Goal: Task Accomplishment & Management: Manage account settings

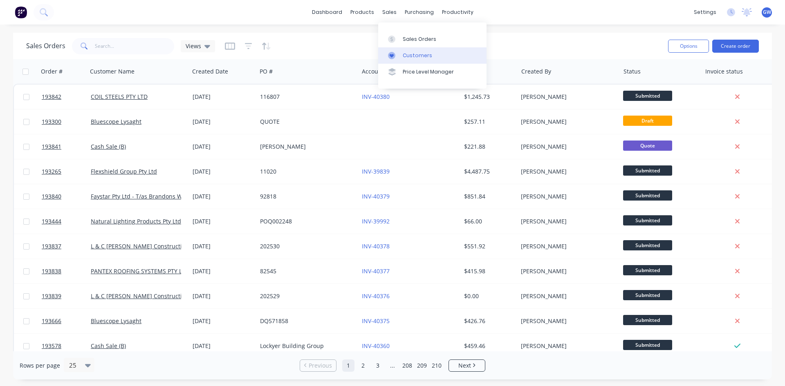
drag, startPoint x: 409, startPoint y: 62, endPoint x: 385, endPoint y: 60, distance: 23.8
click at [409, 62] on link "Customers" at bounding box center [432, 55] width 108 height 16
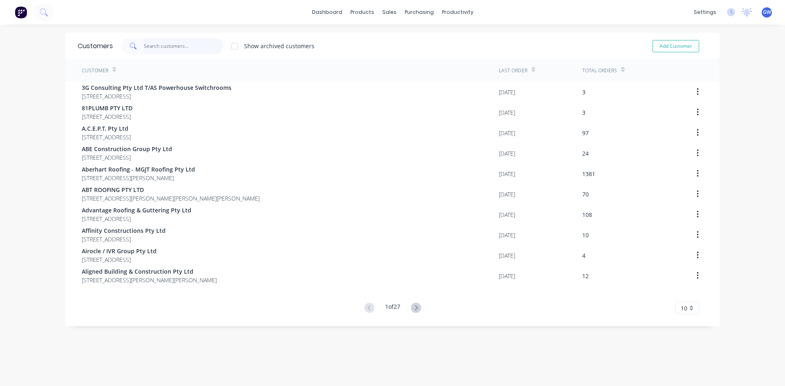
click at [172, 46] on input "text" at bounding box center [184, 46] width 80 height 16
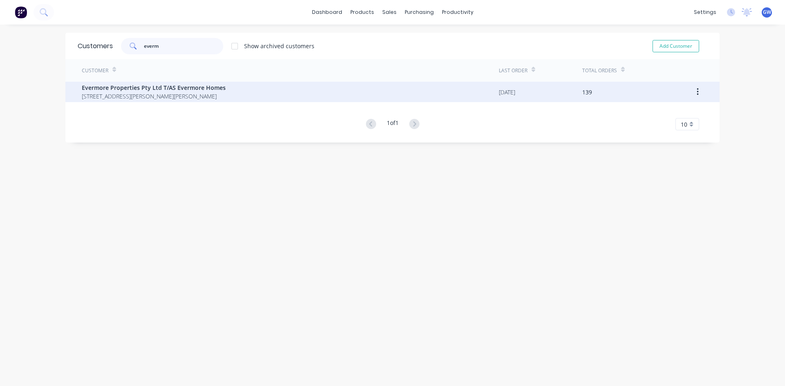
type input "everm"
click at [213, 93] on span "PO BOX 205 Cannon Hill Queensland Australia 4170" at bounding box center [154, 96] width 144 height 9
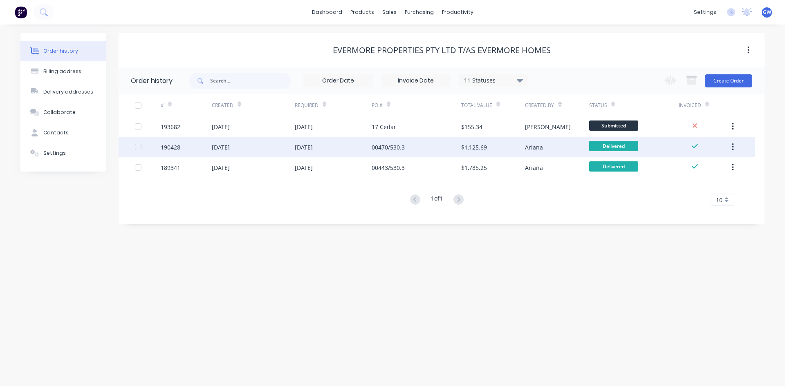
click at [139, 149] on div at bounding box center [138, 147] width 16 height 16
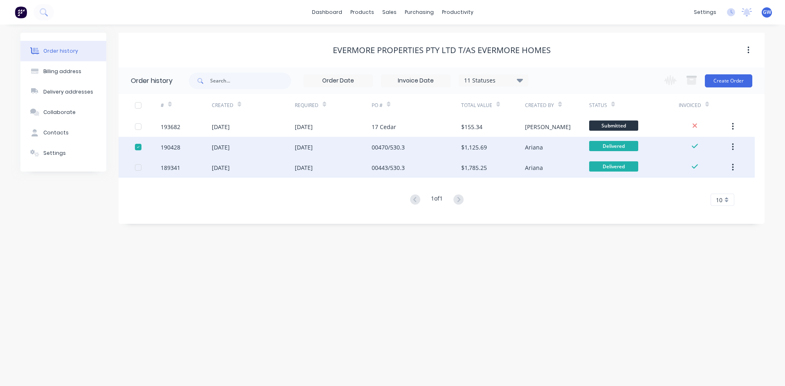
click at [139, 168] on div at bounding box center [138, 167] width 16 height 16
click at [690, 77] on icon "button" at bounding box center [691, 77] width 10 height 2
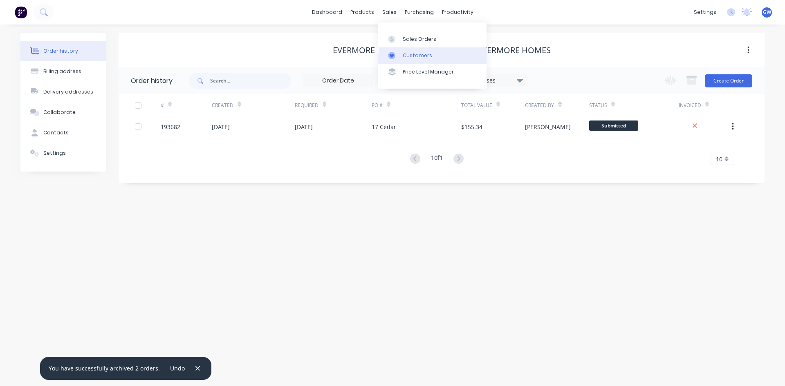
click at [403, 48] on link "Customers" at bounding box center [432, 55] width 108 height 16
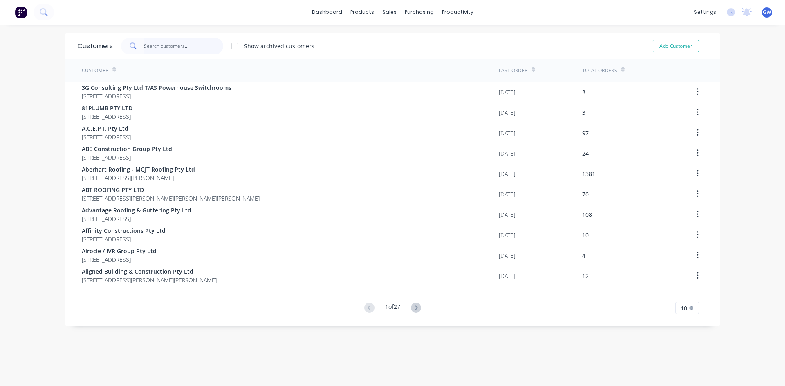
click at [208, 46] on input "text" at bounding box center [184, 46] width 80 height 16
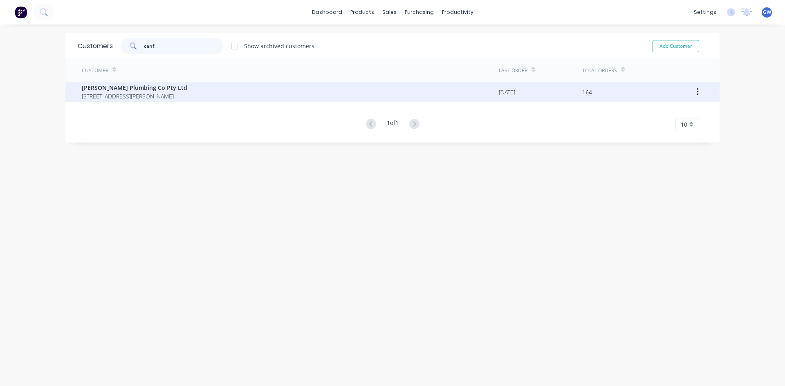
type input "canf"
click at [187, 92] on span "53 Godwin Street Bulimba Queensland Australia 4171" at bounding box center [134, 96] width 105 height 9
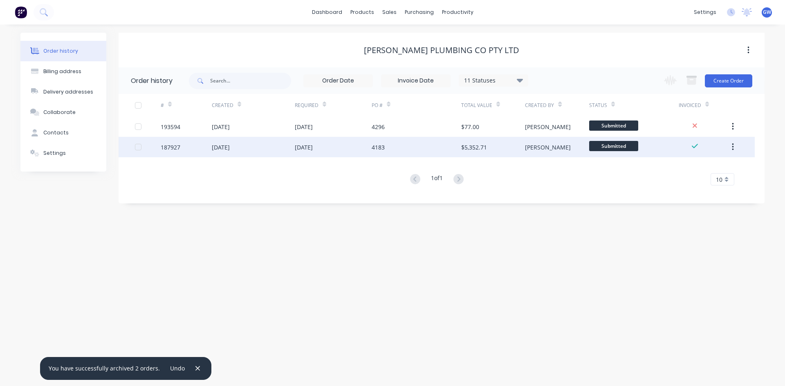
click at [139, 144] on div at bounding box center [138, 147] width 16 height 16
click at [690, 80] on icon "button" at bounding box center [691, 81] width 9 height 7
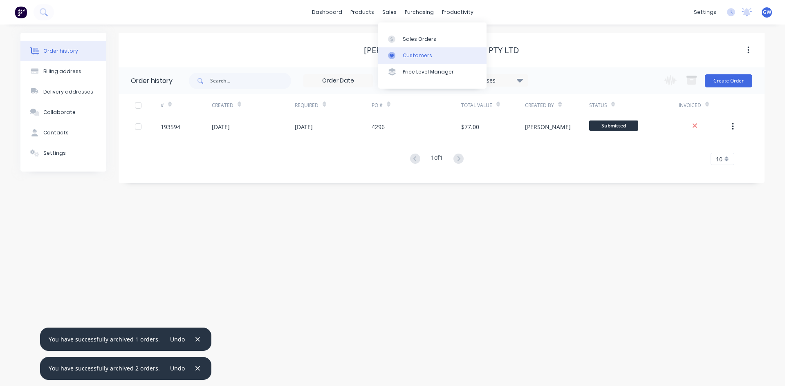
click at [410, 52] on div "Customers" at bounding box center [417, 55] width 29 height 7
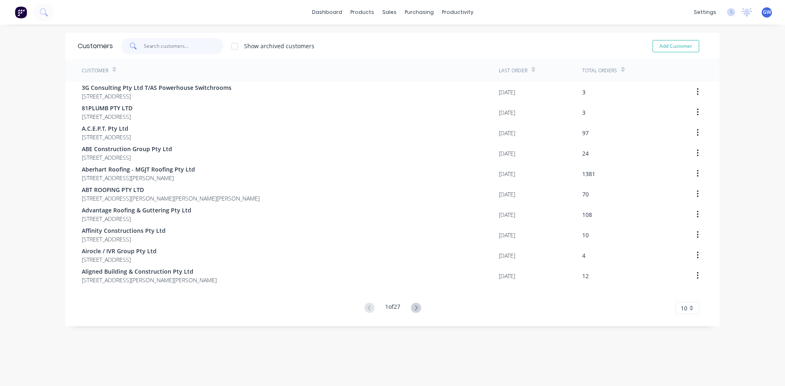
click at [161, 47] on input "text" at bounding box center [184, 46] width 80 height 16
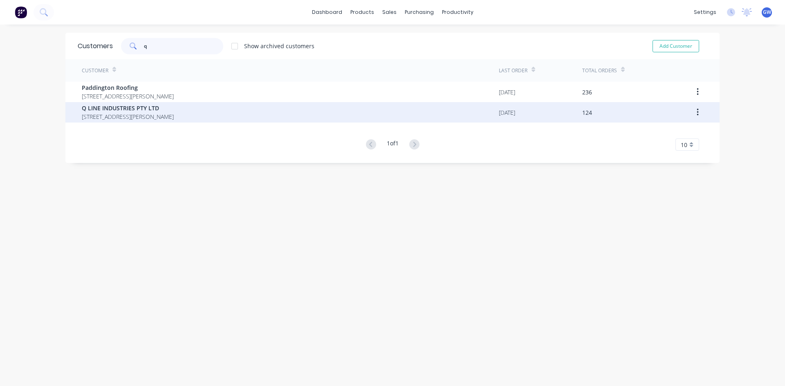
type input "q"
click at [148, 112] on span "PO BOX 2466 BURLEIGH BC Queensland Australia 4220" at bounding box center [128, 116] width 92 height 9
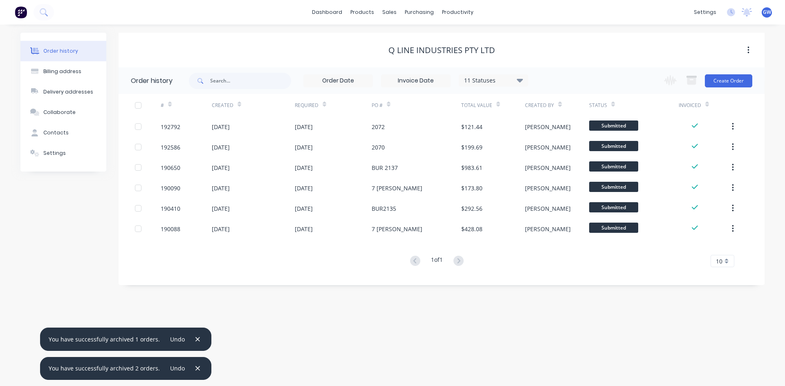
click at [406, 81] on input at bounding box center [415, 81] width 69 height 12
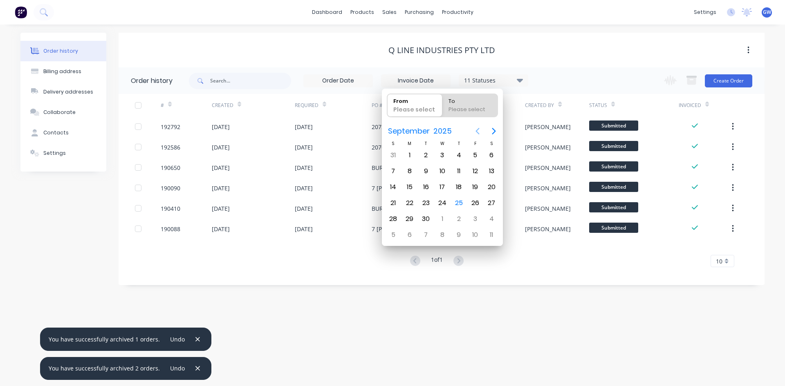
click at [474, 132] on icon "Previous page" at bounding box center [477, 131] width 10 height 10
click at [469, 154] on div "1" at bounding box center [475, 155] width 12 height 12
type input "01/08/25"
radio input "false"
radio input "true"
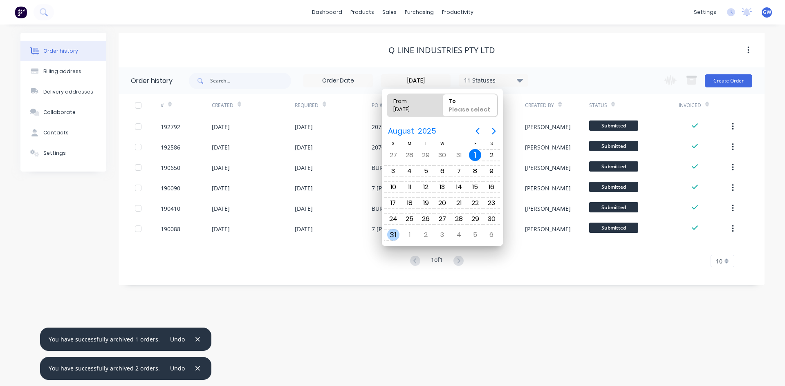
drag, startPoint x: 387, startPoint y: 239, endPoint x: 384, endPoint y: 234, distance: 6.1
click at [387, 238] on div "31" at bounding box center [393, 235] width 16 height 16
type input "01/08/25 - 31/08/25"
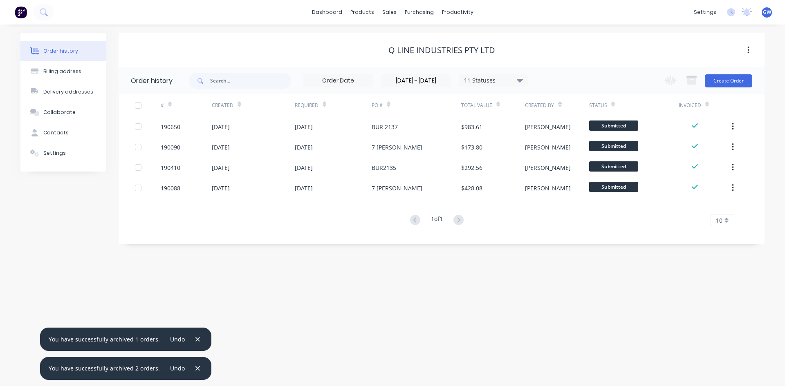
click at [139, 106] on div at bounding box center [138, 105] width 16 height 16
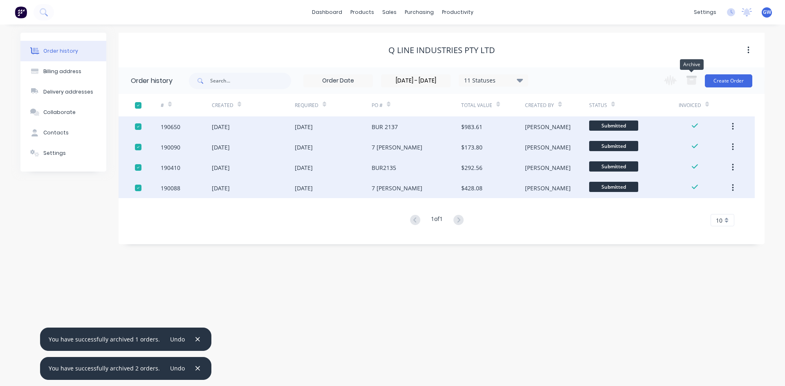
click at [698, 78] on button "button" at bounding box center [691, 81] width 20 height 16
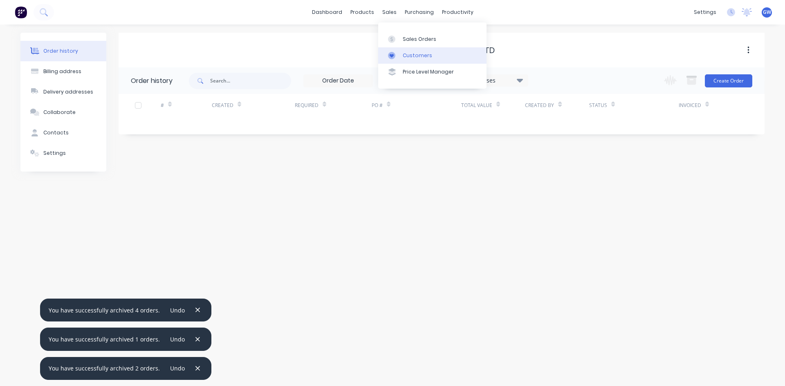
click at [399, 49] on link "Customers" at bounding box center [432, 55] width 108 height 16
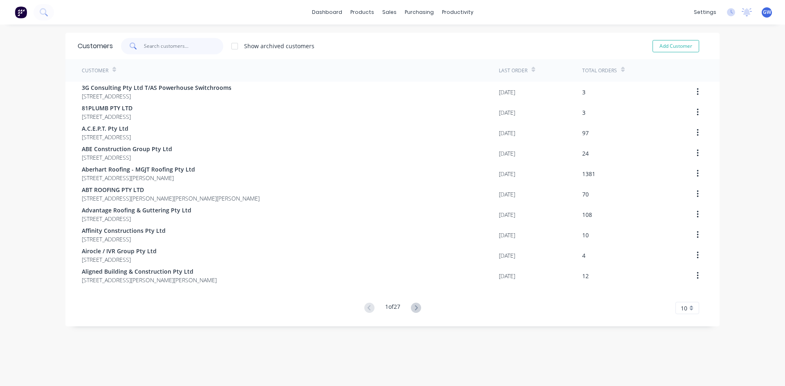
click at [191, 45] on input "text" at bounding box center [184, 46] width 80 height 16
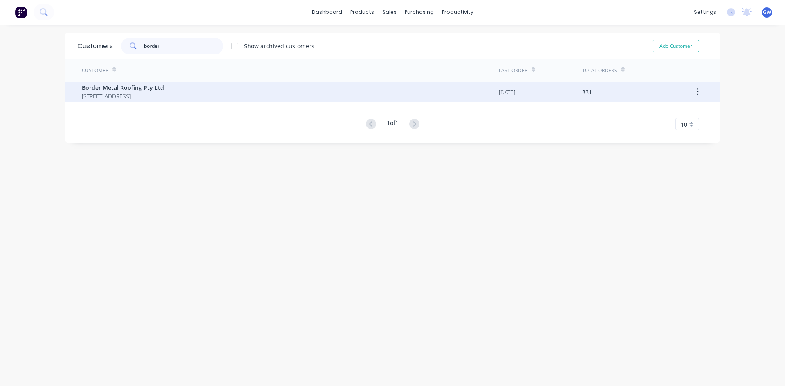
type input "border"
click at [144, 90] on span "Border Metal Roofing Pty Ltd" at bounding box center [123, 87] width 82 height 9
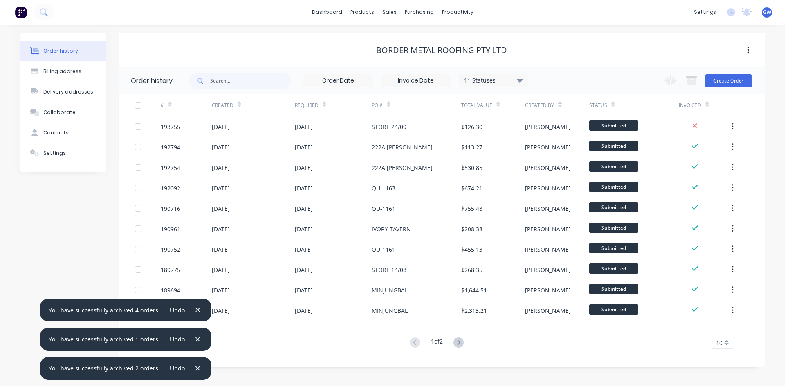
click at [443, 80] on input at bounding box center [415, 81] width 69 height 12
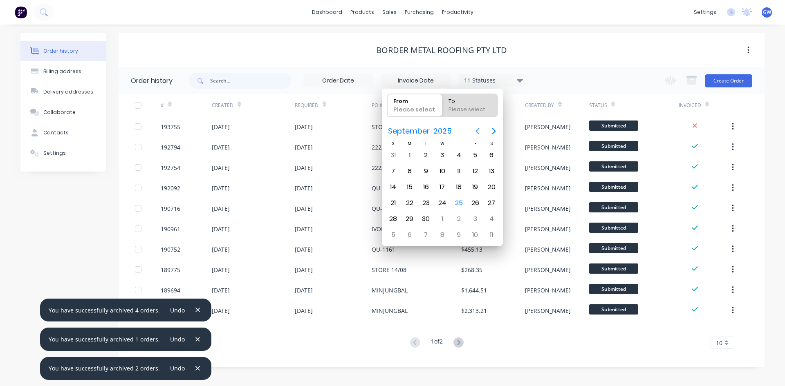
click at [481, 130] on icon "Previous page" at bounding box center [477, 131] width 10 height 10
click at [474, 156] on div "1" at bounding box center [475, 155] width 12 height 12
type input "01/08/25"
radio input "false"
radio input "true"
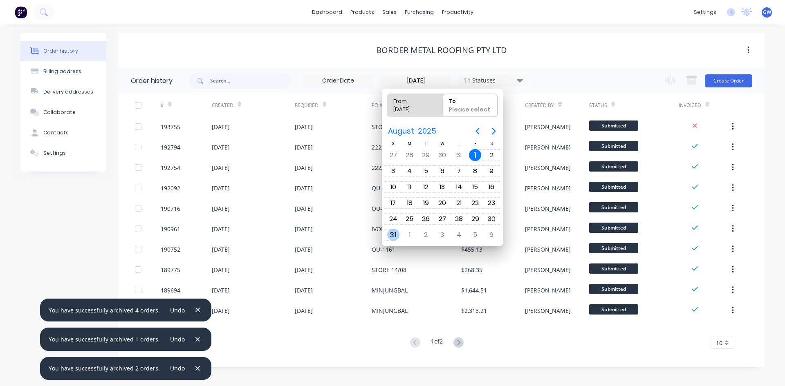
click at [398, 231] on div "31" at bounding box center [393, 235] width 12 height 12
type input "01/08/25 - 31/08/25"
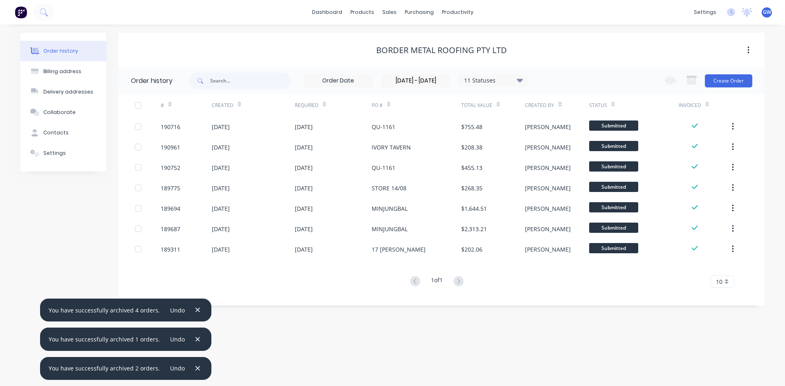
click at [139, 107] on div at bounding box center [138, 105] width 16 height 16
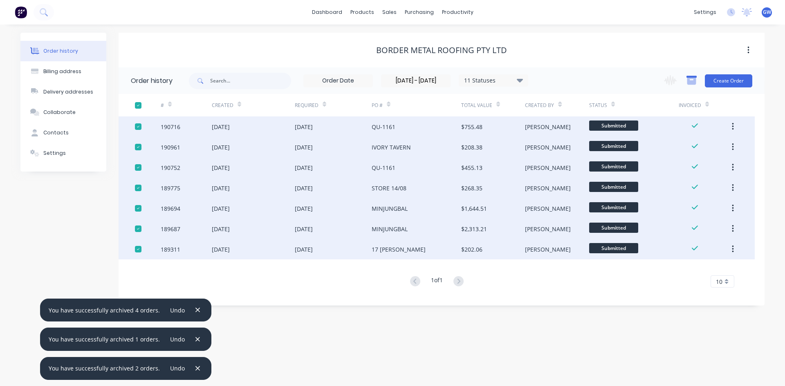
click at [693, 84] on icon "button" at bounding box center [691, 81] width 9 height 7
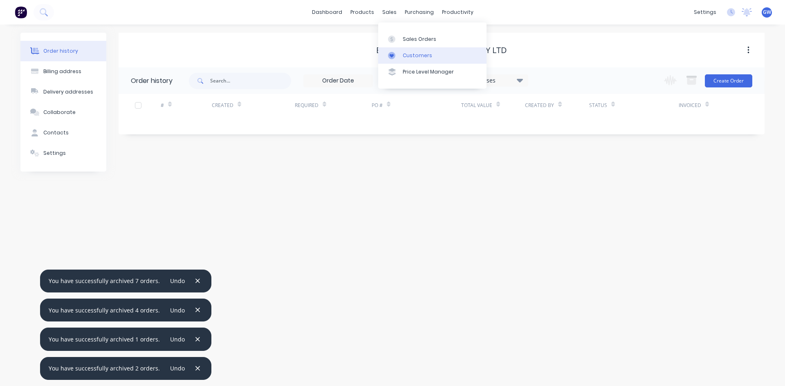
click at [401, 54] on link "Customers" at bounding box center [432, 55] width 108 height 16
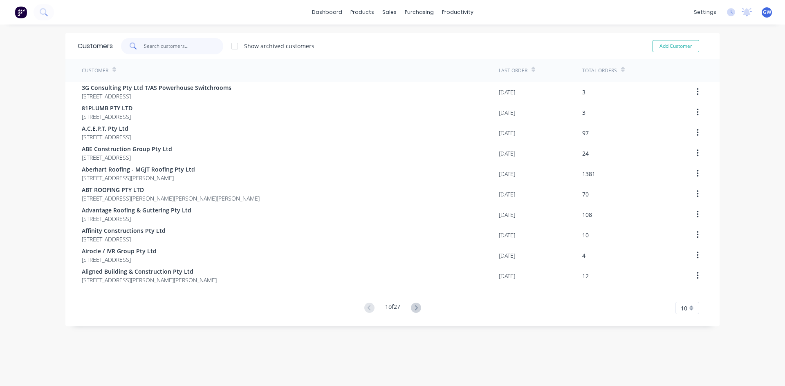
click at [154, 41] on input "text" at bounding box center [184, 46] width 80 height 16
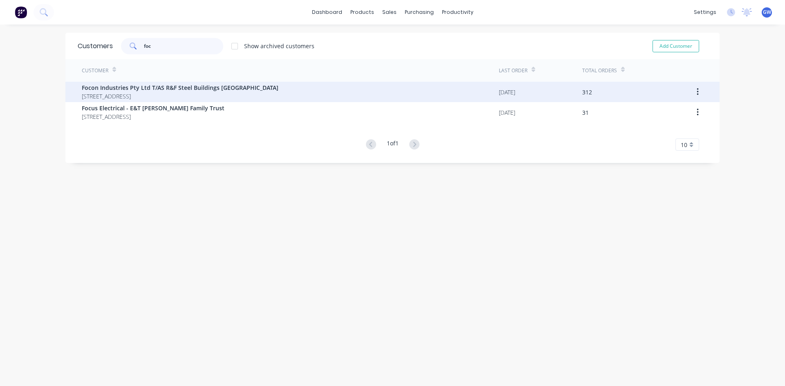
type input "foc"
click at [199, 98] on span "119 Jutland Street OXLEY Queensland Australia 4075" at bounding box center [180, 96] width 197 height 9
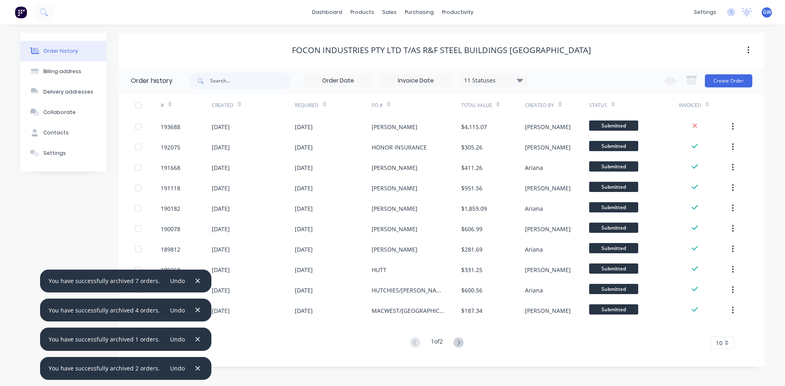
click at [429, 83] on input at bounding box center [415, 81] width 69 height 12
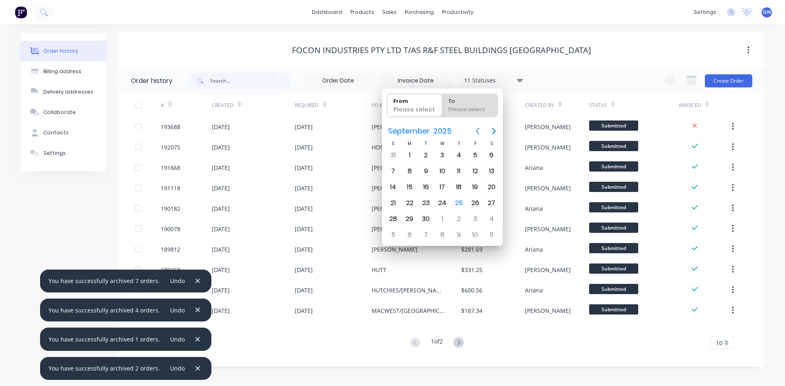
click at [475, 133] on icon "Previous page" at bounding box center [477, 131] width 10 height 10
click at [451, 153] on div "31" at bounding box center [458, 156] width 16 height 16
type input "31/07/25"
radio input "false"
radio input "true"
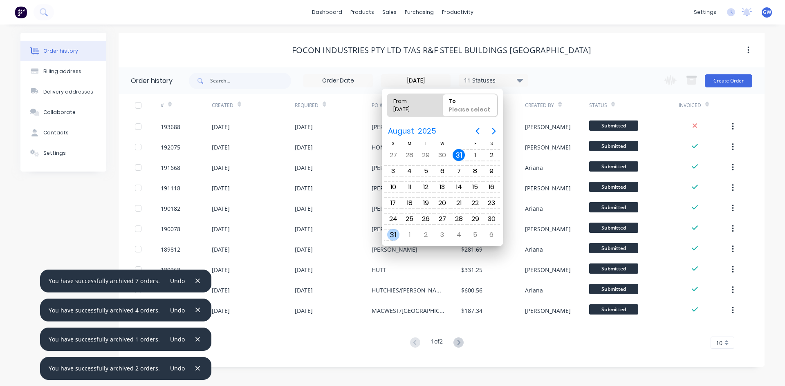
click at [398, 237] on div "31" at bounding box center [393, 235] width 12 height 12
type input "31/07/25 - 31/08/25"
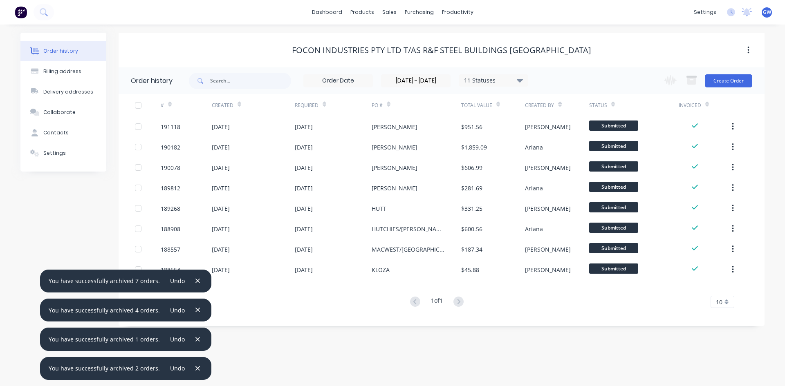
click at [139, 103] on div at bounding box center [138, 105] width 16 height 16
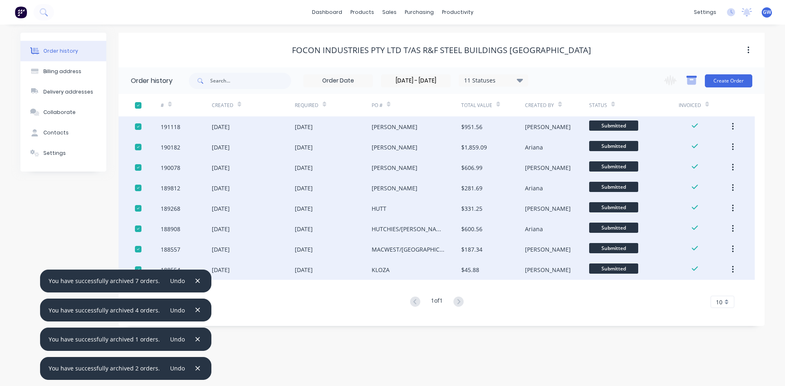
click at [693, 81] on icon "button" at bounding box center [691, 81] width 9 height 7
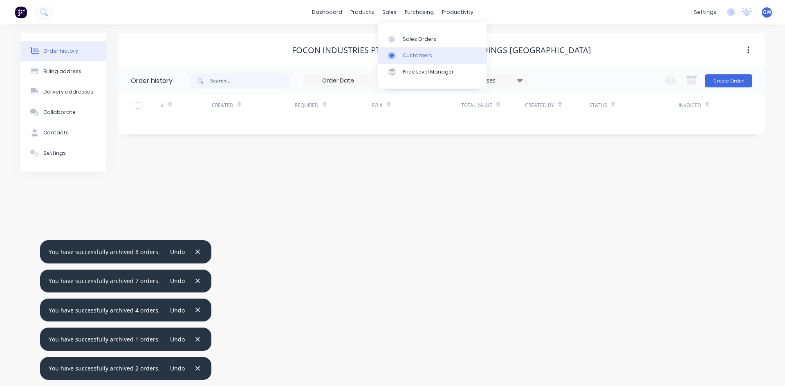
click at [396, 56] on div at bounding box center [394, 55] width 12 height 7
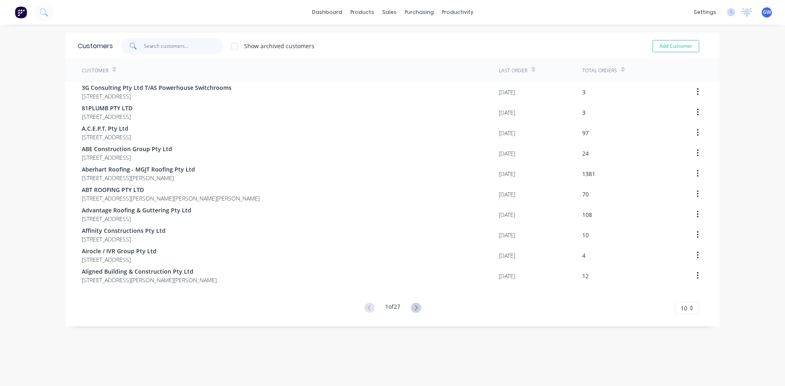
click at [177, 51] on input "text" at bounding box center [184, 46] width 80 height 16
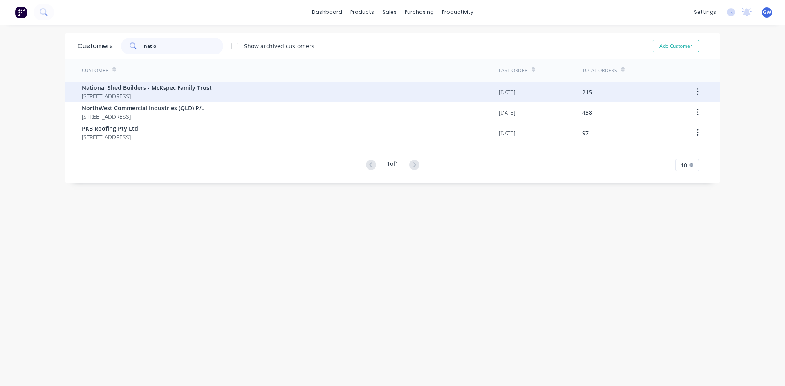
type input "natio"
click at [171, 87] on span "National Shed Builders - McKspec Family Trust" at bounding box center [147, 87] width 130 height 9
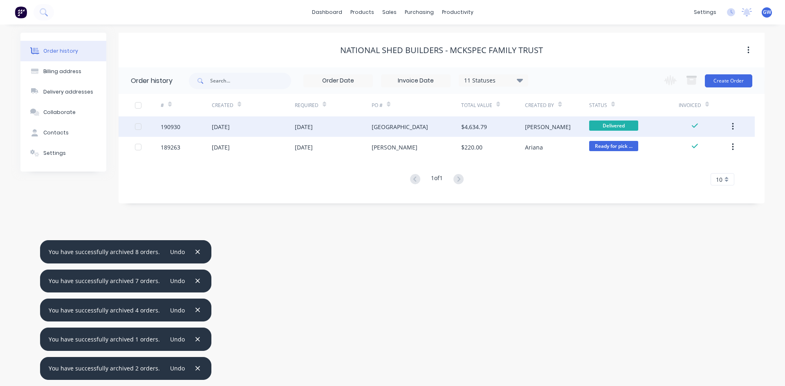
click at [139, 127] on div at bounding box center [138, 127] width 16 height 16
click at [691, 74] on button "button" at bounding box center [691, 81] width 20 height 16
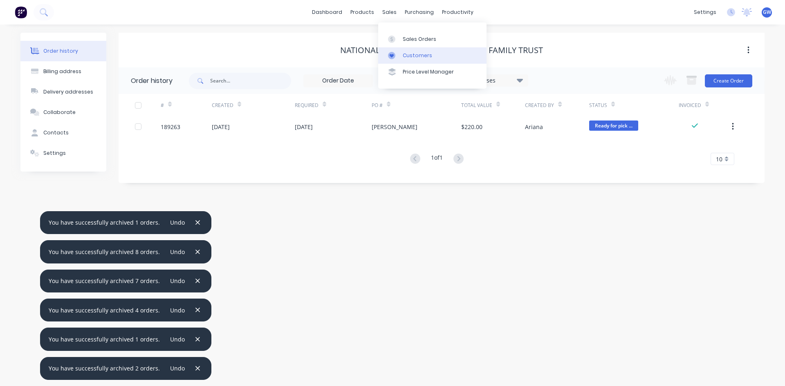
click at [407, 60] on link "Customers" at bounding box center [432, 55] width 108 height 16
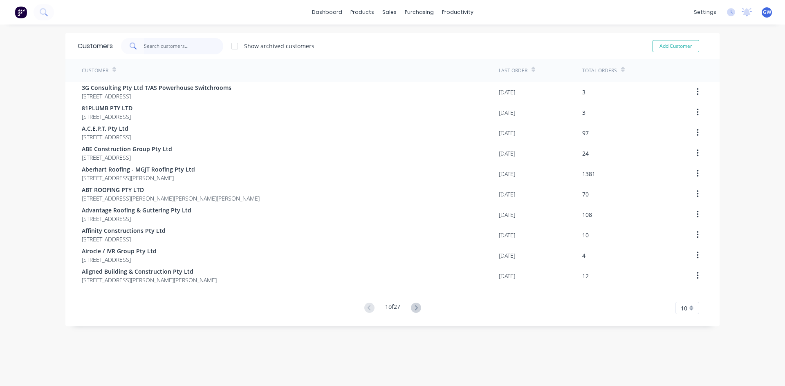
click at [180, 47] on input "text" at bounding box center [184, 46] width 80 height 16
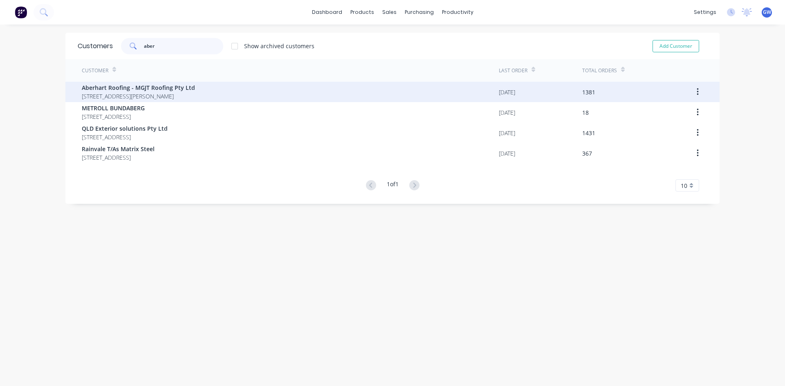
type input "aber"
click at [170, 85] on span "Aberhart Roofing - MGJT Roofing Pty Ltd" at bounding box center [138, 87] width 113 height 9
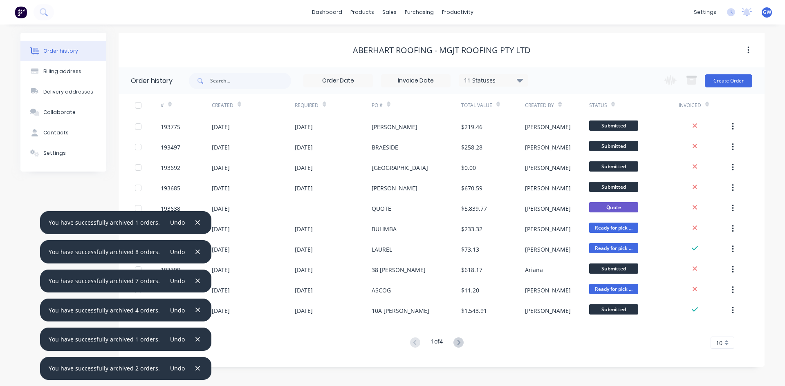
click at [726, 344] on div "10" at bounding box center [722, 343] width 24 height 12
click at [725, 331] on div "35" at bounding box center [722, 329] width 23 height 14
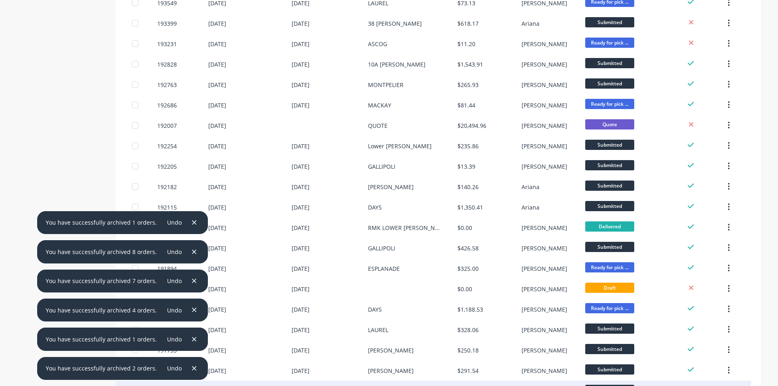
scroll to position [286, 0]
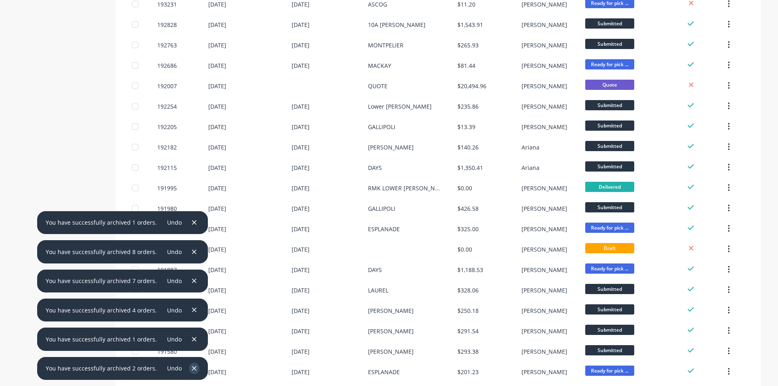
click at [189, 368] on button "button" at bounding box center [194, 368] width 10 height 11
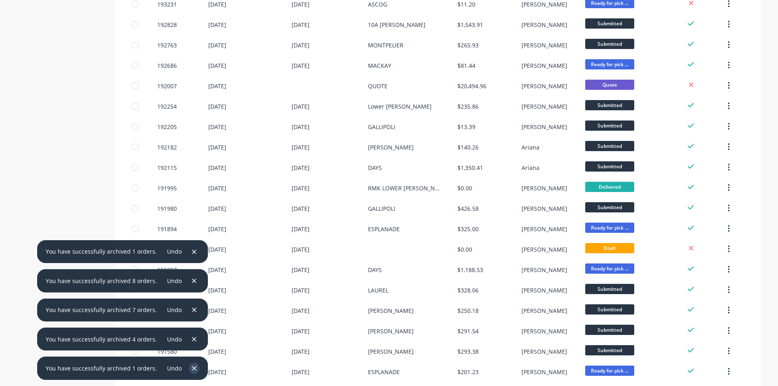
click at [192, 368] on icon "button" at bounding box center [194, 368] width 4 height 4
click at [192, 342] on icon "button" at bounding box center [194, 339] width 4 height 4
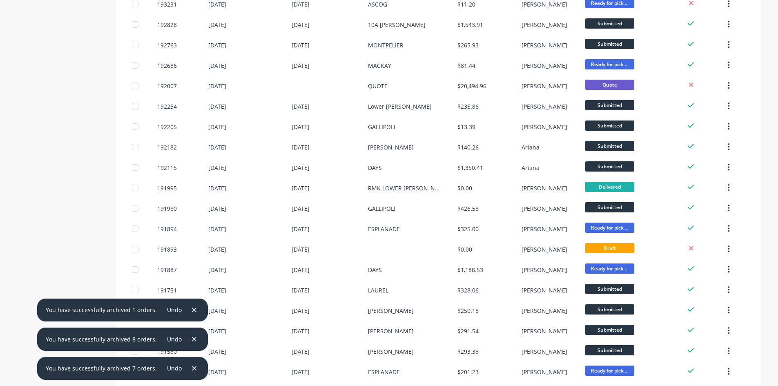
click at [192, 368] on icon "button" at bounding box center [194, 368] width 4 height 4
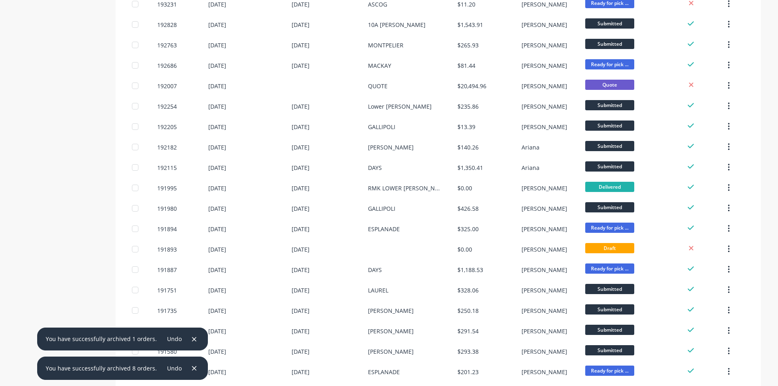
click at [192, 368] on icon "button" at bounding box center [194, 368] width 4 height 4
click at [192, 342] on icon "button" at bounding box center [194, 339] width 4 height 4
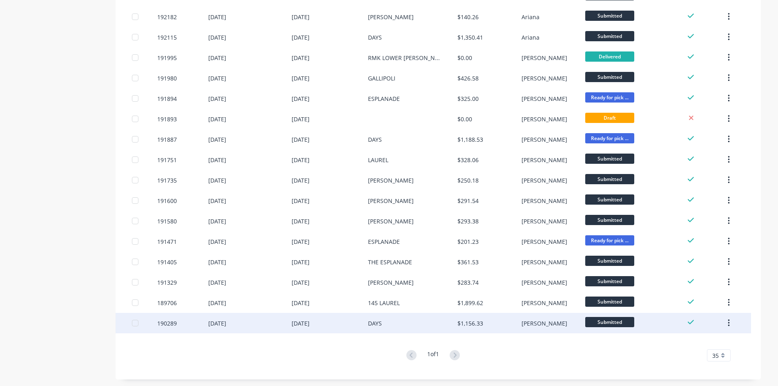
scroll to position [418, 0]
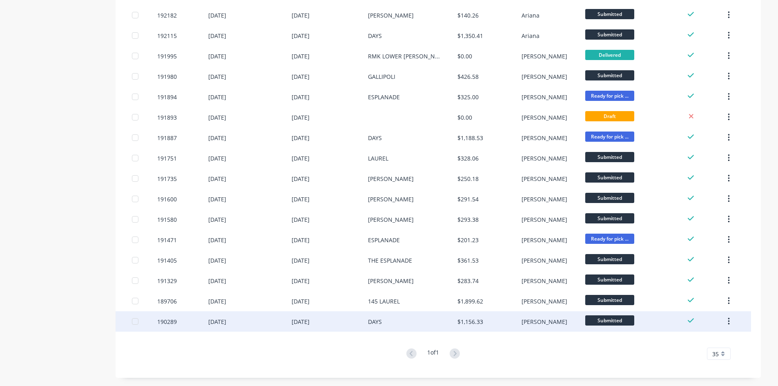
click at [135, 320] on div at bounding box center [135, 321] width 16 height 16
click at [134, 320] on div at bounding box center [135, 321] width 16 height 16
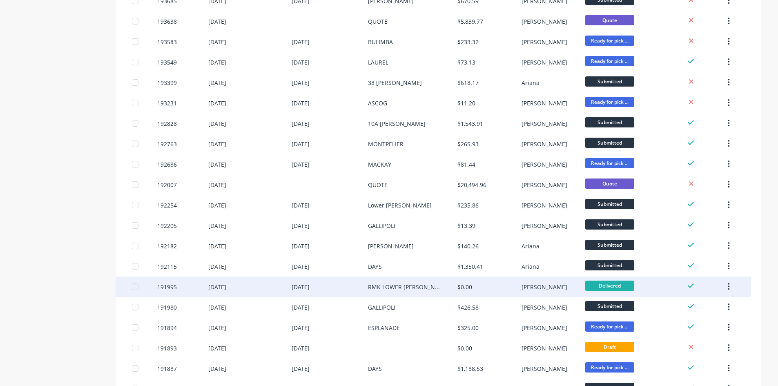
scroll to position [173, 0]
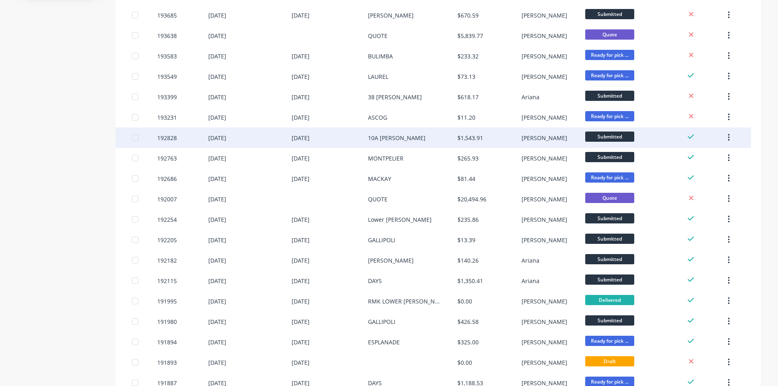
click at [135, 137] on div at bounding box center [135, 138] width 16 height 16
click at [729, 140] on icon "button" at bounding box center [730, 137] width 2 height 7
click at [716, 156] on div "Archive" at bounding box center [700, 159] width 63 height 12
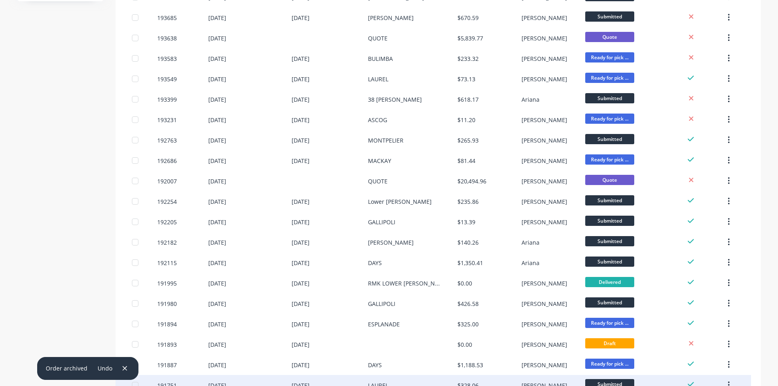
scroll to position [152, 0]
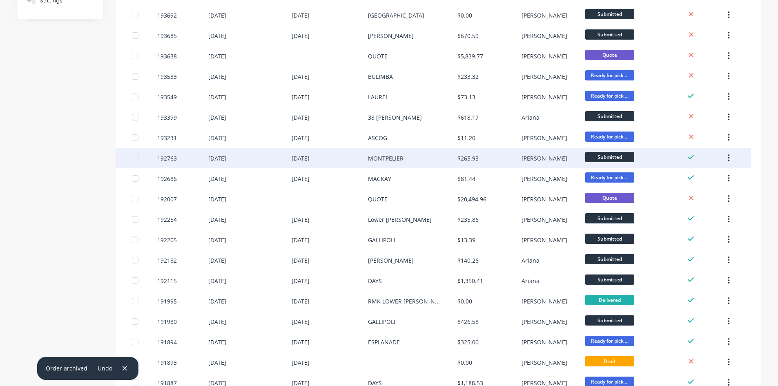
click at [729, 157] on icon "button" at bounding box center [729, 158] width 2 height 9
click at [711, 179] on div "Archive" at bounding box center [700, 180] width 63 height 12
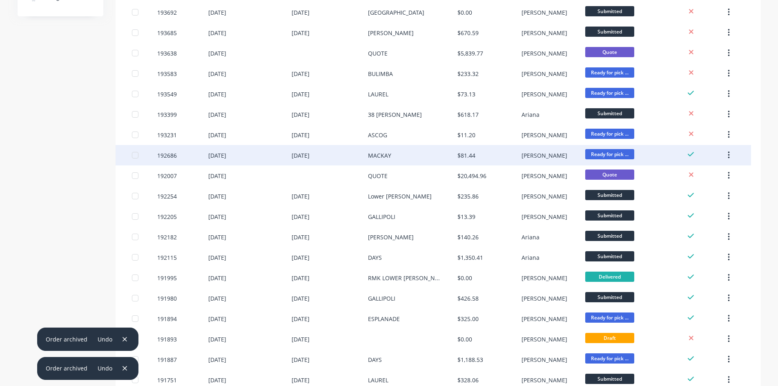
scroll to position [82, 0]
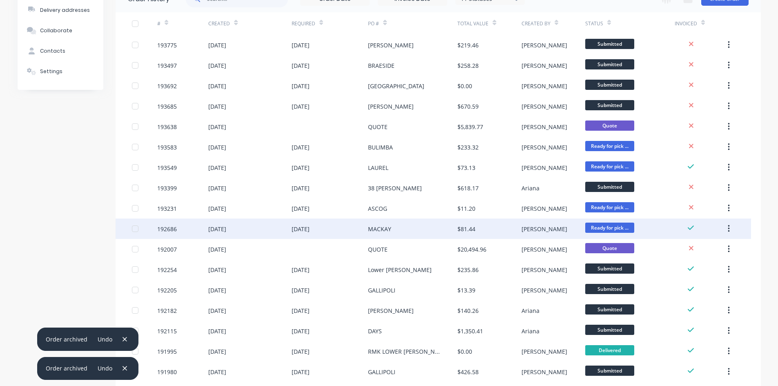
click at [136, 228] on div at bounding box center [135, 229] width 16 height 16
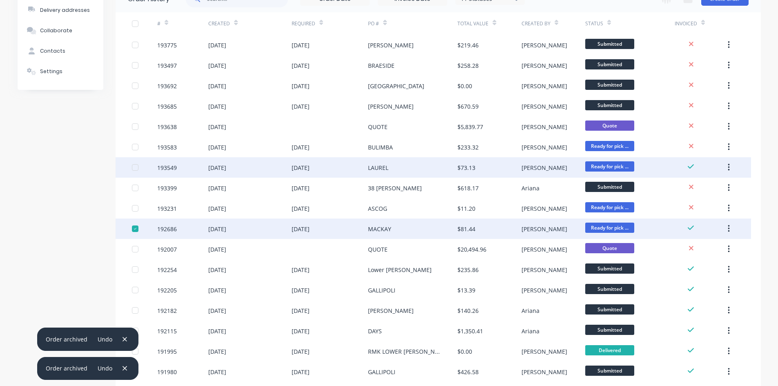
click at [134, 168] on div at bounding box center [135, 167] width 16 height 16
click at [731, 169] on button "button" at bounding box center [729, 167] width 19 height 15
click at [720, 188] on div "Archive" at bounding box center [700, 189] width 63 height 12
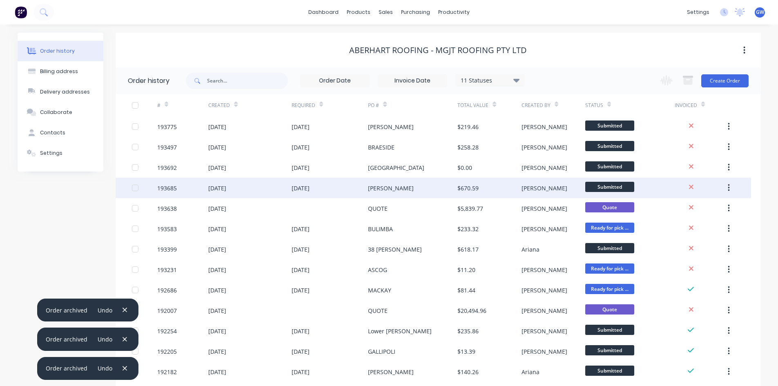
scroll to position [123, 0]
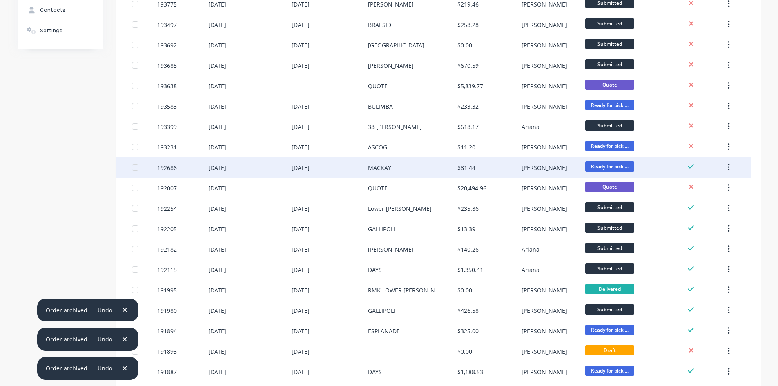
click at [730, 167] on icon "button" at bounding box center [729, 167] width 2 height 9
click at [715, 185] on div "Archive" at bounding box center [700, 189] width 63 height 12
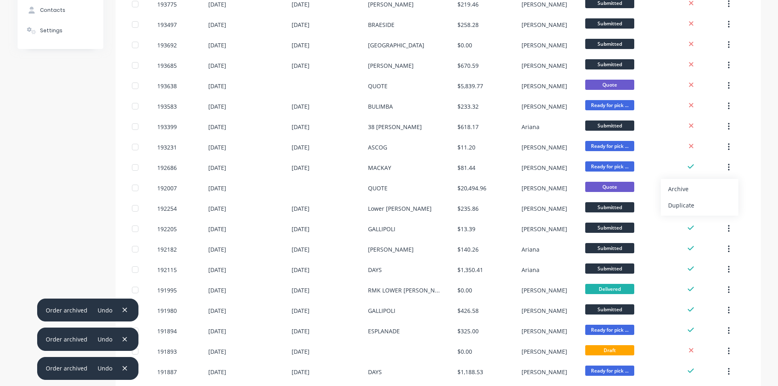
scroll to position [0, 0]
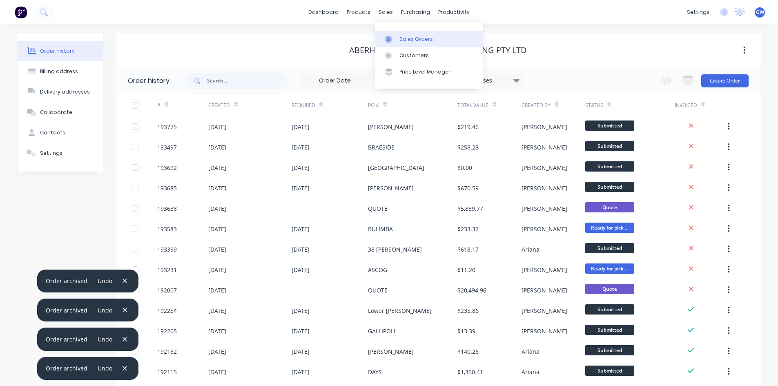
click at [397, 36] on div at bounding box center [391, 39] width 12 height 7
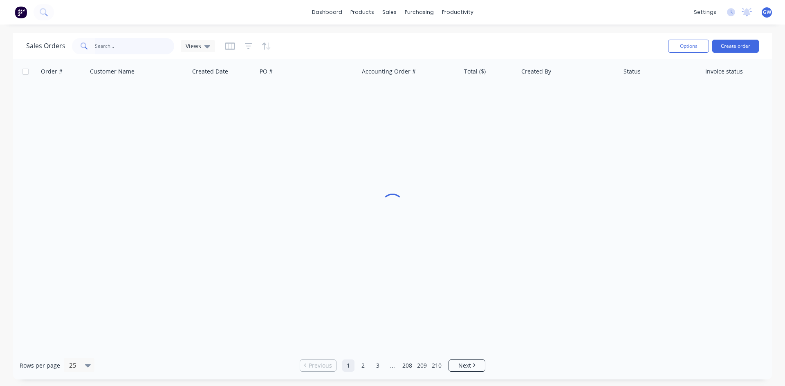
click at [133, 45] on input "text" at bounding box center [135, 46] width 80 height 16
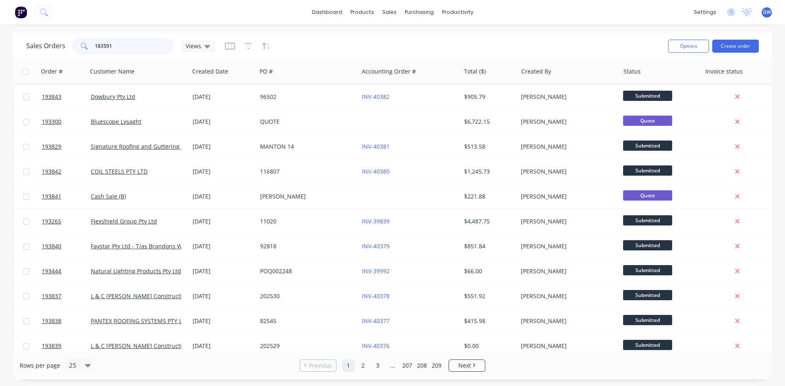
type input "183591"
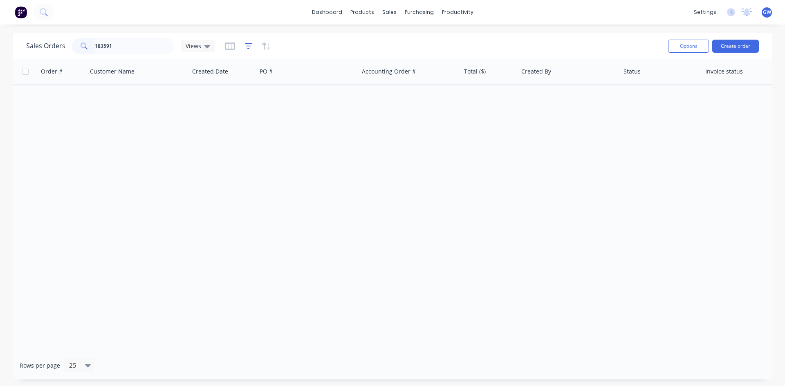
click at [247, 45] on icon "button" at bounding box center [248, 46] width 7 height 8
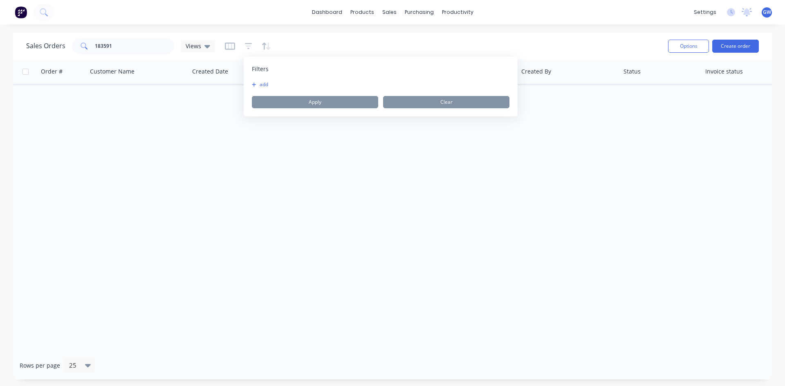
click at [260, 85] on button "add" at bounding box center [262, 84] width 20 height 7
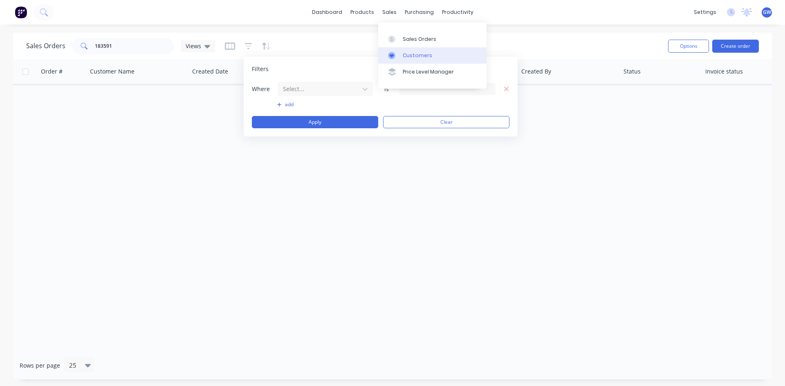
click at [399, 57] on div at bounding box center [394, 55] width 12 height 7
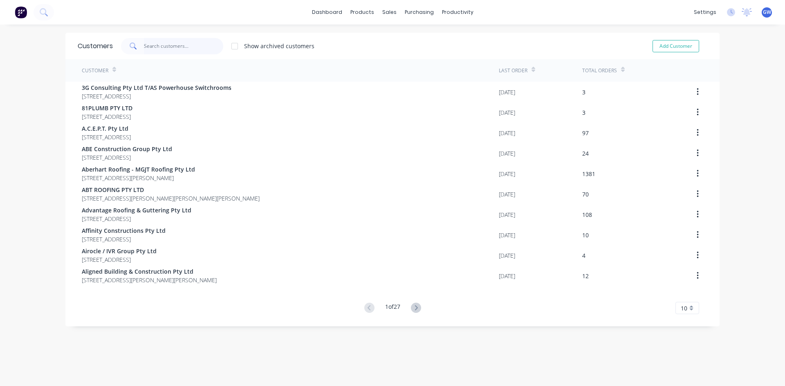
click at [161, 51] on input "text" at bounding box center [184, 46] width 80 height 16
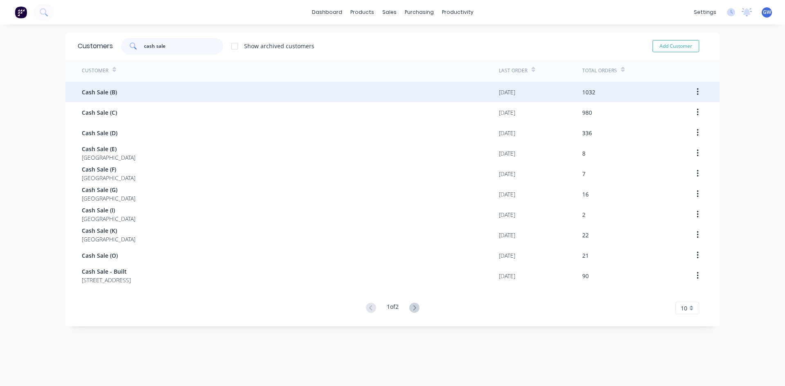
type input "cash sale"
click at [144, 89] on div "Cash Sale (B)" at bounding box center [290, 92] width 417 height 20
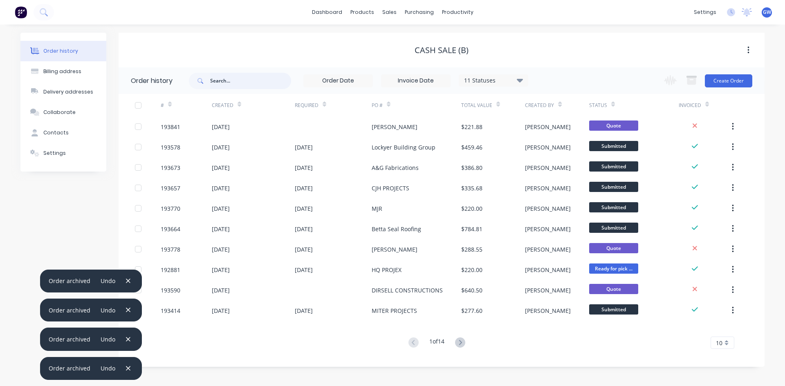
click at [242, 82] on input "text" at bounding box center [250, 81] width 81 height 16
type input "183591"
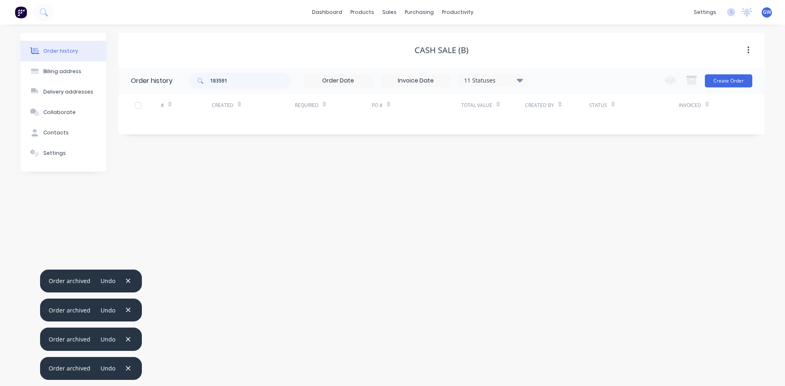
click at [485, 77] on div "11 Statuses" at bounding box center [493, 80] width 69 height 9
click at [561, 174] on label at bounding box center [561, 174] width 0 height 0
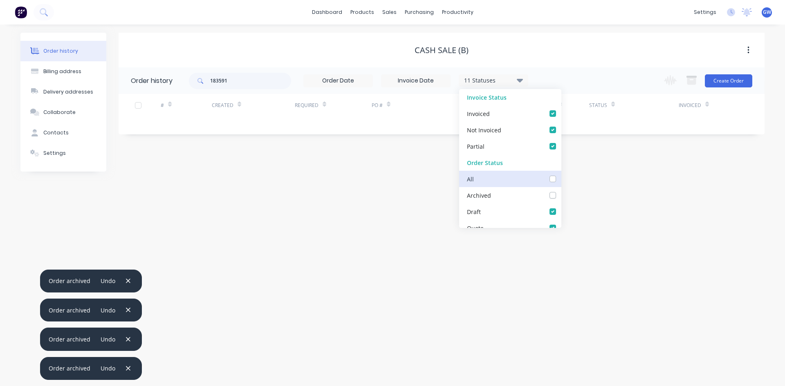
click at [561, 179] on input "checkbox" at bounding box center [564, 178] width 7 height 8
checkbox input "true"
click at [582, 94] on div "Created By" at bounding box center [557, 105] width 64 height 22
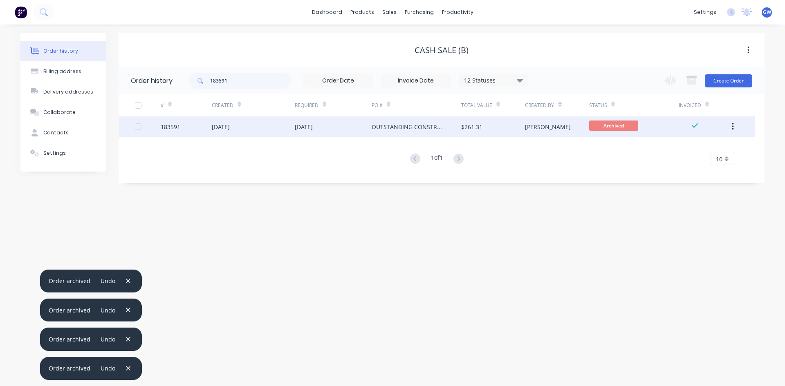
click at [527, 127] on div "[PERSON_NAME]" at bounding box center [548, 127] width 46 height 9
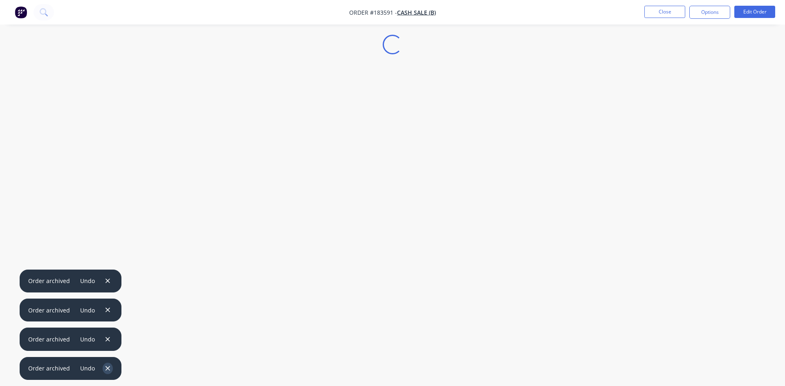
click at [107, 367] on icon "button" at bounding box center [107, 368] width 4 height 4
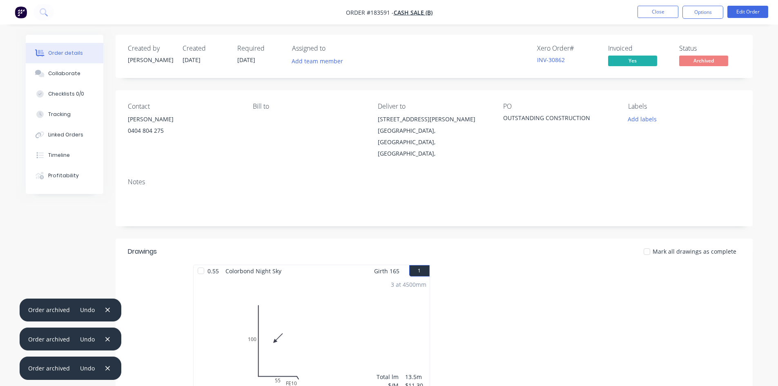
click at [107, 367] on icon "button" at bounding box center [107, 368] width 4 height 4
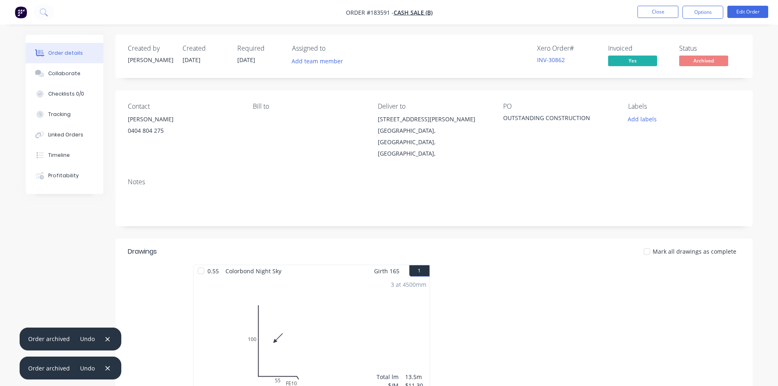
click at [107, 367] on icon "button" at bounding box center [107, 368] width 4 height 4
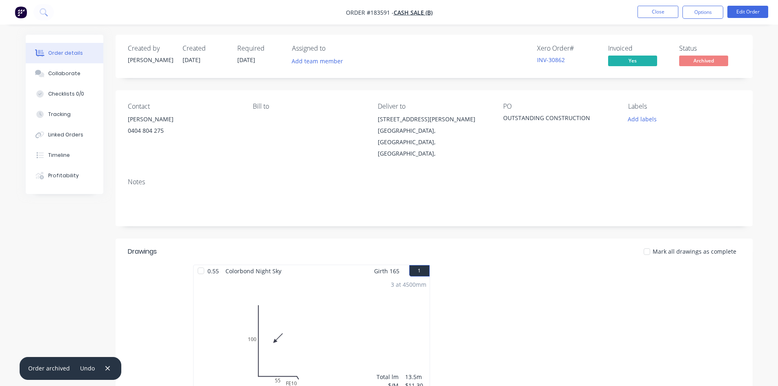
click at [107, 367] on icon "button" at bounding box center [107, 368] width 4 height 4
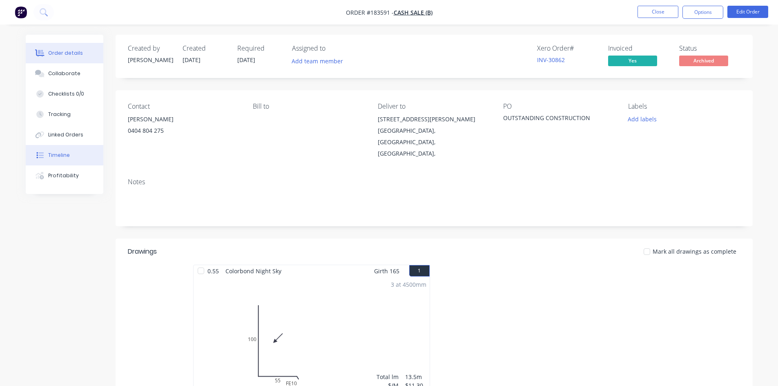
click at [56, 157] on div "Timeline" at bounding box center [59, 155] width 22 height 7
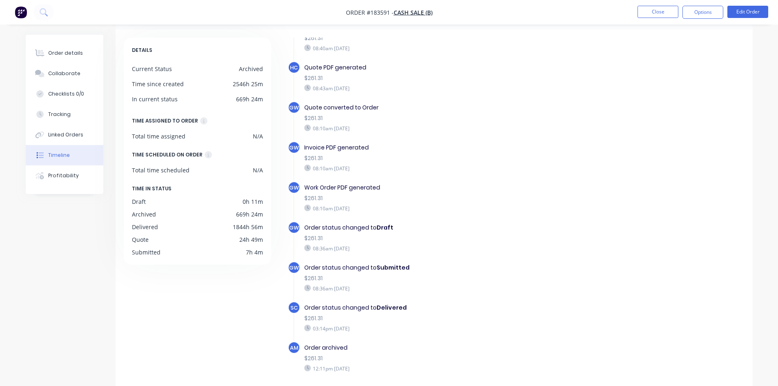
scroll to position [63, 0]
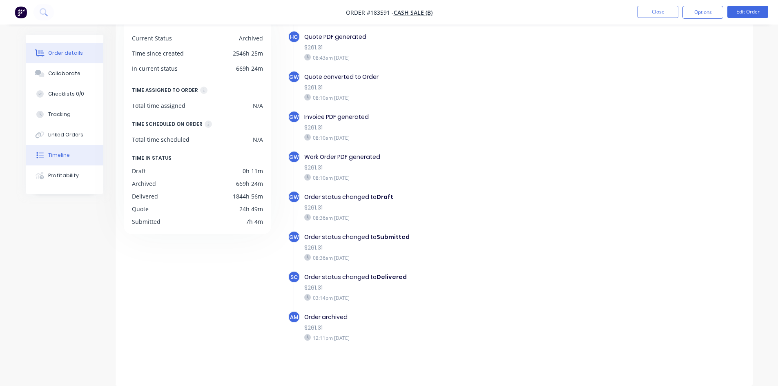
click at [80, 51] on div "Order details" at bounding box center [65, 52] width 35 height 7
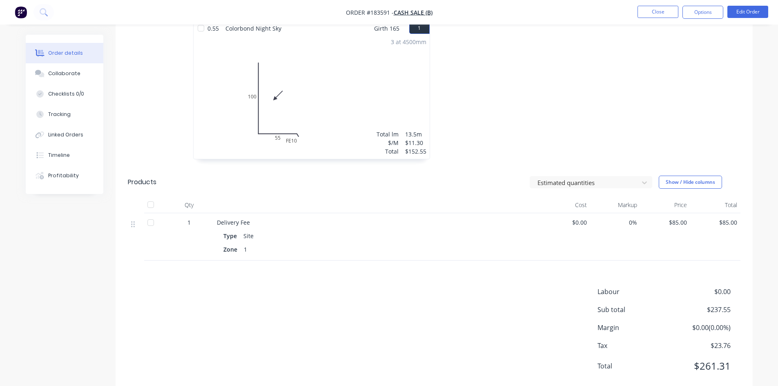
scroll to position [243, 0]
click at [645, 11] on button "Close" at bounding box center [658, 12] width 41 height 12
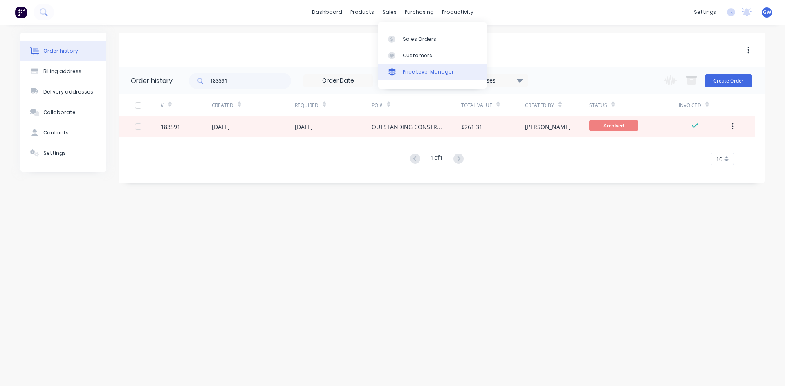
click at [416, 70] on div "Price Level Manager" at bounding box center [428, 71] width 51 height 7
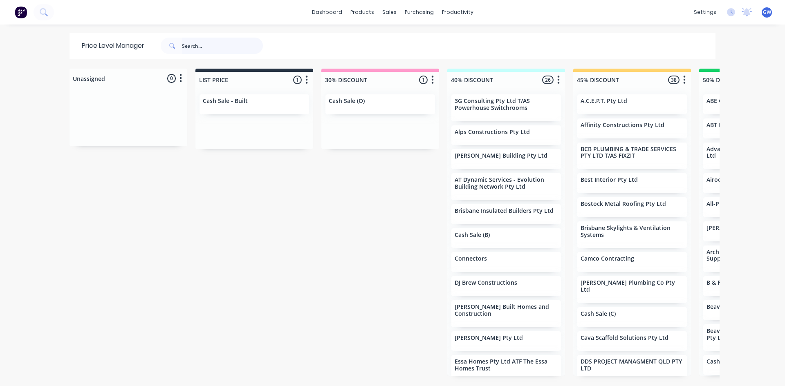
click at [217, 40] on input "text" at bounding box center [222, 46] width 81 height 16
type input "beavis"
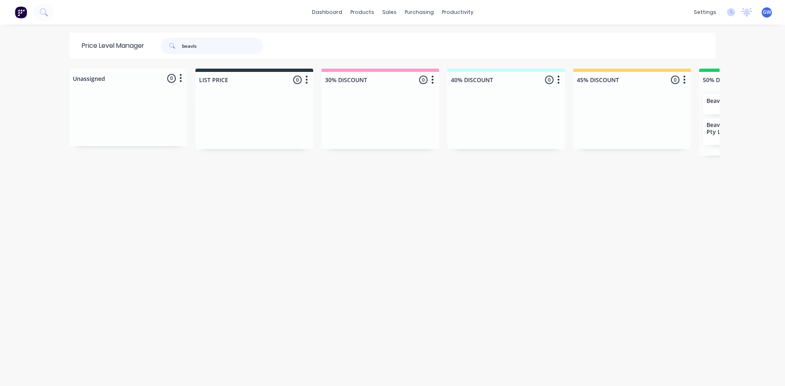
drag, startPoint x: 217, startPoint y: 40, endPoint x: 105, endPoint y: 41, distance: 111.2
click at [105, 41] on div "Price Level Manager beavis" at bounding box center [176, 46] width 214 height 26
type input "canfield"
drag, startPoint x: 215, startPoint y: 44, endPoint x: 66, endPoint y: 38, distance: 149.7
click at [66, 38] on div "Price Level Manager canfield" at bounding box center [392, 46] width 654 height 26
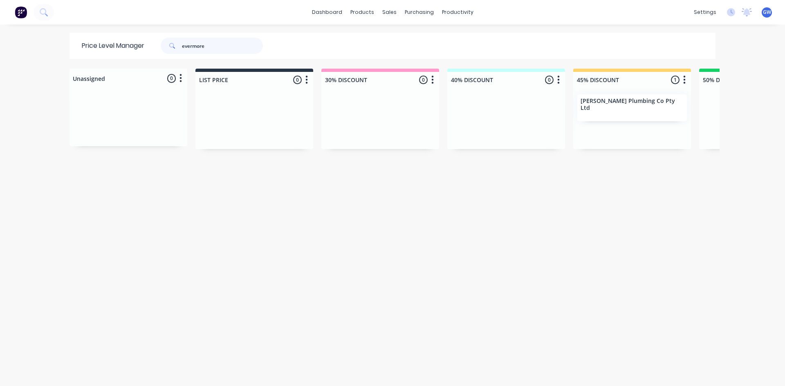
type input "evermore"
drag, startPoint x: 143, startPoint y: 35, endPoint x: 96, endPoint y: 27, distance: 48.0
click at [96, 27] on div "dashboard products sales purchasing productivity dashboard products Product Cat…" at bounding box center [392, 193] width 785 height 386
type input "mayfair"
drag, startPoint x: 228, startPoint y: 47, endPoint x: 102, endPoint y: 44, distance: 126.7
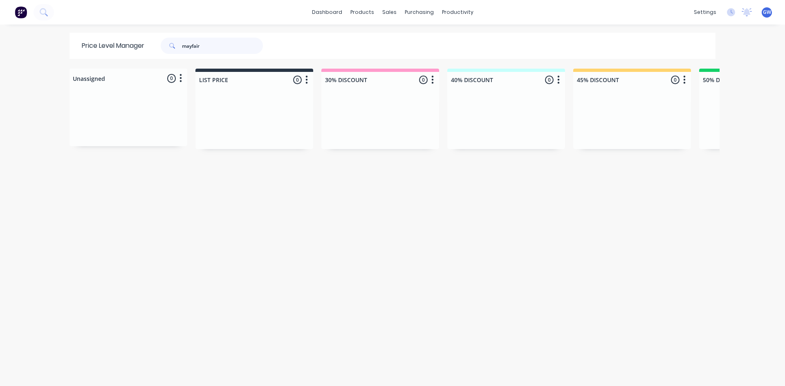
click at [102, 44] on div "Price Level Manager mayfair" at bounding box center [176, 46] width 214 height 26
type input "robbies"
click at [403, 40] on div "Sales Orders" at bounding box center [417, 39] width 34 height 7
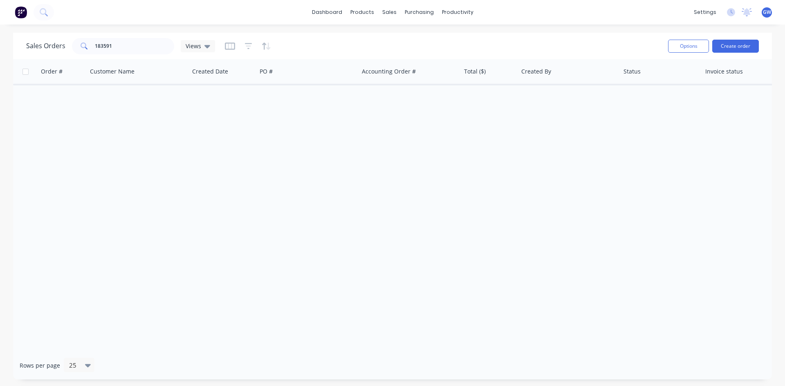
click at [311, 41] on div "Sales Orders 183591 Views" at bounding box center [343, 46] width 635 height 20
drag, startPoint x: 119, startPoint y: 45, endPoint x: 3, endPoint y: 47, distance: 115.7
click at [3, 47] on div "Sales Orders 183591 Views Options Create order Order # Customer Name Created Da…" at bounding box center [392, 206] width 785 height 347
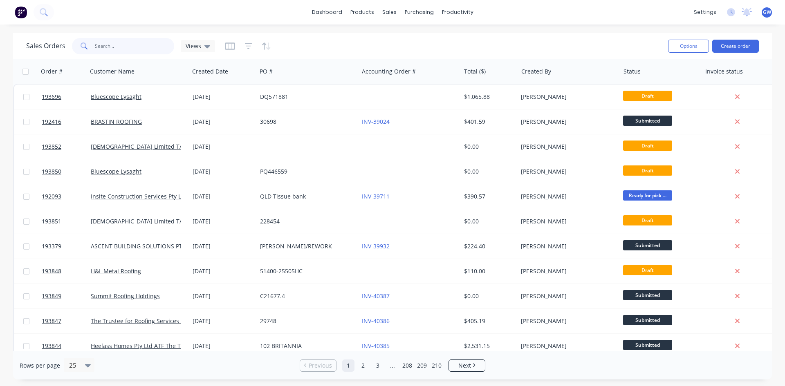
click at [131, 48] on input "text" at bounding box center [135, 46] width 80 height 16
type input "193685"
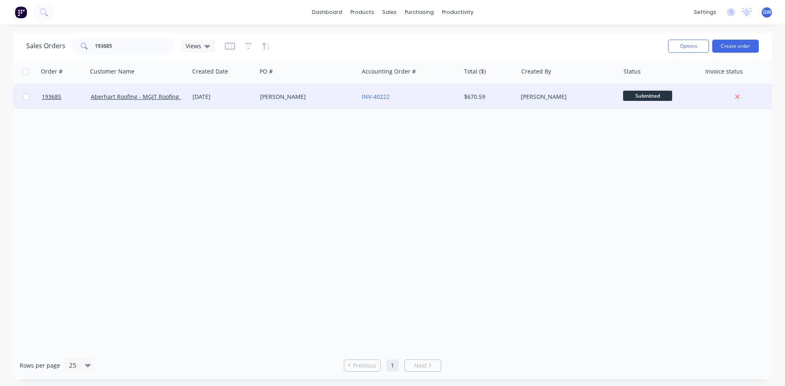
click at [504, 96] on div "$670.59" at bounding box center [488, 97] width 48 height 8
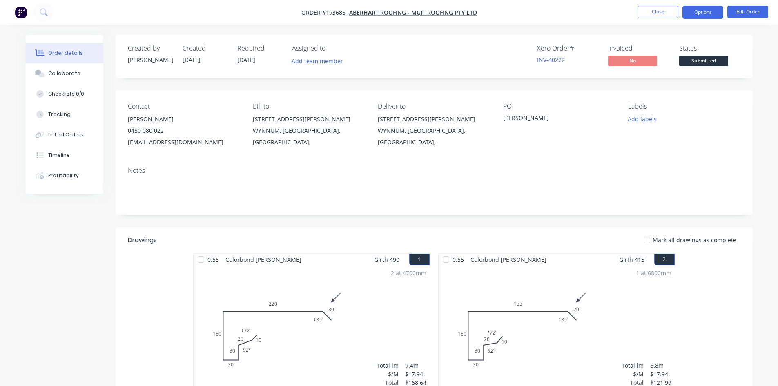
click at [707, 14] on button "Options" at bounding box center [703, 12] width 41 height 13
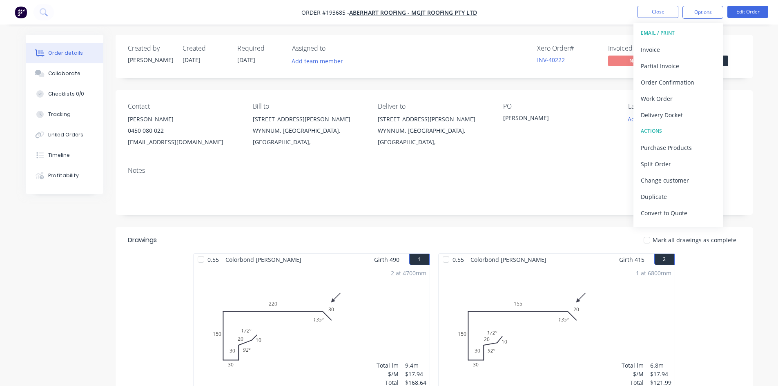
click at [685, 48] on div "Invoice" at bounding box center [678, 50] width 75 height 12
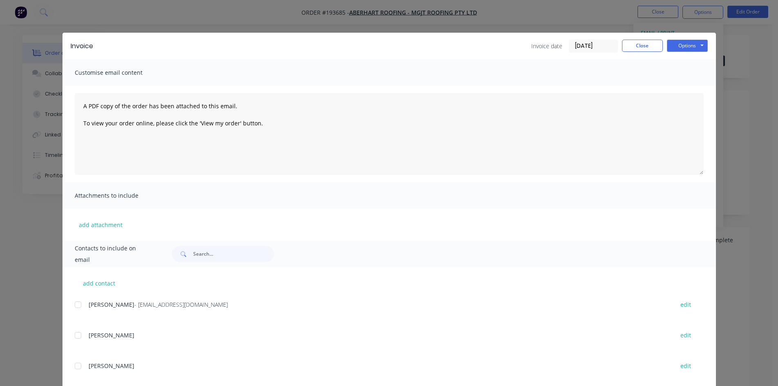
click at [74, 305] on div at bounding box center [78, 305] width 16 height 16
click at [694, 45] on button "Options" at bounding box center [687, 46] width 41 height 12
click at [697, 85] on button "Email" at bounding box center [693, 87] width 52 height 13
click at [645, 47] on button "Close" at bounding box center [642, 46] width 41 height 12
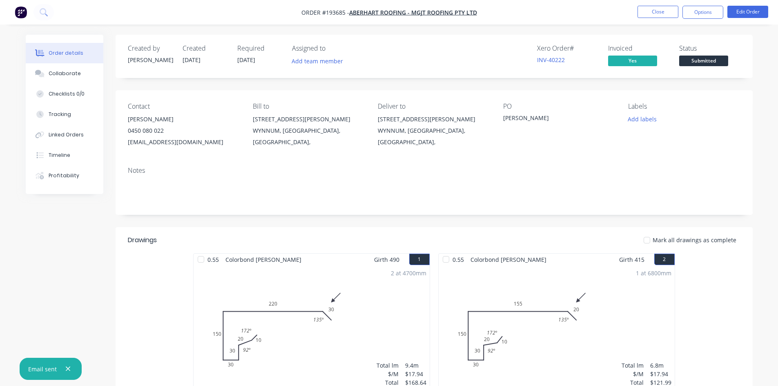
click at [655, 21] on nav "Order #193685 - Aberhart Roofing - MGJT Roofing Pty Ltd Close Options Edit Order" at bounding box center [389, 12] width 778 height 25
click at [656, 11] on button "Close" at bounding box center [658, 12] width 41 height 12
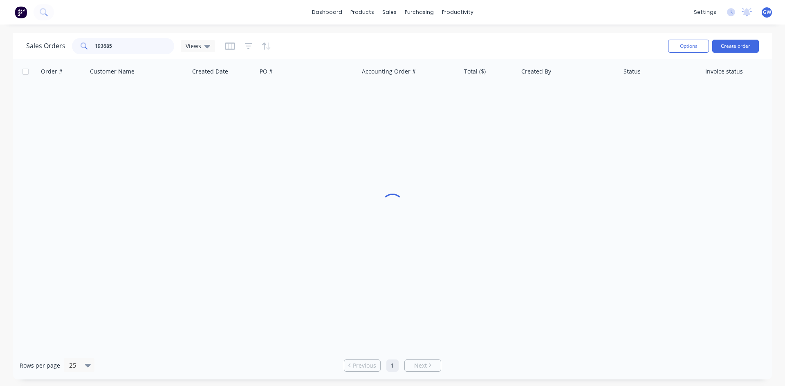
click at [125, 39] on input "193685" at bounding box center [135, 46] width 80 height 16
type input "193775"
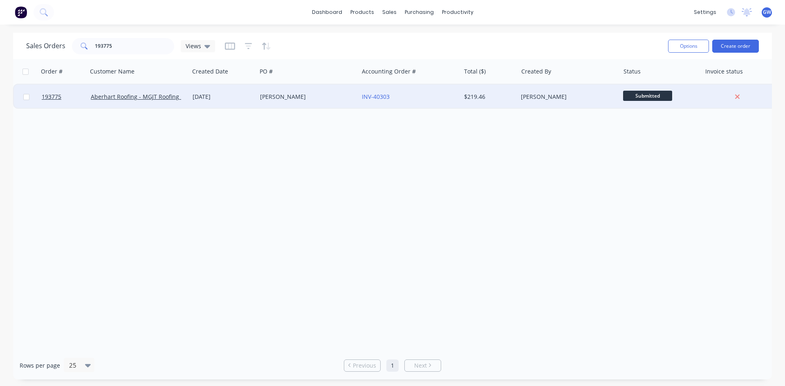
click at [418, 86] on div "INV-40303" at bounding box center [409, 97] width 102 height 25
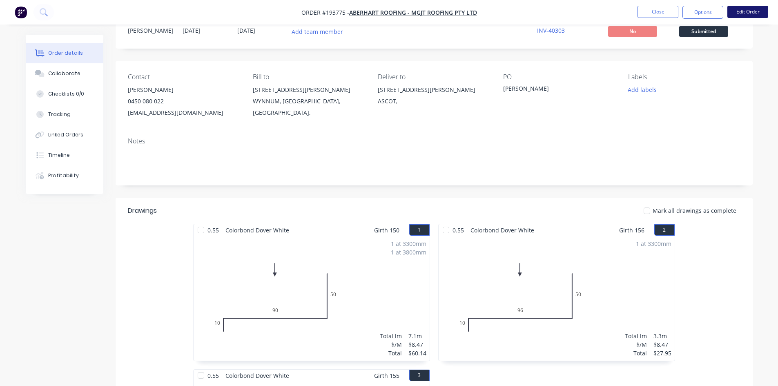
scroll to position [29, 0]
click at [711, 8] on button "Options" at bounding box center [703, 12] width 41 height 13
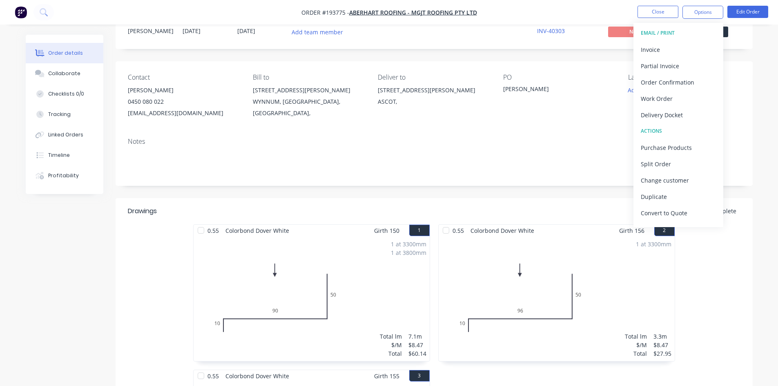
click at [669, 50] on div "Invoice" at bounding box center [678, 50] width 75 height 12
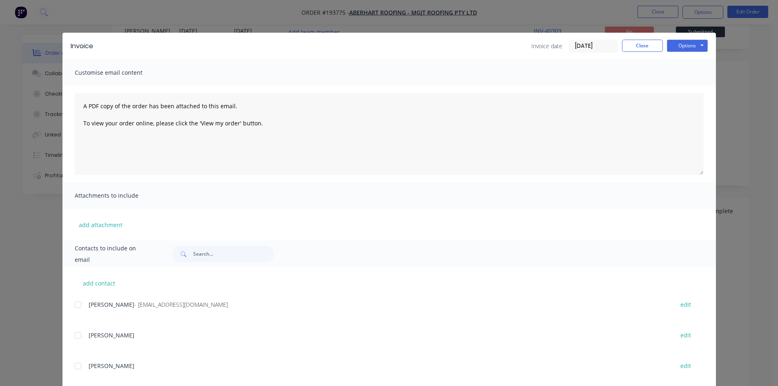
click at [76, 306] on div at bounding box center [78, 305] width 16 height 16
click at [705, 41] on button "Options" at bounding box center [687, 46] width 41 height 12
click at [685, 85] on button "Email" at bounding box center [693, 87] width 52 height 13
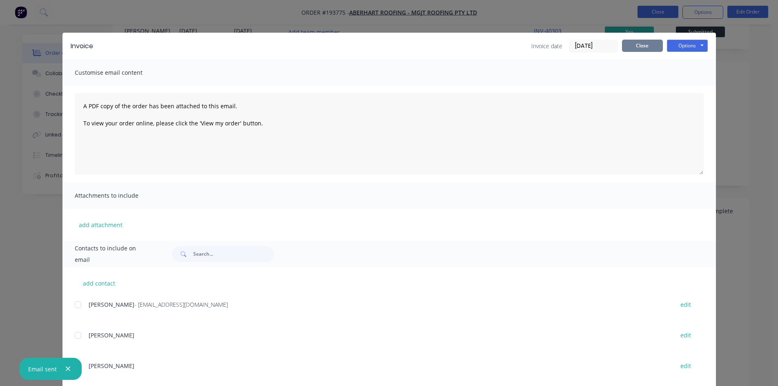
drag, startPoint x: 657, startPoint y: 47, endPoint x: 661, endPoint y: 17, distance: 30.9
click at [657, 47] on button "Close" at bounding box center [642, 46] width 41 height 12
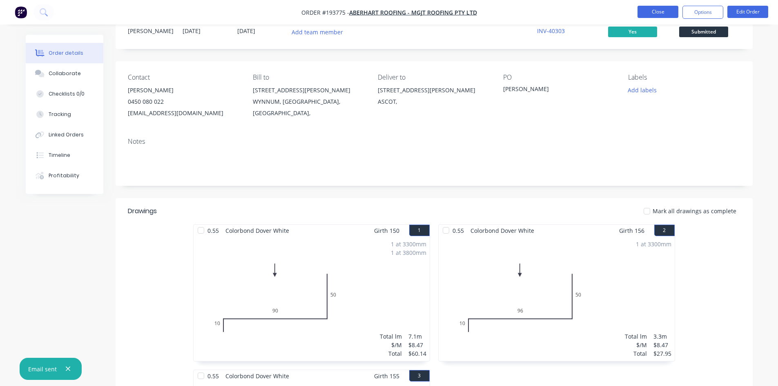
click at [661, 17] on button "Close" at bounding box center [658, 12] width 41 height 12
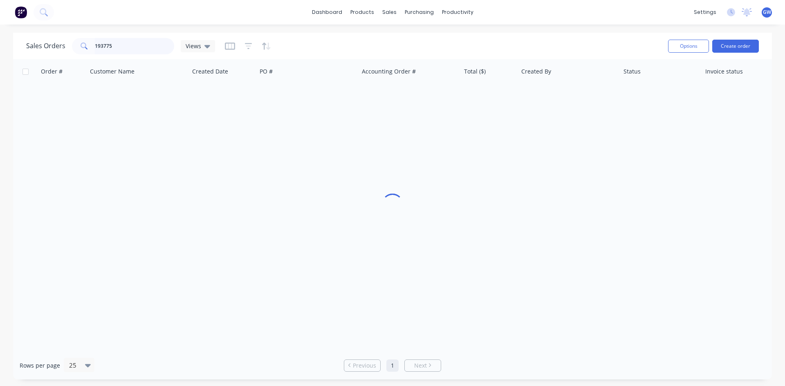
click at [165, 46] on input "193775" at bounding box center [135, 46] width 80 height 16
type input "193786"
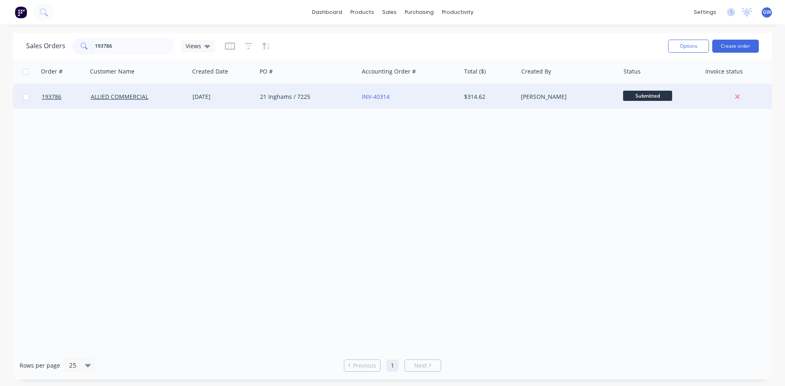
click at [545, 91] on div "[PERSON_NAME]" at bounding box center [568, 97] width 102 height 25
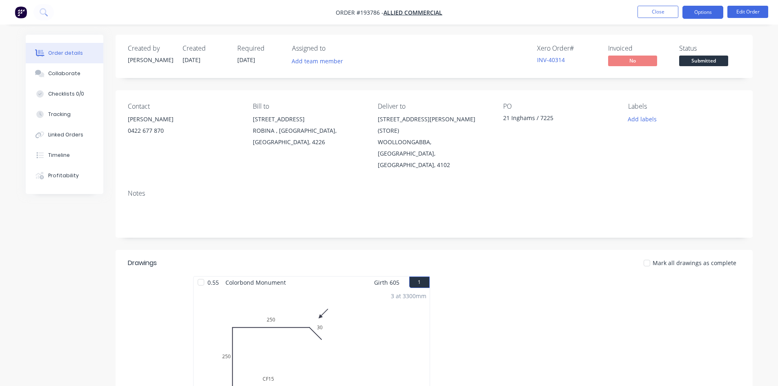
click at [703, 13] on button "Options" at bounding box center [703, 12] width 41 height 13
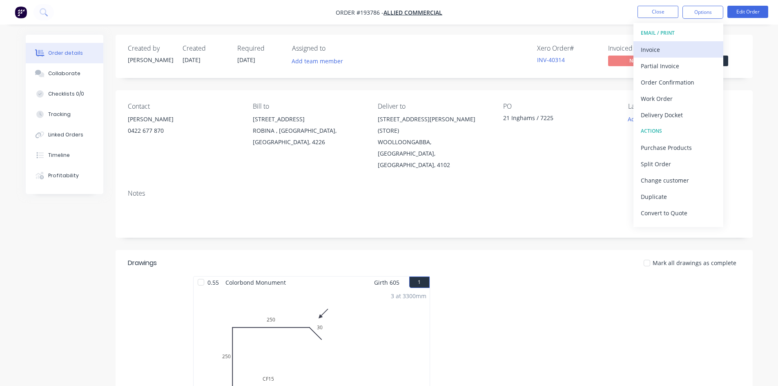
click at [671, 48] on div "Invoice" at bounding box center [678, 50] width 75 height 12
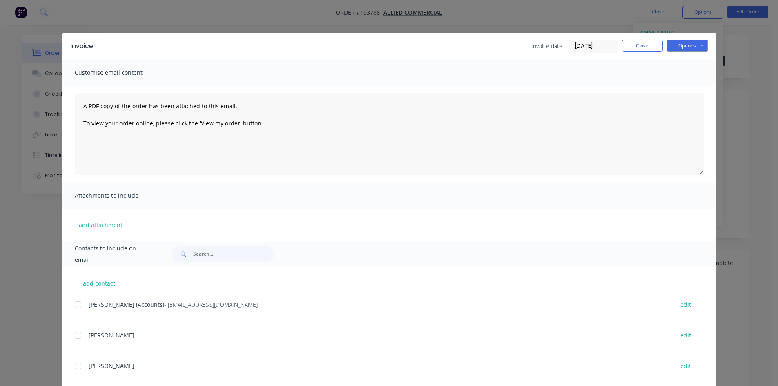
click at [78, 306] on div at bounding box center [78, 305] width 16 height 16
click at [683, 49] on button "Options" at bounding box center [687, 46] width 41 height 12
click at [681, 89] on button "Email" at bounding box center [693, 87] width 52 height 13
click at [635, 44] on button "Close" at bounding box center [642, 46] width 41 height 12
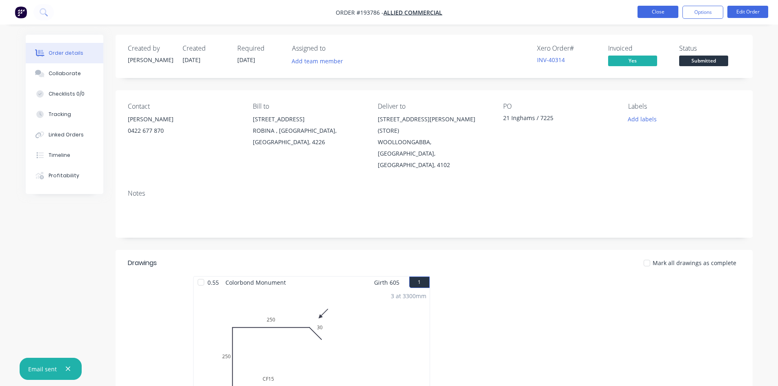
click at [670, 11] on button "Close" at bounding box center [658, 12] width 41 height 12
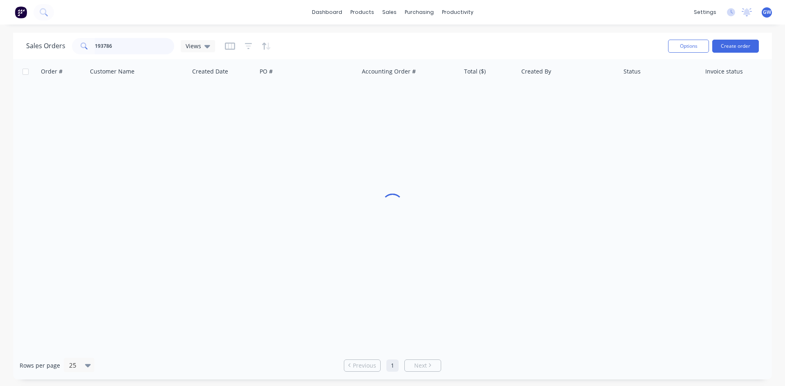
click at [113, 46] on input "193786" at bounding box center [135, 46] width 80 height 16
type input "193803"
click at [548, 101] on div "[PERSON_NAME]" at bounding box center [568, 97] width 102 height 25
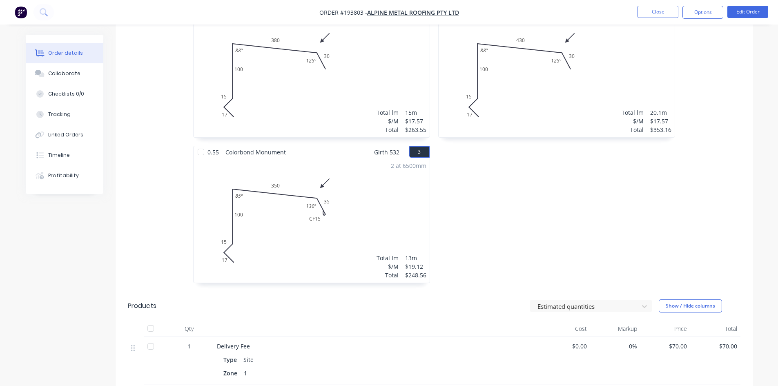
scroll to position [408, 0]
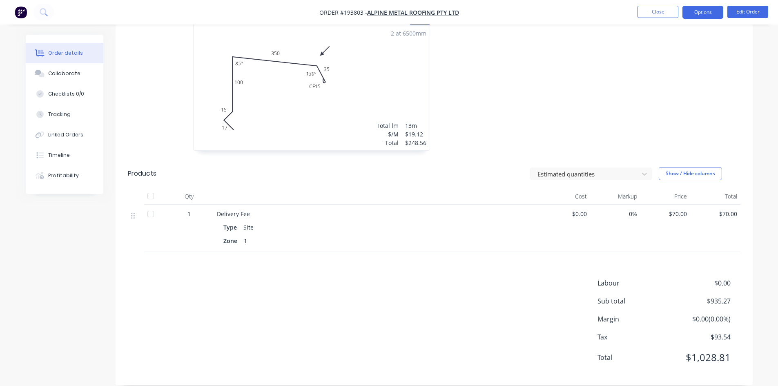
click at [696, 14] on button "Options" at bounding box center [703, 12] width 41 height 13
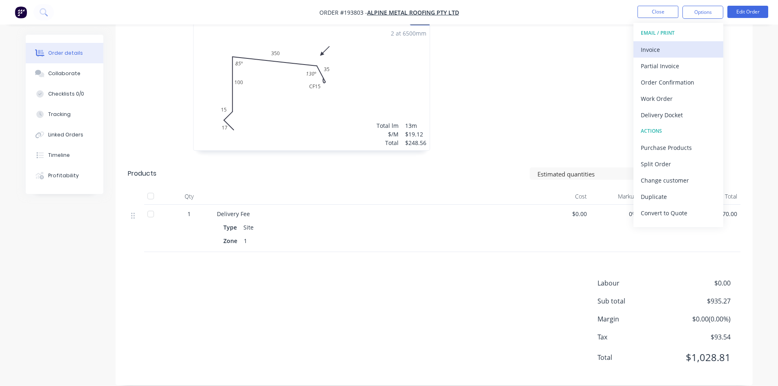
click at [680, 51] on div "Invoice" at bounding box center [678, 50] width 75 height 12
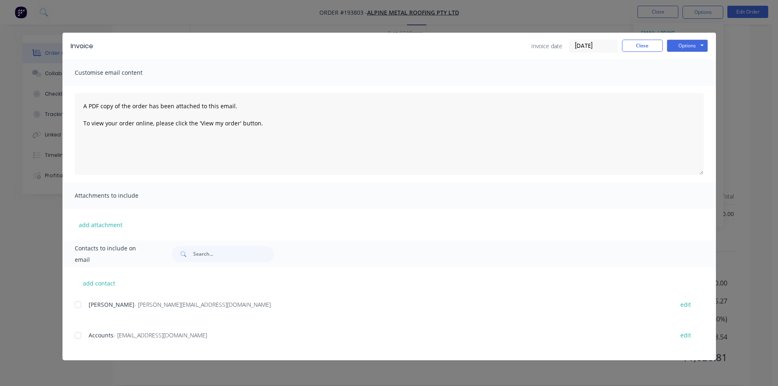
click at [81, 337] on div at bounding box center [78, 335] width 16 height 16
click at [78, 302] on div at bounding box center [78, 305] width 16 height 16
click at [699, 52] on div "Options Preview Print Email" at bounding box center [687, 46] width 41 height 13
click at [695, 51] on button "Options" at bounding box center [687, 46] width 41 height 12
click at [698, 86] on button "Email" at bounding box center [693, 87] width 52 height 13
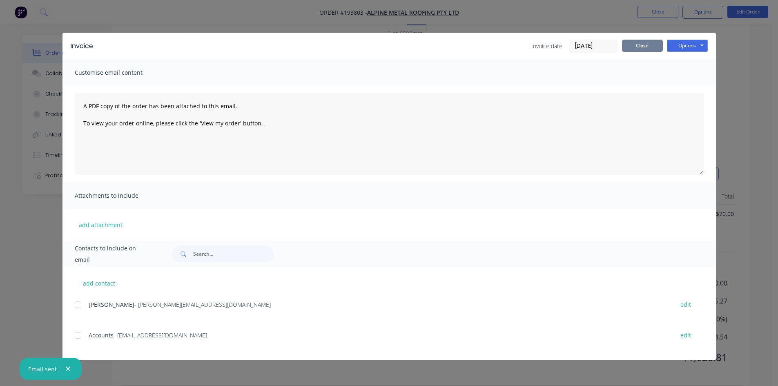
drag, startPoint x: 639, startPoint y: 47, endPoint x: 654, endPoint y: 20, distance: 31.3
click at [639, 47] on button "Close" at bounding box center [642, 46] width 41 height 12
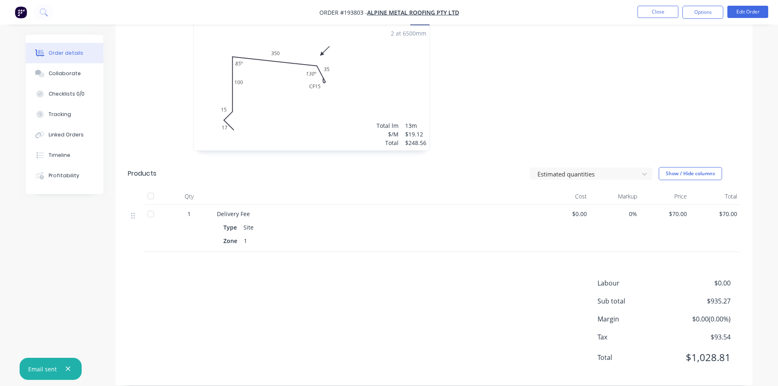
click at [664, 4] on nav "Order #193803 - Alpine Metal Roofing Pty Ltd Close Options Edit Order" at bounding box center [389, 12] width 778 height 25
click at [658, 9] on button "Close" at bounding box center [658, 12] width 41 height 12
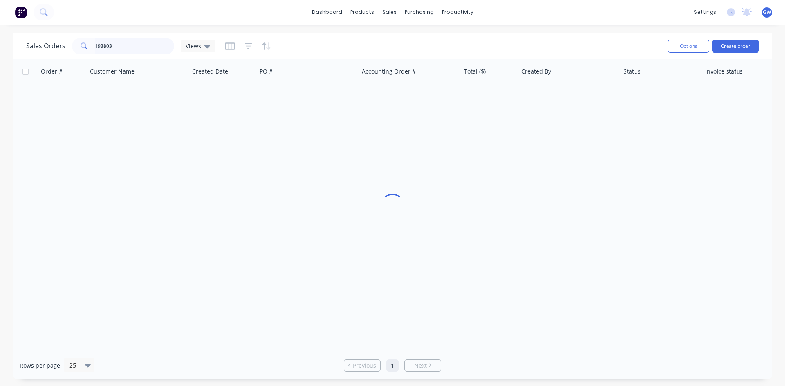
click at [119, 45] on input "193803" at bounding box center [135, 46] width 80 height 16
type input "193807"
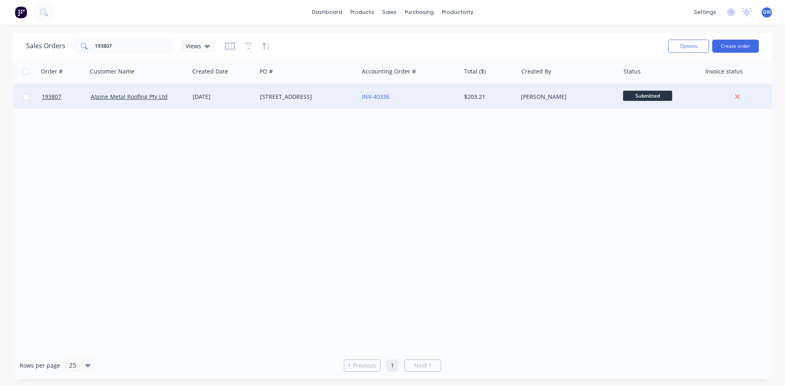
click at [526, 102] on div "[PERSON_NAME]" at bounding box center [568, 97] width 102 height 25
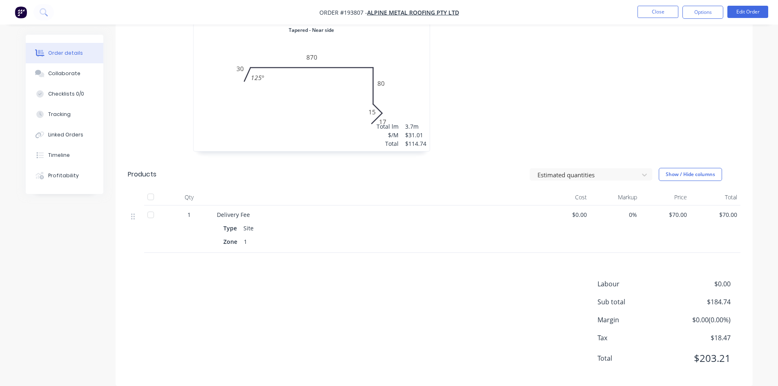
scroll to position [407, 0]
click at [706, 7] on button "Options" at bounding box center [703, 12] width 41 height 13
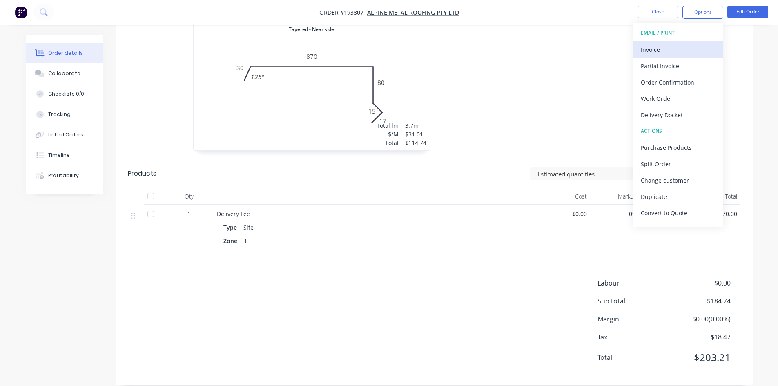
click at [690, 49] on div "Invoice" at bounding box center [678, 50] width 75 height 12
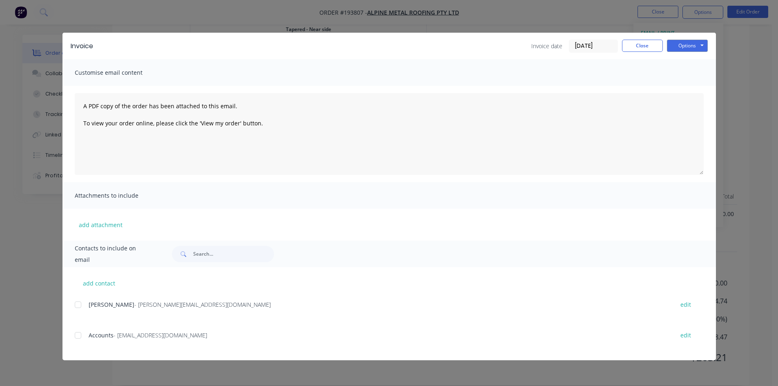
click at [79, 335] on div at bounding box center [78, 335] width 16 height 16
click at [80, 298] on div "add contact Jamie Vieira - jamie@alpinemetalroofing.com.au edit Accounts - admi…" at bounding box center [390, 313] width 654 height 93
click at [82, 305] on div at bounding box center [78, 305] width 16 height 16
click at [678, 45] on button "Options" at bounding box center [687, 46] width 41 height 12
click at [687, 86] on button "Email" at bounding box center [693, 87] width 52 height 13
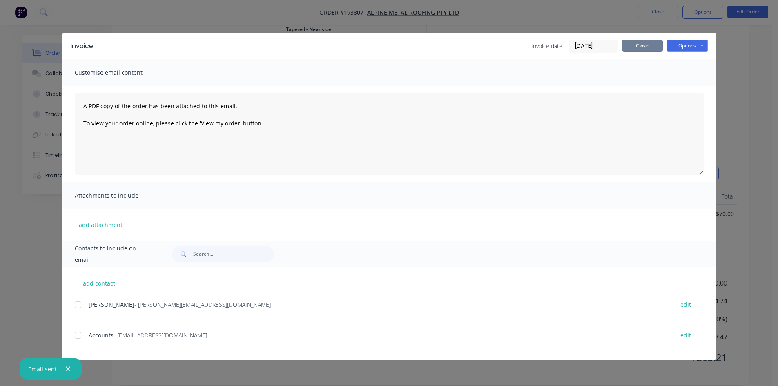
click at [648, 41] on button "Close" at bounding box center [642, 46] width 41 height 12
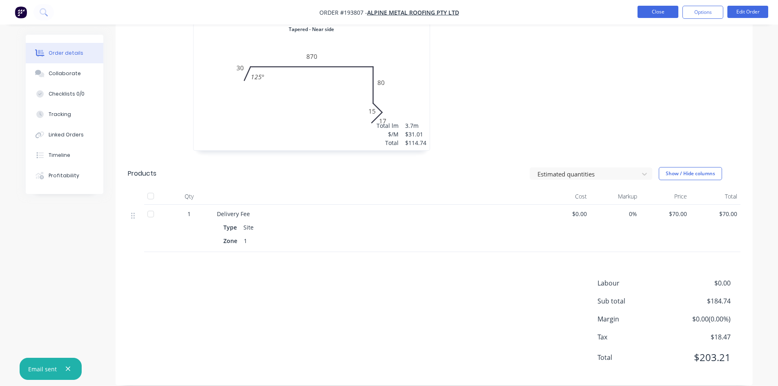
click at [663, 16] on button "Close" at bounding box center [658, 12] width 41 height 12
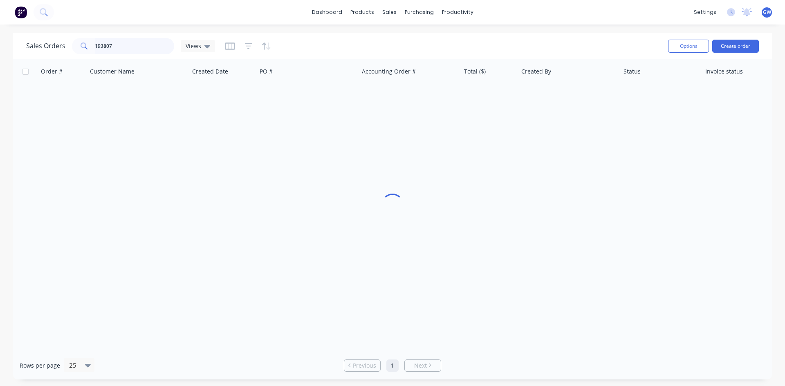
click at [145, 51] on input "193807" at bounding box center [135, 46] width 80 height 16
type input "193599"
click at [526, 98] on div "[PERSON_NAME]" at bounding box center [566, 97] width 91 height 8
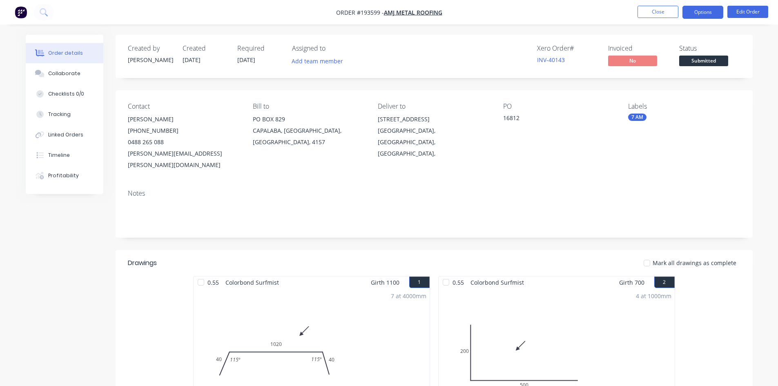
click at [700, 13] on button "Options" at bounding box center [703, 12] width 41 height 13
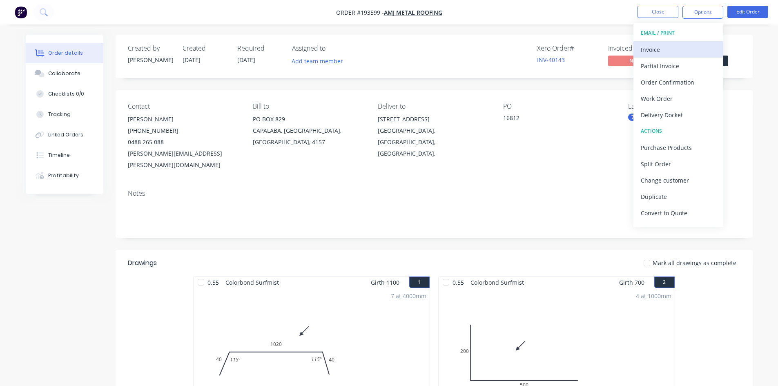
click at [689, 44] on div "Invoice" at bounding box center [678, 50] width 75 height 12
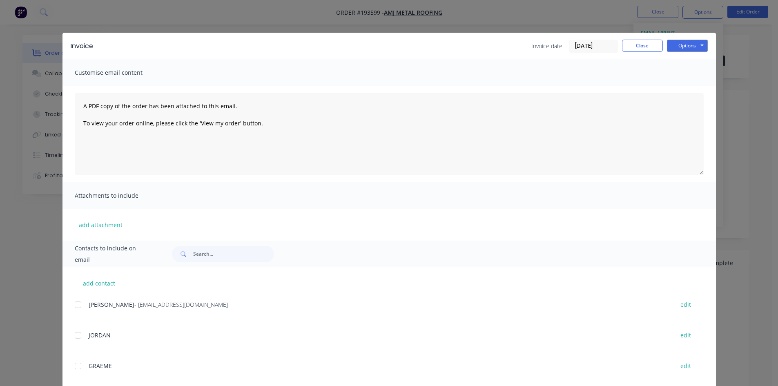
click at [76, 305] on div at bounding box center [78, 305] width 16 height 16
click at [699, 49] on button "Options" at bounding box center [687, 46] width 41 height 12
click at [691, 85] on button "Email" at bounding box center [693, 87] width 52 height 13
click at [644, 42] on button "Close" at bounding box center [642, 46] width 41 height 12
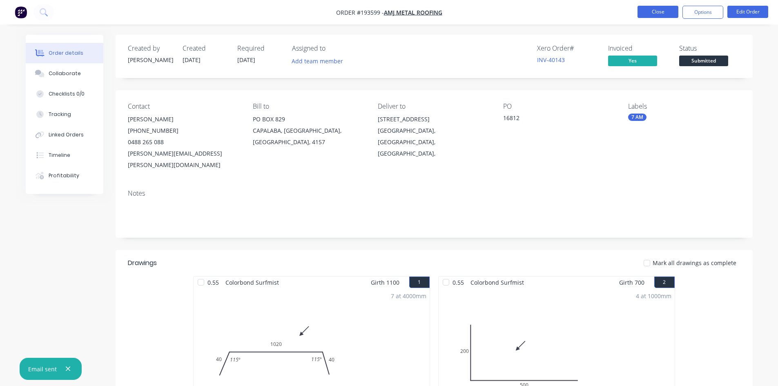
click at [649, 14] on button "Close" at bounding box center [658, 12] width 41 height 12
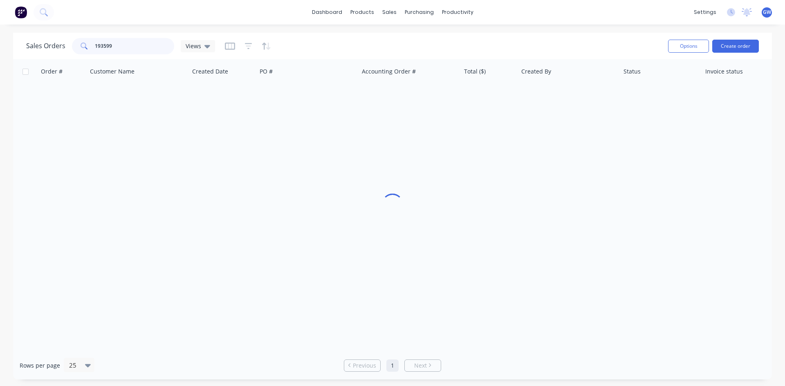
click at [132, 45] on input "193599" at bounding box center [135, 46] width 80 height 16
type input "193766"
click at [523, 96] on div "[PERSON_NAME]" at bounding box center [566, 97] width 91 height 8
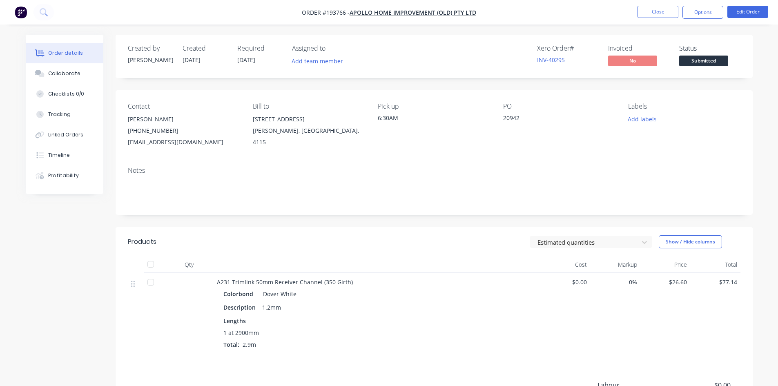
scroll to position [114, 0]
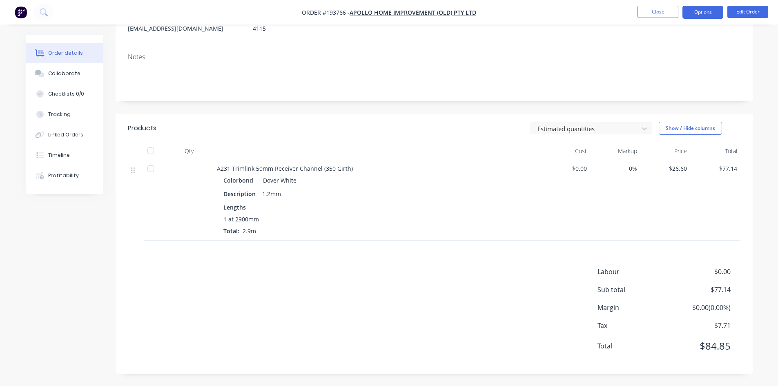
click at [698, 13] on button "Options" at bounding box center [703, 12] width 41 height 13
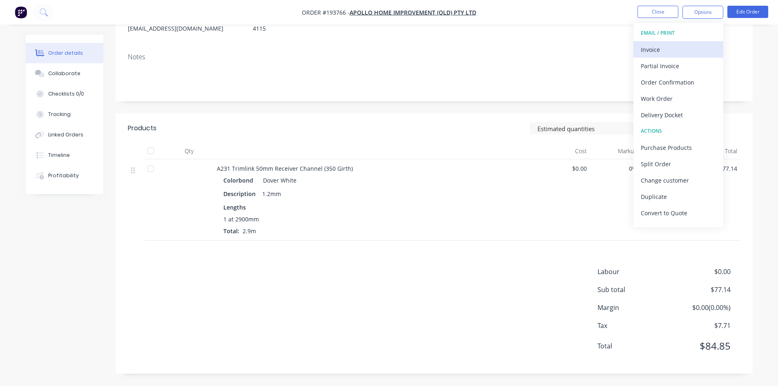
click at [679, 47] on div "Invoice" at bounding box center [678, 50] width 75 height 12
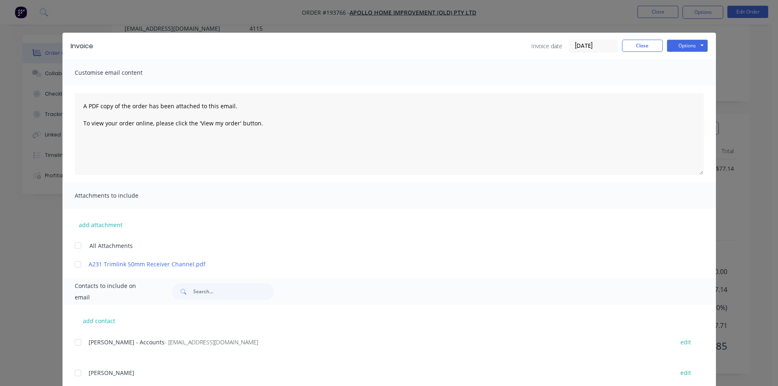
click at [74, 341] on div at bounding box center [78, 342] width 16 height 16
click at [684, 47] on button "Options" at bounding box center [687, 46] width 41 height 12
click at [688, 89] on button "Email" at bounding box center [693, 87] width 52 height 13
click at [650, 51] on button "Close" at bounding box center [642, 46] width 41 height 12
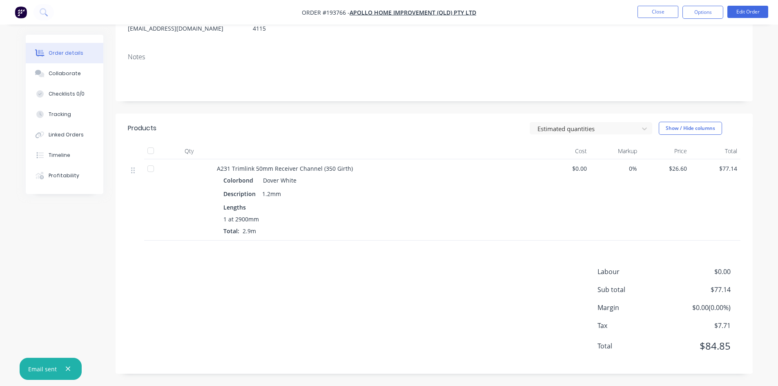
click at [651, 47] on div "Notes" at bounding box center [434, 74] width 637 height 55
click at [655, 16] on button "Close" at bounding box center [658, 12] width 41 height 12
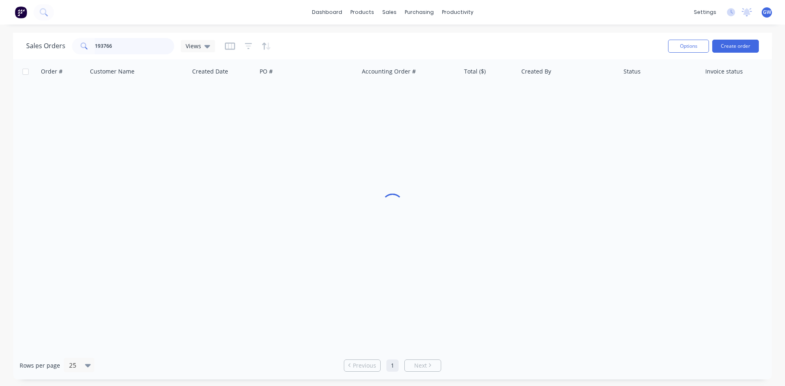
click at [102, 49] on input "193766" at bounding box center [135, 46] width 80 height 16
type input "193701"
click at [490, 96] on div "$1,132.52" at bounding box center [488, 97] width 48 height 8
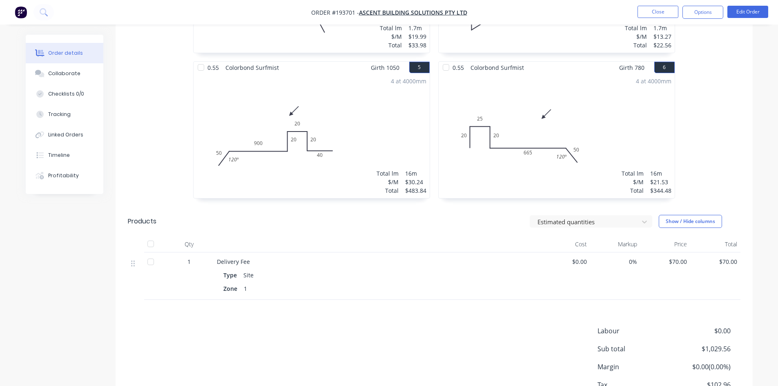
scroll to position [531, 0]
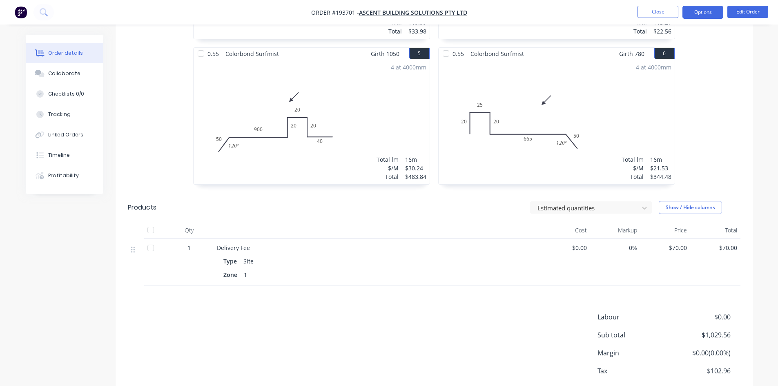
click at [702, 13] on button "Options" at bounding box center [703, 12] width 41 height 13
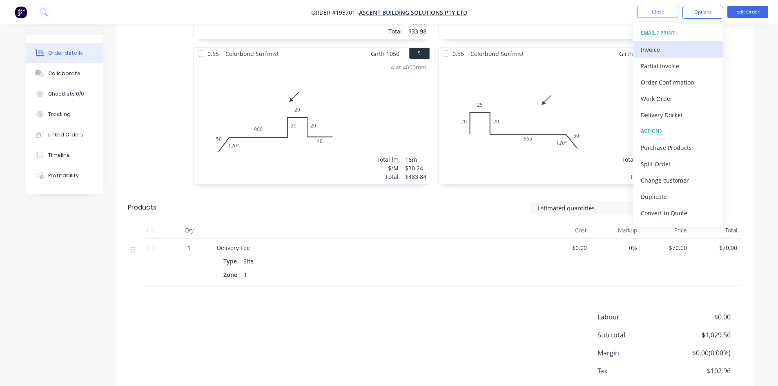
click at [688, 46] on div "Invoice" at bounding box center [678, 50] width 75 height 12
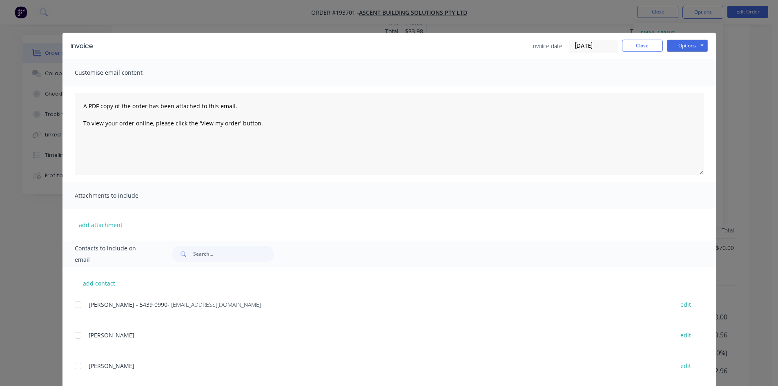
click at [83, 302] on div at bounding box center [78, 305] width 16 height 16
click at [696, 43] on button "Options" at bounding box center [687, 46] width 41 height 12
click at [680, 83] on button "Email" at bounding box center [693, 87] width 52 height 13
click at [644, 43] on button "Close" at bounding box center [642, 46] width 41 height 12
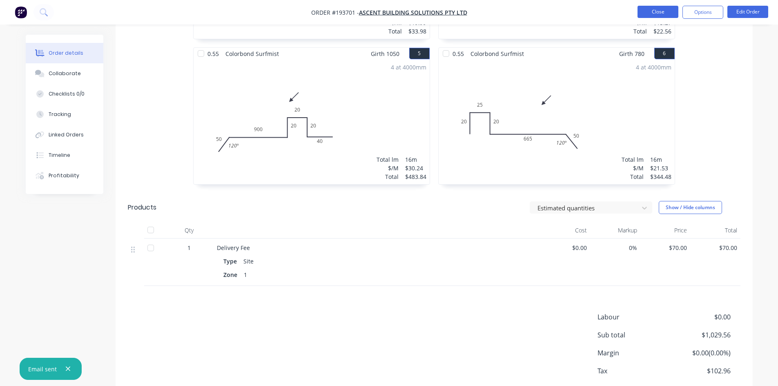
click at [662, 15] on button "Close" at bounding box center [658, 12] width 41 height 12
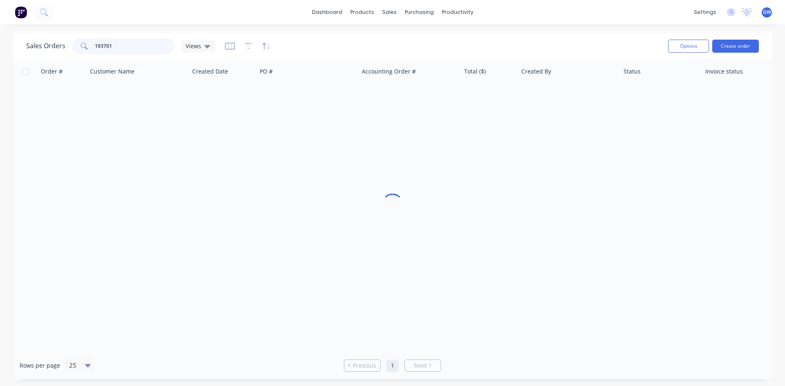
click at [139, 48] on input "193701" at bounding box center [135, 46] width 80 height 16
type input "193728"
click at [483, 95] on div "$1,493.46" at bounding box center [488, 97] width 48 height 8
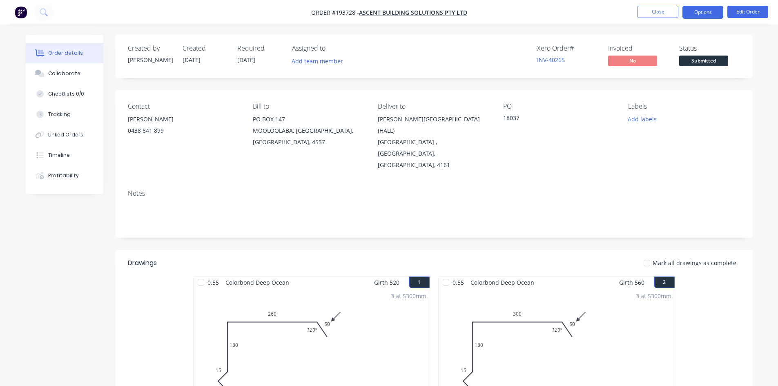
click at [711, 9] on button "Options" at bounding box center [703, 12] width 41 height 13
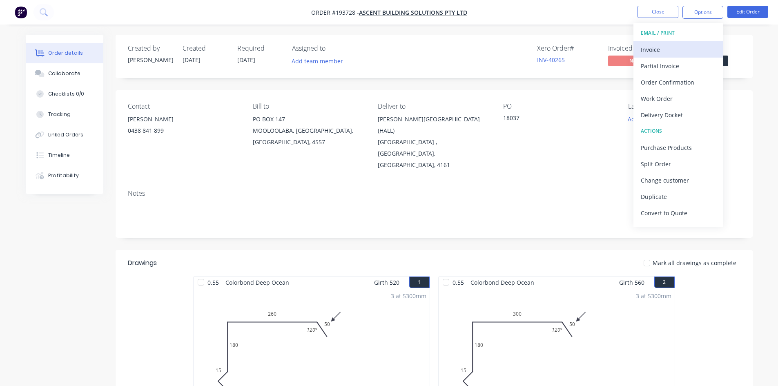
click at [668, 56] on button "Invoice" at bounding box center [679, 49] width 90 height 16
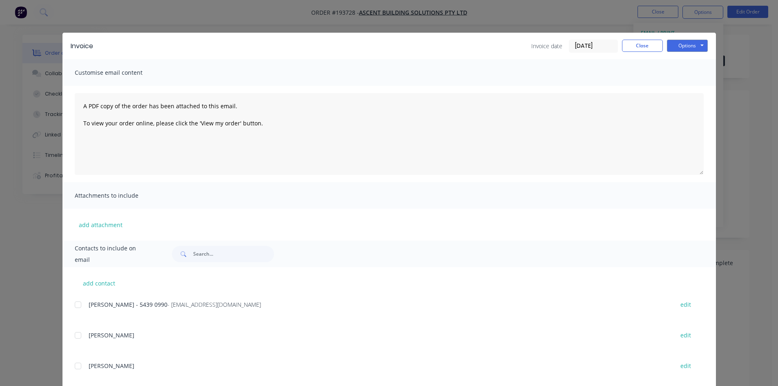
click at [76, 305] on div at bounding box center [78, 305] width 16 height 16
click at [693, 42] on button "Options" at bounding box center [687, 46] width 41 height 12
click at [684, 86] on button "Email" at bounding box center [693, 87] width 52 height 13
click at [639, 49] on button "Close" at bounding box center [642, 46] width 41 height 12
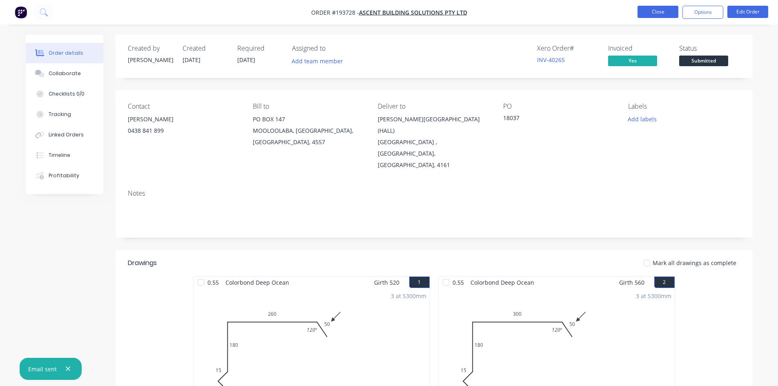
click at [674, 13] on button "Close" at bounding box center [658, 12] width 41 height 12
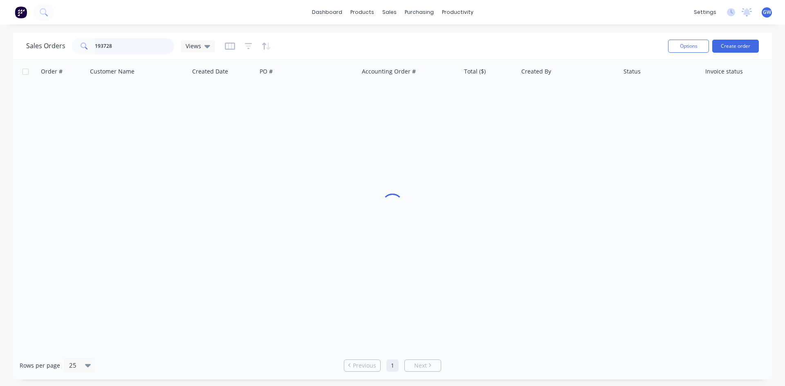
click at [130, 45] on input "193728" at bounding box center [135, 46] width 80 height 16
type input "193773"
click at [340, 97] on div "18405" at bounding box center [305, 97] width 91 height 8
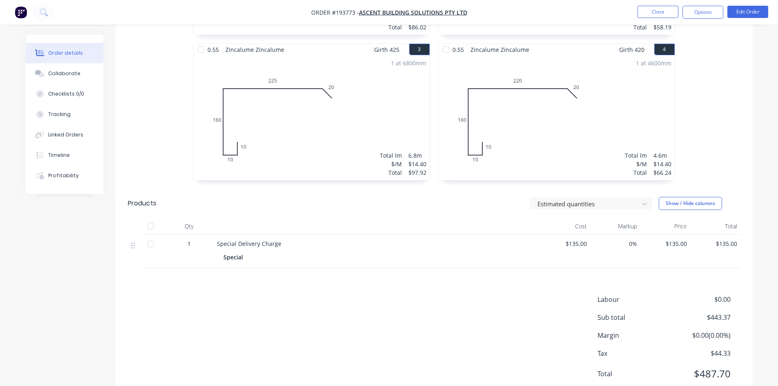
scroll to position [383, 0]
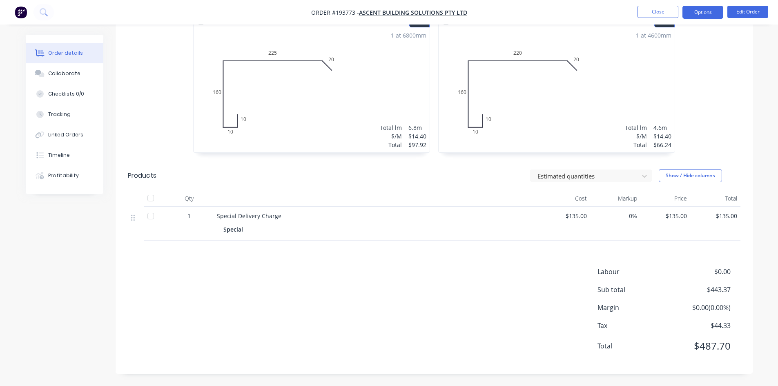
click at [701, 14] on button "Options" at bounding box center [703, 12] width 41 height 13
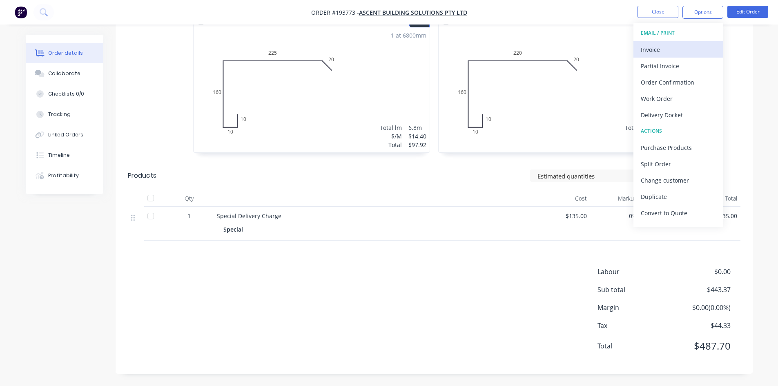
click at [686, 51] on div "Invoice" at bounding box center [678, 50] width 75 height 12
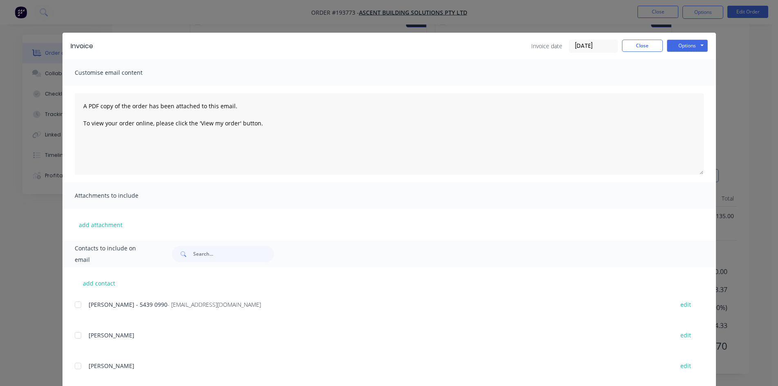
click at [76, 304] on div at bounding box center [78, 305] width 16 height 16
click at [683, 49] on button "Options" at bounding box center [687, 46] width 41 height 12
click at [686, 85] on button "Email" at bounding box center [693, 87] width 52 height 13
click at [638, 49] on button "Close" at bounding box center [642, 46] width 41 height 12
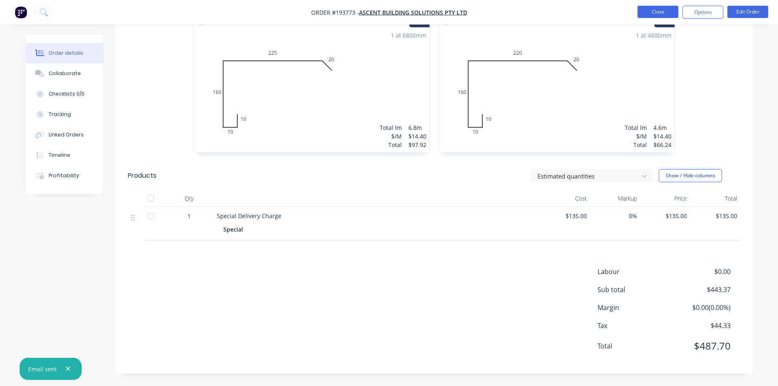
click at [665, 11] on button "Close" at bounding box center [658, 12] width 41 height 12
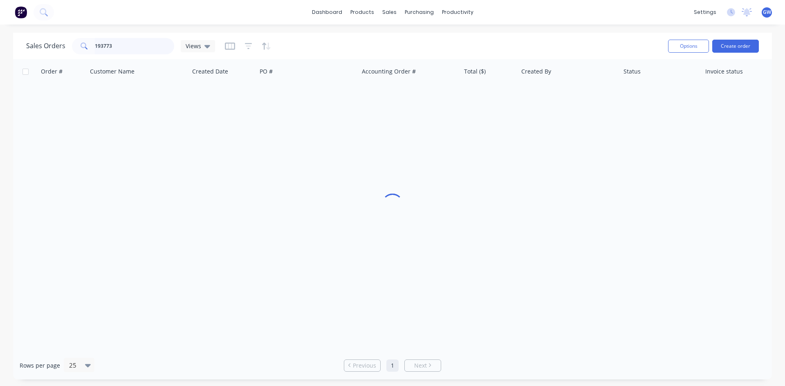
click at [130, 45] on input "193773" at bounding box center [135, 46] width 80 height 16
type input "193689"
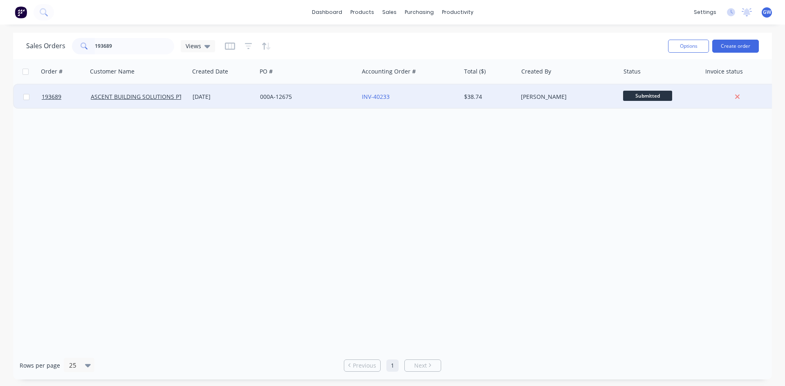
click at [517, 100] on div "[PERSON_NAME]" at bounding box center [568, 97] width 102 height 25
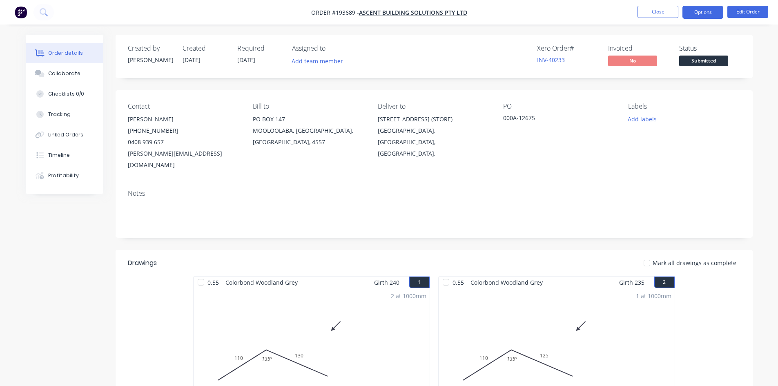
click at [705, 6] on button "Options" at bounding box center [703, 12] width 41 height 13
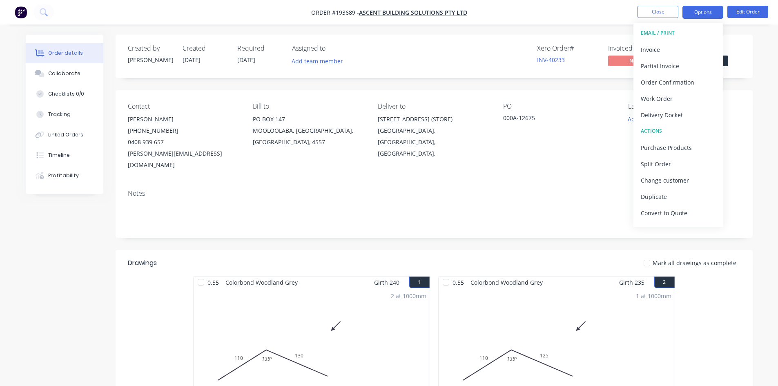
click at [682, 49] on div "Invoice" at bounding box center [678, 50] width 75 height 12
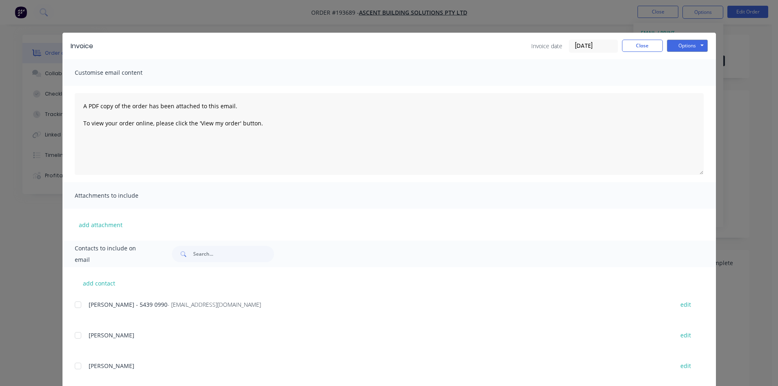
click at [77, 307] on div at bounding box center [78, 305] width 16 height 16
click at [671, 47] on button "Options" at bounding box center [687, 46] width 41 height 12
click at [678, 89] on button "Email" at bounding box center [693, 87] width 52 height 13
click at [646, 44] on button "Close" at bounding box center [642, 46] width 41 height 12
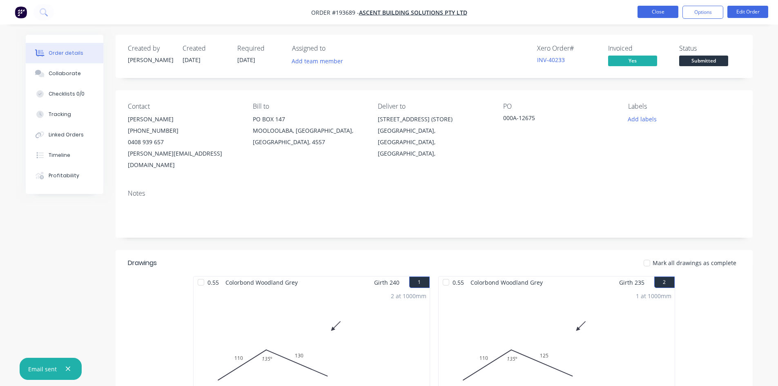
click at [661, 6] on button "Close" at bounding box center [658, 12] width 41 height 12
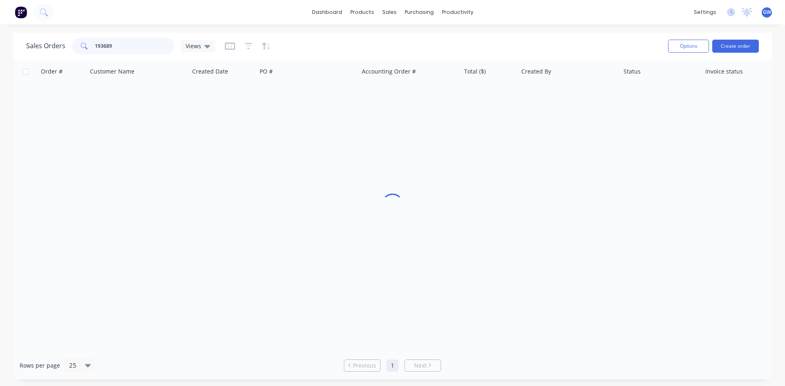
click at [121, 51] on input "193689" at bounding box center [135, 46] width 80 height 16
type input "193691"
click at [493, 101] on div "$144.91" at bounding box center [488, 97] width 48 height 8
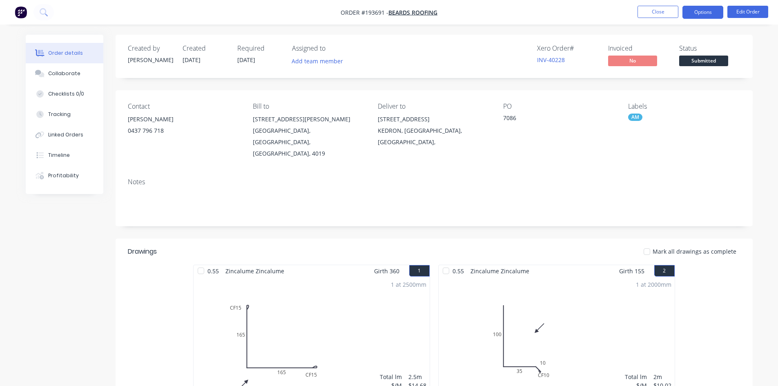
click at [705, 9] on button "Options" at bounding box center [703, 12] width 41 height 13
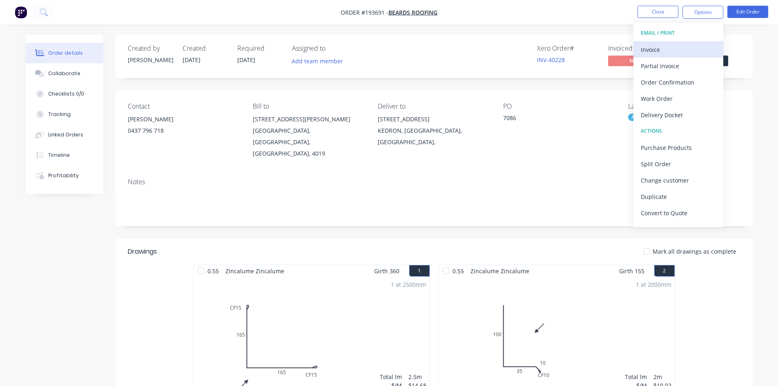
click at [672, 51] on div "Invoice" at bounding box center [678, 50] width 75 height 12
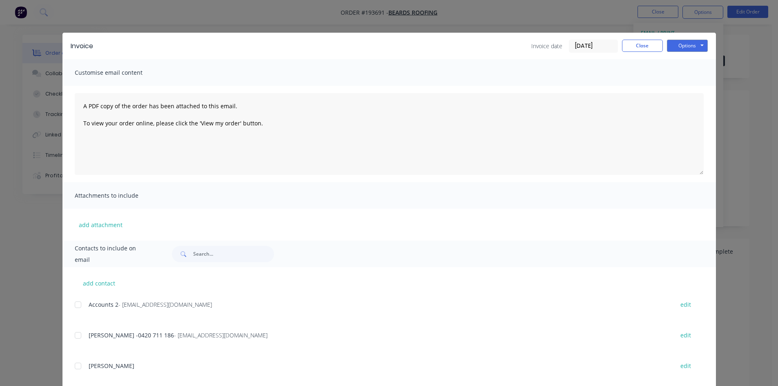
click at [78, 306] on div at bounding box center [78, 305] width 16 height 16
click at [81, 342] on div at bounding box center [78, 335] width 16 height 16
click at [681, 42] on button "Options" at bounding box center [687, 46] width 41 height 12
click at [690, 88] on button "Email" at bounding box center [693, 87] width 52 height 13
click at [628, 48] on button "Close" at bounding box center [642, 46] width 41 height 12
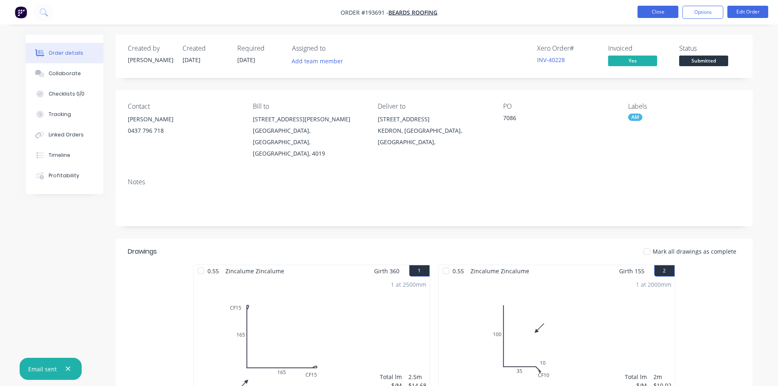
click at [663, 14] on button "Close" at bounding box center [658, 12] width 41 height 12
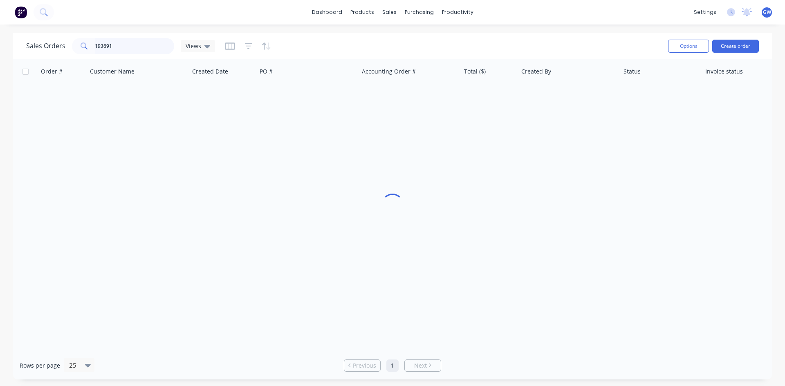
click at [138, 45] on input "193691" at bounding box center [135, 46] width 80 height 16
type input "193582"
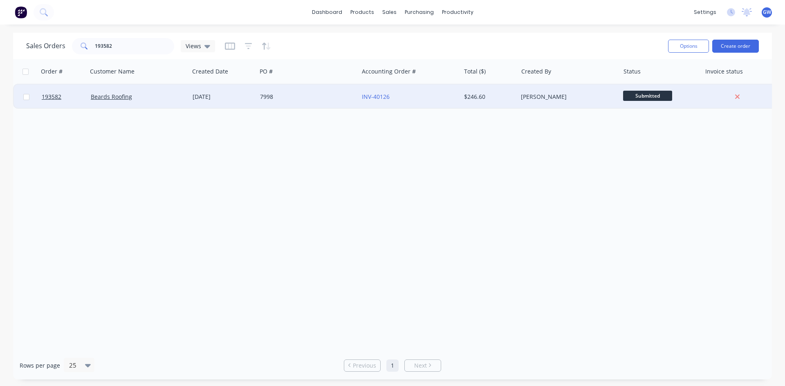
click at [559, 103] on div "[PERSON_NAME]" at bounding box center [568, 97] width 102 height 25
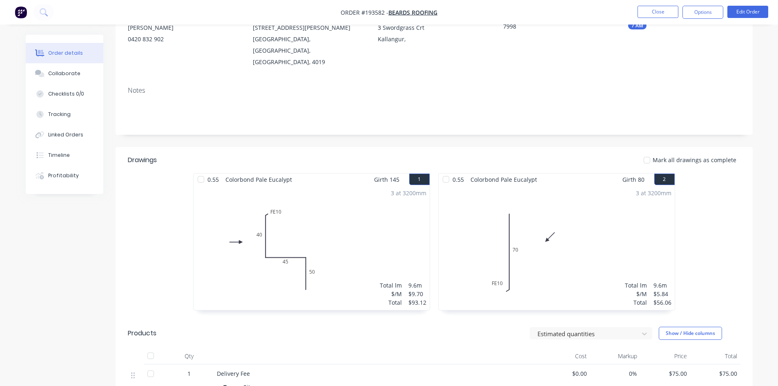
scroll to position [204, 0]
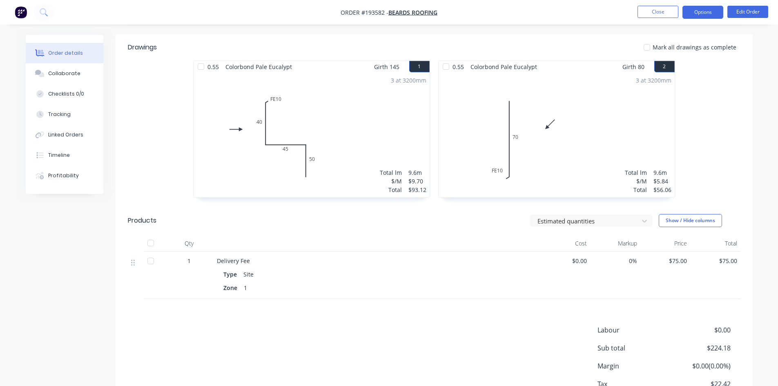
click at [700, 13] on button "Options" at bounding box center [703, 12] width 41 height 13
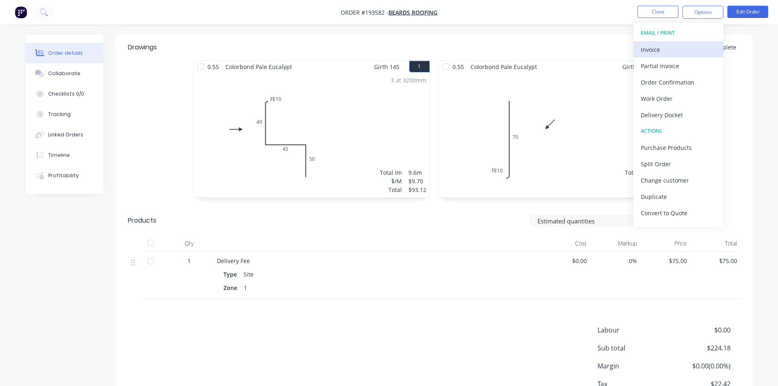
click at [671, 43] on button "Invoice" at bounding box center [679, 49] width 90 height 16
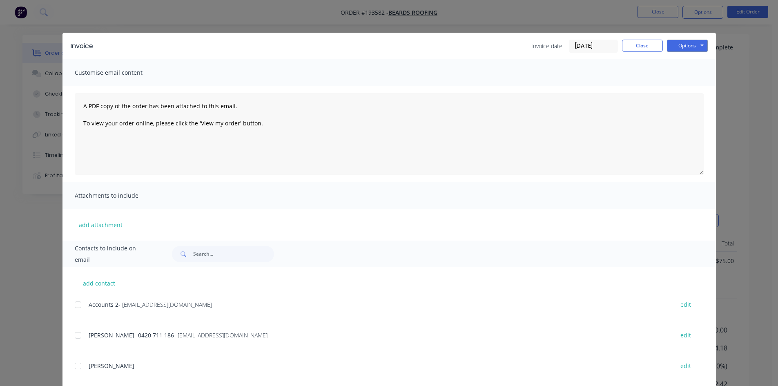
click at [74, 302] on div at bounding box center [78, 305] width 16 height 16
click at [77, 332] on div at bounding box center [78, 335] width 16 height 16
click at [697, 47] on button "Options" at bounding box center [687, 46] width 41 height 12
click at [682, 88] on button "Email" at bounding box center [693, 87] width 52 height 13
click at [654, 44] on button "Close" at bounding box center [642, 46] width 41 height 12
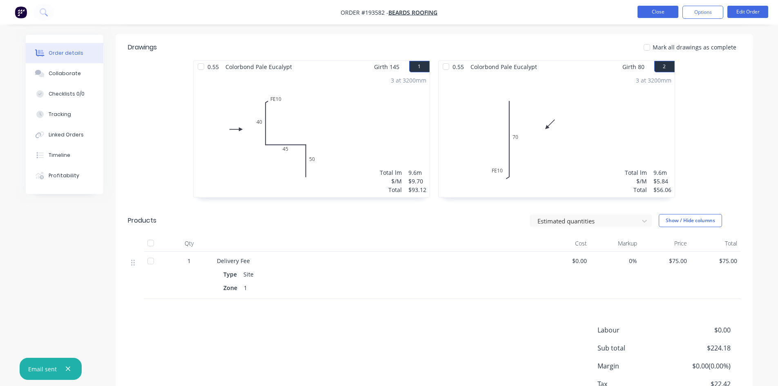
drag, startPoint x: 648, startPoint y: 2, endPoint x: 649, endPoint y: 11, distance: 9.8
click at [648, 8] on nav "Order #193582 - Beards Roofing Close Options Edit Order" at bounding box center [389, 12] width 778 height 25
click at [649, 11] on button "Close" at bounding box center [658, 12] width 41 height 12
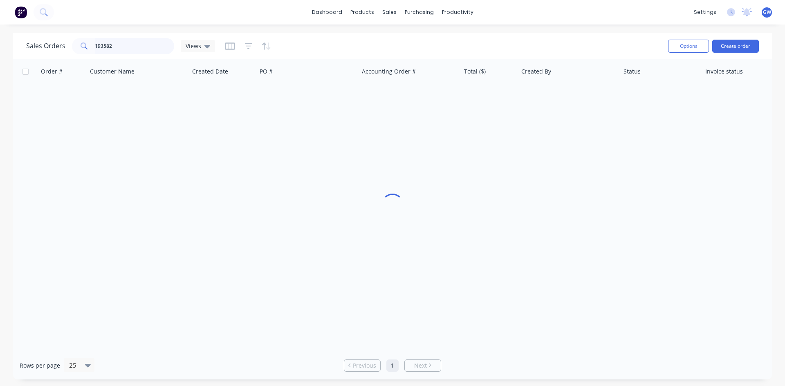
click at [121, 43] on input "193582" at bounding box center [135, 46] width 80 height 16
type input "193792"
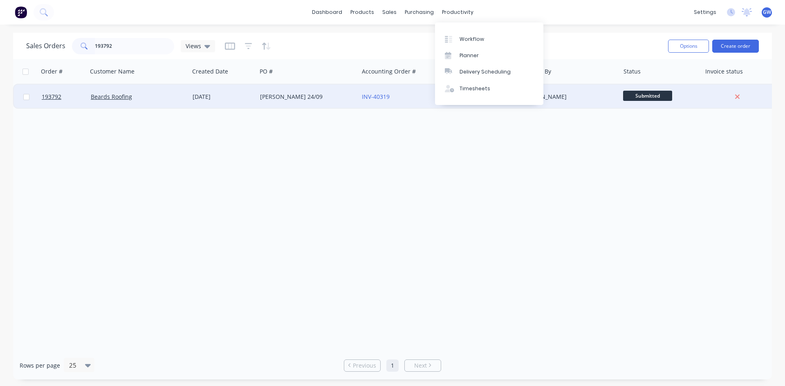
click at [577, 95] on div "[PERSON_NAME]" at bounding box center [566, 97] width 91 height 8
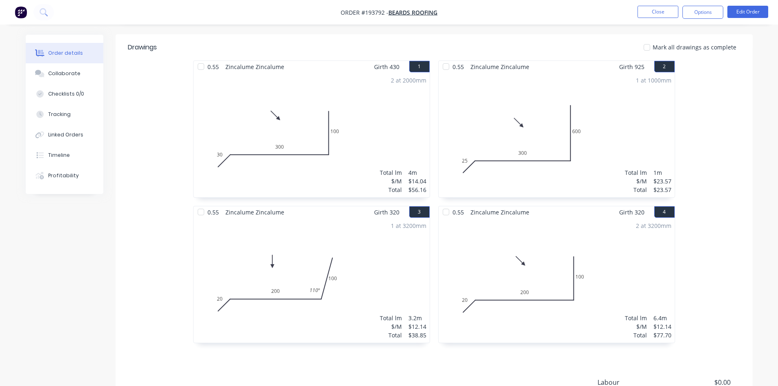
scroll to position [295, 0]
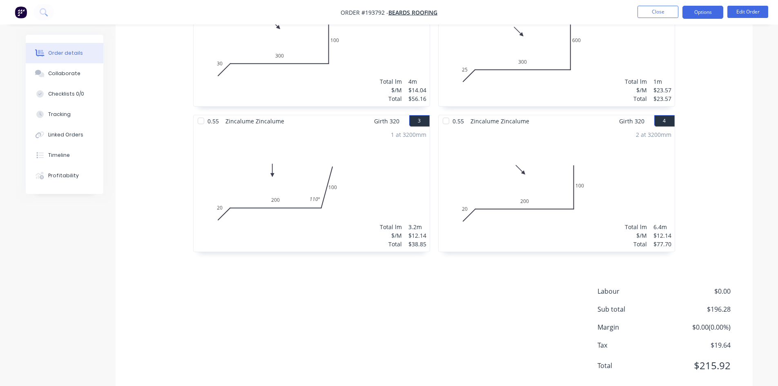
click at [695, 11] on button "Options" at bounding box center [703, 12] width 41 height 13
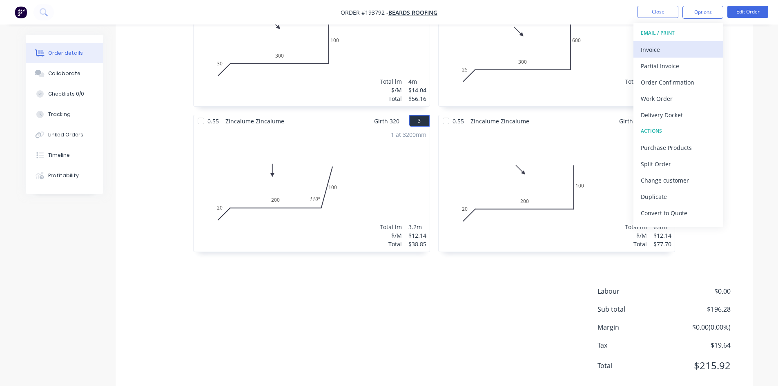
click at [675, 47] on div "Invoice" at bounding box center [678, 50] width 75 height 12
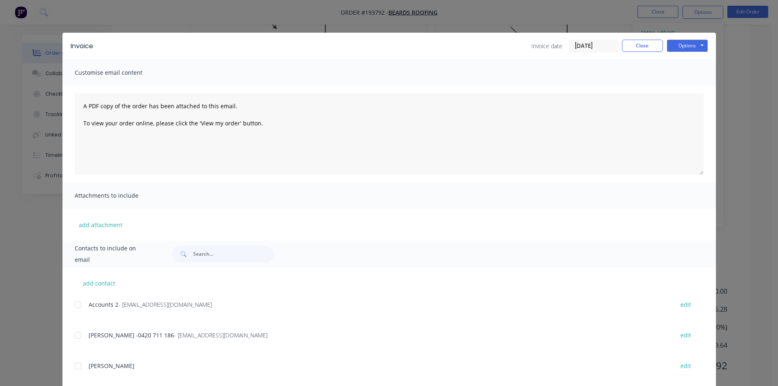
click at [76, 304] on div at bounding box center [78, 305] width 16 height 16
click at [75, 336] on div at bounding box center [78, 335] width 16 height 16
click at [689, 49] on button "Options" at bounding box center [687, 46] width 41 height 12
click at [684, 89] on button "Email" at bounding box center [693, 87] width 52 height 13
click at [635, 48] on button "Close" at bounding box center [642, 46] width 41 height 12
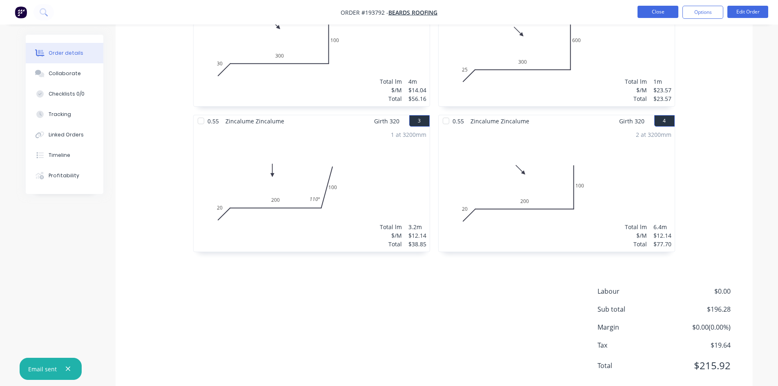
click at [663, 12] on button "Close" at bounding box center [658, 12] width 41 height 12
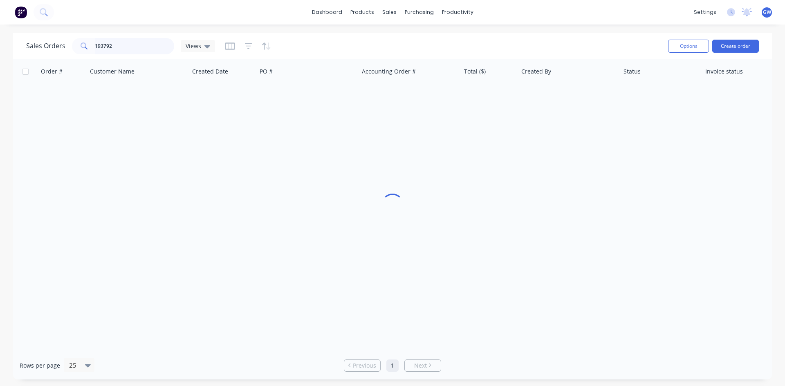
click at [136, 38] on input "193792" at bounding box center [135, 46] width 80 height 16
type input "193729"
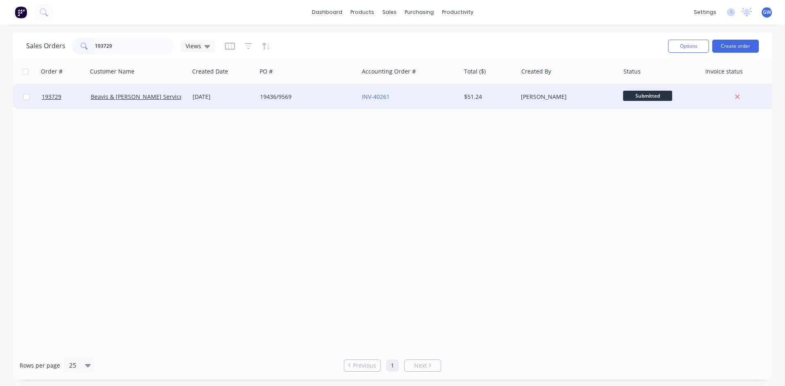
click at [527, 93] on div "[PERSON_NAME]" at bounding box center [566, 97] width 91 height 8
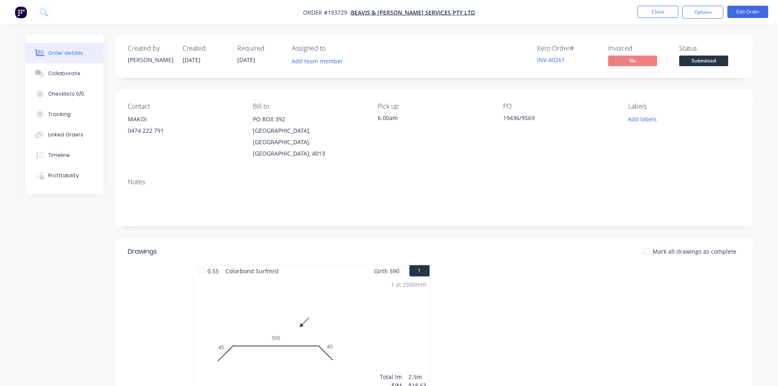
scroll to position [150, 0]
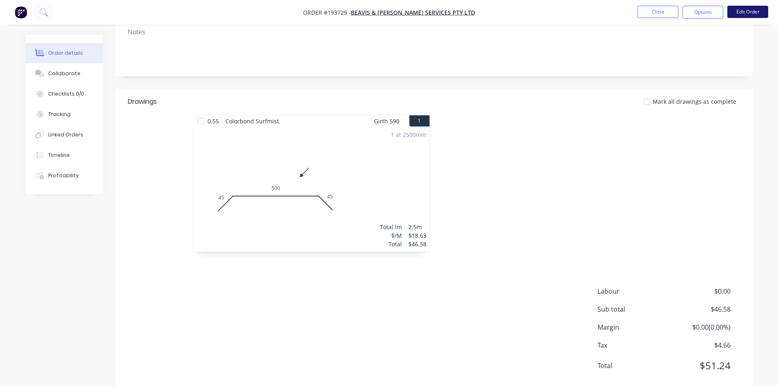
click at [745, 11] on button "Edit Order" at bounding box center [748, 12] width 41 height 12
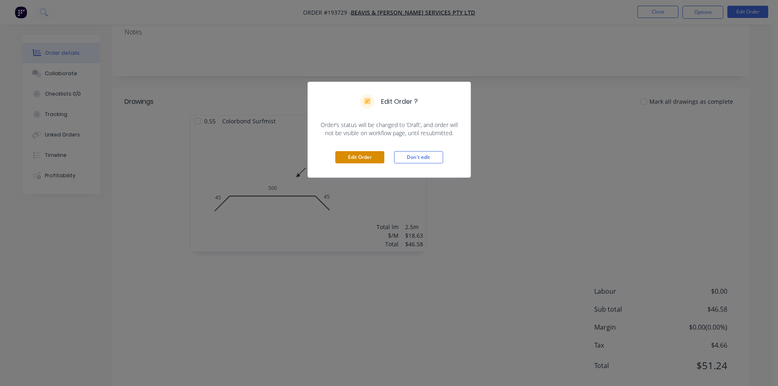
click at [341, 159] on button "Edit Order" at bounding box center [360, 157] width 49 height 12
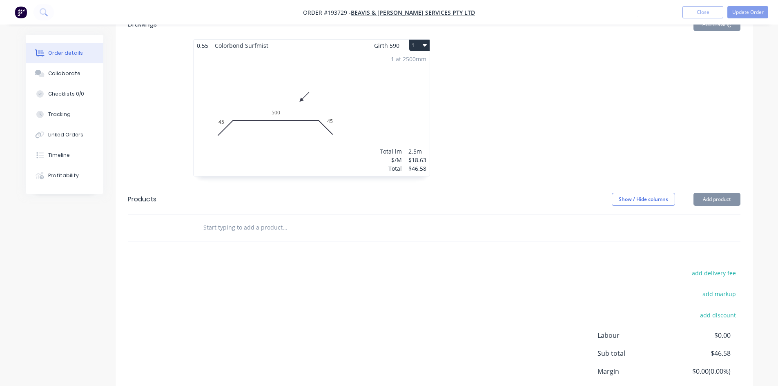
scroll to position [245, 0]
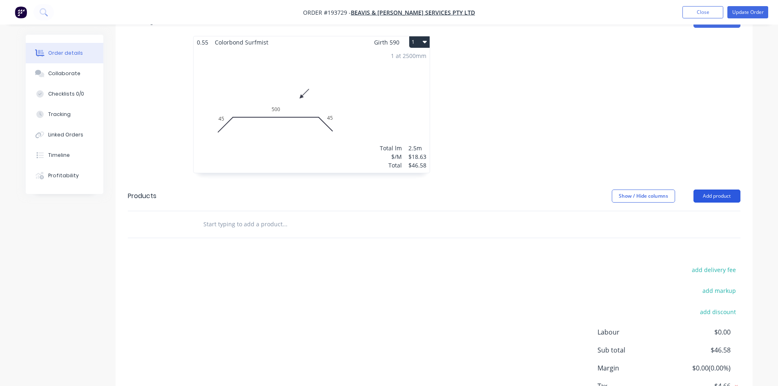
click at [726, 190] on button "Add product" at bounding box center [717, 196] width 47 height 13
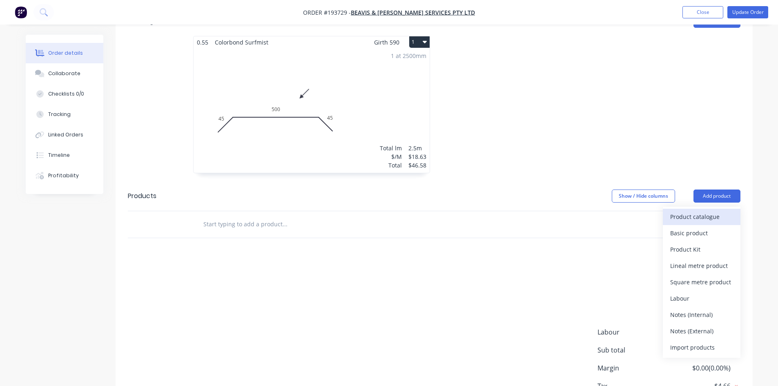
click at [704, 211] on div "Product catalogue" at bounding box center [702, 217] width 63 height 12
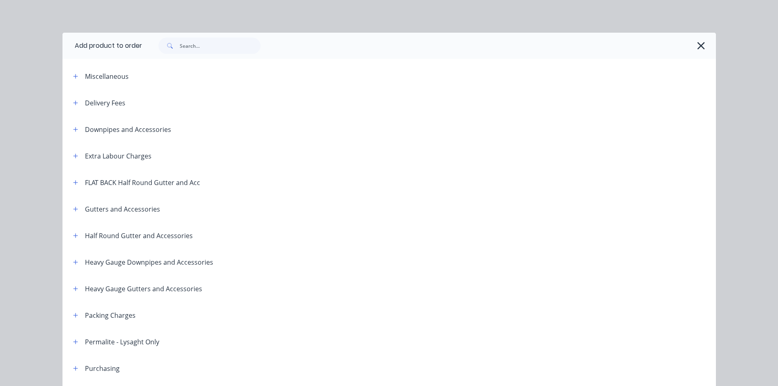
click at [73, 149] on header "Extra Labour Charges" at bounding box center [390, 156] width 654 height 27
click at [75, 154] on button "button" at bounding box center [76, 156] width 10 height 10
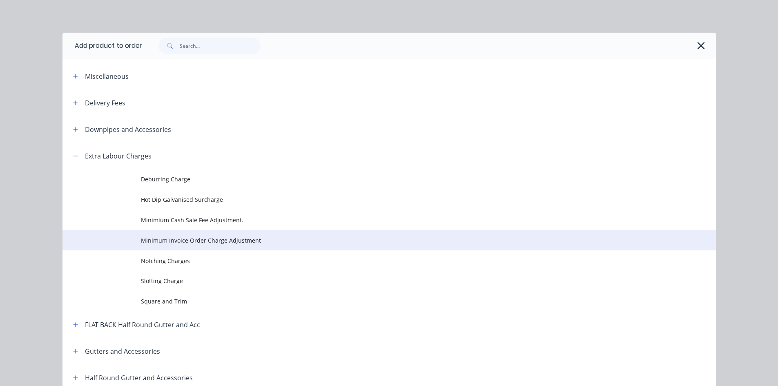
click at [199, 237] on span "Minimum Invoice Order Charge Adjustment" at bounding box center [371, 240] width 460 height 9
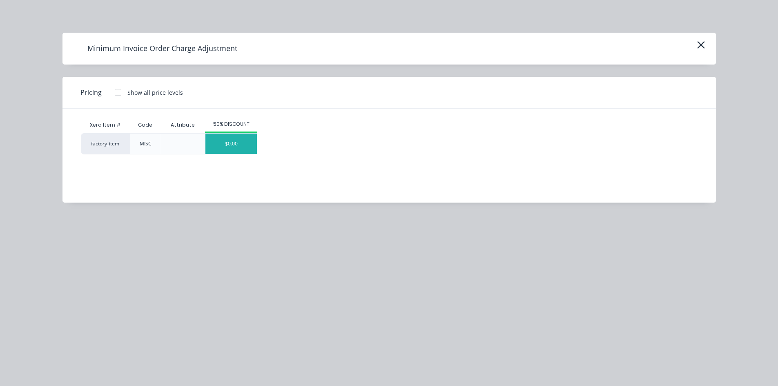
click at [228, 150] on div "$0.00" at bounding box center [231, 144] width 51 height 20
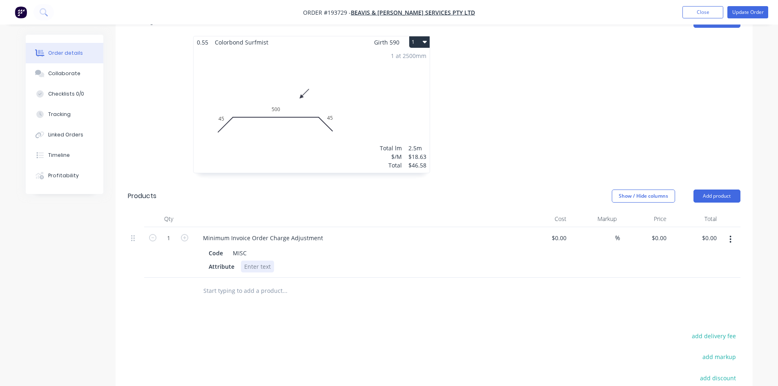
click at [260, 261] on div at bounding box center [257, 267] width 33 height 12
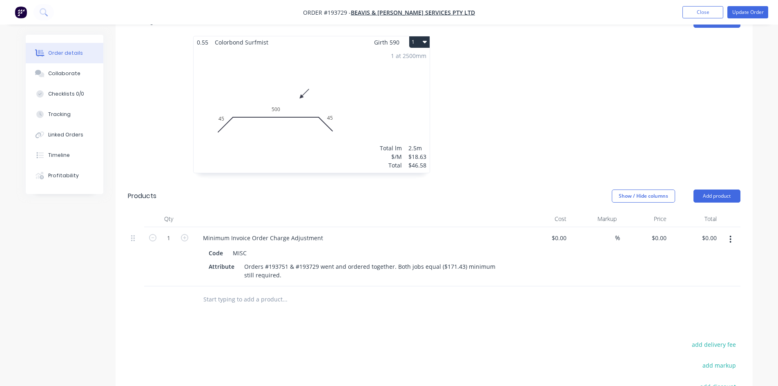
click at [554, 165] on div at bounding box center [556, 108] width 245 height 145
click at [716, 232] on input "0.00" at bounding box center [711, 238] width 19 height 12
type input "28.57"
type input "$28.57"
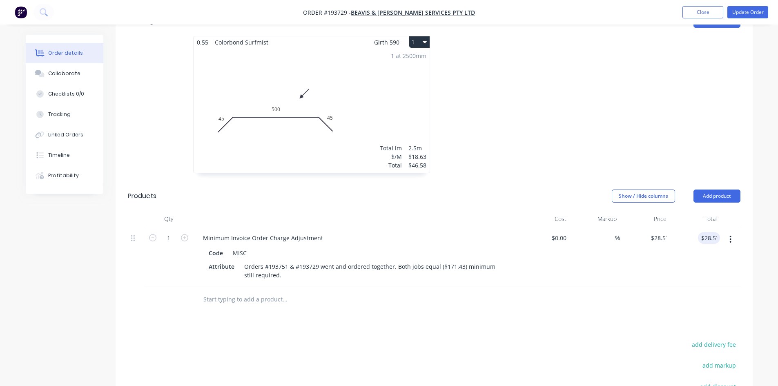
click at [666, 141] on div at bounding box center [556, 108] width 245 height 145
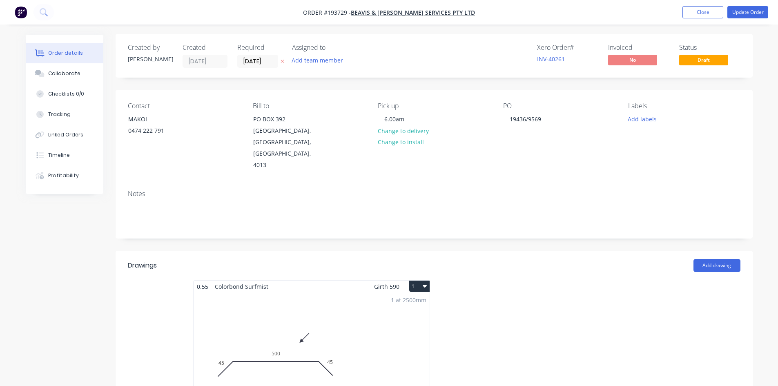
scroll to position [0, 0]
click at [752, 16] on button "Update Order" at bounding box center [748, 12] width 41 height 12
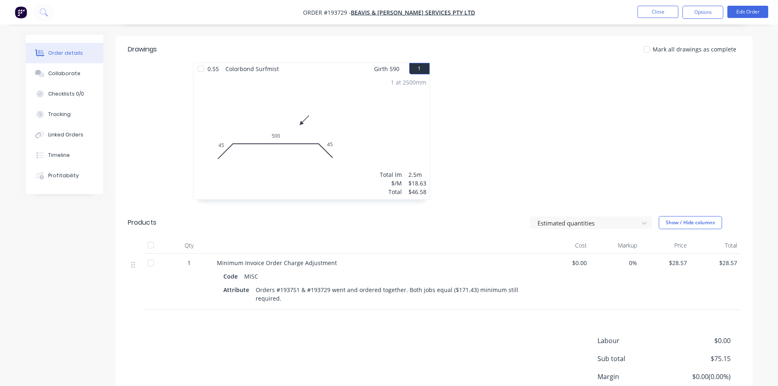
scroll to position [204, 0]
drag, startPoint x: 699, startPoint y: 15, endPoint x: 697, endPoint y: 22, distance: 7.9
click at [699, 15] on button "Options" at bounding box center [703, 12] width 41 height 13
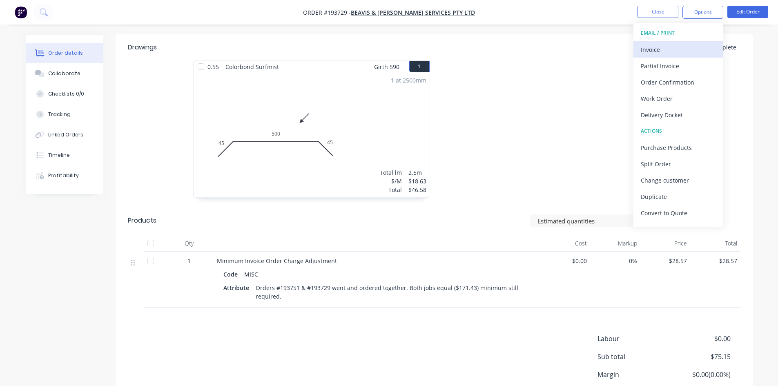
click at [681, 45] on div "Invoice" at bounding box center [678, 50] width 75 height 12
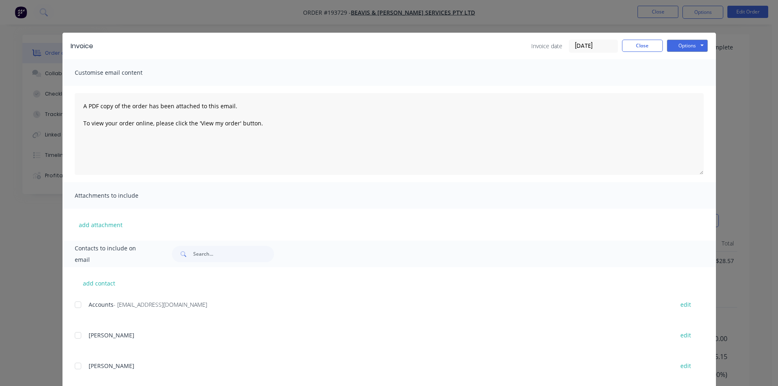
click at [81, 303] on div at bounding box center [78, 305] width 16 height 16
click at [676, 44] on button "Options" at bounding box center [687, 46] width 41 height 12
click at [691, 88] on button "Email" at bounding box center [693, 87] width 52 height 13
click at [654, 49] on button "Close" at bounding box center [642, 46] width 41 height 12
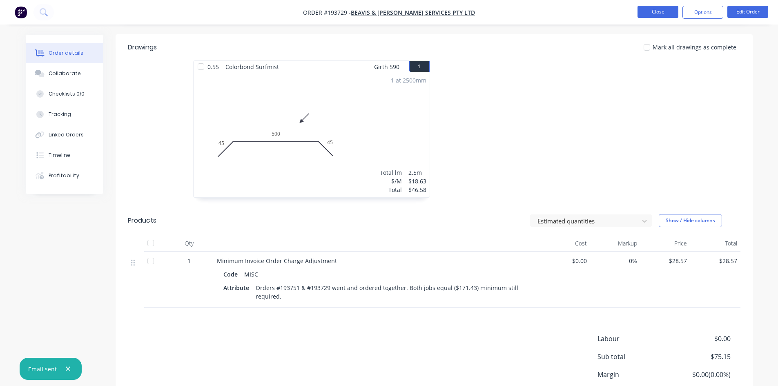
click at [655, 12] on button "Close" at bounding box center [658, 12] width 41 height 12
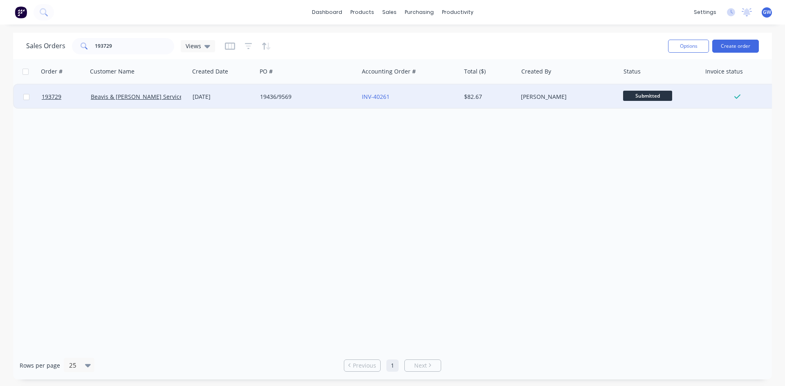
click at [593, 100] on div "[PERSON_NAME]" at bounding box center [566, 97] width 91 height 8
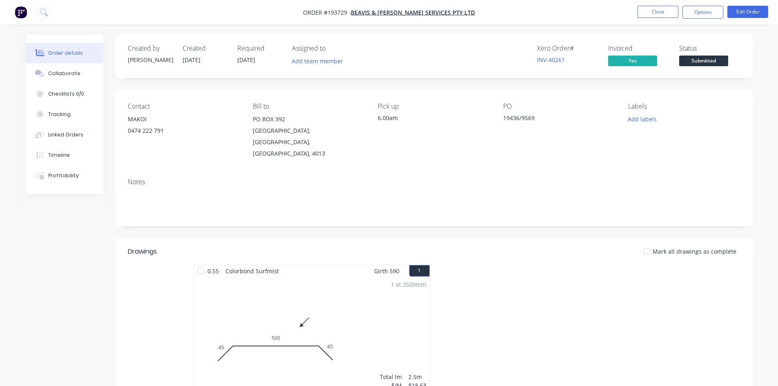
click at [772, 11] on ul "Close Options Edit Order" at bounding box center [703, 12] width 150 height 13
click at [758, 13] on button "Edit Order" at bounding box center [748, 12] width 41 height 12
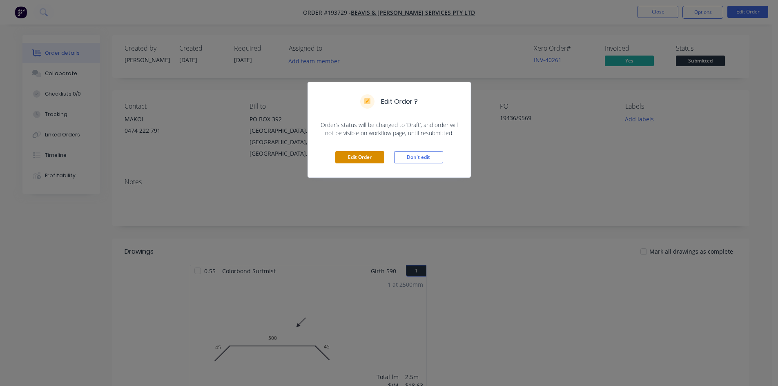
click at [352, 157] on button "Edit Order" at bounding box center [360, 157] width 49 height 12
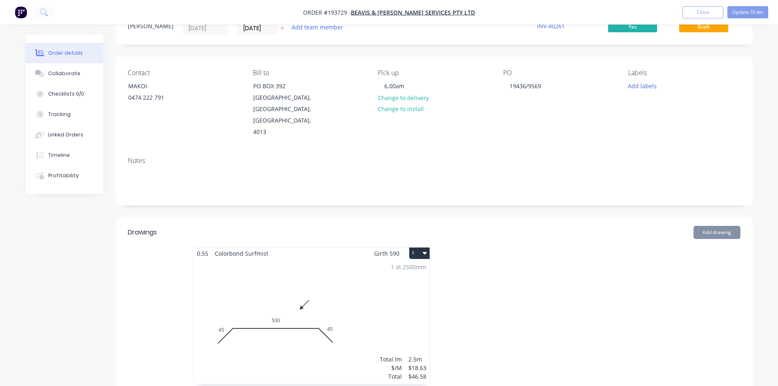
scroll to position [245, 0]
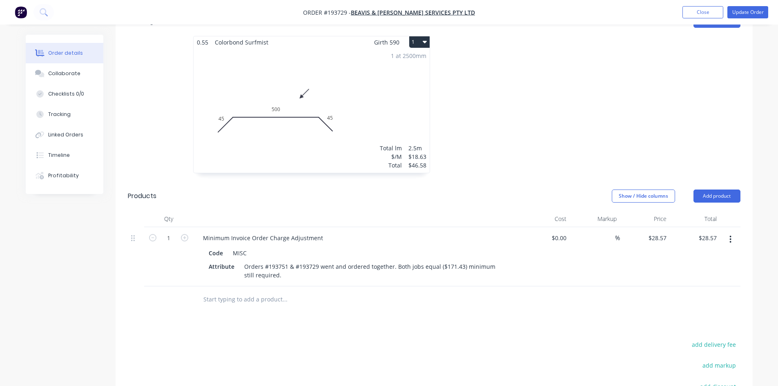
click at [734, 232] on button "button" at bounding box center [730, 239] width 19 height 15
click at [700, 304] on div "Delete" at bounding box center [702, 310] width 63 height 12
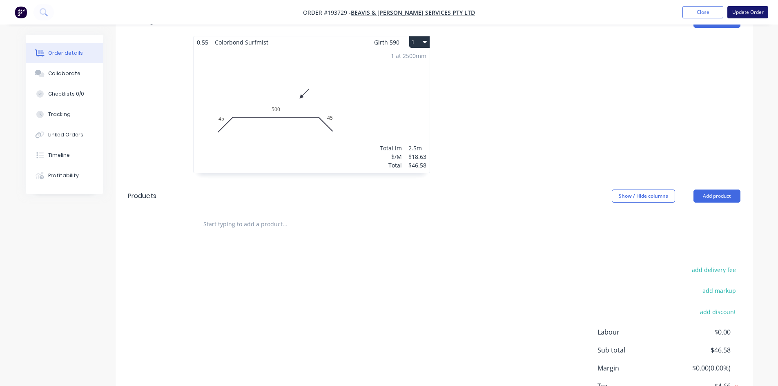
click at [742, 8] on button "Update Order" at bounding box center [748, 12] width 41 height 12
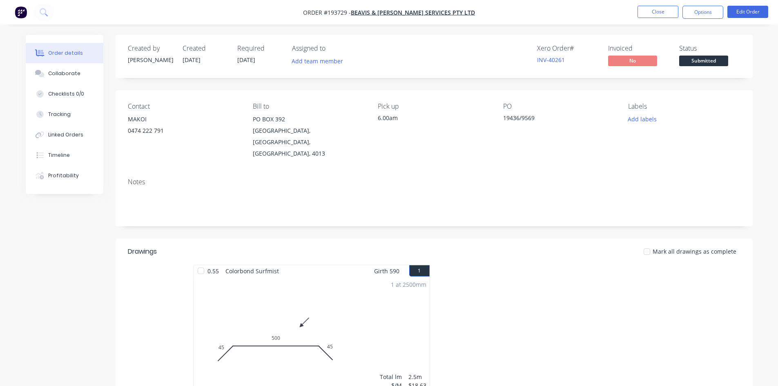
click at [693, 4] on nav "Order #193729 - Beavis & Bartels Services Pty Ltd Close Options Edit Order" at bounding box center [389, 12] width 778 height 25
click at [700, 16] on button "Options" at bounding box center [703, 12] width 41 height 13
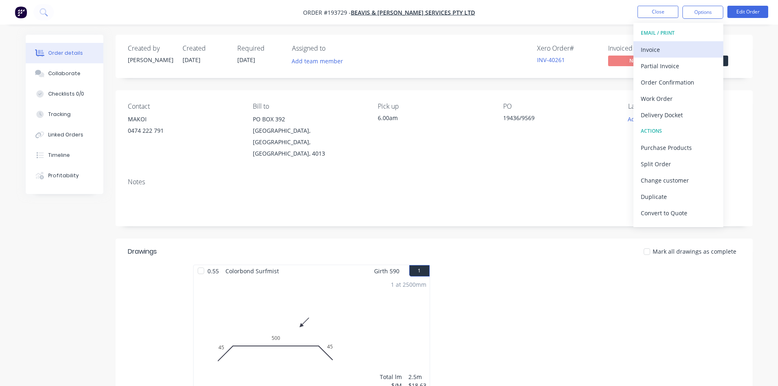
click at [683, 45] on div "Invoice" at bounding box center [678, 50] width 75 height 12
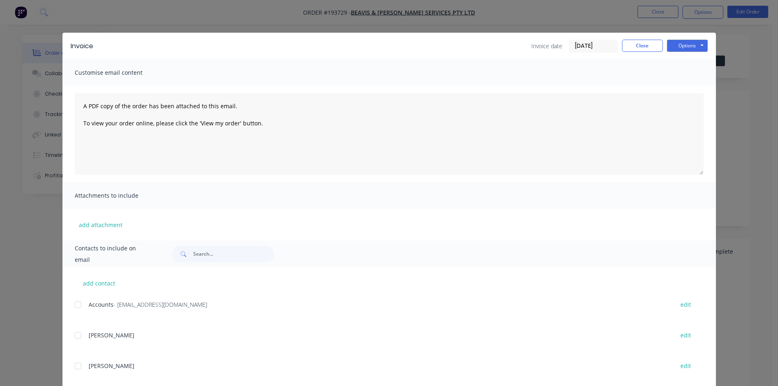
drag, startPoint x: 203, startPoint y: 302, endPoint x: 113, endPoint y: 308, distance: 89.7
click at [113, 308] on div "Accounts - service@beavisbartels.com.au" at bounding box center [377, 304] width 577 height 9
copy span "service@beavisbartels.com.au"
drag, startPoint x: 595, startPoint y: 16, endPoint x: 599, endPoint y: 14, distance: 4.6
click at [595, 16] on div "Invoice Invoice date 25/09/25 Close Options Preview Print Email Customise email…" at bounding box center [389, 193] width 778 height 386
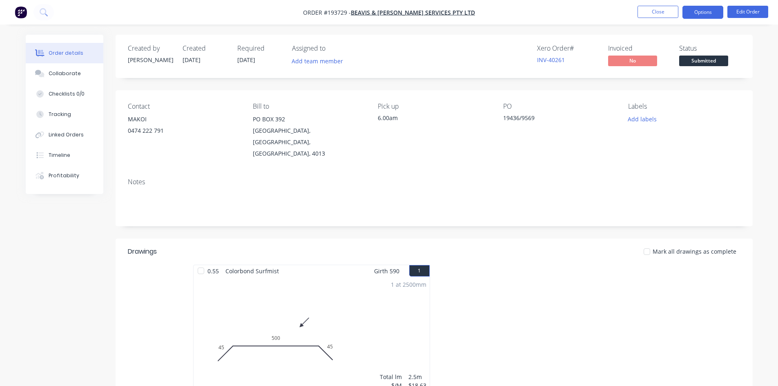
click at [708, 9] on button "Options" at bounding box center [703, 12] width 41 height 13
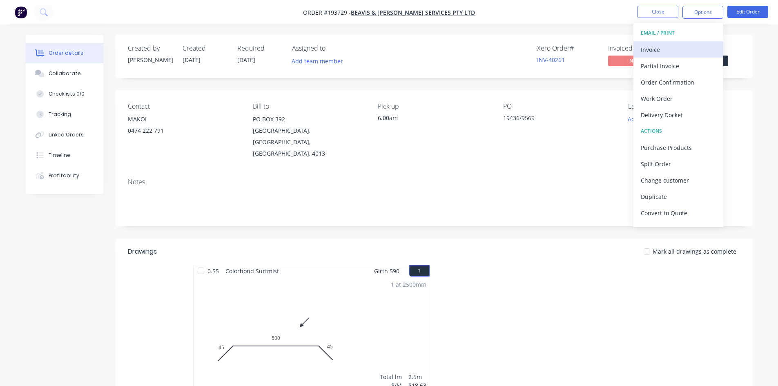
click at [689, 45] on div "Invoice" at bounding box center [678, 50] width 75 height 12
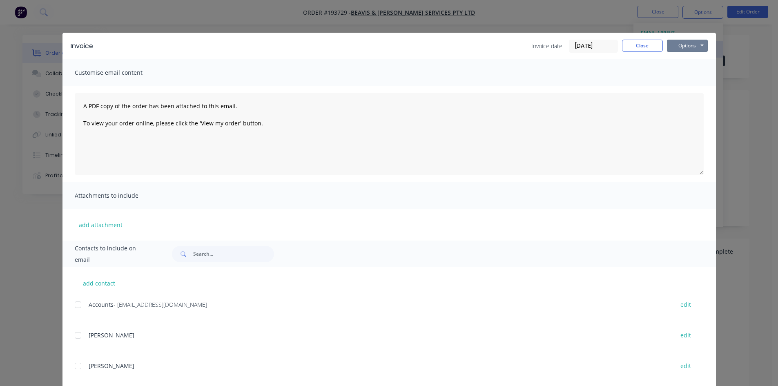
click at [689, 45] on button "Options" at bounding box center [687, 46] width 41 height 12
click at [686, 76] on button "Print" at bounding box center [693, 73] width 52 height 13
click at [622, 41] on button "Close" at bounding box center [642, 46] width 41 height 12
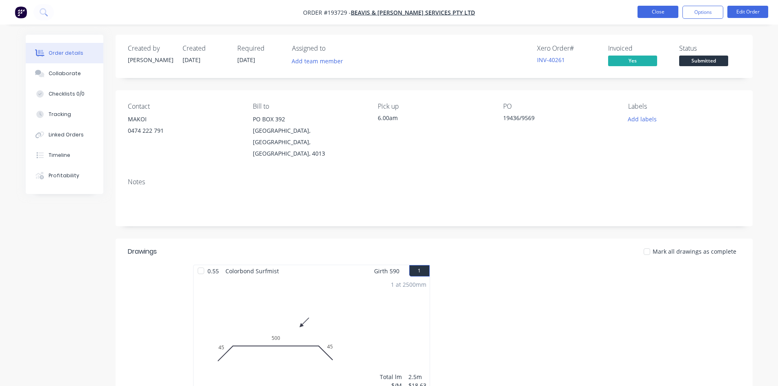
click at [646, 11] on button "Close" at bounding box center [658, 12] width 41 height 12
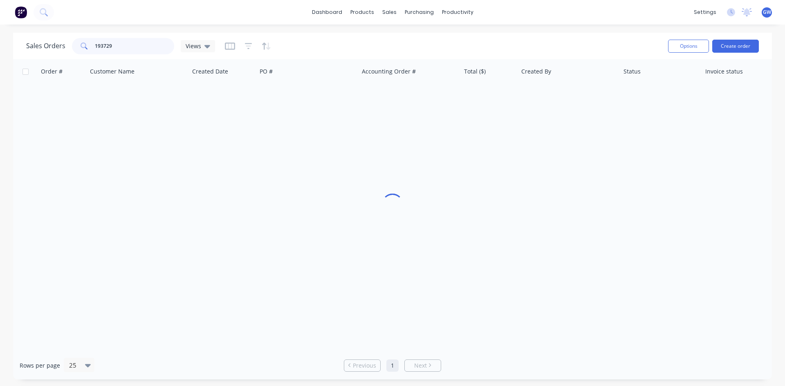
drag, startPoint x: 142, startPoint y: 40, endPoint x: 44, endPoint y: 42, distance: 98.1
click at [44, 42] on div "Sales Orders 193729 Views" at bounding box center [120, 46] width 189 height 16
type input "193783"
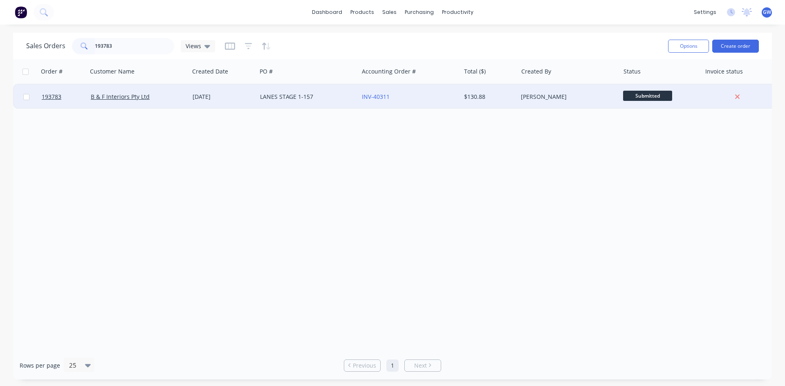
click at [519, 96] on div "[PERSON_NAME]" at bounding box center [568, 97] width 102 height 25
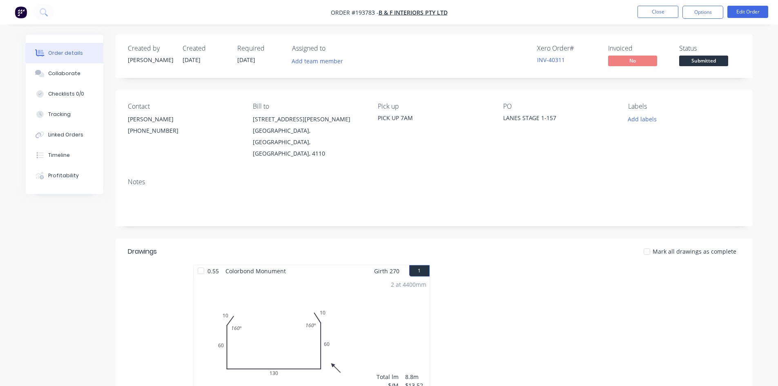
scroll to position [41, 0]
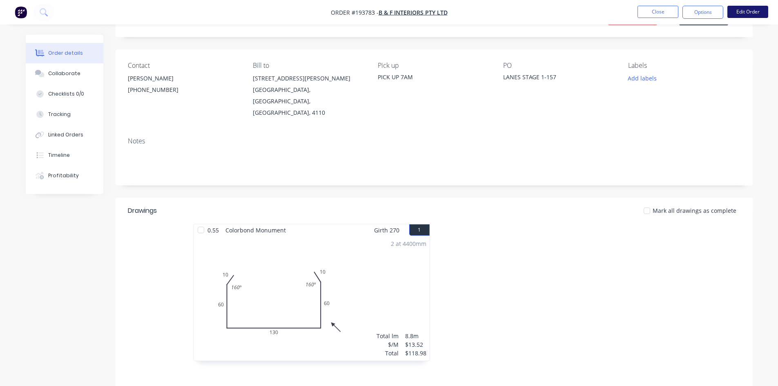
click at [742, 18] on button "Edit Order" at bounding box center [748, 12] width 41 height 12
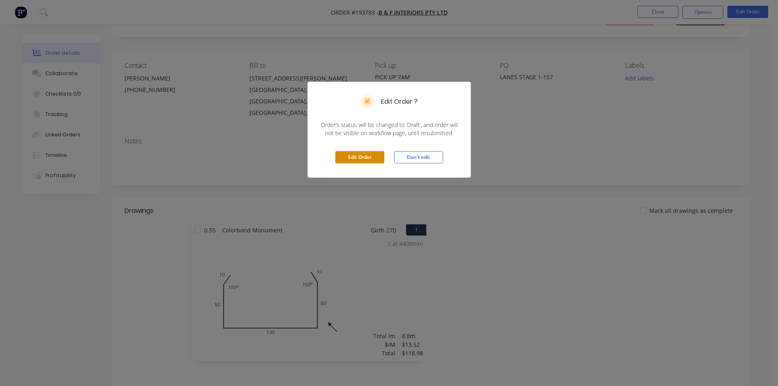
click at [365, 152] on button "Edit Order" at bounding box center [360, 157] width 49 height 12
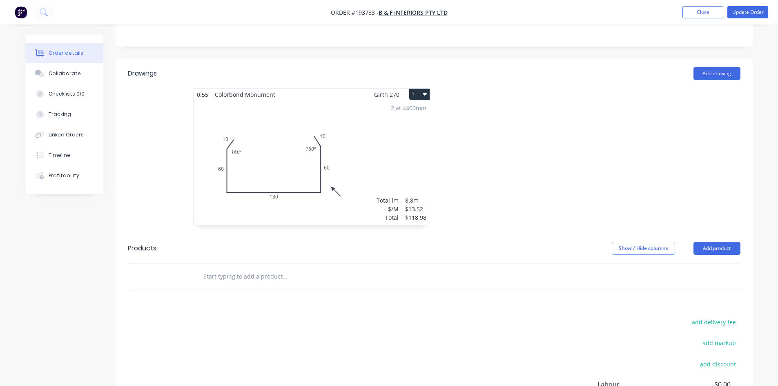
scroll to position [294, 0]
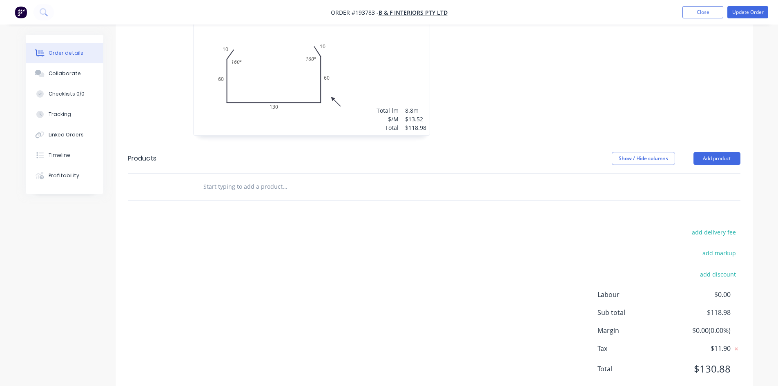
click at [701, 144] on header "Products Show / Hide columns Add product" at bounding box center [434, 158] width 637 height 29
click at [706, 152] on button "Add product" at bounding box center [717, 158] width 47 height 13
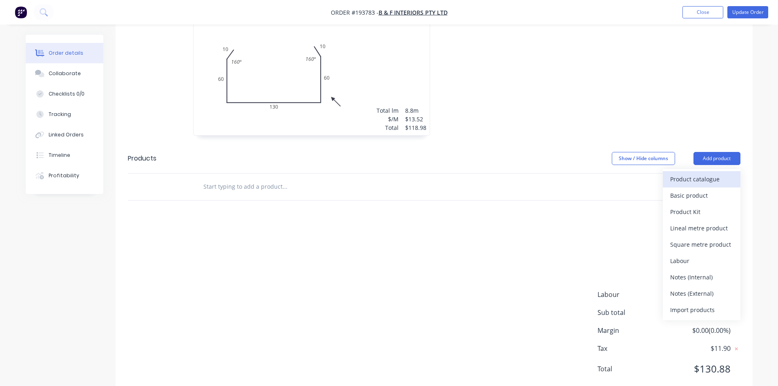
click at [709, 173] on div "Product catalogue" at bounding box center [702, 179] width 63 height 12
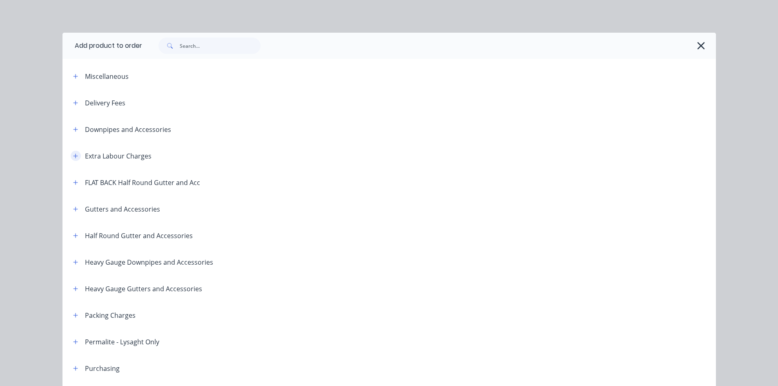
click at [74, 157] on icon "button" at bounding box center [75, 156] width 5 height 6
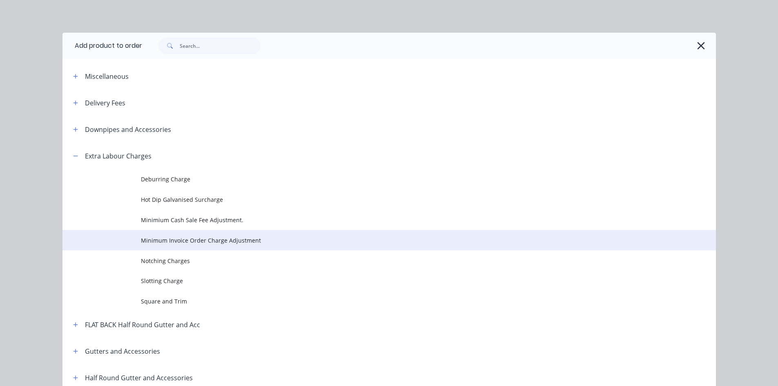
click at [141, 239] on span "Minimum Invoice Order Charge Adjustment" at bounding box center [371, 240] width 460 height 9
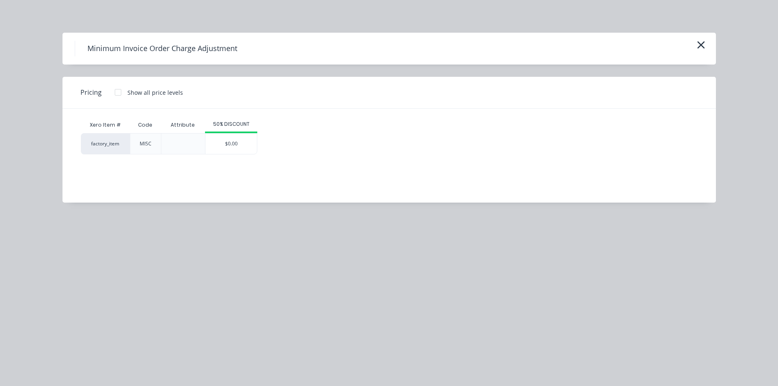
click at [236, 154] on div "Xero Item # Code Attribute 50% DISCOUNT factory_item MISC $0.00" at bounding box center [384, 150] width 642 height 82
click at [247, 149] on div "$0.00" at bounding box center [231, 144] width 51 height 20
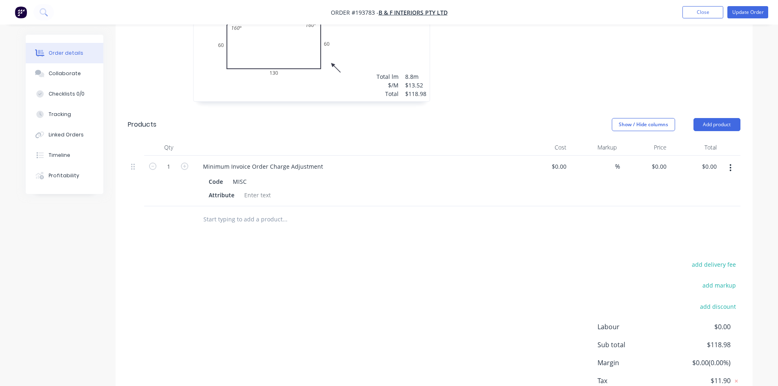
scroll to position [360, 0]
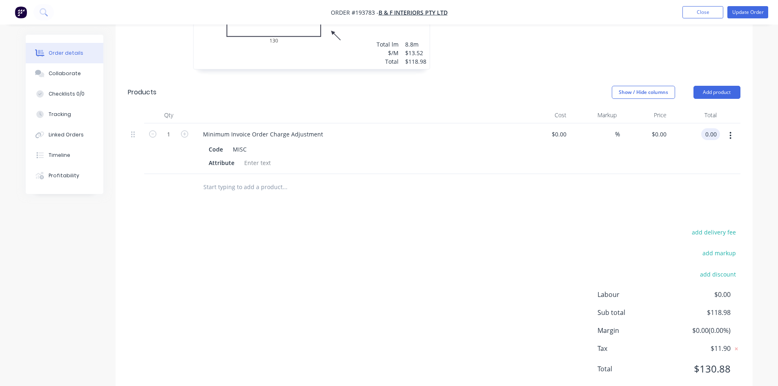
click at [714, 128] on input "0.00" at bounding box center [713, 134] width 16 height 12
type input "81.02"
type input "$81.02"
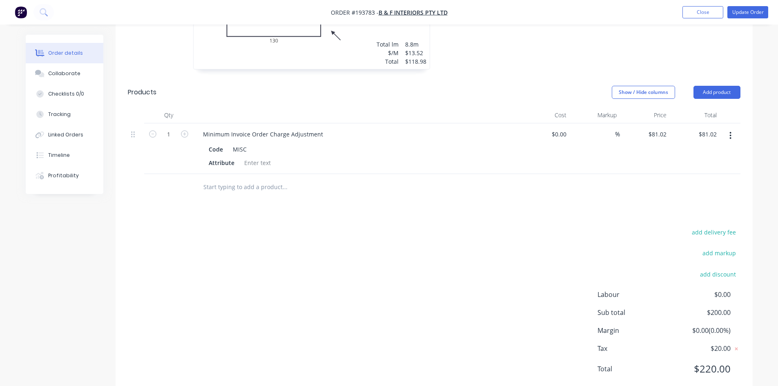
click at [546, 227] on div "add delivery fee add markup add discount Labour $0.00 Sub total $200.00 Margin …" at bounding box center [434, 306] width 613 height 158
click at [745, 14] on button "Update Order" at bounding box center [748, 12] width 41 height 12
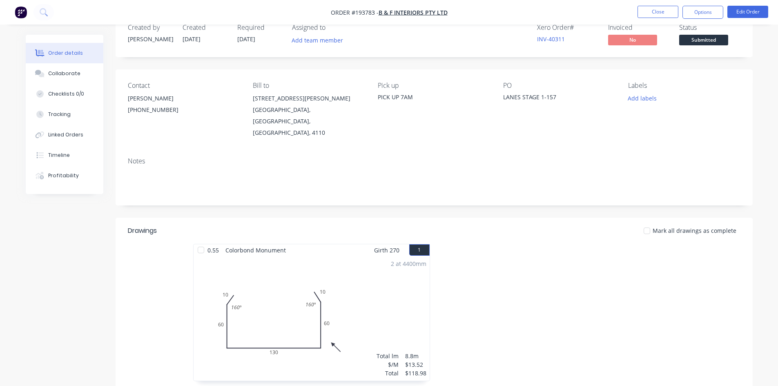
scroll to position [0, 0]
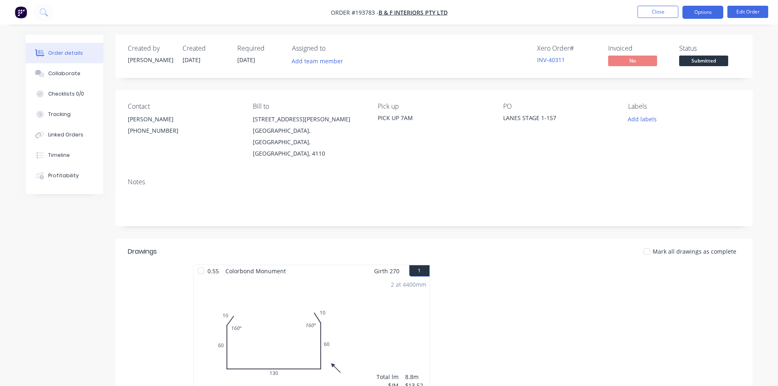
click at [715, 17] on button "Options" at bounding box center [703, 12] width 41 height 13
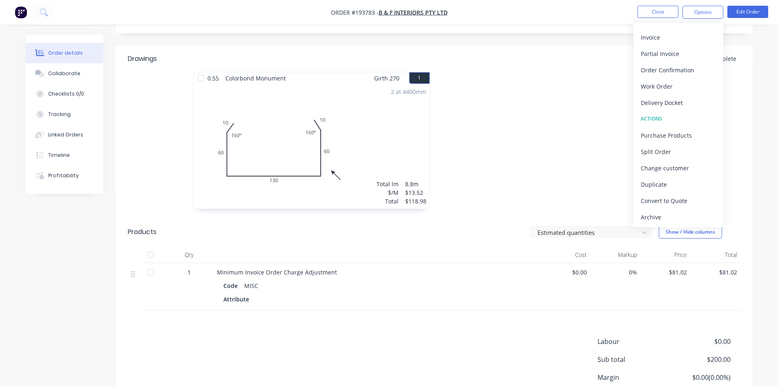
scroll to position [204, 0]
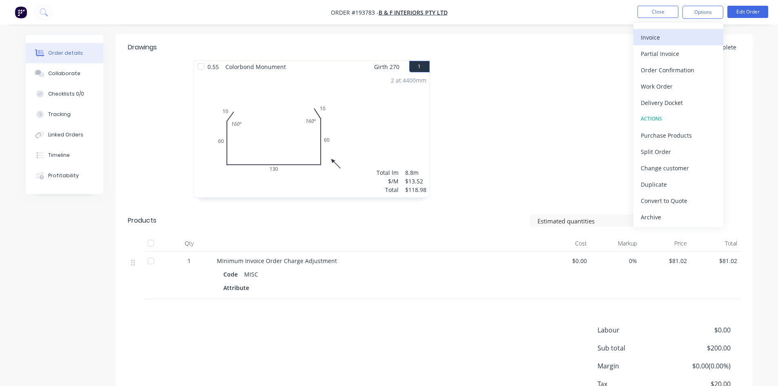
click at [688, 42] on div "Invoice" at bounding box center [678, 37] width 75 height 12
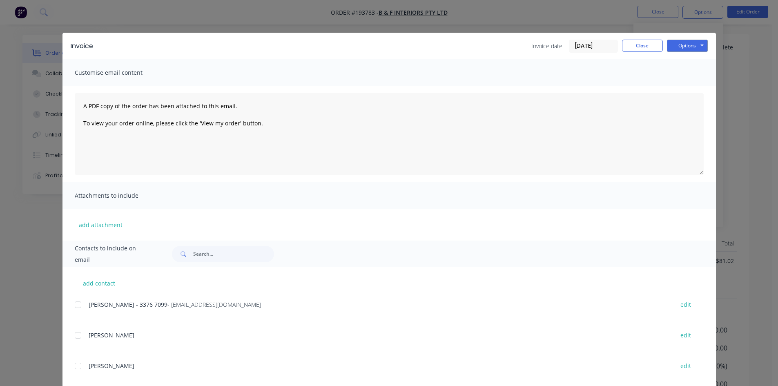
click at [81, 307] on div at bounding box center [78, 305] width 16 height 16
click at [697, 36] on div "Invoice Invoice date [DATE] Close Options Preview Print Email" at bounding box center [390, 46] width 654 height 27
click at [693, 40] on button "Options" at bounding box center [687, 46] width 41 height 12
click at [693, 87] on button "Email" at bounding box center [693, 87] width 52 height 13
click at [646, 42] on button "Close" at bounding box center [642, 46] width 41 height 12
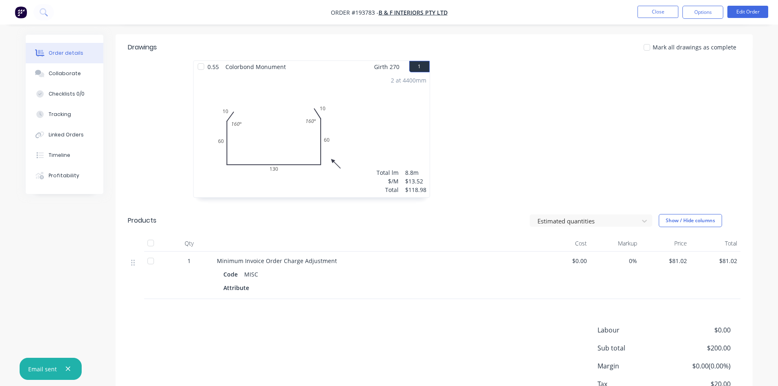
click at [664, 4] on nav "Order #193783 - B & F Interiors Pty Ltd Close Options Edit Order" at bounding box center [389, 12] width 778 height 25
click at [671, 8] on button "Close" at bounding box center [658, 12] width 41 height 12
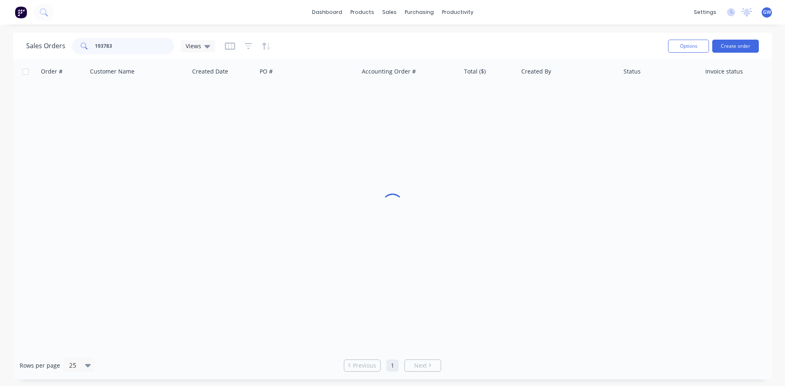
drag, startPoint x: 138, startPoint y: 44, endPoint x: 85, endPoint y: 47, distance: 53.2
click at [85, 47] on div "193783" at bounding box center [123, 46] width 102 height 16
type input "193588"
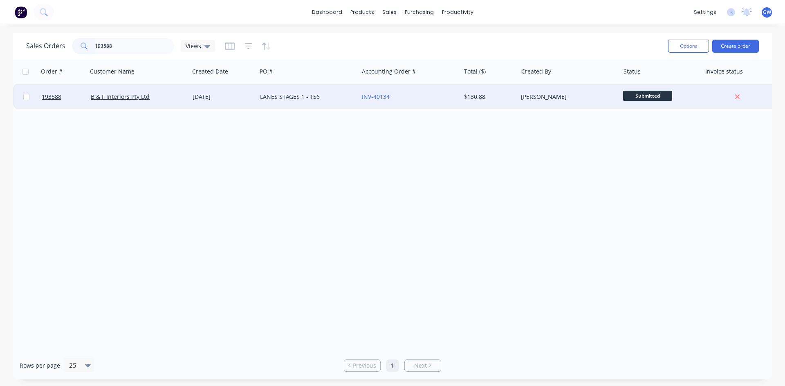
click at [423, 97] on div "INV-40134" at bounding box center [407, 97] width 91 height 8
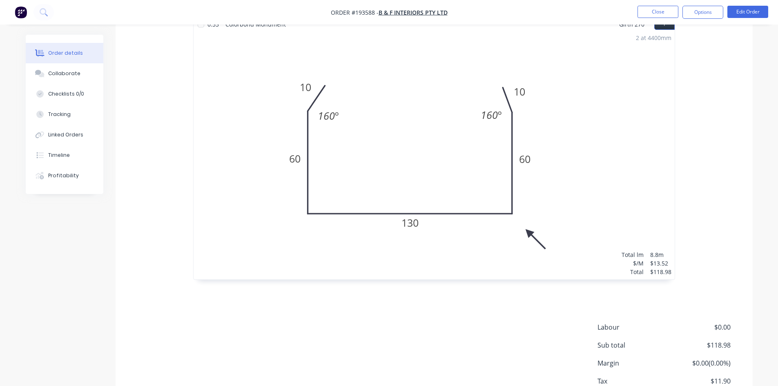
scroll to position [291, 0]
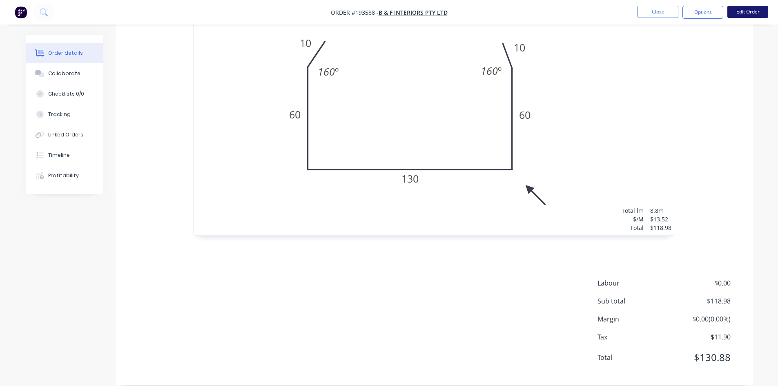
click at [752, 12] on button "Edit Order" at bounding box center [748, 12] width 41 height 12
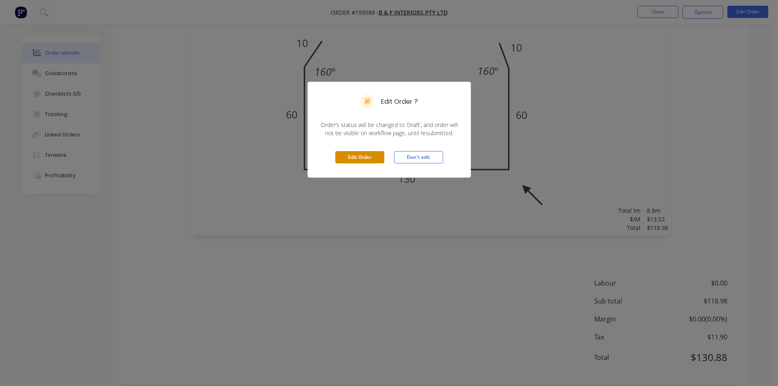
click at [362, 159] on button "Edit Order" at bounding box center [360, 157] width 49 height 12
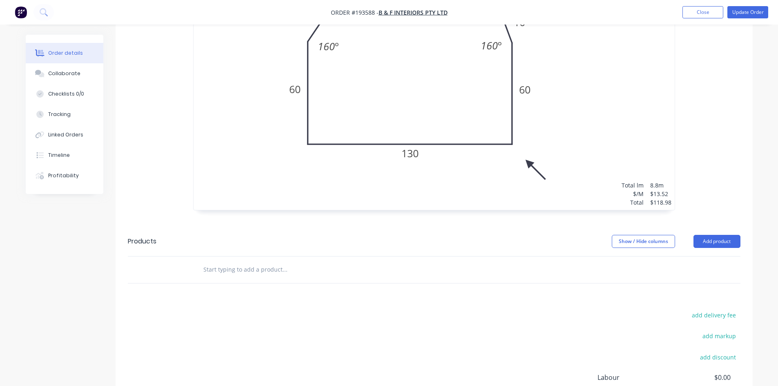
scroll to position [427, 0]
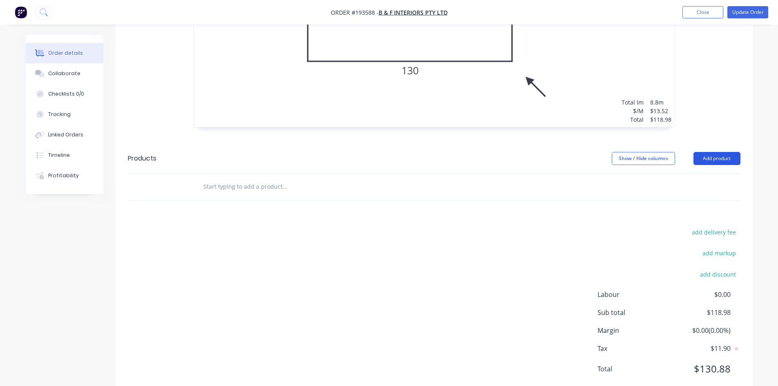
click at [724, 152] on button "Add product" at bounding box center [717, 158] width 47 height 13
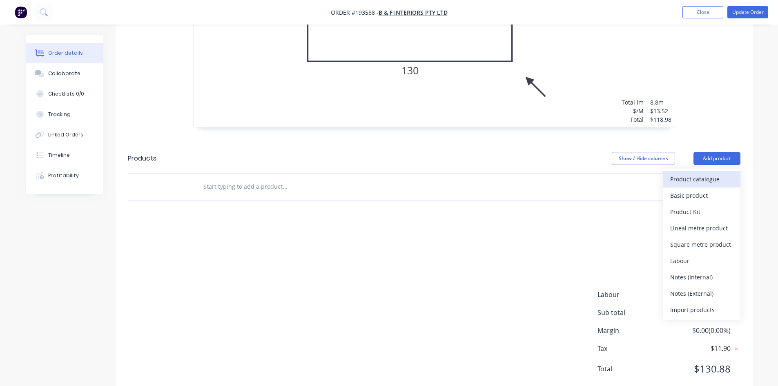
click at [712, 173] on div "Product catalogue" at bounding box center [702, 179] width 63 height 12
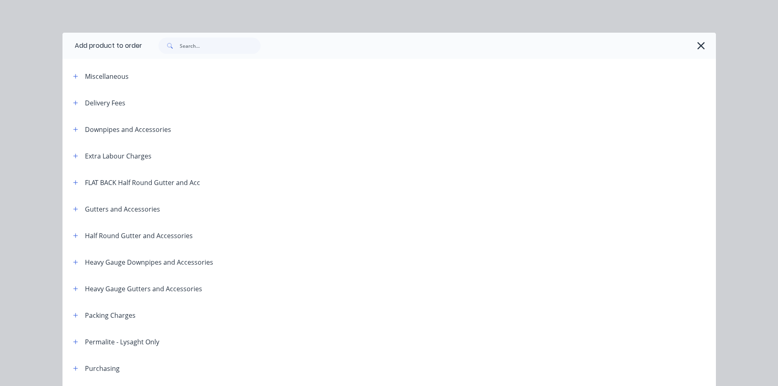
click at [78, 154] on div "Extra Labour Charges" at bounding box center [109, 156] width 85 height 10
click at [75, 155] on icon "button" at bounding box center [75, 156] width 5 height 6
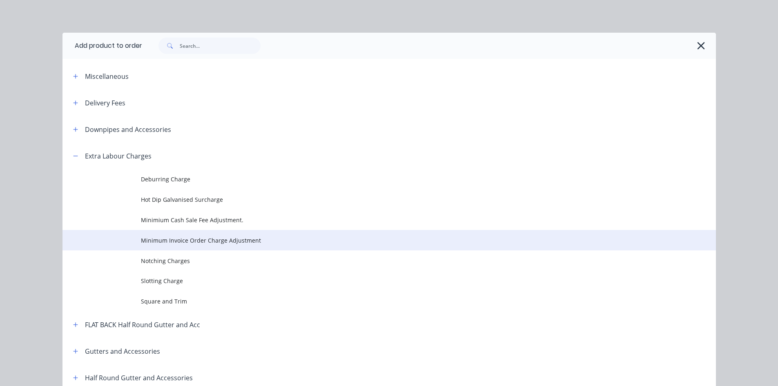
click at [171, 241] on span "Minimum Invoice Order Charge Adjustment" at bounding box center [371, 240] width 460 height 9
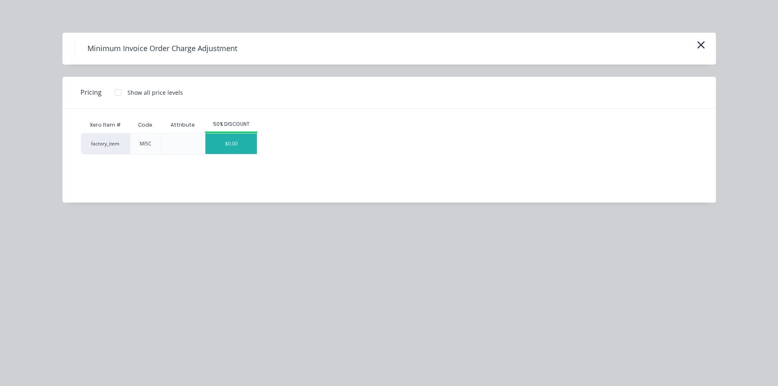
click at [225, 150] on div "$0.00" at bounding box center [231, 144] width 51 height 20
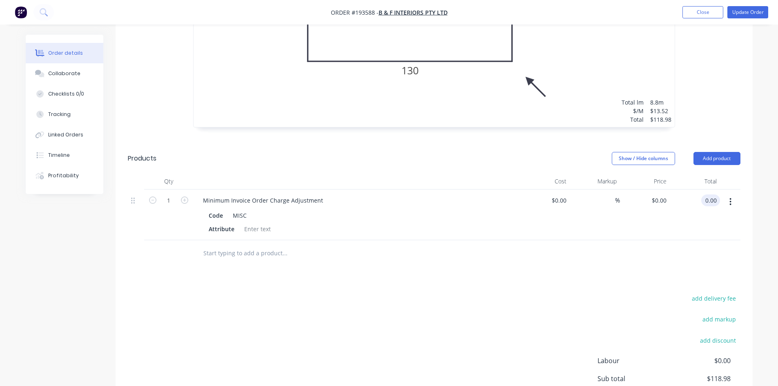
click at [709, 195] on input "0.00" at bounding box center [713, 201] width 16 height 12
type input "81.02"
type input "$81.02"
click at [575, 268] on div "Drawings Add drawing 0.55 Colorbond Monument Girth 270 1 0 10 60 130 60 10 160 …" at bounding box center [434, 149] width 637 height 627
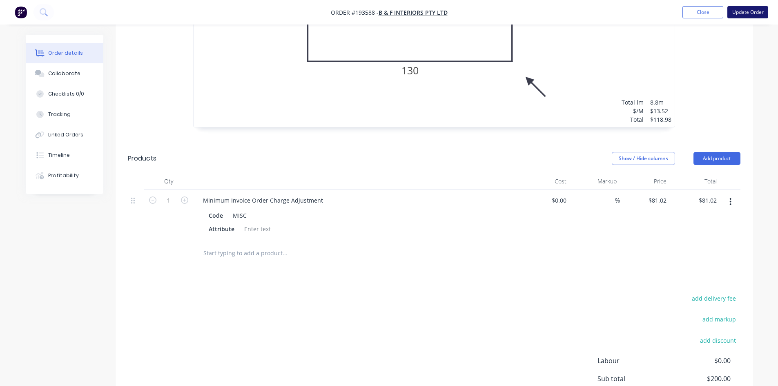
click at [754, 14] on button "Update Order" at bounding box center [748, 12] width 41 height 12
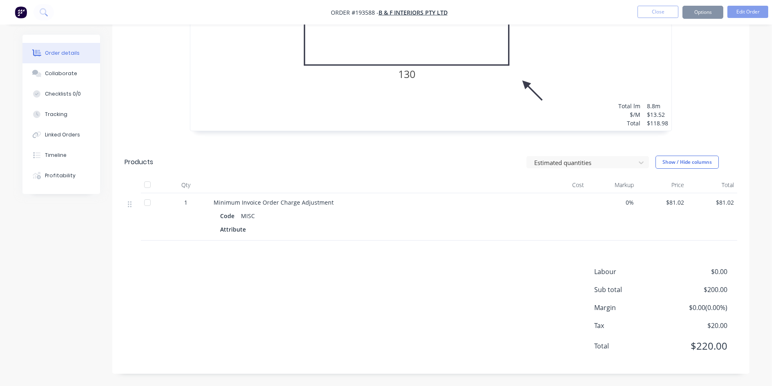
scroll to position [0, 0]
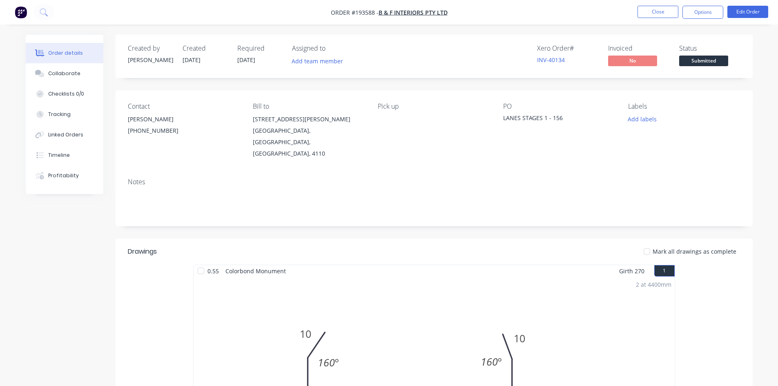
drag, startPoint x: 690, startPoint y: 10, endPoint x: 688, endPoint y: 20, distance: 10.9
click at [690, 10] on button "Options" at bounding box center [703, 12] width 41 height 13
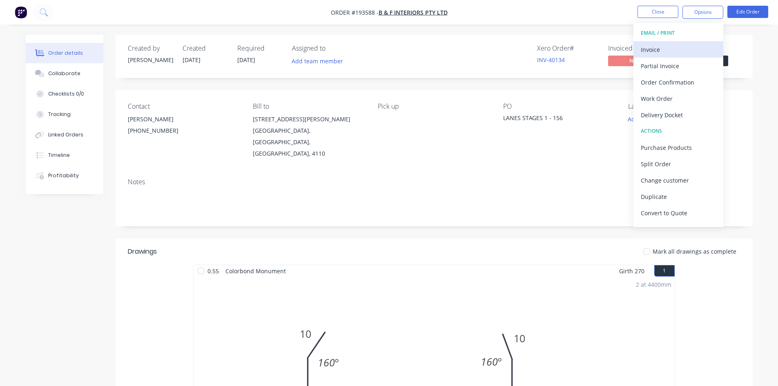
click at [677, 50] on div "Invoice" at bounding box center [678, 50] width 75 height 12
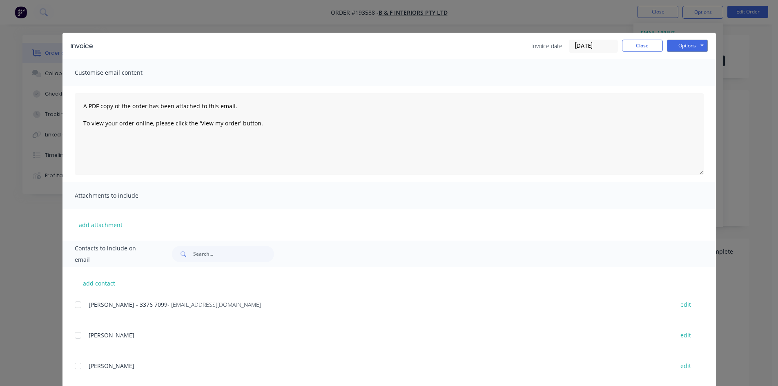
click at [66, 314] on div "add contact Michelle - 3376 7099 - accounts@bfi.net.au edit PETER edit NEIL edi…" at bounding box center [390, 379] width 654 height 225
click at [71, 311] on div "add contact Michelle - 3376 7099 - accounts@bfi.net.au edit PETER edit NEIL edi…" at bounding box center [390, 379] width 654 height 225
click at [76, 307] on div at bounding box center [78, 305] width 16 height 16
click at [689, 44] on button "Options" at bounding box center [687, 46] width 41 height 12
click at [698, 91] on button "Email" at bounding box center [693, 87] width 52 height 13
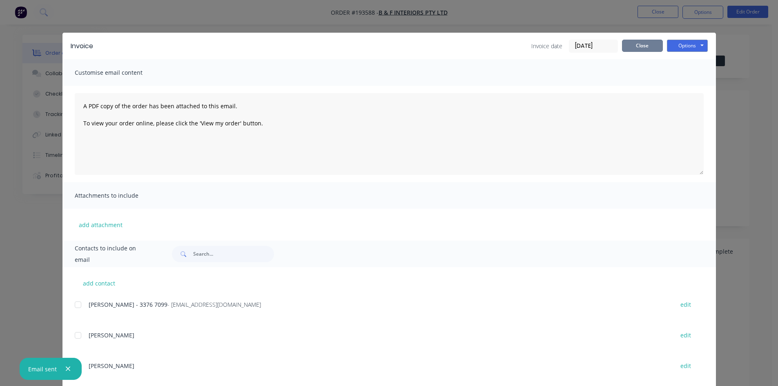
drag, startPoint x: 628, startPoint y: 45, endPoint x: 658, endPoint y: 19, distance: 40.0
click at [628, 45] on button "Close" at bounding box center [642, 46] width 41 height 12
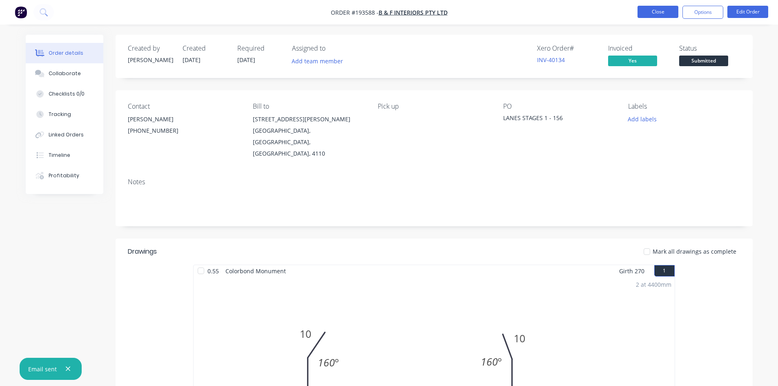
click at [667, 11] on button "Close" at bounding box center [658, 12] width 41 height 12
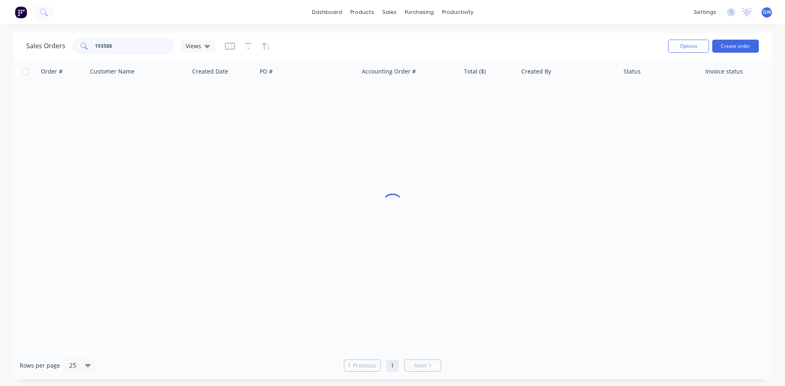
drag, startPoint x: 119, startPoint y: 43, endPoint x: 49, endPoint y: 43, distance: 70.7
click at [49, 43] on div "Sales Orders 193588 Views" at bounding box center [120, 46] width 189 height 16
type input "193757"
click at [532, 93] on div "[PERSON_NAME]" at bounding box center [566, 97] width 91 height 8
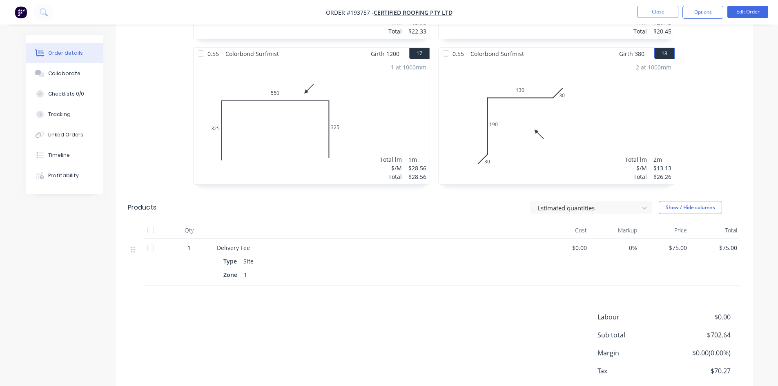
scroll to position [1407, 0]
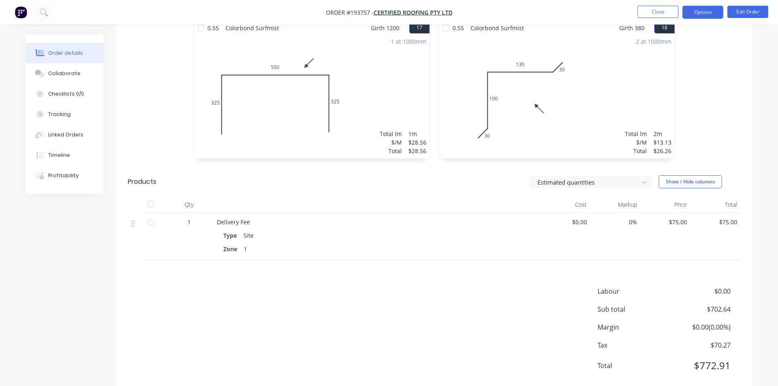
click at [705, 14] on button "Options" at bounding box center [703, 12] width 41 height 13
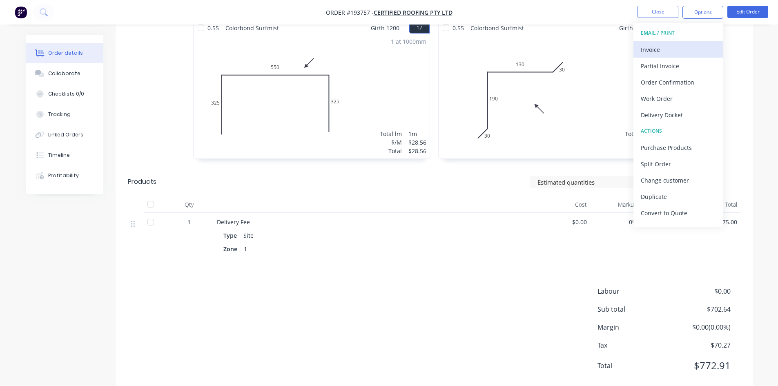
click at [693, 44] on div "Invoice" at bounding box center [678, 50] width 75 height 12
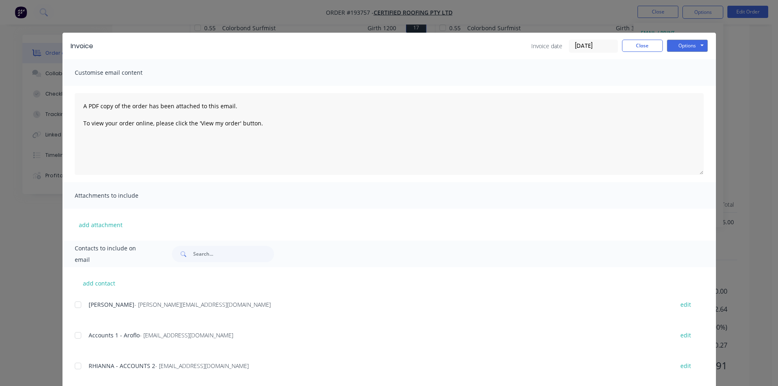
click at [78, 333] on div at bounding box center [78, 335] width 16 height 16
click at [77, 360] on div at bounding box center [78, 366] width 16 height 16
click at [685, 51] on button "Options" at bounding box center [687, 46] width 41 height 12
click at [689, 87] on button "Email" at bounding box center [693, 87] width 52 height 13
click at [646, 47] on button "Close" at bounding box center [642, 46] width 41 height 12
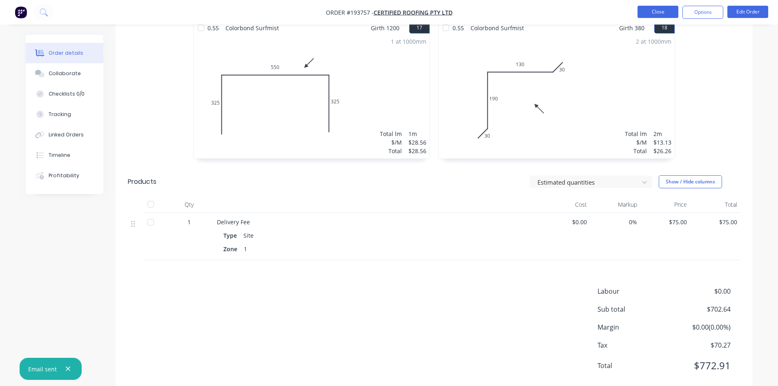
click at [659, 13] on button "Close" at bounding box center [658, 12] width 41 height 12
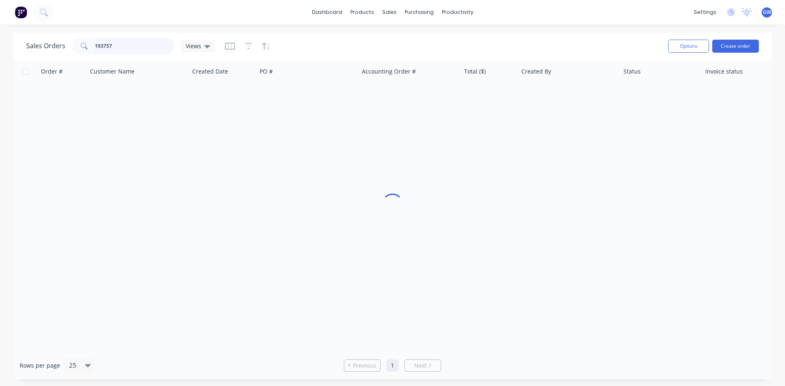
click at [127, 46] on input "193757" at bounding box center [135, 46] width 80 height 16
type input "193631"
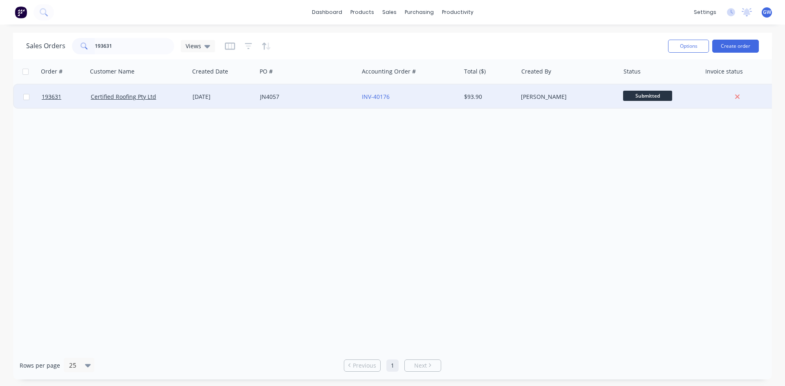
click at [517, 100] on div "$93.90" at bounding box center [489, 97] width 57 height 25
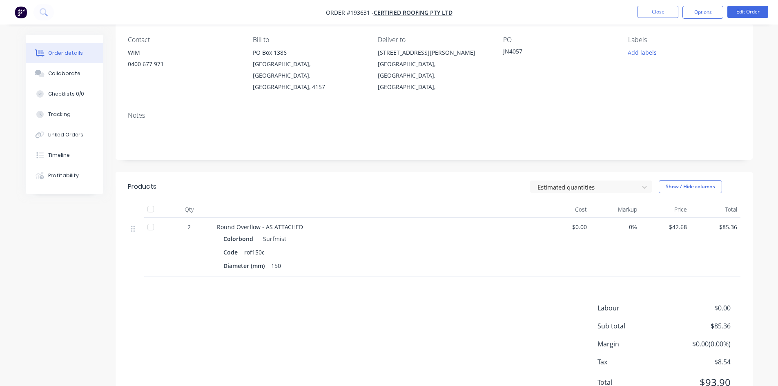
scroll to position [83, 0]
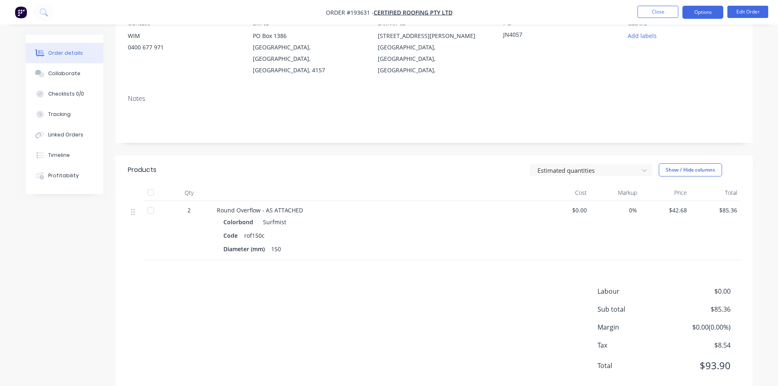
click at [707, 8] on button "Options" at bounding box center [703, 12] width 41 height 13
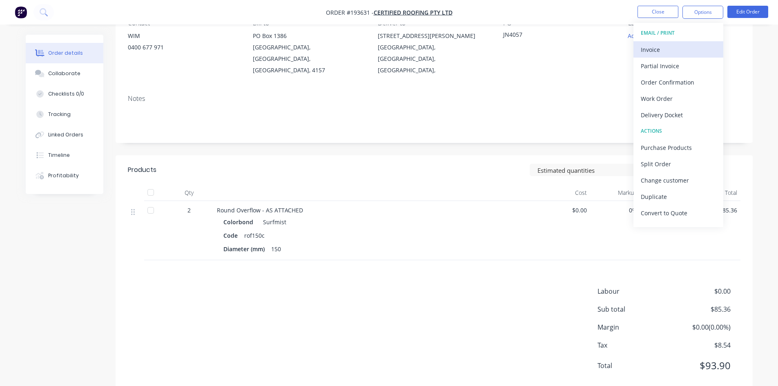
click at [682, 42] on button "Invoice" at bounding box center [679, 49] width 90 height 16
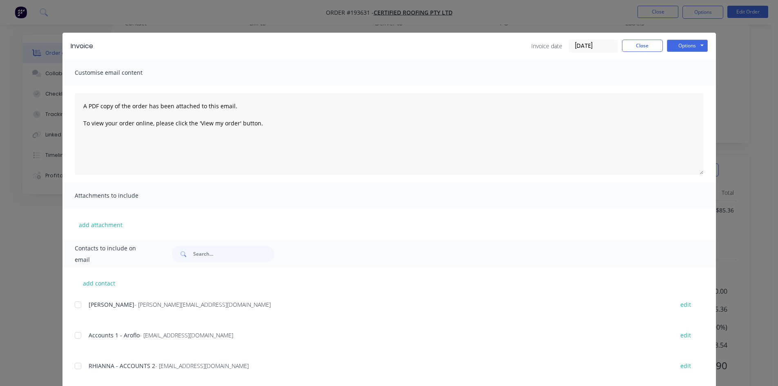
click at [80, 333] on div at bounding box center [78, 335] width 16 height 16
click at [77, 369] on div at bounding box center [78, 366] width 16 height 16
click at [698, 40] on button "Options" at bounding box center [687, 46] width 41 height 12
click at [684, 83] on button "Email" at bounding box center [693, 87] width 52 height 13
click at [644, 45] on button "Close" at bounding box center [642, 46] width 41 height 12
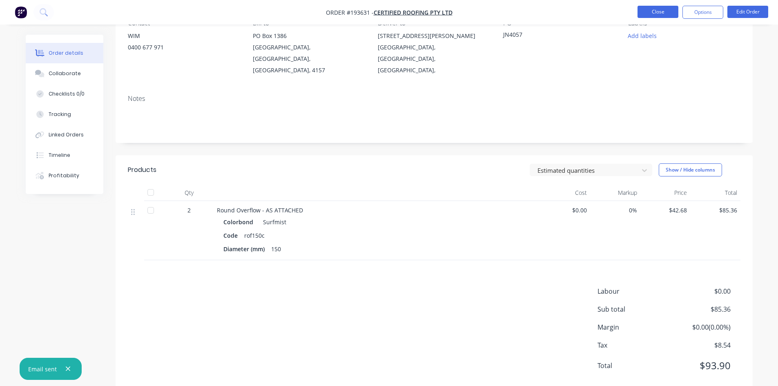
click at [667, 9] on button "Close" at bounding box center [658, 12] width 41 height 12
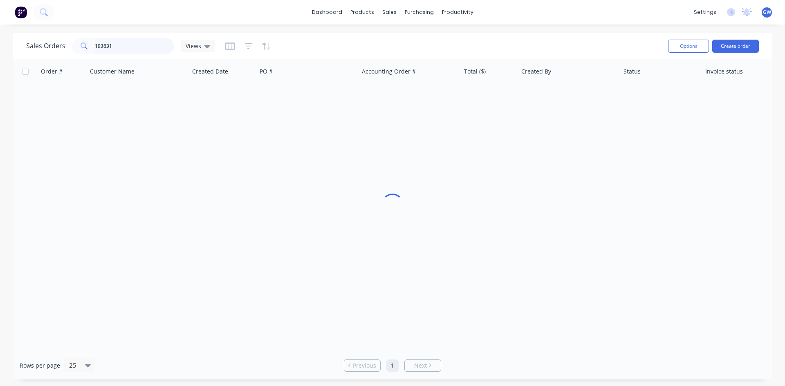
click at [154, 45] on input "193631" at bounding box center [135, 46] width 80 height 16
type input "193746"
click at [497, 93] on div "$116.69" at bounding box center [488, 97] width 48 height 8
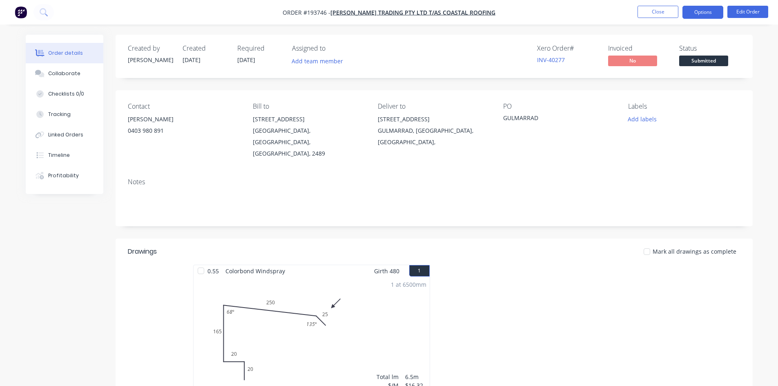
click at [699, 14] on button "Options" at bounding box center [703, 12] width 41 height 13
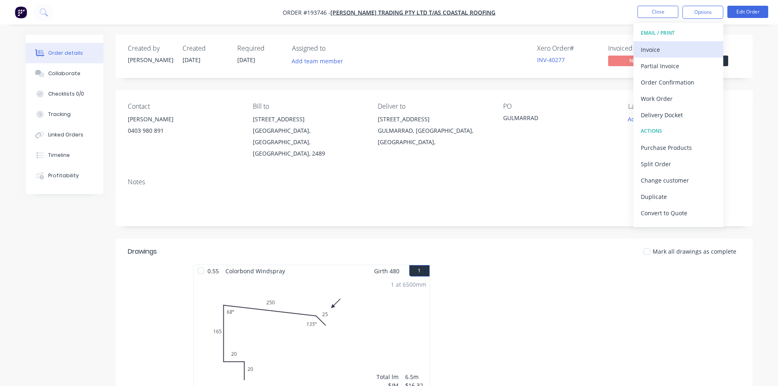
click at [684, 48] on div "Invoice" at bounding box center [678, 50] width 75 height 12
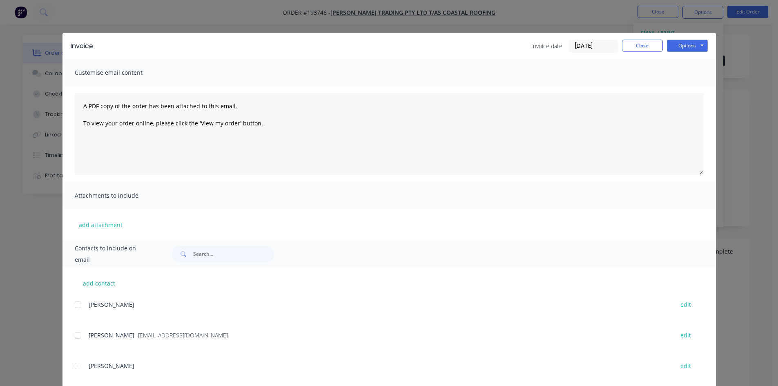
click at [79, 333] on div at bounding box center [78, 335] width 16 height 16
click at [688, 41] on button "Options" at bounding box center [687, 46] width 41 height 12
click at [689, 86] on button "Email" at bounding box center [693, 87] width 52 height 13
click at [637, 51] on button "Close" at bounding box center [642, 46] width 41 height 12
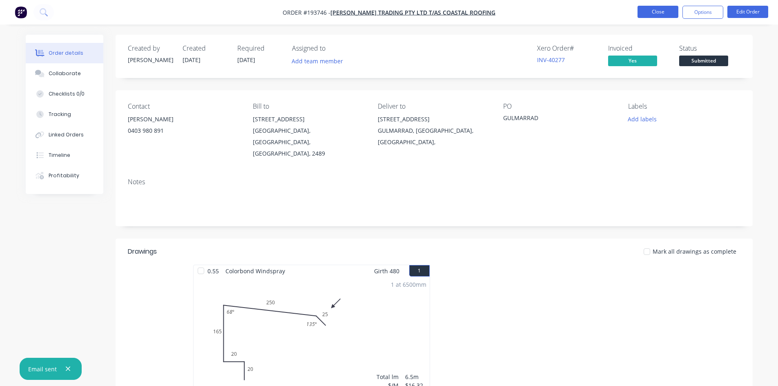
click at [656, 13] on button "Close" at bounding box center [658, 12] width 41 height 12
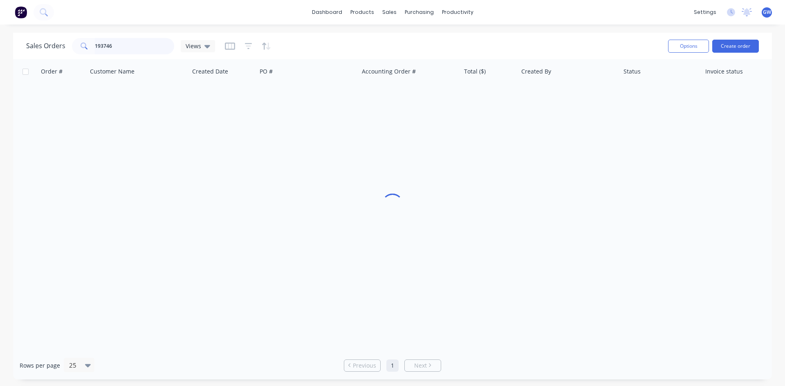
click at [166, 45] on input "193746" at bounding box center [135, 46] width 80 height 16
type input "193781"
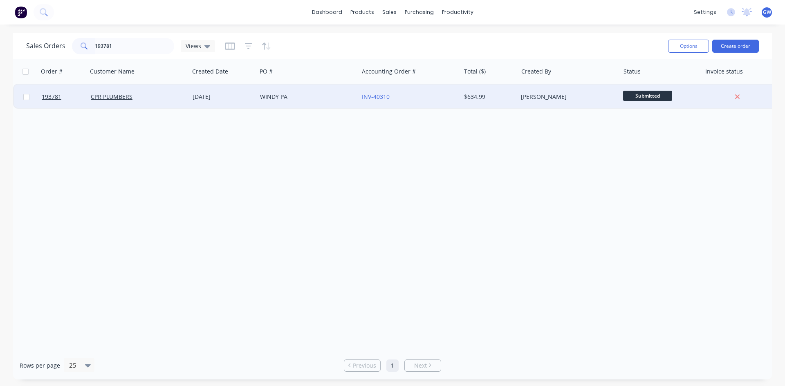
click at [494, 103] on div "$634.99" at bounding box center [489, 97] width 57 height 25
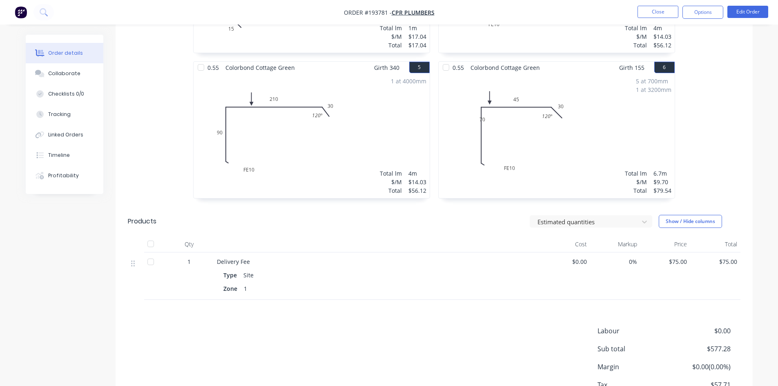
scroll to position [531, 0]
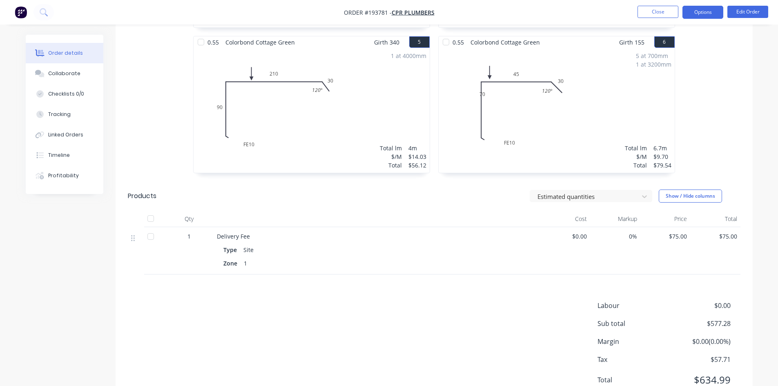
click at [707, 8] on button "Options" at bounding box center [703, 12] width 41 height 13
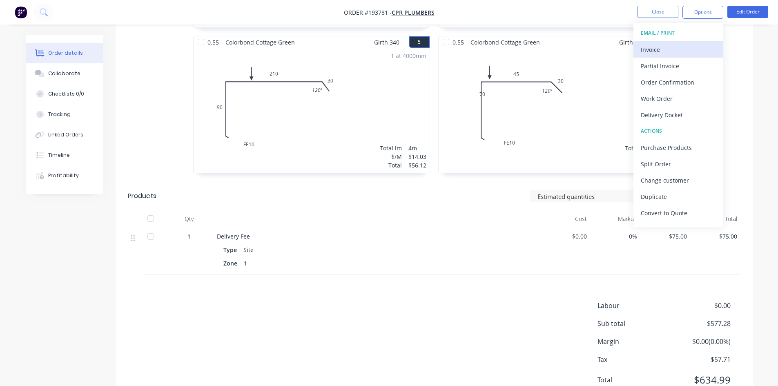
click at [682, 51] on div "Invoice" at bounding box center [678, 50] width 75 height 12
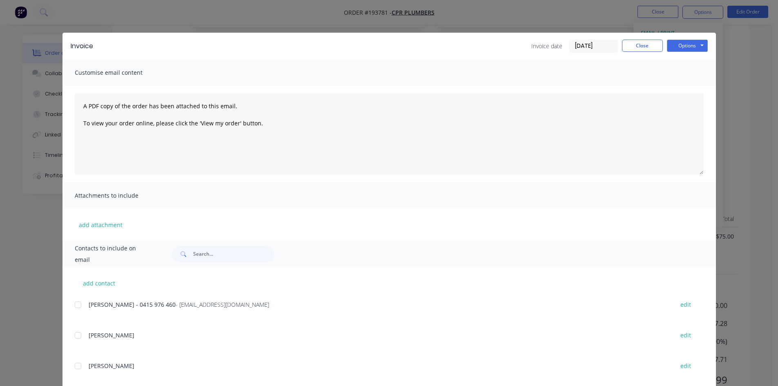
click at [75, 304] on div at bounding box center [78, 305] width 16 height 16
click at [679, 51] on button "Options" at bounding box center [687, 46] width 41 height 12
click at [683, 86] on button "Email" at bounding box center [693, 87] width 52 height 13
click at [644, 51] on button "Close" at bounding box center [642, 46] width 41 height 12
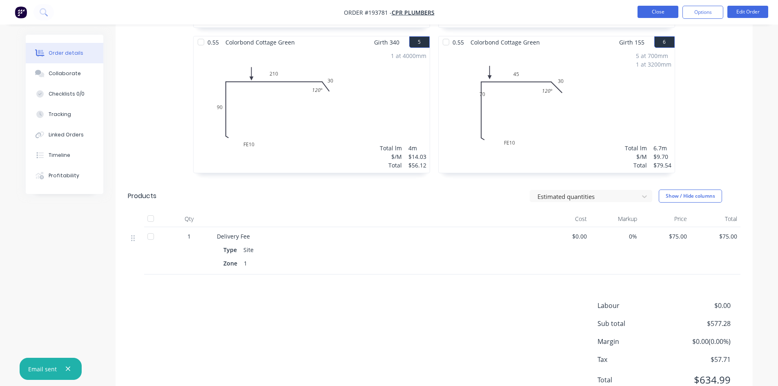
click at [658, 10] on button "Close" at bounding box center [658, 12] width 41 height 12
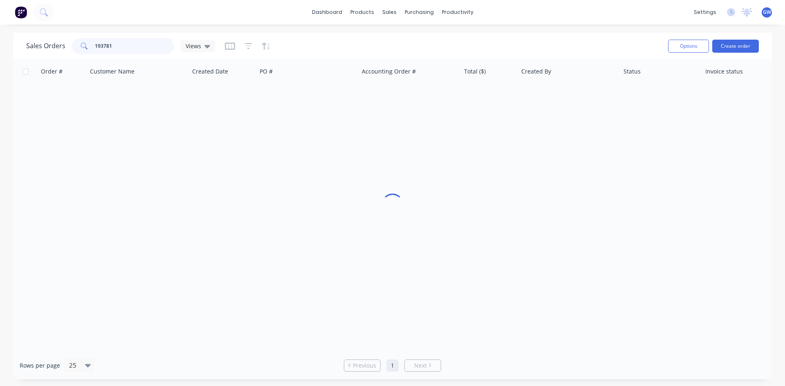
drag, startPoint x: 125, startPoint y: 50, endPoint x: 0, endPoint y: 54, distance: 124.7
click at [0, 54] on div "Sales Orders 193781 Views Options Create order Order # Customer Name Created Da…" at bounding box center [392, 206] width 785 height 347
type input "193772"
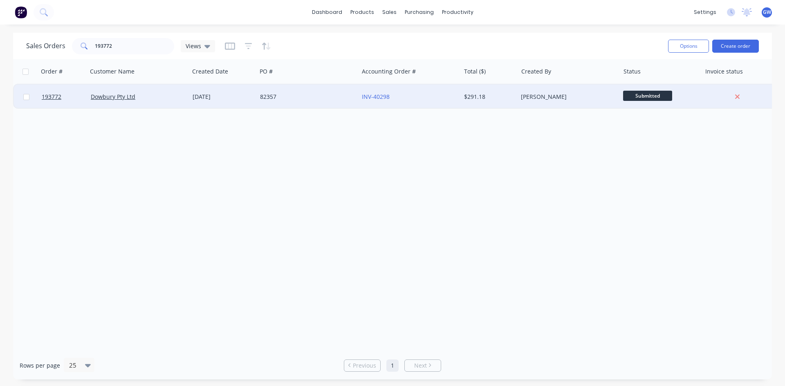
click at [532, 89] on div "[PERSON_NAME]" at bounding box center [568, 97] width 102 height 25
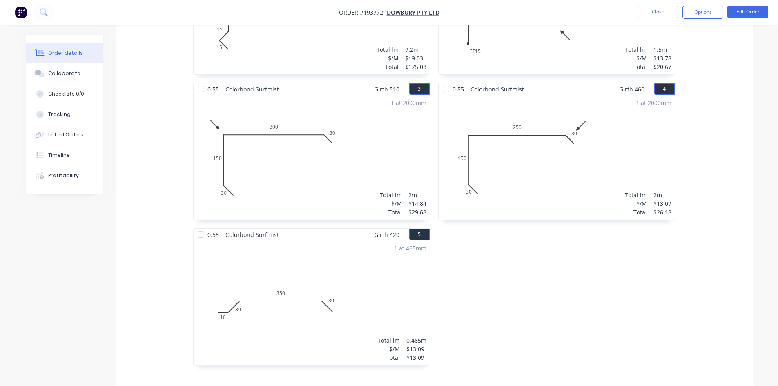
scroll to position [449, 0]
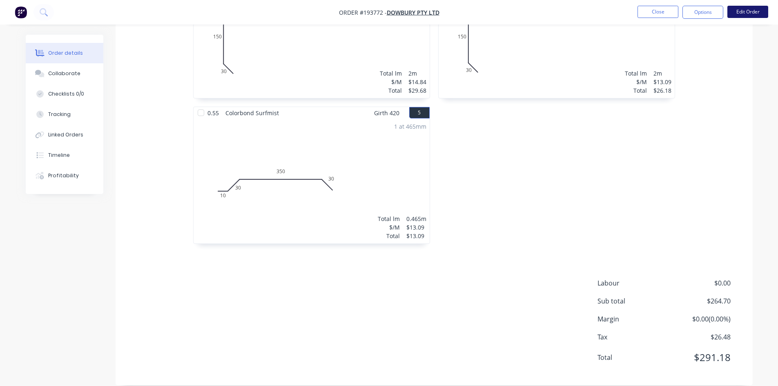
click at [740, 15] on button "Edit Order" at bounding box center [748, 12] width 41 height 12
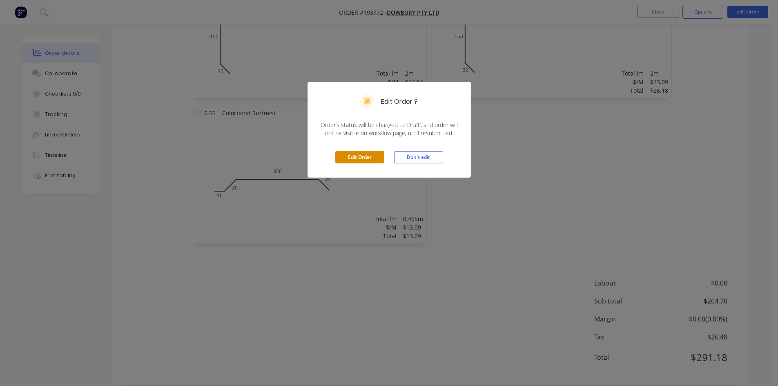
click at [366, 158] on button "Edit Order" at bounding box center [360, 157] width 49 height 12
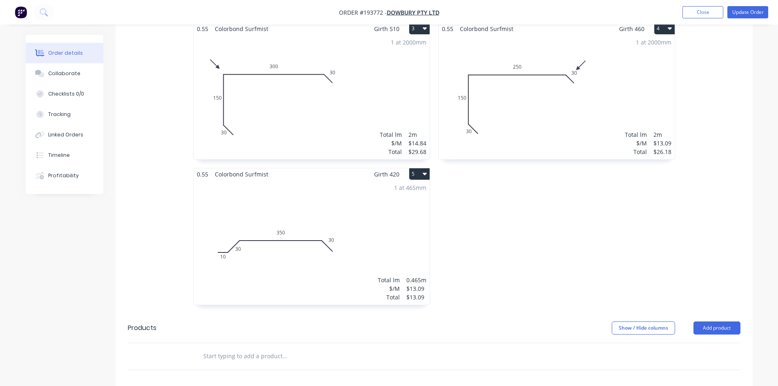
scroll to position [490, 0]
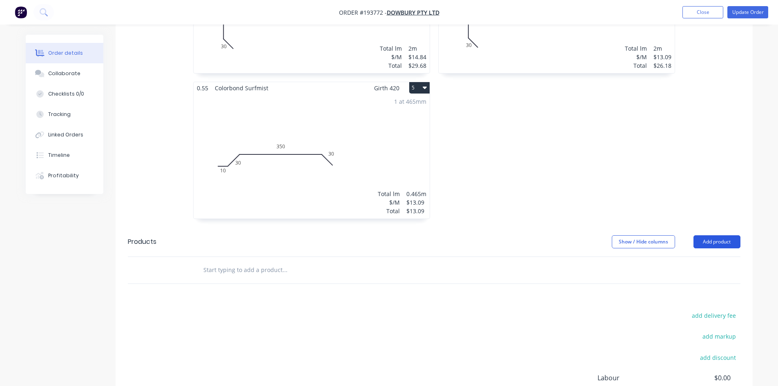
click at [722, 235] on button "Add product" at bounding box center [717, 241] width 47 height 13
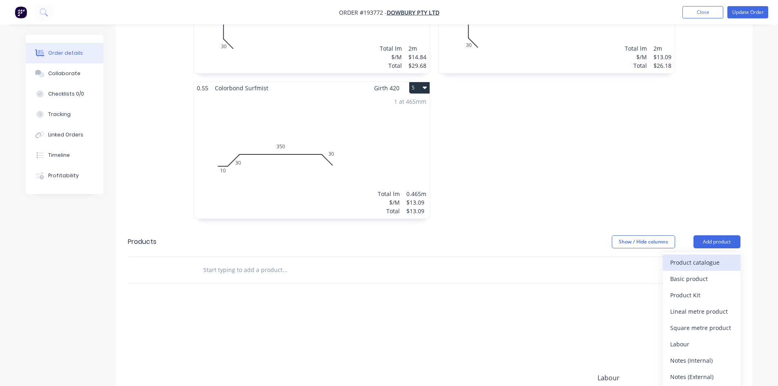
click at [710, 257] on div "Product catalogue" at bounding box center [702, 263] width 63 height 12
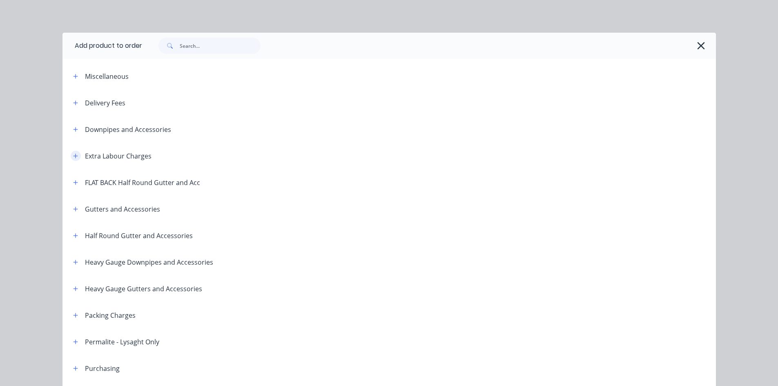
click at [73, 155] on icon "button" at bounding box center [75, 156] width 4 height 4
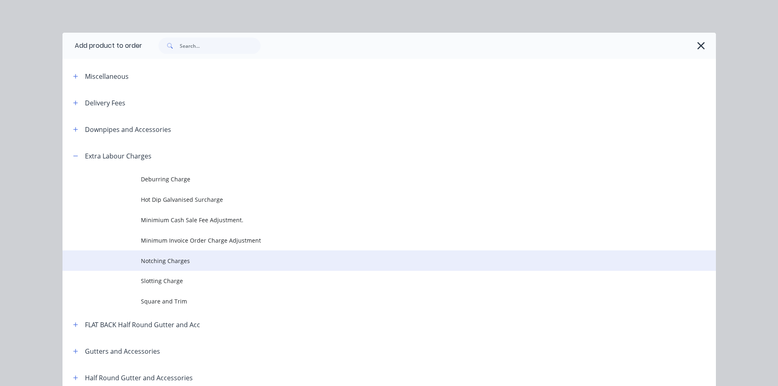
click at [171, 265] on td "Notching Charges" at bounding box center [428, 261] width 575 height 20
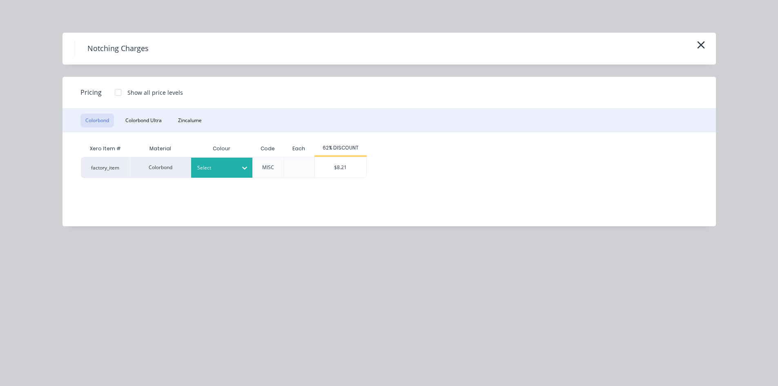
click at [210, 166] on div at bounding box center [215, 167] width 37 height 9
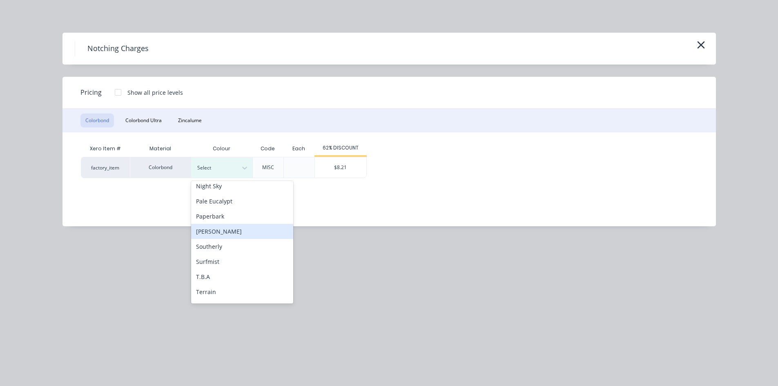
scroll to position [245, 0]
click at [218, 253] on div "Surfmist" at bounding box center [242, 247] width 102 height 15
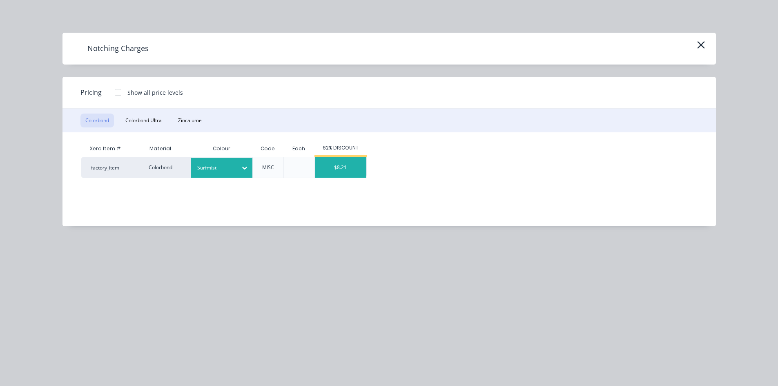
click at [347, 175] on div "$8.21" at bounding box center [340, 167] width 51 height 20
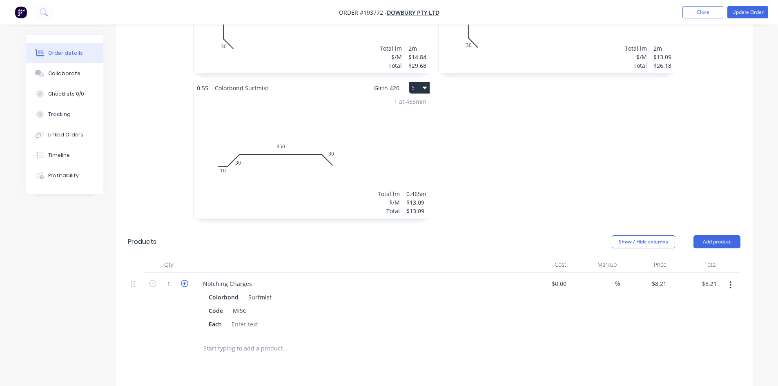
click at [184, 280] on icon "button" at bounding box center [184, 283] width 7 height 7
type input "2"
type input "$16.42"
click at [749, 12] on button "Update Order" at bounding box center [748, 12] width 41 height 12
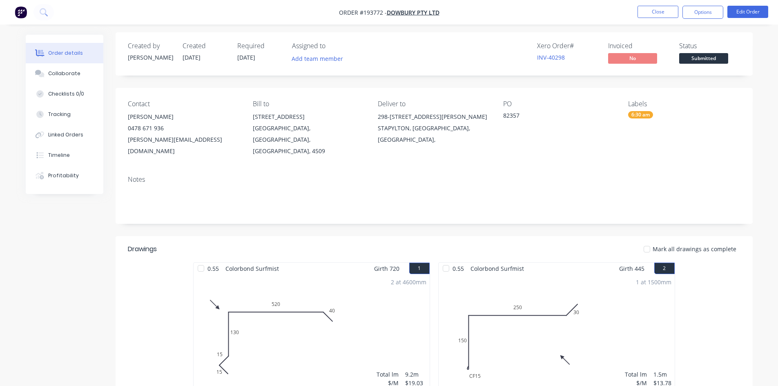
scroll to position [0, 0]
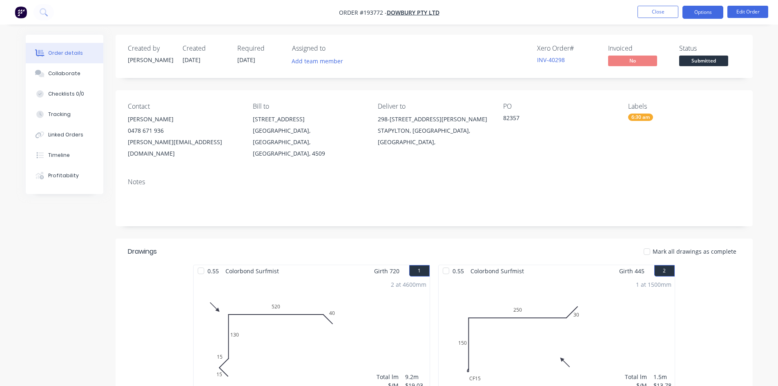
click at [701, 13] on button "Options" at bounding box center [703, 12] width 41 height 13
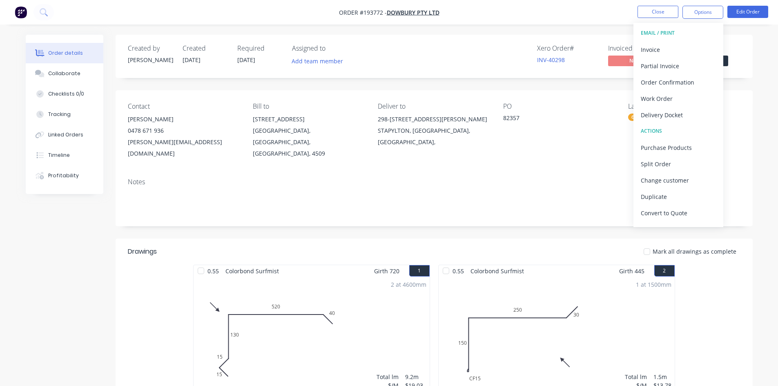
click at [681, 47] on div "Invoice" at bounding box center [678, 50] width 75 height 12
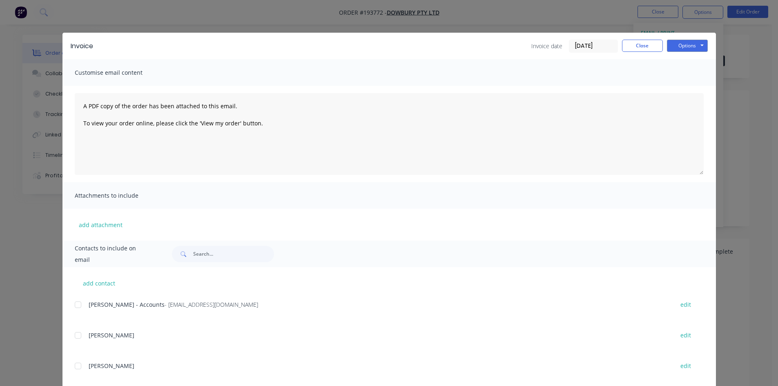
click at [74, 305] on div at bounding box center [78, 305] width 16 height 16
click at [689, 47] on button "Options" at bounding box center [687, 46] width 41 height 12
click at [688, 85] on button "Email" at bounding box center [693, 87] width 52 height 13
click at [646, 51] on button "Close" at bounding box center [642, 46] width 41 height 12
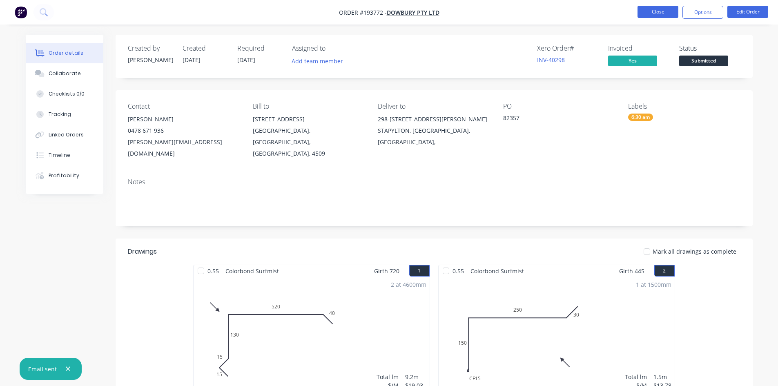
click at [654, 9] on button "Close" at bounding box center [658, 12] width 41 height 12
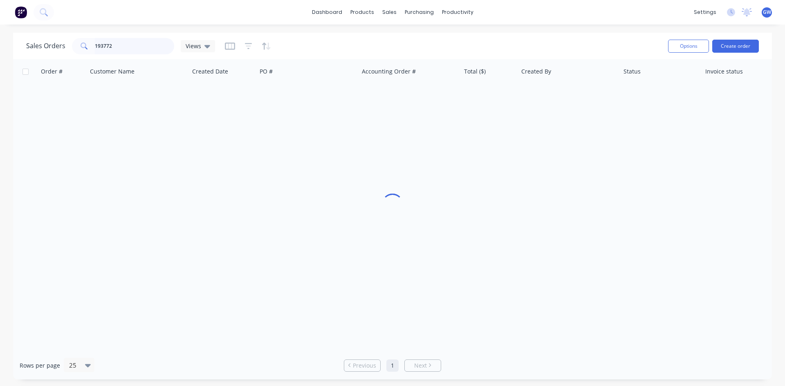
click at [116, 46] on input "193772" at bounding box center [135, 46] width 80 height 16
type input "193732"
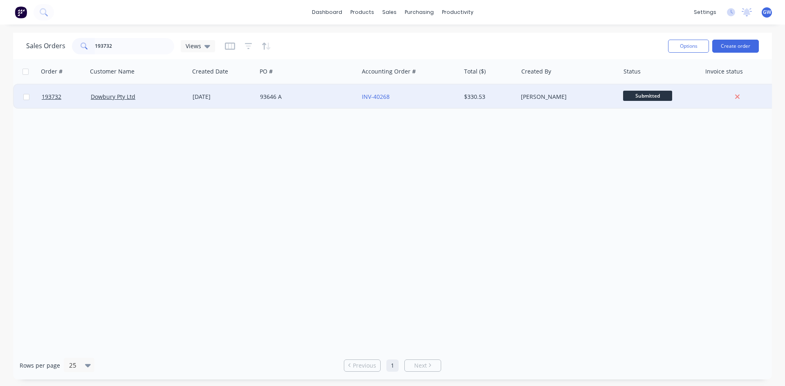
click at [537, 94] on div "[PERSON_NAME]" at bounding box center [566, 97] width 91 height 8
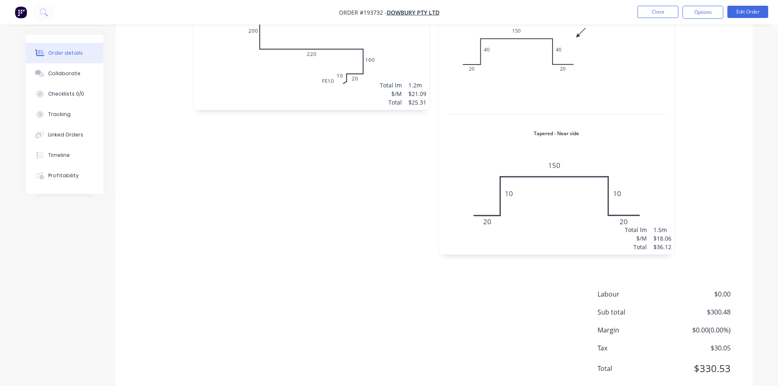
scroll to position [1311, 0]
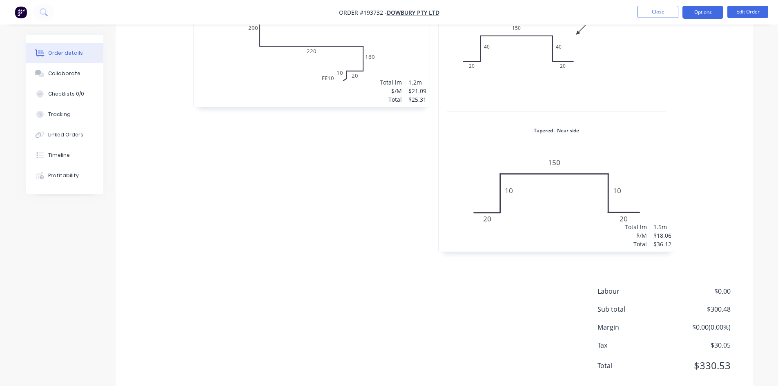
click at [703, 11] on button "Options" at bounding box center [703, 12] width 41 height 13
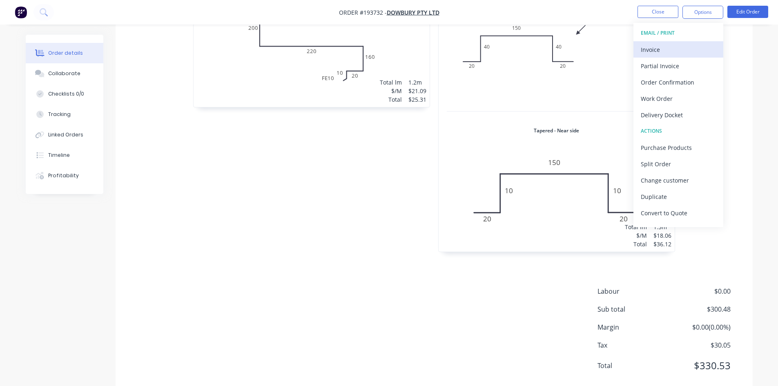
click at [695, 46] on div "Invoice" at bounding box center [678, 50] width 75 height 12
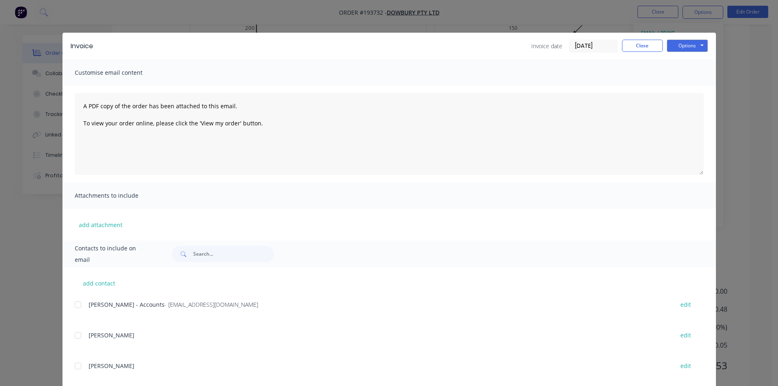
click at [78, 305] on div at bounding box center [78, 305] width 16 height 16
click at [675, 45] on button "Options" at bounding box center [687, 46] width 41 height 12
click at [685, 85] on button "Email" at bounding box center [693, 87] width 52 height 13
click at [642, 39] on div "Invoice Invoice date [DATE] Close Options Preview Print Email" at bounding box center [390, 46] width 654 height 27
click at [653, 13] on div "Invoice Invoice date 25/09/25 Close Options Preview Print Email Customise email…" at bounding box center [389, 193] width 778 height 386
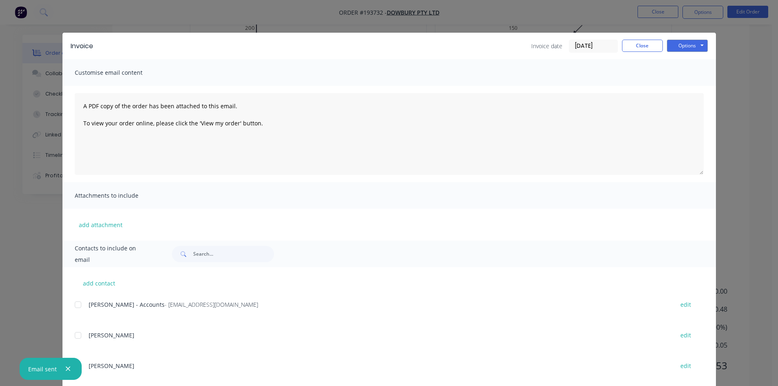
click at [653, 13] on button "Close" at bounding box center [658, 12] width 41 height 12
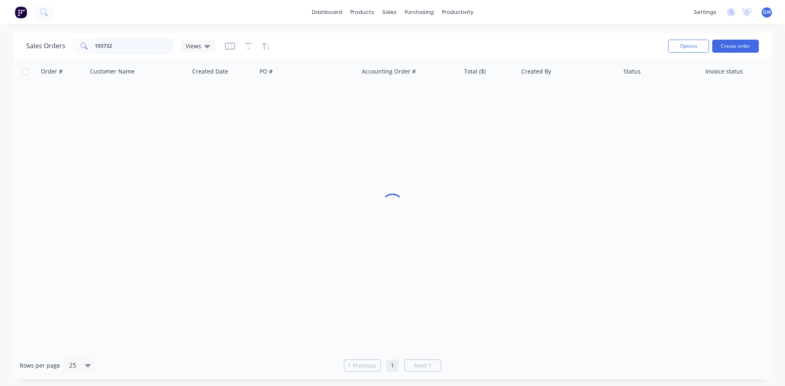
click at [123, 42] on input "193732" at bounding box center [135, 46] width 80 height 16
type input "193799"
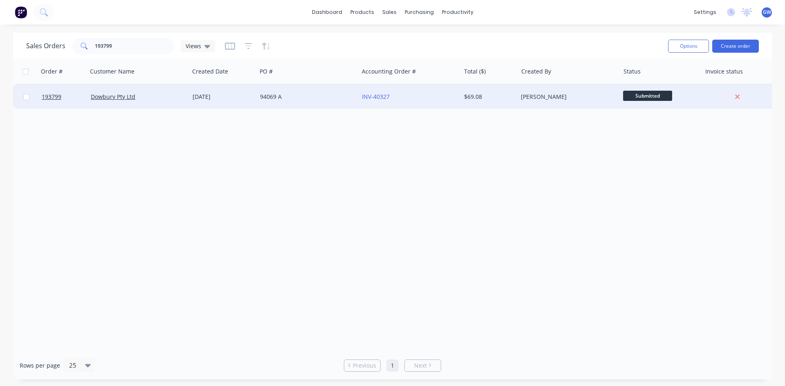
click at [569, 92] on div "[PERSON_NAME]" at bounding box center [568, 97] width 102 height 25
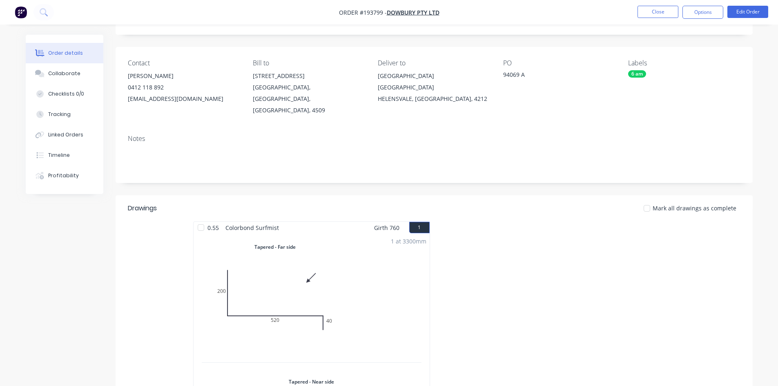
scroll to position [245, 0]
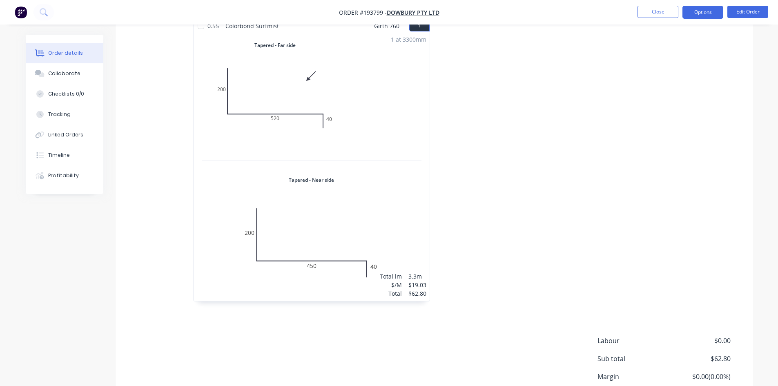
click at [710, 16] on button "Options" at bounding box center [703, 12] width 41 height 13
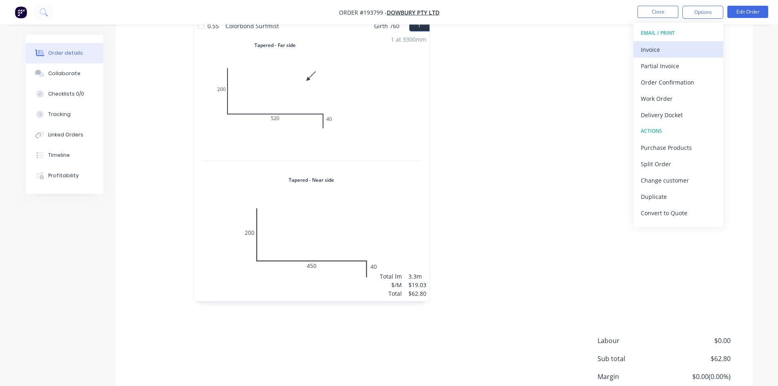
click at [681, 45] on div "Invoice" at bounding box center [678, 50] width 75 height 12
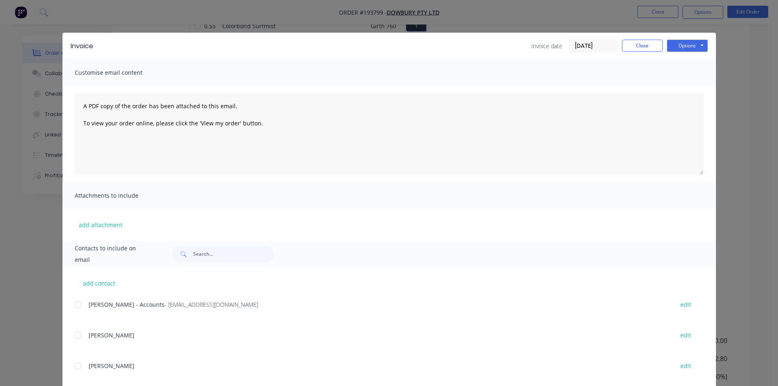
click at [78, 308] on div at bounding box center [78, 305] width 16 height 16
click at [685, 45] on button "Options" at bounding box center [687, 46] width 41 height 12
click at [684, 83] on button "Email" at bounding box center [693, 87] width 52 height 13
click at [639, 43] on button "Close" at bounding box center [642, 46] width 41 height 12
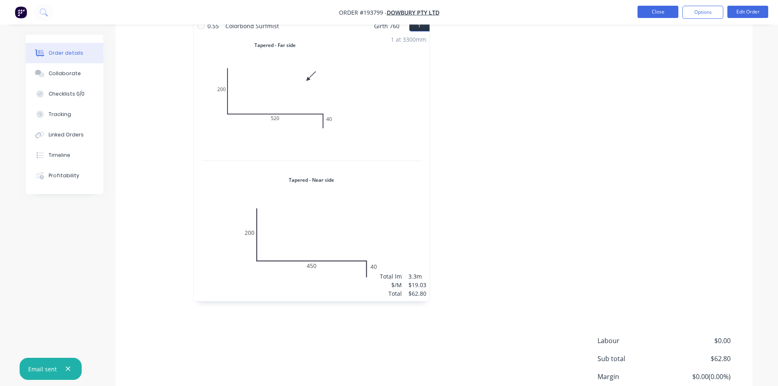
click at [650, 8] on button "Close" at bounding box center [658, 12] width 41 height 12
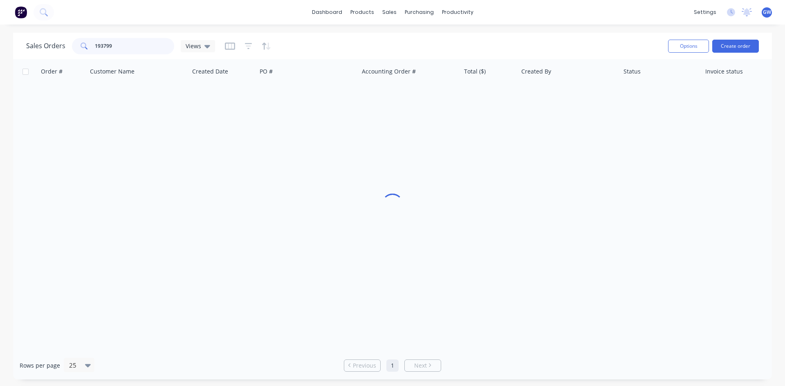
drag, startPoint x: 132, startPoint y: 40, endPoint x: 61, endPoint y: 37, distance: 71.2
click at [61, 37] on div "Sales Orders 193799 Views" at bounding box center [343, 46] width 635 height 20
type input "193737"
click at [556, 92] on div "[PERSON_NAME]" at bounding box center [568, 97] width 102 height 25
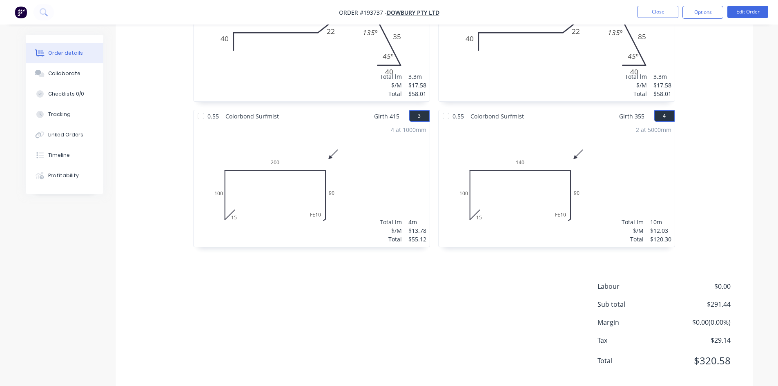
scroll to position [448, 0]
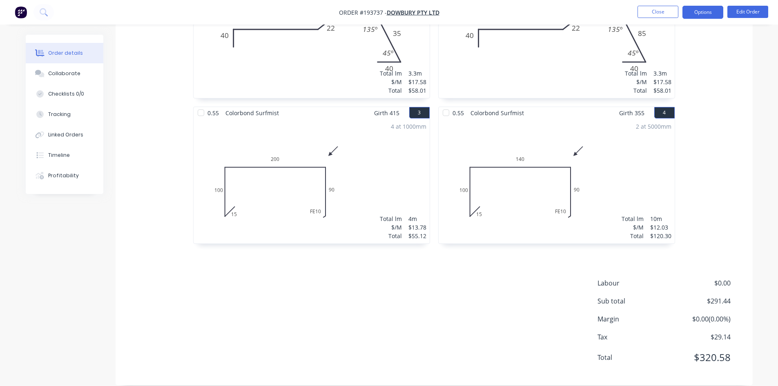
click at [690, 14] on button "Options" at bounding box center [703, 12] width 41 height 13
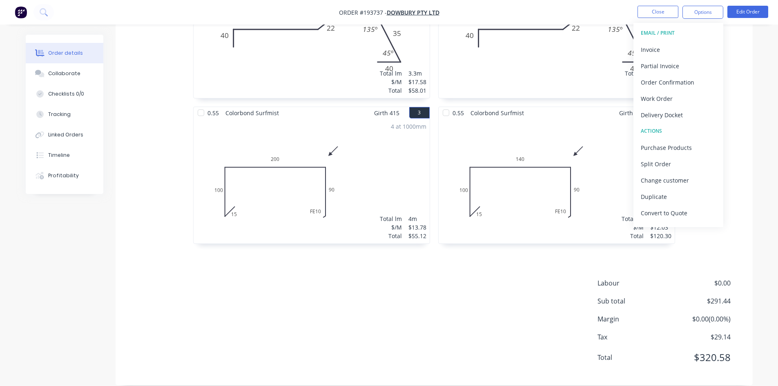
click at [687, 46] on div "Invoice" at bounding box center [678, 50] width 75 height 12
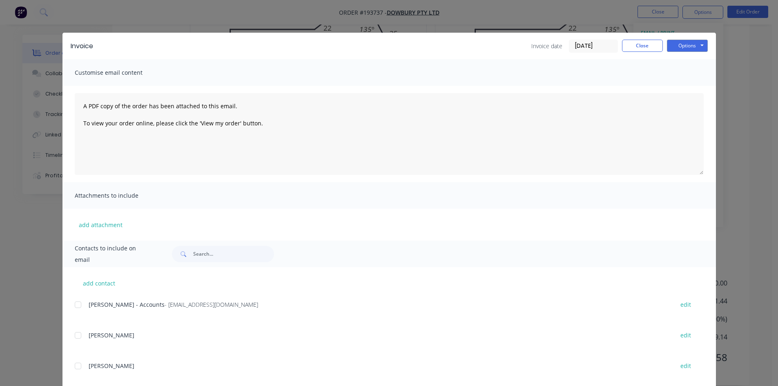
click at [77, 302] on div at bounding box center [78, 305] width 16 height 16
click at [691, 40] on button "Options" at bounding box center [687, 46] width 41 height 12
click at [689, 83] on button "Email" at bounding box center [693, 87] width 52 height 13
click at [648, 44] on button "Close" at bounding box center [642, 46] width 41 height 12
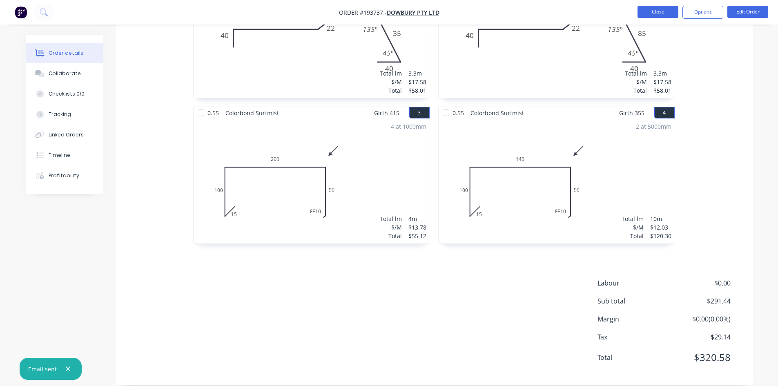
click at [659, 16] on button "Close" at bounding box center [658, 12] width 41 height 12
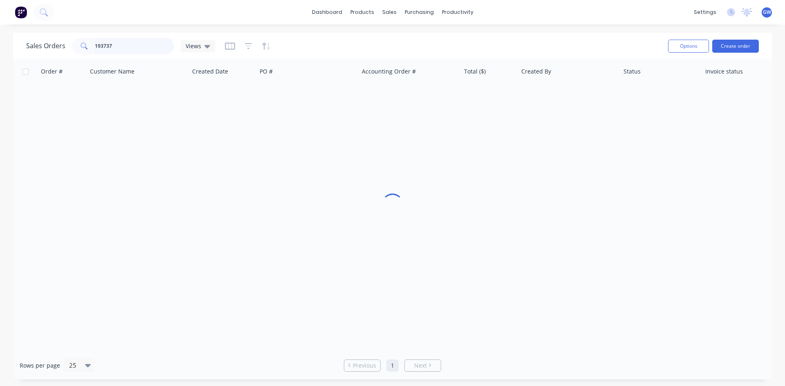
click at [137, 51] on input "193737" at bounding box center [135, 46] width 80 height 16
type input "193682"
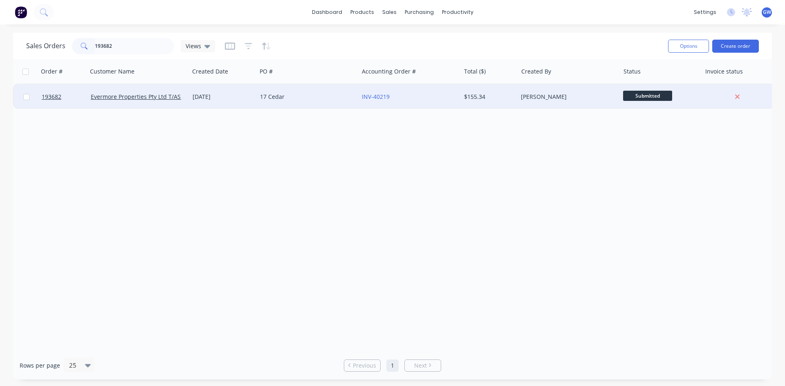
click at [523, 102] on div "[PERSON_NAME]" at bounding box center [568, 97] width 102 height 25
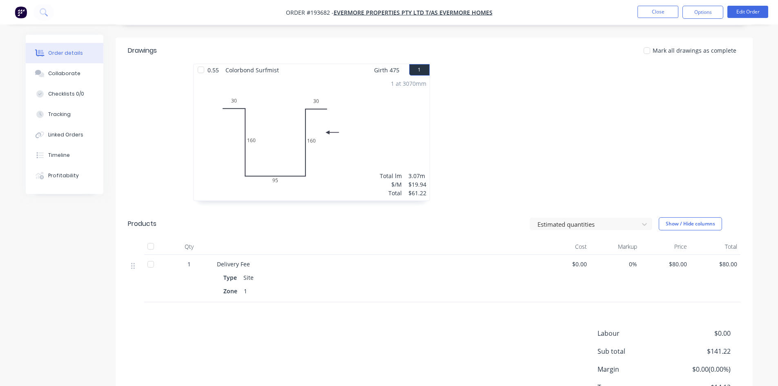
scroll to position [243, 0]
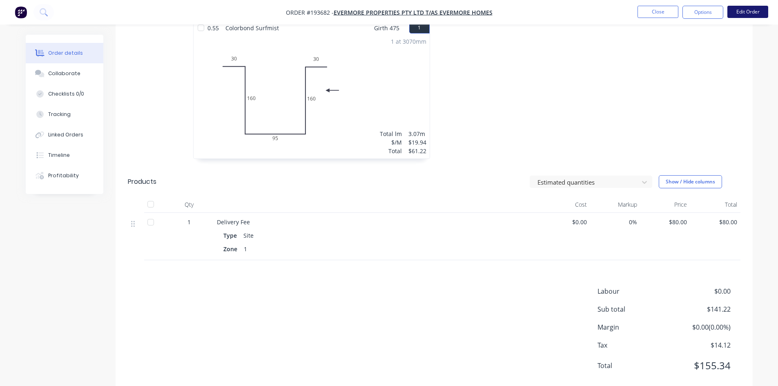
click at [740, 13] on button "Edit Order" at bounding box center [748, 12] width 41 height 12
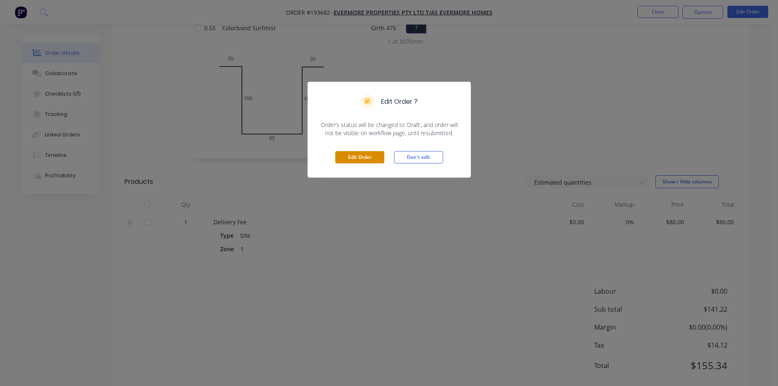
click at [353, 157] on button "Edit Order" at bounding box center [360, 157] width 49 height 12
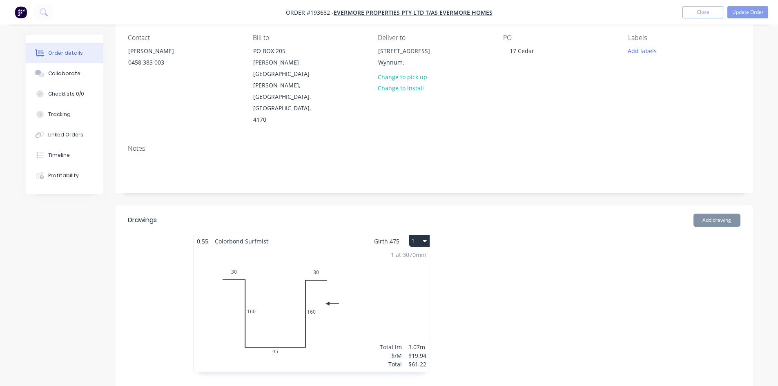
scroll to position [204, 0]
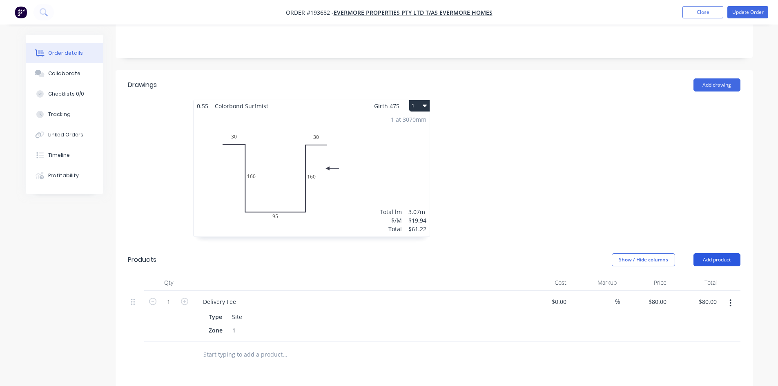
click at [716, 253] on button "Add product" at bounding box center [717, 259] width 47 height 13
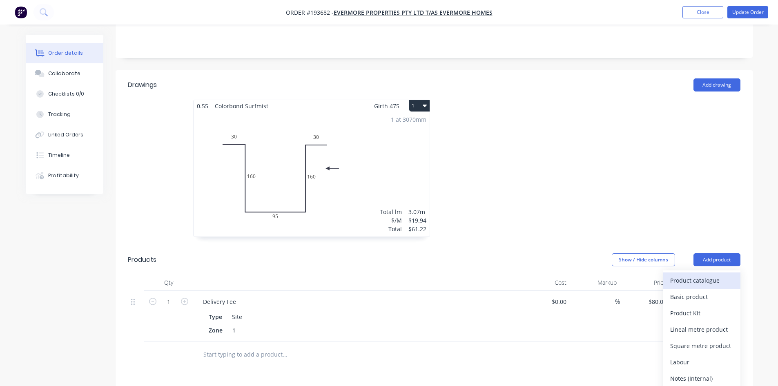
click at [709, 275] on div "Product catalogue" at bounding box center [702, 281] width 63 height 12
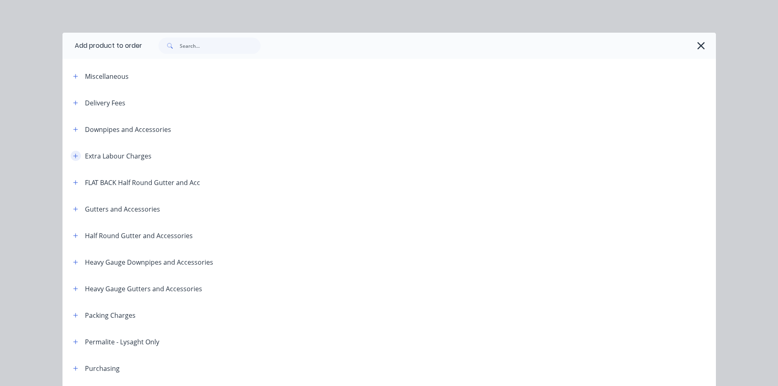
click at [73, 156] on icon "button" at bounding box center [75, 156] width 4 height 4
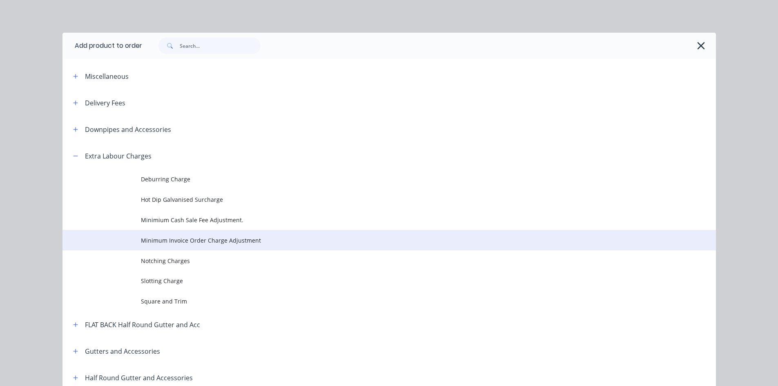
click at [143, 242] on span "Minimum Invoice Order Charge Adjustment" at bounding box center [371, 240] width 460 height 9
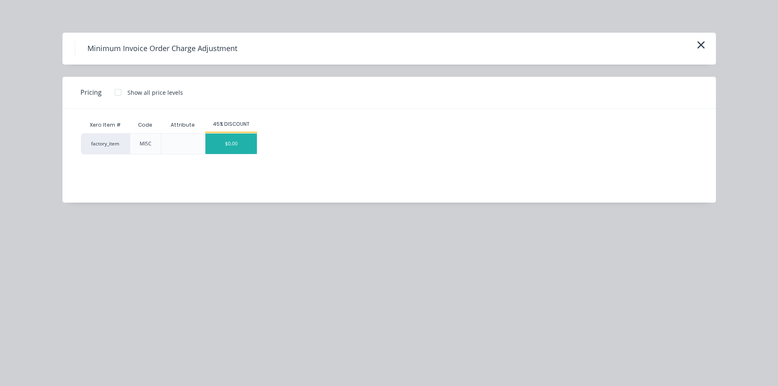
click at [228, 146] on div "$0.00" at bounding box center [231, 144] width 51 height 20
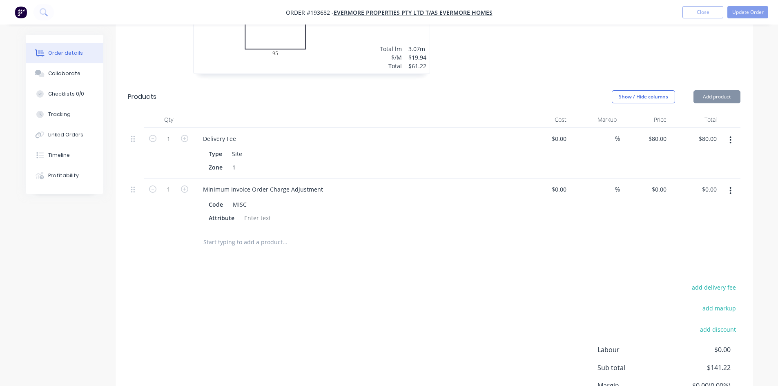
scroll to position [368, 0]
click at [707, 183] on input "0.00" at bounding box center [711, 189] width 19 height 12
click at [707, 183] on input "0.00" at bounding box center [713, 189] width 16 height 12
type input "58.78"
type input "$58.78"
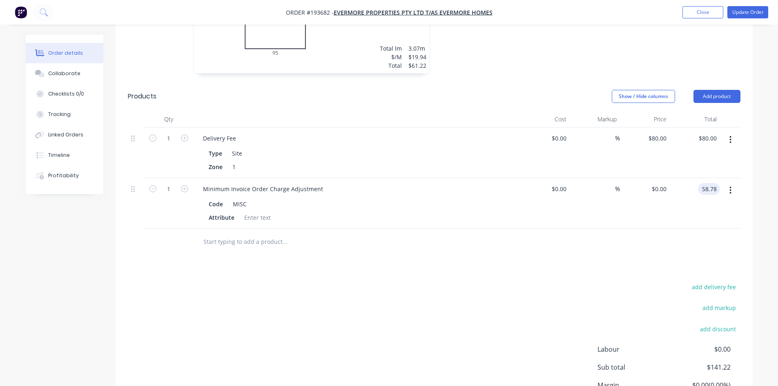
type input "$58.78"
click at [667, 226] on div "Drawings Add drawing 0.55 Colorbond Surfmist Girth 475 1 0 30 160 95 160 30 0 3…" at bounding box center [434, 179] width 637 height 545
click at [759, 14] on button "Update Order" at bounding box center [748, 12] width 41 height 12
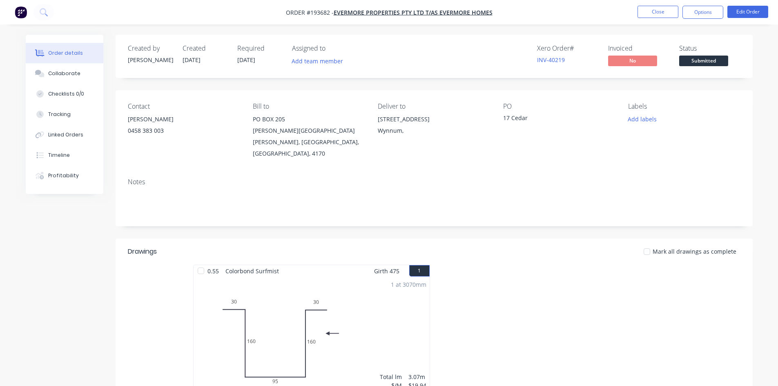
click at [562, 206] on div "Notes" at bounding box center [434, 199] width 637 height 55
click at [716, 11] on button "Options" at bounding box center [703, 12] width 41 height 13
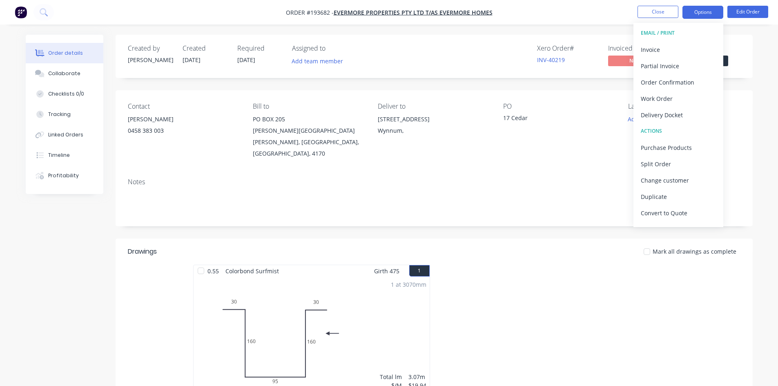
click at [687, 40] on button "EMAIL / PRINT" at bounding box center [679, 33] width 90 height 16
click at [684, 44] on div "Invoice" at bounding box center [678, 50] width 75 height 12
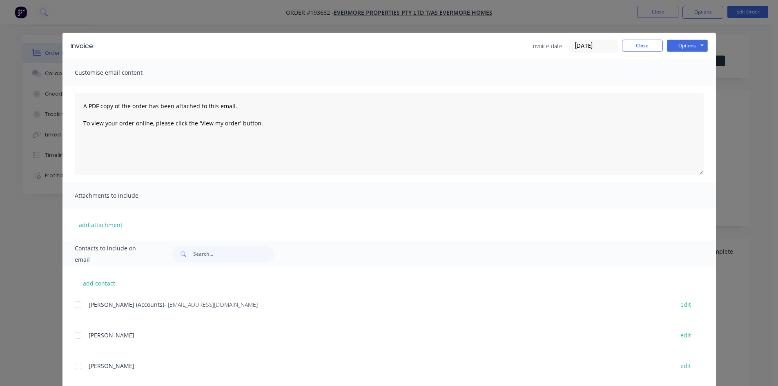
click at [80, 306] on div at bounding box center [78, 305] width 16 height 16
click at [684, 37] on div "Invoice Invoice date [DATE] Close Options Preview Print Email" at bounding box center [390, 46] width 654 height 27
click at [684, 48] on button "Options" at bounding box center [687, 46] width 41 height 12
click at [693, 87] on button "Email" at bounding box center [693, 87] width 52 height 13
click at [655, 43] on button "Close" at bounding box center [642, 46] width 41 height 12
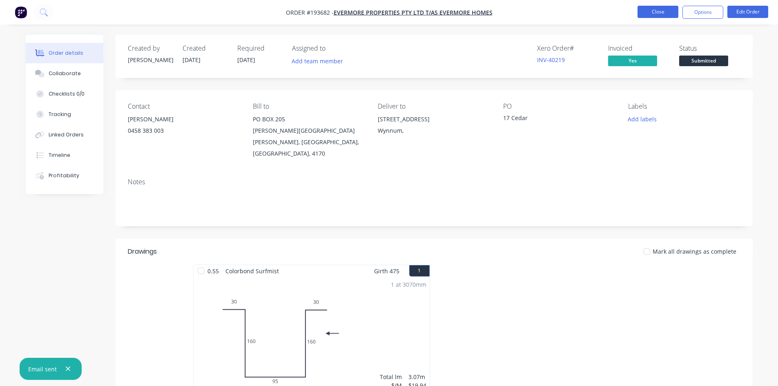
click at [663, 16] on button "Close" at bounding box center [658, 12] width 41 height 12
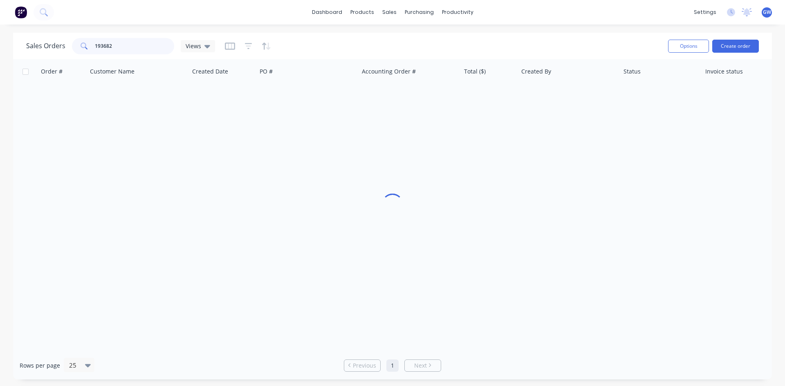
drag, startPoint x: 136, startPoint y: 45, endPoint x: 42, endPoint y: 46, distance: 94.4
click at [42, 46] on div "Sales Orders 193682 Views" at bounding box center [120, 46] width 189 height 16
type input "193812"
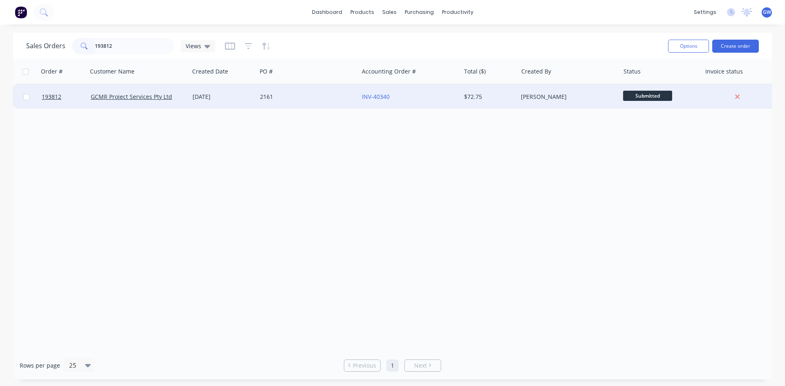
click at [436, 92] on div "INV-40340" at bounding box center [409, 97] width 102 height 25
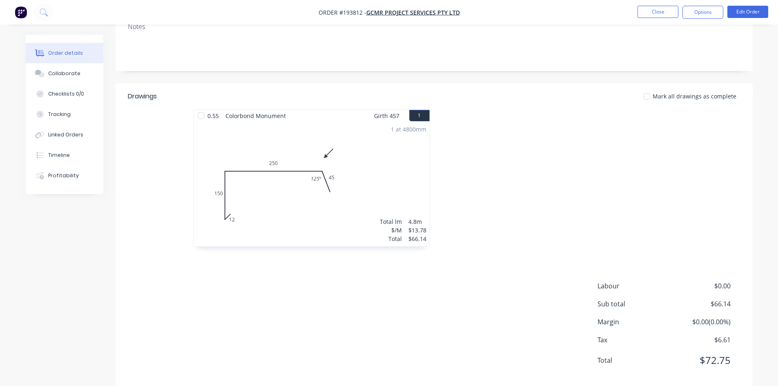
scroll to position [158, 0]
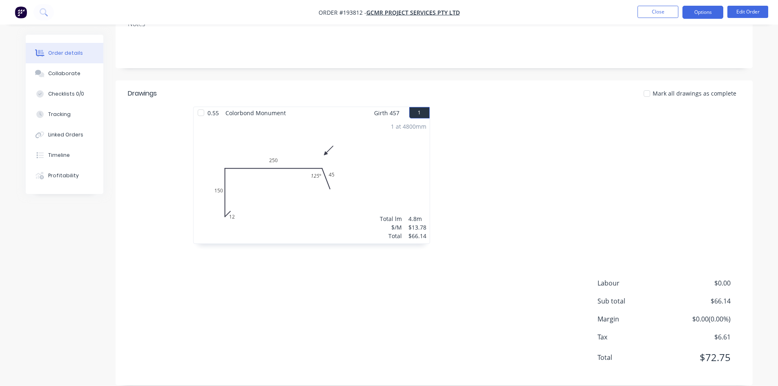
click at [713, 15] on button "Options" at bounding box center [703, 12] width 41 height 13
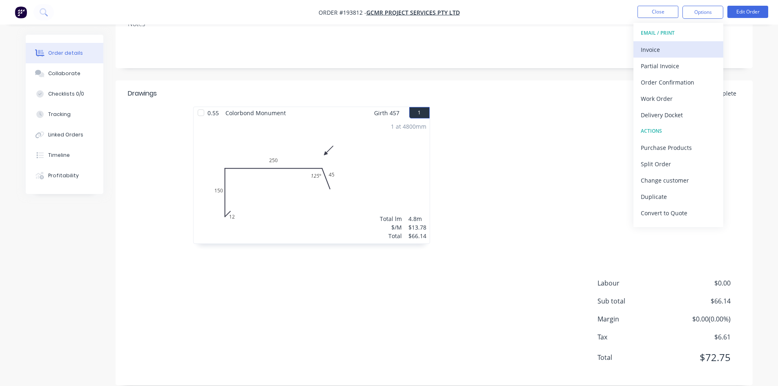
click at [686, 46] on div "Invoice" at bounding box center [678, 50] width 75 height 12
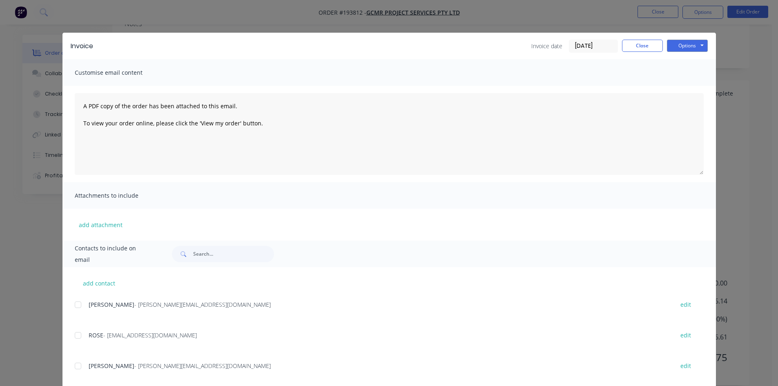
click at [82, 306] on div "SIMON - simon@gcmr.com.au edit" at bounding box center [396, 304] width 642 height 11
click at [82, 305] on div at bounding box center [78, 305] width 16 height 16
click at [80, 335] on div at bounding box center [78, 335] width 16 height 16
click at [676, 48] on button "Options" at bounding box center [687, 46] width 41 height 12
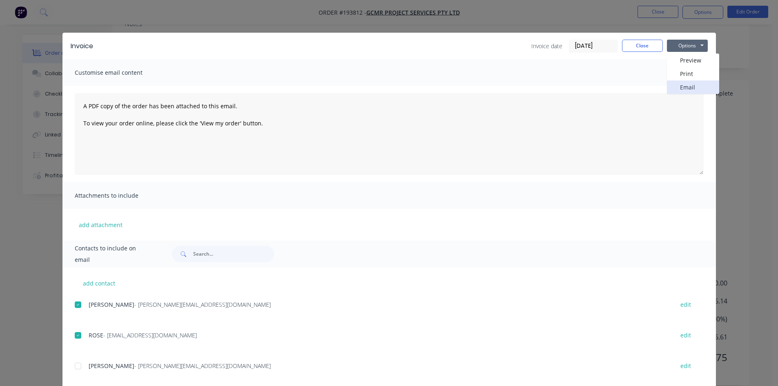
click at [685, 86] on button "Email" at bounding box center [693, 87] width 52 height 13
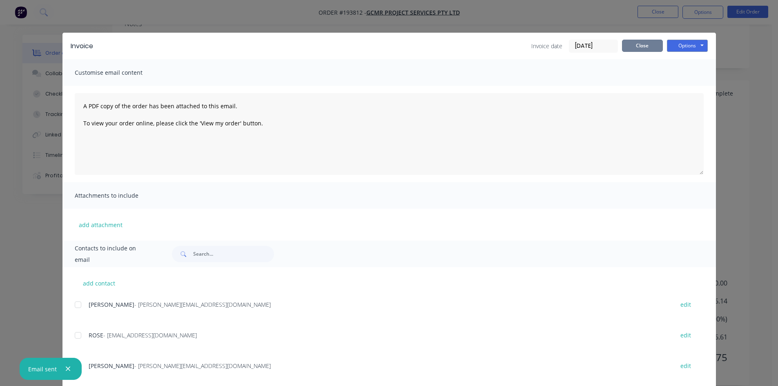
click at [648, 46] on button "Close" at bounding box center [642, 46] width 41 height 12
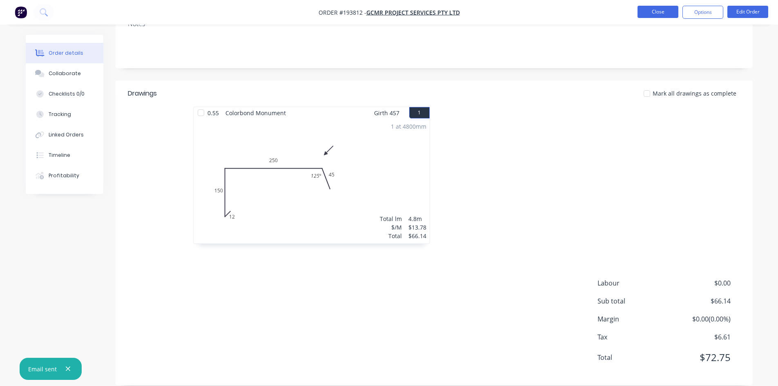
click at [659, 13] on button "Close" at bounding box center [658, 12] width 41 height 12
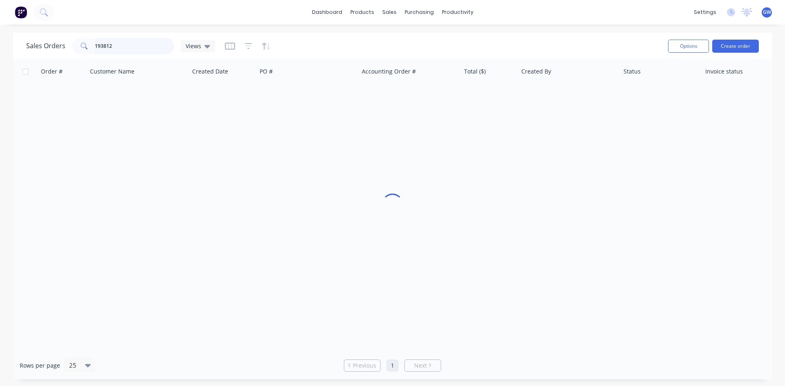
click at [110, 40] on input "193812" at bounding box center [135, 46] width 80 height 16
type input "193730"
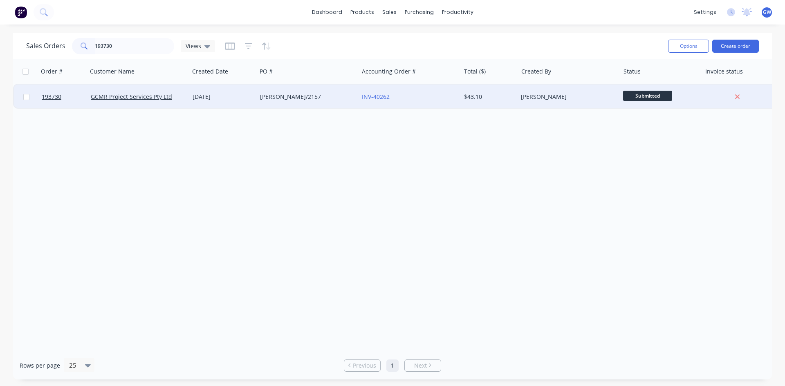
click at [556, 87] on div "[PERSON_NAME]" at bounding box center [568, 97] width 102 height 25
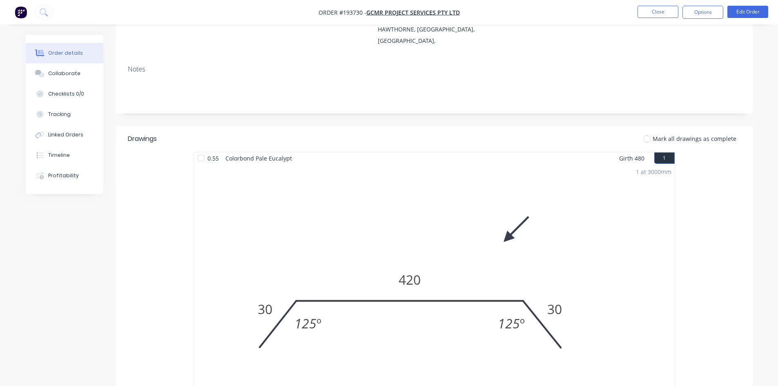
scroll to position [127, 0]
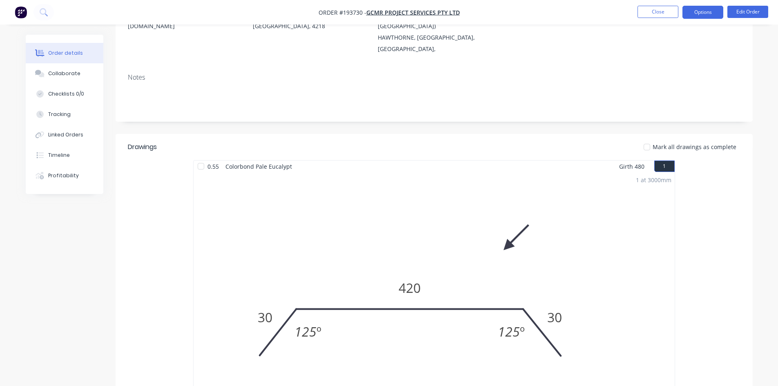
click at [704, 12] on button "Options" at bounding box center [703, 12] width 41 height 13
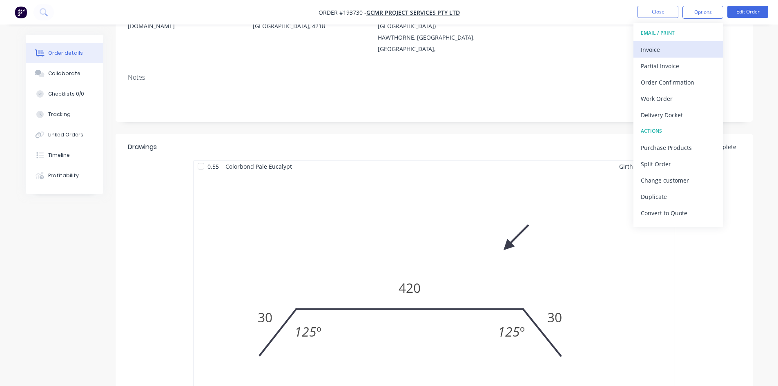
drag, startPoint x: 703, startPoint y: 21, endPoint x: 694, endPoint y: 51, distance: 30.8
click at [694, 51] on div "Invoice" at bounding box center [678, 50] width 75 height 12
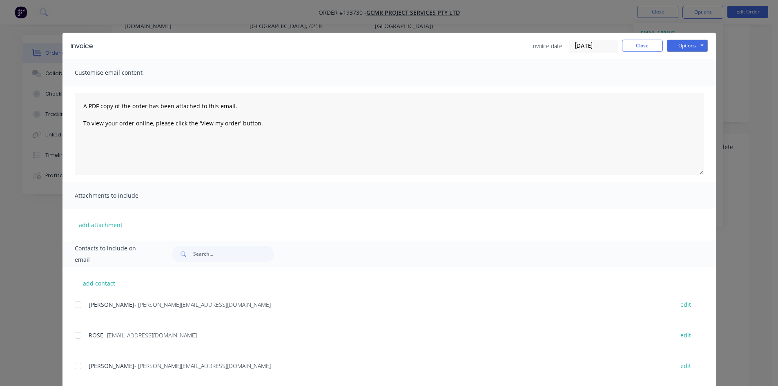
click at [81, 301] on div at bounding box center [78, 305] width 16 height 16
click at [72, 332] on div at bounding box center [78, 335] width 16 height 16
click at [702, 50] on button "Options" at bounding box center [687, 46] width 41 height 12
click at [698, 85] on button "Email" at bounding box center [693, 87] width 52 height 13
click at [632, 45] on button "Close" at bounding box center [642, 46] width 41 height 12
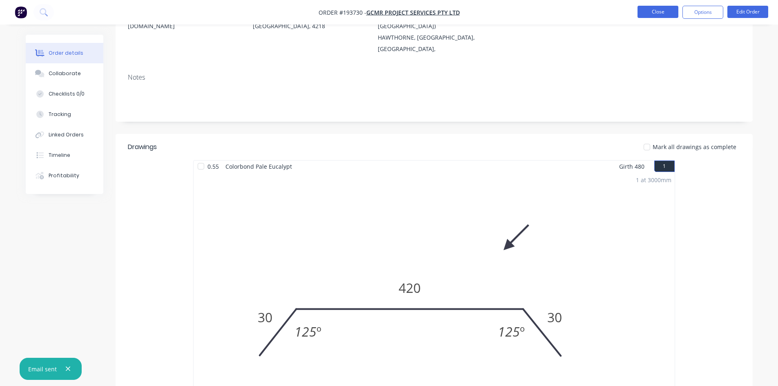
click at [644, 16] on button "Close" at bounding box center [658, 12] width 41 height 12
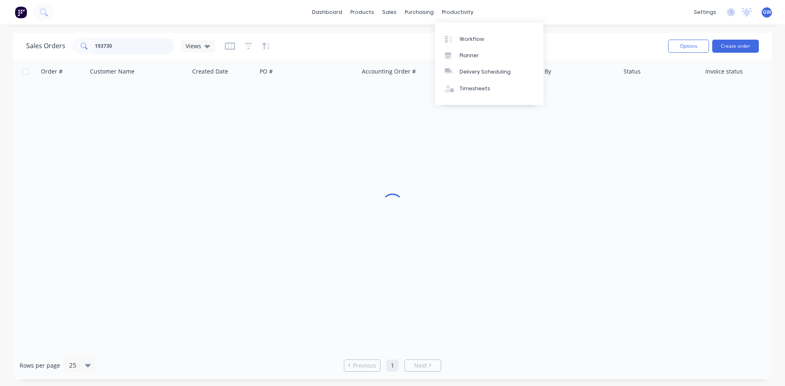
click at [145, 49] on input "193730" at bounding box center [135, 46] width 80 height 16
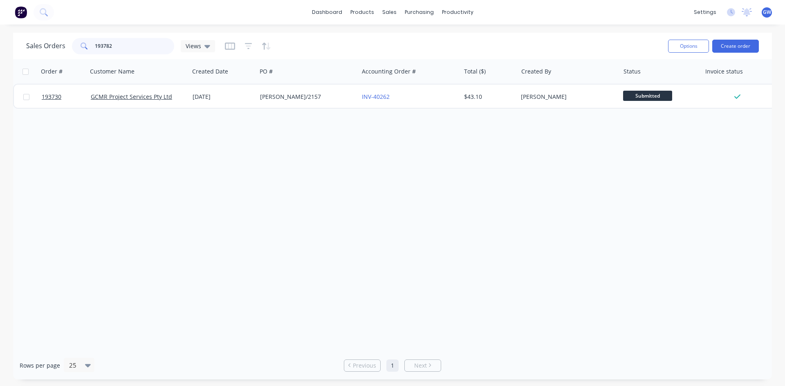
type input "193782"
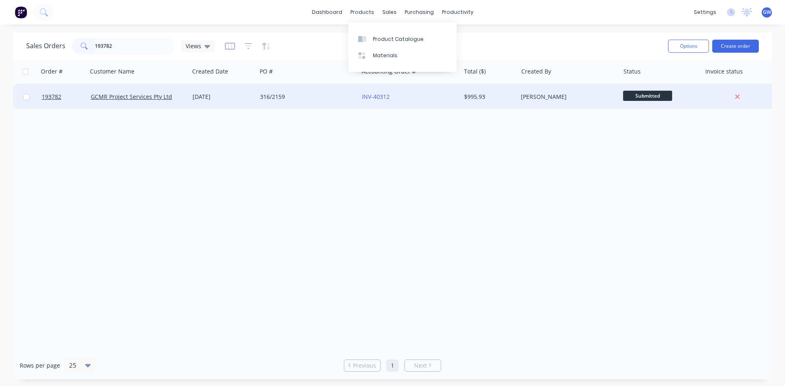
click at [523, 107] on div "[PERSON_NAME]" at bounding box center [568, 97] width 102 height 25
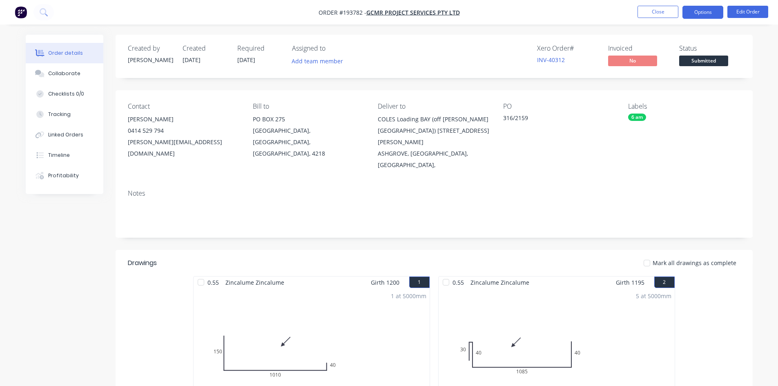
click at [710, 12] on button "Options" at bounding box center [703, 12] width 41 height 13
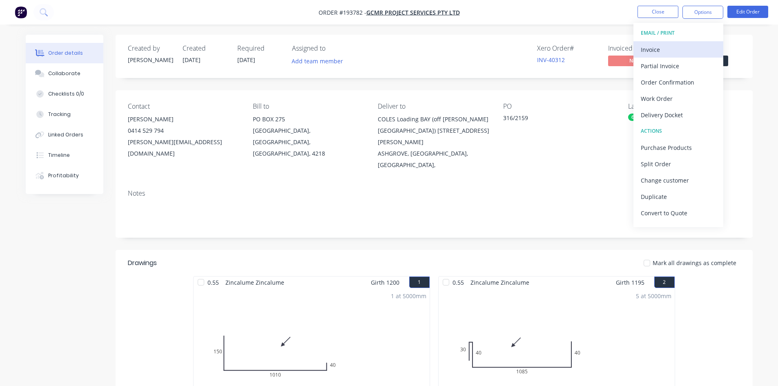
click at [670, 54] on div "Invoice" at bounding box center [678, 50] width 75 height 12
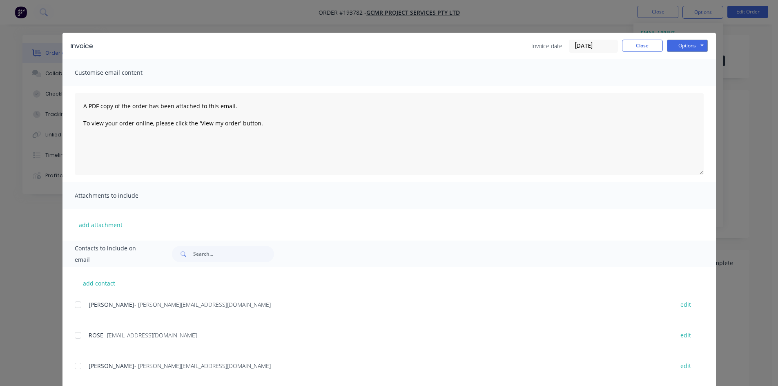
click at [83, 304] on div "SIMON - simon@gcmr.com.au edit" at bounding box center [396, 304] width 642 height 11
click at [74, 306] on div at bounding box center [78, 305] width 16 height 16
click at [72, 331] on div at bounding box center [78, 335] width 16 height 16
click at [684, 46] on button "Options" at bounding box center [687, 46] width 41 height 12
click at [692, 91] on button "Email" at bounding box center [693, 87] width 52 height 13
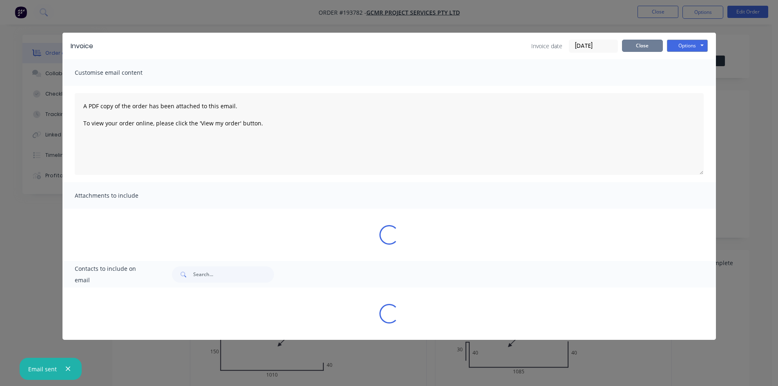
click at [653, 46] on button "Close" at bounding box center [642, 46] width 41 height 12
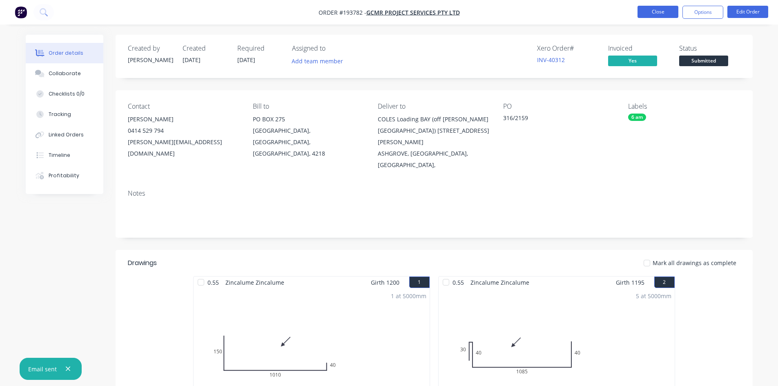
click at [640, 17] on button "Close" at bounding box center [658, 12] width 41 height 12
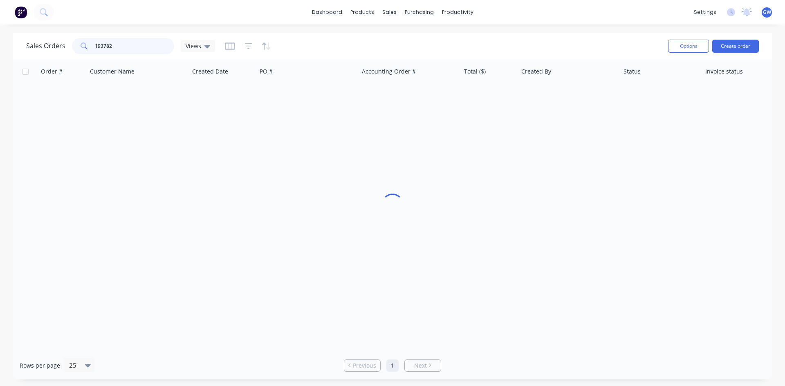
drag, startPoint x: 149, startPoint y: 45, endPoint x: 34, endPoint y: 42, distance: 114.5
click at [34, 42] on div "Sales Orders 193782 Views" at bounding box center [120, 46] width 189 height 16
type input "193377"
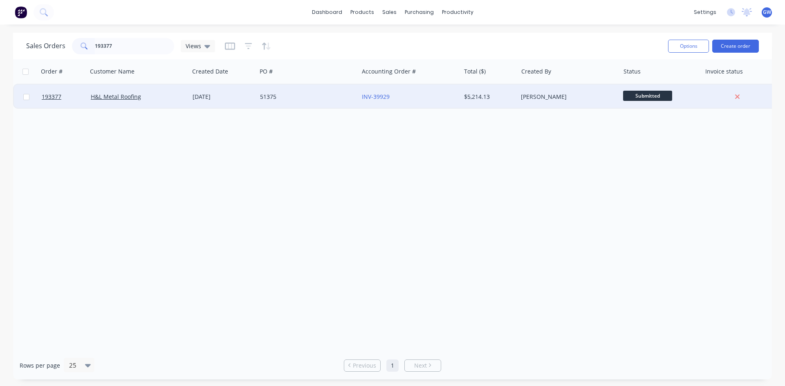
click at [505, 99] on div "$5,214.13" at bounding box center [488, 97] width 48 height 8
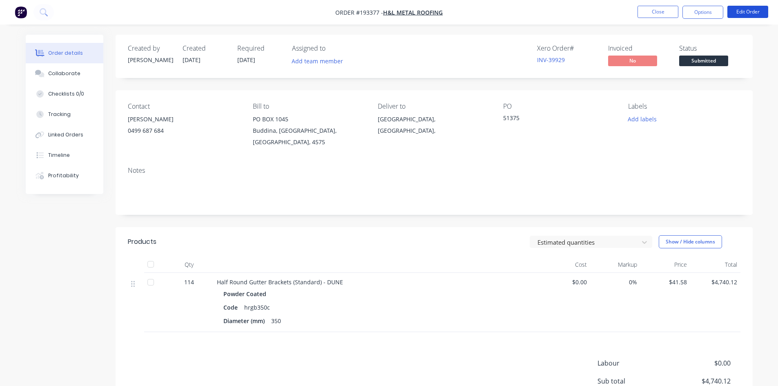
click at [758, 13] on button "Edit Order" at bounding box center [748, 12] width 41 height 12
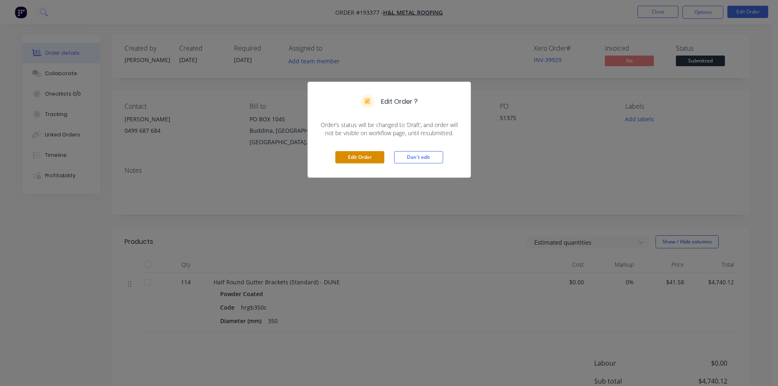
click at [371, 160] on button "Edit Order" at bounding box center [360, 157] width 49 height 12
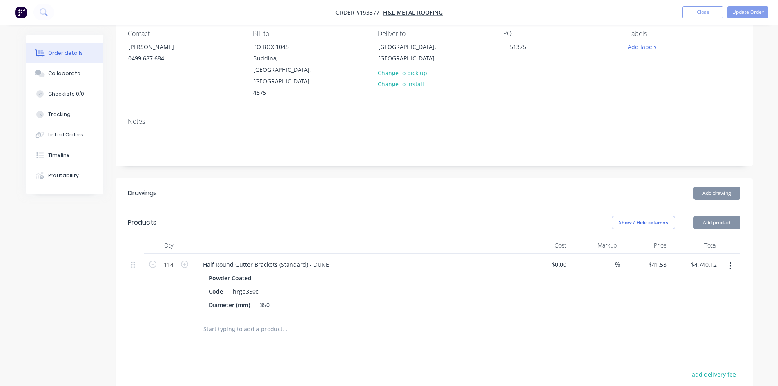
scroll to position [204, 0]
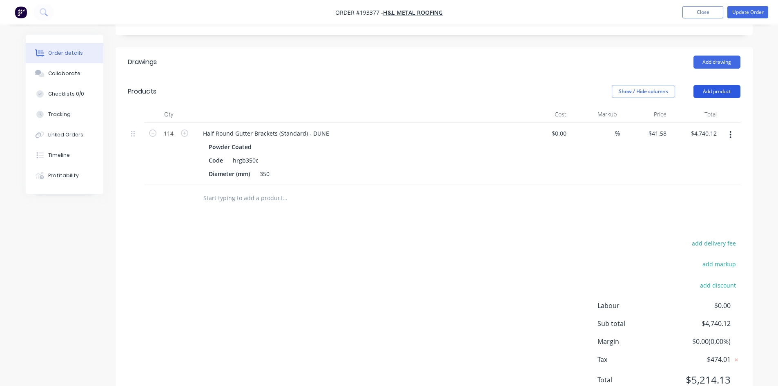
click at [720, 85] on button "Add product" at bounding box center [717, 91] width 47 height 13
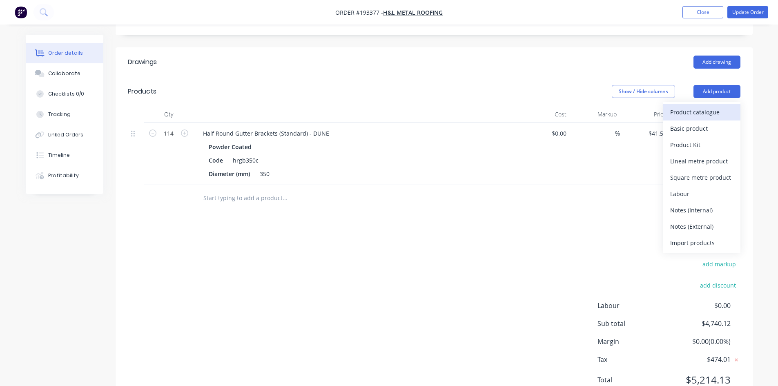
click at [711, 106] on div "Product catalogue" at bounding box center [702, 112] width 63 height 12
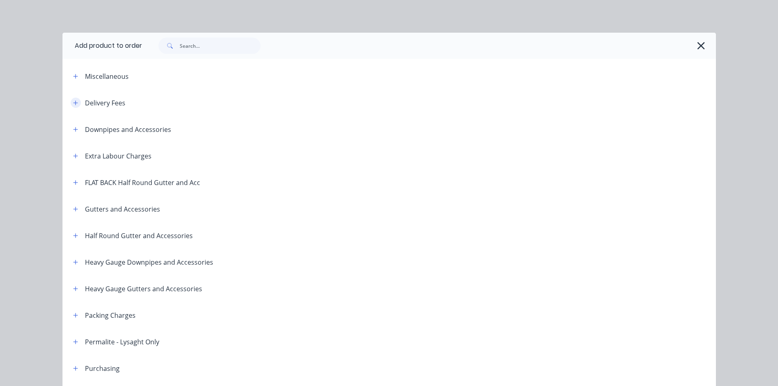
click at [74, 103] on icon "button" at bounding box center [75, 103] width 4 height 4
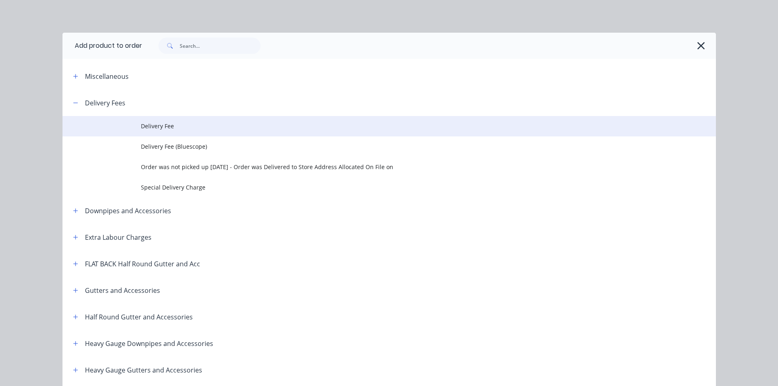
click at [144, 122] on span "Delivery Fee" at bounding box center [371, 126] width 460 height 9
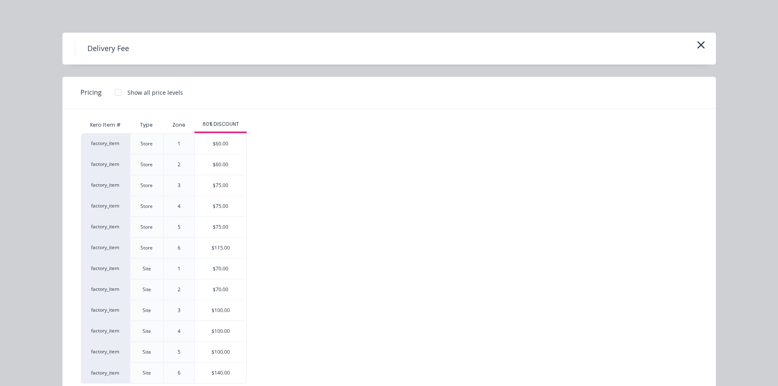
click at [214, 303] on div "$100.00" at bounding box center [220, 310] width 51 height 20
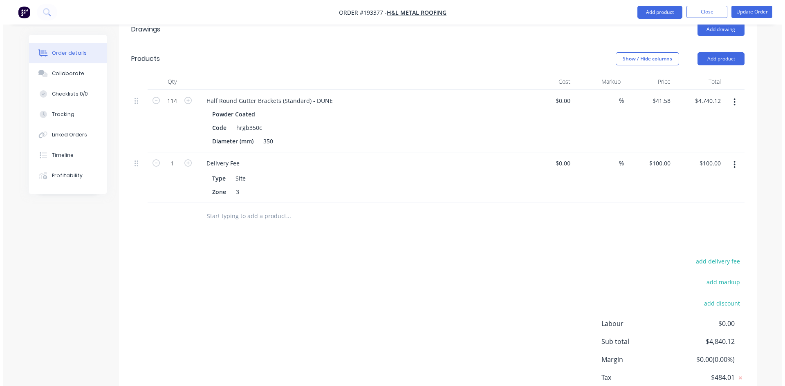
scroll to position [266, 0]
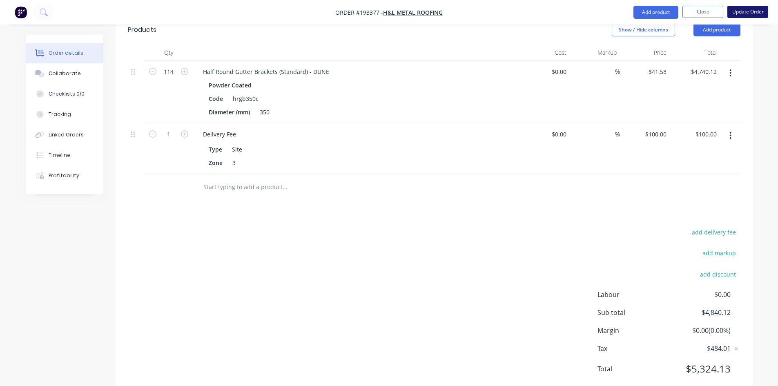
click at [750, 14] on button "Update Order" at bounding box center [748, 12] width 41 height 12
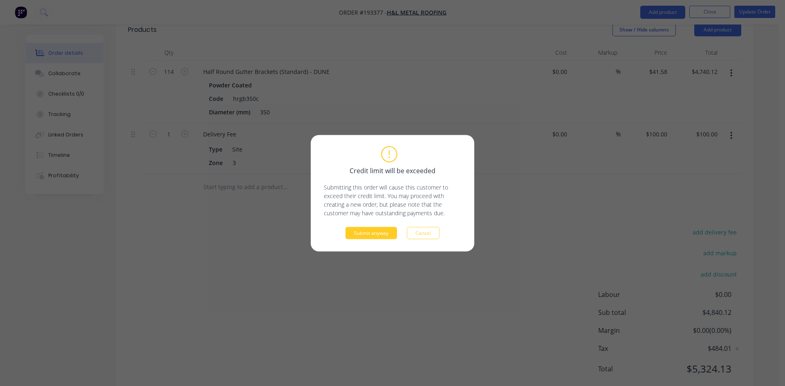
click at [380, 231] on button "Submit anyway" at bounding box center [370, 233] width 51 height 12
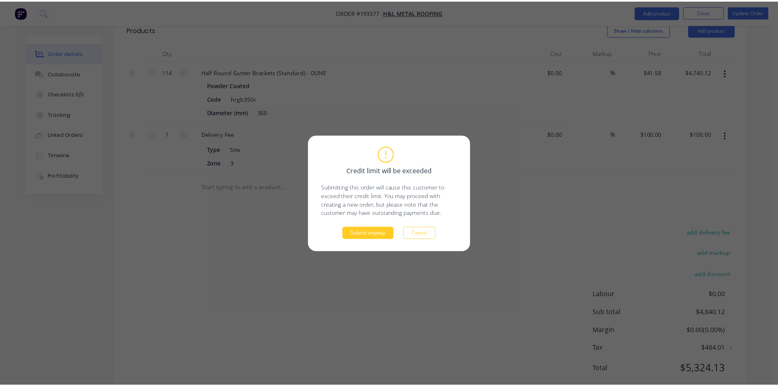
scroll to position [131, 0]
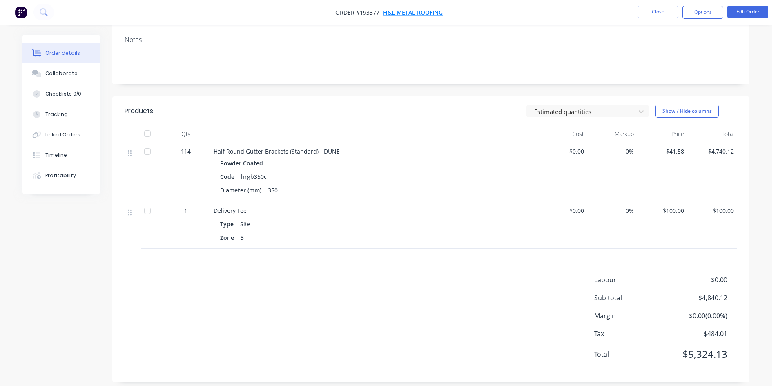
click at [405, 13] on span "H&L Metal Roofing" at bounding box center [413, 13] width 60 height 8
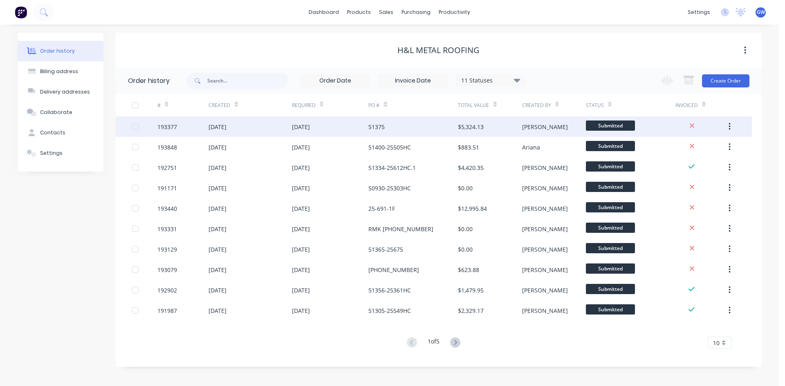
click at [517, 136] on div "$5,324.13" at bounding box center [490, 126] width 64 height 20
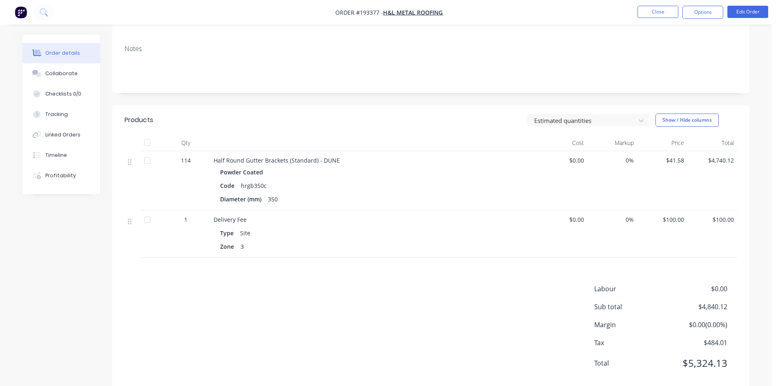
scroll to position [131, 0]
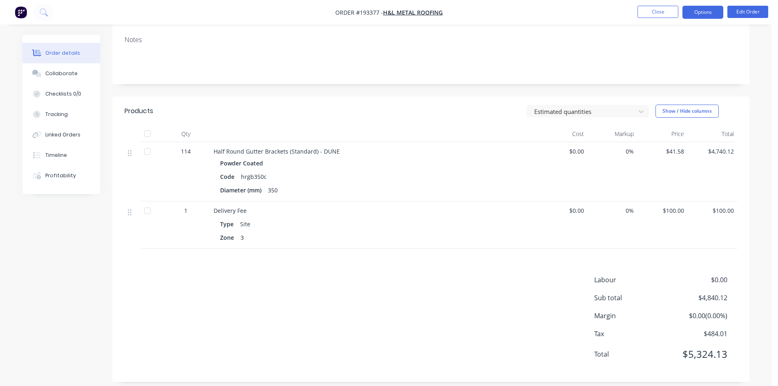
click at [706, 18] on button "Options" at bounding box center [703, 12] width 41 height 13
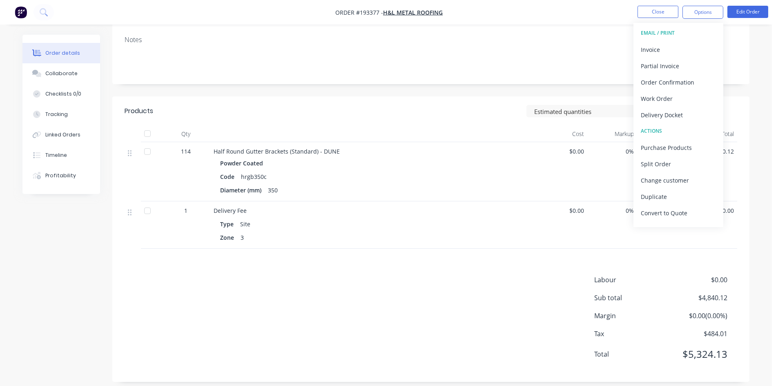
click at [693, 54] on div "Invoice" at bounding box center [678, 50] width 75 height 12
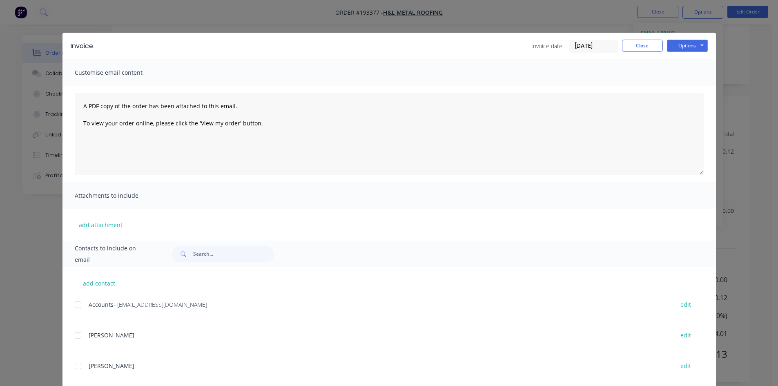
click at [87, 299] on div "add contact Accounts - admin2@handlconstructions.com.au edit JASON edit MISTY e…" at bounding box center [390, 344] width 654 height 154
click at [80, 304] on div at bounding box center [78, 305] width 16 height 16
click at [690, 47] on button "Options" at bounding box center [687, 46] width 41 height 12
click at [696, 87] on button "Email" at bounding box center [693, 87] width 52 height 13
click at [642, 47] on button "Close" at bounding box center [642, 46] width 41 height 12
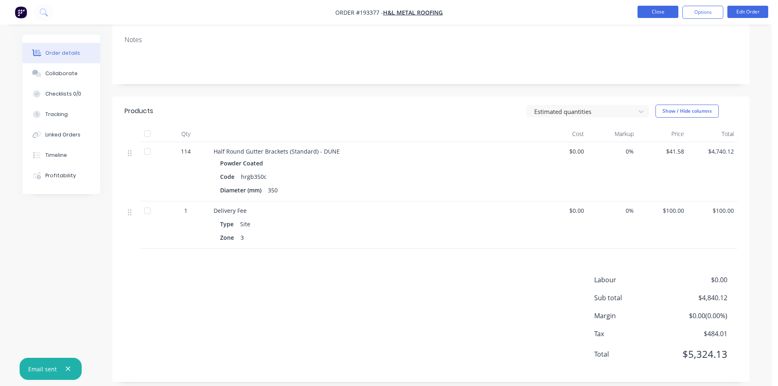
click at [661, 12] on button "Close" at bounding box center [658, 12] width 41 height 12
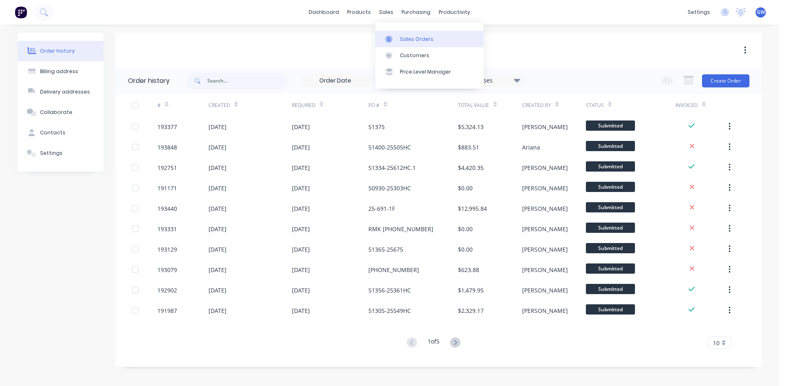
click at [396, 33] on link "Sales Orders" at bounding box center [429, 39] width 108 height 16
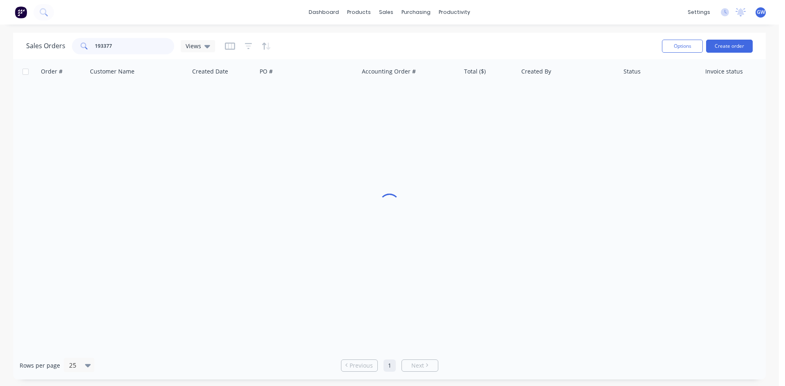
click at [136, 47] on input "193377" at bounding box center [135, 46] width 80 height 16
type input "193764"
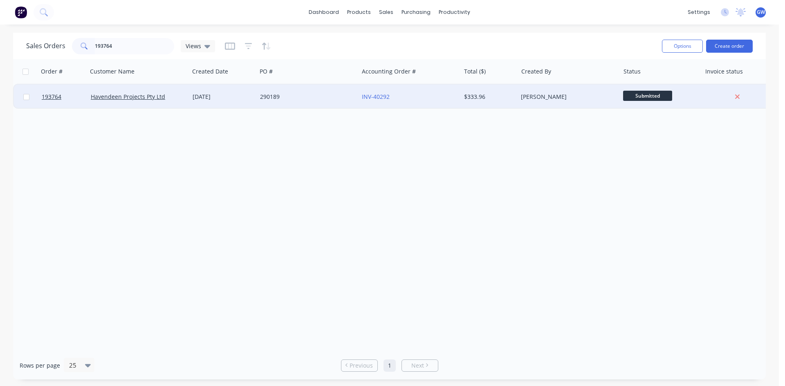
click at [489, 92] on div "$333.96" at bounding box center [489, 97] width 57 height 25
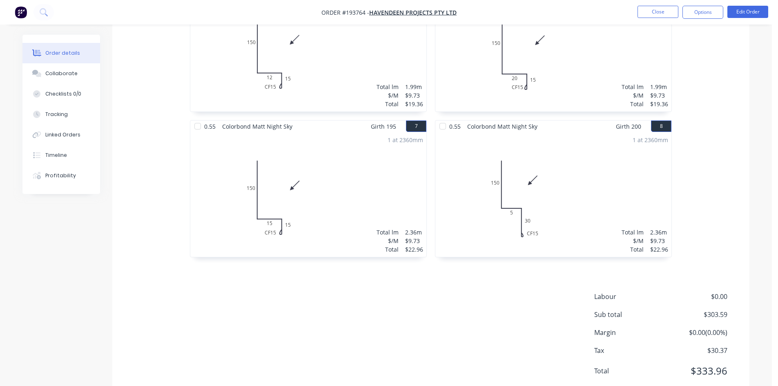
scroll to position [586, 0]
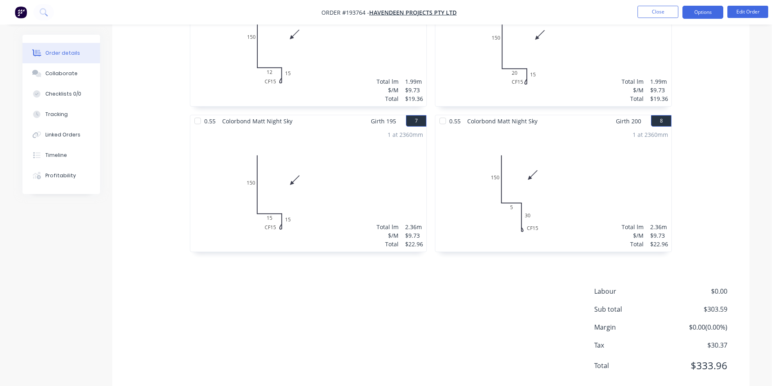
click at [699, 15] on button "Options" at bounding box center [703, 12] width 41 height 13
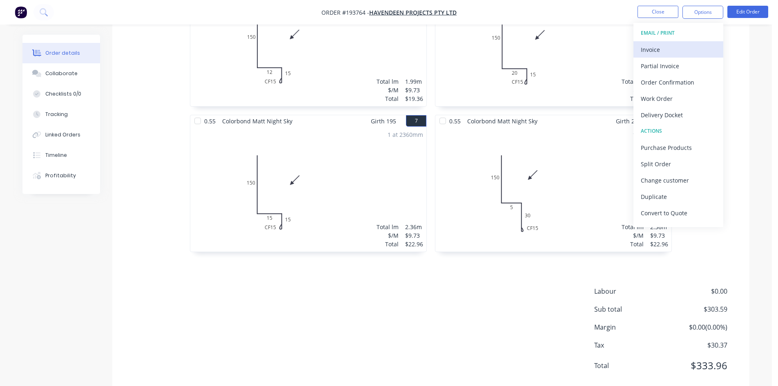
click at [678, 44] on div "Invoice" at bounding box center [678, 50] width 75 height 12
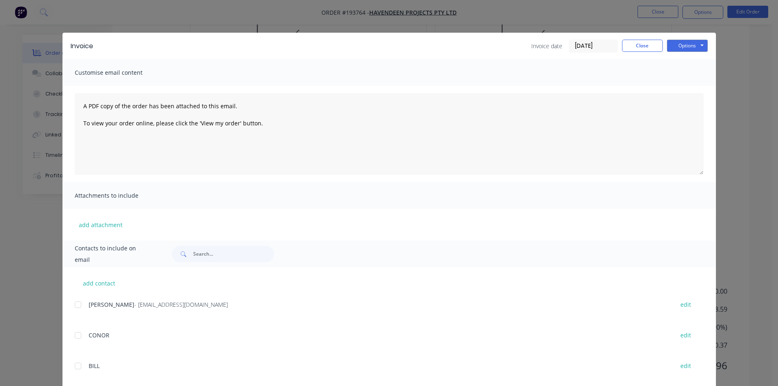
click at [74, 308] on div at bounding box center [78, 305] width 16 height 16
click at [687, 44] on button "Options" at bounding box center [687, 46] width 41 height 12
click at [685, 91] on button "Email" at bounding box center [693, 87] width 52 height 13
click at [645, 41] on button "Close" at bounding box center [642, 46] width 41 height 12
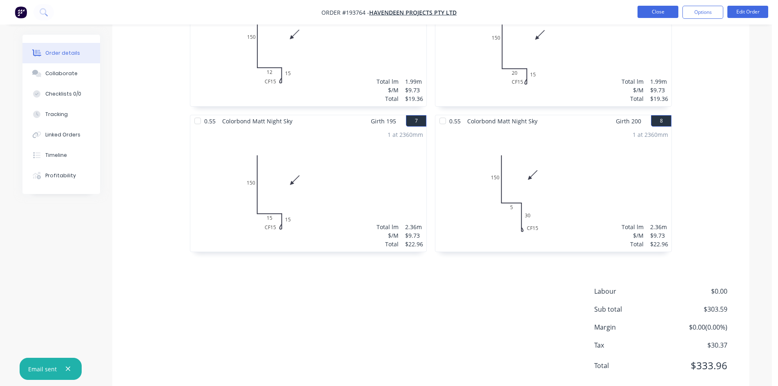
click at [658, 12] on button "Close" at bounding box center [658, 12] width 41 height 12
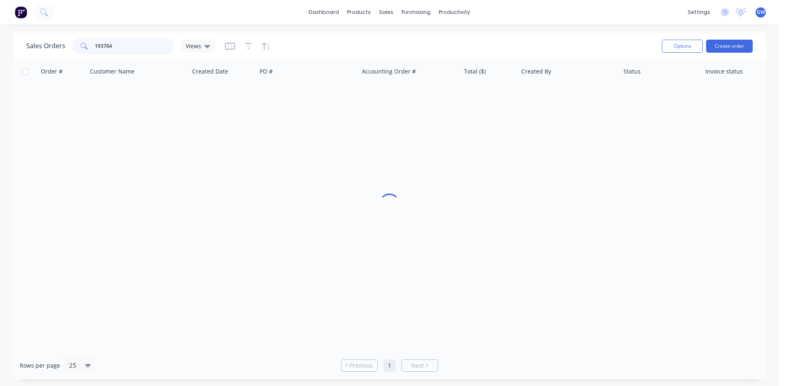
click at [103, 45] on input "193764" at bounding box center [135, 46] width 80 height 16
type input "193788"
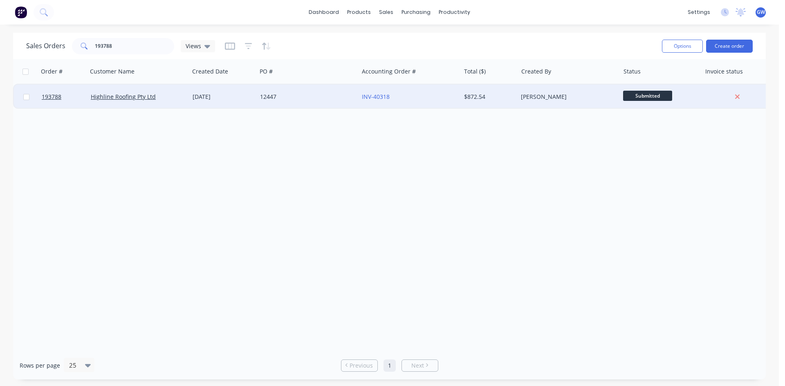
click at [468, 92] on div "$872.54" at bounding box center [489, 97] width 57 height 25
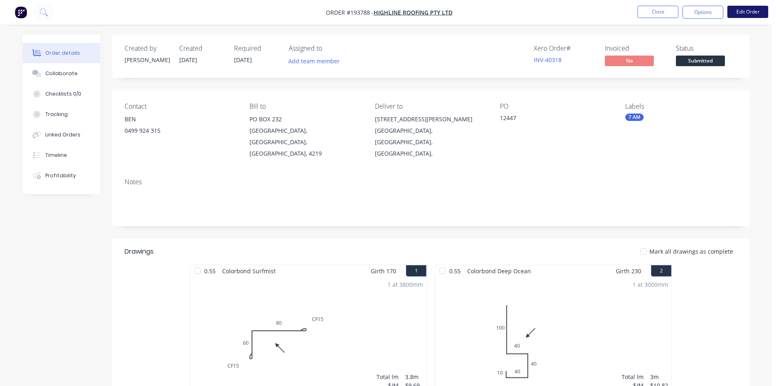
click at [745, 14] on button "Edit Order" at bounding box center [748, 12] width 41 height 12
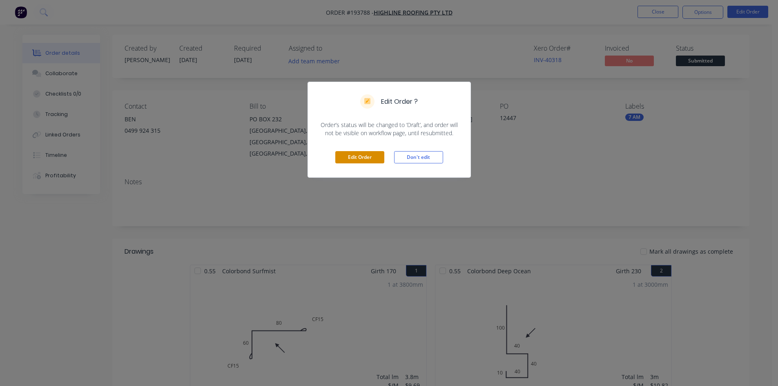
click at [360, 161] on button "Edit Order" at bounding box center [360, 157] width 49 height 12
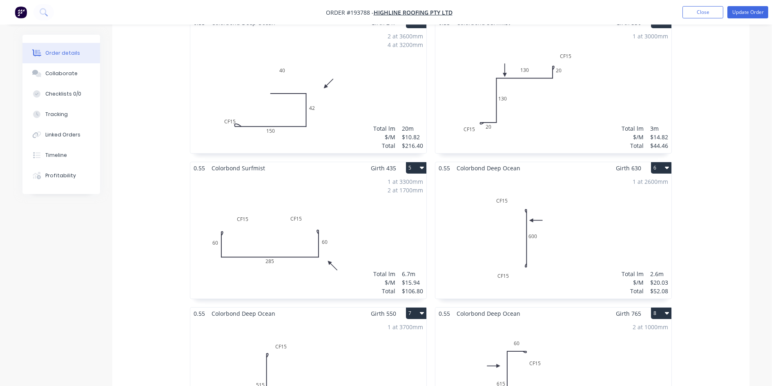
scroll to position [409, 0]
click at [747, 13] on button "Update Order" at bounding box center [748, 12] width 41 height 12
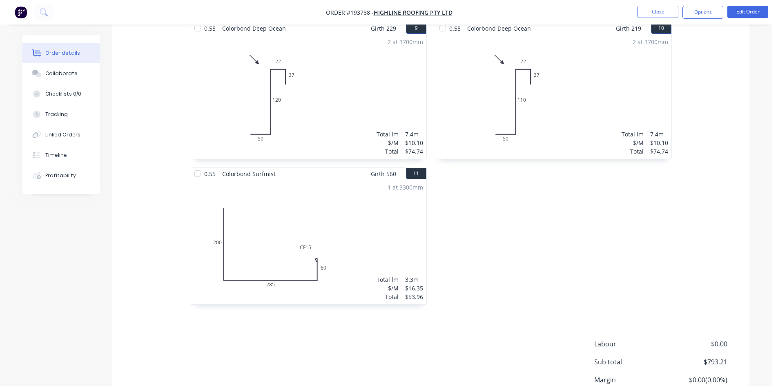
scroll to position [886, 0]
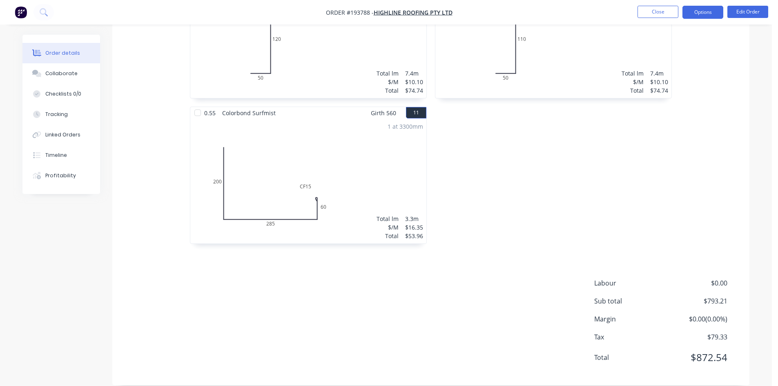
click at [705, 15] on button "Options" at bounding box center [703, 12] width 41 height 13
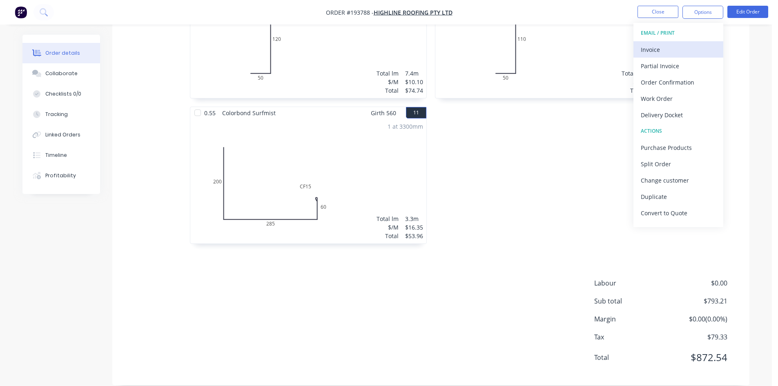
click at [687, 49] on div "Invoice" at bounding box center [678, 50] width 75 height 12
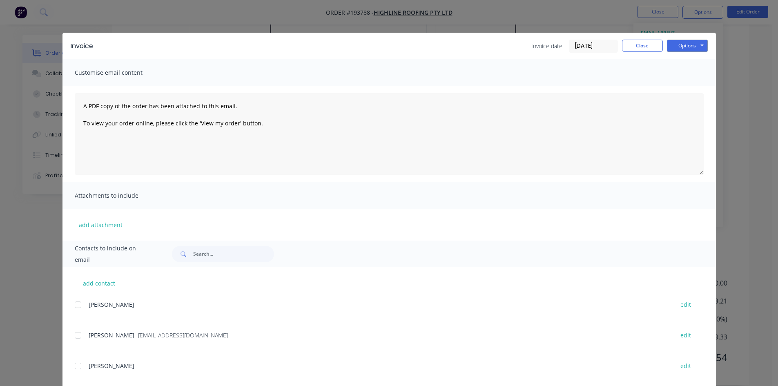
click at [77, 336] on div at bounding box center [78, 335] width 16 height 16
click at [699, 47] on button "Options" at bounding box center [687, 46] width 41 height 12
click at [690, 89] on button "Email" at bounding box center [693, 87] width 52 height 13
click at [645, 47] on button "Close" at bounding box center [642, 46] width 41 height 12
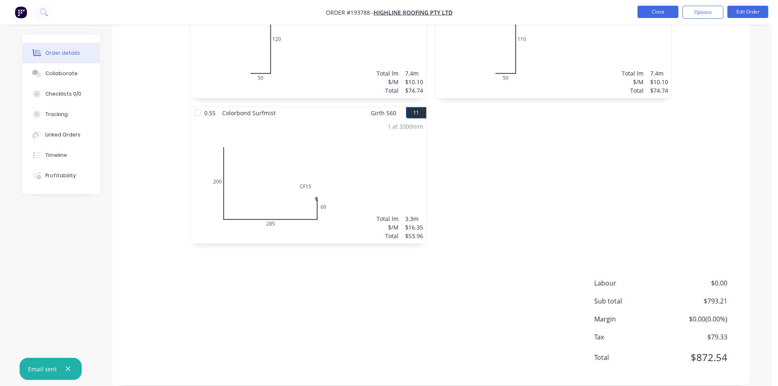
click at [654, 7] on button "Close" at bounding box center [658, 12] width 41 height 12
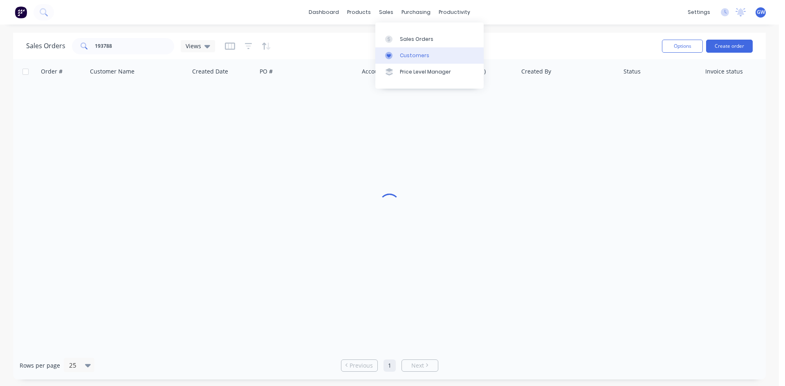
click at [401, 56] on div "Customers" at bounding box center [414, 55] width 29 height 7
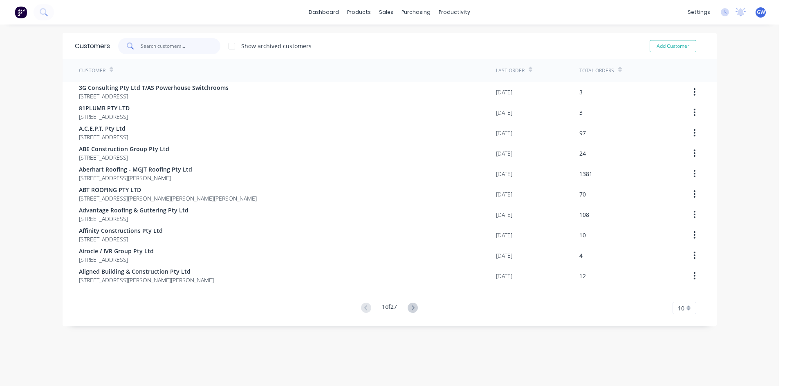
click at [197, 47] on input "text" at bounding box center [181, 46] width 80 height 16
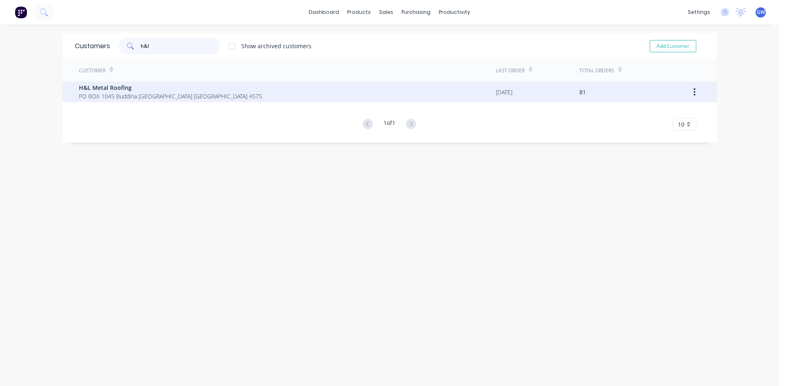
type input "h&l"
click at [177, 83] on span "H&L Metal Roofing" at bounding box center [170, 87] width 183 height 9
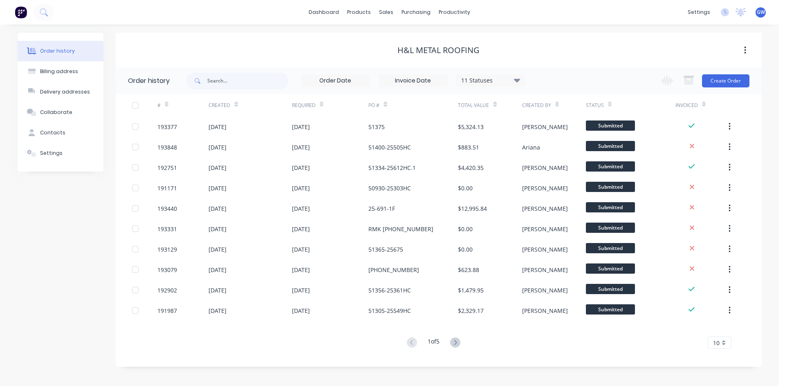
click at [722, 342] on div "10" at bounding box center [719, 343] width 24 height 12
click at [718, 327] on div "35" at bounding box center [719, 329] width 23 height 14
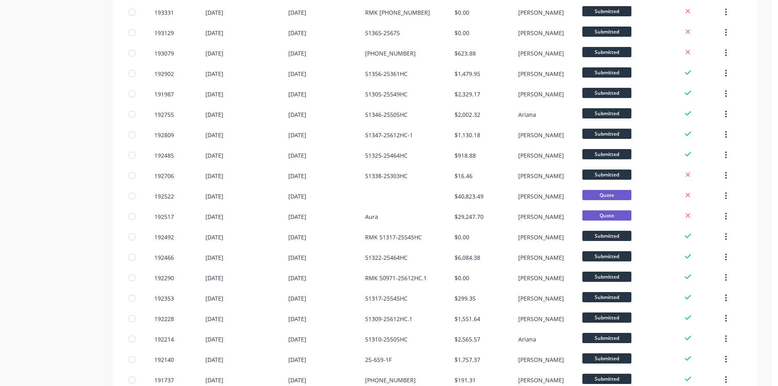
scroll to position [214, 0]
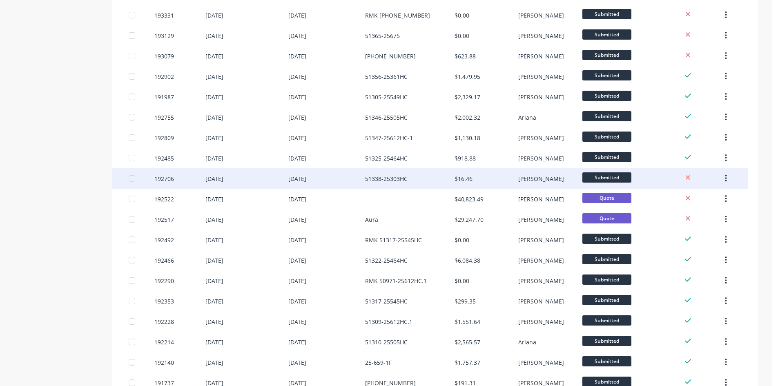
click at [443, 180] on div "51338-25303HC" at bounding box center [409, 178] width 89 height 20
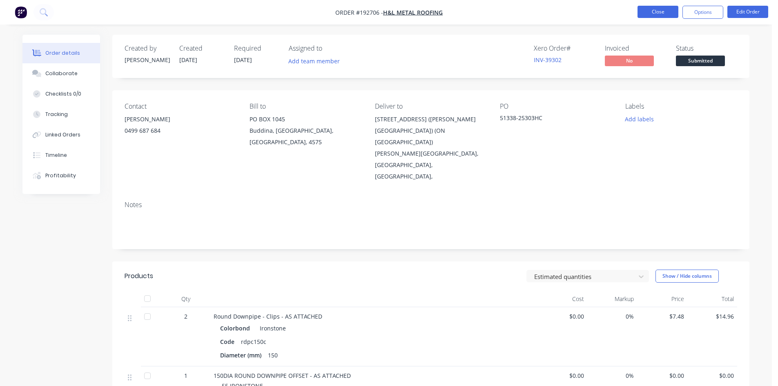
click at [643, 6] on button "Close" at bounding box center [658, 12] width 41 height 12
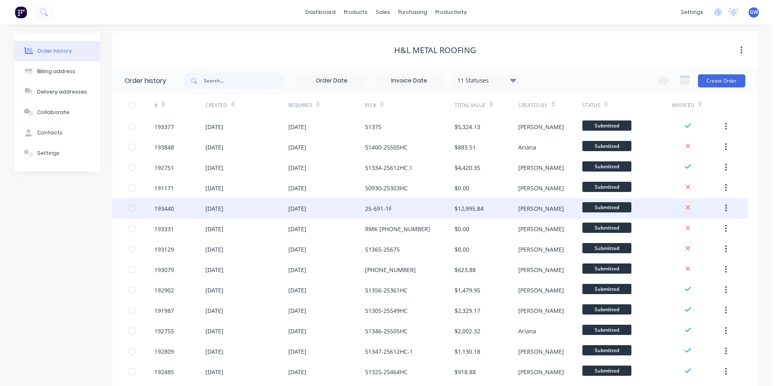
click at [501, 212] on div "$12,995.84" at bounding box center [487, 208] width 64 height 20
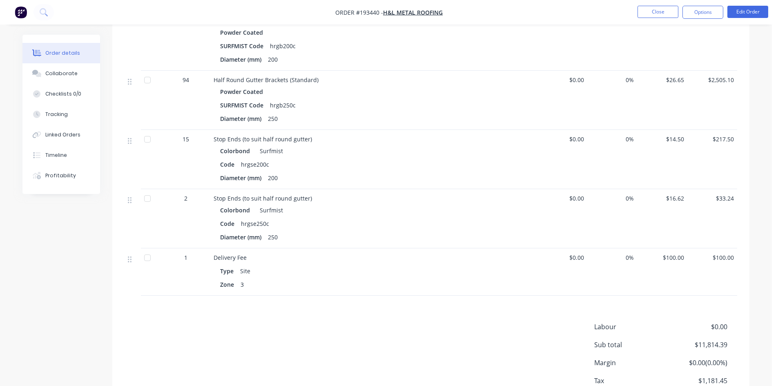
scroll to position [572, 0]
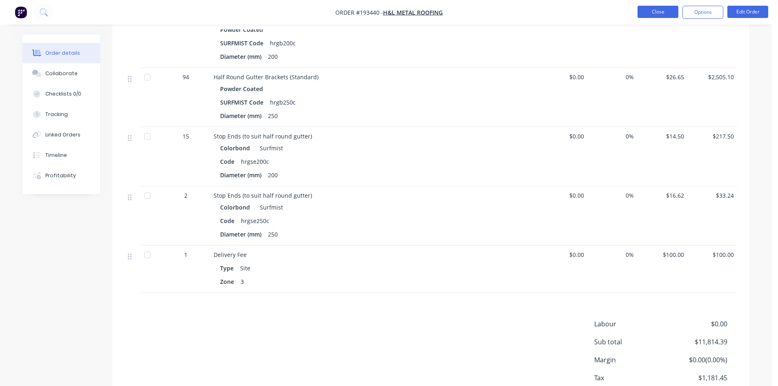
click at [671, 13] on button "Close" at bounding box center [658, 12] width 41 height 12
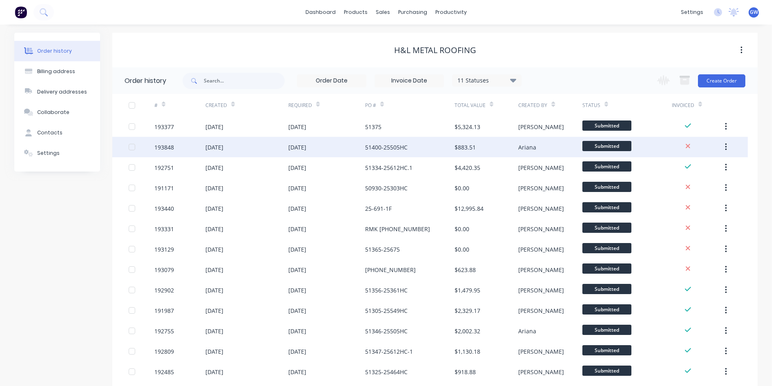
click at [443, 145] on div "51400-25505HC" at bounding box center [409, 147] width 89 height 20
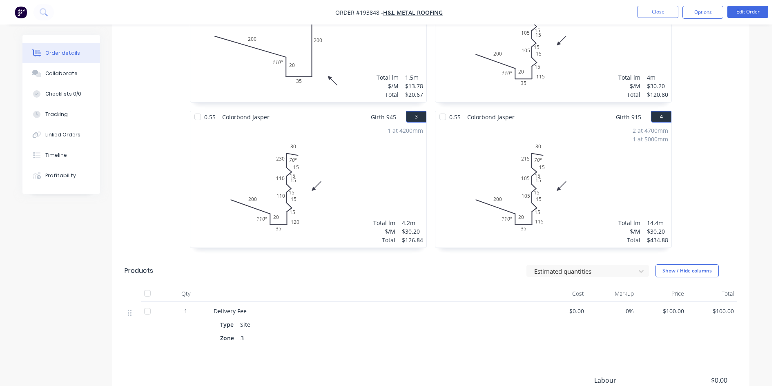
scroll to position [389, 0]
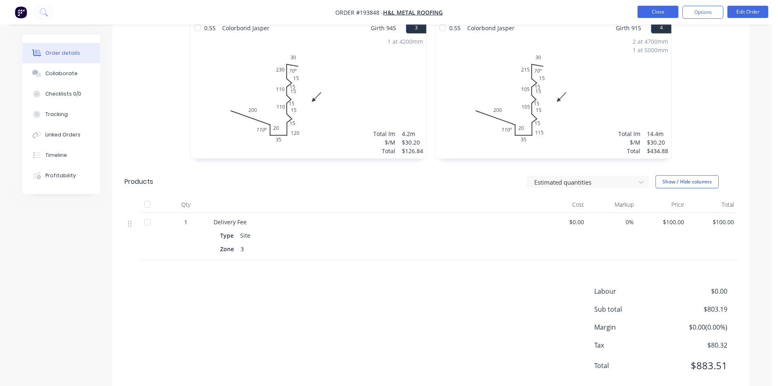
click at [664, 13] on button "Close" at bounding box center [658, 12] width 41 height 12
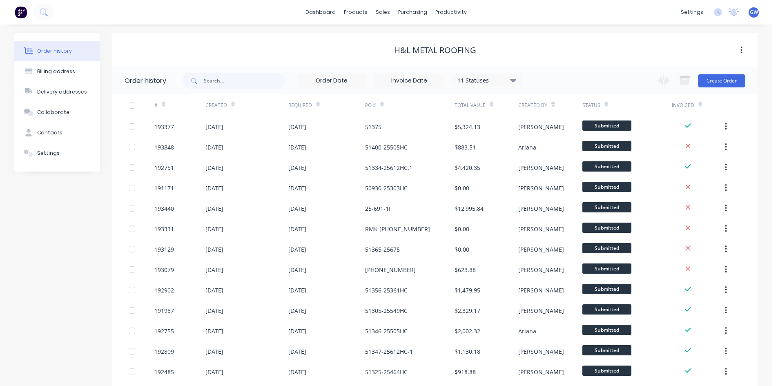
scroll to position [41, 0]
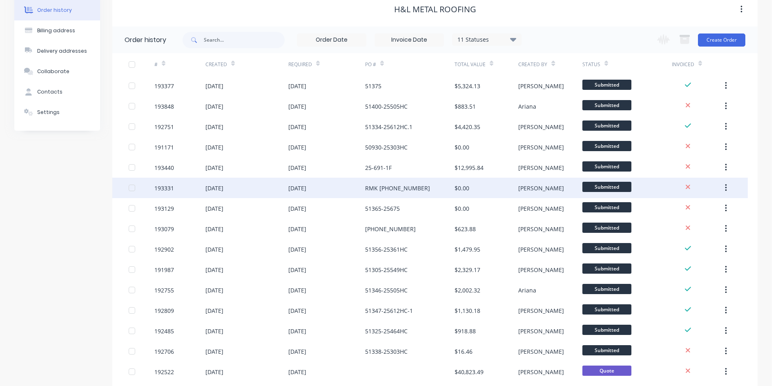
click at [535, 186] on div "[PERSON_NAME]" at bounding box center [542, 188] width 46 height 9
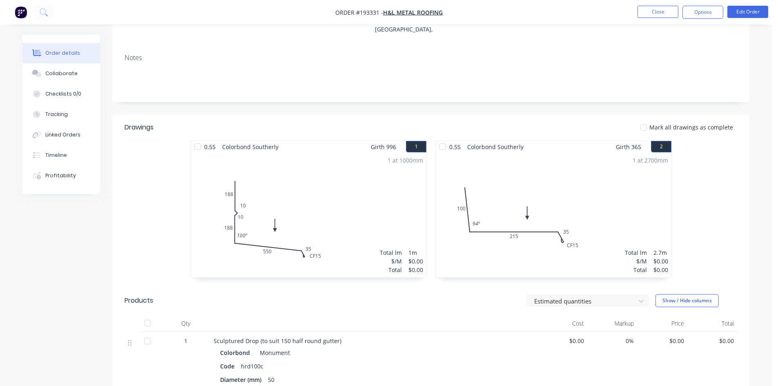
scroll to position [204, 0]
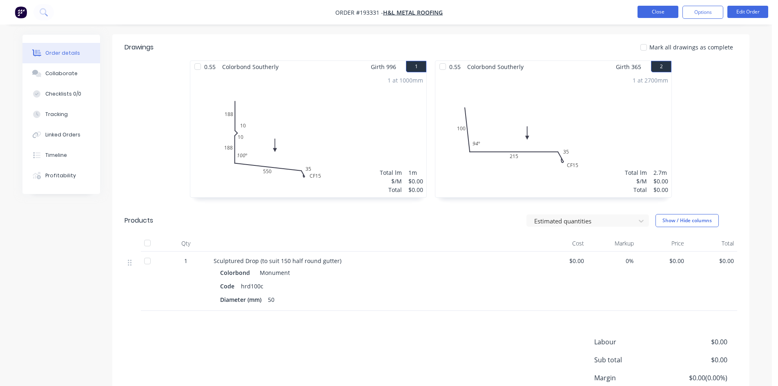
click at [670, 8] on button "Close" at bounding box center [658, 12] width 41 height 12
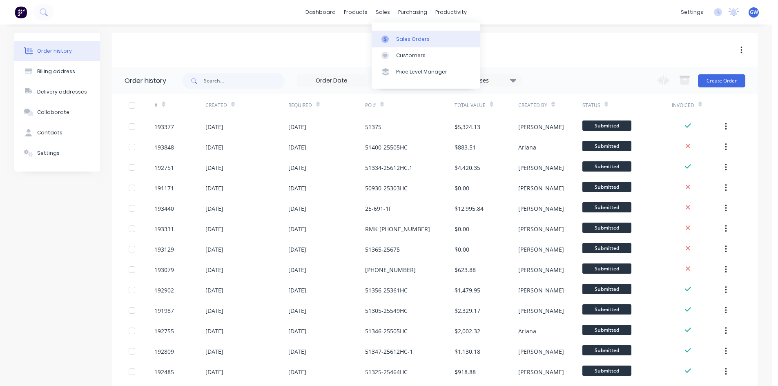
click at [393, 40] on div at bounding box center [388, 39] width 12 height 7
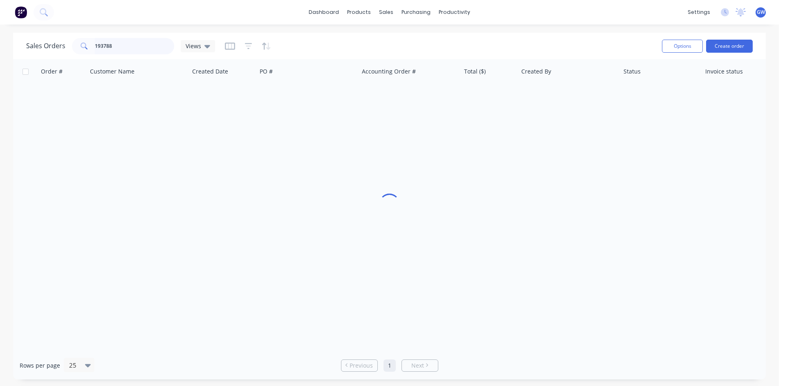
click at [139, 39] on input "193788" at bounding box center [135, 46] width 80 height 16
type input "193658"
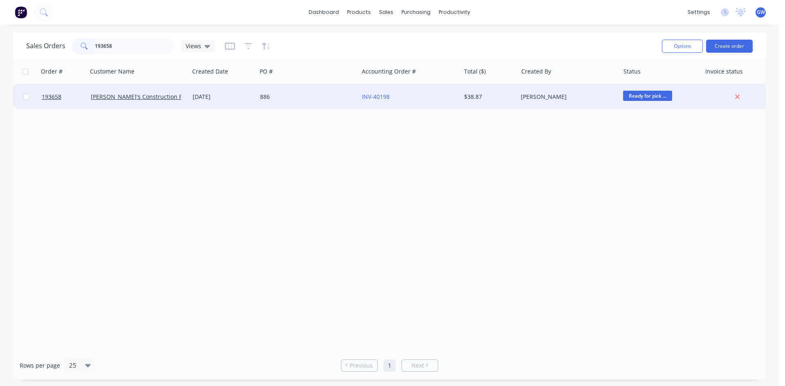
click at [535, 96] on div "[PERSON_NAME]" at bounding box center [566, 97] width 91 height 8
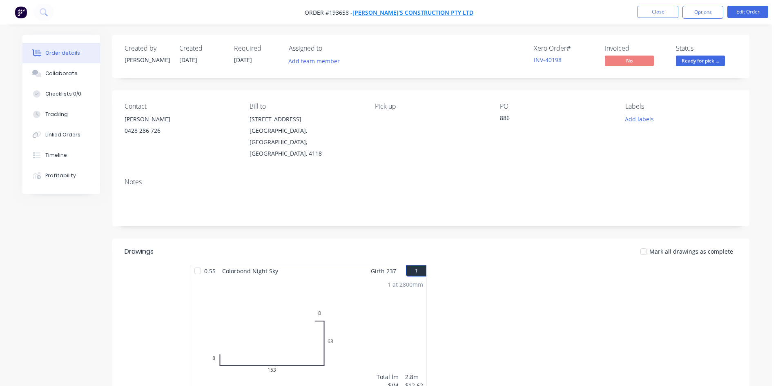
click at [396, 13] on span "[PERSON_NAME]'s Construction Pty Ltd" at bounding box center [413, 13] width 121 height 8
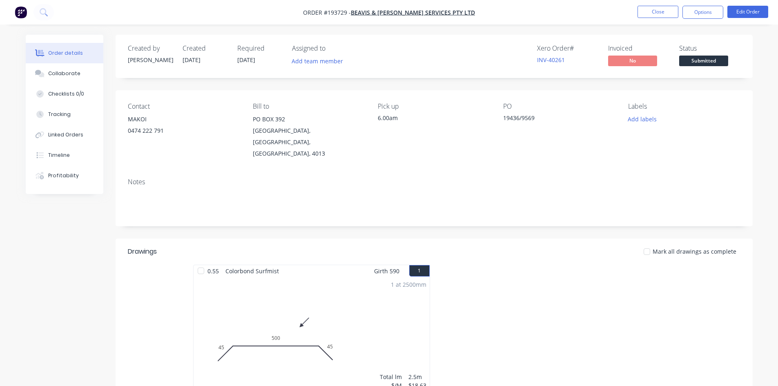
scroll to position [150, 0]
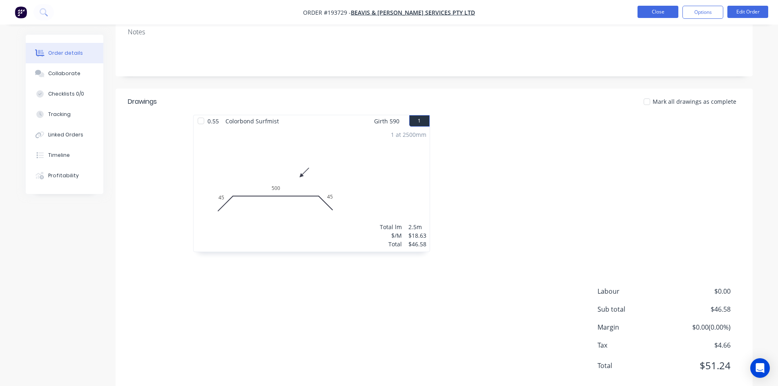
click at [657, 16] on button "Close" at bounding box center [658, 12] width 41 height 12
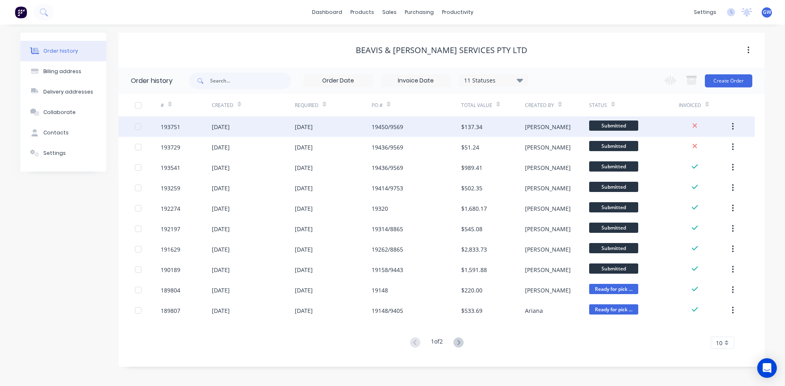
click at [440, 128] on div "19450/9569" at bounding box center [415, 126] width 89 height 20
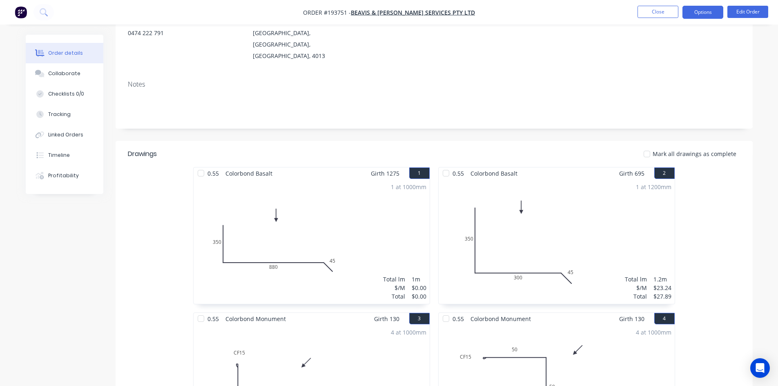
scroll to position [50, 0]
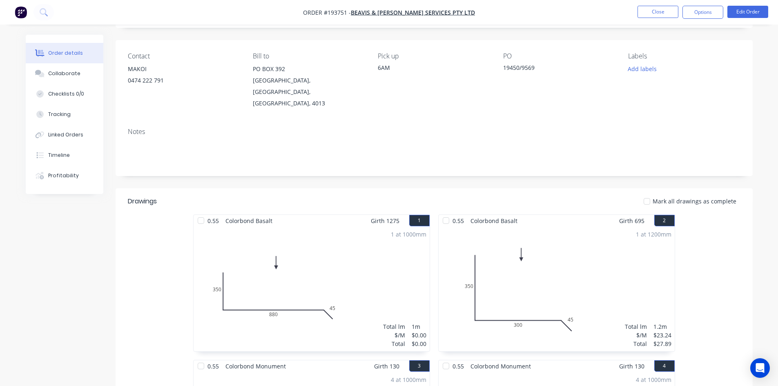
drag, startPoint x: 708, startPoint y: 12, endPoint x: 705, endPoint y: 21, distance: 9.0
click at [708, 12] on button "Options" at bounding box center [703, 12] width 41 height 13
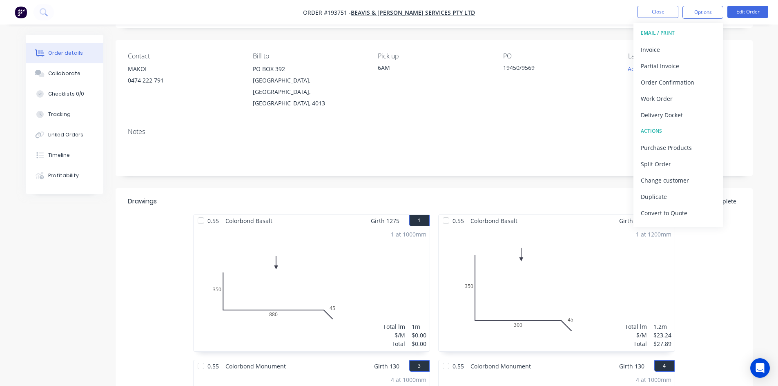
click at [680, 51] on div "Invoice" at bounding box center [678, 50] width 75 height 12
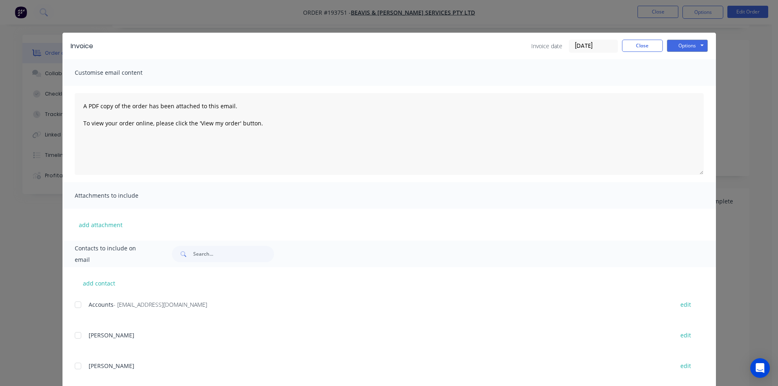
click at [75, 306] on div at bounding box center [78, 305] width 16 height 16
click at [691, 47] on button "Options" at bounding box center [687, 46] width 41 height 12
click at [687, 85] on button "Email" at bounding box center [693, 87] width 52 height 13
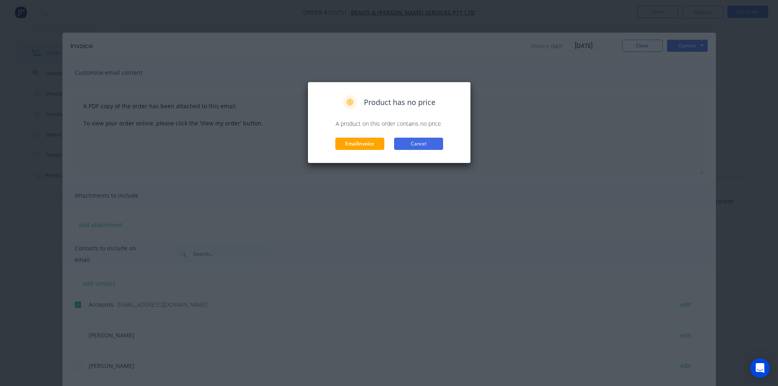
click at [423, 142] on button "Cancel" at bounding box center [418, 144] width 49 height 12
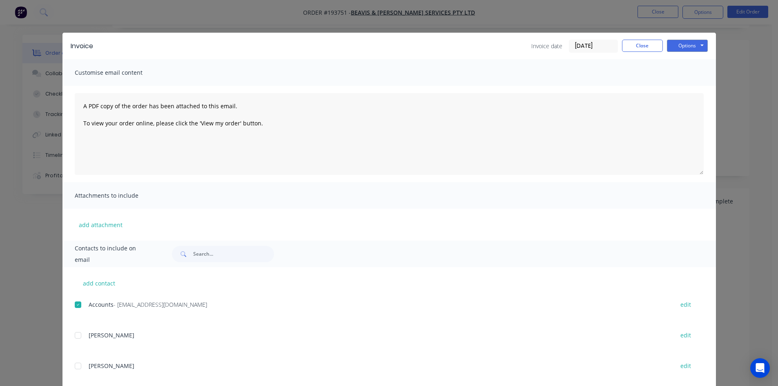
click at [456, 4] on div "Invoice Invoice date 25/09/25 Close Options Preview Print Email Customise email…" at bounding box center [389, 193] width 778 height 386
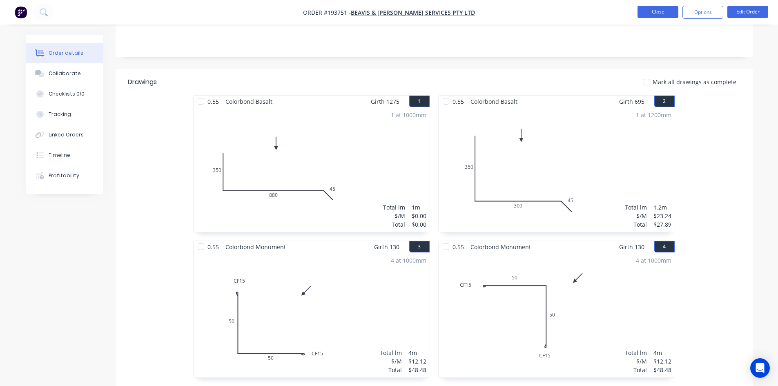
scroll to position [173, 0]
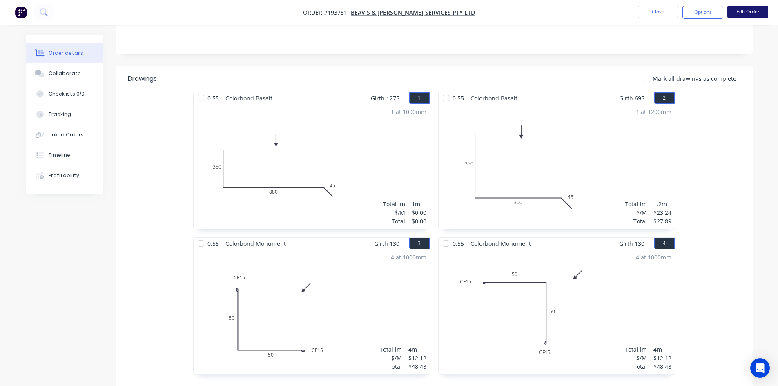
click at [745, 12] on button "Edit Order" at bounding box center [748, 12] width 41 height 12
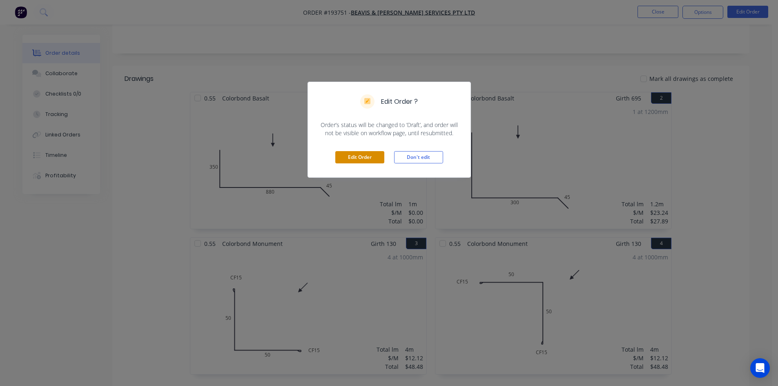
click at [367, 157] on button "Edit Order" at bounding box center [360, 157] width 49 height 12
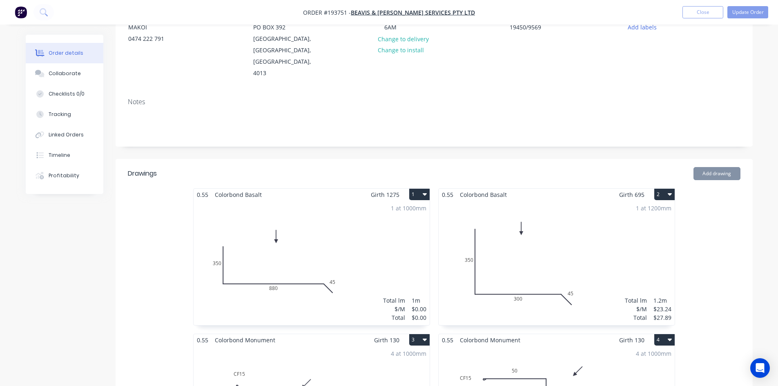
scroll to position [163, 0]
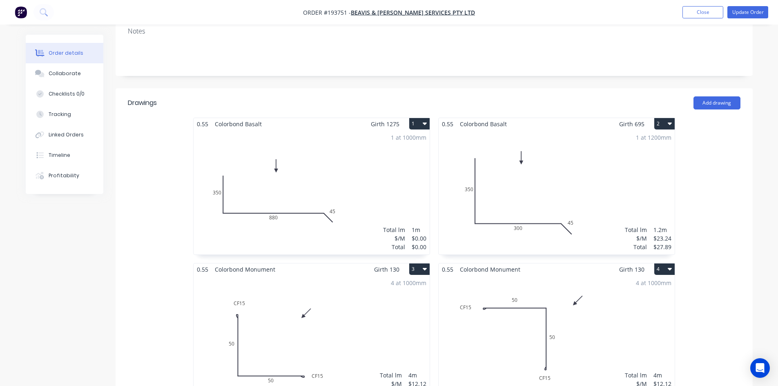
click at [371, 209] on div "1 at 1000mm Total lm $/M Total 1m $0.00 $0.00" at bounding box center [312, 192] width 236 height 125
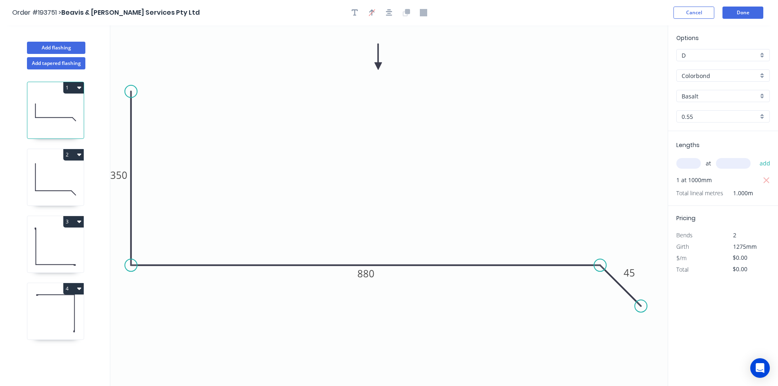
click at [688, 164] on input "text" at bounding box center [689, 163] width 25 height 11
type input "1"
type input "1275"
click at [756, 157] on button "add" at bounding box center [765, 164] width 19 height 14
click at [368, 271] on tspan "880" at bounding box center [366, 273] width 17 height 13
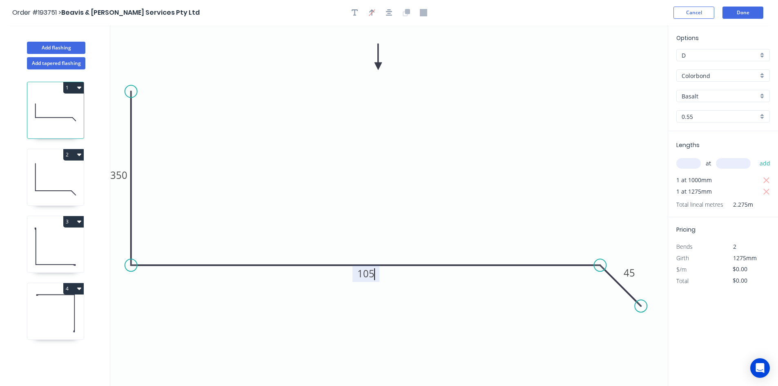
type input "$16.33"
type input "$37.15"
click at [368, 271] on tspan "105" at bounding box center [366, 273] width 17 height 13
click at [399, 164] on icon "0 350 605 45" at bounding box center [389, 205] width 558 height 361
type input "$27.85"
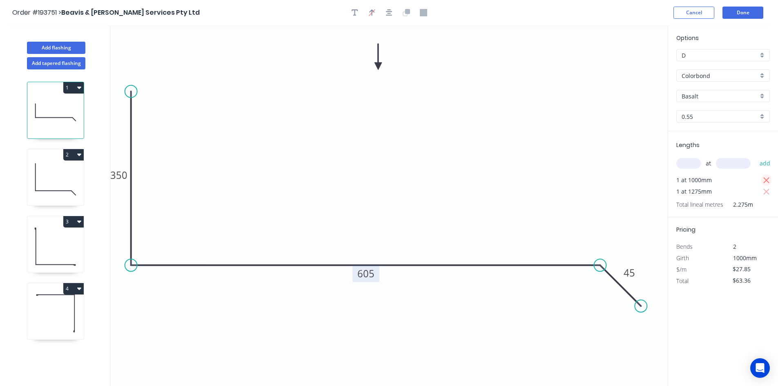
click at [766, 179] on icon "button" at bounding box center [766, 181] width 7 height 10
type input "$35.51"
click at [730, 8] on button "Done" at bounding box center [743, 13] width 41 height 12
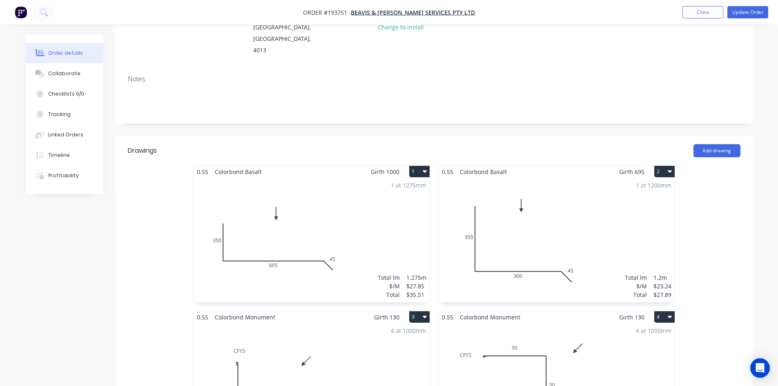
scroll to position [113, 0]
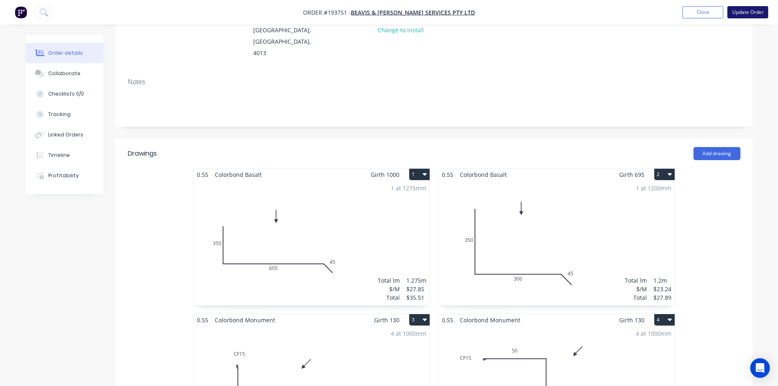
click at [753, 9] on button "Update Order" at bounding box center [748, 12] width 41 height 12
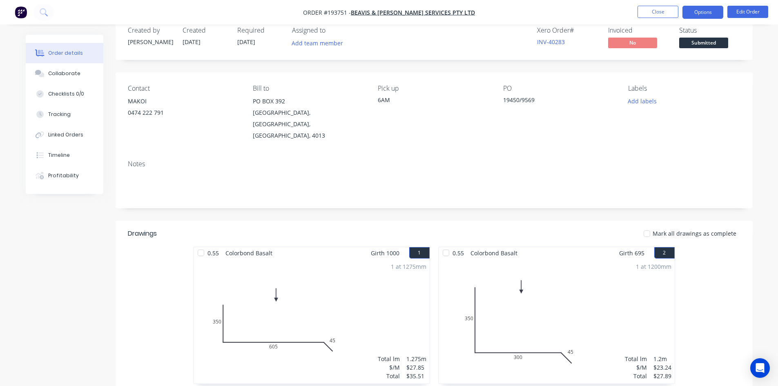
scroll to position [0, 0]
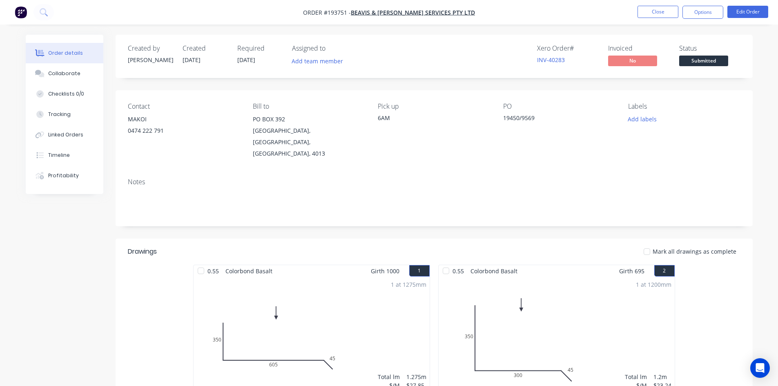
drag, startPoint x: 709, startPoint y: 8, endPoint x: 699, endPoint y: 22, distance: 17.0
click at [709, 8] on button "Options" at bounding box center [703, 12] width 41 height 13
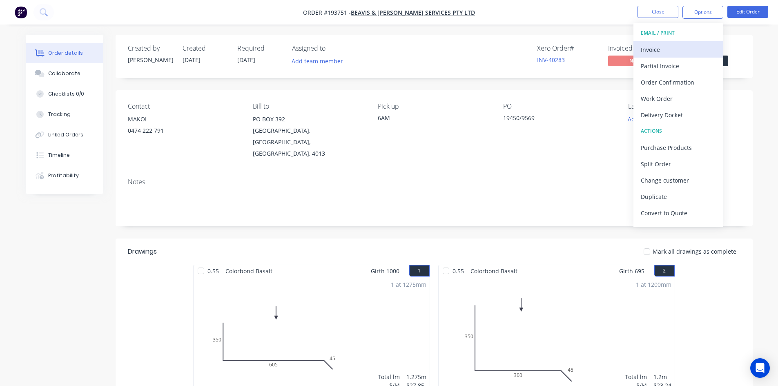
click at [658, 42] on button "Invoice" at bounding box center [679, 49] width 90 height 16
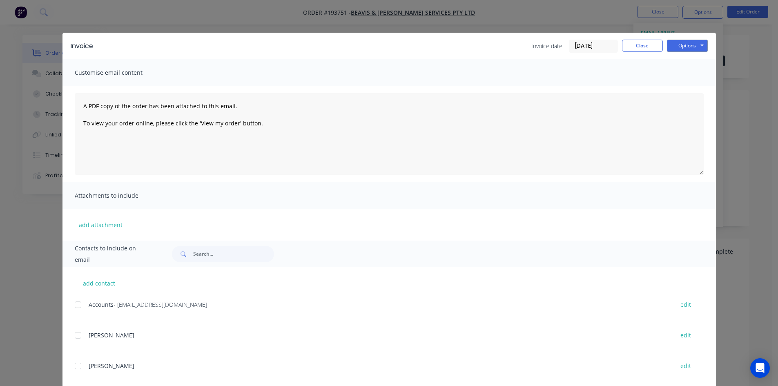
click at [78, 312] on div at bounding box center [78, 305] width 16 height 16
click at [701, 44] on button "Options" at bounding box center [687, 46] width 41 height 12
click at [685, 86] on button "Email" at bounding box center [693, 87] width 52 height 13
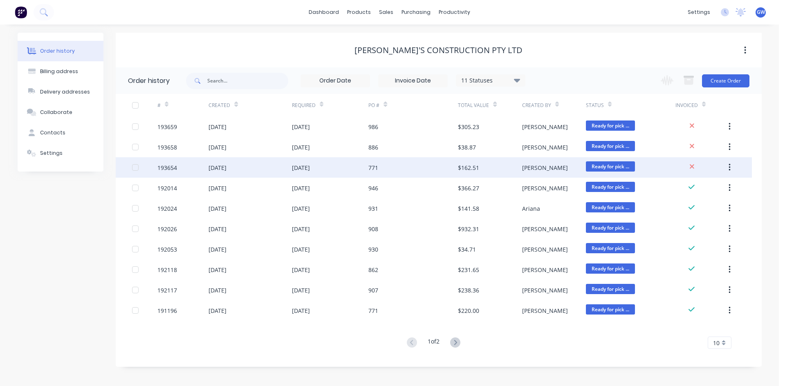
click at [288, 172] on div "23 Sep 2025" at bounding box center [249, 167] width 83 height 20
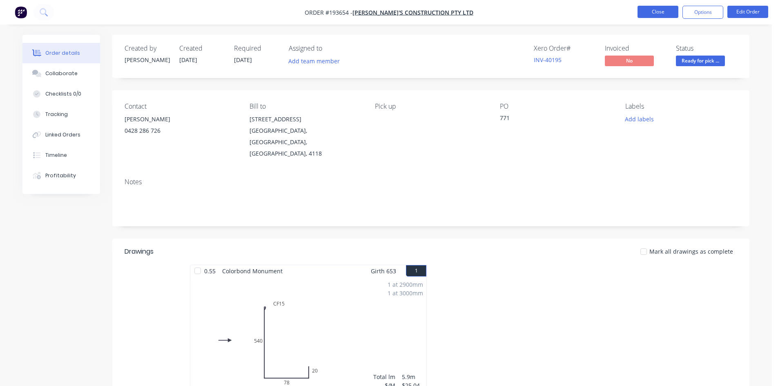
click at [658, 16] on button "Close" at bounding box center [658, 12] width 41 height 12
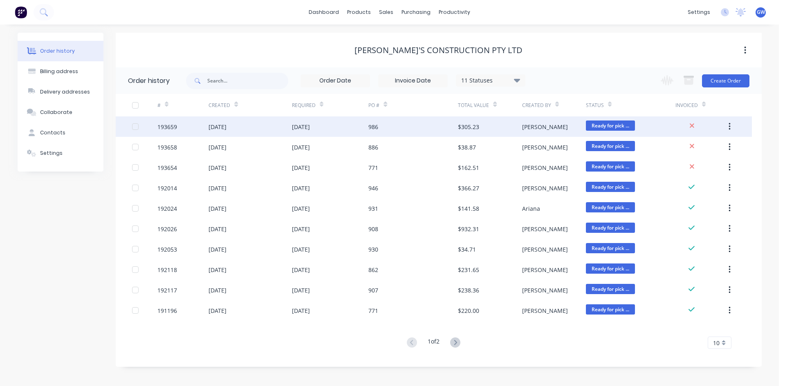
click at [503, 134] on div "$305.23" at bounding box center [490, 126] width 64 height 20
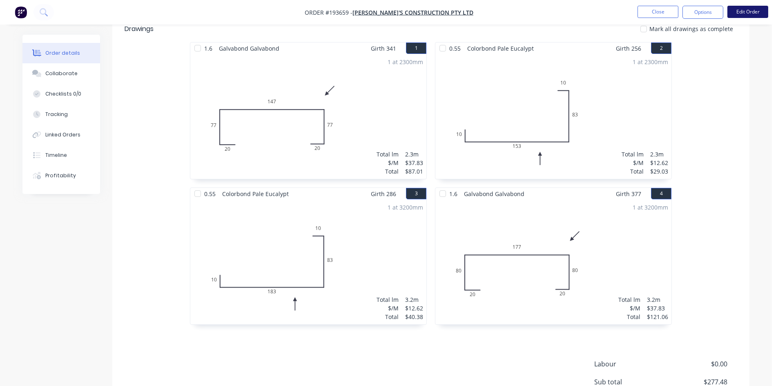
scroll to position [222, 0]
click at [759, 8] on button "Edit Order" at bounding box center [748, 12] width 41 height 12
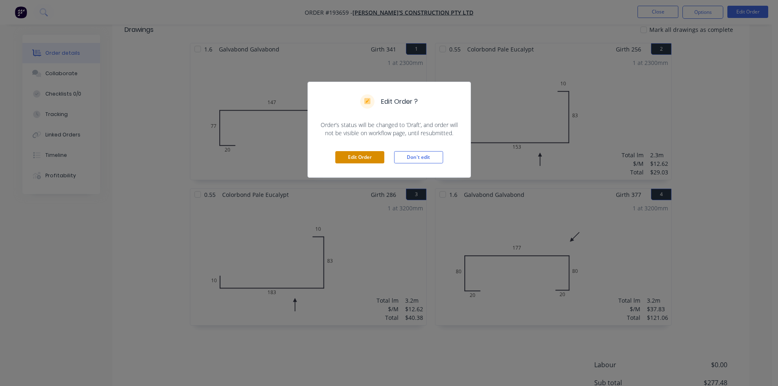
click at [360, 155] on button "Edit Order" at bounding box center [360, 157] width 49 height 12
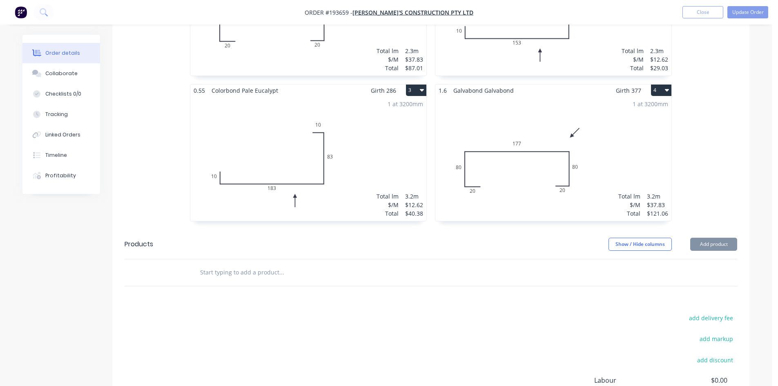
scroll to position [409, 0]
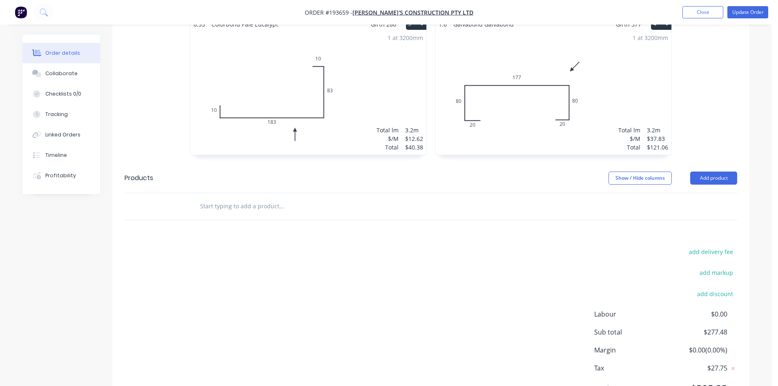
click at [715, 163] on header "Products Show / Hide columns Add product" at bounding box center [430, 177] width 637 height 29
click at [719, 172] on button "Add product" at bounding box center [714, 178] width 47 height 13
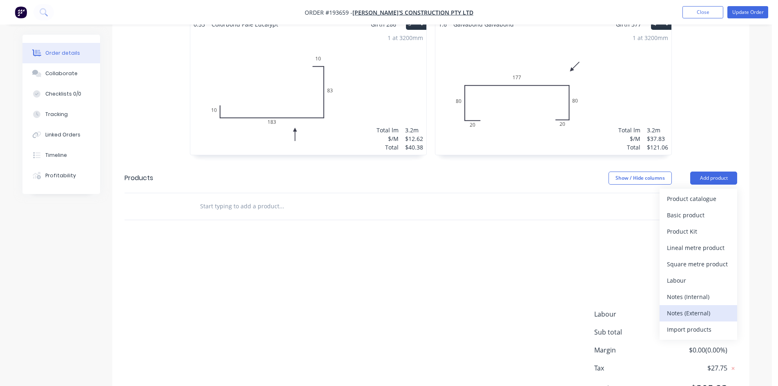
click at [700, 307] on div "Notes (External)" at bounding box center [698, 313] width 63 height 12
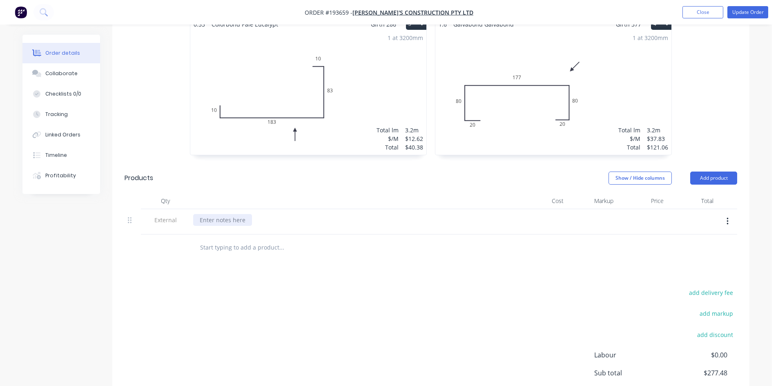
click at [225, 214] on div at bounding box center [222, 220] width 59 height 12
click at [359, 214] on div "#193659 ($277.48), #193654 ($147.74) & #193658 ($35.34)" at bounding box center [277, 220] width 168 height 12
drag, startPoint x: 503, startPoint y: 207, endPoint x: 130, endPoint y: 209, distance: 373.1
click at [130, 209] on div "External #193659 ($277.48), #193654 ($147.74) & #193658 ($35.34) all ordered an…" at bounding box center [431, 221] width 613 height 25
copy div "#193659 ($277.48), #193654 ($147.74) & #193658 ($35.34) all ordered and went to…"
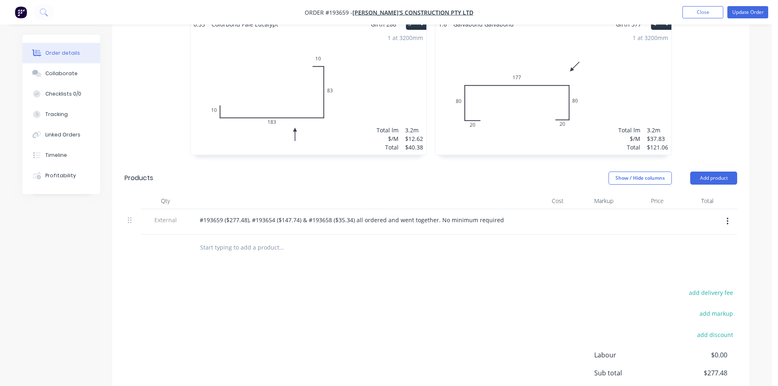
click at [355, 271] on div "Drawings Add drawing 1.6 Galvabond Galvabond Girth 341 1 0 20 77 147 77 20 0 20…" at bounding box center [430, 150] width 637 height 614
click at [735, 7] on button "Update Order" at bounding box center [748, 12] width 41 height 12
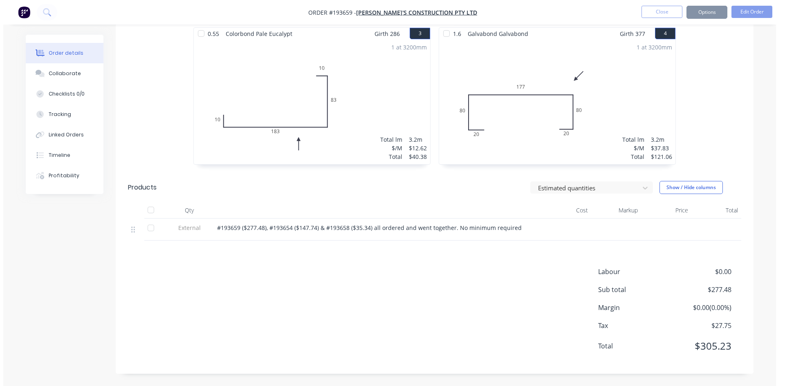
scroll to position [0, 0]
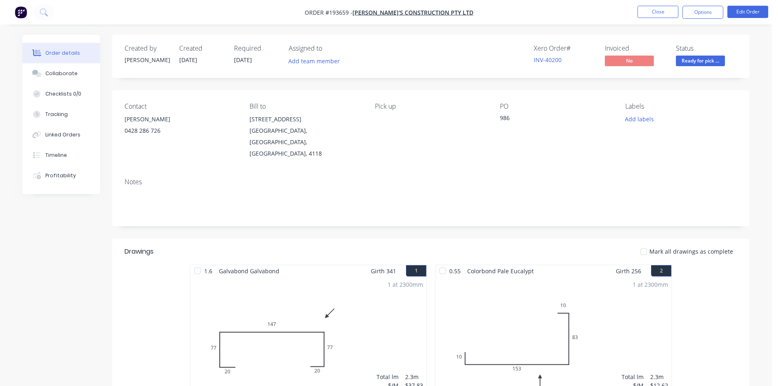
click at [709, 5] on nav "Order #193659 - Hoffy's Construction Pty Ltd Close Options Edit Order" at bounding box center [389, 12] width 778 height 25
click at [706, 14] on button "Options" at bounding box center [703, 12] width 41 height 13
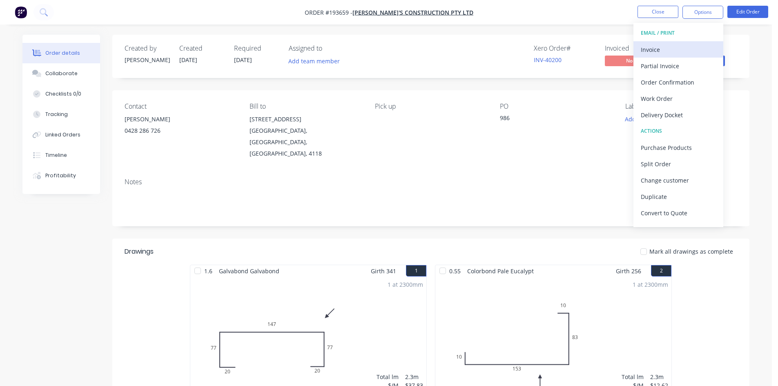
click at [682, 48] on div "Invoice" at bounding box center [678, 50] width 75 height 12
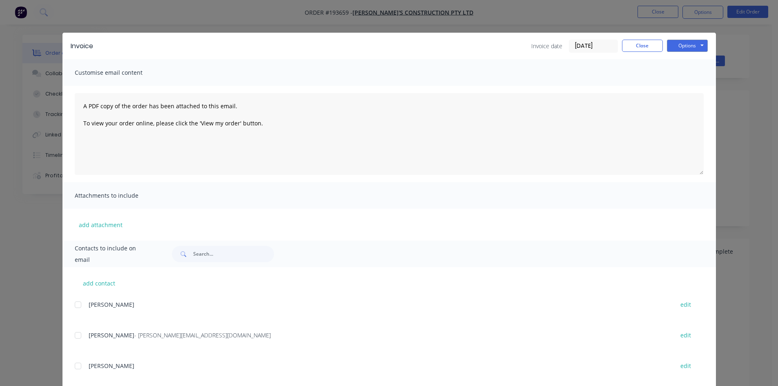
click at [75, 336] on div at bounding box center [78, 335] width 16 height 16
click at [686, 44] on button "Options" at bounding box center [687, 46] width 41 height 12
click at [686, 92] on button "Email" at bounding box center [693, 87] width 52 height 13
click at [640, 47] on button "Close" at bounding box center [642, 46] width 41 height 12
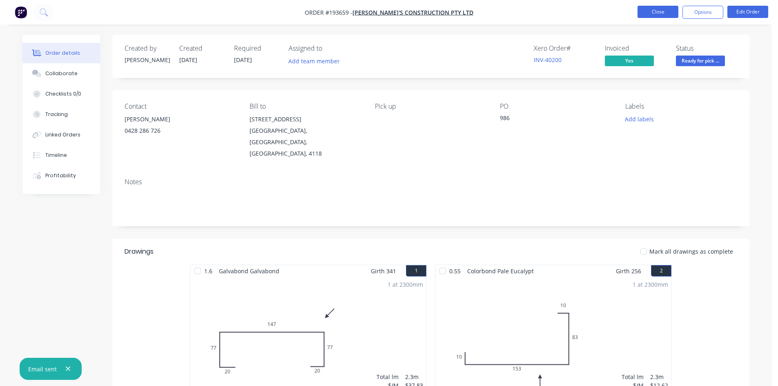
click at [657, 13] on button "Close" at bounding box center [658, 12] width 41 height 12
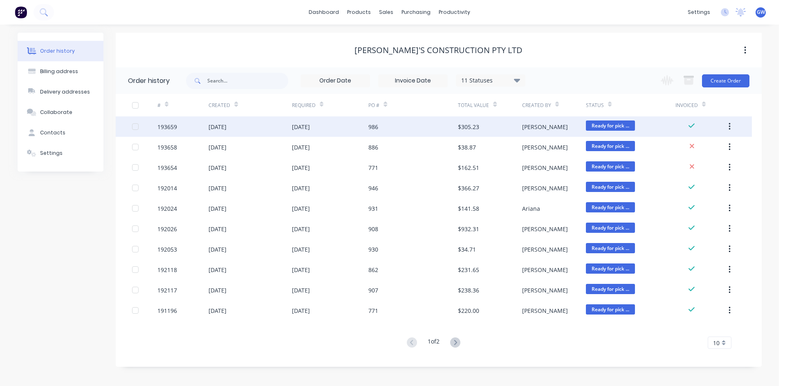
click at [387, 136] on div "986" at bounding box center [412, 126] width 89 height 20
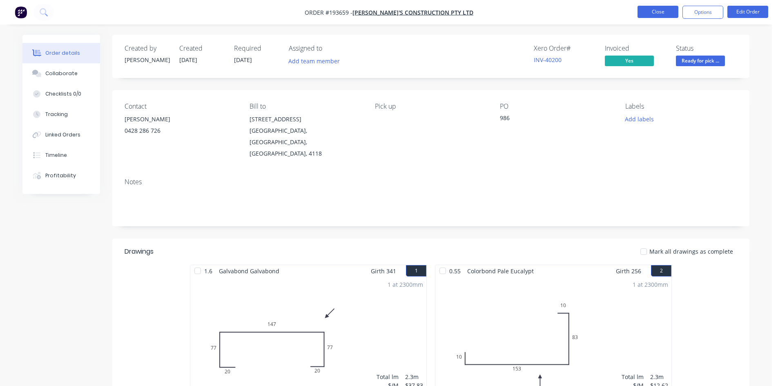
click at [668, 8] on button "Close" at bounding box center [658, 12] width 41 height 12
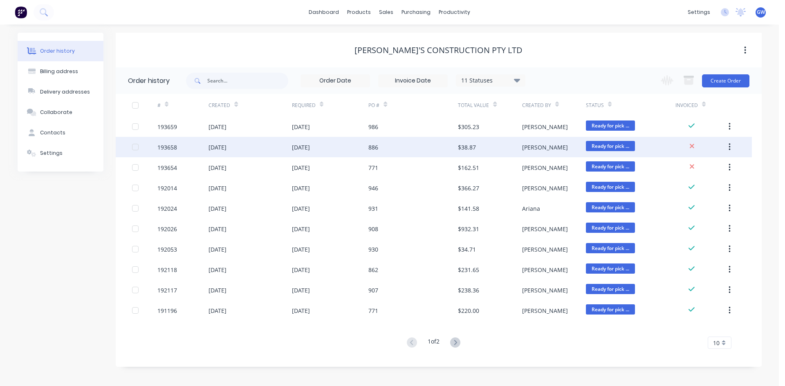
click at [374, 154] on div "886" at bounding box center [412, 147] width 89 height 20
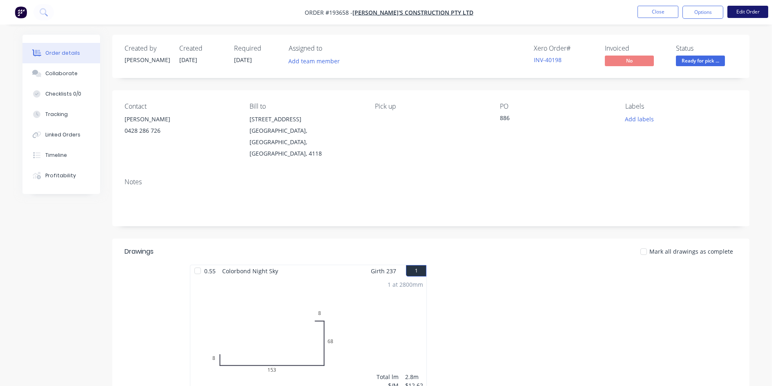
click at [751, 9] on button "Edit Order" at bounding box center [748, 12] width 41 height 12
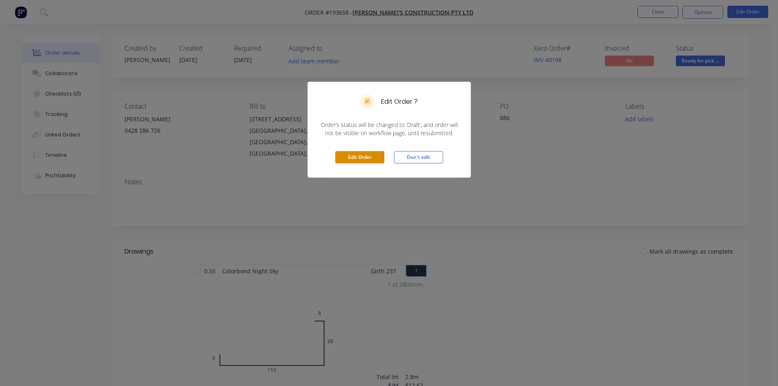
click at [367, 159] on button "Edit Order" at bounding box center [360, 157] width 49 height 12
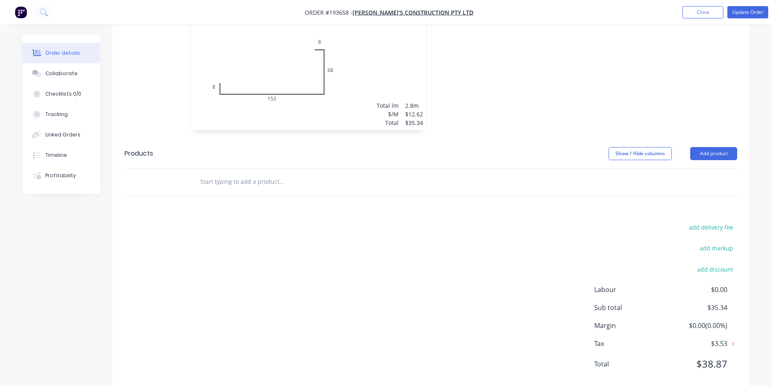
scroll to position [294, 0]
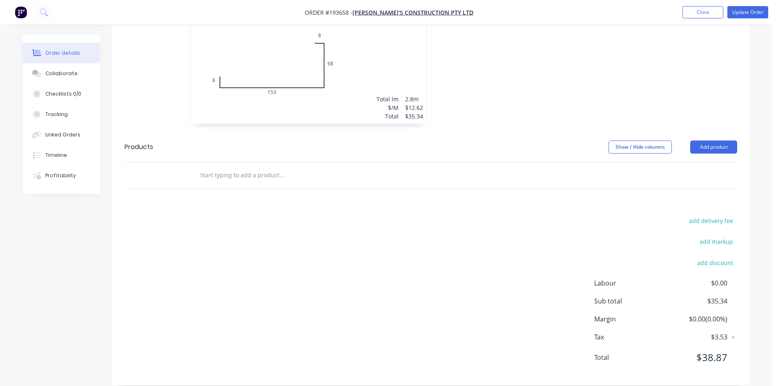
click at [708, 132] on header "Products Show / Hide columns Add product" at bounding box center [430, 146] width 637 height 29
click at [722, 141] on button "Add product" at bounding box center [714, 147] width 47 height 13
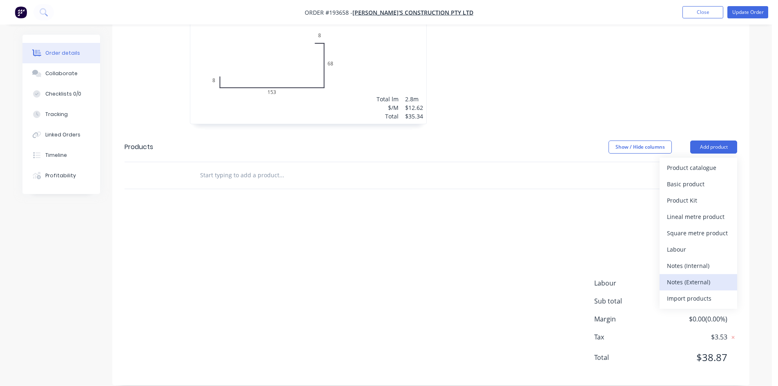
click at [705, 276] on div "Notes (External)" at bounding box center [698, 282] width 63 height 12
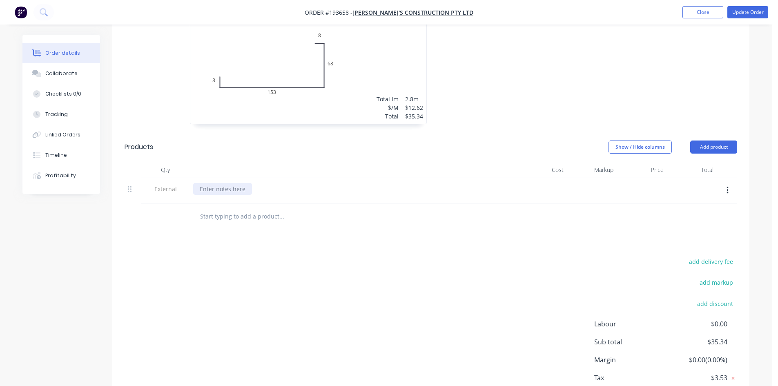
click at [226, 183] on div at bounding box center [222, 189] width 59 height 12
paste div
click at [438, 256] on div "add delivery fee add markup add discount Labour $0.00 Sub total $35.34 Margin $…" at bounding box center [431, 335] width 613 height 158
click at [727, 141] on button "Add product" at bounding box center [714, 147] width 47 height 13
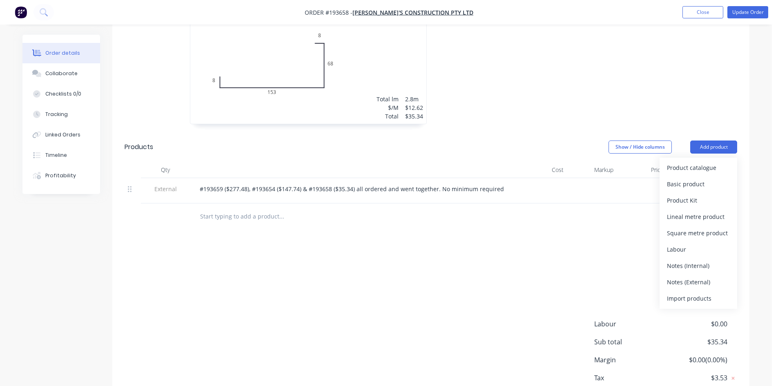
click at [602, 233] on div "Drawings Add drawing 0.55 Colorbond Night Sky Girth 237 1 0 8 153 68 8 0 8 153 …" at bounding box center [430, 192] width 637 height 469
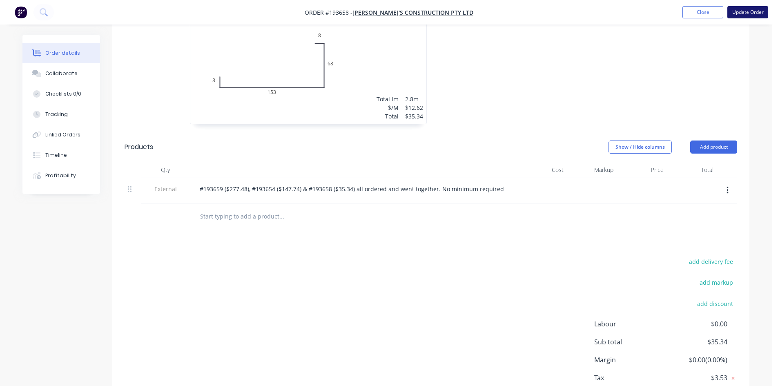
click at [749, 17] on button "Update Order" at bounding box center [748, 12] width 41 height 12
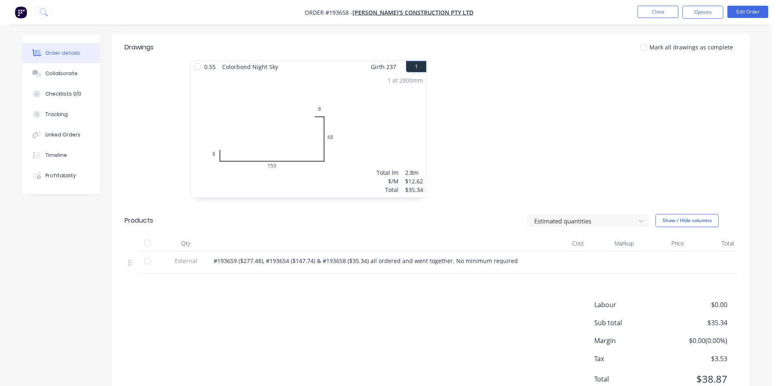
scroll to position [226, 0]
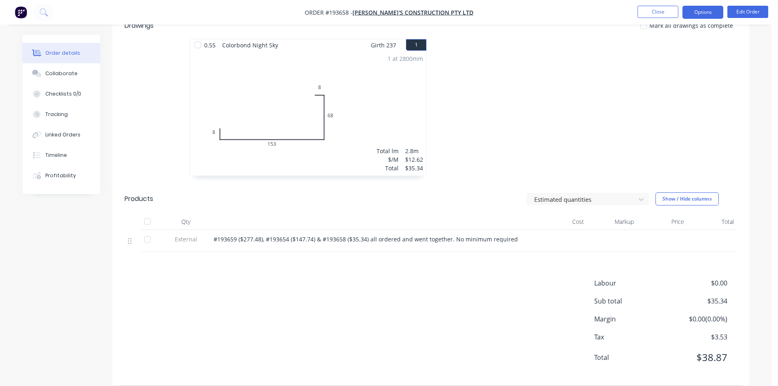
click at [698, 9] on button "Options" at bounding box center [703, 12] width 41 height 13
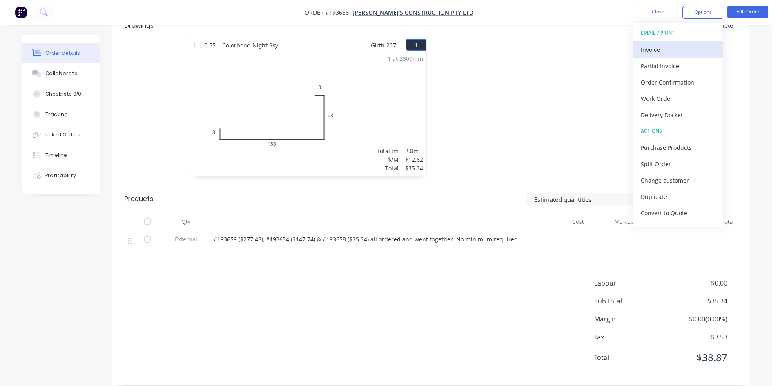
click at [670, 49] on div "Invoice" at bounding box center [678, 50] width 75 height 12
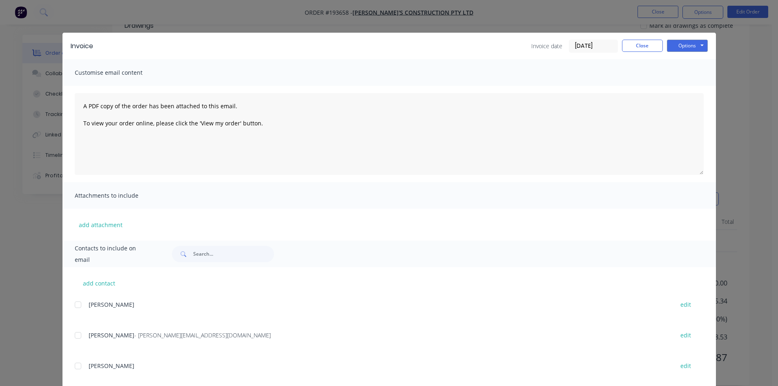
click at [82, 336] on div at bounding box center [78, 335] width 16 height 16
click at [687, 42] on button "Options" at bounding box center [687, 46] width 41 height 12
click at [687, 89] on button "Email" at bounding box center [693, 87] width 52 height 13
click at [642, 47] on button "Close" at bounding box center [642, 46] width 41 height 12
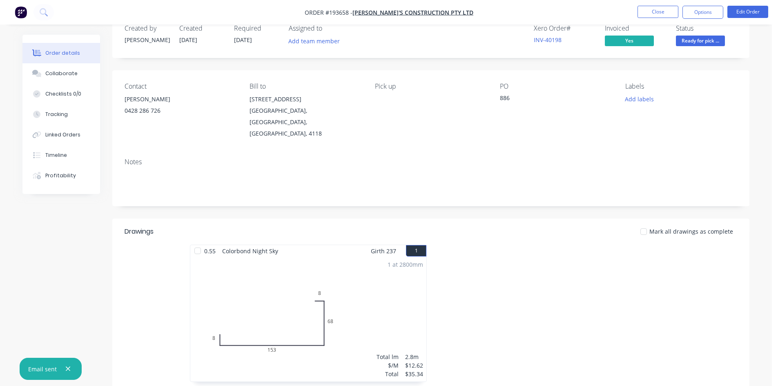
scroll to position [0, 0]
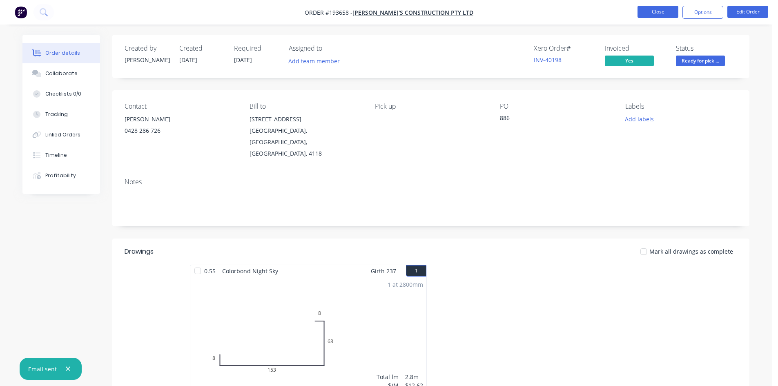
click at [662, 15] on button "Close" at bounding box center [658, 12] width 41 height 12
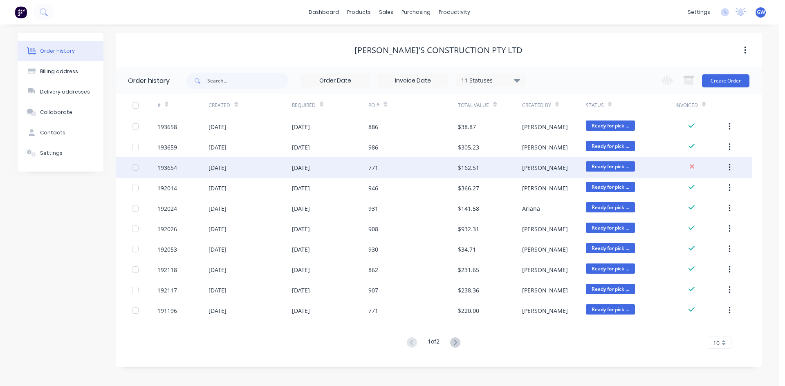
click at [501, 171] on div "$162.51" at bounding box center [490, 167] width 64 height 20
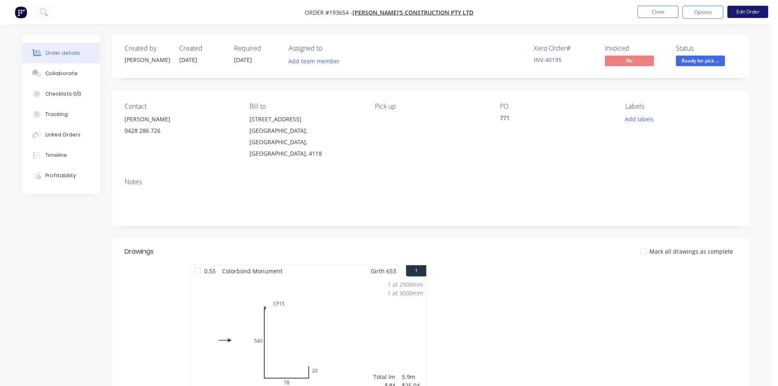
click at [754, 13] on button "Edit Order" at bounding box center [748, 12] width 41 height 12
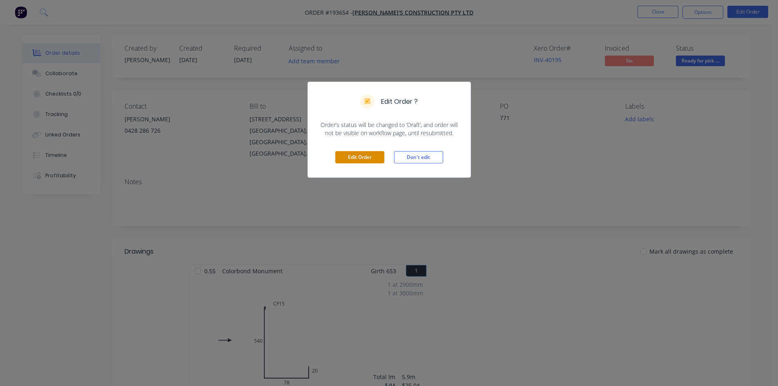
click at [369, 162] on button "Edit Order" at bounding box center [360, 157] width 49 height 12
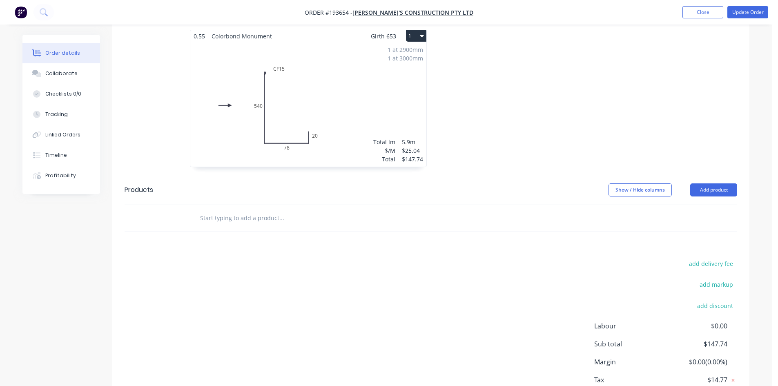
scroll to position [294, 0]
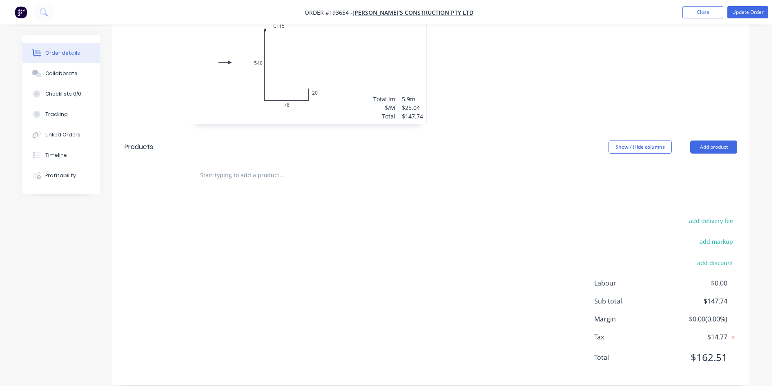
click at [722, 132] on header "Products Show / Hide columns Add product" at bounding box center [430, 146] width 637 height 29
click at [718, 141] on button "Add product" at bounding box center [714, 147] width 47 height 13
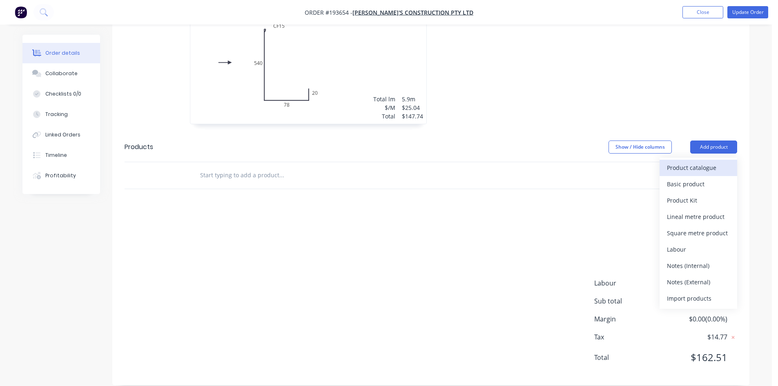
click at [699, 162] on div "Product catalogue" at bounding box center [698, 168] width 63 height 12
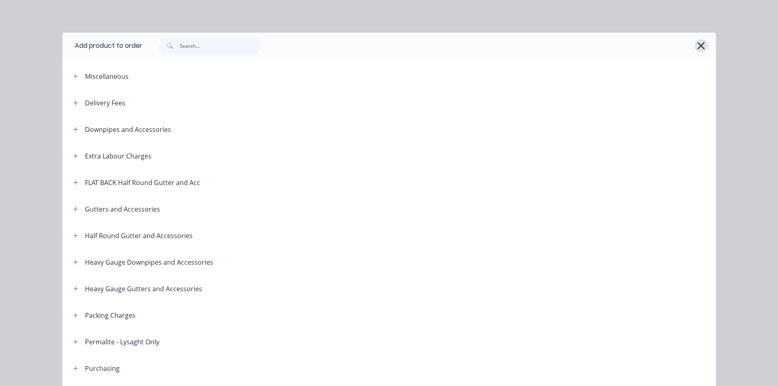
click at [698, 44] on icon "button" at bounding box center [701, 45] width 9 height 11
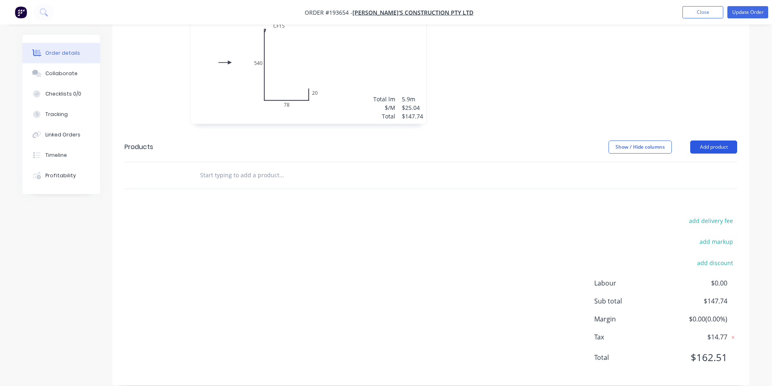
click at [712, 141] on button "Add product" at bounding box center [714, 147] width 47 height 13
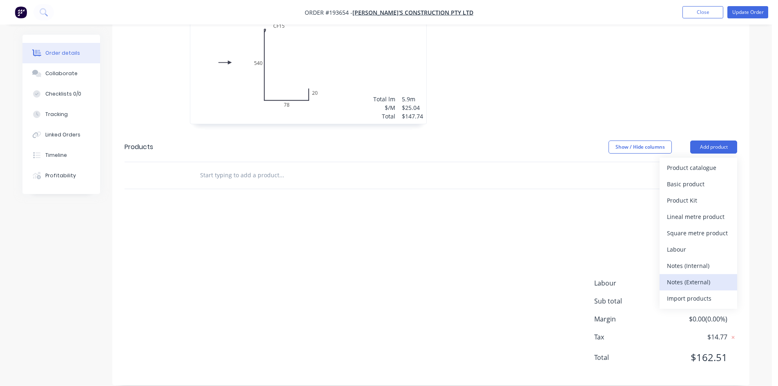
click at [694, 276] on div "Notes (External)" at bounding box center [698, 282] width 63 height 12
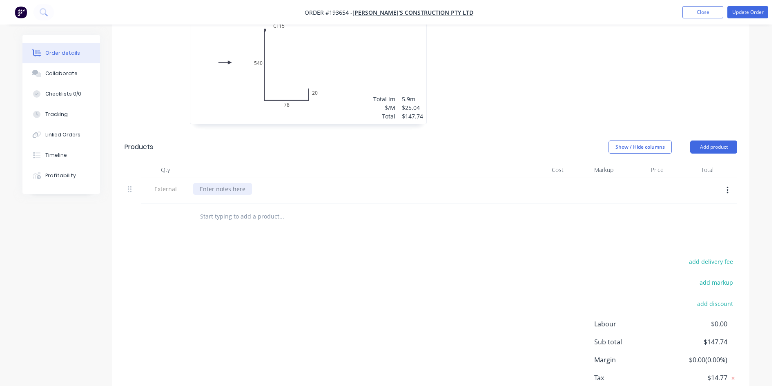
click at [226, 183] on div at bounding box center [222, 189] width 59 height 12
paste div
click at [406, 256] on div "add delivery fee add markup add discount Labour $0.00 Sub total $147.74 Margin …" at bounding box center [431, 335] width 613 height 158
click at [743, 11] on button "Update Order" at bounding box center [748, 12] width 41 height 12
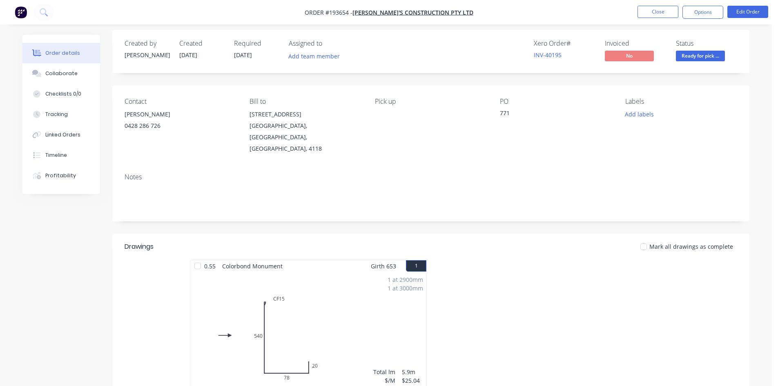
scroll to position [0, 0]
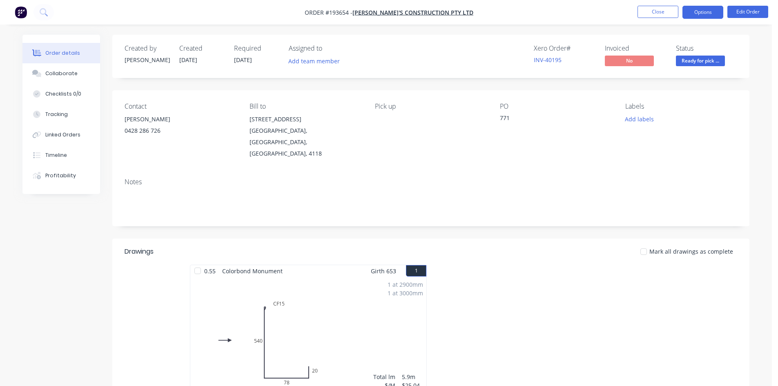
click at [696, 10] on button "Options" at bounding box center [703, 12] width 41 height 13
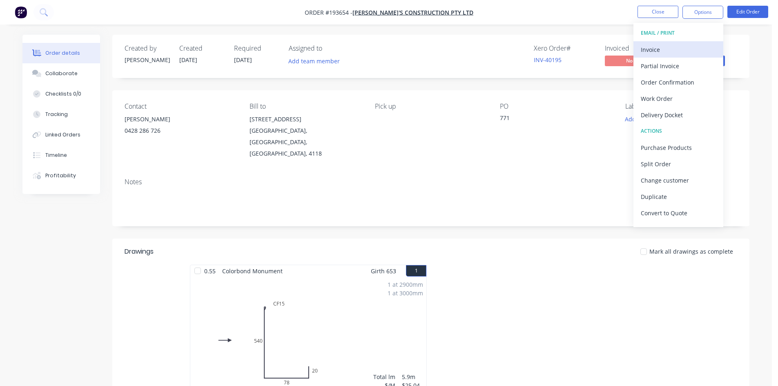
click at [679, 42] on button "Invoice" at bounding box center [679, 49] width 90 height 16
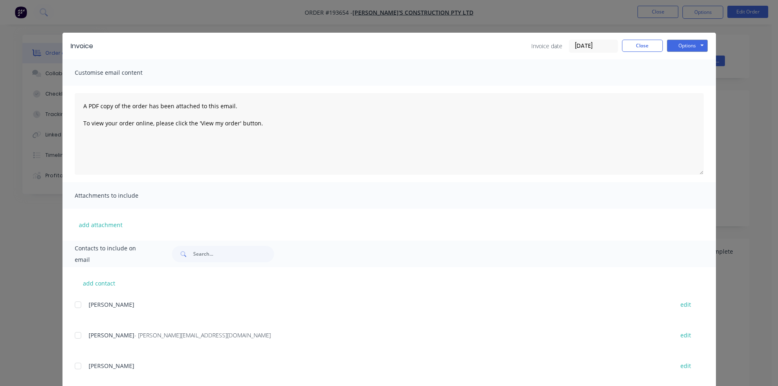
click at [80, 334] on div at bounding box center [78, 335] width 16 height 16
click at [687, 47] on button "Options" at bounding box center [687, 46] width 41 height 12
click at [683, 86] on button "Email" at bounding box center [693, 87] width 52 height 13
click at [645, 49] on button "Close" at bounding box center [642, 46] width 41 height 12
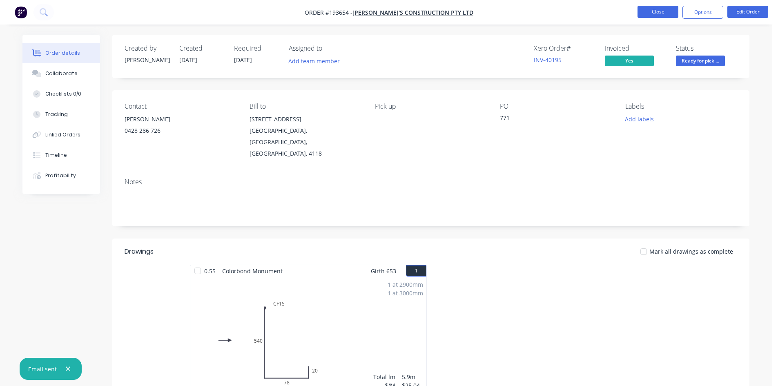
click at [670, 12] on button "Close" at bounding box center [658, 12] width 41 height 12
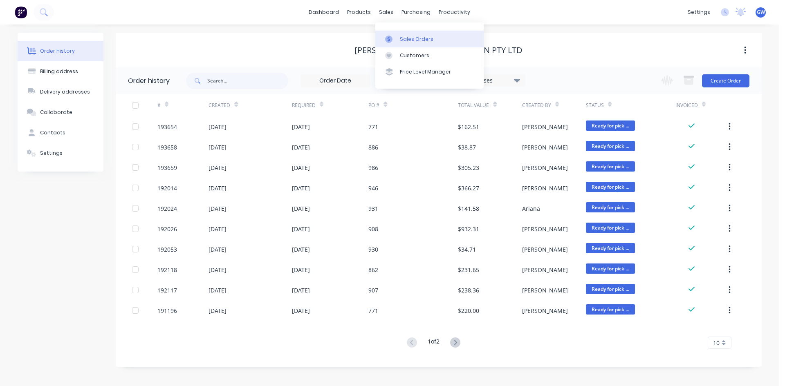
click at [396, 36] on div at bounding box center [391, 39] width 12 height 7
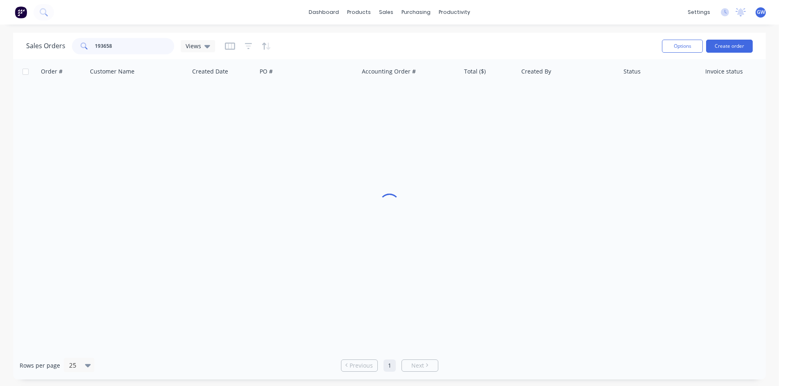
drag, startPoint x: 128, startPoint y: 48, endPoint x: 63, endPoint y: 47, distance: 65.0
click at [63, 47] on div "Sales Orders 193658 Views" at bounding box center [120, 46] width 189 height 16
type input "193674"
click at [537, 94] on div "[PERSON_NAME]" at bounding box center [566, 97] width 91 height 8
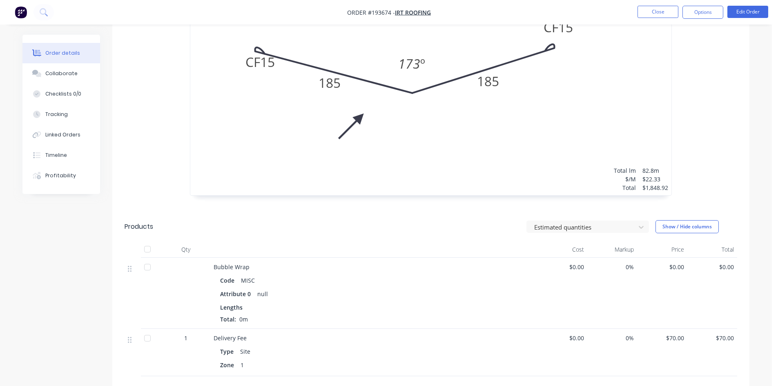
scroll to position [450, 0]
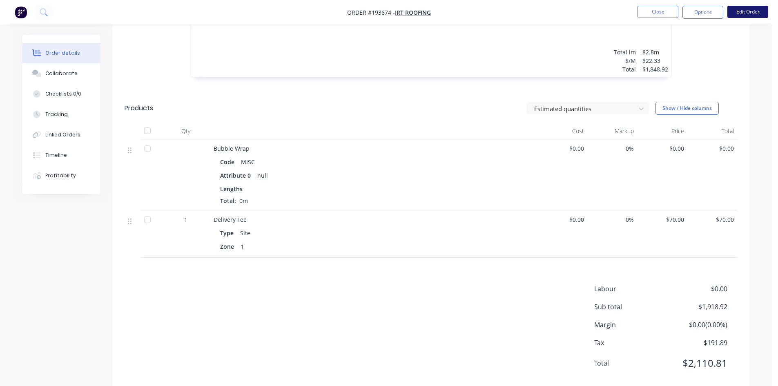
click at [745, 10] on button "Edit Order" at bounding box center [748, 12] width 41 height 12
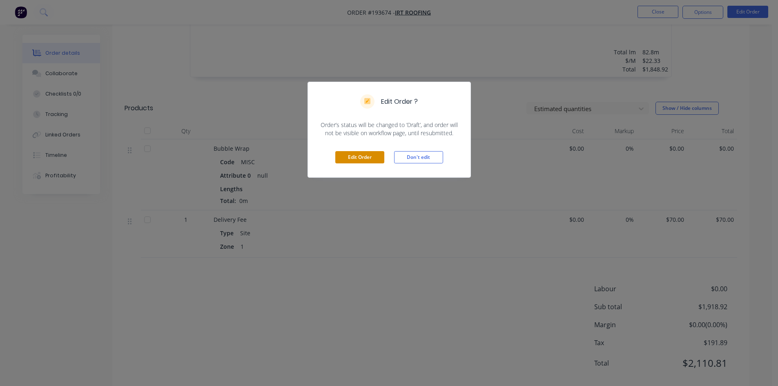
click at [369, 155] on button "Edit Order" at bounding box center [360, 157] width 49 height 12
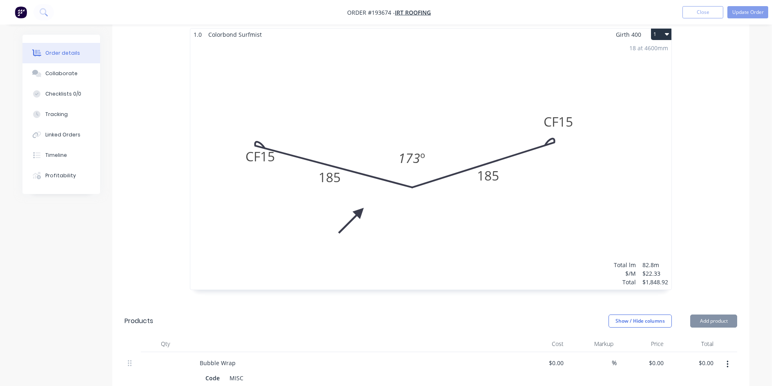
scroll to position [327, 0]
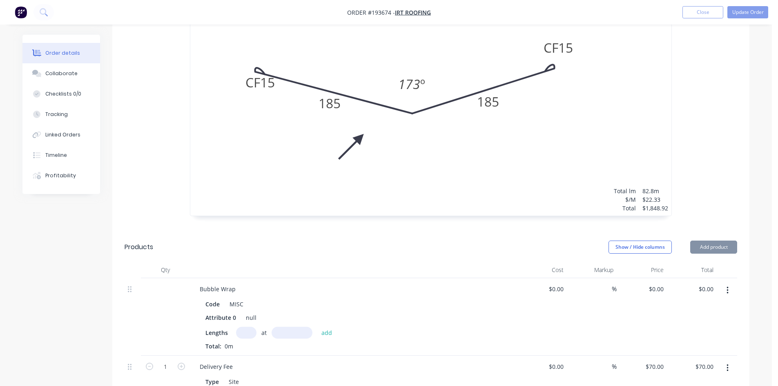
click at [722, 283] on button "button" at bounding box center [727, 290] width 19 height 15
click at [702, 355] on div "Delete" at bounding box center [698, 361] width 63 height 12
click at [758, 15] on button "Update Order" at bounding box center [748, 12] width 41 height 12
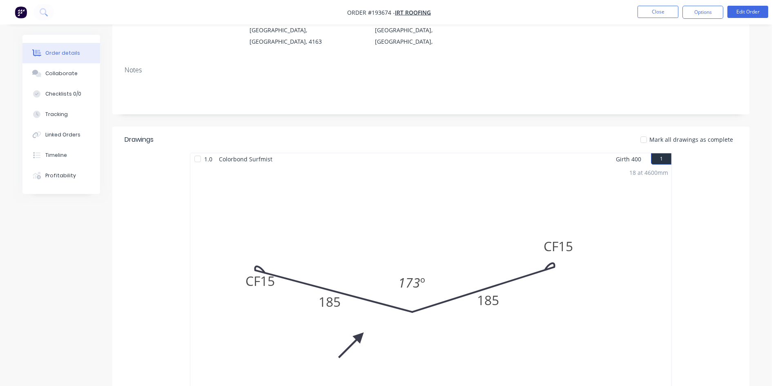
scroll to position [0, 0]
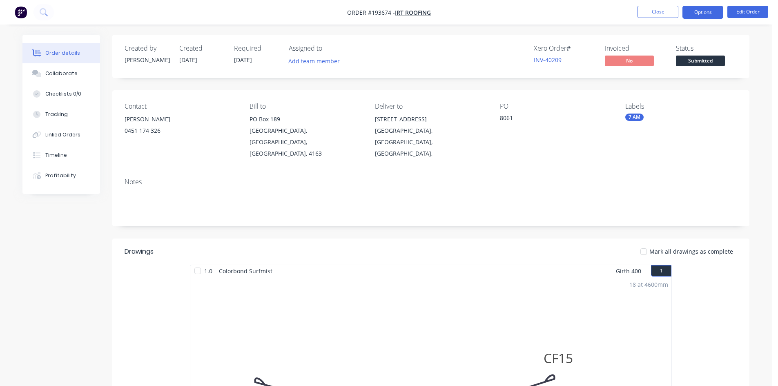
click at [702, 16] on button "Options" at bounding box center [703, 12] width 41 height 13
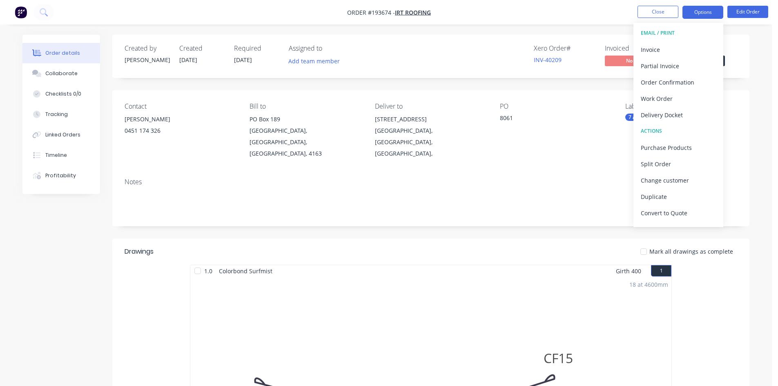
click at [684, 53] on div "Invoice" at bounding box center [678, 50] width 75 height 12
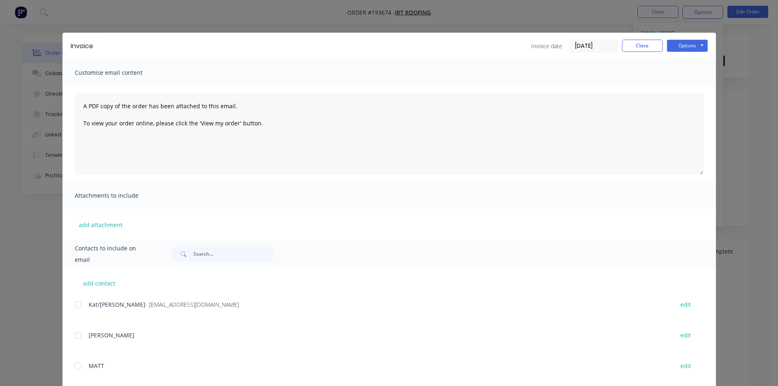
click at [80, 299] on div "add contact Kat/Elesa - info@irt.net.au edit RALPH edit MATT edit DAMIEN edit N…" at bounding box center [390, 379] width 654 height 225
click at [76, 303] on div at bounding box center [78, 305] width 16 height 16
click at [691, 44] on button "Options" at bounding box center [687, 46] width 41 height 12
click at [688, 86] on button "Email" at bounding box center [693, 87] width 52 height 13
drag, startPoint x: 640, startPoint y: 48, endPoint x: 649, endPoint y: 40, distance: 11.3
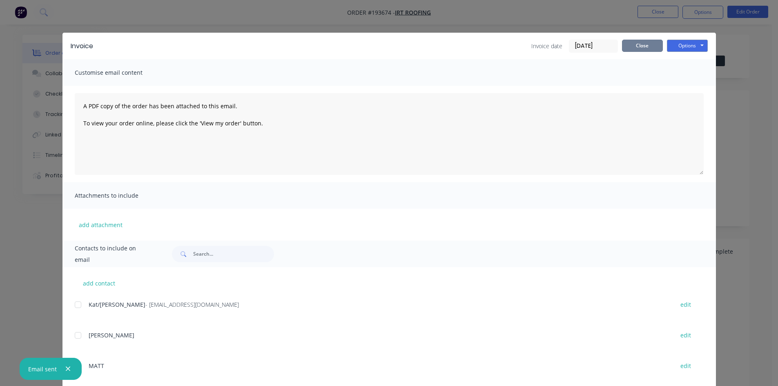
click at [640, 48] on button "Close" at bounding box center [642, 46] width 41 height 12
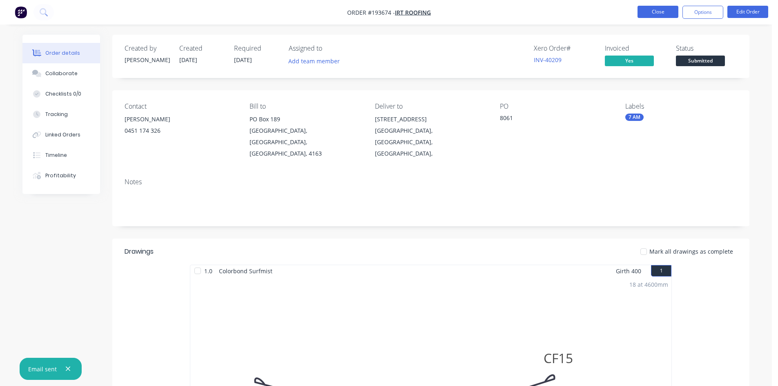
click at [665, 11] on button "Close" at bounding box center [658, 12] width 41 height 12
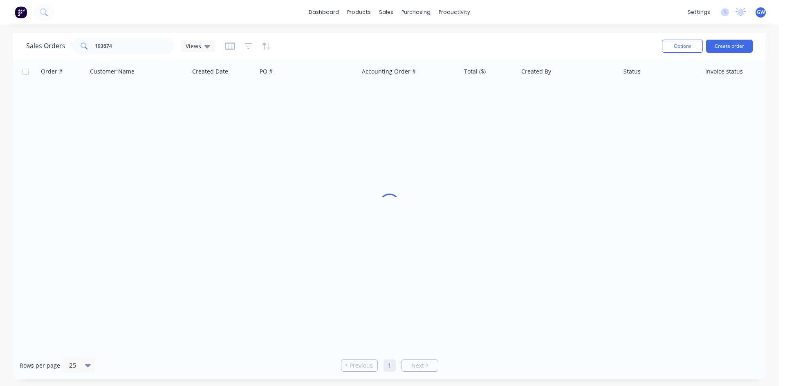
click at [124, 55] on div "Sales Orders 193674 Views" at bounding box center [340, 46] width 629 height 20
click at [130, 50] on input "193674" at bounding box center [135, 46] width 80 height 16
type input "193705"
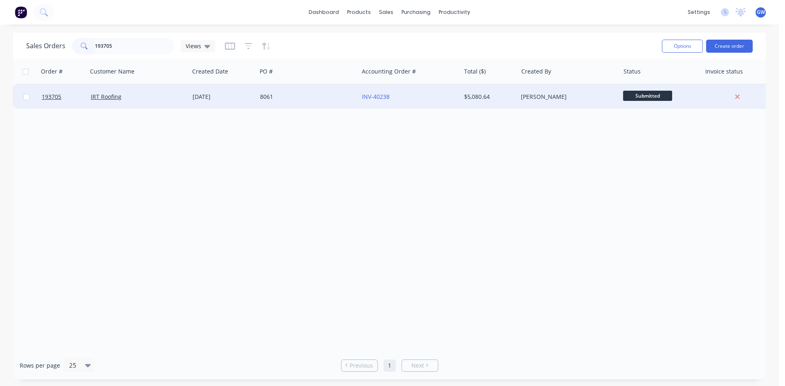
click at [494, 96] on div "$5,080.64" at bounding box center [488, 97] width 48 height 8
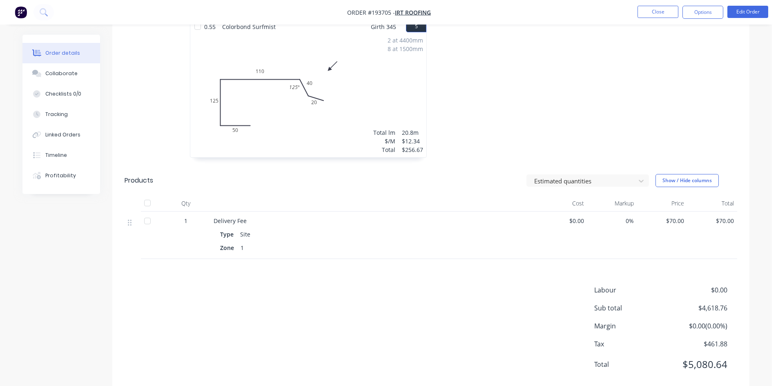
scroll to position [542, 0]
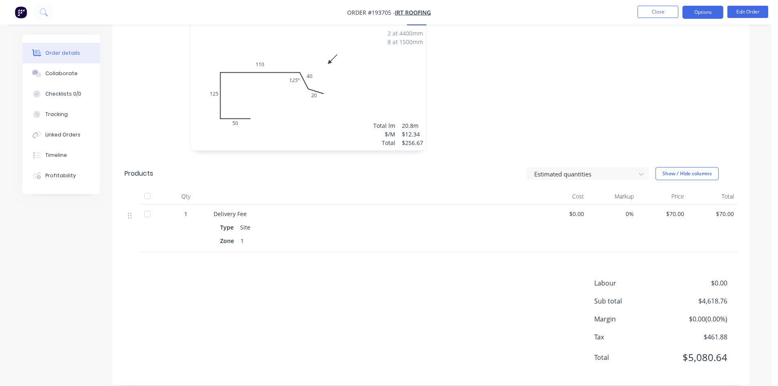
click at [704, 7] on button "Options" at bounding box center [703, 12] width 41 height 13
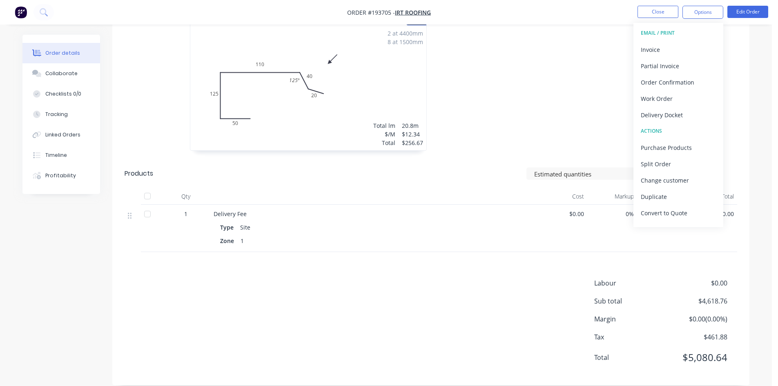
click at [687, 41] on button "EMAIL / PRINT" at bounding box center [679, 33] width 90 height 16
click at [683, 44] on div "Invoice" at bounding box center [678, 50] width 75 height 12
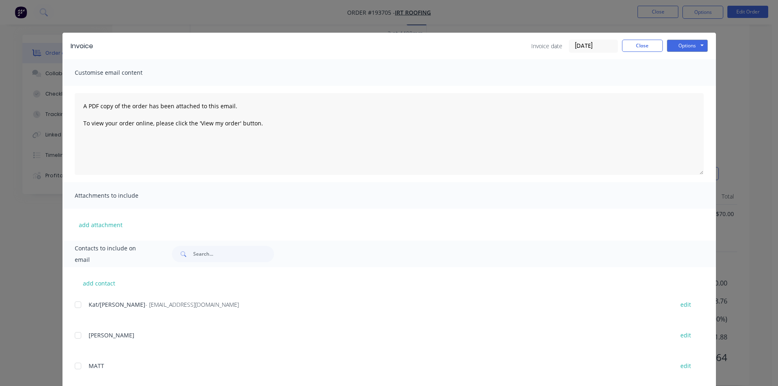
click at [80, 305] on div at bounding box center [78, 305] width 16 height 16
click at [685, 45] on button "Options" at bounding box center [687, 46] width 41 height 12
click at [683, 81] on button "Email" at bounding box center [693, 87] width 52 height 13
click at [633, 44] on button "Close" at bounding box center [642, 46] width 41 height 12
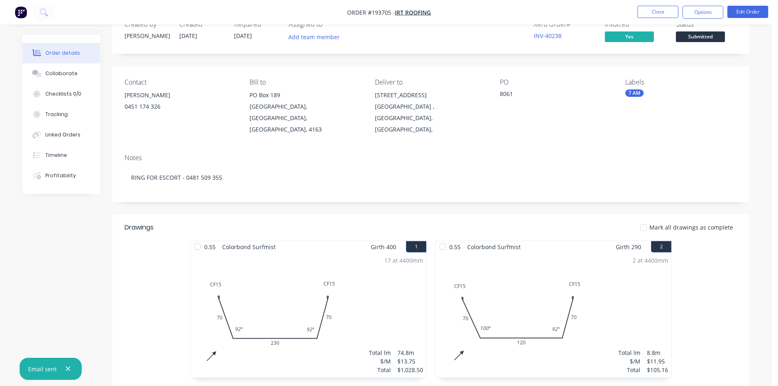
scroll to position [0, 0]
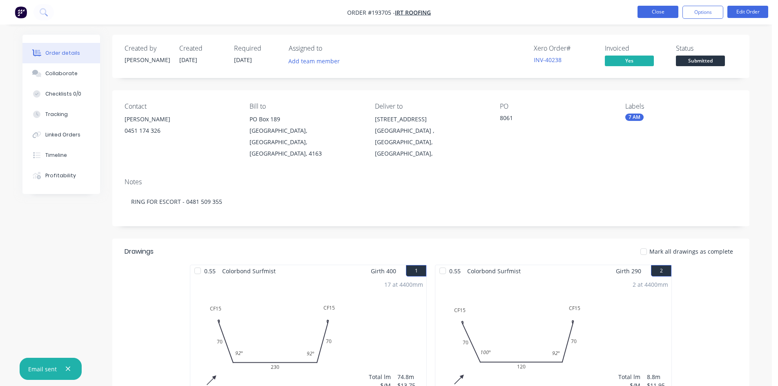
click at [663, 13] on button "Close" at bounding box center [658, 12] width 41 height 12
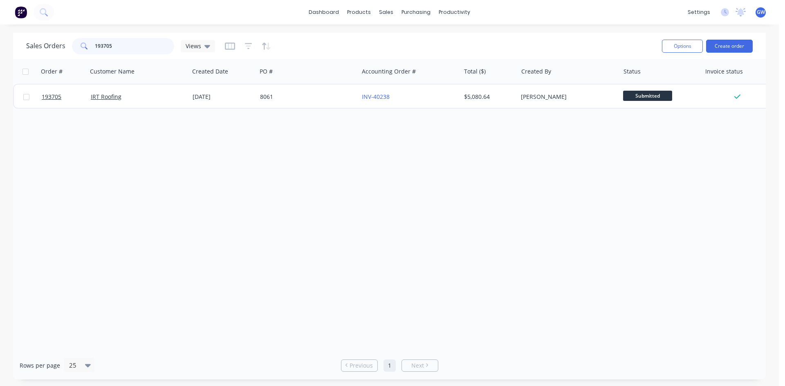
drag, startPoint x: 123, startPoint y: 42, endPoint x: 0, endPoint y: 41, distance: 122.6
click at [0, 41] on div "Sales Orders 193705 Views Options Create order Order # Customer Name Created Da…" at bounding box center [389, 206] width 778 height 347
type input "193785"
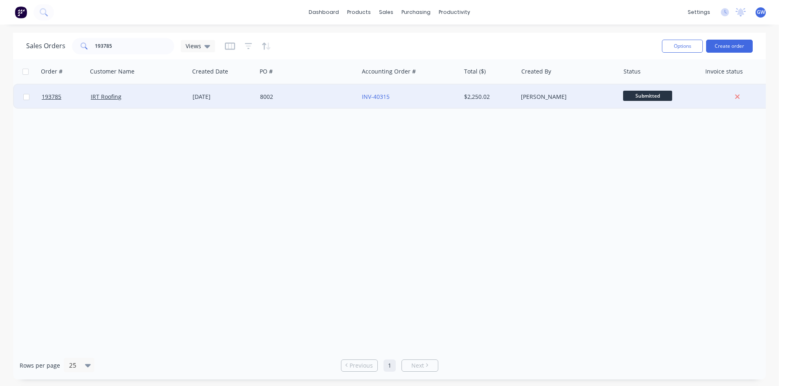
click at [563, 101] on div "[PERSON_NAME]" at bounding box center [568, 97] width 102 height 25
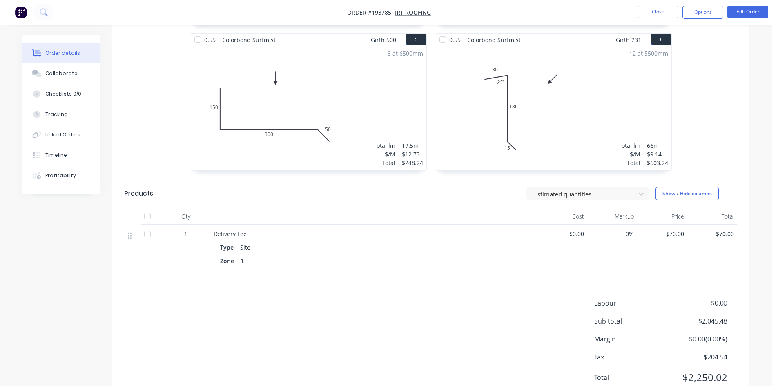
scroll to position [534, 0]
click at [711, 5] on nav "Order #193785 - IRT Roofing Close Options Edit Order" at bounding box center [389, 12] width 778 height 25
click at [703, 12] on button "Options" at bounding box center [703, 12] width 41 height 13
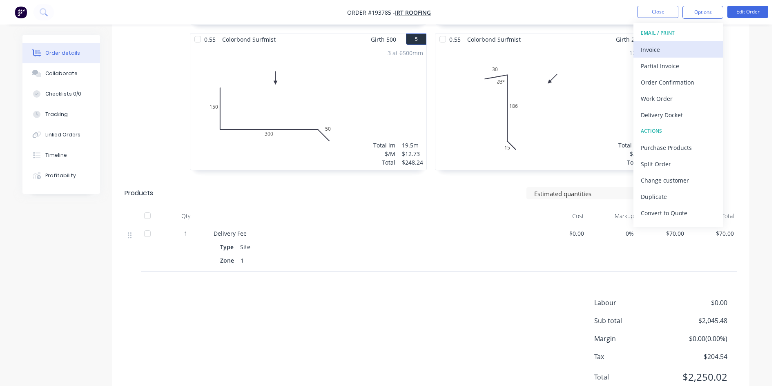
click at [690, 51] on div "Invoice" at bounding box center [678, 50] width 75 height 12
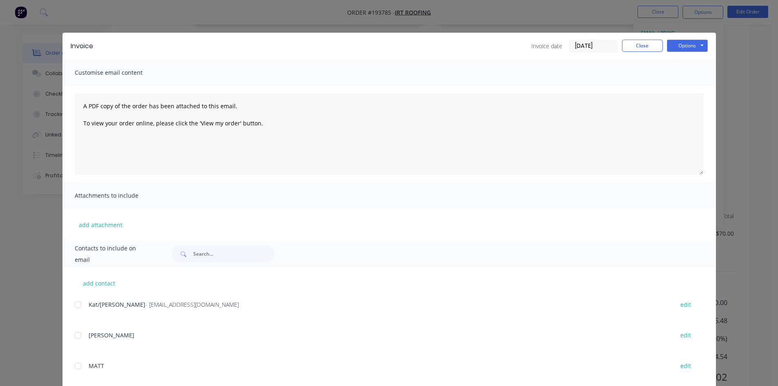
click at [81, 305] on div at bounding box center [78, 305] width 16 height 16
click at [700, 45] on button "Options" at bounding box center [687, 46] width 41 height 12
click at [695, 85] on button "Email" at bounding box center [693, 87] width 52 height 13
click at [640, 42] on button "Close" at bounding box center [642, 46] width 41 height 12
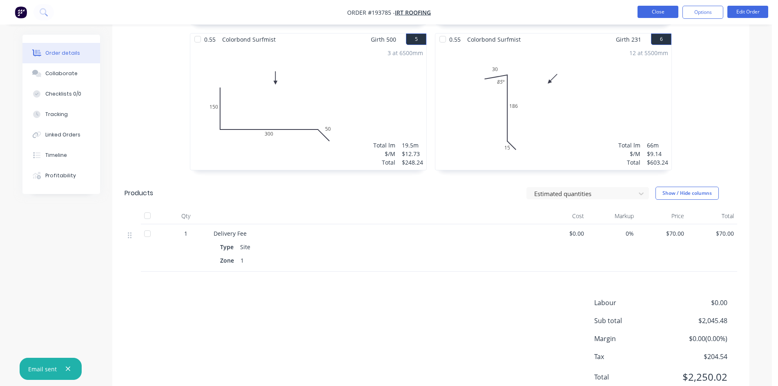
click at [655, 10] on button "Close" at bounding box center [658, 12] width 41 height 12
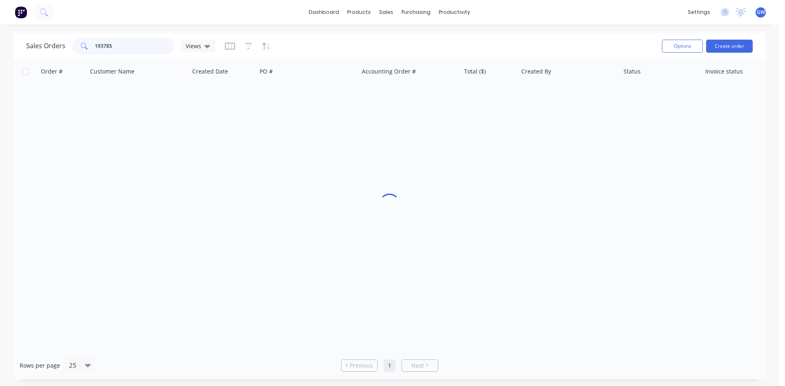
click at [131, 39] on input "193785" at bounding box center [135, 46] width 80 height 16
type input "193509"
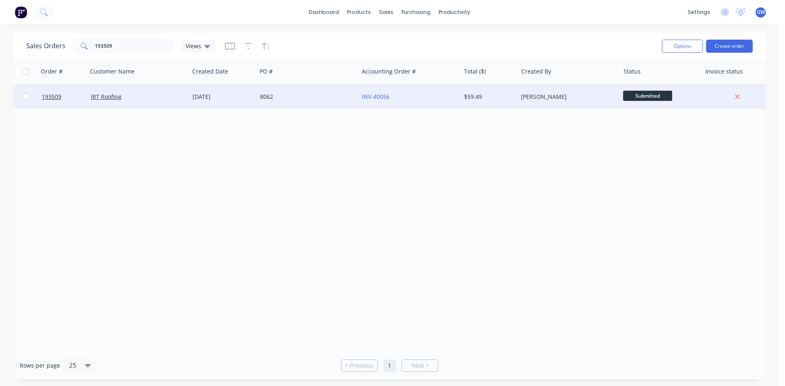
click at [498, 99] on div "$59.49" at bounding box center [488, 97] width 48 height 8
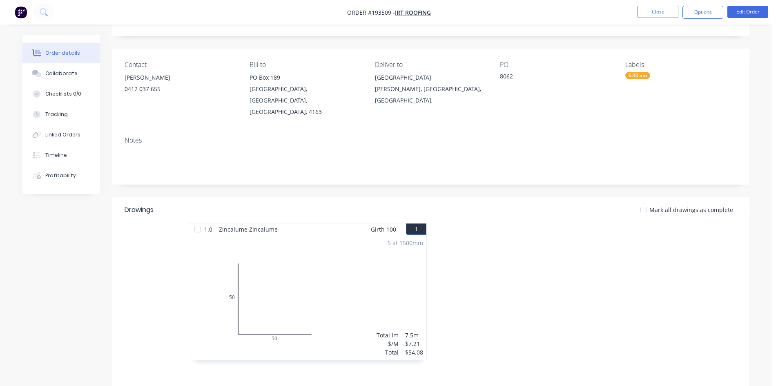
scroll to position [27, 0]
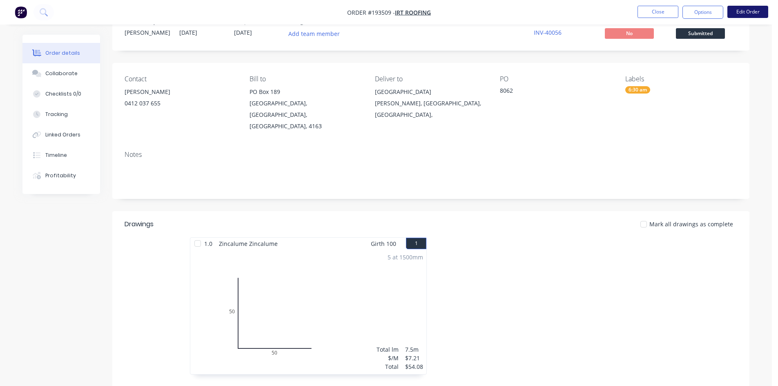
click at [736, 10] on button "Edit Order" at bounding box center [748, 12] width 41 height 12
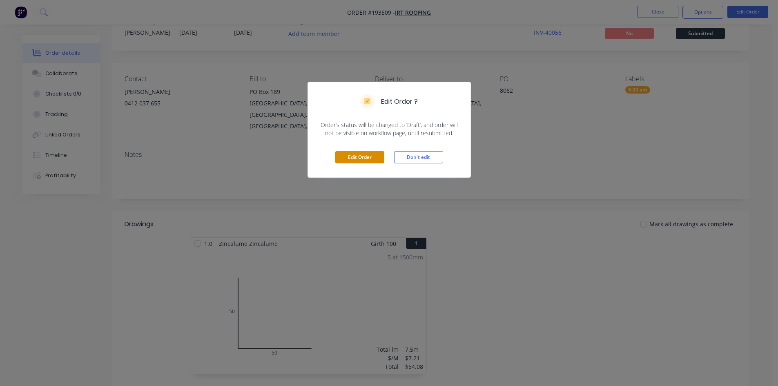
click at [366, 163] on button "Edit Order" at bounding box center [360, 157] width 49 height 12
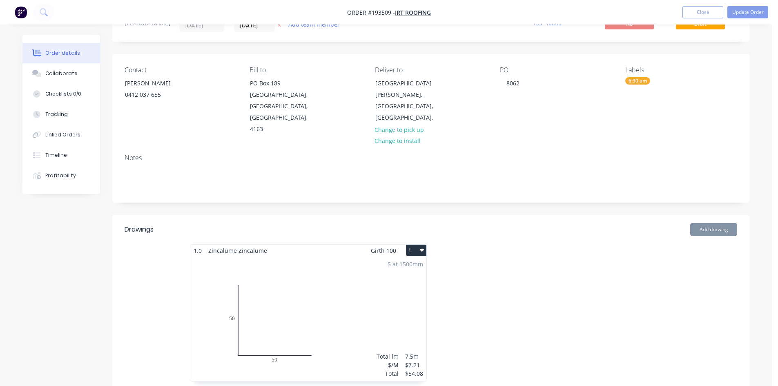
scroll to position [163, 0]
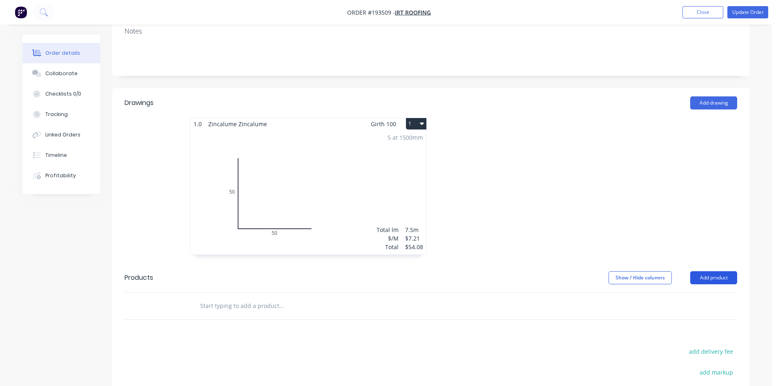
click at [702, 271] on button "Add product" at bounding box center [714, 277] width 47 height 13
click at [703, 293] on div "Product catalogue" at bounding box center [698, 299] width 63 height 12
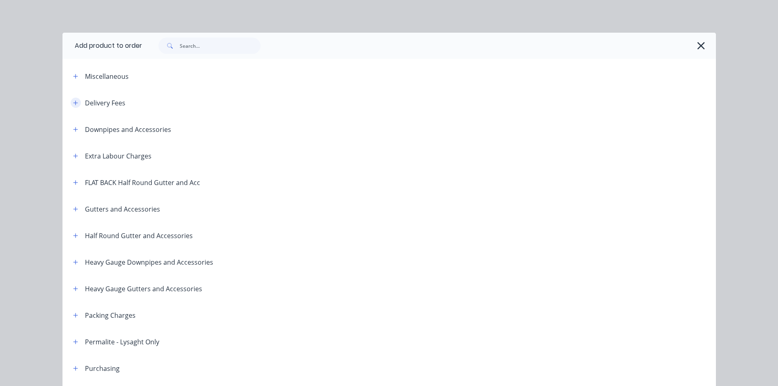
click at [73, 104] on icon "button" at bounding box center [75, 103] width 5 height 6
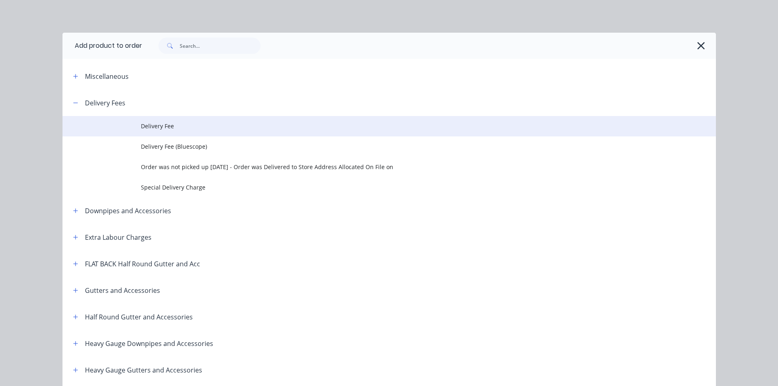
click at [123, 121] on td at bounding box center [102, 126] width 78 height 20
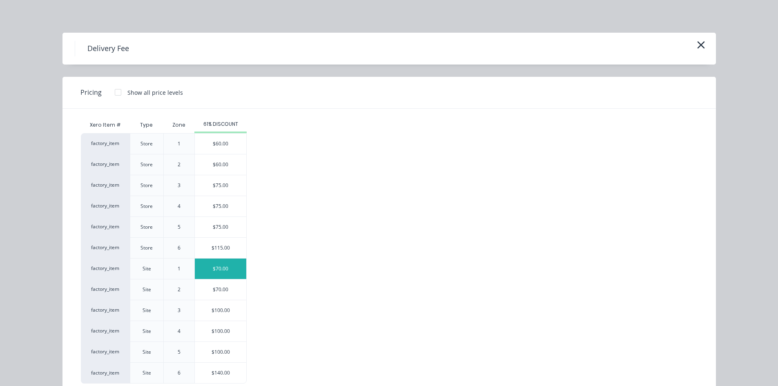
click at [215, 262] on div "$70.00" at bounding box center [220, 269] width 51 height 20
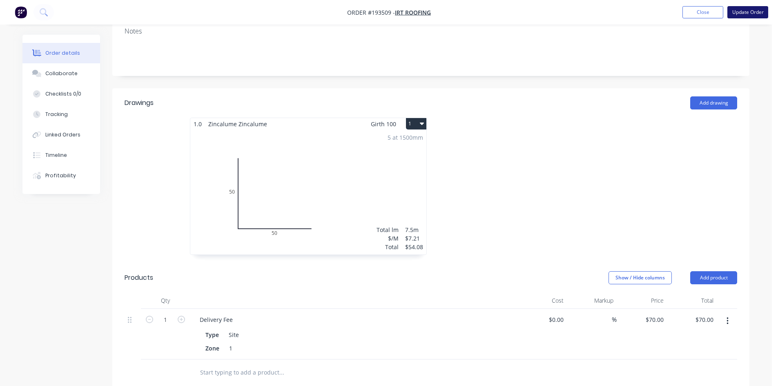
click at [757, 11] on button "Update Order" at bounding box center [748, 12] width 41 height 12
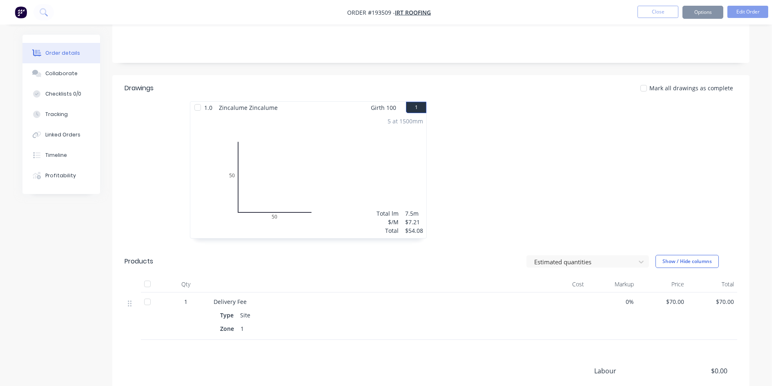
scroll to position [0, 0]
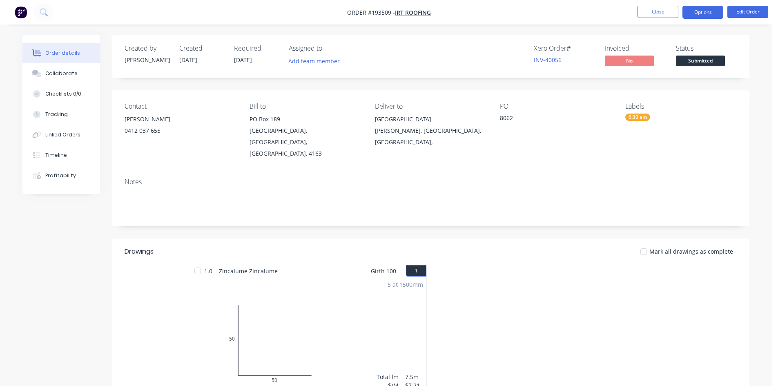
click at [709, 15] on button "Options" at bounding box center [703, 12] width 41 height 13
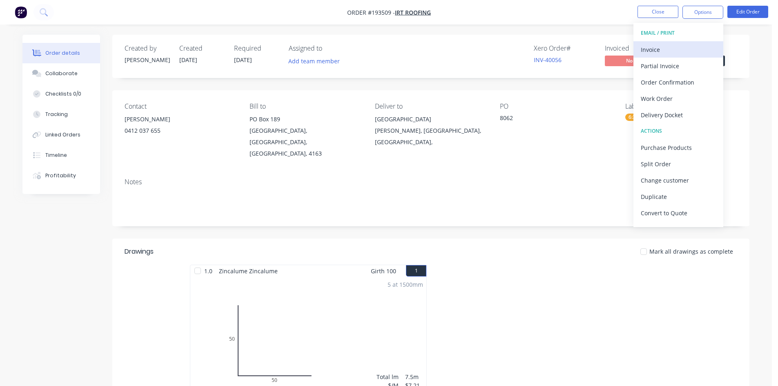
click at [680, 44] on div "Invoice" at bounding box center [678, 50] width 75 height 12
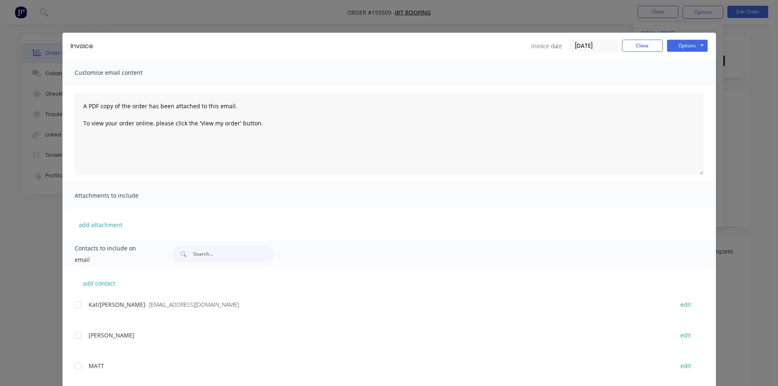
click at [77, 303] on div at bounding box center [78, 305] width 16 height 16
click at [677, 48] on button "Options" at bounding box center [687, 46] width 41 height 12
click at [685, 86] on button "Email" at bounding box center [693, 87] width 52 height 13
click at [645, 48] on button "Close" at bounding box center [642, 46] width 41 height 12
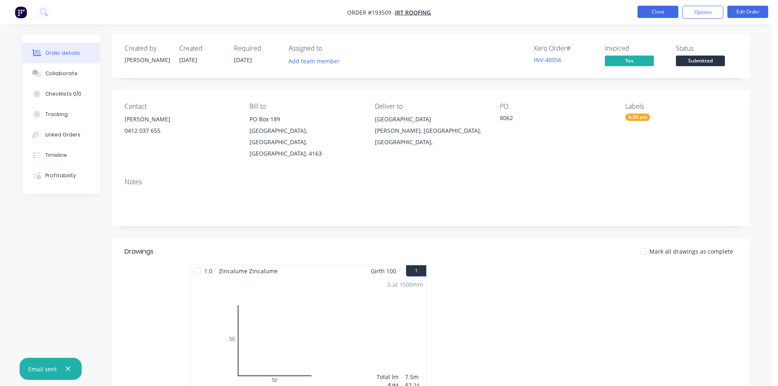
click at [648, 10] on button "Close" at bounding box center [658, 12] width 41 height 12
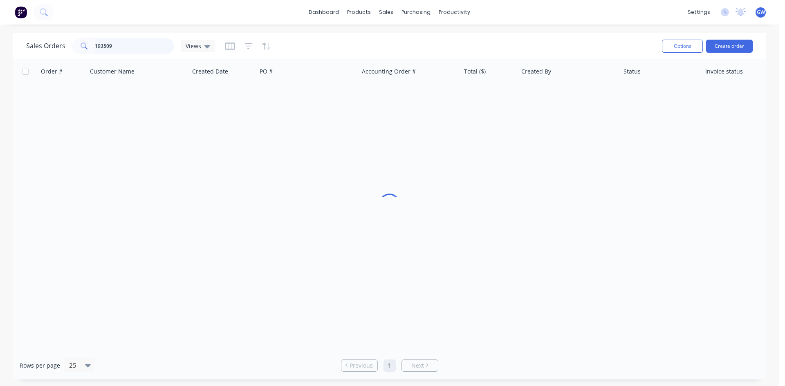
click at [131, 46] on input "193509" at bounding box center [135, 46] width 80 height 16
type input "193512"
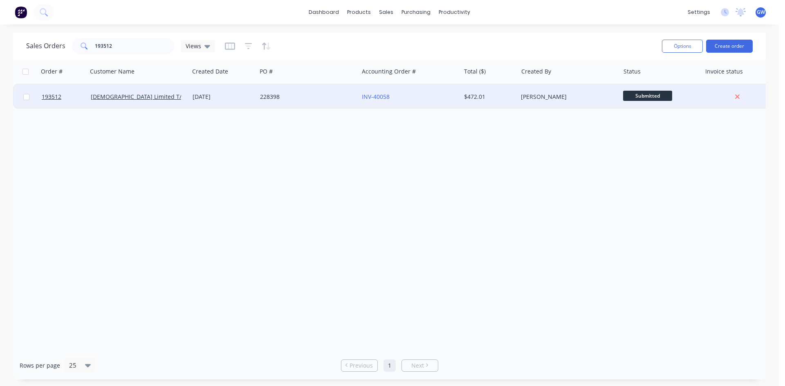
click at [487, 103] on div "$472.01" at bounding box center [489, 97] width 57 height 25
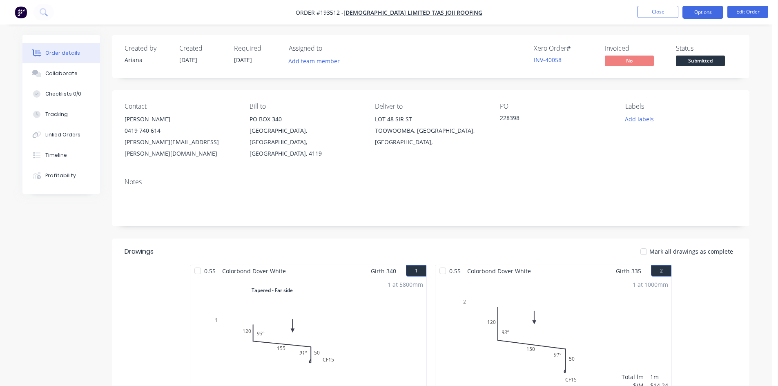
click at [695, 11] on button "Options" at bounding box center [703, 12] width 41 height 13
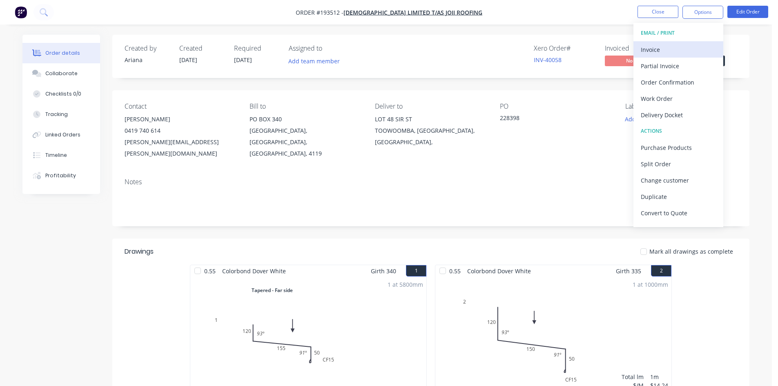
click at [682, 51] on div "Invoice" at bounding box center [678, 50] width 75 height 12
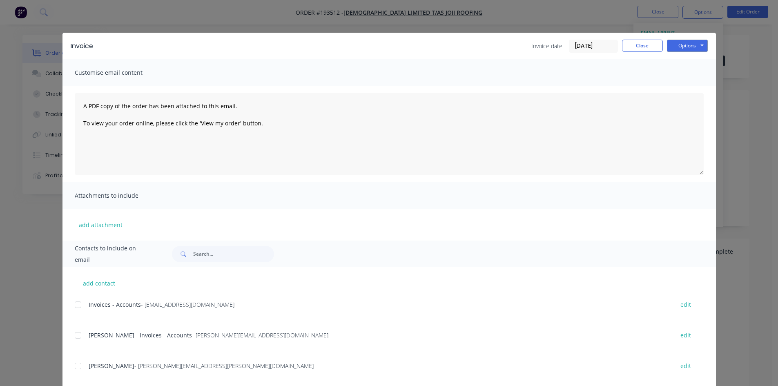
click at [77, 303] on div at bounding box center [78, 305] width 16 height 16
click at [74, 334] on div at bounding box center [78, 335] width 16 height 16
click at [682, 47] on button "Options" at bounding box center [687, 46] width 41 height 12
click at [687, 94] on button "Email" at bounding box center [693, 87] width 52 height 13
click at [637, 47] on button "Close" at bounding box center [642, 46] width 41 height 12
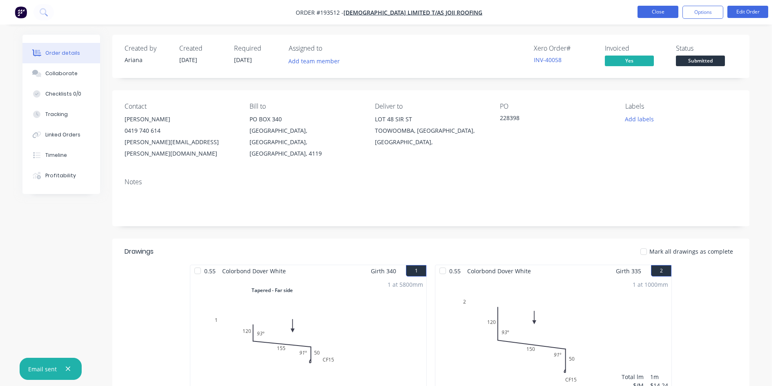
click at [659, 11] on button "Close" at bounding box center [658, 12] width 41 height 12
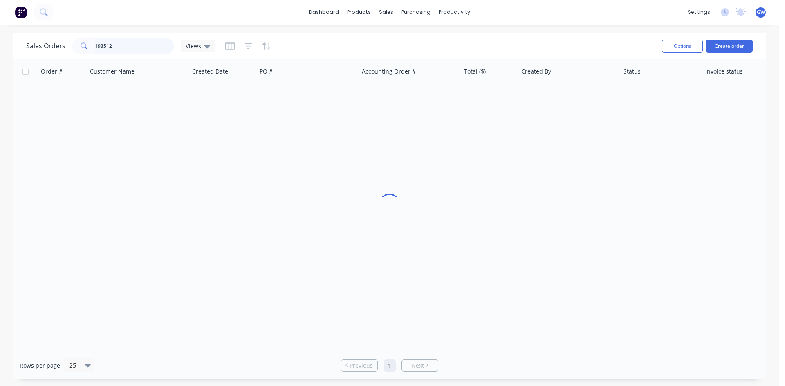
click at [170, 47] on input "193512" at bounding box center [135, 46] width 80 height 16
type input "193687"
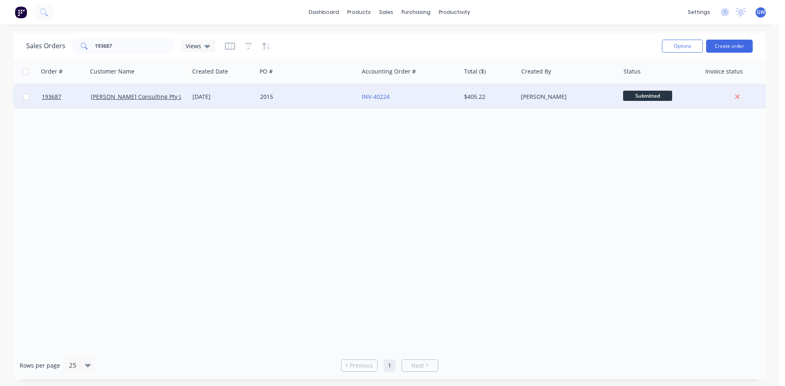
click at [533, 105] on div "[PERSON_NAME]" at bounding box center [568, 97] width 102 height 25
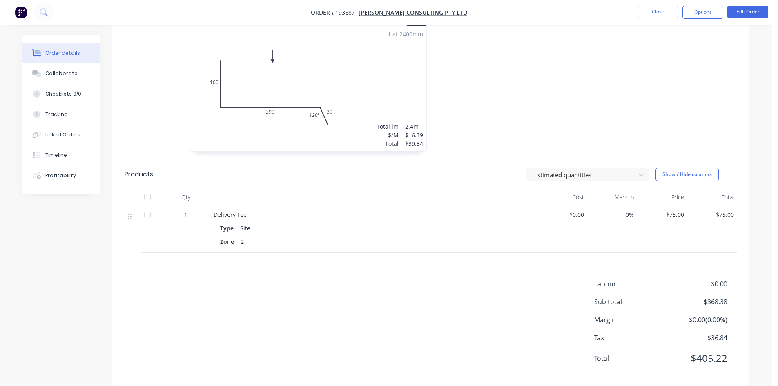
scroll to position [542, 0]
click at [721, 12] on button "Options" at bounding box center [703, 12] width 41 height 13
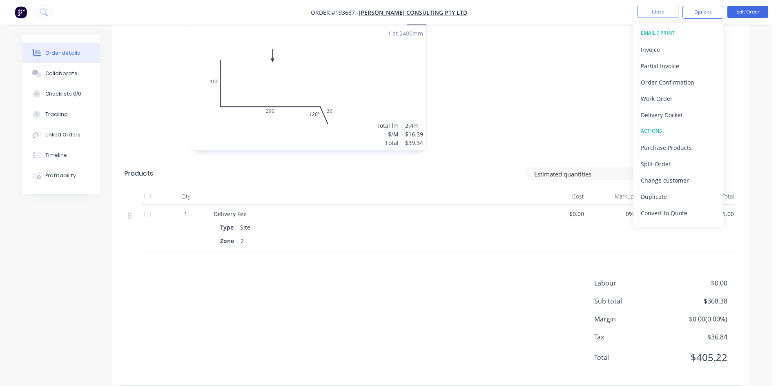
click at [688, 43] on button "Invoice" at bounding box center [679, 49] width 90 height 16
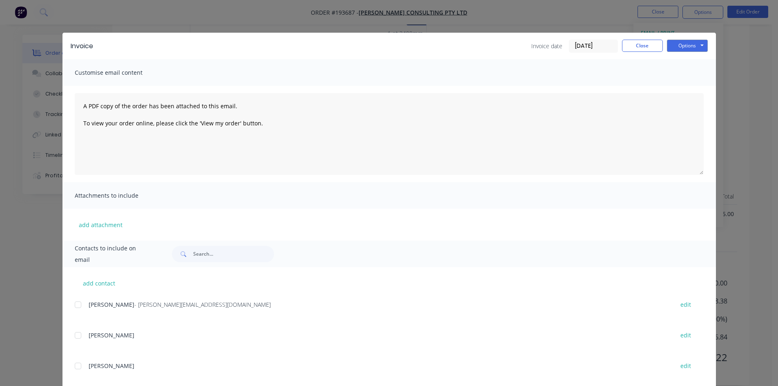
click at [76, 303] on div at bounding box center [78, 305] width 16 height 16
click at [689, 47] on button "Options" at bounding box center [687, 46] width 41 height 12
click at [685, 84] on button "Email" at bounding box center [693, 87] width 52 height 13
click at [651, 45] on button "Close" at bounding box center [642, 46] width 41 height 12
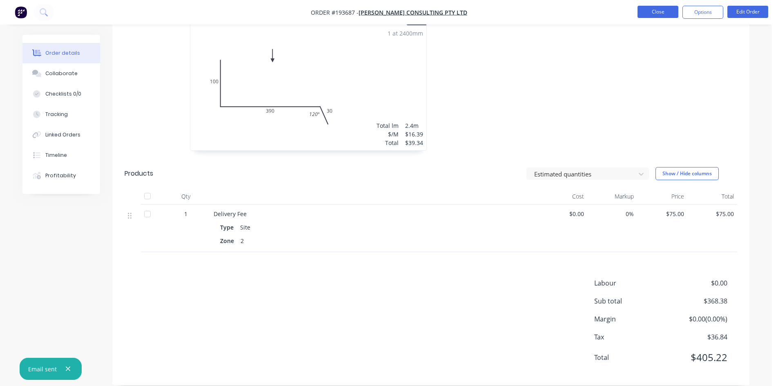
click at [669, 13] on button "Close" at bounding box center [658, 12] width 41 height 12
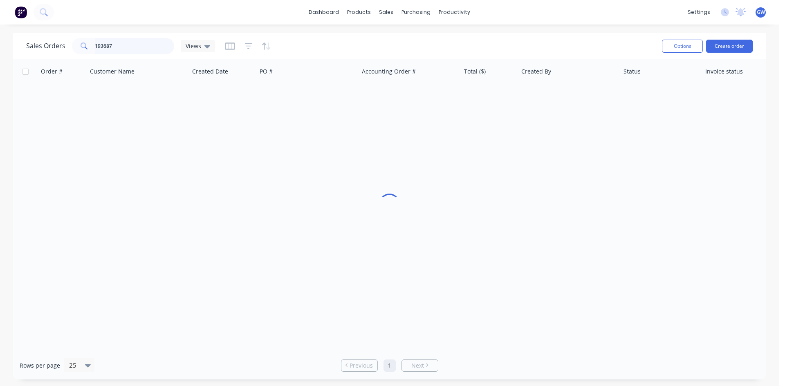
click at [113, 52] on input "193687" at bounding box center [135, 46] width 80 height 16
type input "193693"
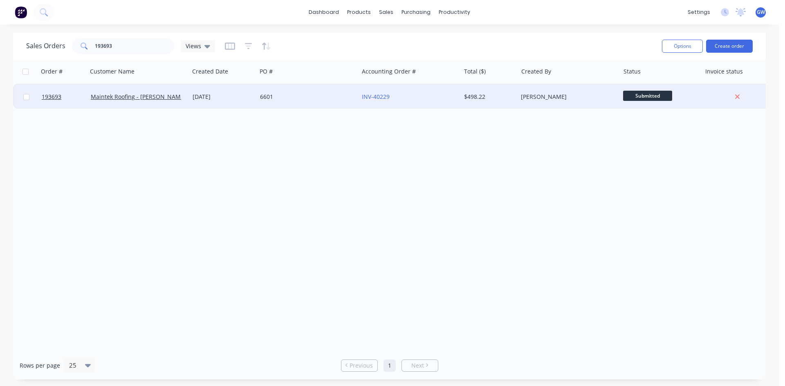
click at [509, 91] on div "$498.22" at bounding box center [489, 97] width 57 height 25
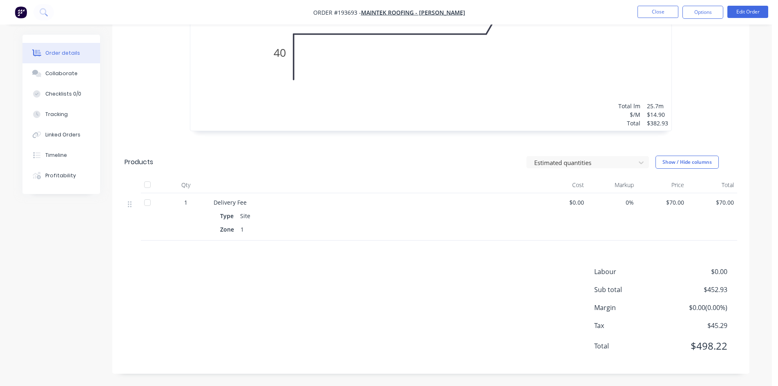
scroll to position [180, 0]
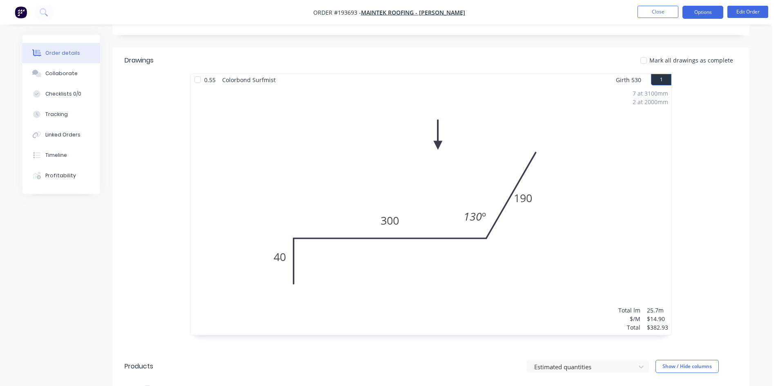
drag, startPoint x: 717, startPoint y: 9, endPoint x: 714, endPoint y: 13, distance: 4.9
click at [717, 9] on button "Options" at bounding box center [703, 12] width 41 height 13
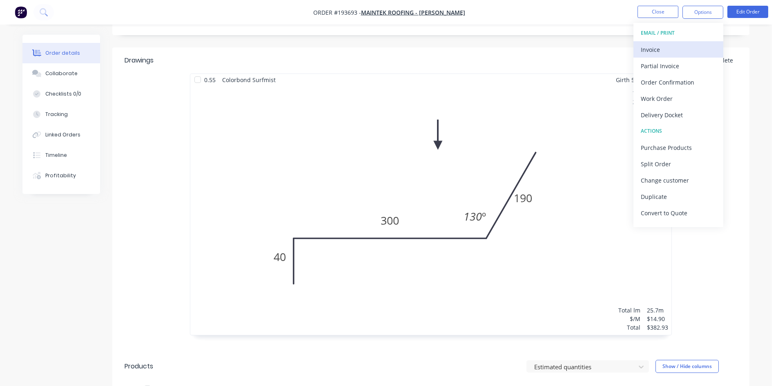
click at [678, 55] on div "Invoice" at bounding box center [678, 50] width 75 height 12
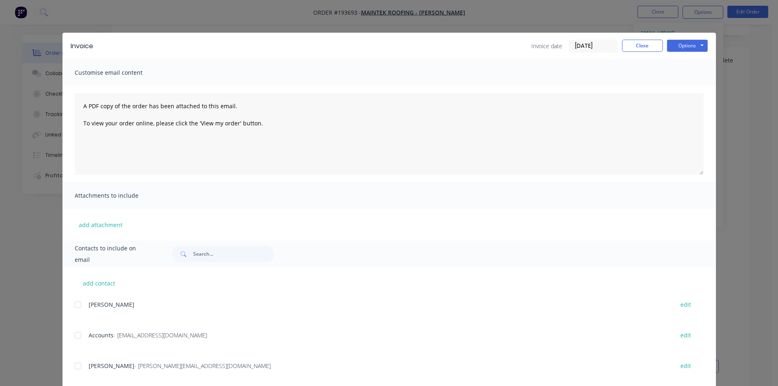
click at [77, 333] on div at bounding box center [78, 335] width 16 height 16
click at [73, 367] on div at bounding box center [78, 366] width 16 height 16
click at [690, 53] on div "Invoice Invoice date [DATE] Close Options Preview Print Email" at bounding box center [390, 46] width 654 height 27
click at [694, 50] on button "Options" at bounding box center [687, 46] width 41 height 12
click at [691, 84] on button "Email" at bounding box center [693, 87] width 52 height 13
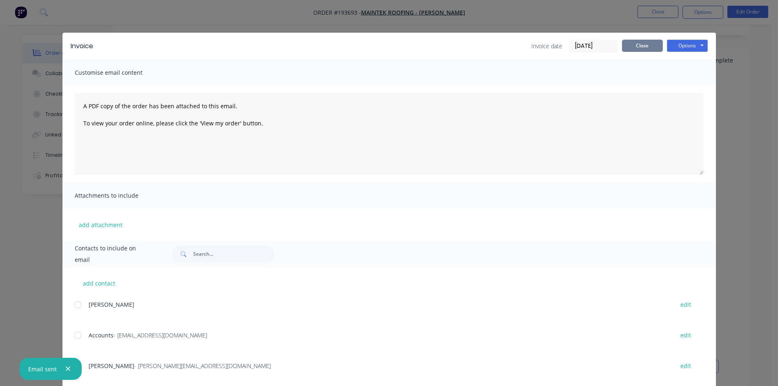
click at [643, 43] on button "Close" at bounding box center [642, 46] width 41 height 12
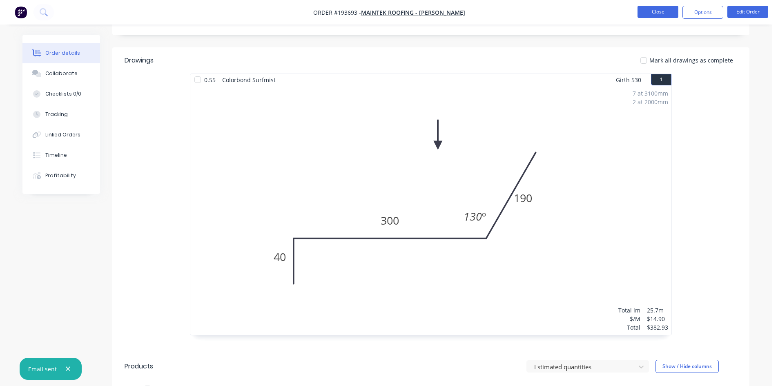
click at [658, 6] on button "Close" at bounding box center [658, 12] width 41 height 12
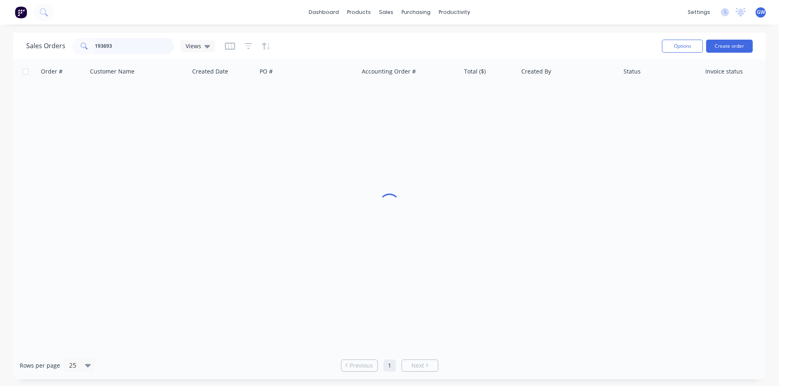
click at [123, 46] on input "193693" at bounding box center [135, 46] width 80 height 16
type input "193665"
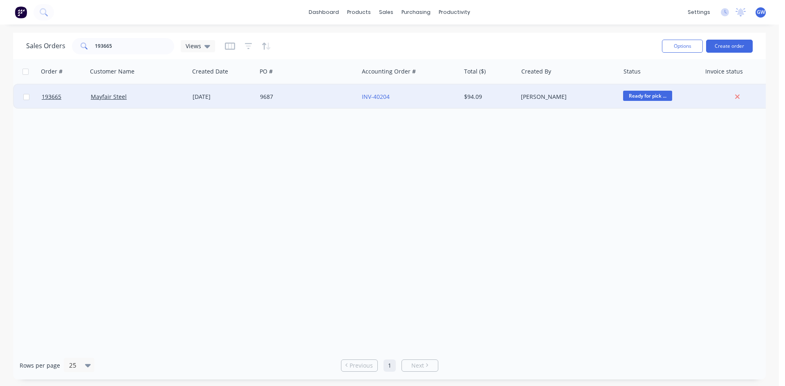
click at [541, 98] on div "[PERSON_NAME]" at bounding box center [566, 97] width 91 height 8
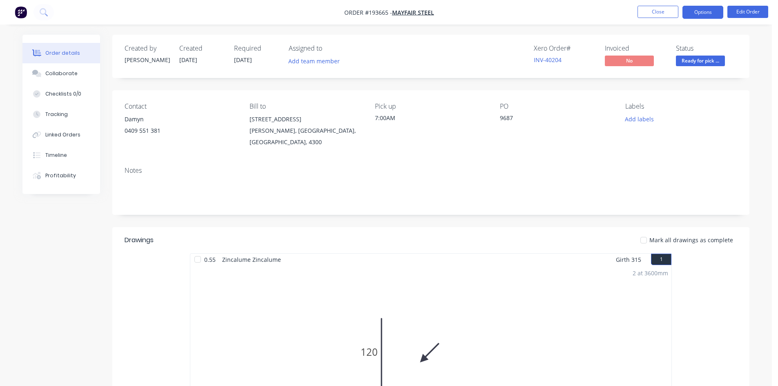
click at [711, 8] on button "Options" at bounding box center [703, 12] width 41 height 13
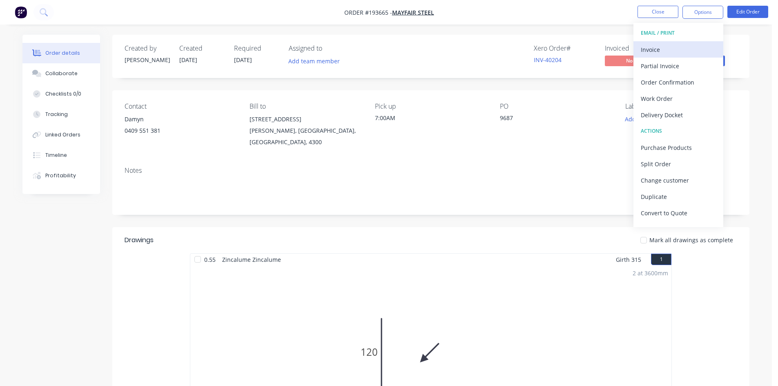
click at [664, 54] on div "Invoice" at bounding box center [678, 50] width 75 height 12
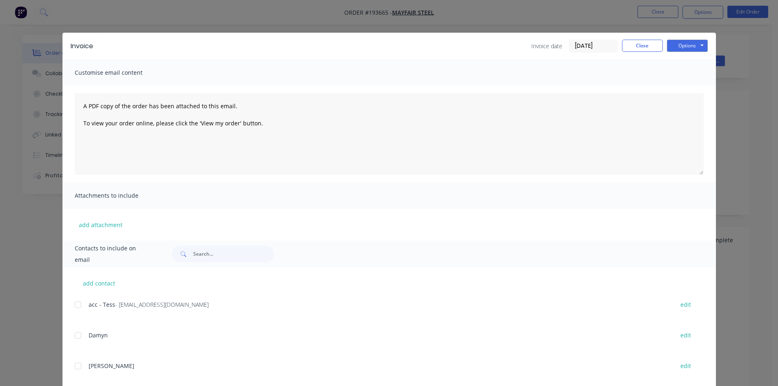
click at [74, 309] on div at bounding box center [78, 305] width 16 height 16
click at [698, 46] on button "Options" at bounding box center [687, 46] width 41 height 12
click at [687, 88] on button "Email" at bounding box center [693, 87] width 52 height 13
click at [641, 43] on button "Close" at bounding box center [642, 46] width 41 height 12
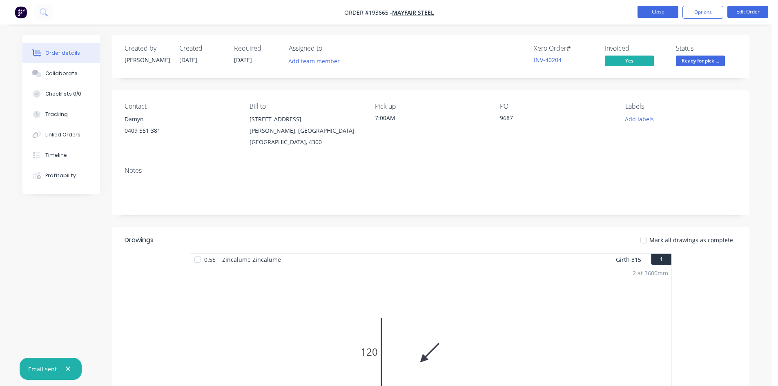
click at [667, 8] on button "Close" at bounding box center [658, 12] width 41 height 12
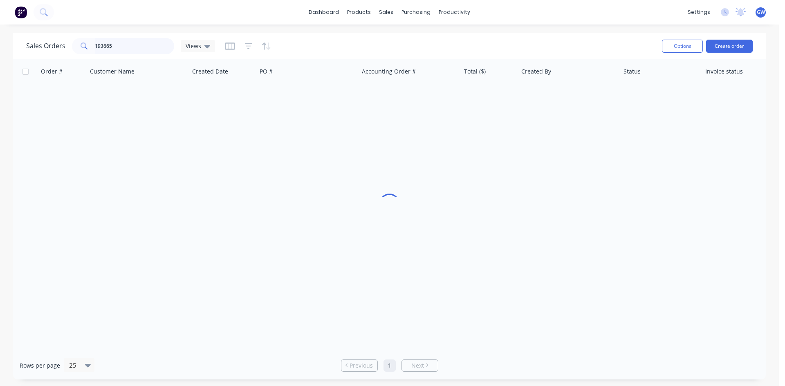
click at [133, 49] on input "193665" at bounding box center [135, 46] width 80 height 16
type input "193534"
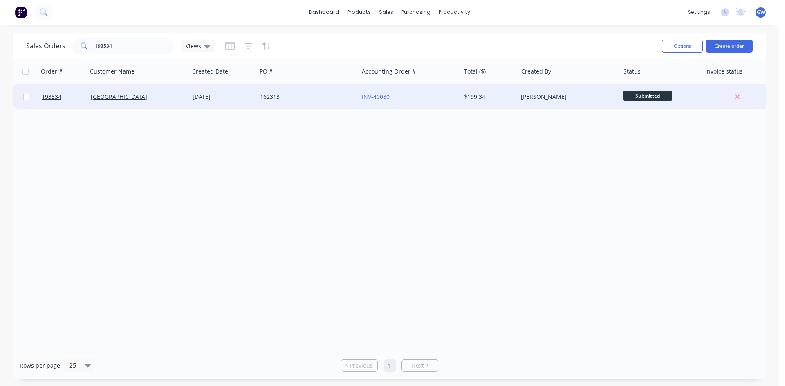
click at [493, 105] on div "$199.34" at bounding box center [489, 97] width 57 height 25
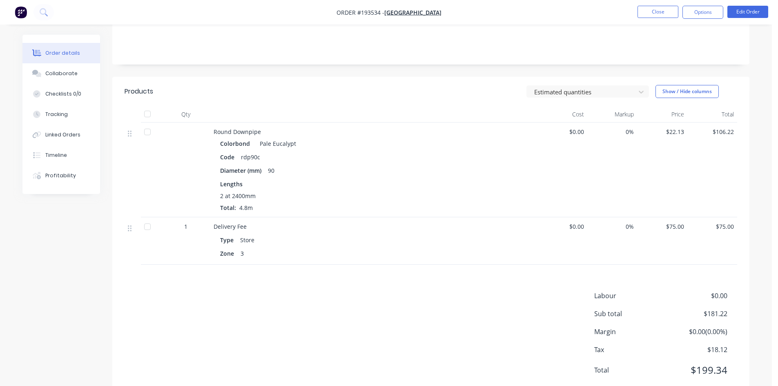
scroll to position [166, 0]
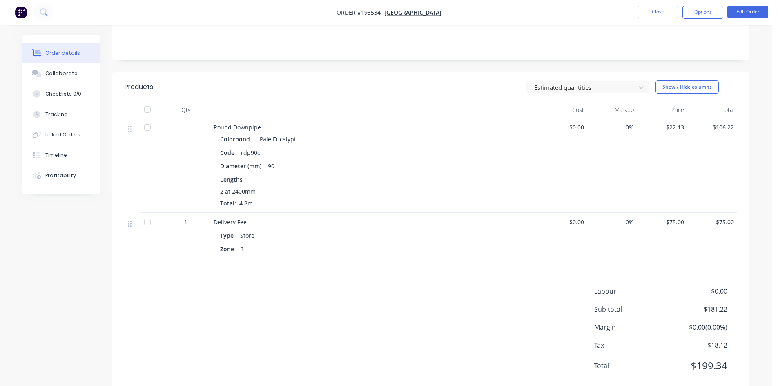
click at [701, 4] on nav "Order #193534 - METROLL NORTH COAST Close Options Edit Order" at bounding box center [389, 12] width 778 height 25
click at [704, 16] on button "Options" at bounding box center [703, 12] width 41 height 13
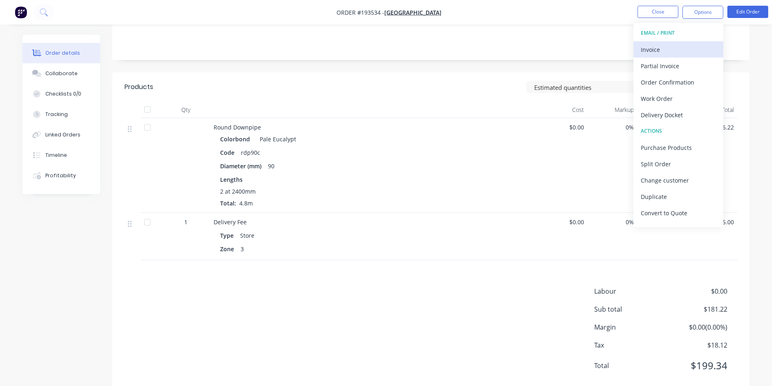
click at [675, 48] on div "Invoice" at bounding box center [678, 50] width 75 height 12
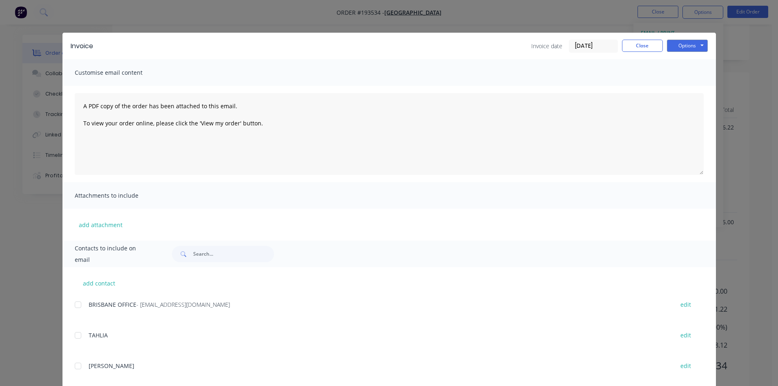
click at [80, 304] on div at bounding box center [78, 305] width 16 height 16
click at [680, 47] on button "Options" at bounding box center [687, 46] width 41 height 12
click at [680, 90] on button "Email" at bounding box center [693, 87] width 52 height 13
click at [633, 50] on button "Close" at bounding box center [642, 46] width 41 height 12
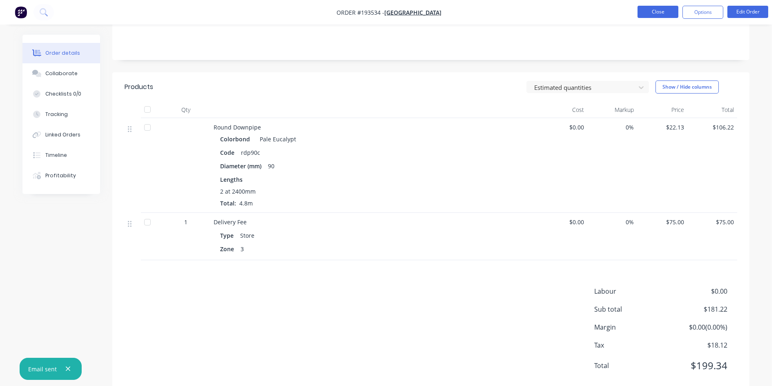
click at [664, 15] on button "Close" at bounding box center [658, 12] width 41 height 12
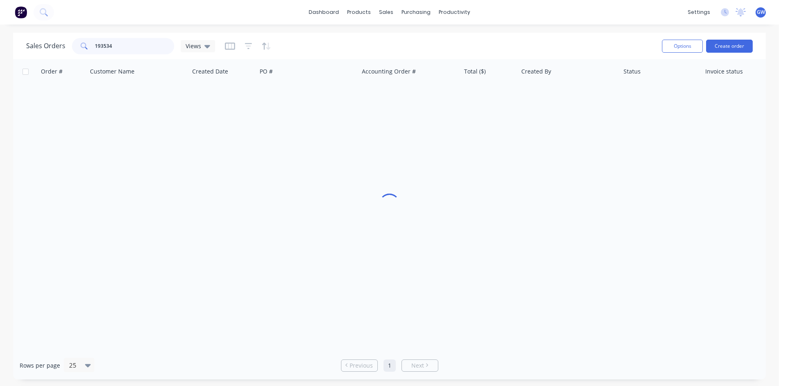
click at [145, 46] on input "193534" at bounding box center [135, 46] width 80 height 16
type input "193406"
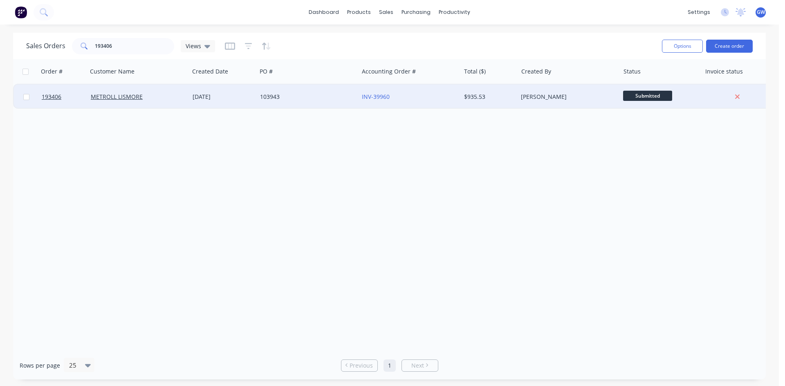
click at [502, 100] on div "$935.53" at bounding box center [488, 97] width 48 height 8
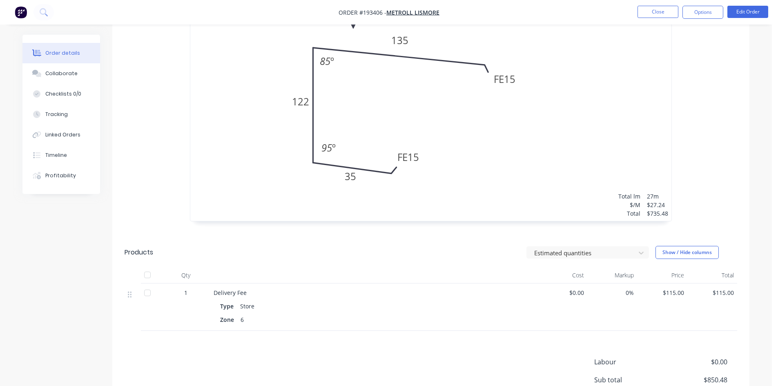
scroll to position [327, 0]
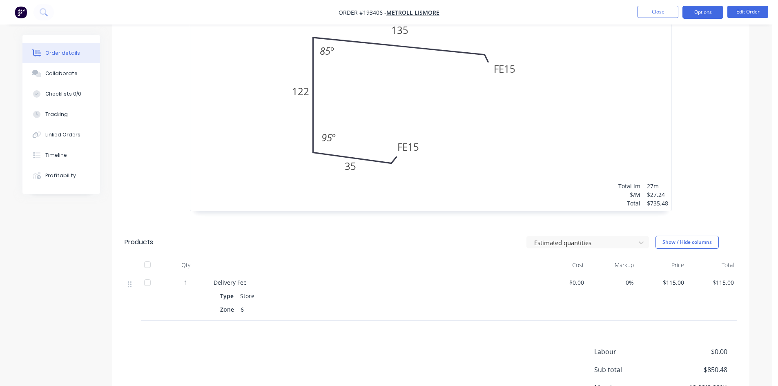
click at [698, 16] on button "Options" at bounding box center [703, 12] width 41 height 13
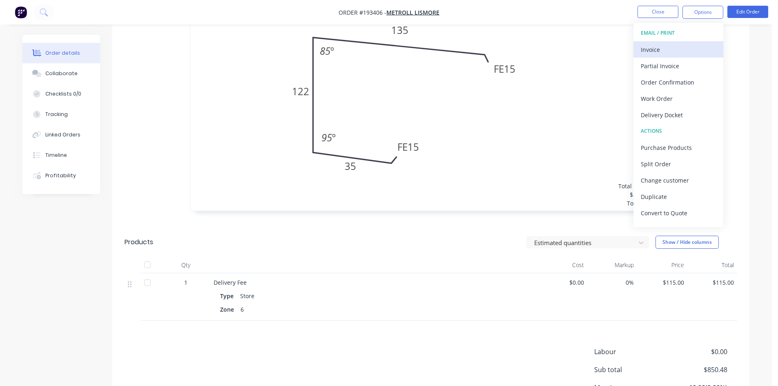
click at [679, 46] on div "Invoice" at bounding box center [678, 50] width 75 height 12
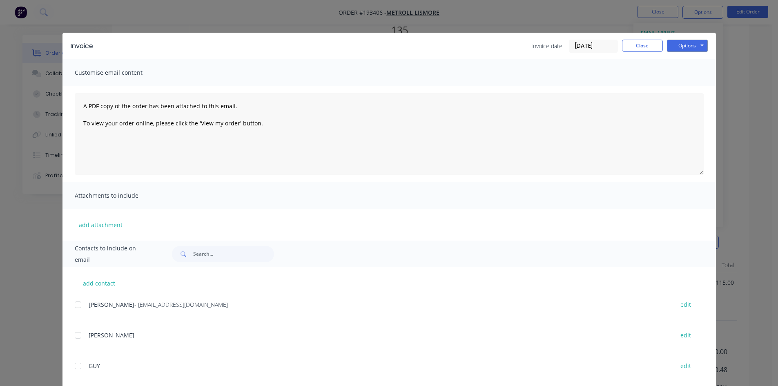
click at [77, 306] on div at bounding box center [78, 305] width 16 height 16
drag, startPoint x: 697, startPoint y: 41, endPoint x: 698, endPoint y: 51, distance: 9.8
click at [697, 46] on button "Options" at bounding box center [687, 46] width 41 height 12
click at [696, 87] on button "Email" at bounding box center [693, 87] width 52 height 13
click at [643, 44] on button "Close" at bounding box center [642, 46] width 41 height 12
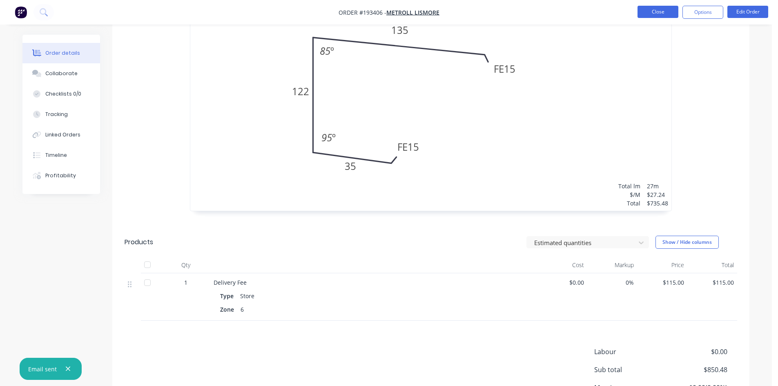
click at [649, 13] on button "Close" at bounding box center [658, 12] width 41 height 12
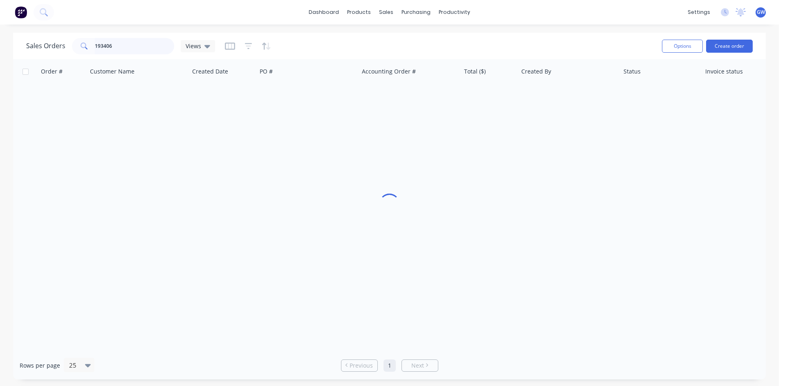
click at [135, 42] on input "193406" at bounding box center [135, 46] width 80 height 16
type input "193581"
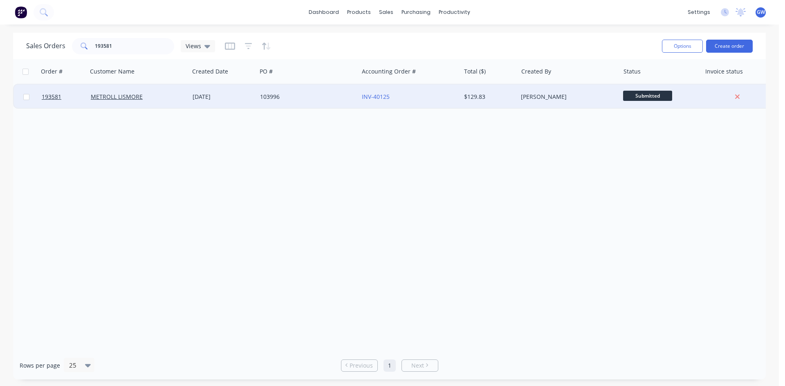
click at [571, 96] on div "[PERSON_NAME]" at bounding box center [566, 97] width 91 height 8
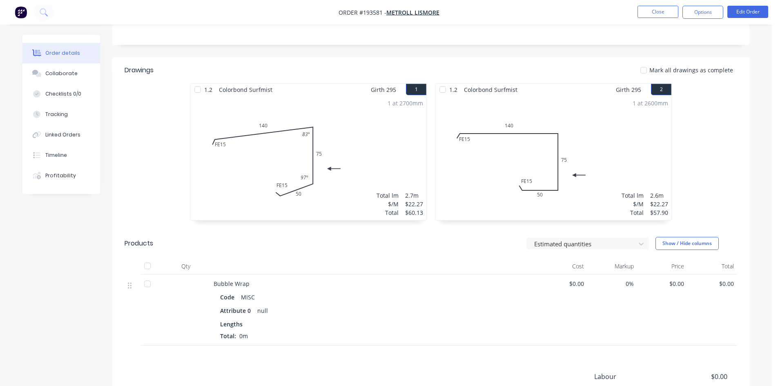
scroll to position [204, 0]
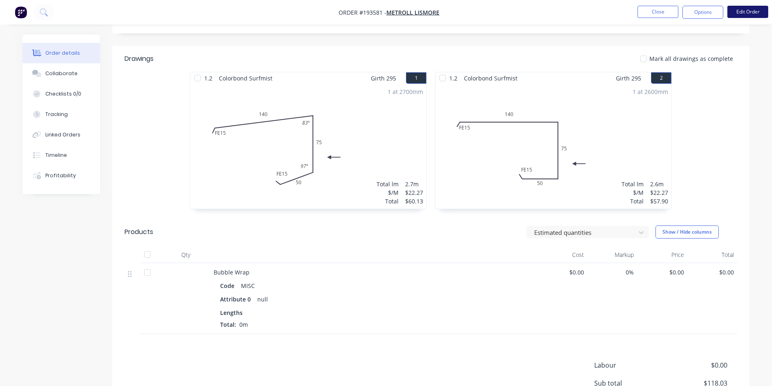
click at [758, 11] on button "Edit Order" at bounding box center [748, 12] width 41 height 12
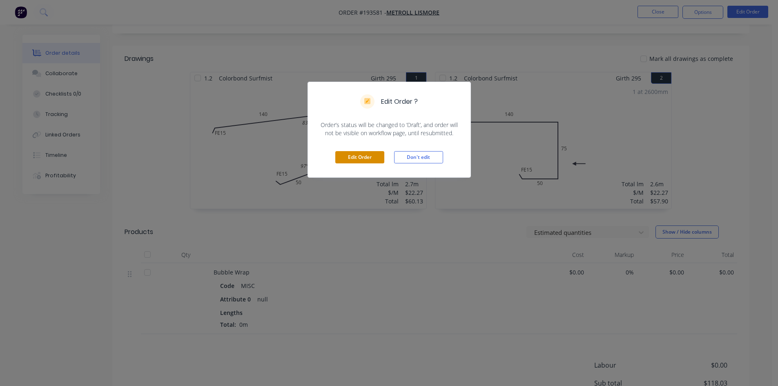
click at [360, 156] on button "Edit Order" at bounding box center [360, 157] width 49 height 12
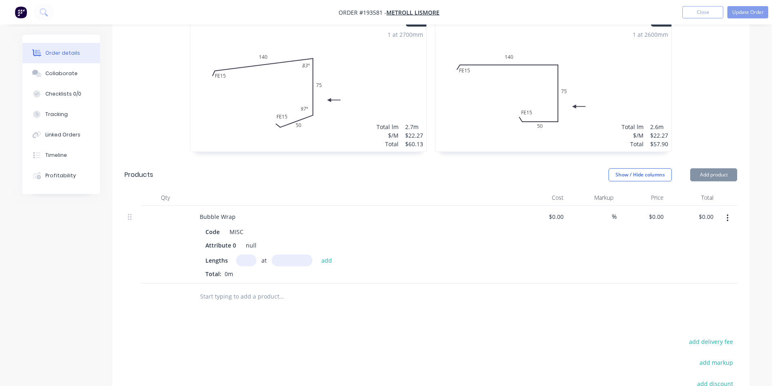
scroll to position [368, 0]
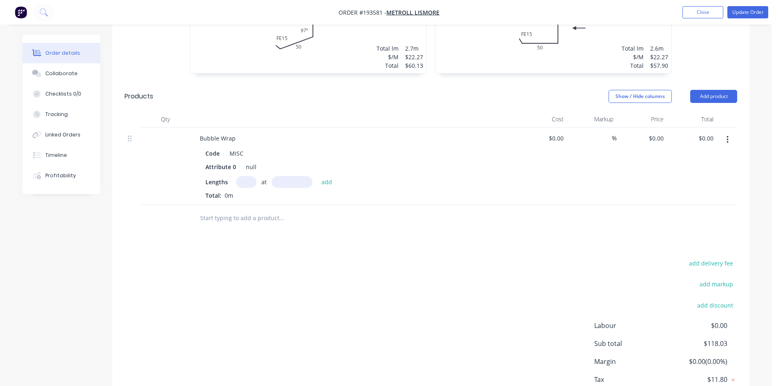
click at [728, 136] on icon "button" at bounding box center [728, 139] width 2 height 7
click at [705, 204] on div "Delete" at bounding box center [698, 210] width 63 height 12
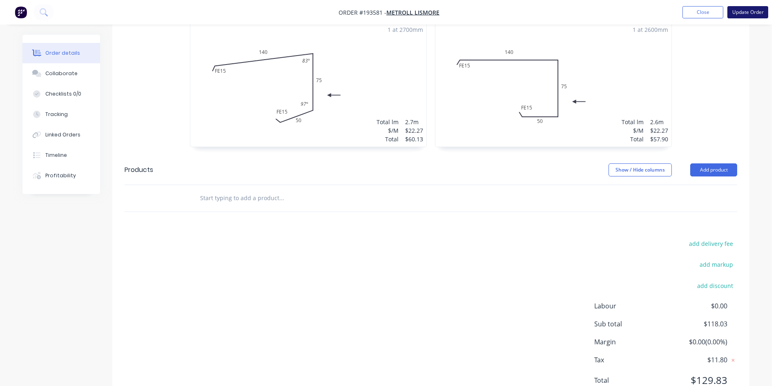
click at [742, 9] on button "Update Order" at bounding box center [748, 12] width 41 height 12
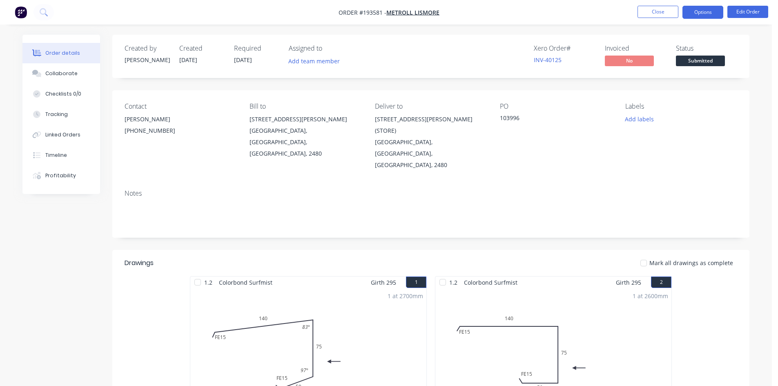
click at [713, 6] on button "Options" at bounding box center [703, 12] width 41 height 13
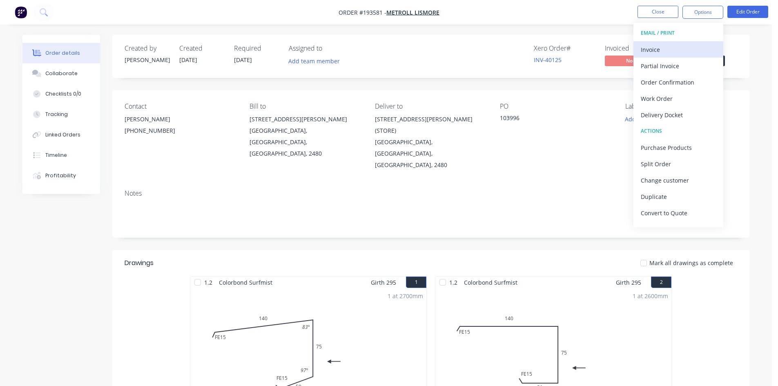
click at [669, 46] on div "Invoice" at bounding box center [678, 50] width 75 height 12
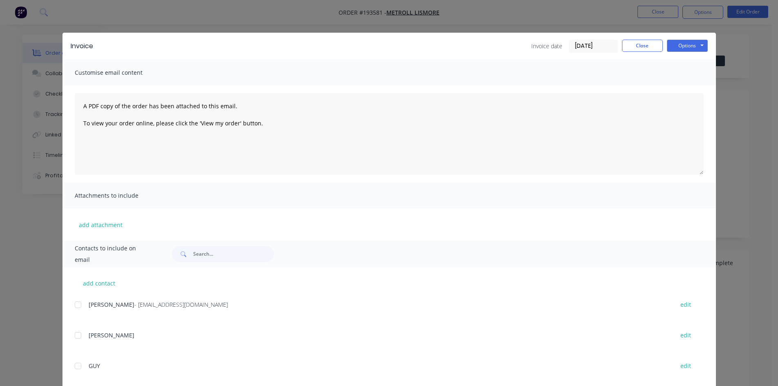
click at [83, 304] on div "Renae - accounts@lismore.metroll.com.au edit" at bounding box center [396, 304] width 642 height 11
click at [89, 302] on span "Renae" at bounding box center [112, 305] width 46 height 8
click at [75, 308] on div at bounding box center [78, 305] width 16 height 16
click at [691, 42] on button "Options" at bounding box center [687, 46] width 41 height 12
click at [691, 93] on button "Email" at bounding box center [693, 87] width 52 height 13
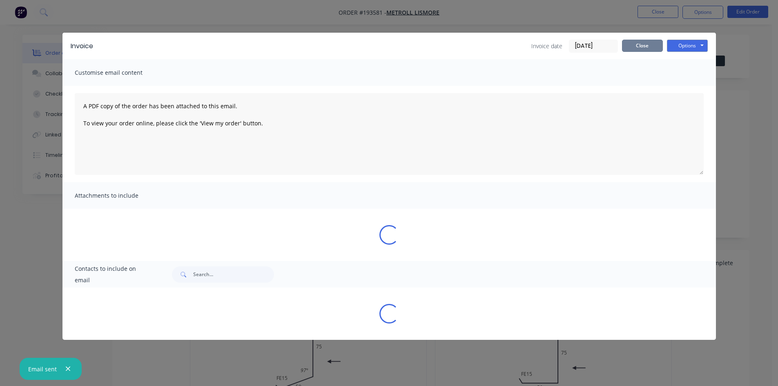
click at [639, 45] on button "Close" at bounding box center [642, 46] width 41 height 12
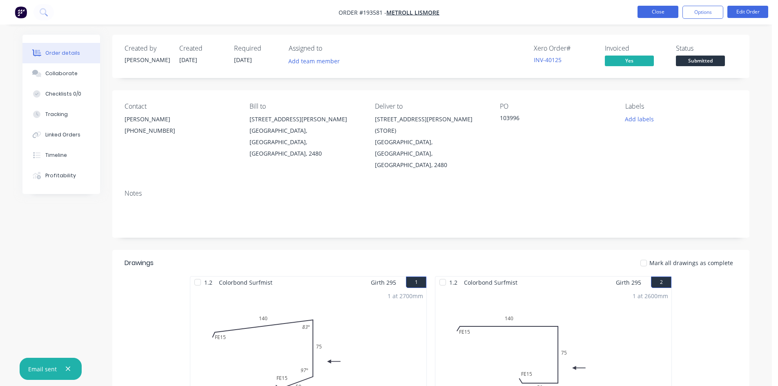
click at [652, 14] on button "Close" at bounding box center [658, 12] width 41 height 12
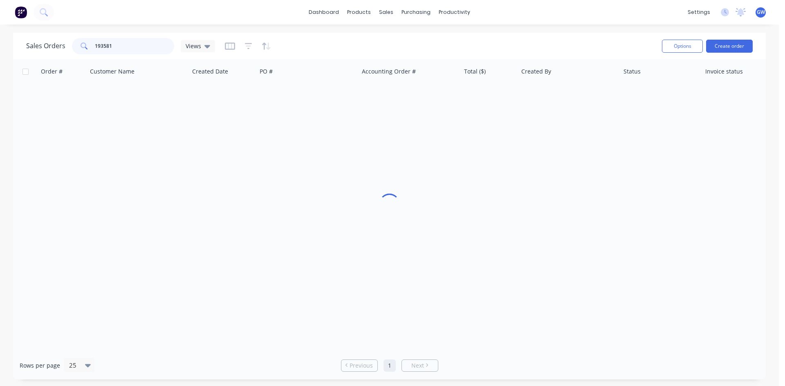
drag, startPoint x: 128, startPoint y: 44, endPoint x: 54, endPoint y: 45, distance: 74.0
click at [54, 45] on div "Sales Orders 193581 Views" at bounding box center [120, 46] width 189 height 16
type input "193445"
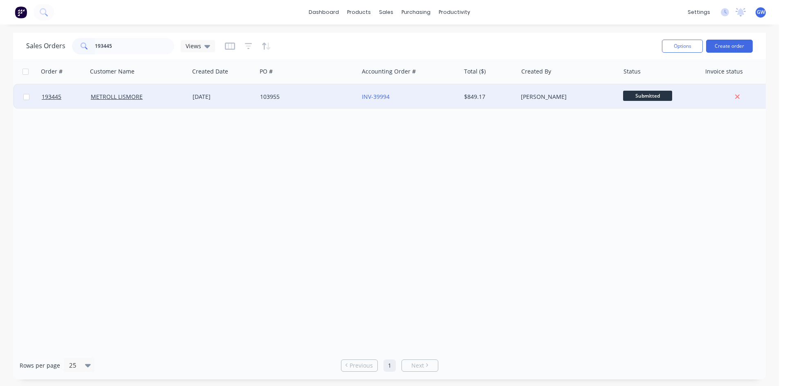
click at [498, 94] on div "$849.17" at bounding box center [488, 97] width 48 height 8
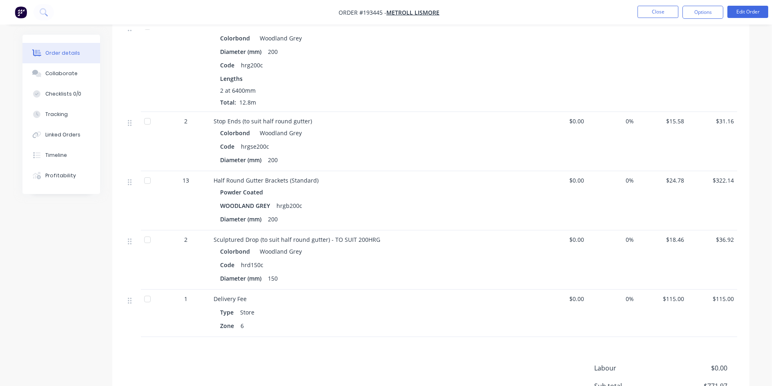
scroll to position [352, 0]
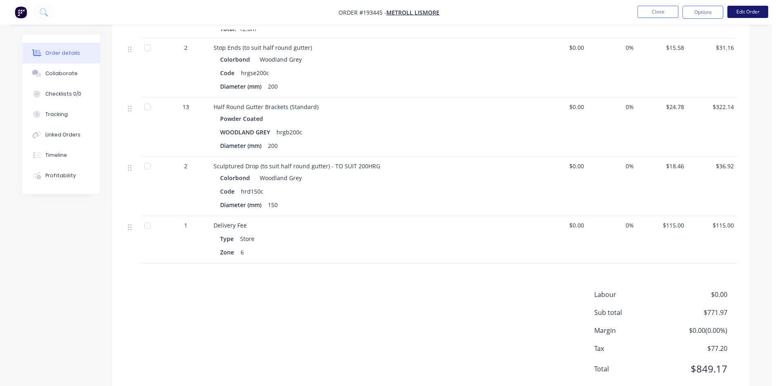
click at [740, 13] on button "Edit Order" at bounding box center [748, 12] width 41 height 12
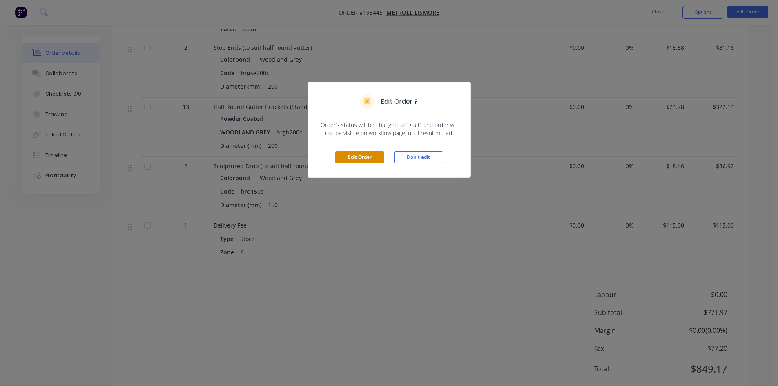
click at [348, 159] on button "Edit Order" at bounding box center [360, 157] width 49 height 12
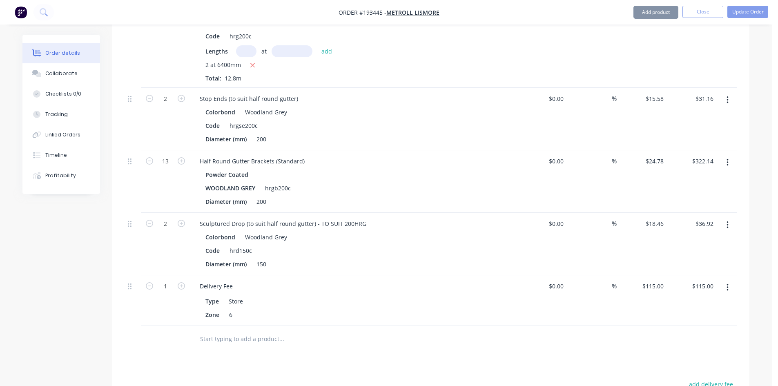
scroll to position [450, 0]
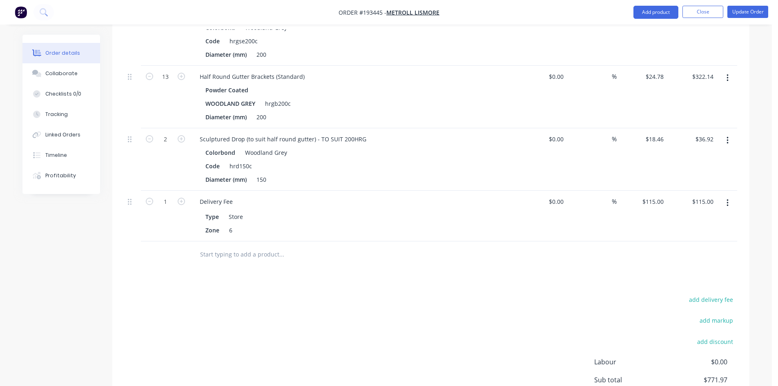
click at [729, 196] on button "button" at bounding box center [727, 203] width 19 height 15
click at [702, 268] on div "Delete" at bounding box center [698, 274] width 63 height 12
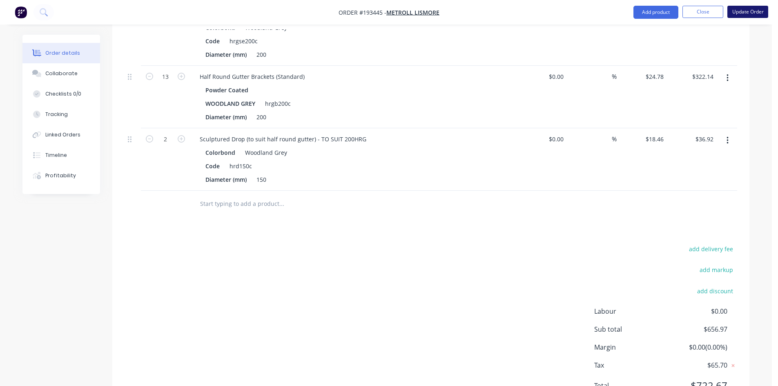
click at [739, 9] on button "Update Order" at bounding box center [748, 12] width 41 height 12
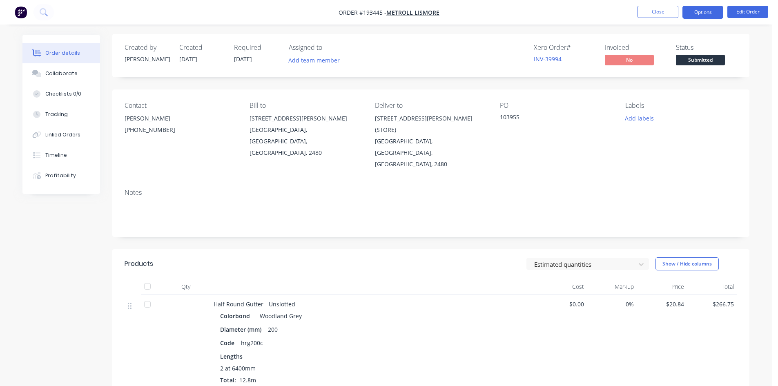
scroll to position [0, 0]
click at [707, 9] on button "Options" at bounding box center [703, 12] width 41 height 13
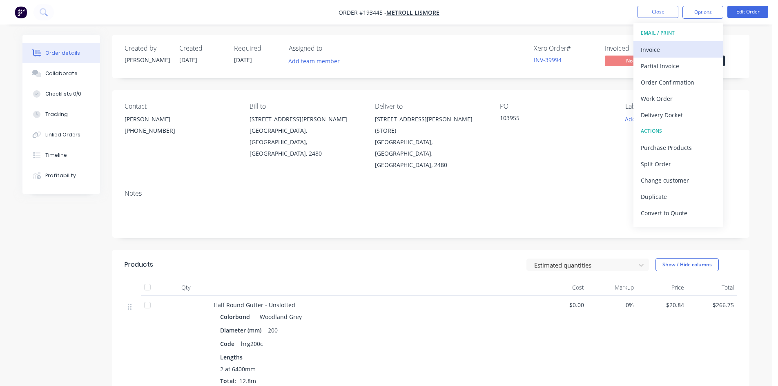
click at [686, 50] on div "Invoice" at bounding box center [678, 50] width 75 height 12
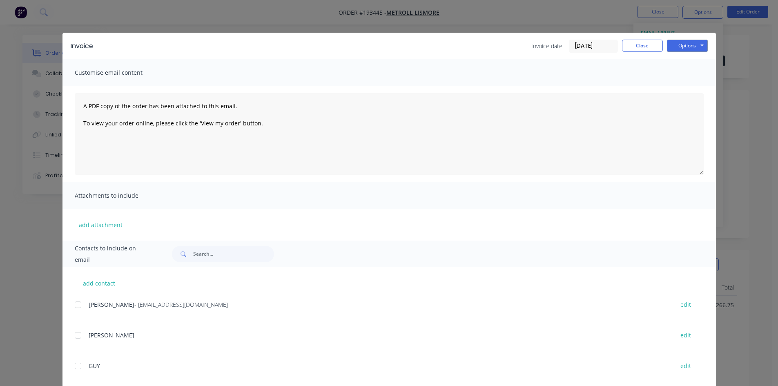
click at [75, 308] on div at bounding box center [78, 305] width 16 height 16
click at [687, 42] on button "Options" at bounding box center [687, 46] width 41 height 12
click at [681, 91] on button "Email" at bounding box center [693, 87] width 52 height 13
click at [648, 49] on button "Close" at bounding box center [642, 46] width 41 height 12
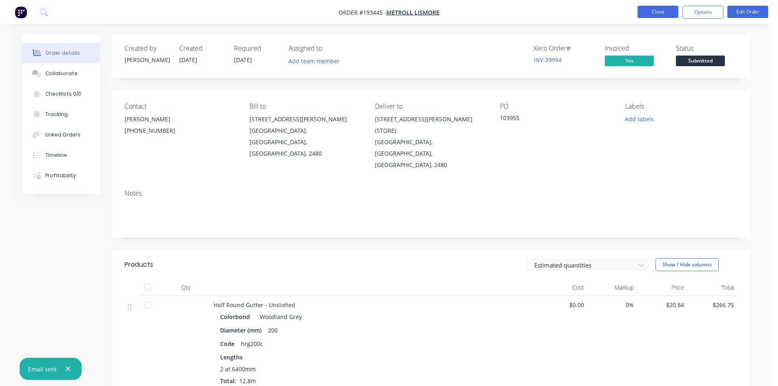
click at [666, 13] on button "Close" at bounding box center [658, 12] width 41 height 12
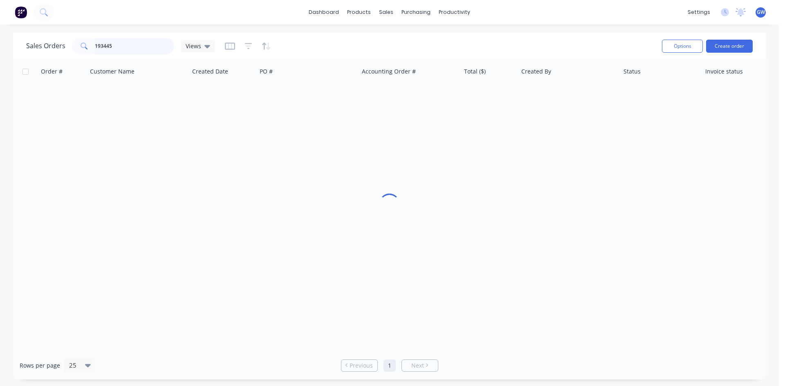
click at [124, 49] on input "193445" at bounding box center [135, 46] width 80 height 16
type input "193774"
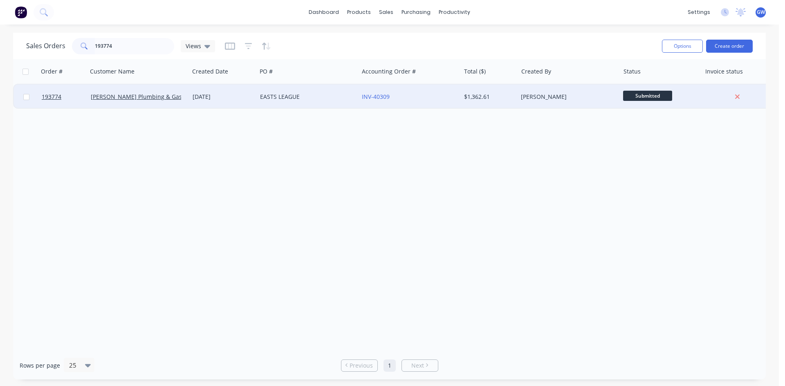
click at [534, 97] on div "[PERSON_NAME]" at bounding box center [566, 97] width 91 height 8
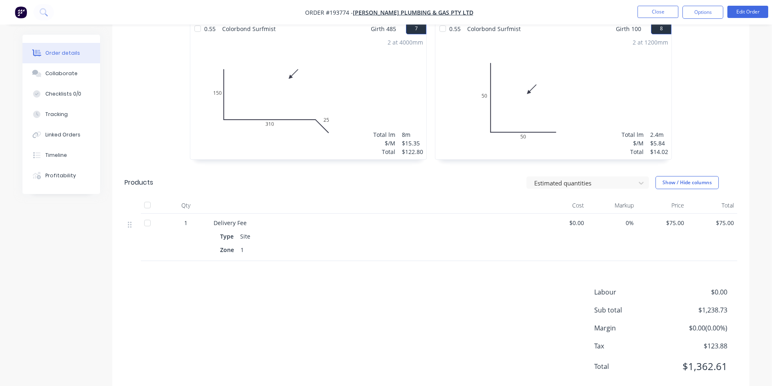
scroll to position [680, 0]
click at [705, 8] on button "Options" at bounding box center [703, 12] width 41 height 13
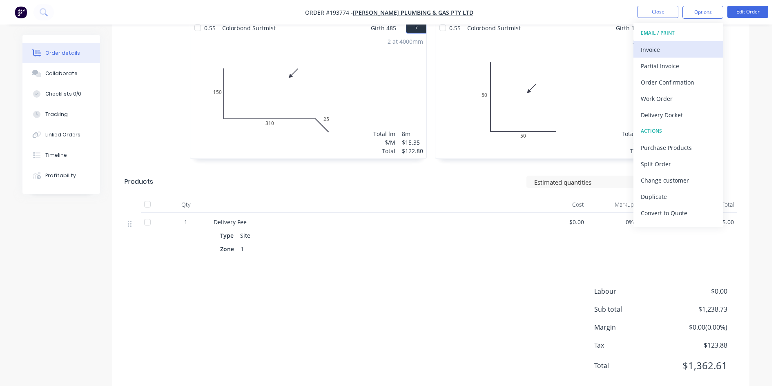
click at [678, 43] on button "Invoice" at bounding box center [679, 49] width 90 height 16
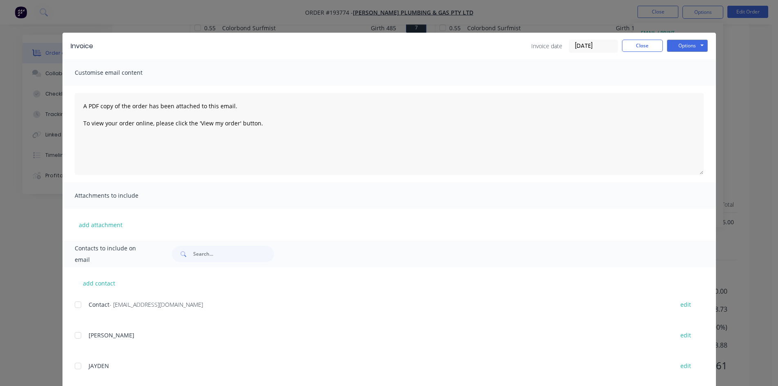
click at [78, 303] on div at bounding box center [78, 305] width 16 height 16
click at [693, 43] on button "Options" at bounding box center [687, 46] width 41 height 12
click at [689, 86] on button "Email" at bounding box center [693, 87] width 52 height 13
click at [643, 49] on button "Close" at bounding box center [642, 46] width 41 height 12
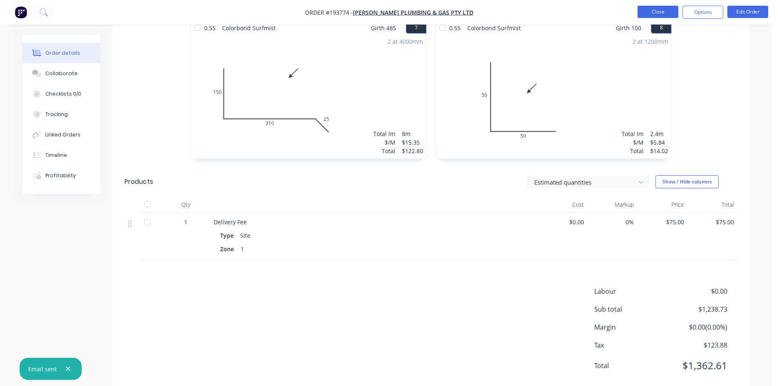
click at [658, 13] on button "Close" at bounding box center [658, 12] width 41 height 12
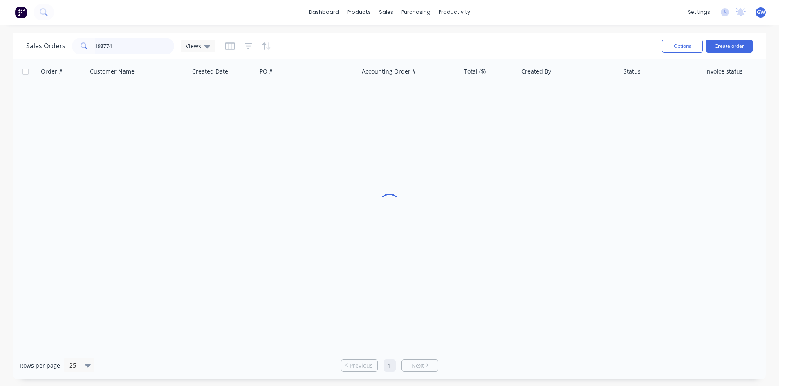
click at [140, 52] on input "193774" at bounding box center [135, 46] width 80 height 16
type input "193680"
click at [537, 94] on div "[PERSON_NAME]" at bounding box center [566, 97] width 91 height 8
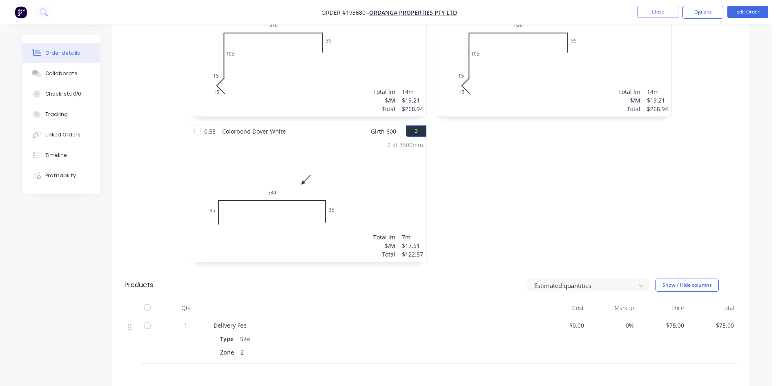
scroll to position [286, 0]
click at [714, 13] on button "Options" at bounding box center [703, 12] width 41 height 13
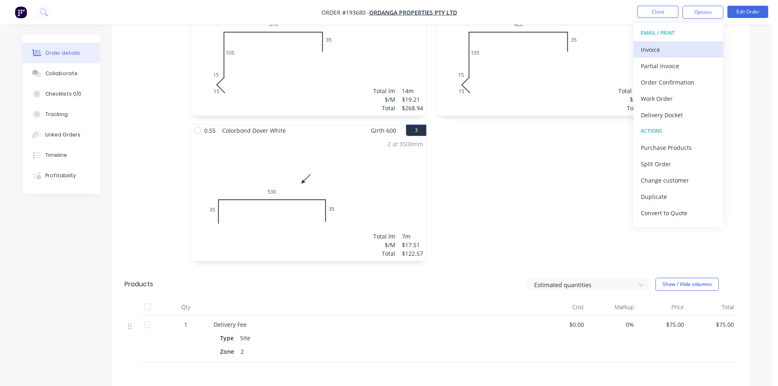
click at [682, 51] on div "Invoice" at bounding box center [678, 50] width 75 height 12
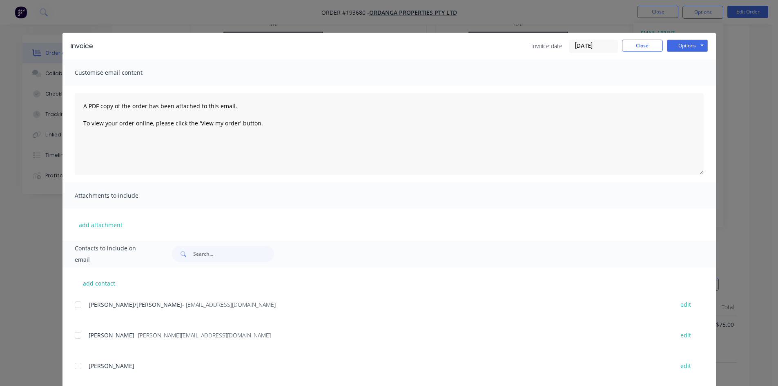
drag, startPoint x: 76, startPoint y: 304, endPoint x: 74, endPoint y: 320, distance: 16.4
click at [76, 304] on div at bounding box center [78, 305] width 16 height 16
click at [71, 336] on div "add contact GERALDINE/MADONNA - admin@ordanga.com edit IAN BUCKLER - ianbuckler…" at bounding box center [390, 379] width 654 height 225
click at [681, 52] on div "Options Preview Print Email" at bounding box center [687, 46] width 41 height 13
click at [695, 49] on button "Options" at bounding box center [687, 46] width 41 height 12
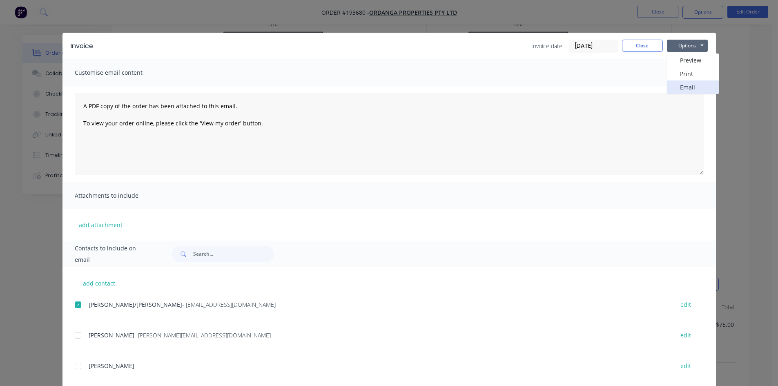
click at [692, 87] on button "Email" at bounding box center [693, 87] width 52 height 13
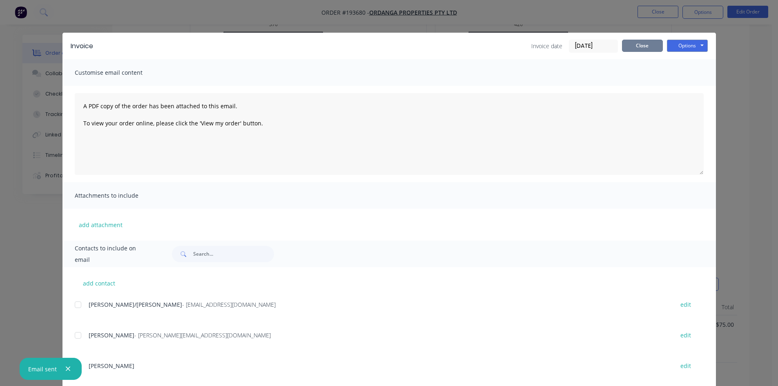
click at [631, 40] on button "Close" at bounding box center [642, 46] width 41 height 12
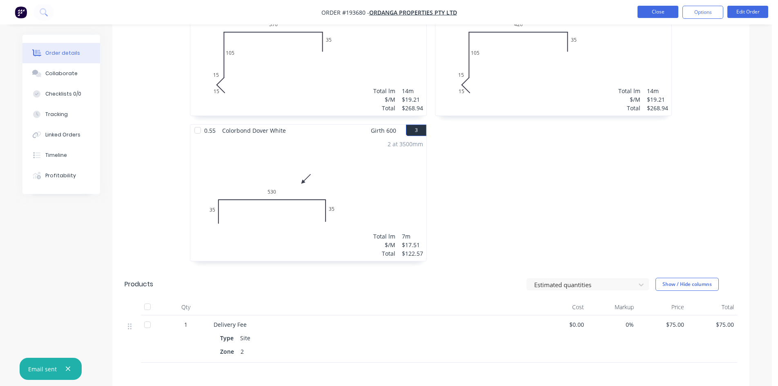
click at [661, 9] on button "Close" at bounding box center [658, 12] width 41 height 12
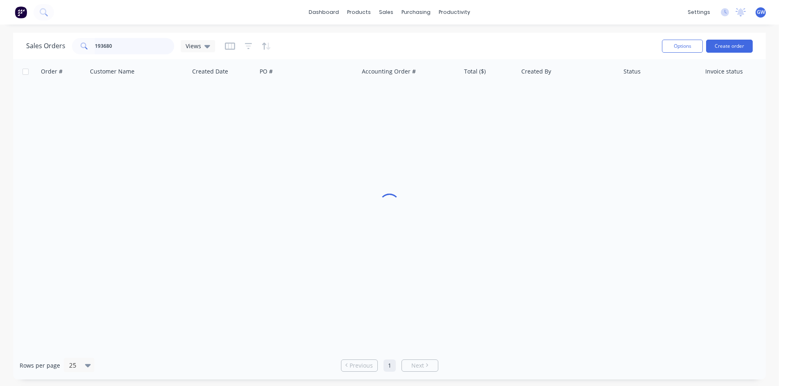
click at [137, 50] on input "193680" at bounding box center [135, 46] width 80 height 16
type input "193711"
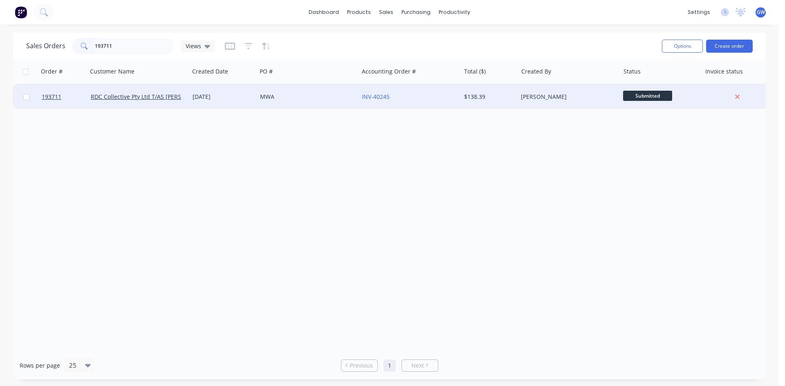
click at [476, 98] on div "$138.39" at bounding box center [488, 97] width 48 height 8
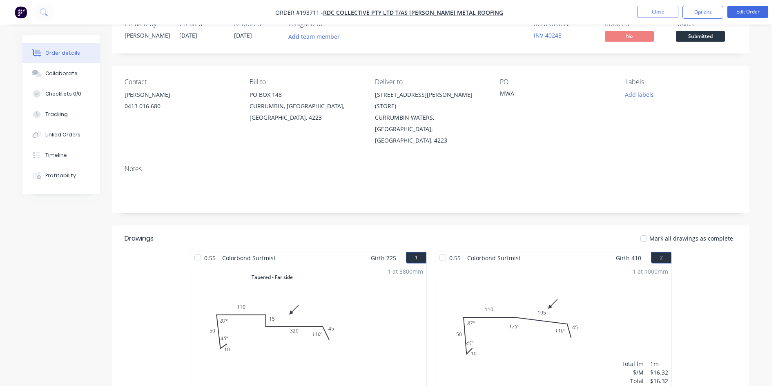
scroll to position [18, 0]
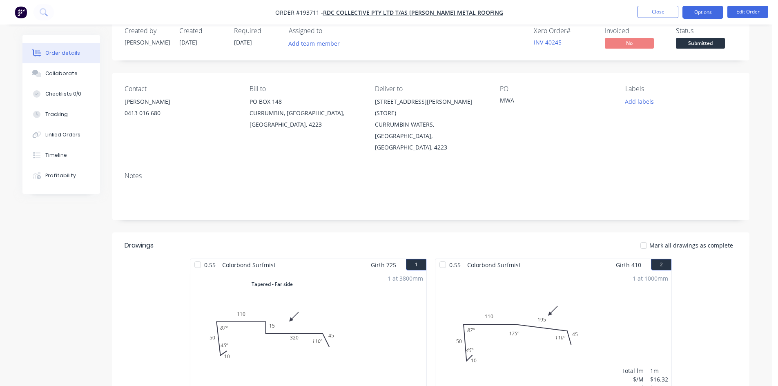
click at [697, 14] on button "Options" at bounding box center [703, 12] width 41 height 13
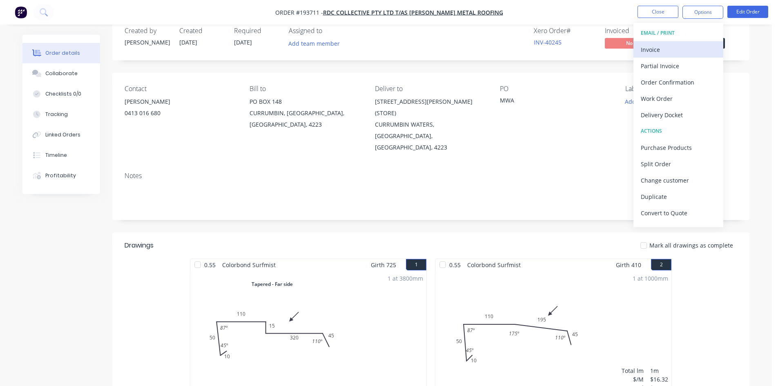
click at [673, 48] on div "Invoice" at bounding box center [678, 50] width 75 height 12
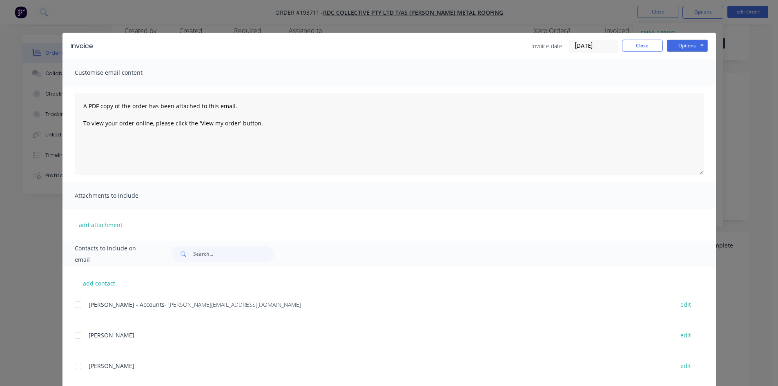
click at [76, 304] on div at bounding box center [78, 305] width 16 height 16
click at [688, 49] on button "Options" at bounding box center [687, 46] width 41 height 12
click at [699, 82] on button "Email" at bounding box center [693, 87] width 52 height 13
click at [645, 45] on button "Close" at bounding box center [642, 46] width 41 height 12
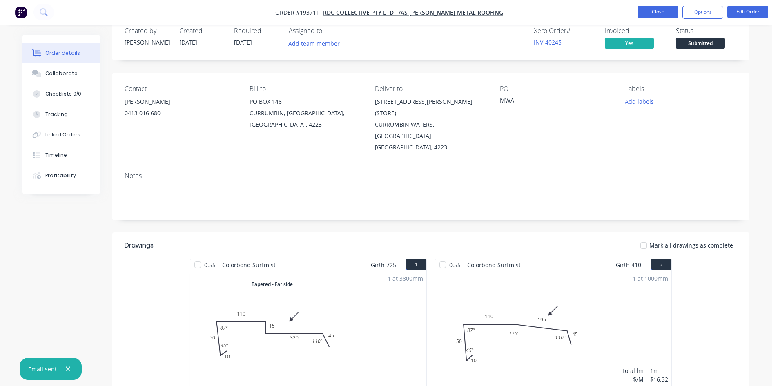
click at [671, 15] on button "Close" at bounding box center [658, 12] width 41 height 12
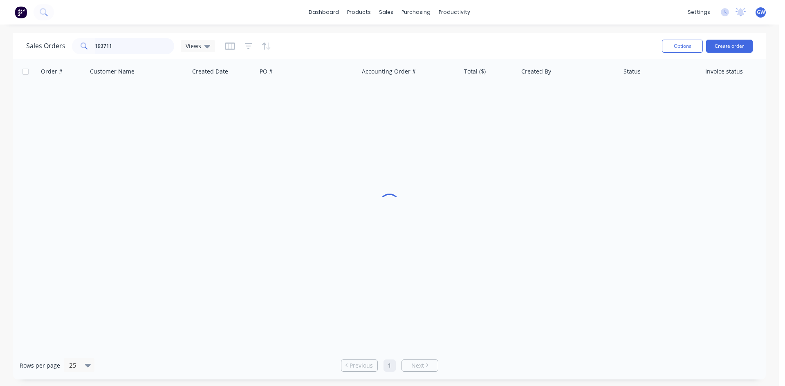
click at [130, 43] on input "193711" at bounding box center [135, 46] width 80 height 16
type input "193709"
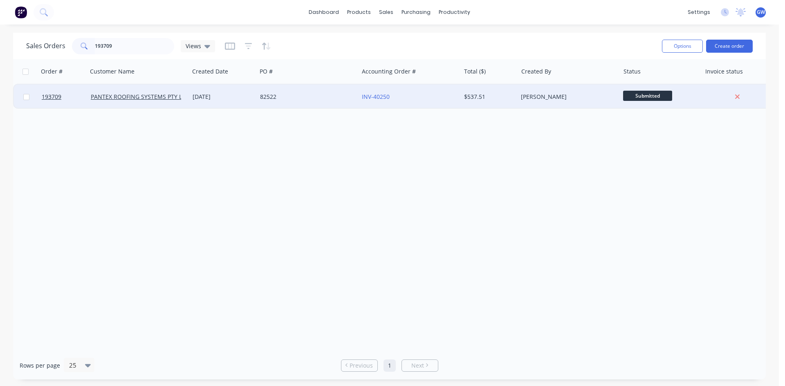
click at [336, 92] on div "82522" at bounding box center [308, 97] width 102 height 25
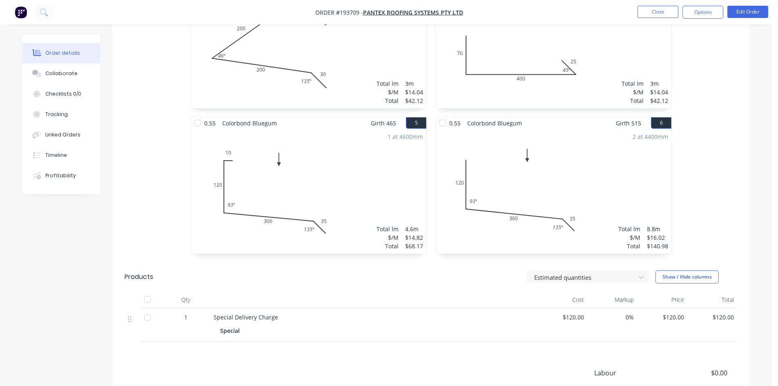
scroll to position [521, 0]
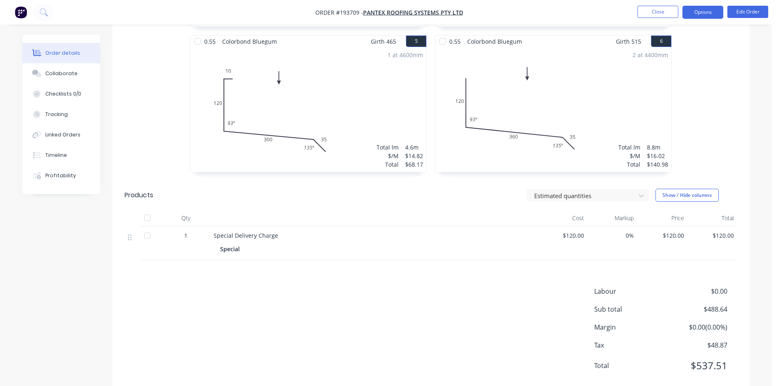
click at [709, 11] on button "Options" at bounding box center [703, 12] width 41 height 13
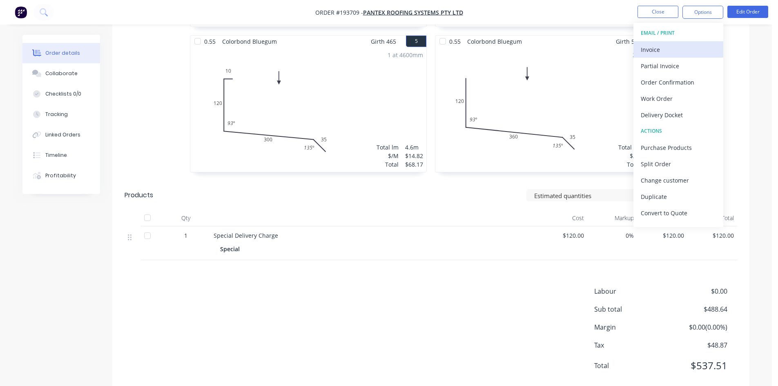
click at [679, 47] on div "Invoice" at bounding box center [678, 50] width 75 height 12
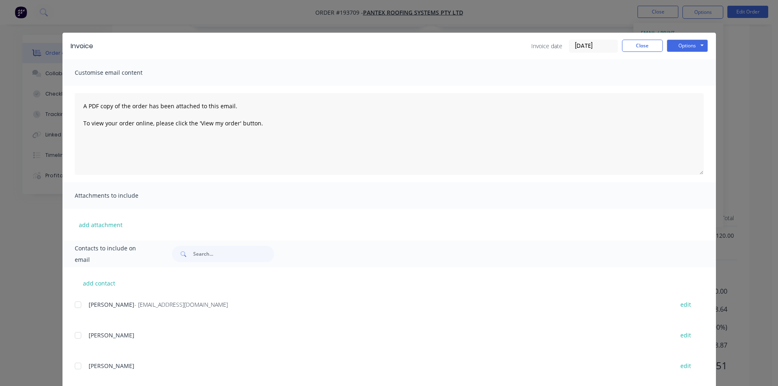
click at [79, 307] on div at bounding box center [78, 305] width 16 height 16
click at [688, 42] on button "Options" at bounding box center [687, 46] width 41 height 12
click at [684, 86] on button "Email" at bounding box center [693, 87] width 52 height 13
click at [643, 44] on button "Close" at bounding box center [642, 46] width 41 height 12
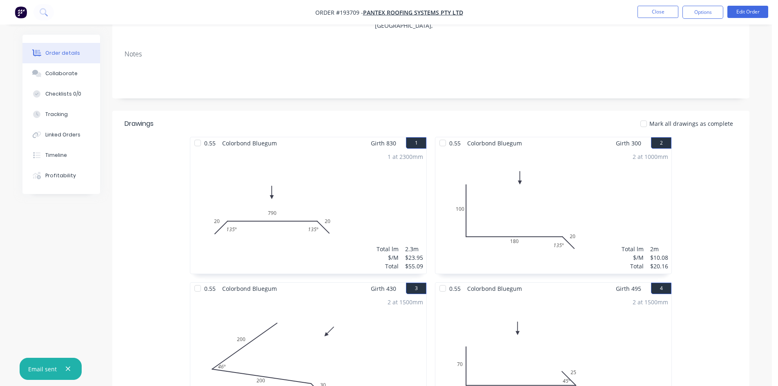
scroll to position [71, 0]
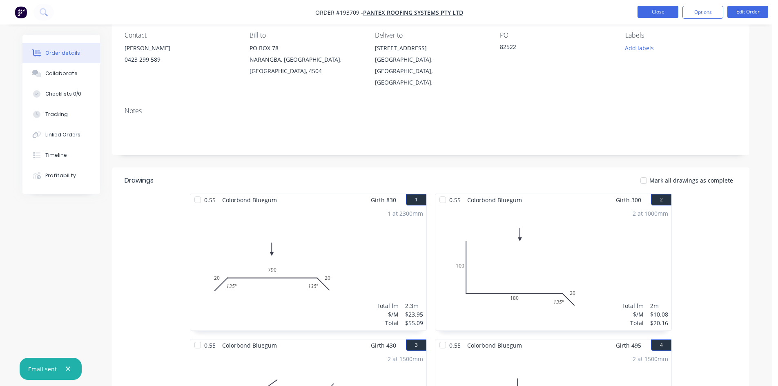
click at [654, 11] on button "Close" at bounding box center [658, 12] width 41 height 12
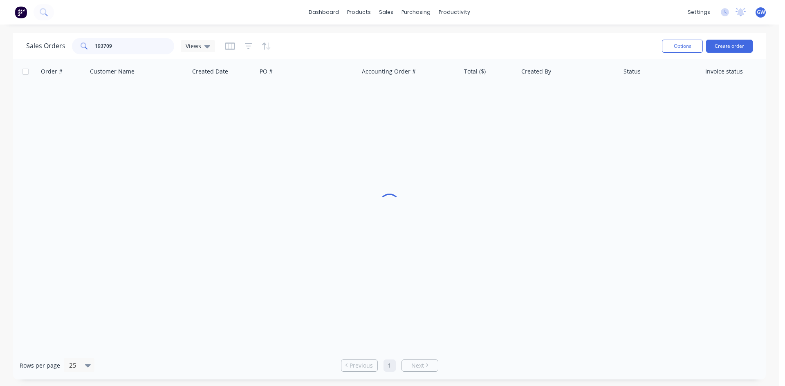
drag, startPoint x: 142, startPoint y: 48, endPoint x: 71, endPoint y: 46, distance: 71.5
click at [71, 46] on div "Sales Orders 193709 Views" at bounding box center [120, 46] width 189 height 16
type input "193713"
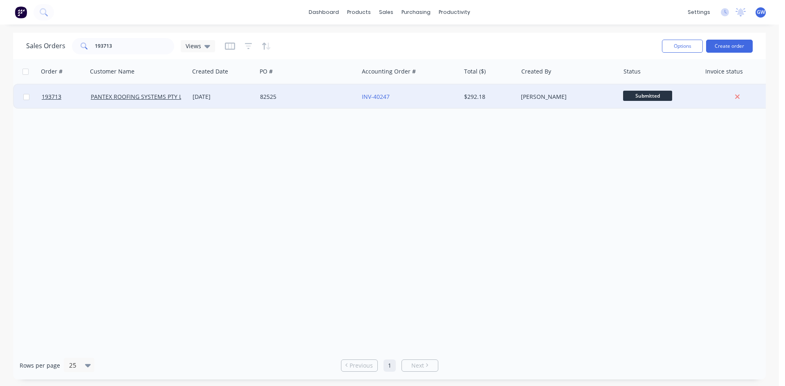
click at [525, 103] on div "[PERSON_NAME]" at bounding box center [568, 97] width 102 height 25
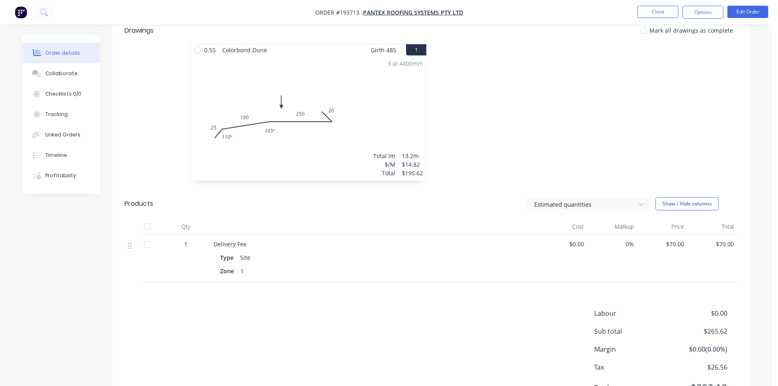
scroll to position [243, 0]
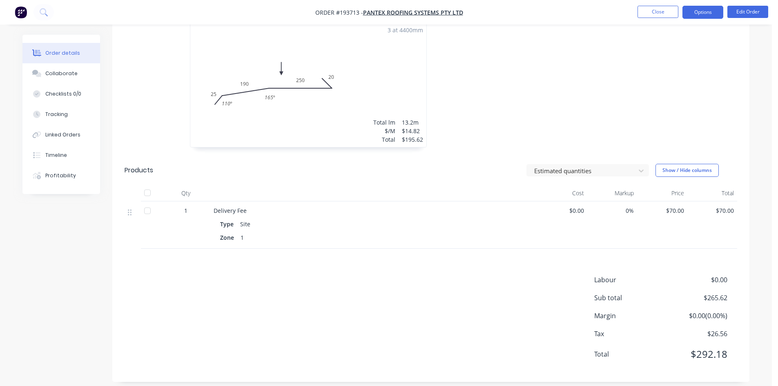
click at [691, 8] on button "Options" at bounding box center [703, 12] width 41 height 13
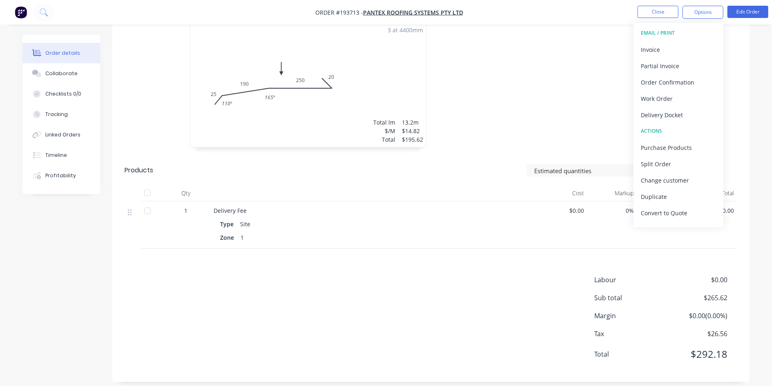
click at [687, 43] on button "Invoice" at bounding box center [679, 49] width 90 height 16
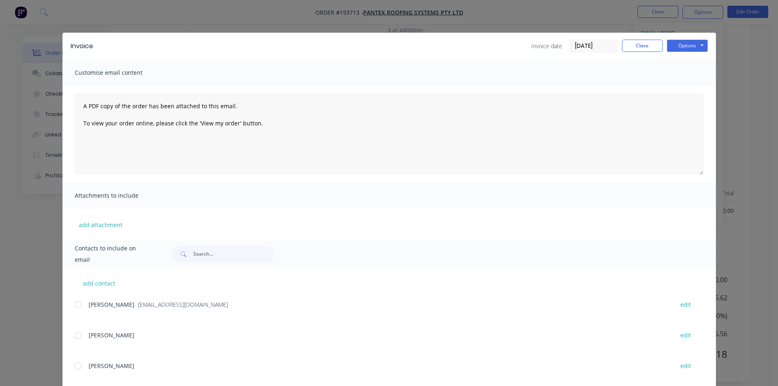
click at [78, 304] on div at bounding box center [78, 305] width 16 height 16
click at [692, 47] on button "Options" at bounding box center [687, 46] width 41 height 12
click at [691, 86] on button "Email" at bounding box center [693, 87] width 52 height 13
click at [634, 49] on button "Close" at bounding box center [642, 46] width 41 height 12
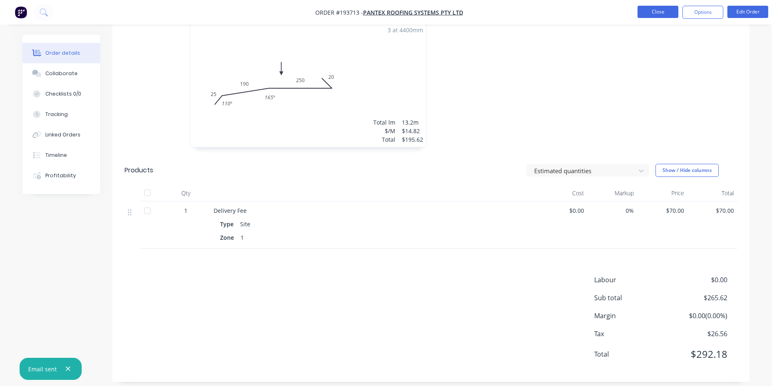
click at [651, 9] on button "Close" at bounding box center [658, 12] width 41 height 12
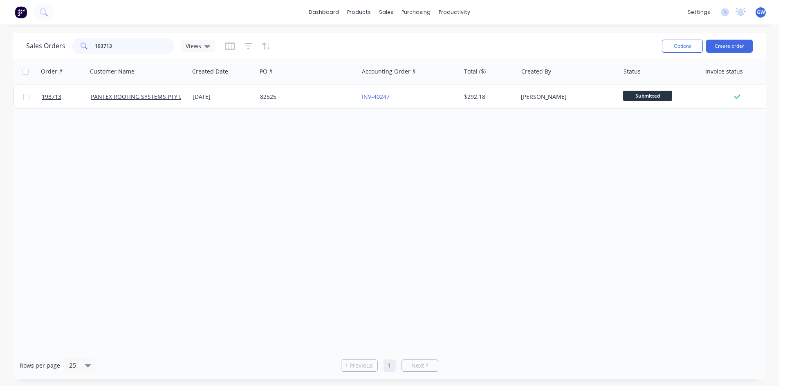
click at [118, 41] on input "193713" at bounding box center [135, 46] width 80 height 16
type input "193763"
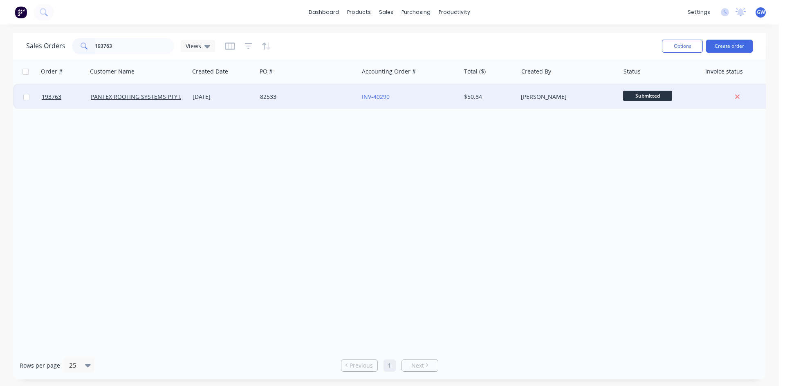
click at [483, 98] on div "$50.84" at bounding box center [488, 97] width 48 height 8
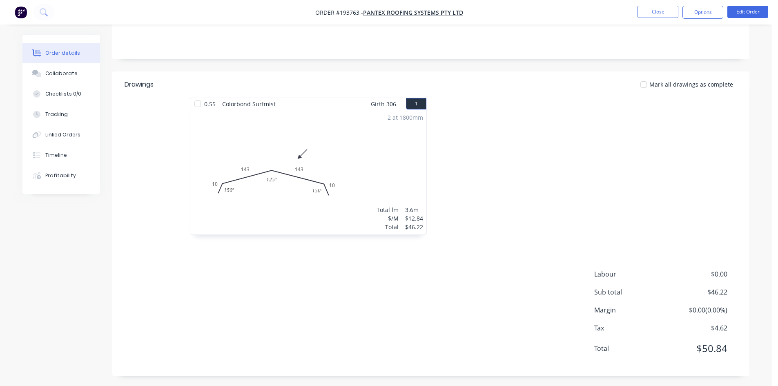
scroll to position [158, 0]
click at [695, 6] on button "Options" at bounding box center [703, 12] width 41 height 13
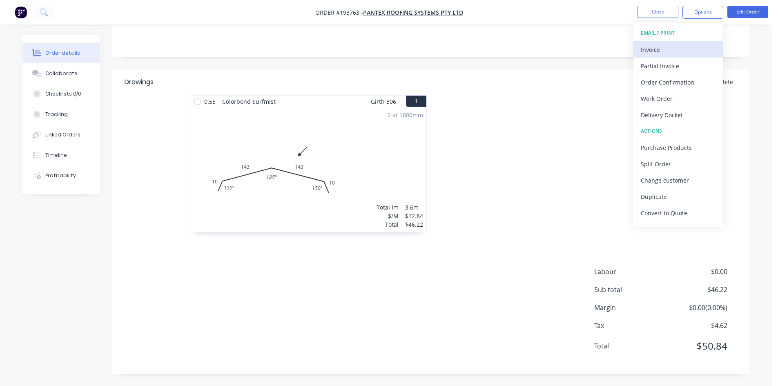
click at [684, 44] on div "Invoice" at bounding box center [678, 50] width 75 height 12
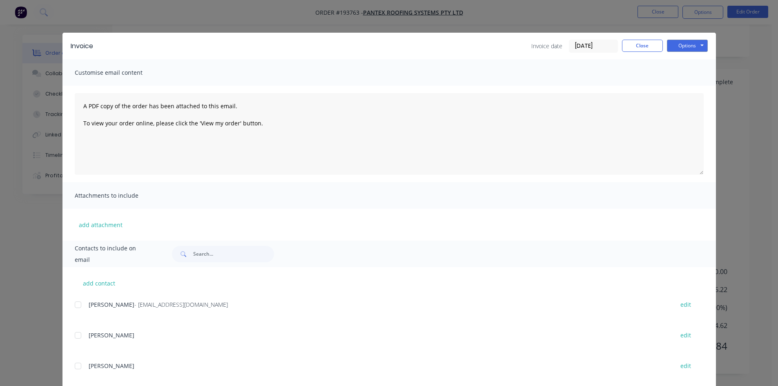
click at [74, 304] on div at bounding box center [78, 305] width 16 height 16
click at [682, 45] on button "Options" at bounding box center [687, 46] width 41 height 12
click at [690, 89] on button "Email" at bounding box center [693, 87] width 52 height 13
click at [651, 47] on button "Close" at bounding box center [642, 46] width 41 height 12
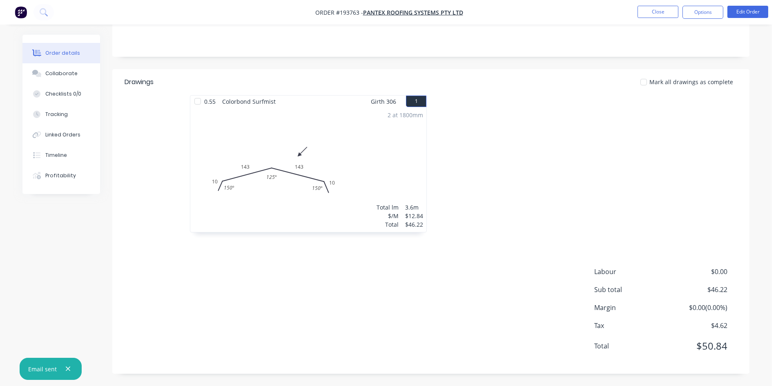
click at [657, 5] on nav "Order #193763 - PANTEX ROOFING SYSTEMS PTY LTD Close Options Edit Order" at bounding box center [389, 12] width 778 height 25
click at [650, 12] on button "Close" at bounding box center [658, 12] width 41 height 12
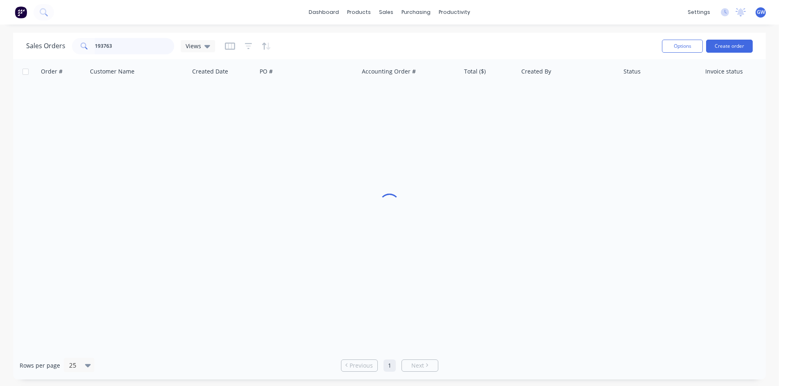
click at [120, 46] on input "193763" at bounding box center [135, 46] width 80 height 16
type input "193714"
click at [526, 95] on div "[PERSON_NAME]" at bounding box center [566, 97] width 91 height 8
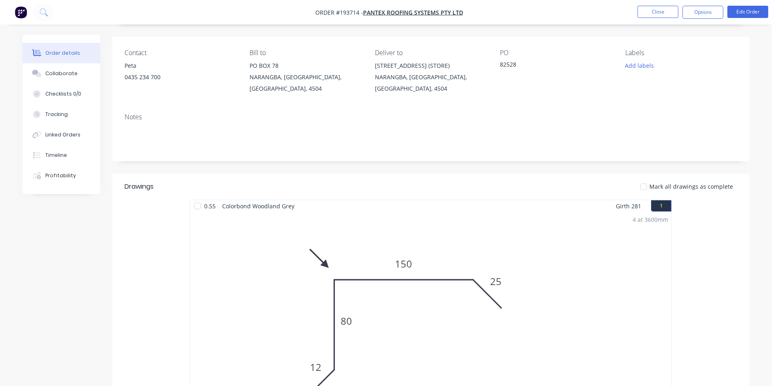
scroll to position [204, 0]
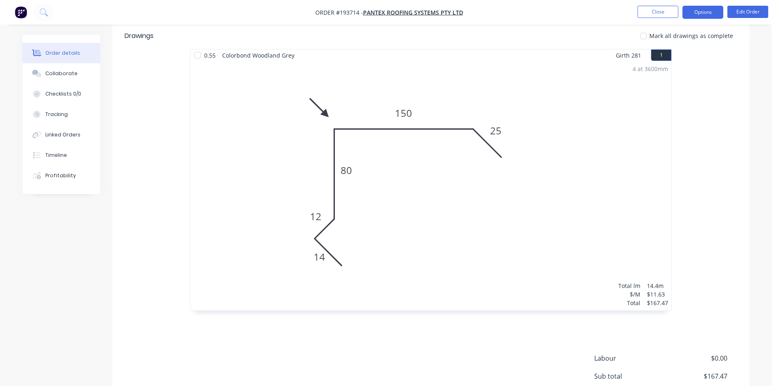
click at [701, 16] on button "Options" at bounding box center [703, 12] width 41 height 13
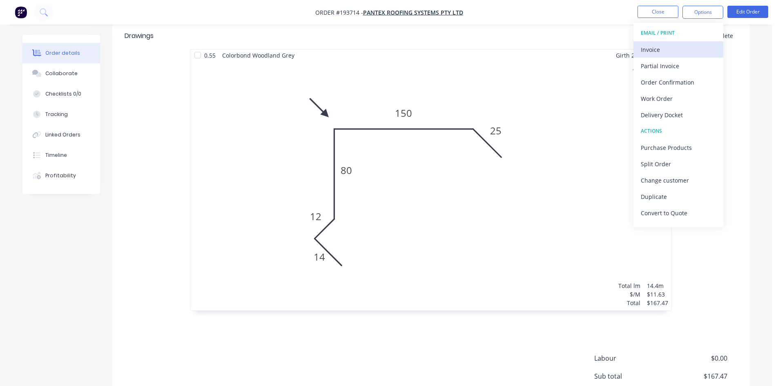
click at [675, 51] on div "Invoice" at bounding box center [678, 50] width 75 height 12
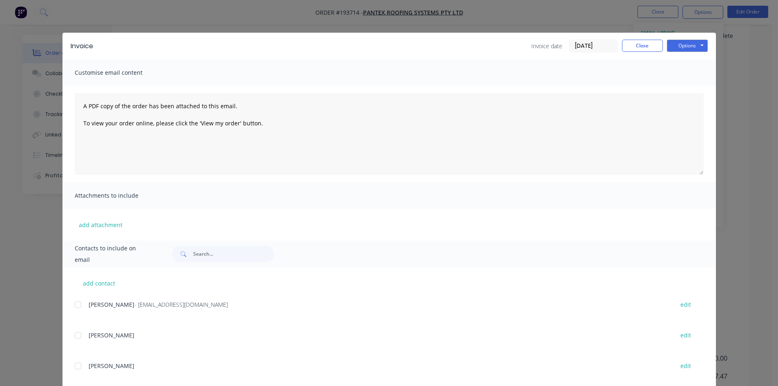
click at [76, 306] on div at bounding box center [78, 305] width 16 height 16
click at [693, 45] on button "Options" at bounding box center [687, 46] width 41 height 12
click at [689, 88] on button "Email" at bounding box center [693, 87] width 52 height 13
click at [650, 42] on button "Close" at bounding box center [642, 46] width 41 height 12
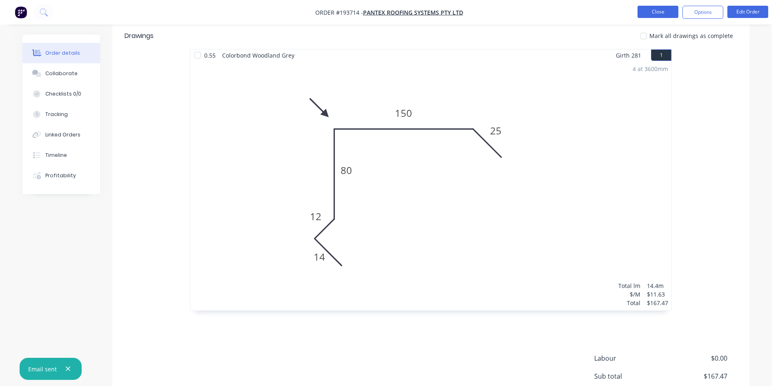
click at [658, 7] on button "Close" at bounding box center [658, 12] width 41 height 12
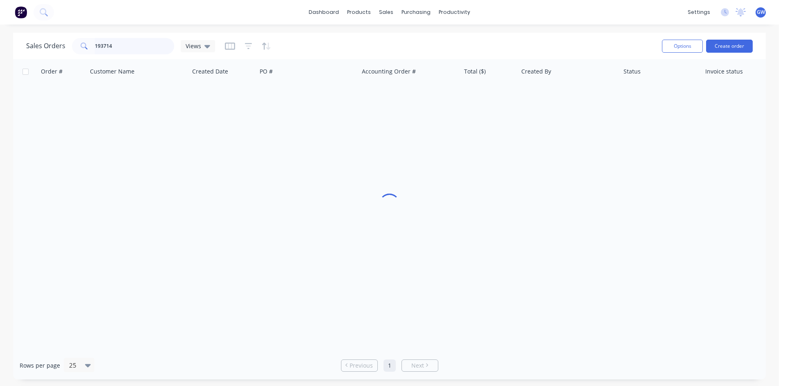
click at [111, 47] on input "193714" at bounding box center [135, 46] width 80 height 16
type input "193530"
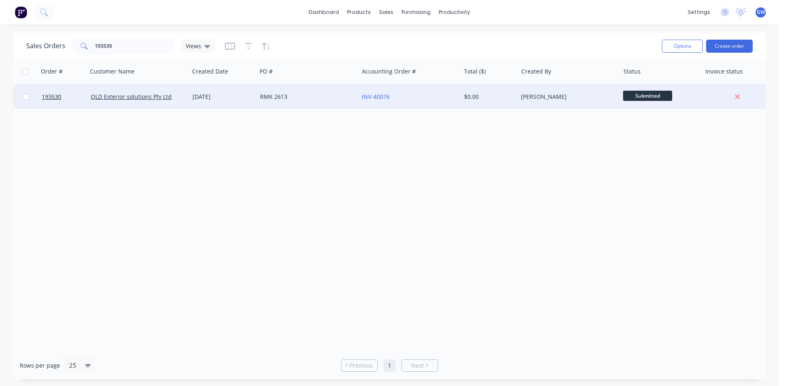
click at [522, 95] on div "[PERSON_NAME]" at bounding box center [566, 97] width 91 height 8
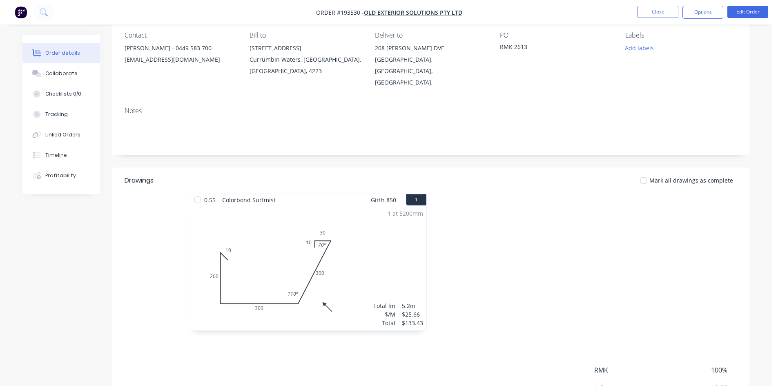
scroll to position [176, 0]
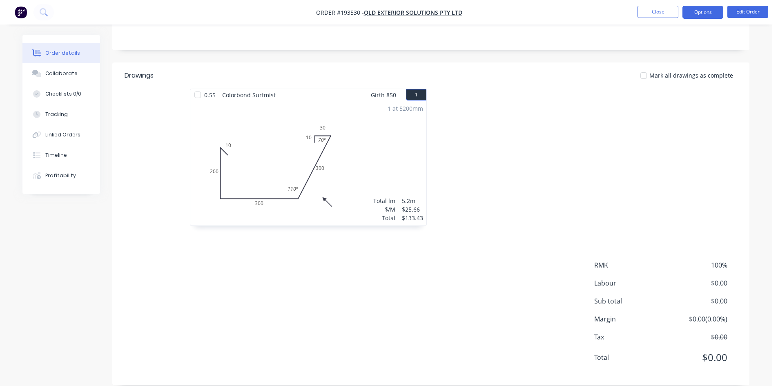
click at [696, 15] on button "Options" at bounding box center [703, 12] width 41 height 13
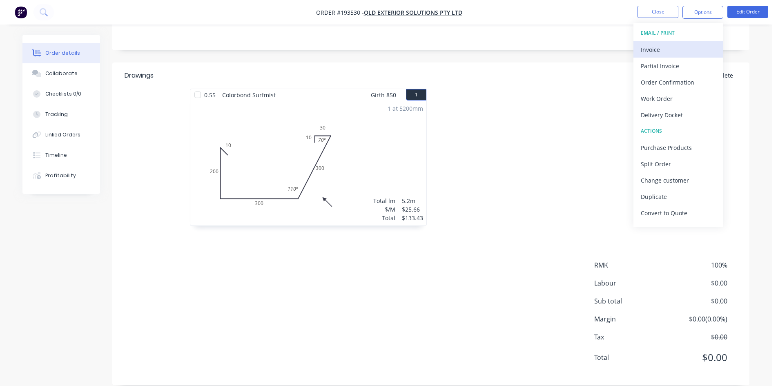
click at [683, 44] on div "Invoice" at bounding box center [678, 50] width 75 height 12
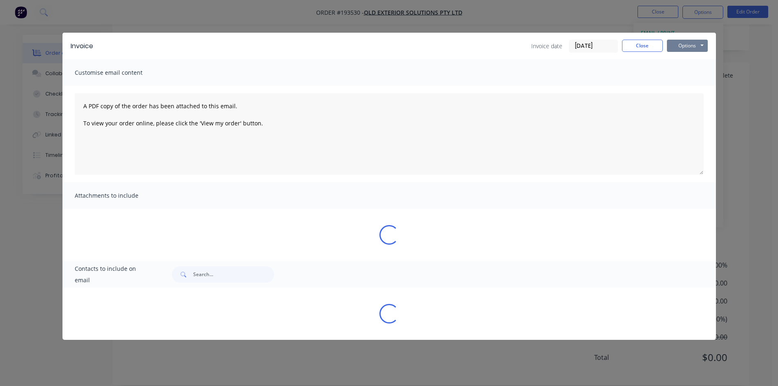
click at [688, 42] on button "Options" at bounding box center [687, 46] width 41 height 12
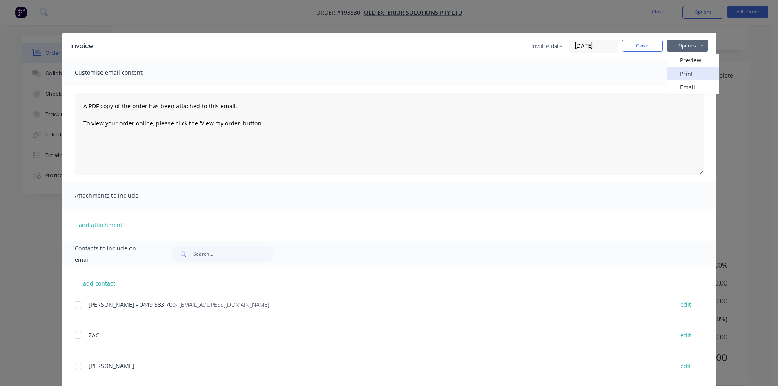
click at [680, 69] on button "Print" at bounding box center [693, 73] width 52 height 13
click at [629, 40] on button "Close" at bounding box center [642, 46] width 41 height 12
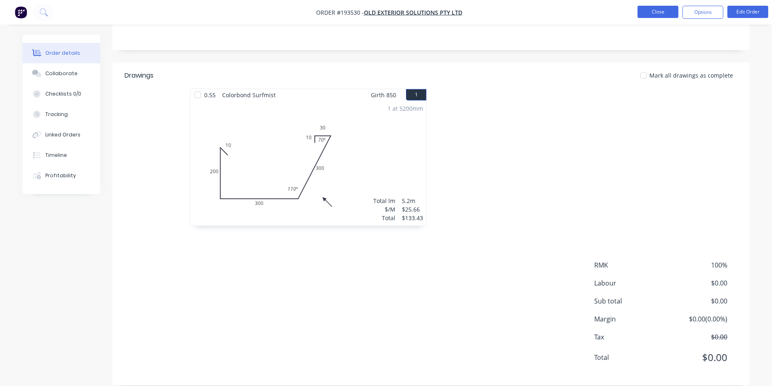
click at [654, 15] on button "Close" at bounding box center [658, 12] width 41 height 12
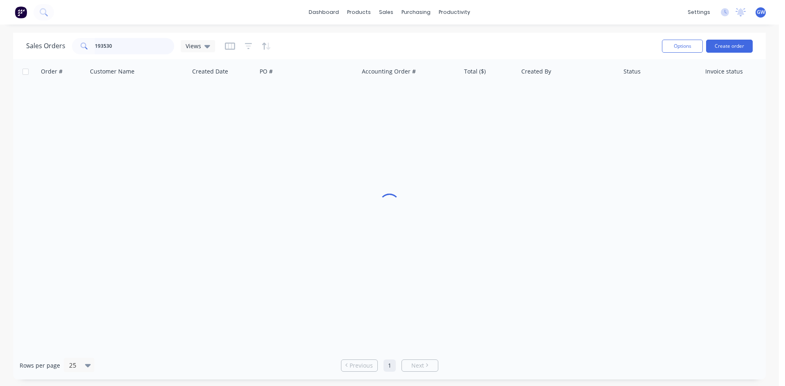
click at [136, 44] on input "193530" at bounding box center [135, 46] width 80 height 16
type input "193745"
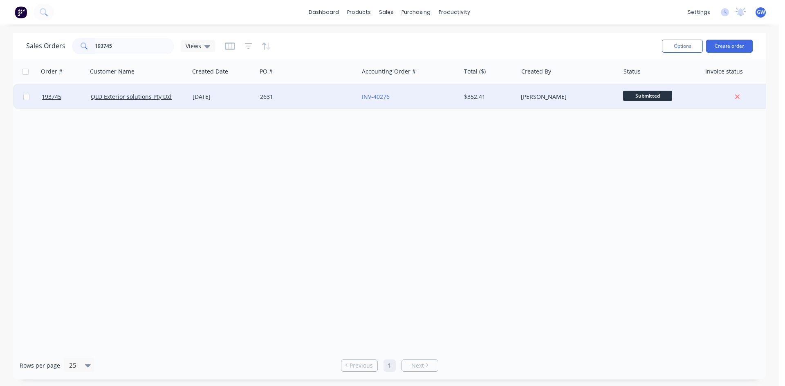
click at [503, 100] on div "$352.41" at bounding box center [488, 97] width 48 height 8
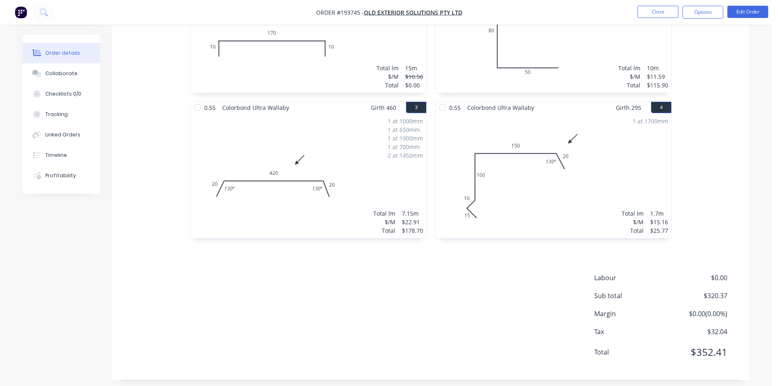
scroll to position [304, 0]
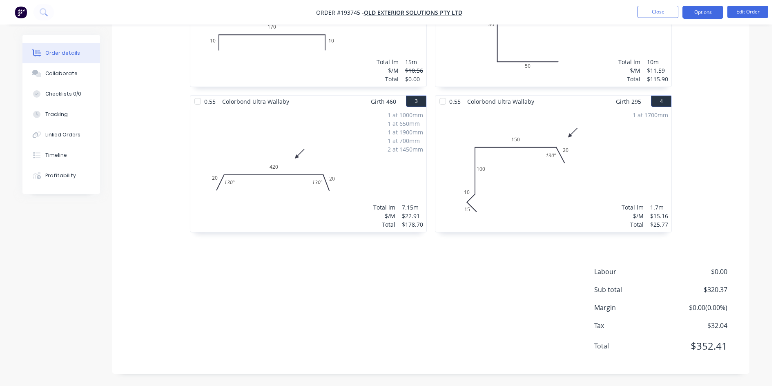
click at [704, 14] on button "Options" at bounding box center [703, 12] width 41 height 13
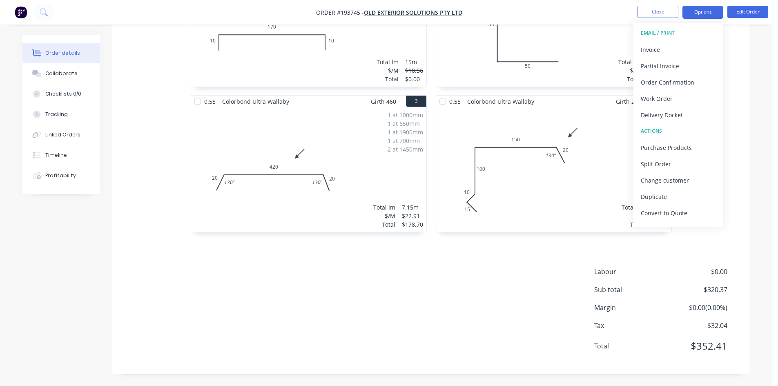
click at [686, 47] on div "Invoice" at bounding box center [678, 50] width 75 height 12
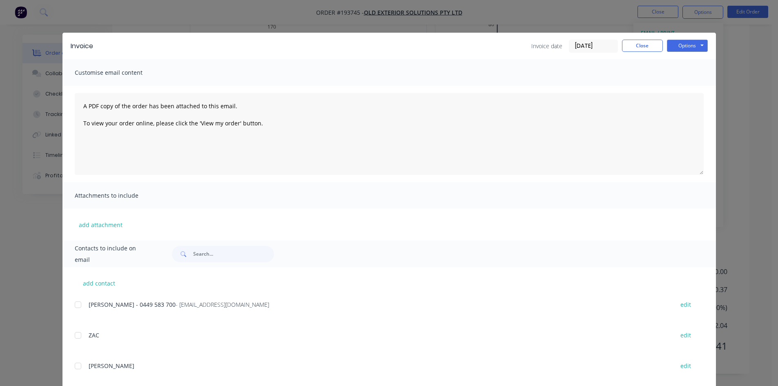
click at [73, 301] on div at bounding box center [78, 305] width 16 height 16
click at [693, 47] on button "Options" at bounding box center [687, 46] width 41 height 12
click at [685, 89] on button "Email" at bounding box center [693, 87] width 52 height 13
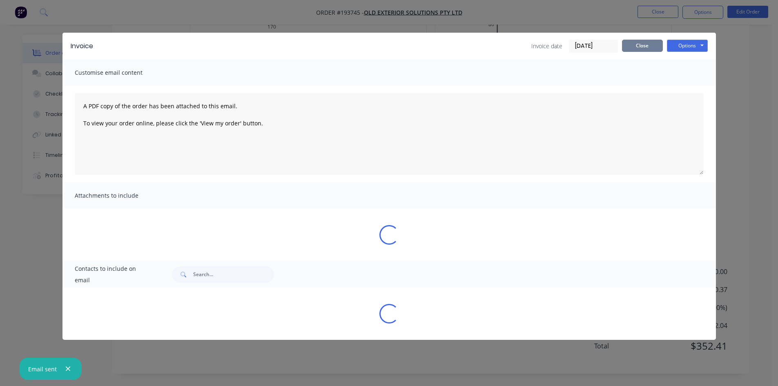
click at [643, 46] on button "Close" at bounding box center [642, 46] width 41 height 12
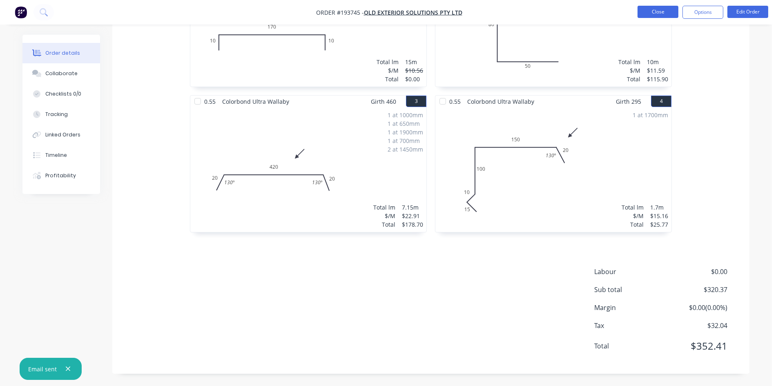
click at [651, 14] on button "Close" at bounding box center [658, 12] width 41 height 12
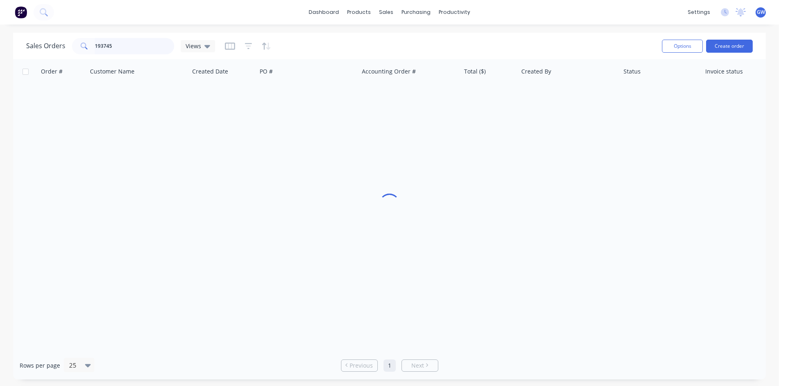
click at [158, 38] on input "193745" at bounding box center [135, 46] width 80 height 16
click at [139, 44] on input "193745" at bounding box center [135, 46] width 80 height 16
type input "193738"
click at [532, 94] on div "[PERSON_NAME]" at bounding box center [566, 97] width 91 height 8
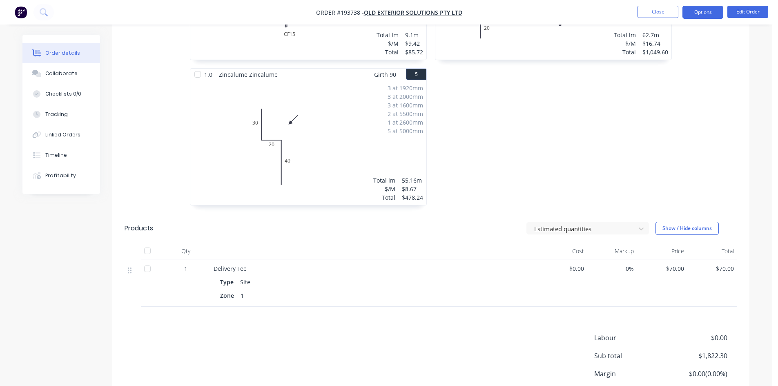
scroll to position [490, 0]
click at [714, 7] on button "Options" at bounding box center [703, 12] width 41 height 13
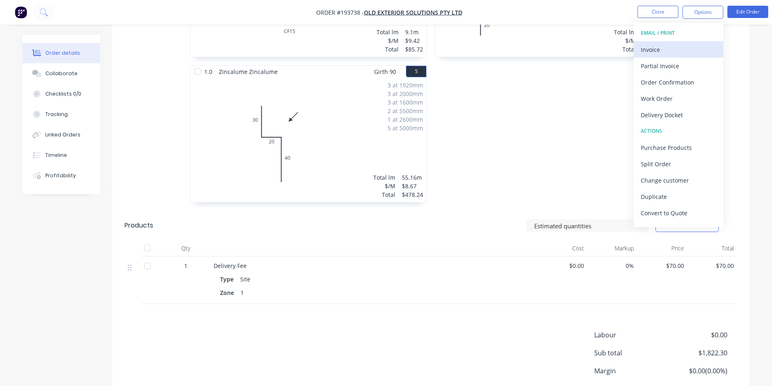
click at [682, 44] on div "Invoice" at bounding box center [678, 50] width 75 height 12
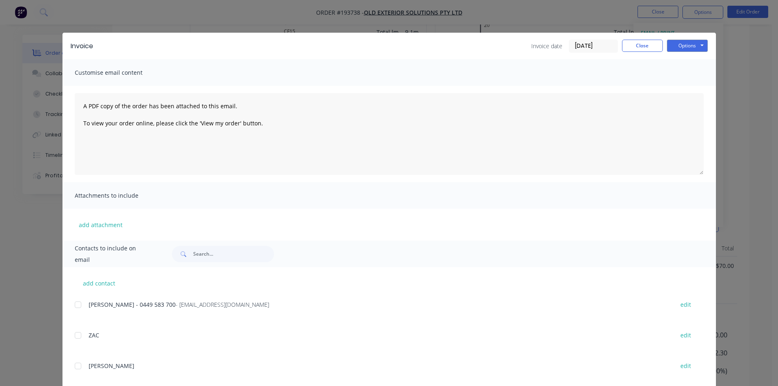
click at [78, 303] on div at bounding box center [78, 305] width 16 height 16
click at [696, 46] on button "Options" at bounding box center [687, 46] width 41 height 12
click at [690, 85] on button "Email" at bounding box center [693, 87] width 52 height 13
click at [645, 45] on button "Close" at bounding box center [642, 46] width 41 height 12
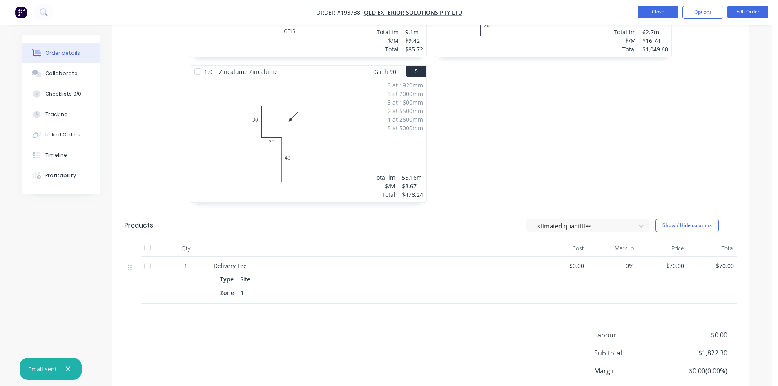
click at [671, 8] on button "Close" at bounding box center [658, 12] width 41 height 12
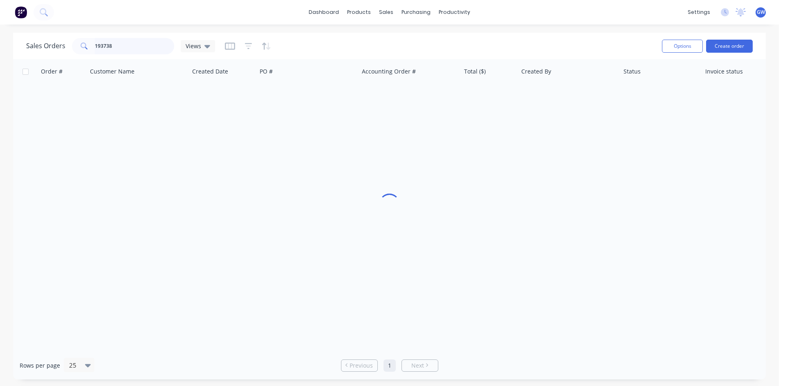
click at [125, 47] on input "193738" at bounding box center [135, 46] width 80 height 16
type input "193784"
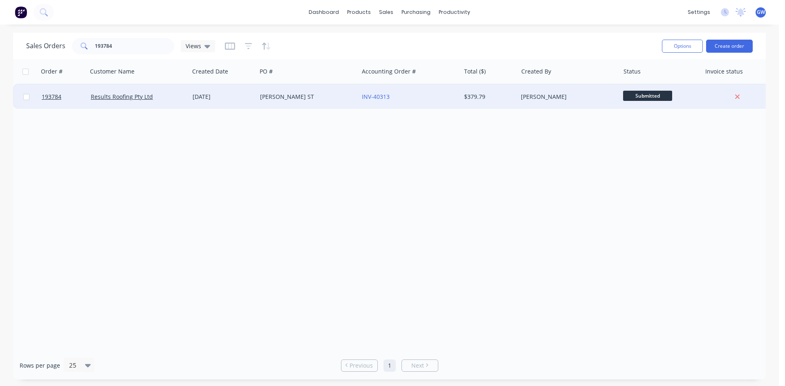
click at [538, 88] on div "[PERSON_NAME]" at bounding box center [568, 97] width 102 height 25
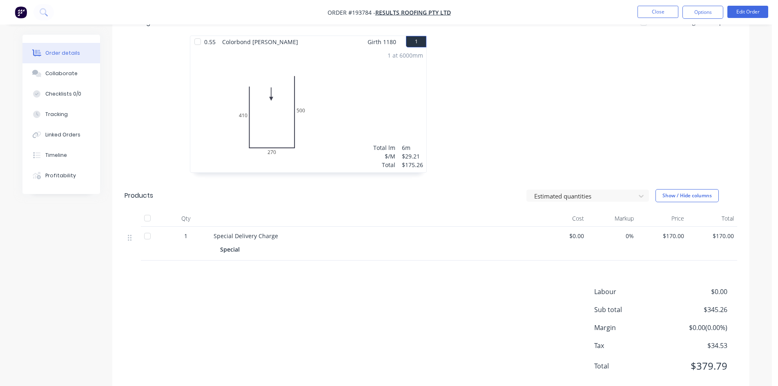
scroll to position [230, 0]
click at [706, 18] on button "Options" at bounding box center [703, 12] width 41 height 13
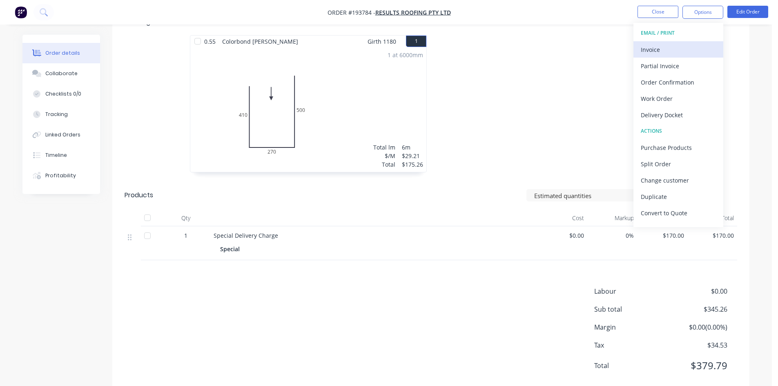
click at [681, 53] on div "Invoice" at bounding box center [678, 50] width 75 height 12
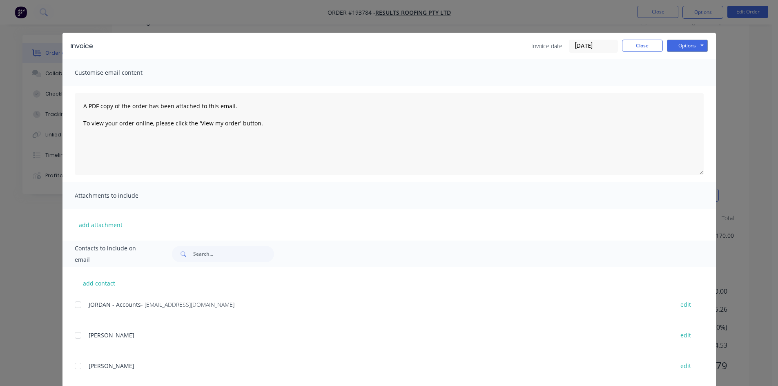
click at [79, 305] on div at bounding box center [78, 305] width 16 height 16
click at [683, 45] on button "Options" at bounding box center [687, 46] width 41 height 12
click at [682, 90] on button "Email" at bounding box center [693, 87] width 52 height 13
click at [649, 16] on div "Invoice Invoice date 25/09/25 Close Options Preview Print Email Customise email…" at bounding box center [389, 193] width 778 height 386
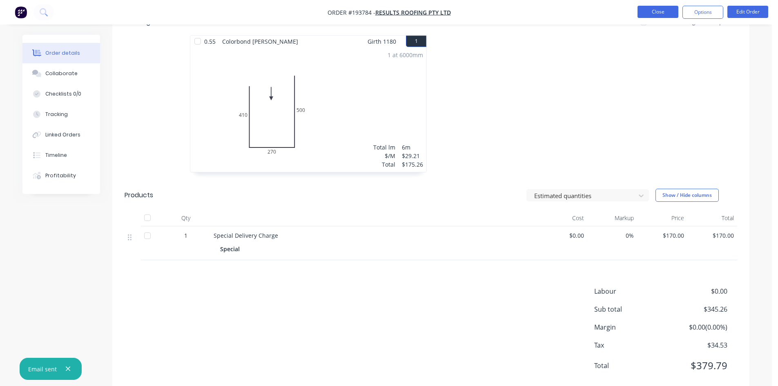
click at [639, 12] on button "Close" at bounding box center [658, 12] width 41 height 12
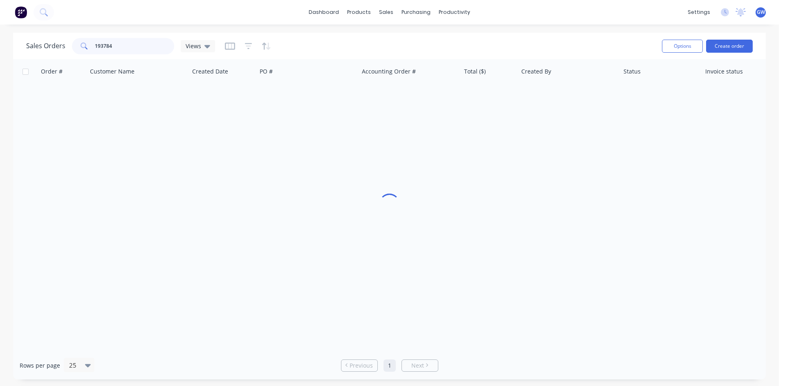
drag, startPoint x: 141, startPoint y: 44, endPoint x: 7, endPoint y: 41, distance: 134.1
click at [7, 41] on div "Sales Orders 193784 Views Options Create order Order # Customer Name Created Da…" at bounding box center [389, 206] width 778 height 347
type input "193625"
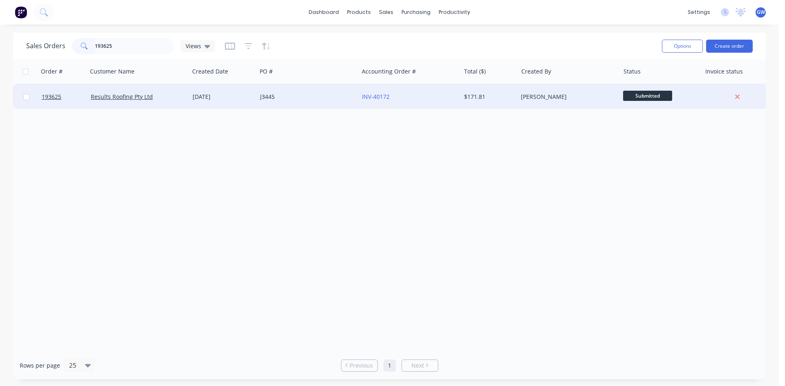
click at [442, 101] on div "INV-40172" at bounding box center [407, 97] width 91 height 8
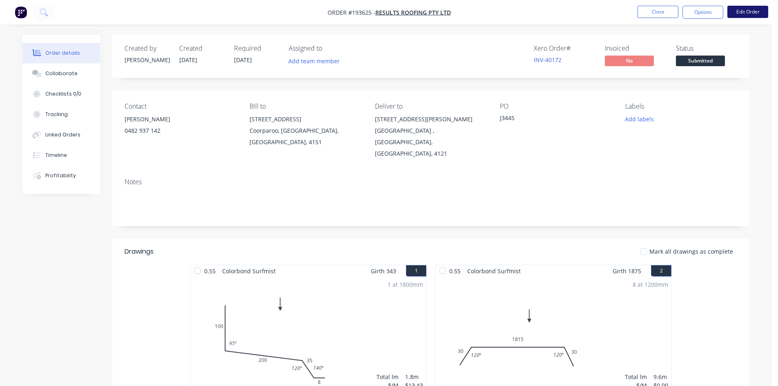
click at [752, 16] on button "Edit Order" at bounding box center [748, 12] width 41 height 12
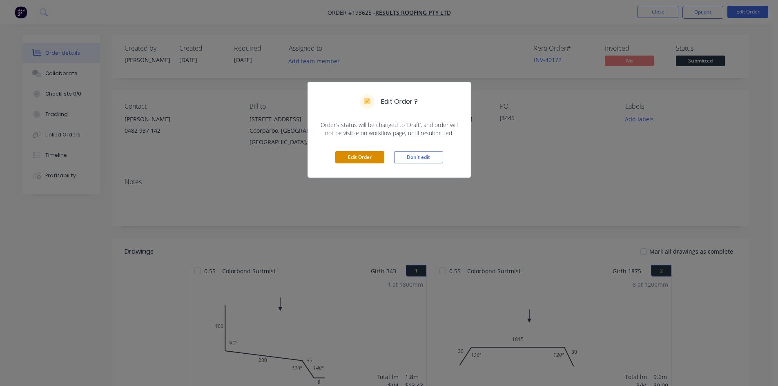
click at [349, 157] on button "Edit Order" at bounding box center [360, 157] width 49 height 12
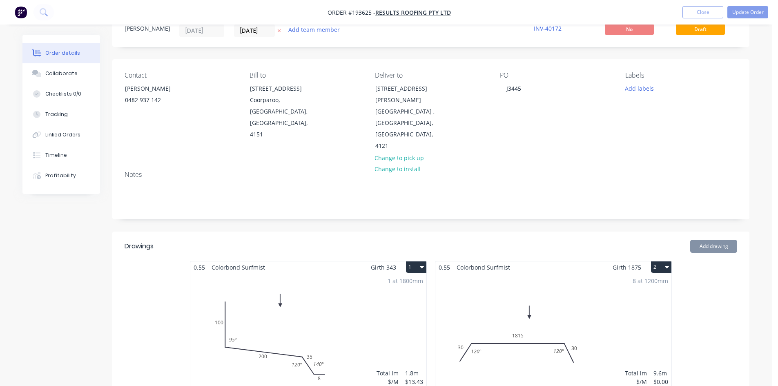
scroll to position [82, 0]
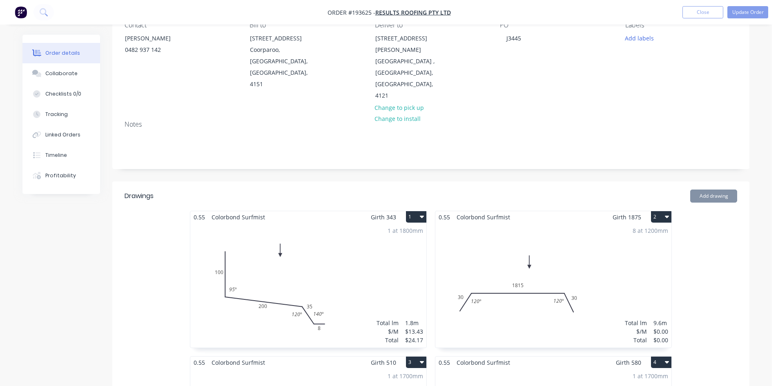
click at [567, 223] on div "8 at 1200mm Total lm $/M Total 9.6m $0.00 $0.00" at bounding box center [554, 285] width 236 height 125
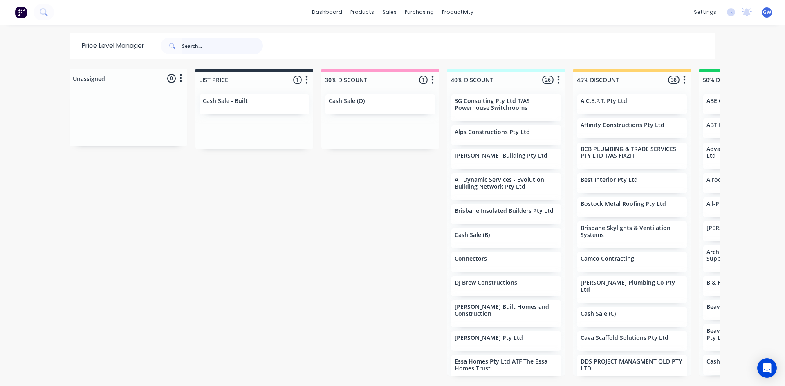
click at [185, 42] on input "text" at bounding box center [222, 46] width 81 height 16
type input "mayfair"
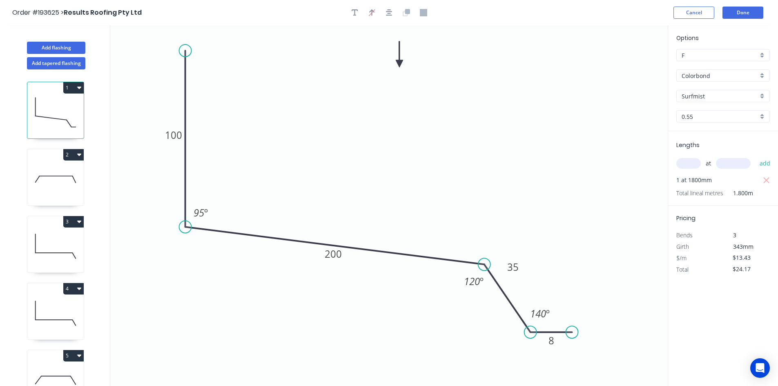
click at [47, 180] on icon at bounding box center [55, 179] width 56 height 52
type input "$0.00"
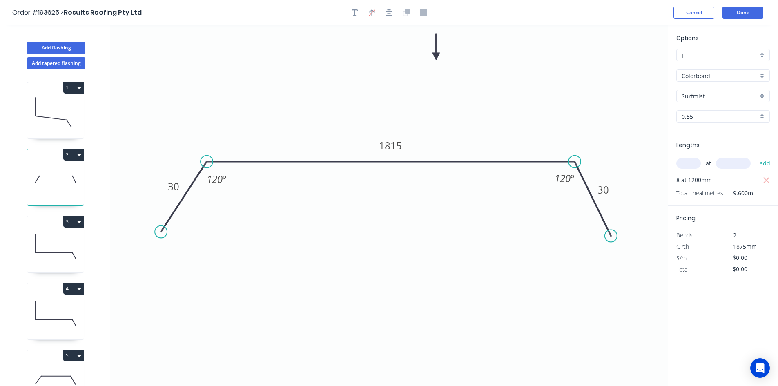
click at [693, 160] on input "text" at bounding box center [689, 163] width 25 height 11
type input "8"
type input "1875"
click at [756, 157] on button "add" at bounding box center [765, 164] width 19 height 14
click at [389, 146] on tspan "1815" at bounding box center [390, 145] width 23 height 13
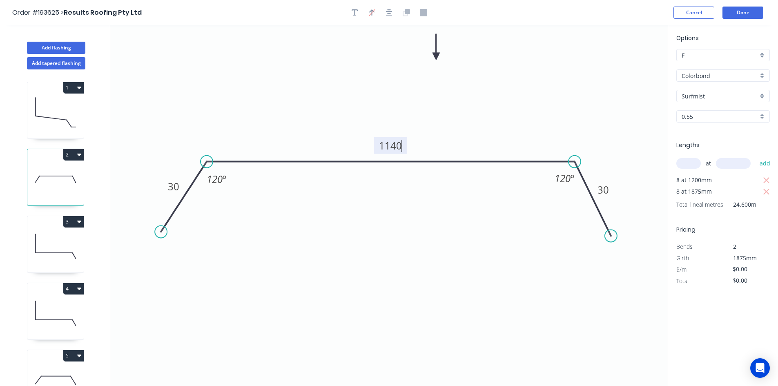
type input "$29.21"
type input "$718.57"
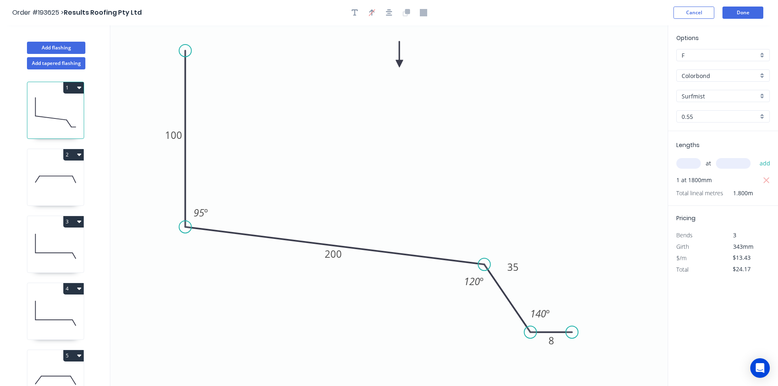
drag, startPoint x: 60, startPoint y: 186, endPoint x: 60, endPoint y: 202, distance: 16.4
click at [60, 186] on icon at bounding box center [55, 179] width 56 height 52
type input "$0.00"
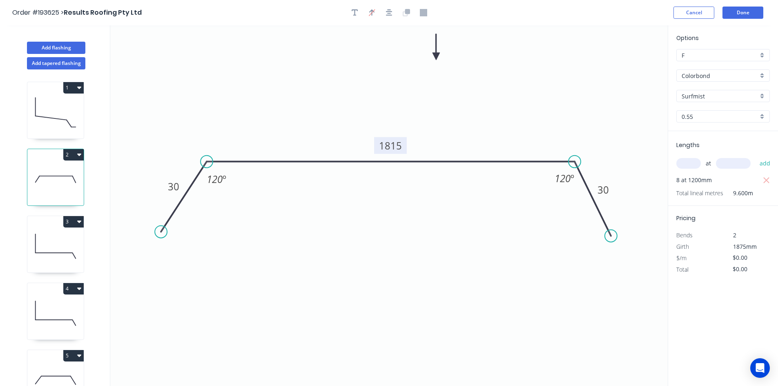
click at [395, 146] on tspan "1815" at bounding box center [390, 145] width 23 height 13
click at [691, 165] on input "text" at bounding box center [689, 163] width 25 height 11
type input "8"
type input "1875"
click at [756, 157] on button "add" at bounding box center [765, 164] width 19 height 14
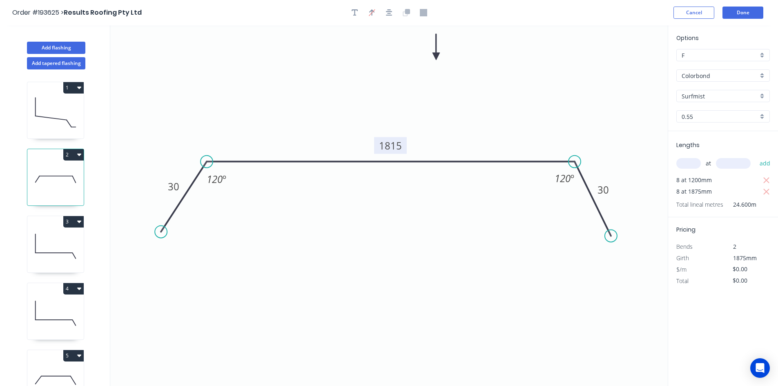
click at [390, 147] on tspan "1815" at bounding box center [390, 145] width 23 height 13
type input "$29.21"
click at [766, 177] on icon "button" at bounding box center [766, 181] width 7 height 10
type input "$438.15"
click at [352, 9] on icon "button" at bounding box center [355, 12] width 7 height 7
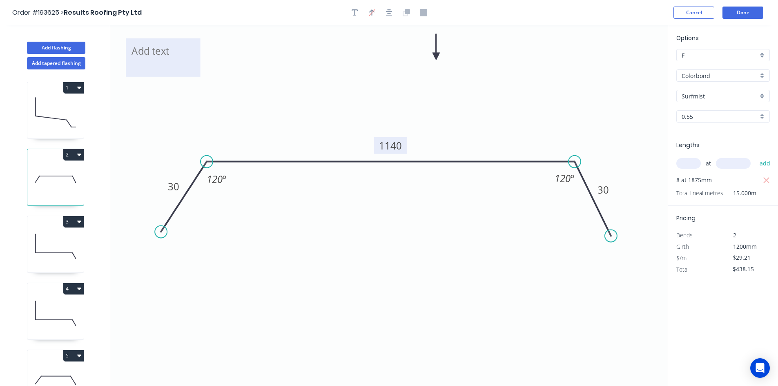
click at [176, 49] on textarea at bounding box center [163, 57] width 66 height 30
click at [247, 89] on icon "Changed for pricing 30 1140 30 120 º 120 º" at bounding box center [389, 205] width 558 height 361
type textarea "Changed for pricing"
click at [53, 246] on icon at bounding box center [55, 246] width 56 height 52
type input "$16.77"
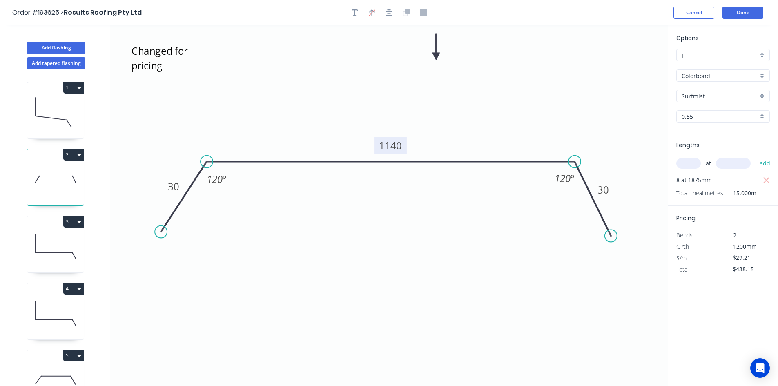
type input "$28.51"
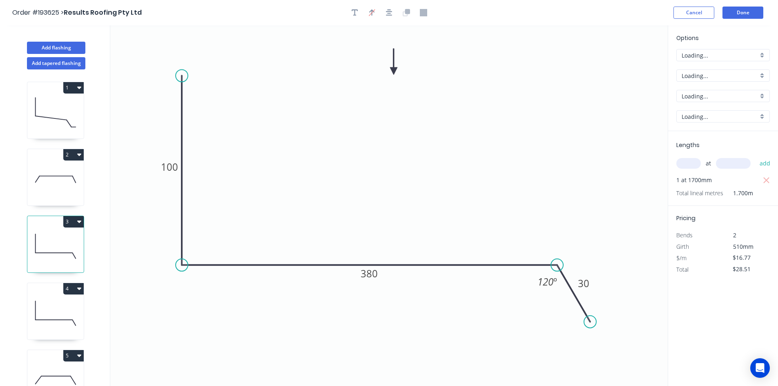
click at [49, 311] on icon at bounding box center [55, 313] width 56 height 52
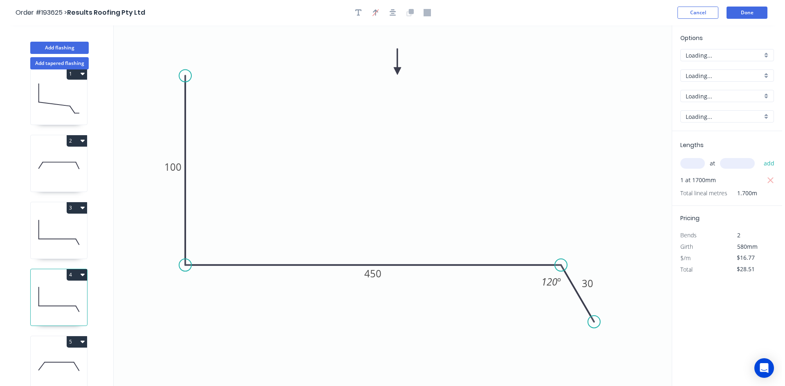
scroll to position [22, 0]
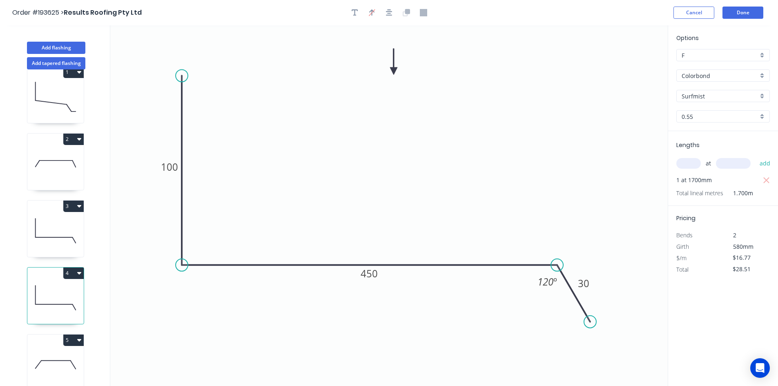
click at [50, 347] on icon at bounding box center [55, 365] width 56 height 52
type input "$0.00"
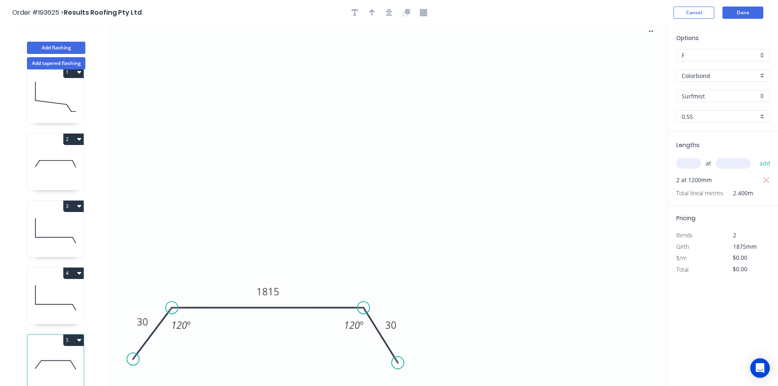
click at [683, 163] on input "text" at bounding box center [689, 163] width 25 height 11
type input "2"
type input "1875"
click at [756, 157] on button "add" at bounding box center [765, 164] width 19 height 14
click at [266, 290] on tspan "1815" at bounding box center [268, 291] width 23 height 13
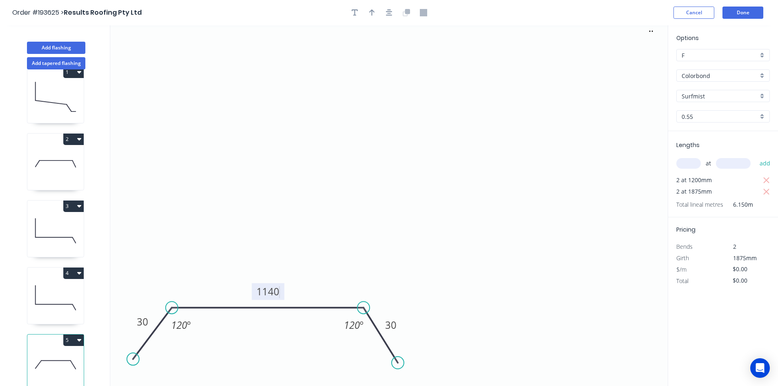
type input "$29.21"
click at [767, 180] on icon "button" at bounding box center [767, 180] width 6 height 6
type input "$109.54"
click at [356, 11] on icon "button" at bounding box center [355, 12] width 7 height 7
click at [181, 56] on textarea at bounding box center [163, 57] width 66 height 30
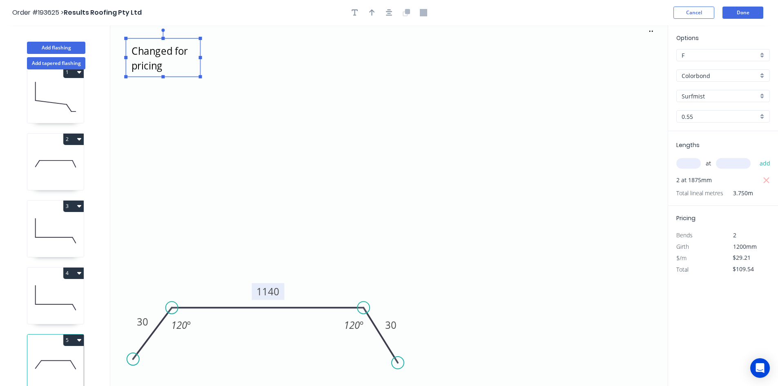
click at [402, 157] on icon ".. Changed for pricing 30 1140 30 120 º 120 º" at bounding box center [389, 205] width 558 height 361
type textarea "Changed for pricing"
click at [751, 15] on button "Done" at bounding box center [743, 13] width 41 height 12
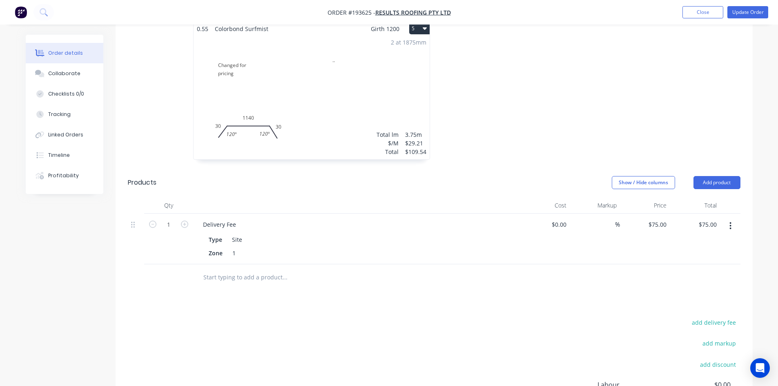
scroll to position [572, 0]
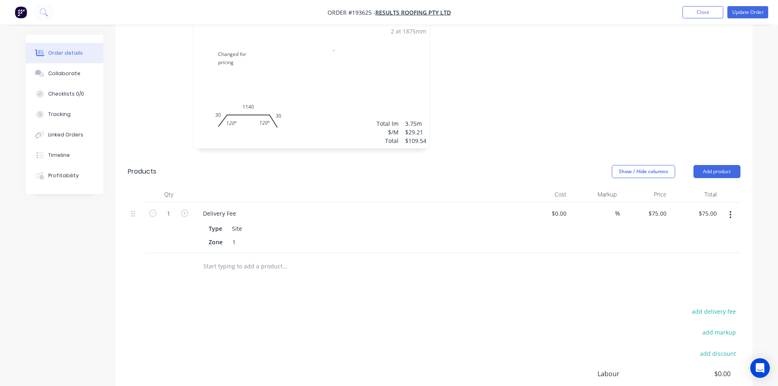
click at [723, 165] on button "Add product" at bounding box center [717, 171] width 47 height 13
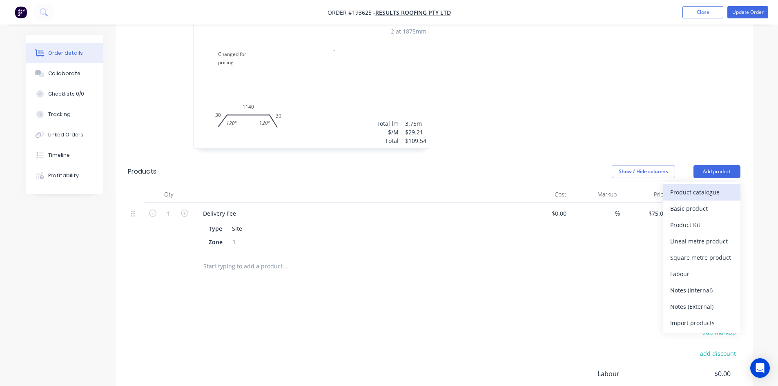
click at [711, 186] on div "Product catalogue" at bounding box center [702, 192] width 63 height 12
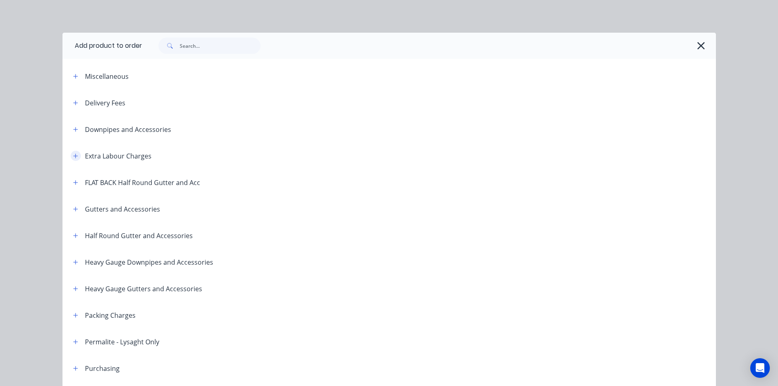
click at [71, 156] on button "button" at bounding box center [76, 156] width 10 height 10
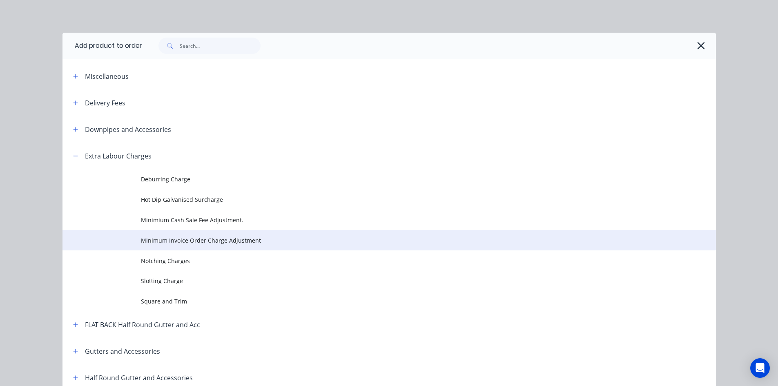
click at [188, 238] on span "Minimum Invoice Order Charge Adjustment" at bounding box center [371, 240] width 460 height 9
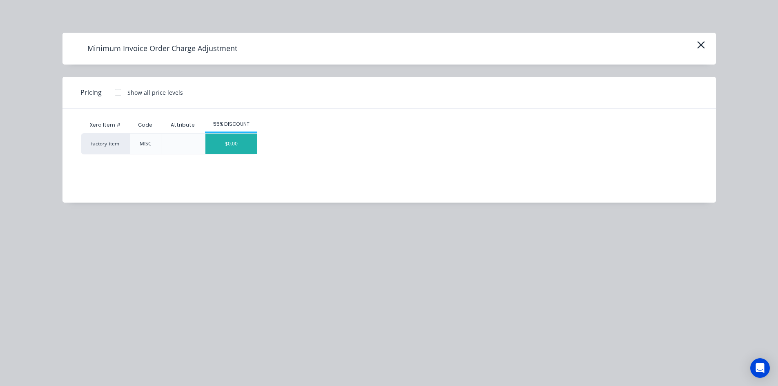
click at [226, 139] on div "$0.00" at bounding box center [231, 144] width 51 height 20
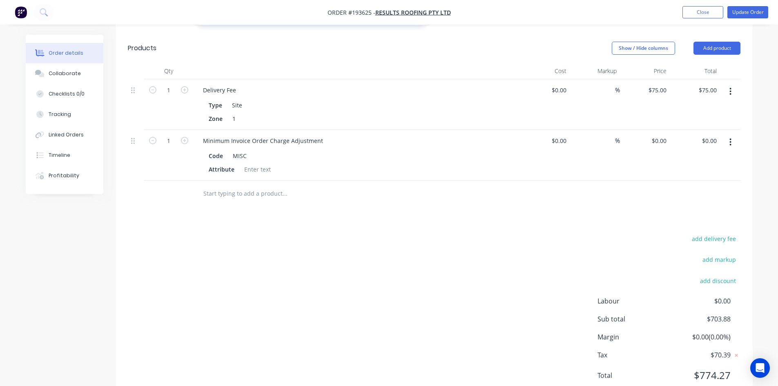
scroll to position [702, 0]
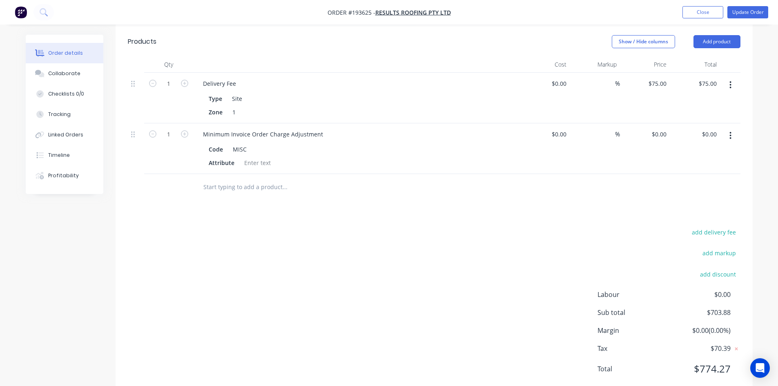
click at [733, 128] on button "button" at bounding box center [730, 135] width 19 height 15
click at [703, 200] on div "Delete" at bounding box center [702, 206] width 63 height 12
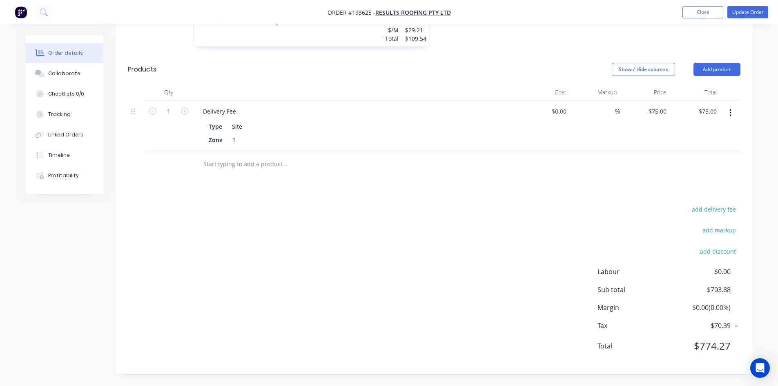
scroll to position [651, 0]
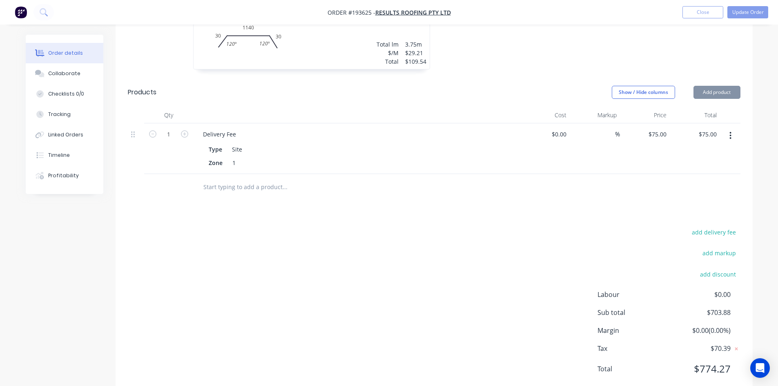
click at [722, 86] on button "Add product" at bounding box center [717, 92] width 47 height 13
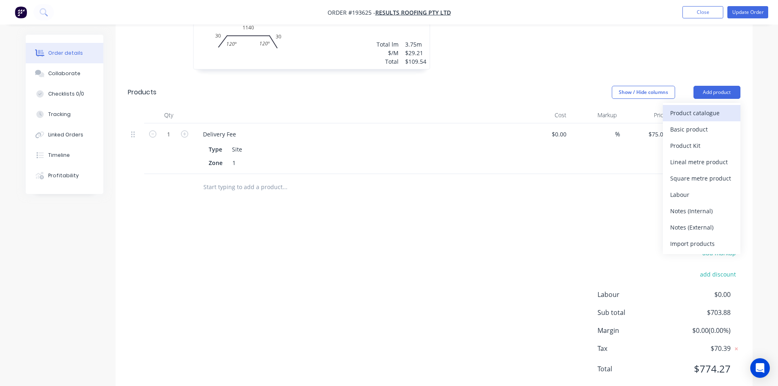
click at [709, 107] on div "Product catalogue" at bounding box center [702, 113] width 63 height 12
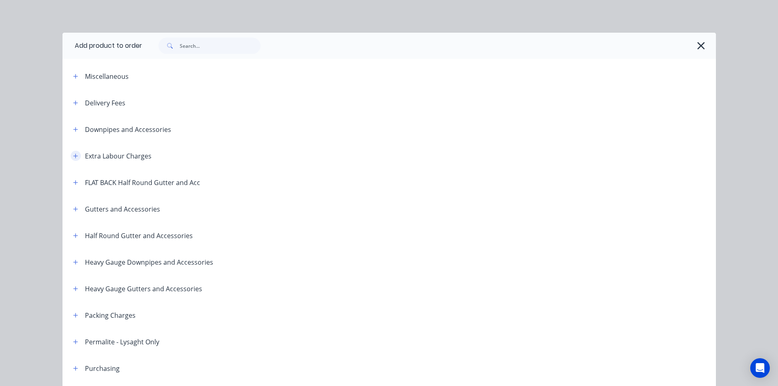
click at [73, 155] on icon "button" at bounding box center [75, 156] width 5 height 6
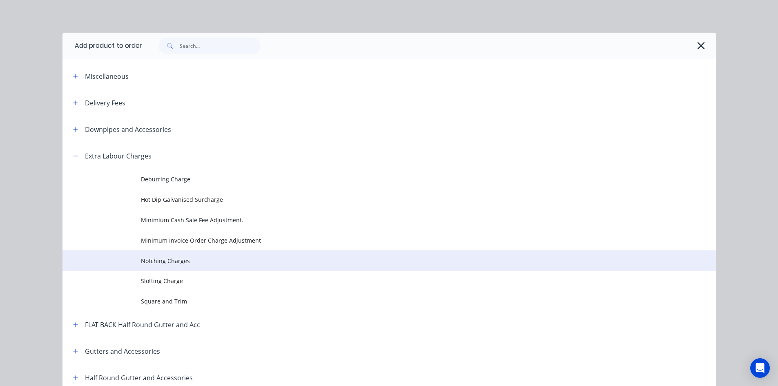
click at [173, 265] on span "Notching Charges" at bounding box center [371, 261] width 460 height 9
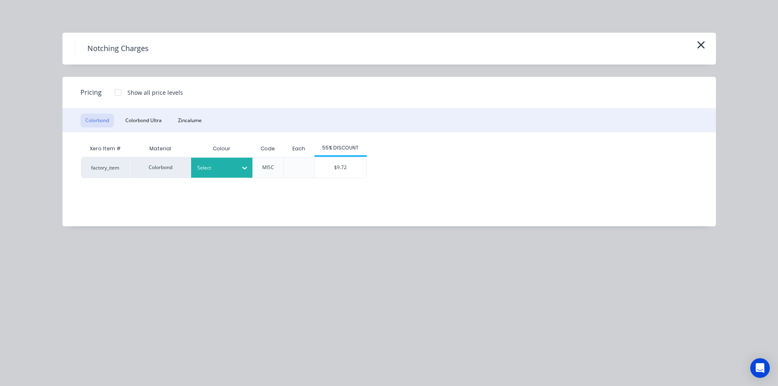
click at [229, 167] on div at bounding box center [215, 167] width 37 height 9
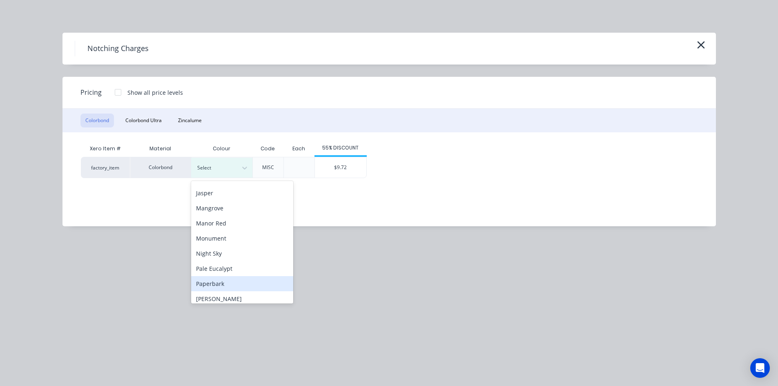
scroll to position [245, 0]
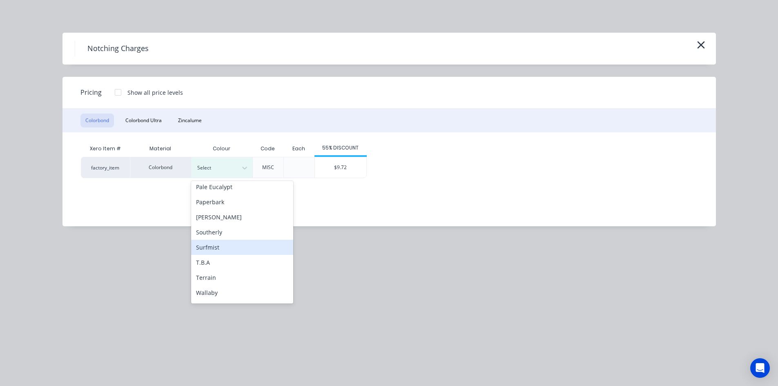
click at [221, 248] on div "Surfmist" at bounding box center [242, 247] width 102 height 15
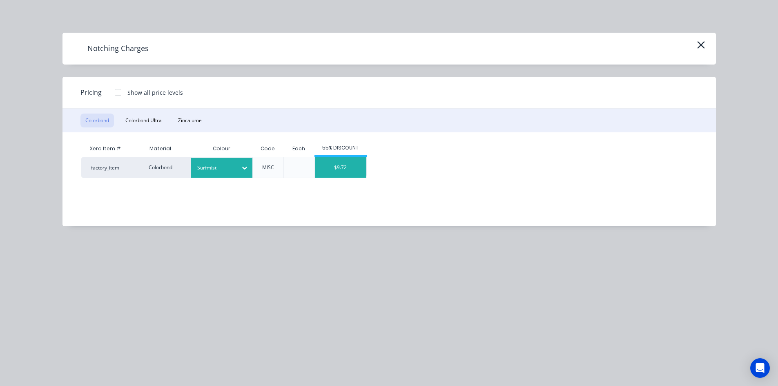
click at [337, 170] on div "$9.72" at bounding box center [340, 167] width 51 height 20
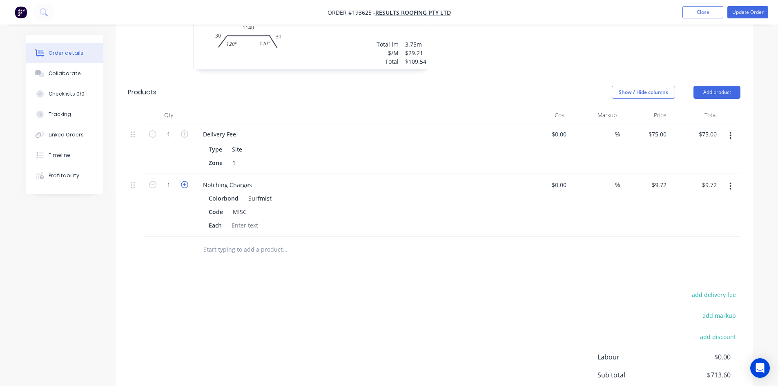
click at [186, 181] on icon "button" at bounding box center [184, 184] width 7 height 7
type input "2"
type input "$19.44"
drag, startPoint x: 138, startPoint y: 107, endPoint x: 142, endPoint y: 187, distance: 79.8
click at [142, 187] on div "1 Delivery Fee Type Site Zone 1 $0.00 $0.00 % $75.00 $75.00 $75.00 $75.00 2 Not…" at bounding box center [434, 179] width 613 height 113
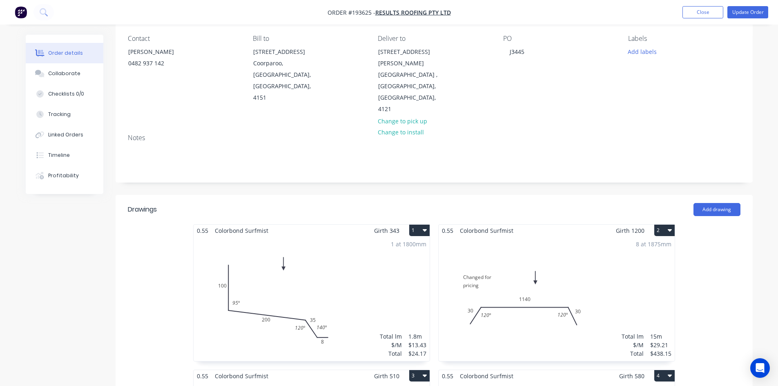
scroll to position [0, 0]
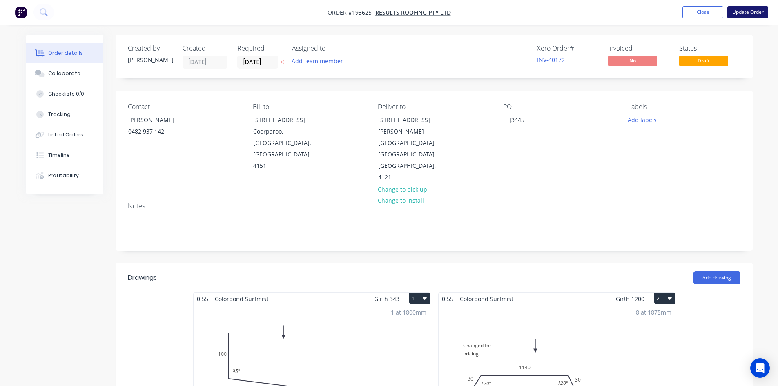
click at [749, 13] on button "Update Order" at bounding box center [748, 12] width 41 height 12
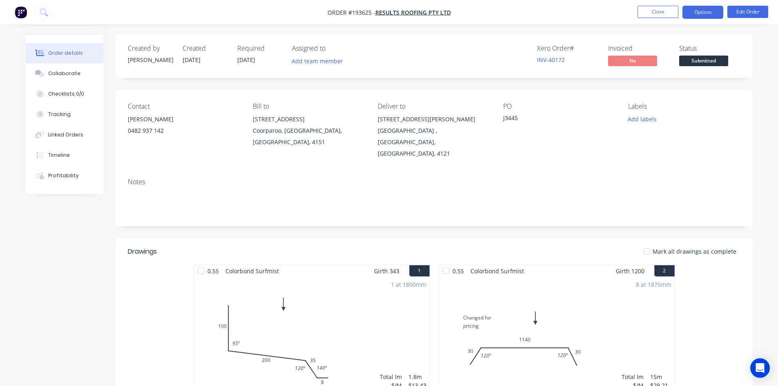
click at [700, 16] on button "Options" at bounding box center [703, 12] width 41 height 13
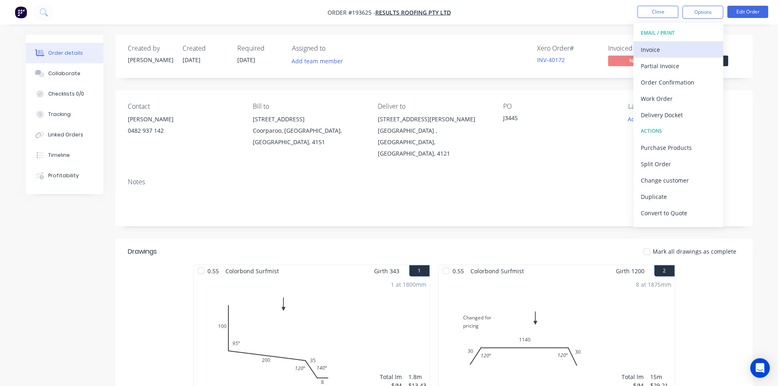
click at [680, 44] on div "Invoice" at bounding box center [678, 50] width 75 height 12
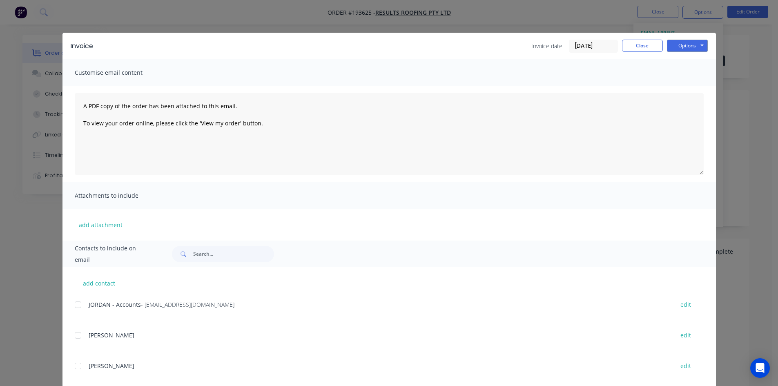
click at [80, 307] on div at bounding box center [78, 305] width 16 height 16
click at [684, 49] on button "Options" at bounding box center [687, 46] width 41 height 12
click at [684, 87] on button "Email" at bounding box center [693, 87] width 52 height 13
click at [644, 41] on button "Close" at bounding box center [642, 46] width 41 height 12
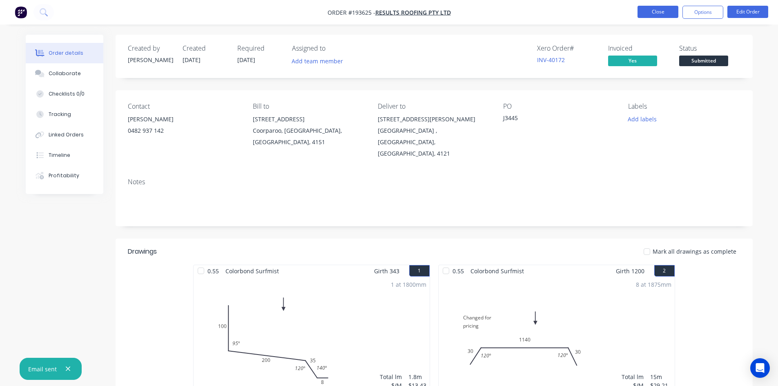
click at [658, 17] on button "Close" at bounding box center [658, 12] width 41 height 12
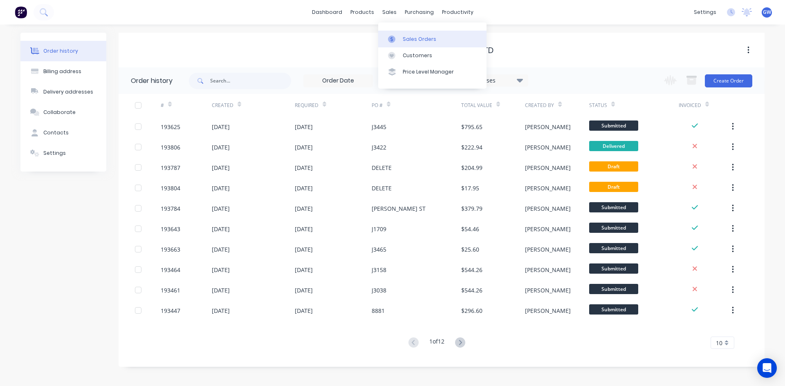
click at [394, 35] on link "Sales Orders" at bounding box center [432, 39] width 108 height 16
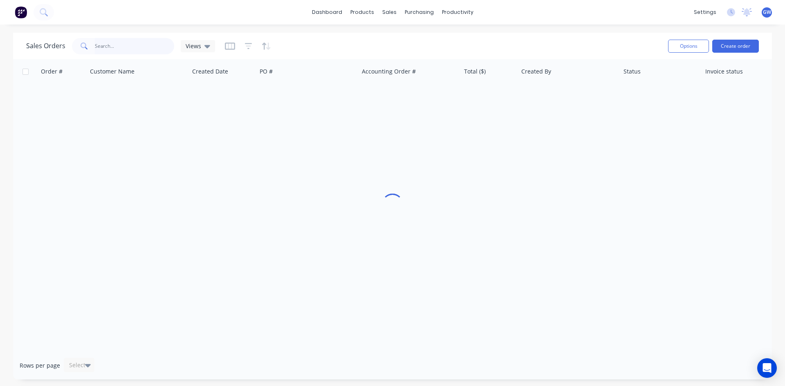
click at [135, 41] on input "text" at bounding box center [135, 46] width 80 height 16
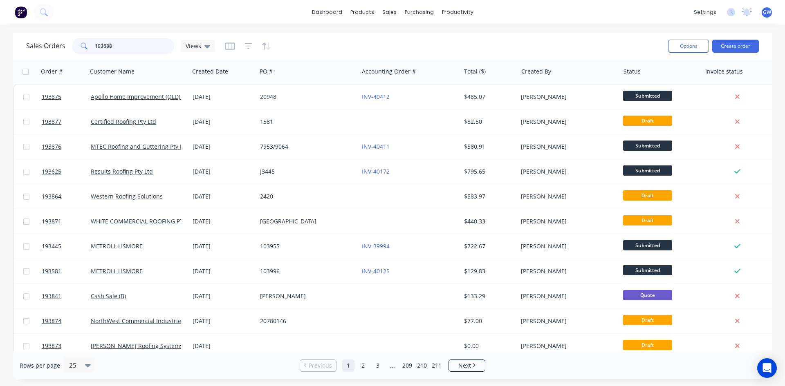
type input "193688"
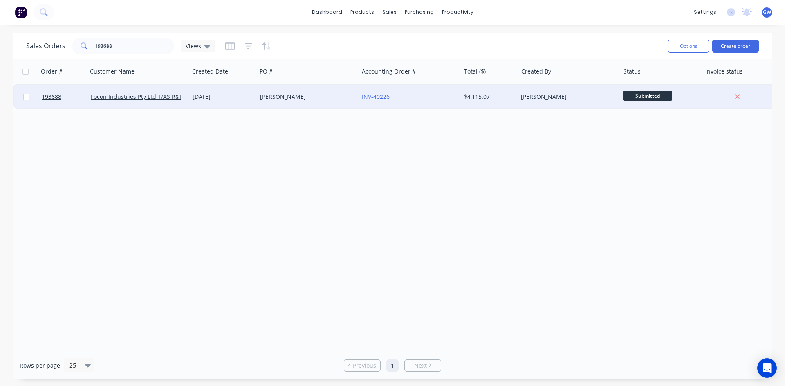
click at [505, 95] on div "$4,115.07" at bounding box center [488, 97] width 48 height 8
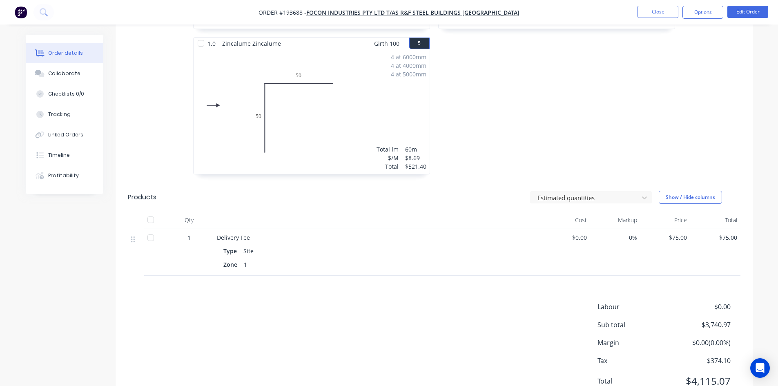
scroll to position [534, 0]
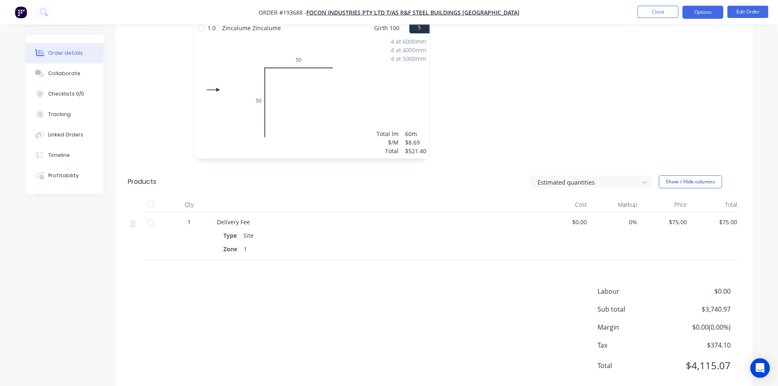
click at [704, 16] on button "Options" at bounding box center [703, 12] width 41 height 13
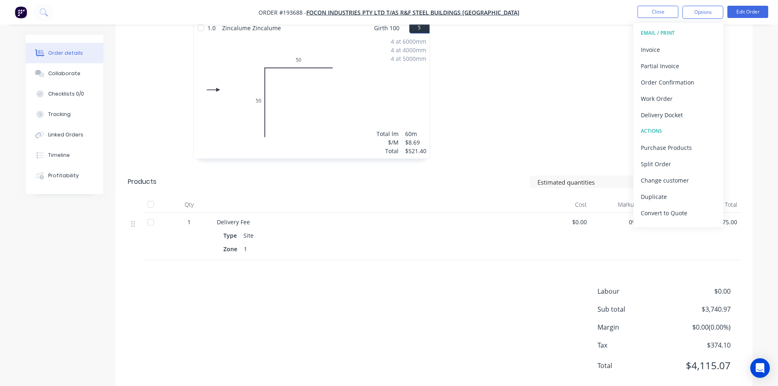
click at [679, 49] on div "Invoice" at bounding box center [678, 50] width 75 height 12
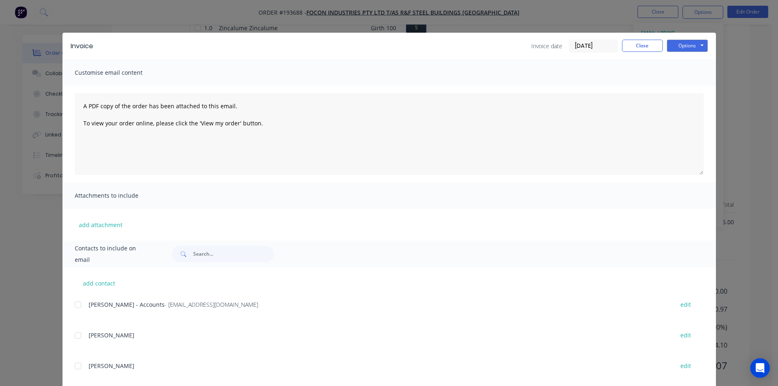
click at [76, 306] on div at bounding box center [78, 305] width 16 height 16
click at [691, 46] on button "Options" at bounding box center [687, 46] width 41 height 12
click at [691, 88] on button "Email" at bounding box center [693, 87] width 52 height 13
click at [634, 46] on button "Close" at bounding box center [642, 46] width 41 height 12
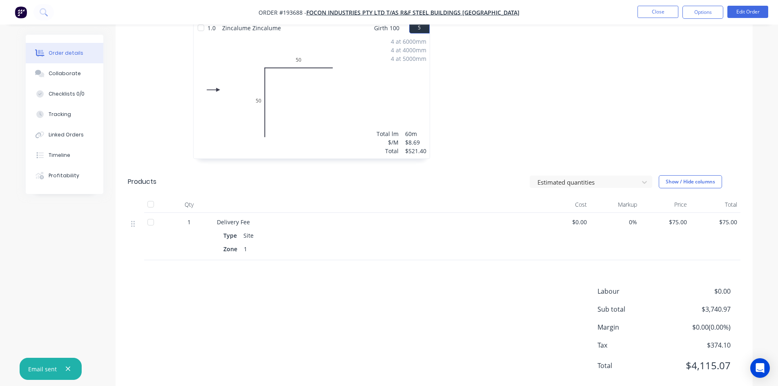
click at [659, 18] on li "Close" at bounding box center [658, 12] width 41 height 13
click at [664, 5] on nav "Order #193688 - Focon Industries Pty Ltd T/AS R&F Steel Buildings Brisbane West…" at bounding box center [389, 12] width 778 height 25
click at [669, 2] on nav "Order #193688 - Focon Industries Pty Ltd T/AS R&F Steel Buildings Brisbane West…" at bounding box center [389, 12] width 778 height 25
click at [660, 7] on button "Close" at bounding box center [658, 12] width 41 height 12
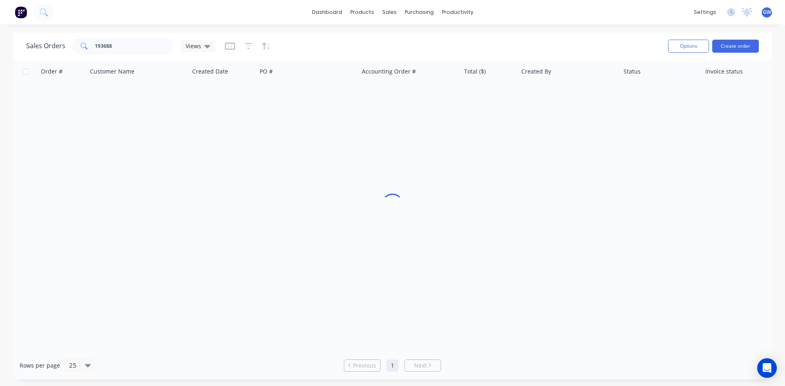
click at [129, 37] on div "Sales Orders 193688 Views" at bounding box center [343, 46] width 635 height 20
click at [116, 45] on input "193688" at bounding box center [135, 46] width 80 height 16
type input "193742"
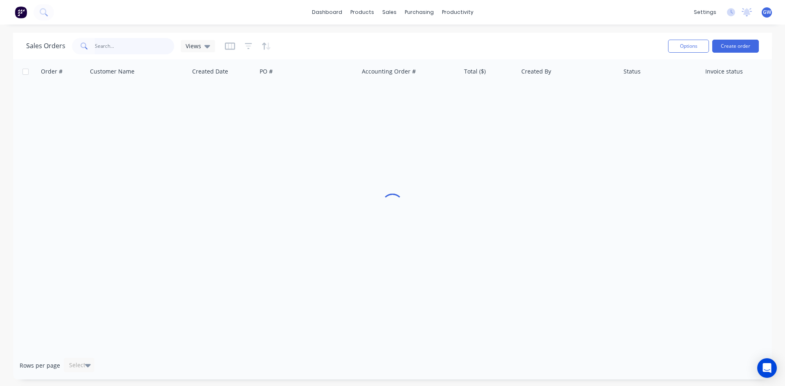
click at [122, 41] on input "text" at bounding box center [135, 46] width 80 height 16
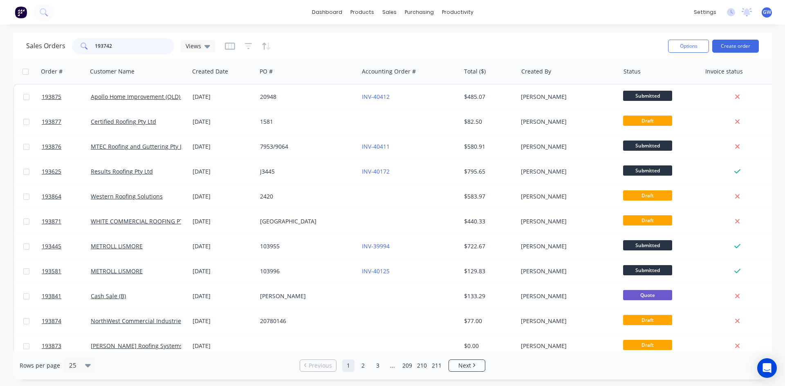
type input "193742"
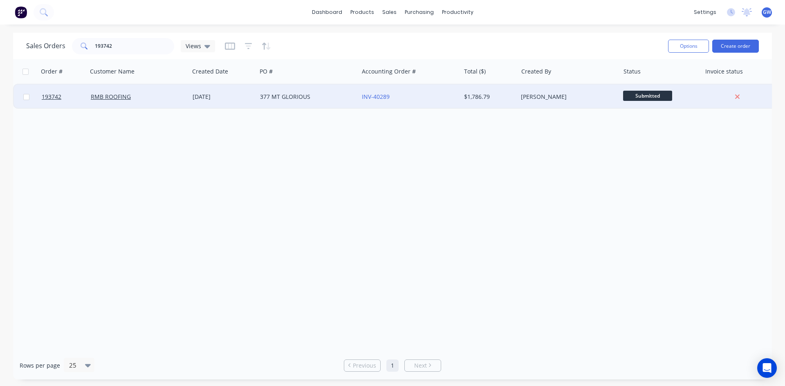
click at [464, 95] on div "$1,786.79" at bounding box center [488, 97] width 48 height 8
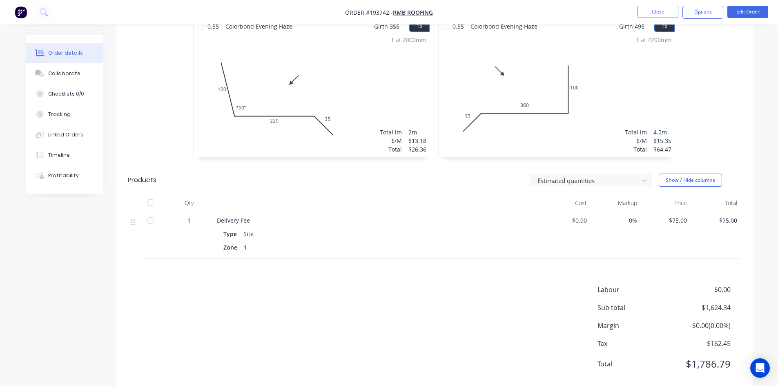
scroll to position [1267, 0]
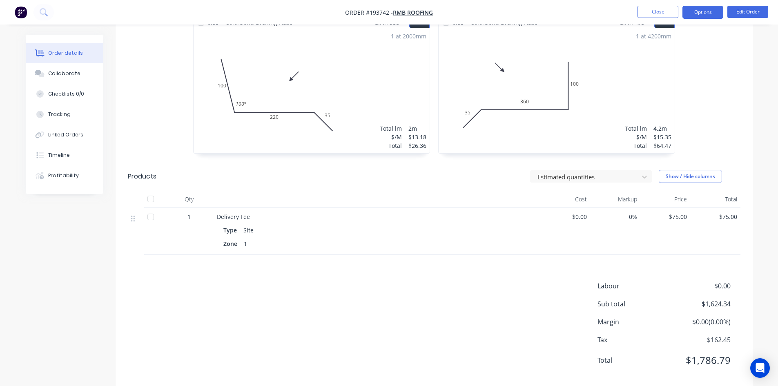
click at [708, 12] on button "Options" at bounding box center [703, 12] width 41 height 13
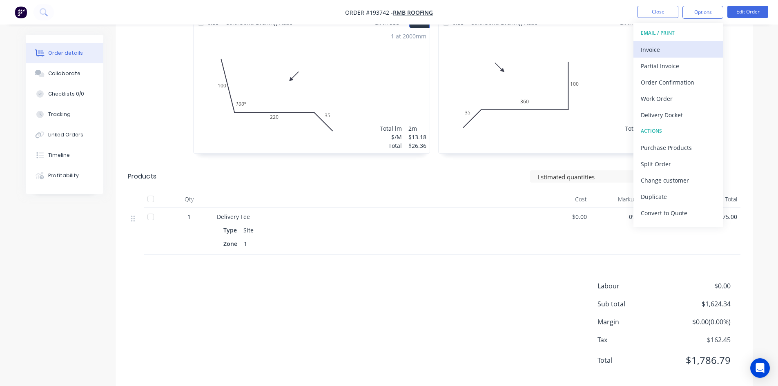
click at [682, 47] on div "Invoice" at bounding box center [678, 50] width 75 height 12
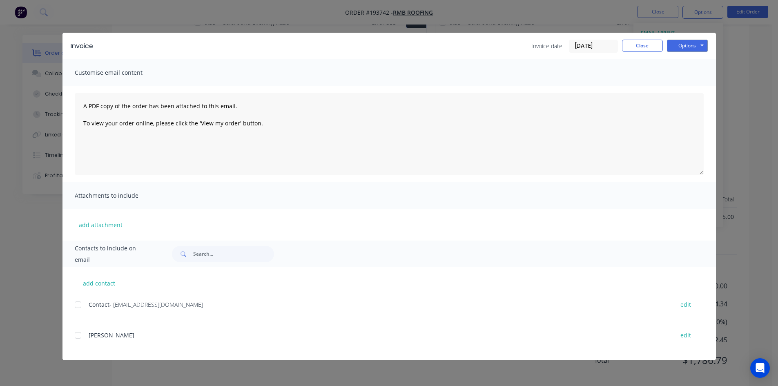
click at [79, 306] on div at bounding box center [78, 305] width 16 height 16
click at [687, 47] on button "Options" at bounding box center [687, 46] width 41 height 12
click at [690, 90] on button "Email" at bounding box center [693, 87] width 52 height 13
click at [645, 45] on button "Close" at bounding box center [642, 46] width 41 height 12
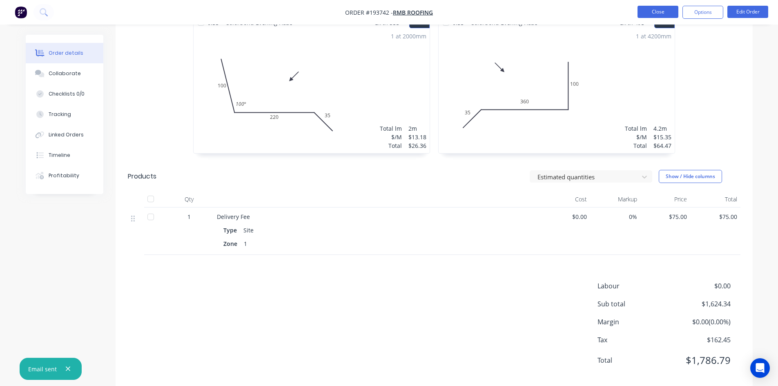
click at [660, 13] on button "Close" at bounding box center [658, 12] width 41 height 12
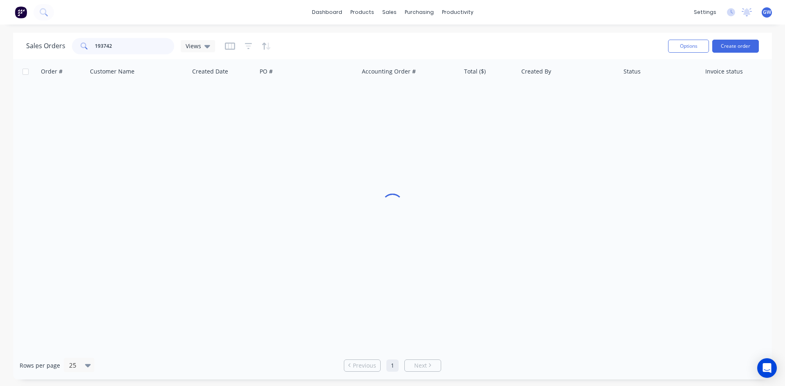
click at [152, 45] on input "193742" at bounding box center [135, 46] width 80 height 16
type input "193820"
click at [564, 99] on div "[PERSON_NAME]" at bounding box center [566, 97] width 91 height 8
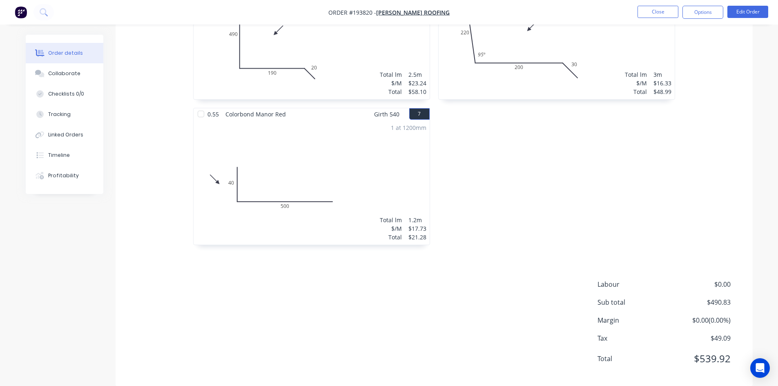
scroll to position [595, 0]
click at [700, 9] on button "Options" at bounding box center [703, 12] width 41 height 13
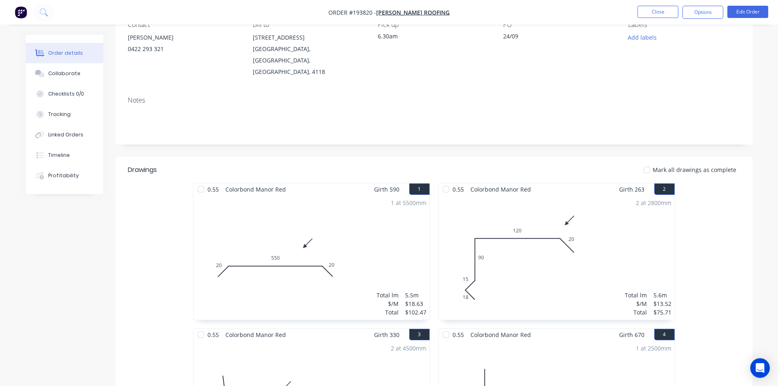
scroll to position [0, 0]
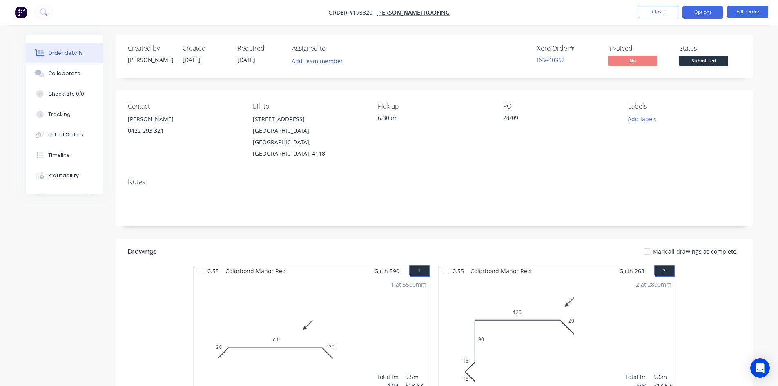
click at [704, 10] on button "Options" at bounding box center [703, 12] width 41 height 13
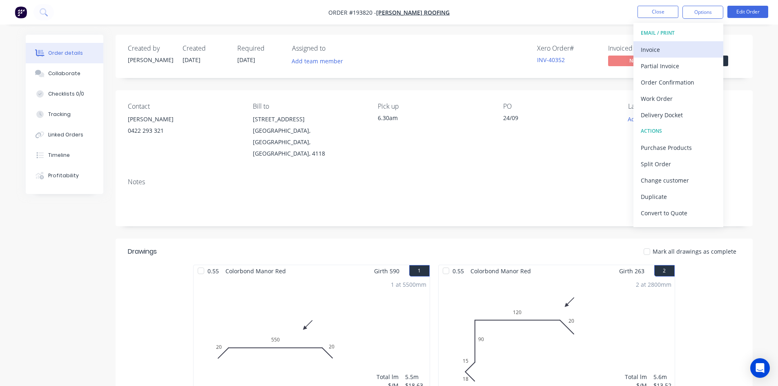
click at [684, 48] on div "Invoice" at bounding box center [678, 50] width 75 height 12
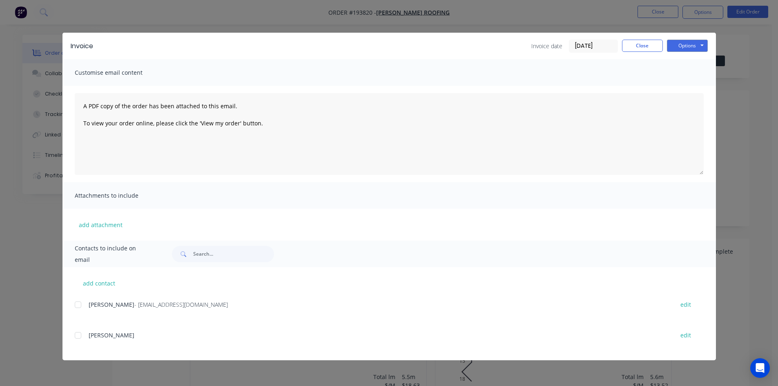
click at [81, 302] on div at bounding box center [78, 305] width 16 height 16
click at [685, 45] on button "Options" at bounding box center [687, 46] width 41 height 12
click at [701, 91] on button "Email" at bounding box center [693, 87] width 52 height 13
click at [655, 46] on button "Close" at bounding box center [642, 46] width 41 height 12
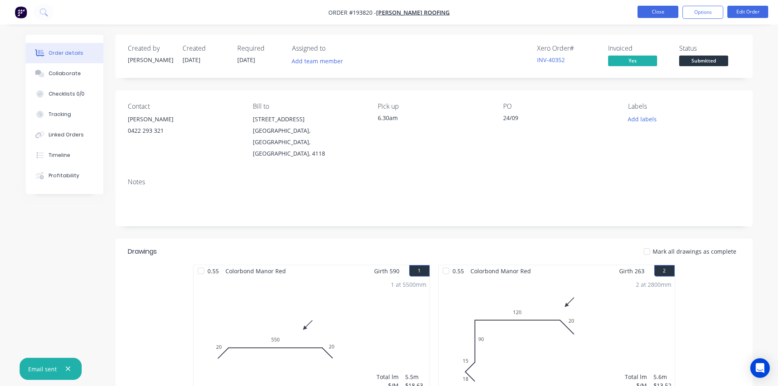
click at [661, 11] on button "Close" at bounding box center [658, 12] width 41 height 12
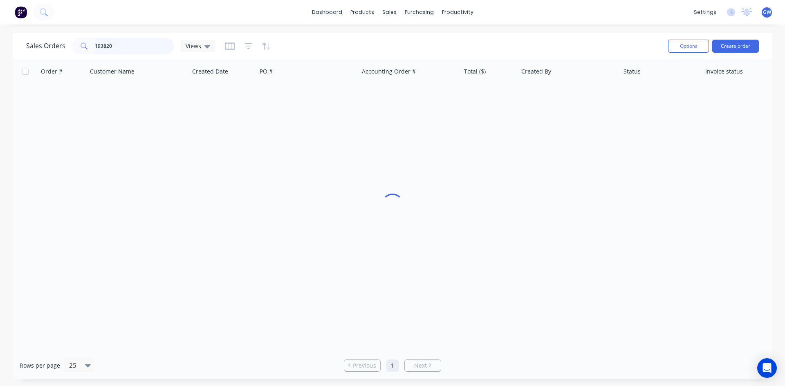
click at [160, 48] on input "193820" at bounding box center [135, 46] width 80 height 16
type input "193697"
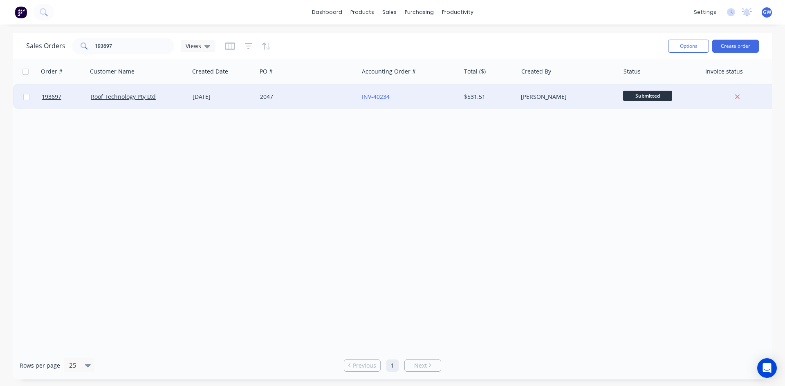
click at [468, 92] on div "$531.51" at bounding box center [489, 97] width 57 height 25
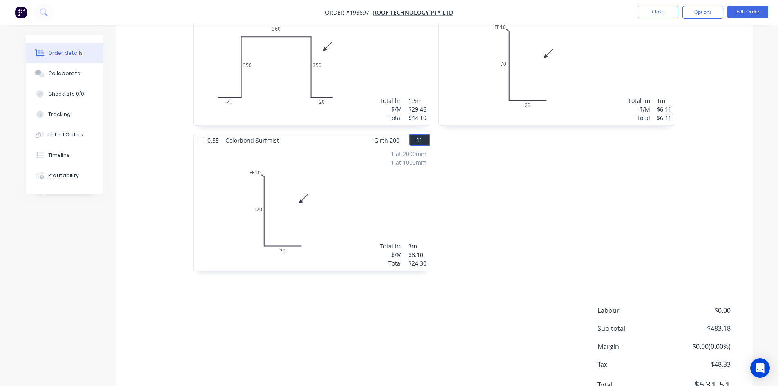
scroll to position [886, 0]
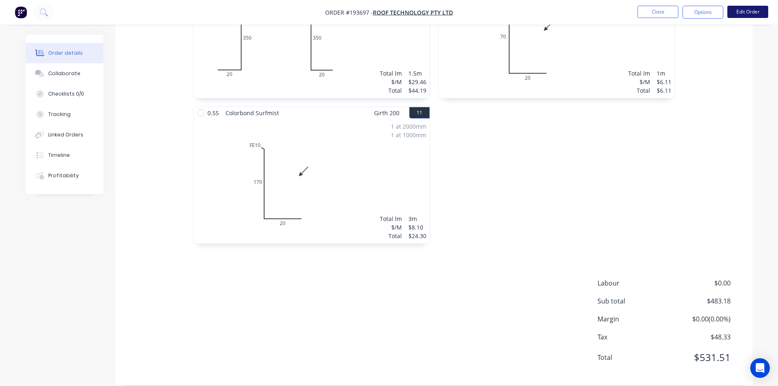
click at [743, 7] on button "Edit Order" at bounding box center [748, 12] width 41 height 12
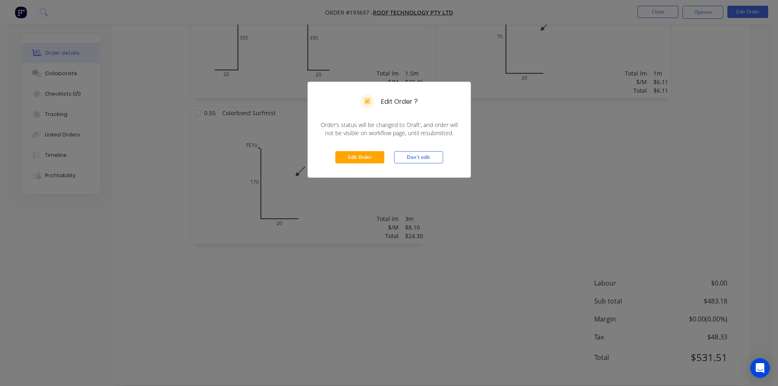
click at [375, 146] on div "Edit Order Don't edit" at bounding box center [389, 157] width 163 height 40
click at [365, 153] on button "Edit Order" at bounding box center [360, 157] width 49 height 12
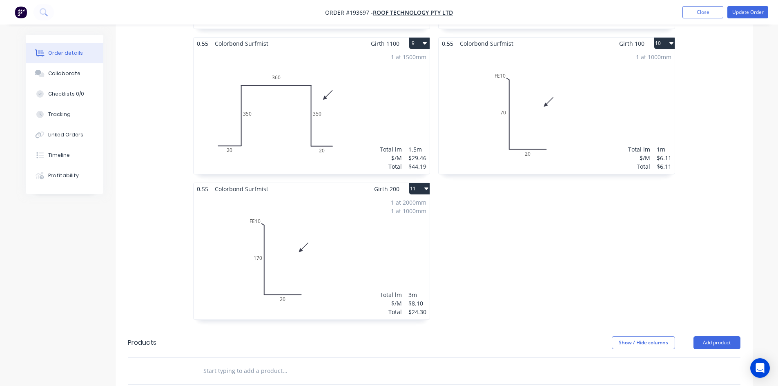
scroll to position [940, 0]
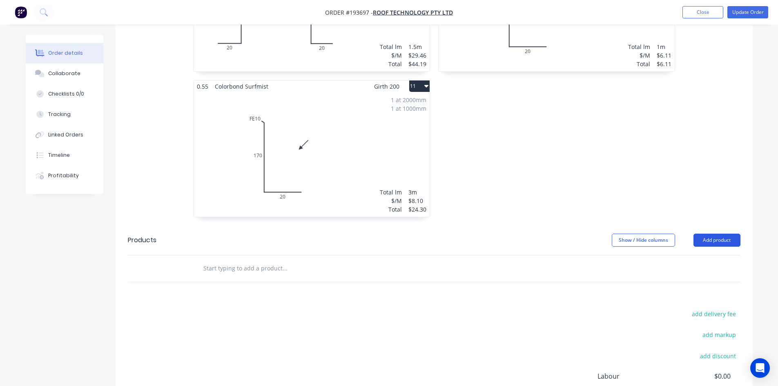
click at [699, 234] on button "Add product" at bounding box center [717, 240] width 47 height 13
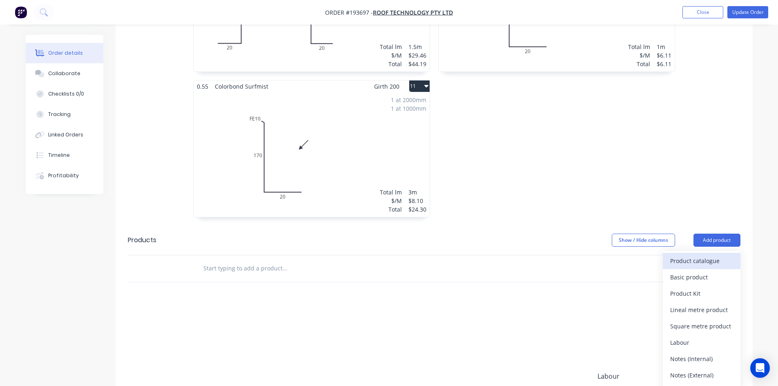
click at [707, 255] on div "Product catalogue" at bounding box center [702, 261] width 63 height 12
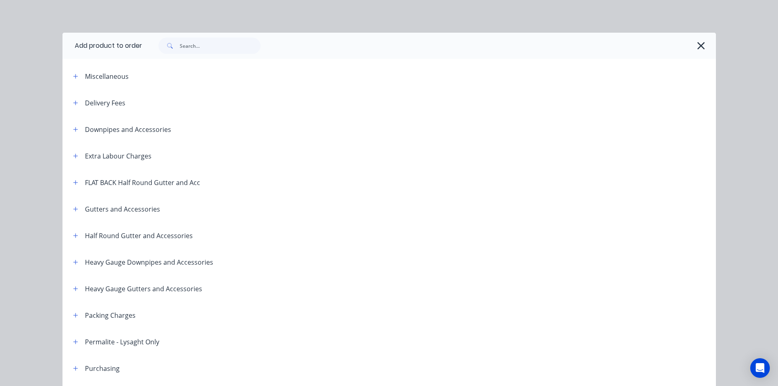
drag, startPoint x: 69, startPoint y: 160, endPoint x: 83, endPoint y: 165, distance: 14.3
click at [71, 159] on button "button" at bounding box center [76, 156] width 10 height 10
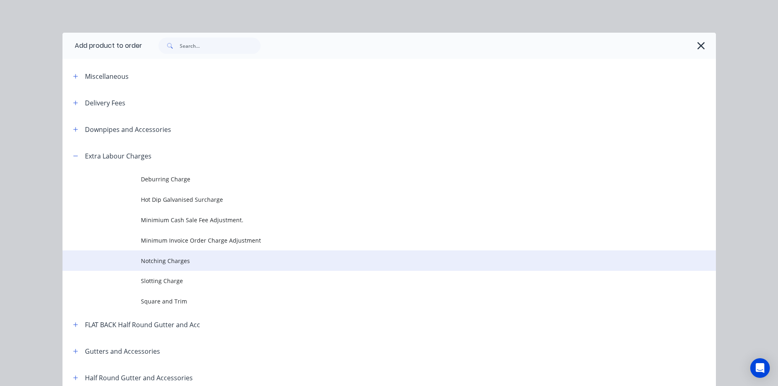
click at [154, 259] on span "Notching Charges" at bounding box center [371, 261] width 460 height 9
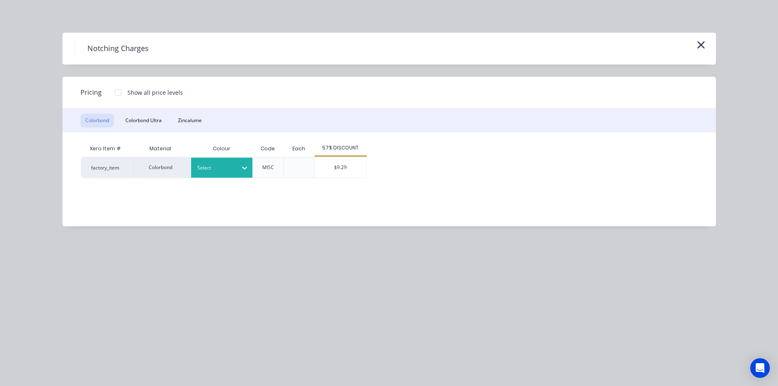
click at [217, 167] on div at bounding box center [215, 167] width 37 height 9
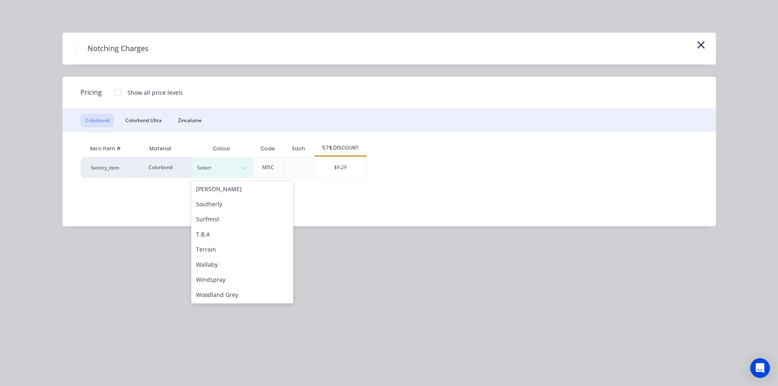
scroll to position [274, 0]
click at [239, 216] on div "Surfmist" at bounding box center [242, 218] width 102 height 15
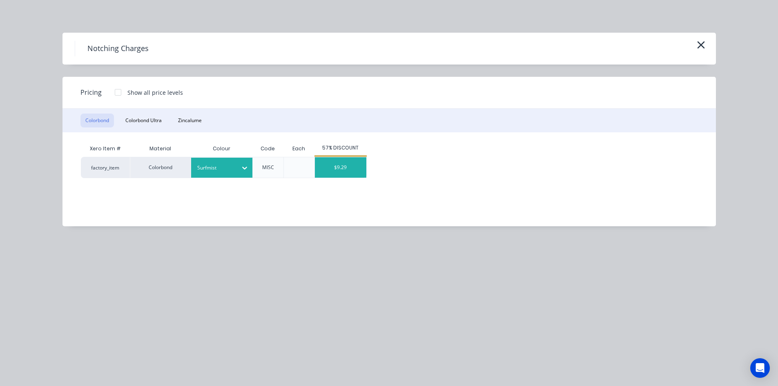
click at [340, 172] on div "$9.29" at bounding box center [340, 167] width 51 height 20
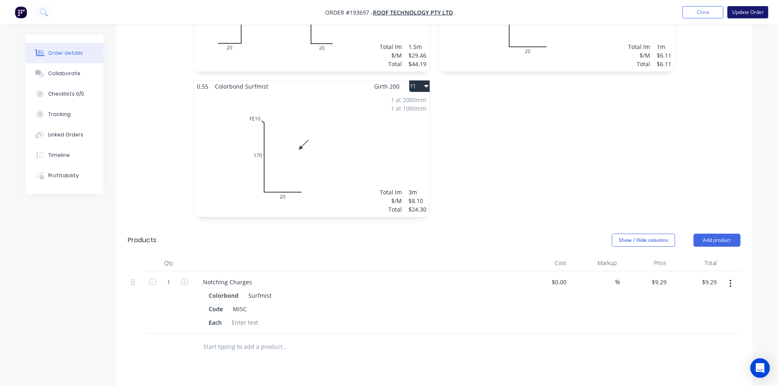
click at [738, 18] on button "Update Order" at bounding box center [748, 12] width 41 height 12
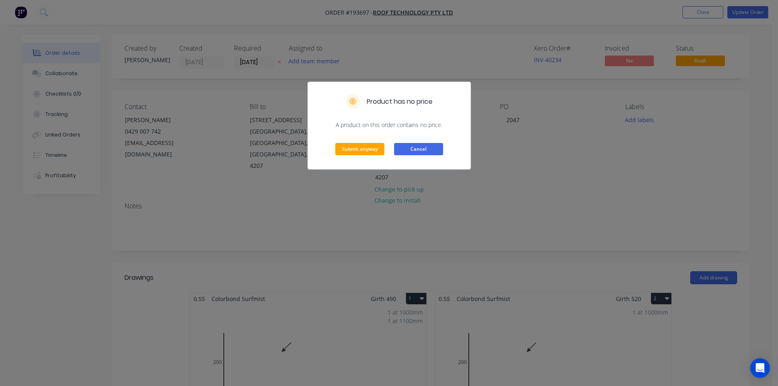
click at [420, 150] on button "Cancel" at bounding box center [418, 149] width 49 height 12
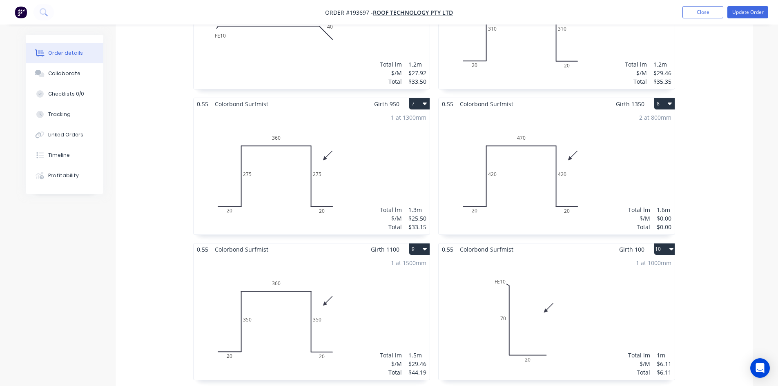
scroll to position [654, 0]
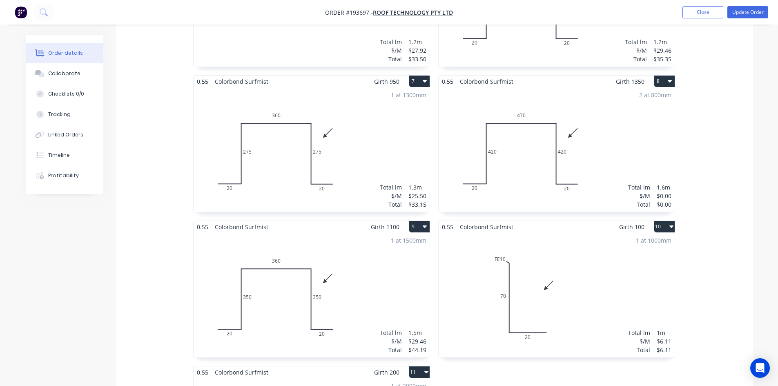
click at [587, 110] on div "2 at 800mm Total lm $/M Total 1.6m $0.00 $0.00" at bounding box center [557, 149] width 236 height 125
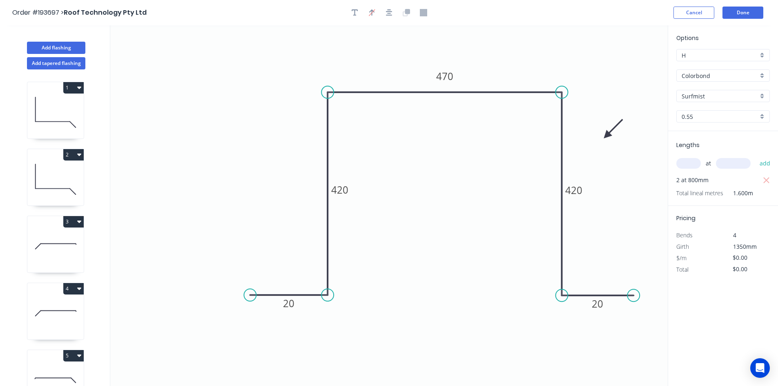
click at [691, 166] on input "text" at bounding box center [689, 163] width 25 height 11
type input "2"
type input "1350"
click at [756, 157] on button "add" at bounding box center [765, 164] width 19 height 14
click at [344, 190] on tspan "420" at bounding box center [339, 189] width 17 height 13
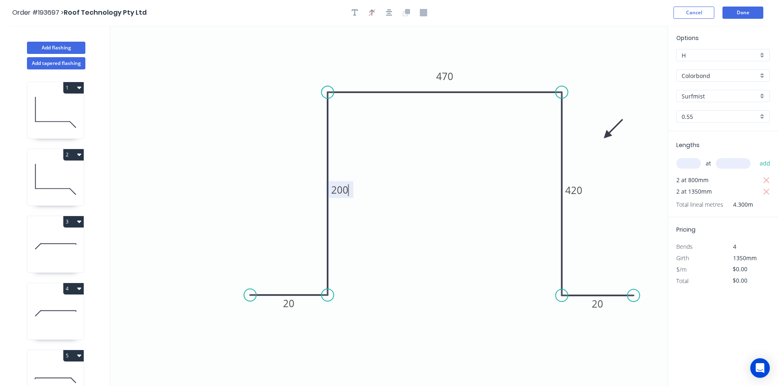
type input "$29.46"
type input "$138.46"
type input "$25.50"
type input "$119.85"
type input "$21.53"
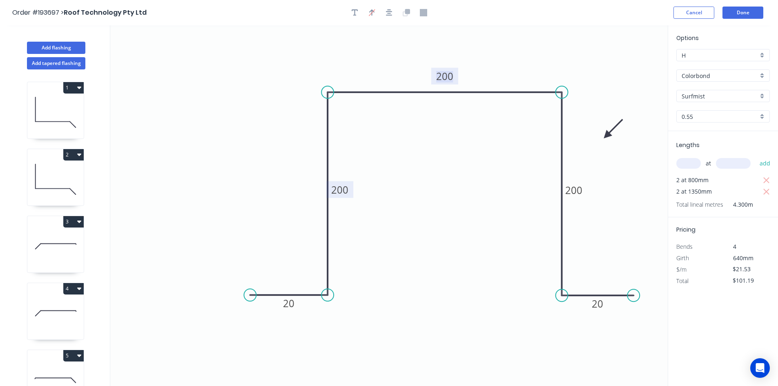
click at [449, 80] on tspan "200" at bounding box center [444, 75] width 17 height 13
click at [468, 176] on icon "0 20 200 360 200 20" at bounding box center [389, 205] width 558 height 361
click at [759, 180] on div "2 at 800mm" at bounding box center [724, 179] width 95 height 11
click at [764, 179] on icon "button" at bounding box center [766, 181] width 7 height 10
type input "$58.13"
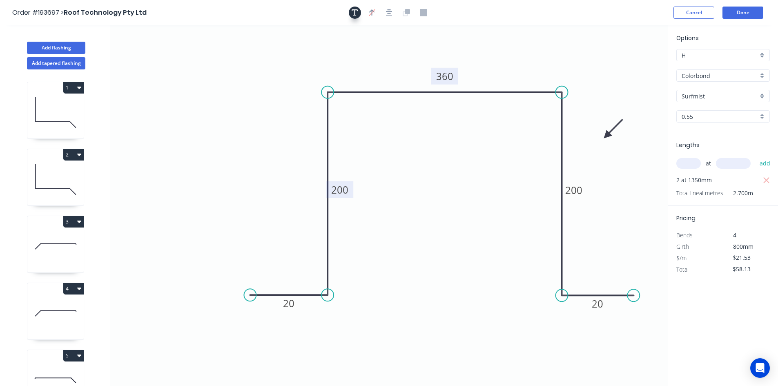
click at [349, 11] on button "button" at bounding box center [355, 13] width 12 height 12
drag, startPoint x: 171, startPoint y: 60, endPoint x: 180, endPoint y: 83, distance: 24.4
click at [180, 83] on textarea at bounding box center [167, 78] width 66 height 30
click at [562, 65] on icon "Changed for pricing 20 200 360 200 20" at bounding box center [389, 205] width 558 height 361
type textarea "Changed for pricing"
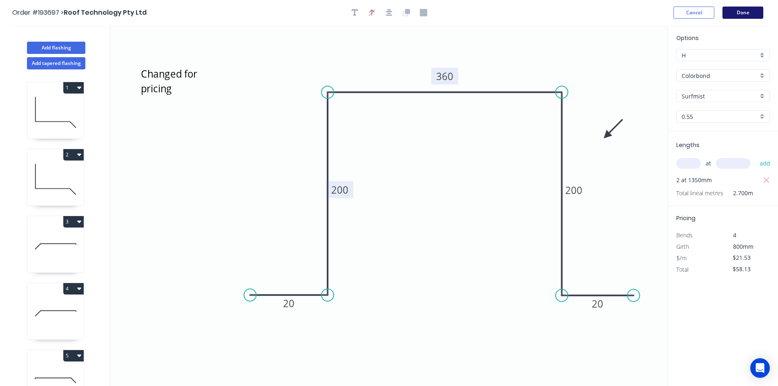
click at [738, 10] on button "Done" at bounding box center [743, 13] width 41 height 12
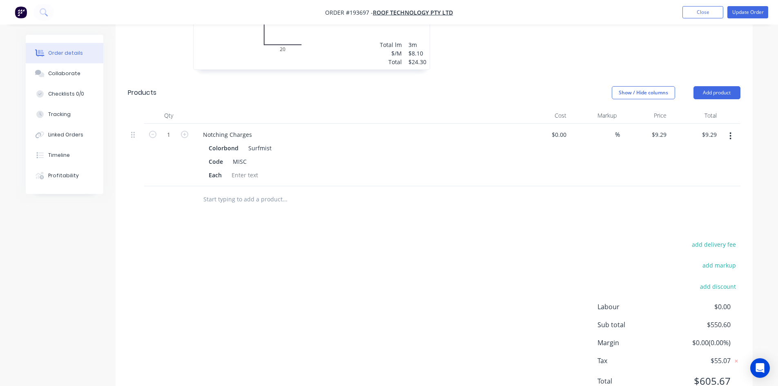
scroll to position [1100, 0]
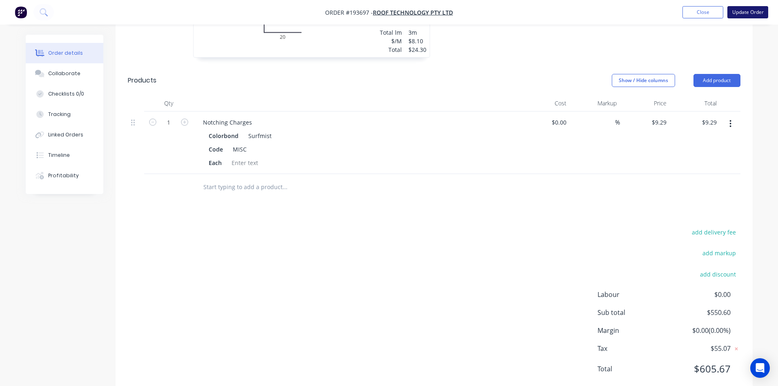
click at [754, 13] on button "Update Order" at bounding box center [748, 12] width 41 height 12
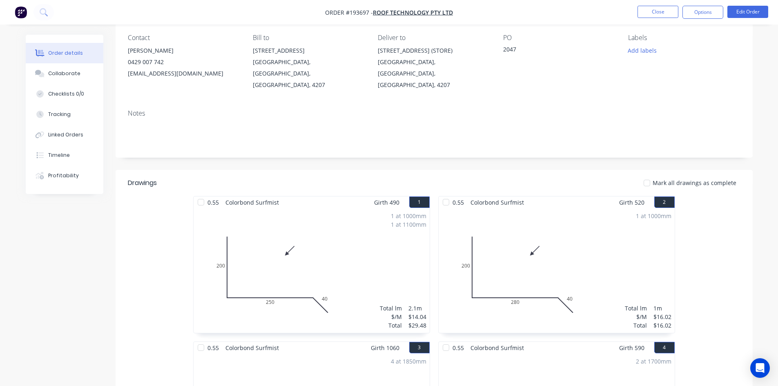
scroll to position [163, 0]
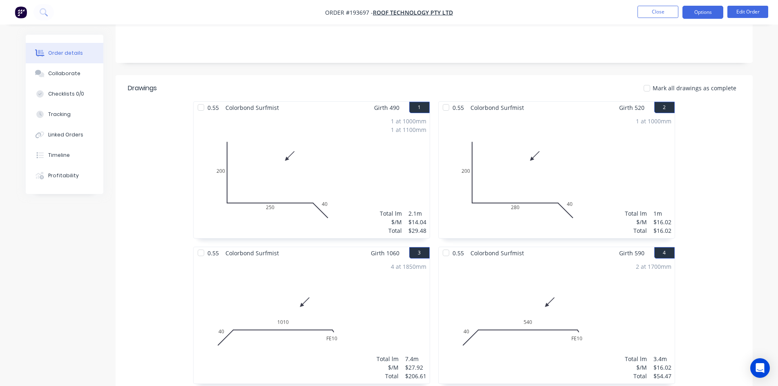
click at [700, 14] on button "Options" at bounding box center [703, 12] width 41 height 13
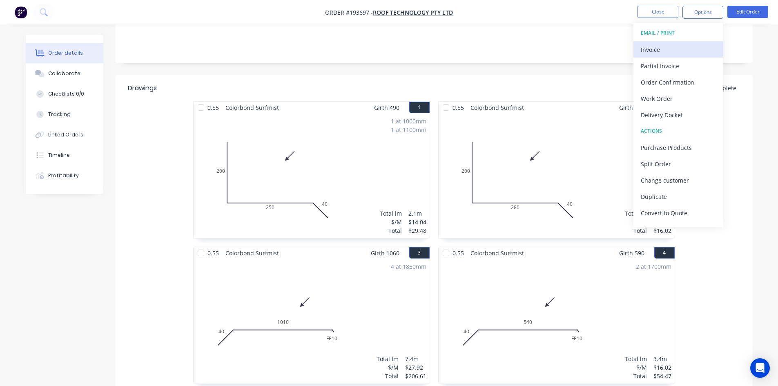
click at [673, 48] on div "Invoice" at bounding box center [678, 50] width 75 height 12
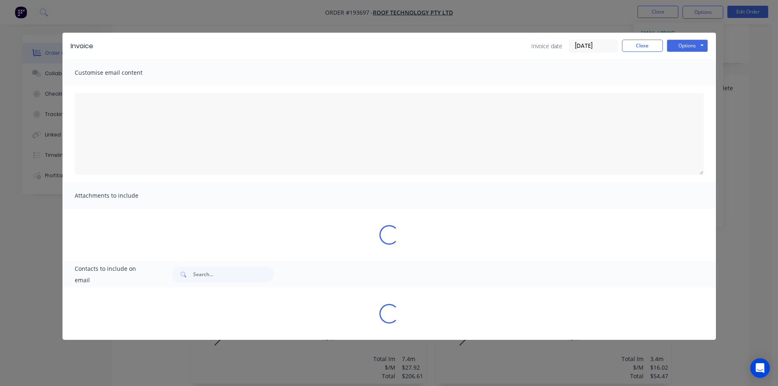
type textarea "A PDF copy of the order has been attached to this email. To view your order onl…"
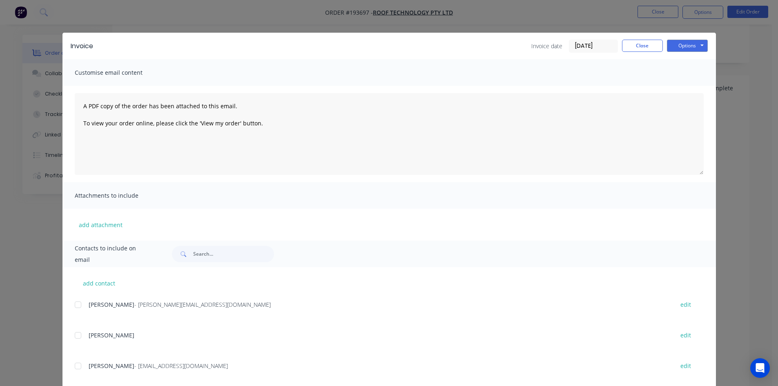
click at [74, 300] on div at bounding box center [78, 305] width 16 height 16
click at [695, 48] on button "Options" at bounding box center [687, 46] width 41 height 12
click at [685, 83] on button "Email" at bounding box center [693, 87] width 52 height 13
click at [643, 49] on button "Close" at bounding box center [642, 46] width 41 height 12
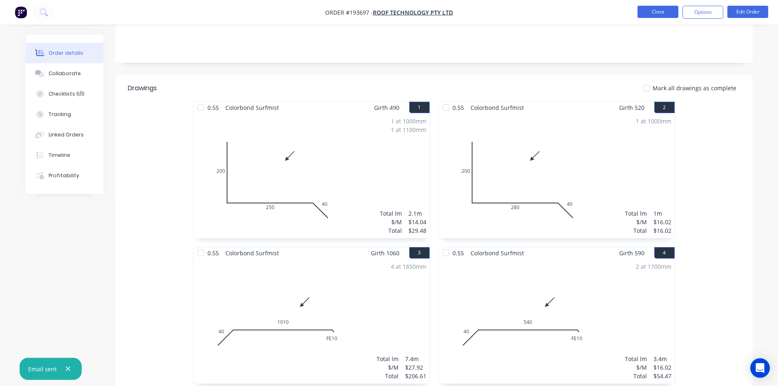
click at [667, 8] on button "Close" at bounding box center [658, 12] width 41 height 12
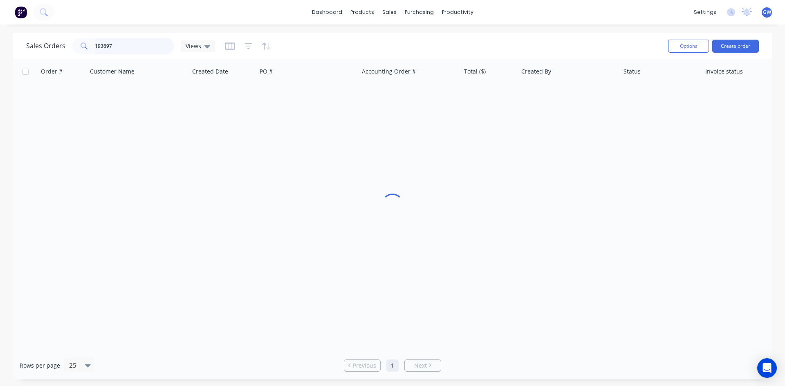
click at [141, 43] on input "193697" at bounding box center [135, 46] width 80 height 16
type input "193790"
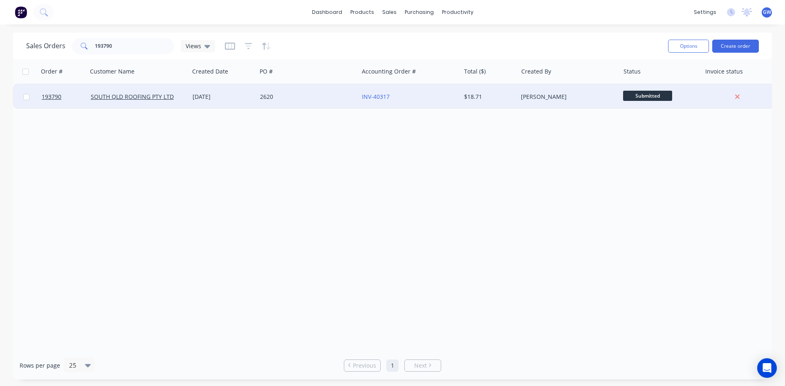
click at [510, 96] on div "$18.71" at bounding box center [488, 97] width 48 height 8
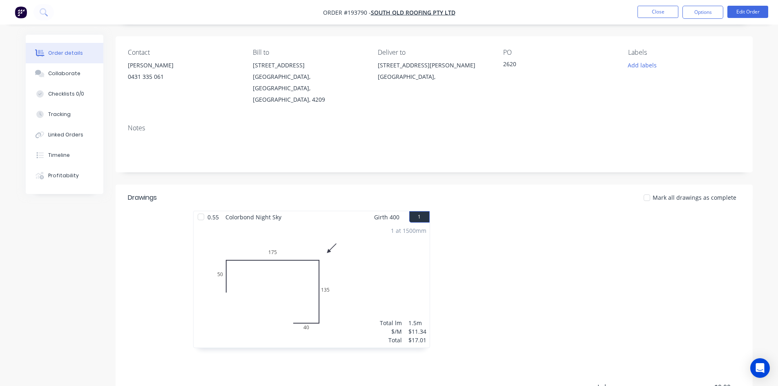
scroll to position [158, 0]
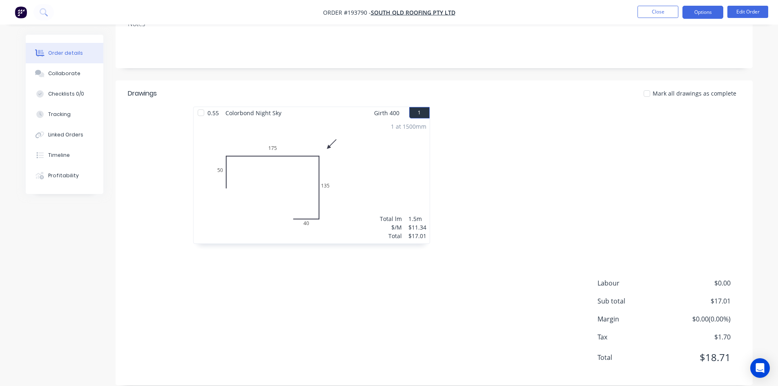
click at [701, 16] on button "Options" at bounding box center [703, 12] width 41 height 13
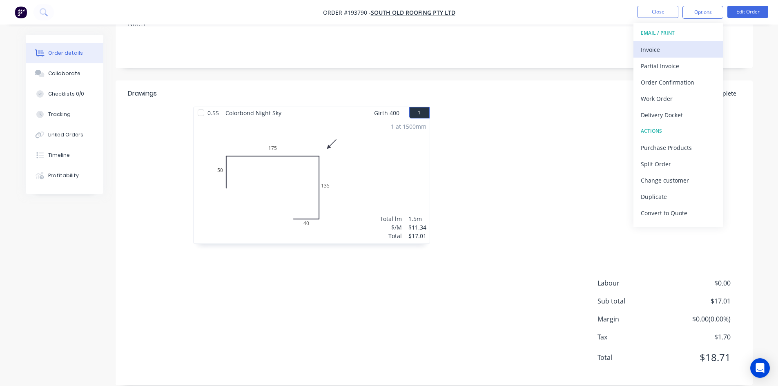
click at [688, 49] on div "Invoice" at bounding box center [678, 50] width 75 height 12
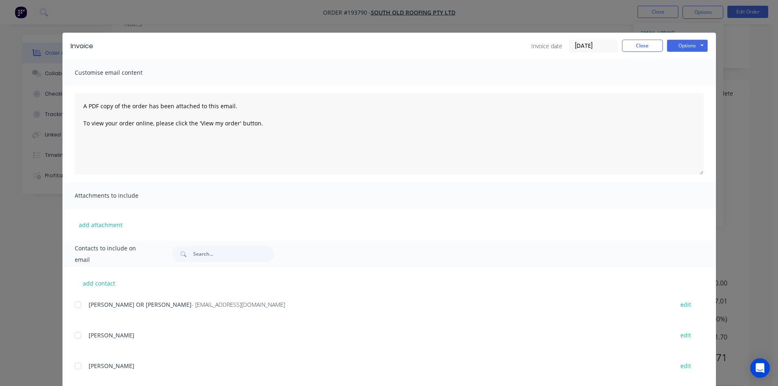
click at [77, 303] on div at bounding box center [78, 305] width 16 height 16
click at [688, 43] on button "Options" at bounding box center [687, 46] width 41 height 12
click at [689, 87] on button "Email" at bounding box center [693, 87] width 52 height 13
click at [643, 43] on button "Close" at bounding box center [642, 46] width 41 height 12
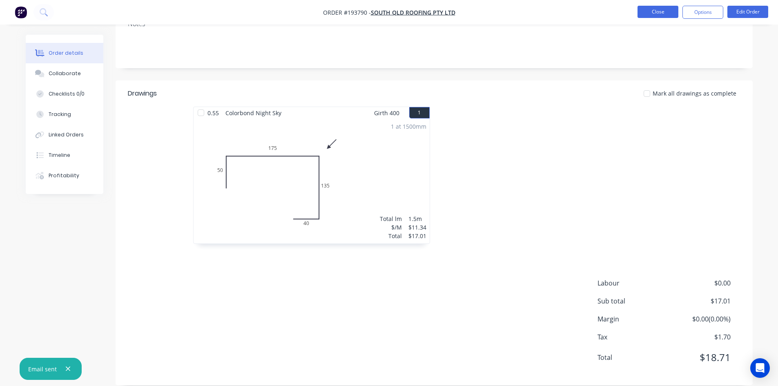
click at [658, 7] on button "Close" at bounding box center [658, 12] width 41 height 12
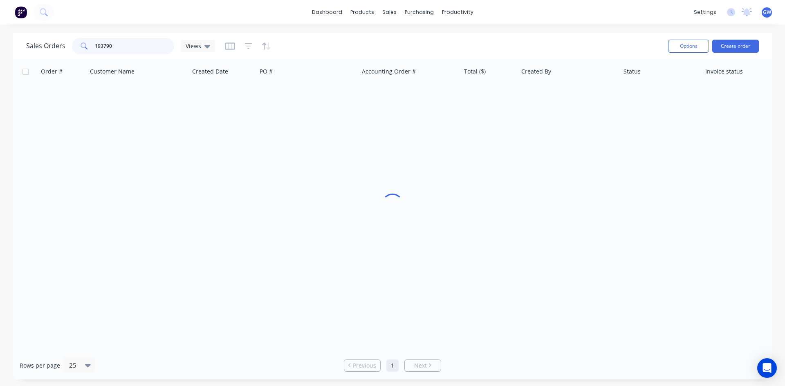
click at [119, 42] on input "193790" at bounding box center [135, 46] width 80 height 16
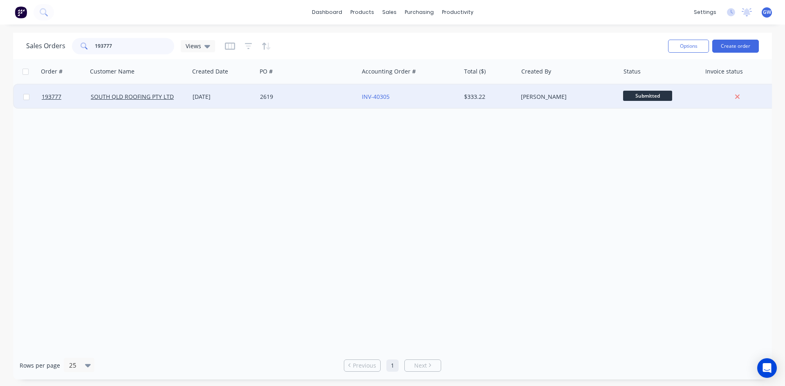
type input "193777"
click at [512, 100] on div "$333.22" at bounding box center [489, 97] width 51 height 8
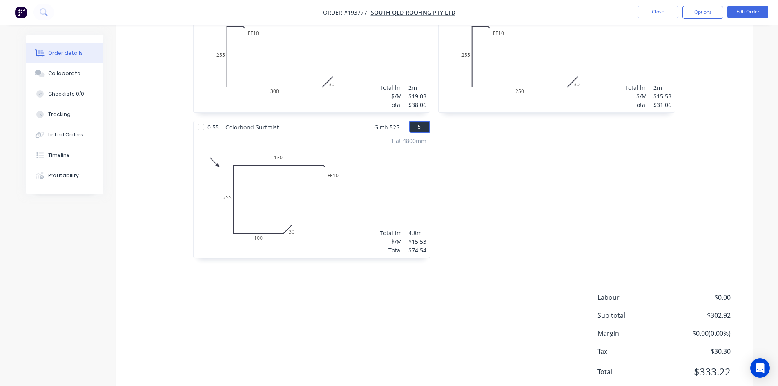
scroll to position [449, 0]
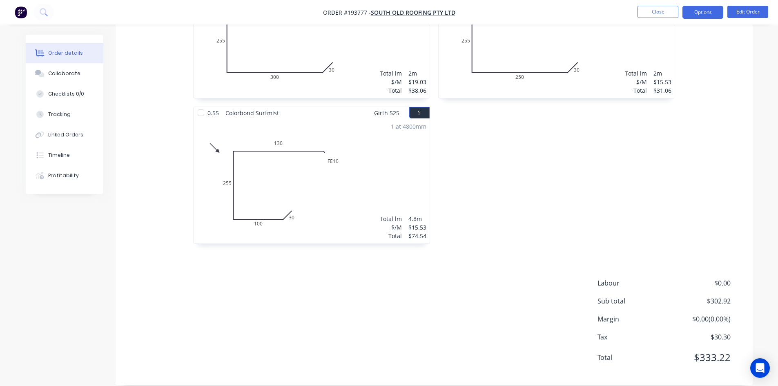
click at [696, 13] on button "Options" at bounding box center [703, 12] width 41 height 13
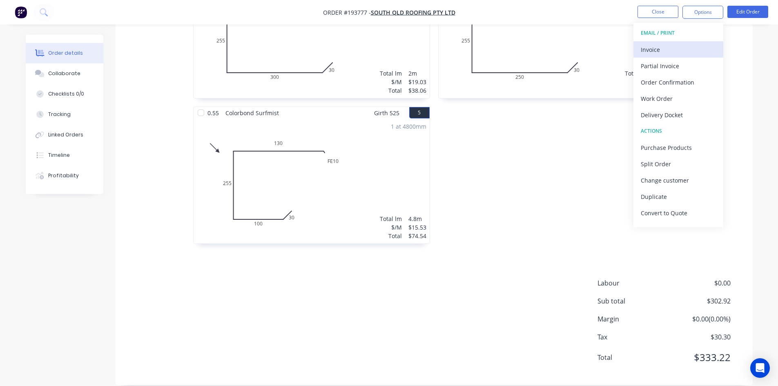
click at [676, 43] on button "Invoice" at bounding box center [679, 49] width 90 height 16
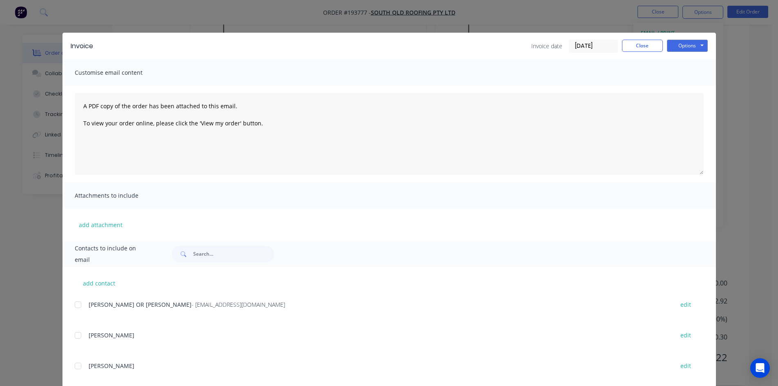
click at [77, 304] on div at bounding box center [78, 305] width 16 height 16
click at [683, 43] on button "Options" at bounding box center [687, 46] width 41 height 12
click at [688, 84] on button "Email" at bounding box center [693, 87] width 52 height 13
click at [648, 40] on button "Close" at bounding box center [642, 46] width 41 height 12
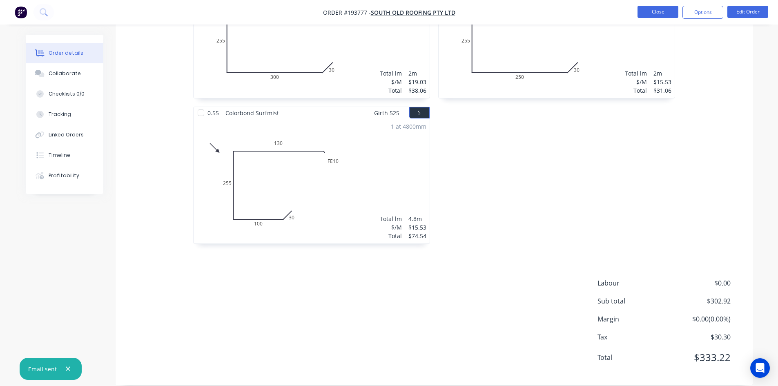
click at [664, 9] on button "Close" at bounding box center [658, 12] width 41 height 12
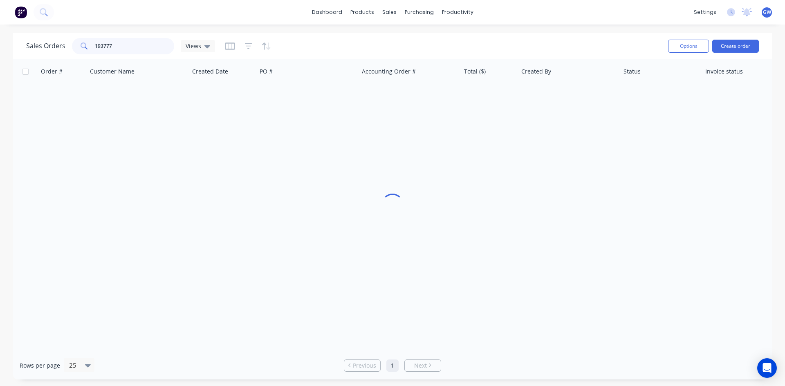
click at [154, 42] on input "193777" at bounding box center [135, 46] width 80 height 16
type input "193794"
click at [361, 227] on div "Order # Customer Name Created Date PO # Accounting Order # Total ($) Created By…" at bounding box center [392, 205] width 758 height 292
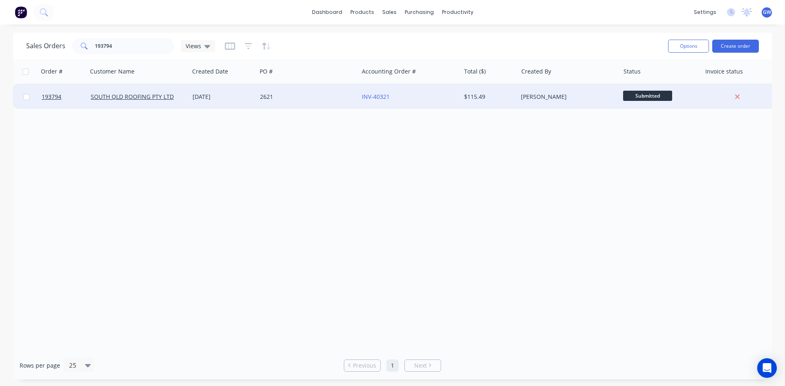
click at [434, 102] on div "INV-40321" at bounding box center [409, 97] width 102 height 25
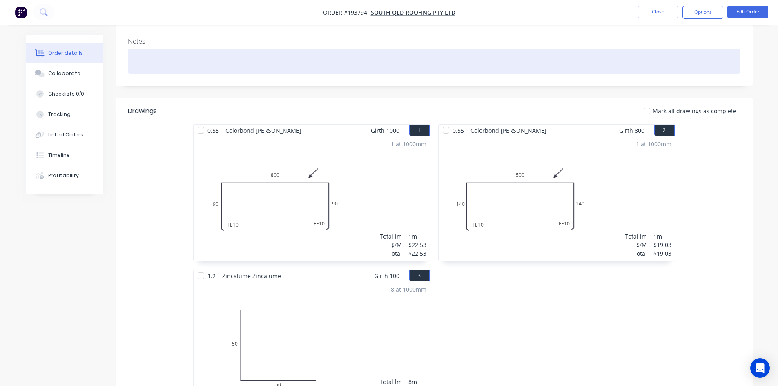
scroll to position [140, 0]
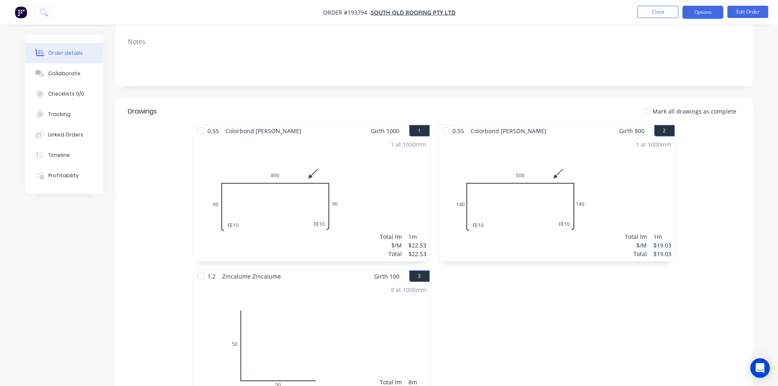
click at [711, 7] on button "Options" at bounding box center [703, 12] width 41 height 13
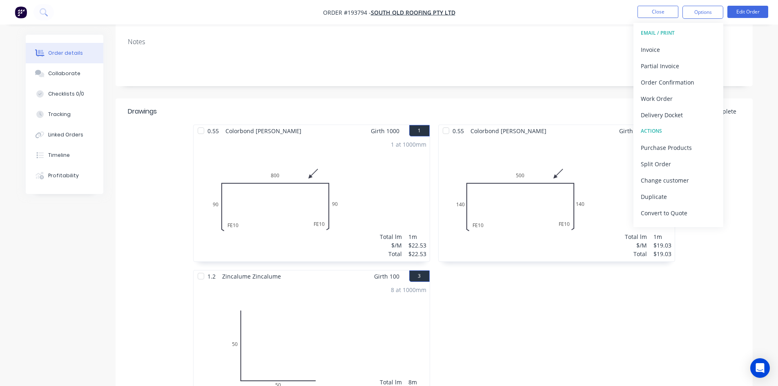
click at [669, 56] on button "Invoice" at bounding box center [679, 49] width 90 height 16
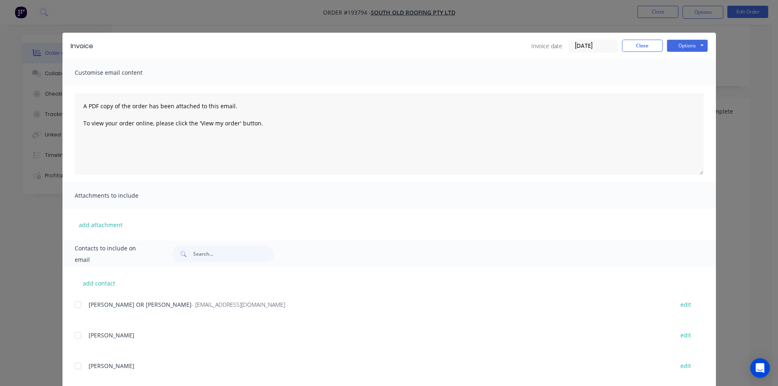
click at [77, 307] on div at bounding box center [78, 305] width 16 height 16
click at [693, 42] on button "Options" at bounding box center [687, 46] width 41 height 12
click at [685, 87] on button "Email" at bounding box center [693, 87] width 52 height 13
click at [648, 41] on button "Close" at bounding box center [642, 46] width 41 height 12
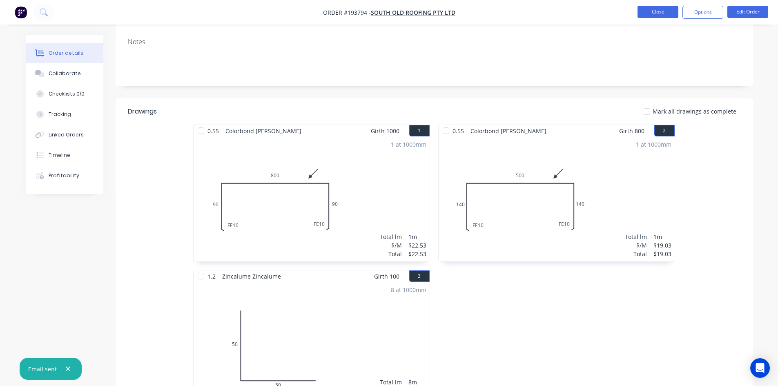
click at [656, 8] on button "Close" at bounding box center [658, 12] width 41 height 12
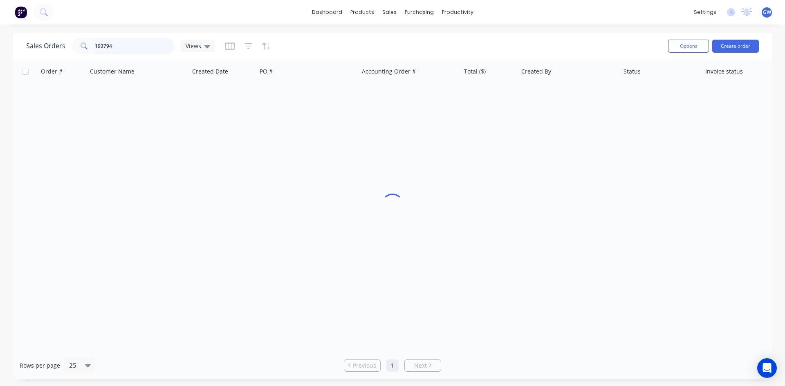
click at [113, 44] on input "193794" at bounding box center [135, 46] width 80 height 16
type input "193671"
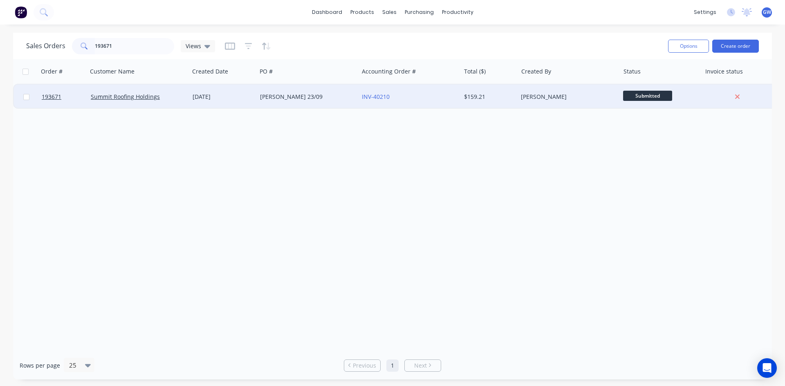
click at [494, 104] on div "$159.21" at bounding box center [489, 97] width 57 height 25
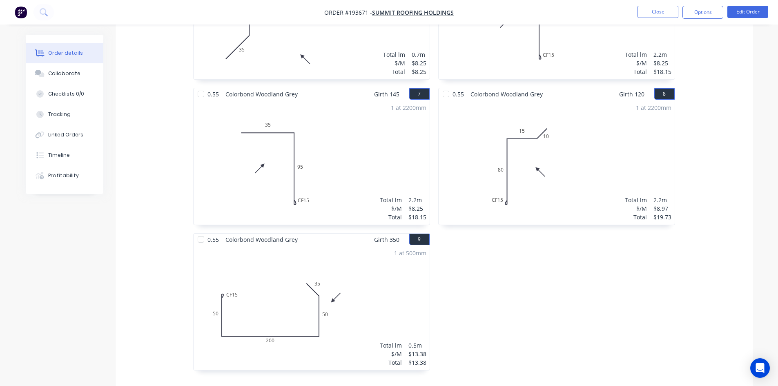
scroll to position [695, 0]
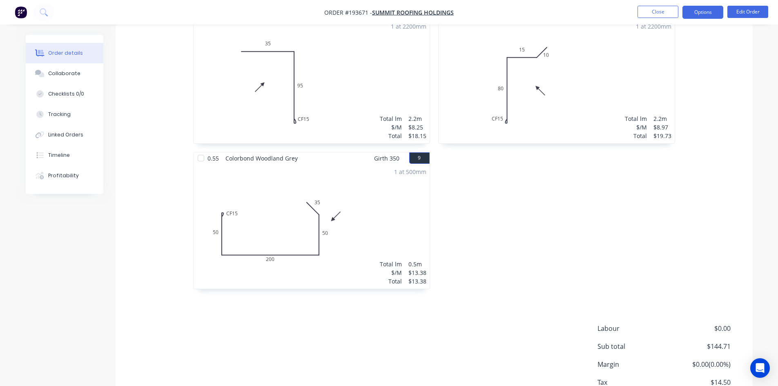
click at [699, 12] on button "Options" at bounding box center [703, 12] width 41 height 13
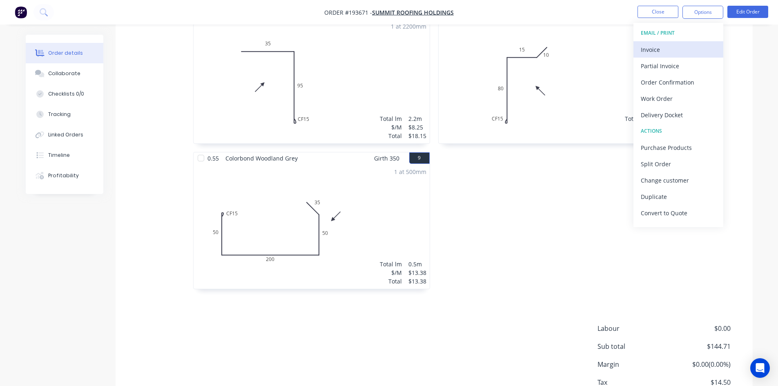
click at [675, 51] on div "Invoice" at bounding box center [678, 50] width 75 height 12
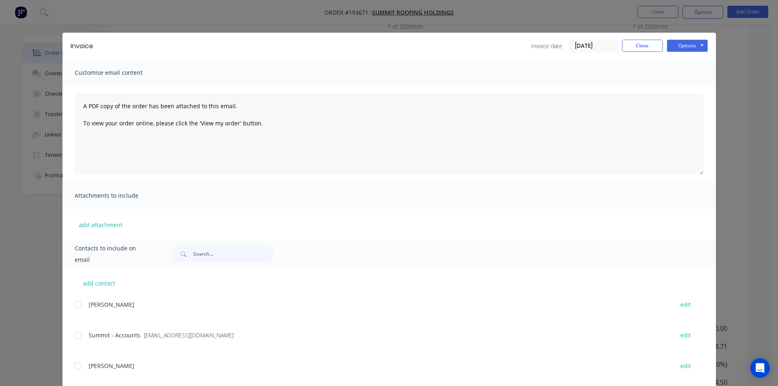
click at [74, 335] on div at bounding box center [78, 335] width 16 height 16
click at [696, 47] on button "Options" at bounding box center [687, 46] width 41 height 12
click at [685, 87] on button "Email" at bounding box center [693, 87] width 52 height 13
drag, startPoint x: 646, startPoint y: 48, endPoint x: 650, endPoint y: 29, distance: 18.9
click at [646, 48] on button "Close" at bounding box center [642, 46] width 41 height 12
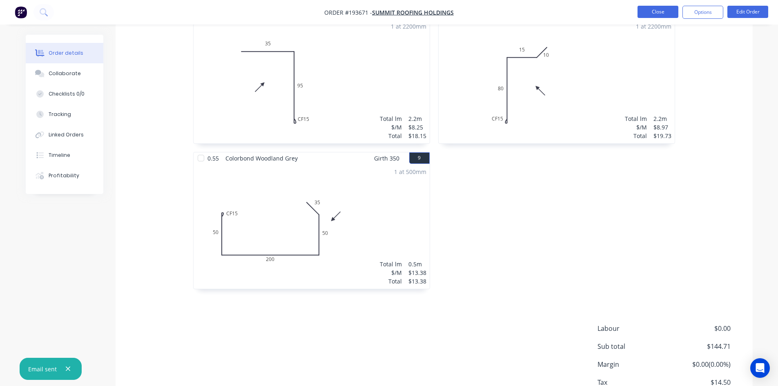
click at [652, 16] on button "Close" at bounding box center [658, 12] width 41 height 12
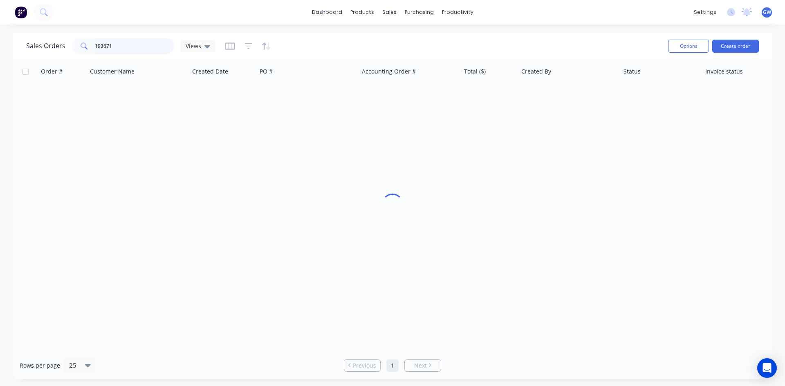
click at [152, 43] on input "193671" at bounding box center [135, 46] width 80 height 16
type input "193752"
click at [481, 93] on div "$1,565.51" at bounding box center [488, 97] width 48 height 8
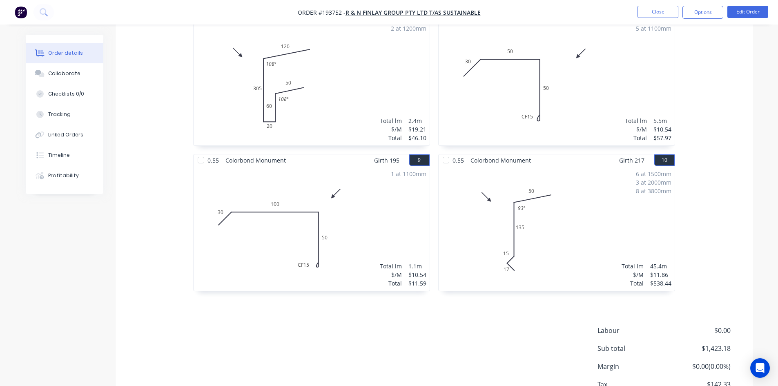
scroll to position [740, 0]
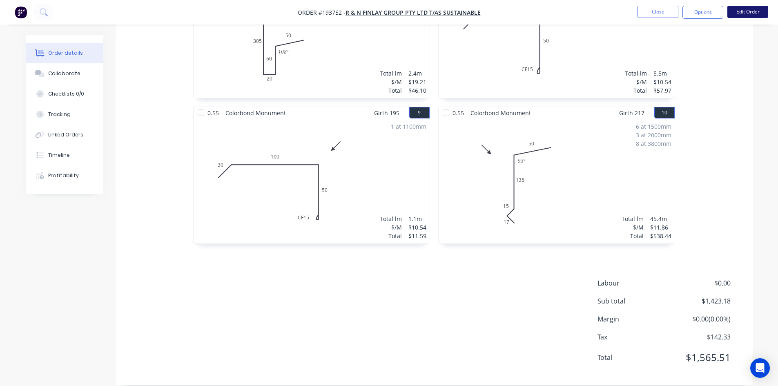
click at [737, 12] on button "Edit Order" at bounding box center [748, 12] width 41 height 12
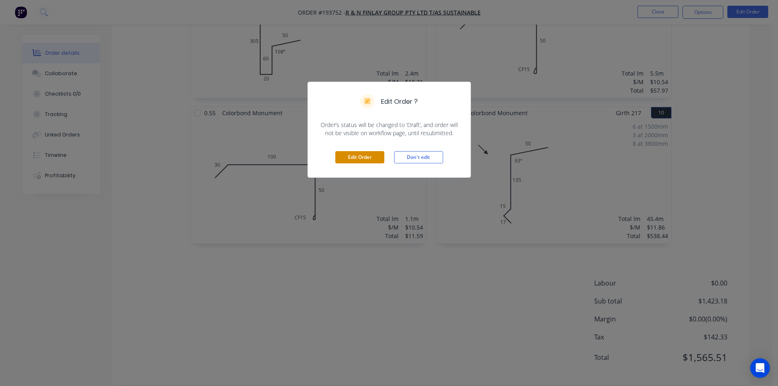
click at [343, 154] on button "Edit Order" at bounding box center [360, 157] width 49 height 12
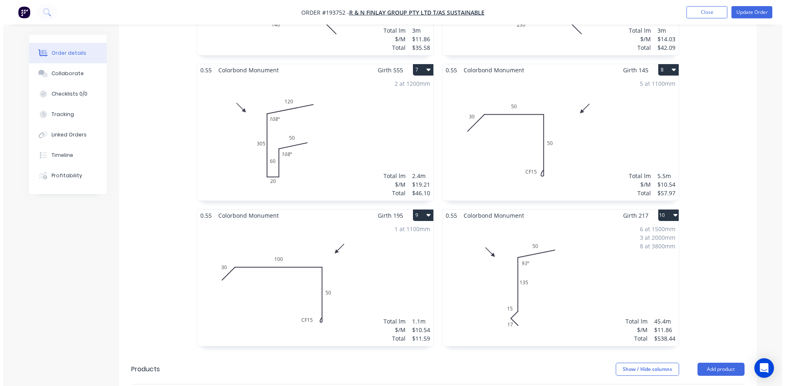
scroll to position [858, 0]
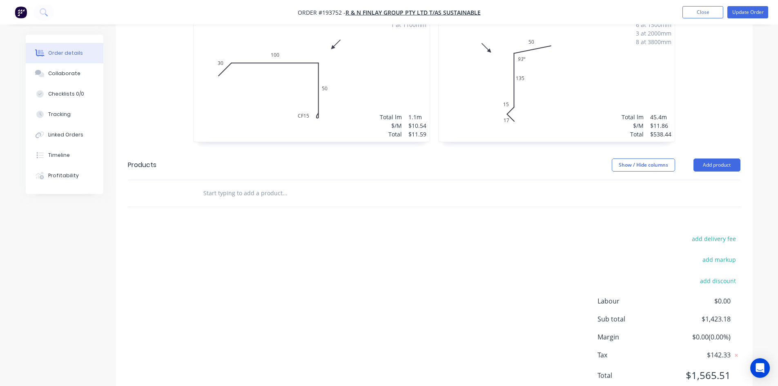
click at [709, 159] on button "Add product" at bounding box center [717, 165] width 47 height 13
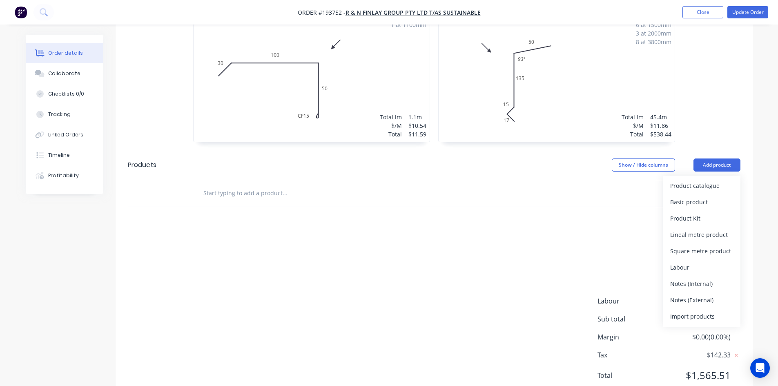
click at [707, 180] on div "Product catalogue" at bounding box center [702, 186] width 63 height 12
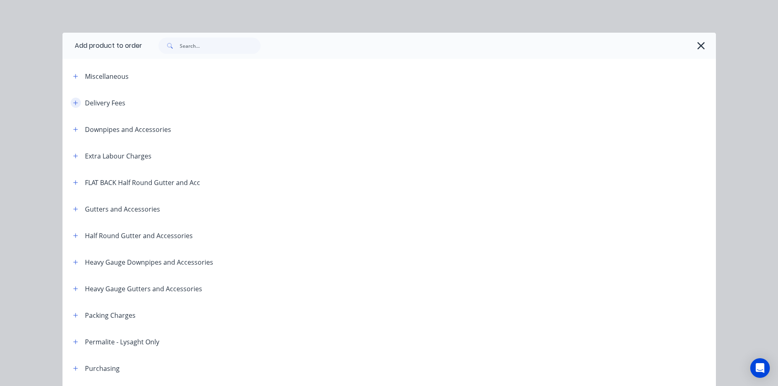
click at [71, 106] on button "button" at bounding box center [76, 103] width 10 height 10
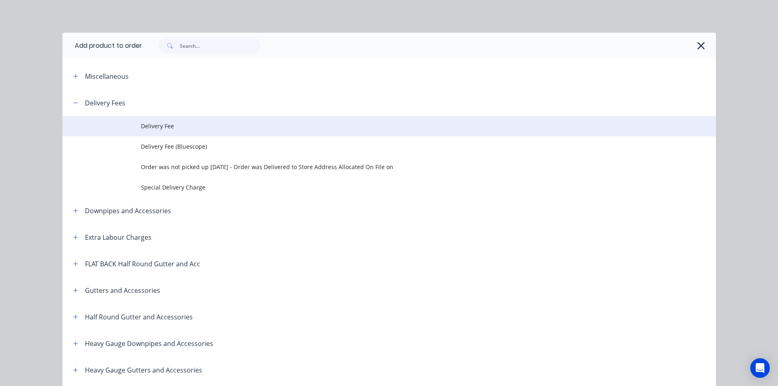
click at [172, 128] on span "Delivery Fee" at bounding box center [371, 126] width 460 height 9
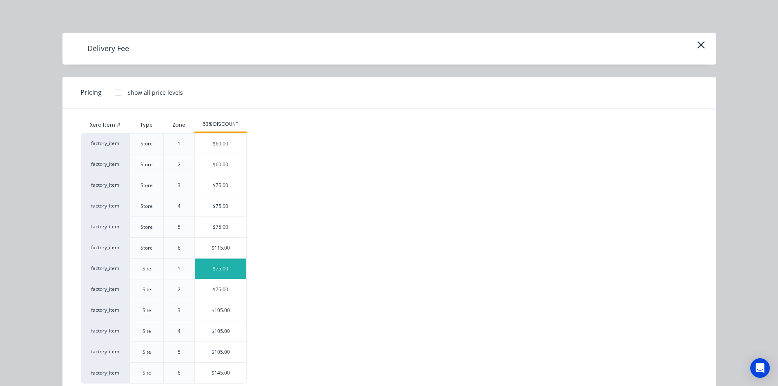
click at [225, 265] on div "$75.00" at bounding box center [220, 269] width 51 height 20
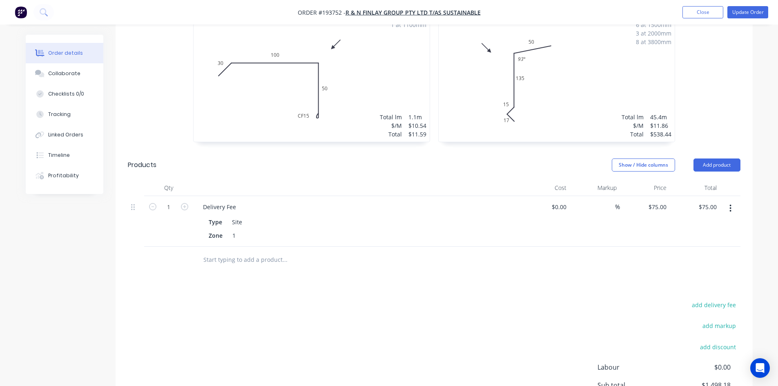
click at [746, 2] on nav "Order #193752 - R & N Finlay Group Pty Ltd T/as Sustainable Add product Close U…" at bounding box center [389, 12] width 778 height 25
click at [748, 18] on button "Update Order" at bounding box center [748, 12] width 41 height 12
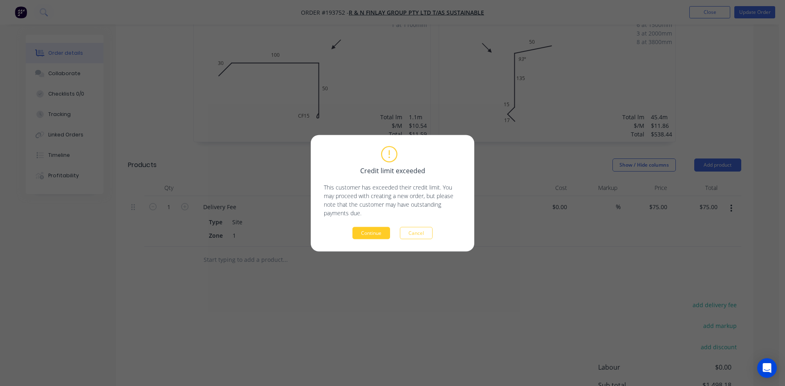
click at [376, 237] on button "Continue" at bounding box center [371, 233] width 38 height 12
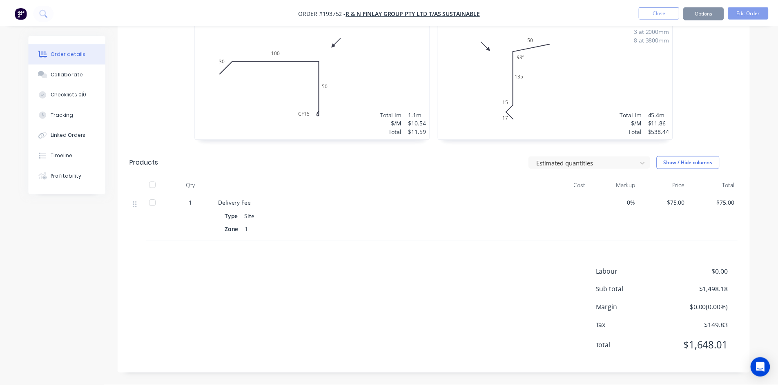
scroll to position [833, 0]
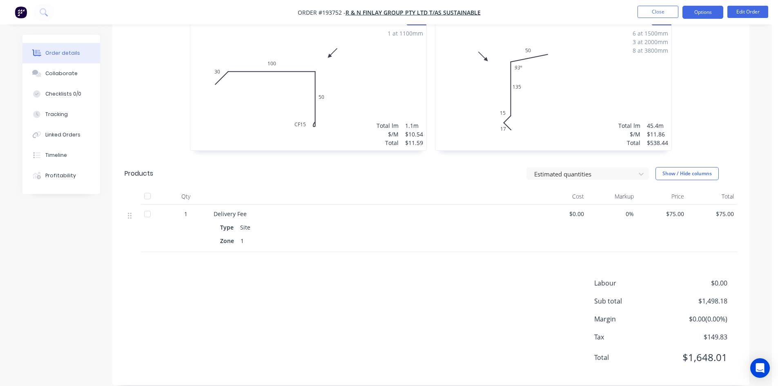
click at [708, 10] on button "Options" at bounding box center [703, 12] width 41 height 13
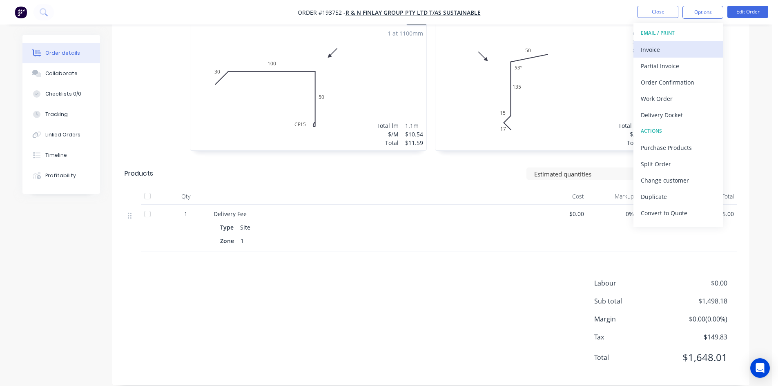
click at [683, 50] on div "Invoice" at bounding box center [678, 50] width 75 height 12
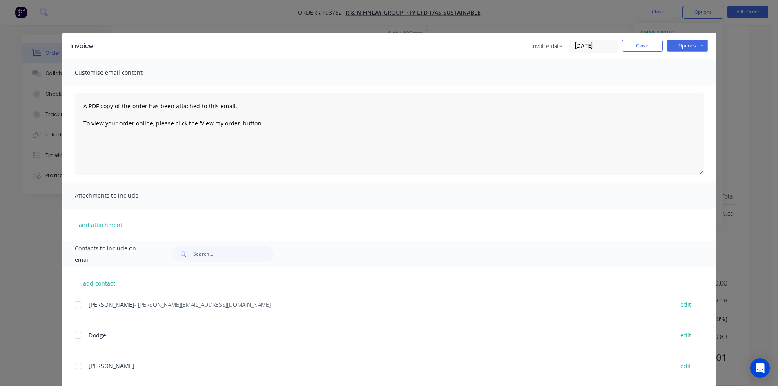
click at [72, 300] on div at bounding box center [78, 305] width 16 height 16
click at [680, 42] on button "Options" at bounding box center [687, 46] width 41 height 12
click at [693, 90] on button "Email" at bounding box center [693, 87] width 52 height 13
click at [642, 44] on button "Close" at bounding box center [642, 46] width 41 height 12
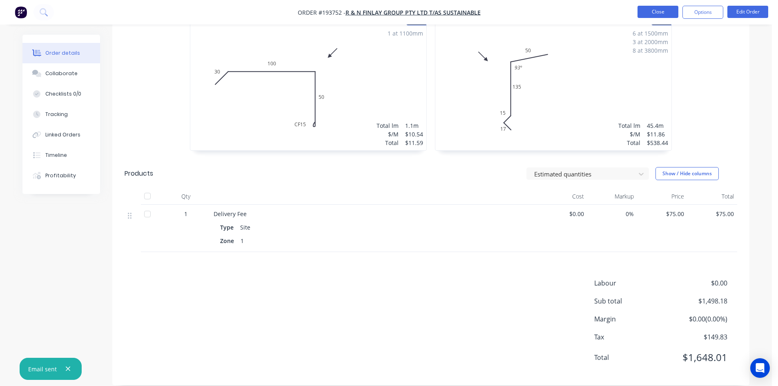
click at [658, 12] on button "Close" at bounding box center [658, 12] width 41 height 12
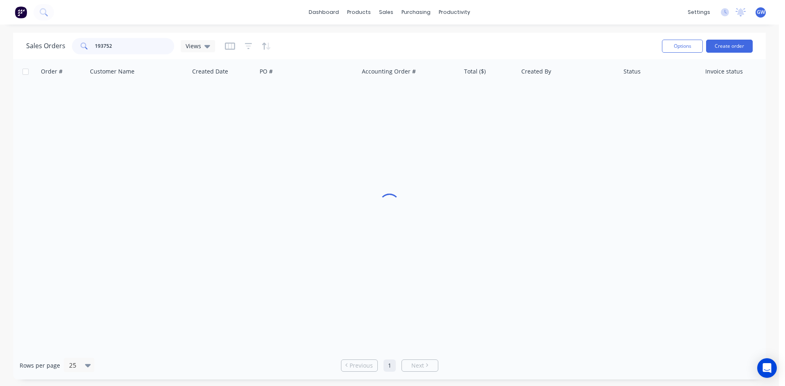
drag, startPoint x: 119, startPoint y: 45, endPoint x: 31, endPoint y: 47, distance: 87.9
click at [31, 47] on div "Sales Orders 193752 Views" at bounding box center [120, 46] width 189 height 16
type input "193765"
click at [546, 97] on div "[PERSON_NAME]" at bounding box center [566, 97] width 91 height 8
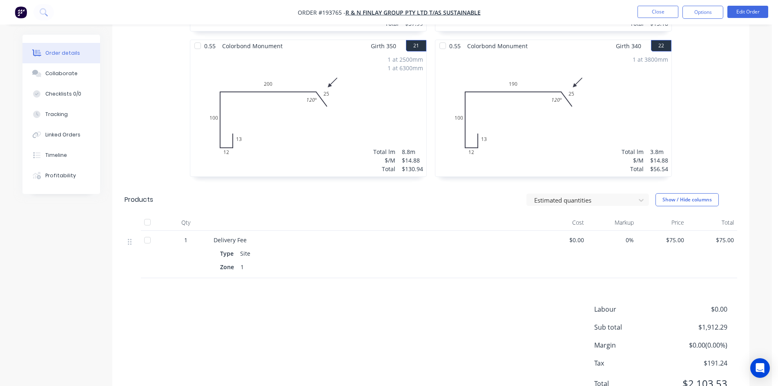
scroll to position [1851, 0]
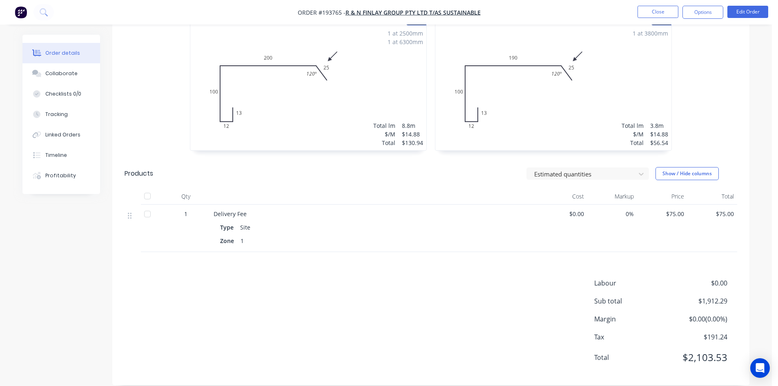
click at [707, 4] on nav "Order #193765 - R & N Finlay Group Pty Ltd T/as Sustainable Close Options Edit …" at bounding box center [389, 12] width 778 height 25
click at [697, 20] on nav "Order #193765 - R & N Finlay Group Pty Ltd T/as Sustainable Close Options Edit …" at bounding box center [389, 12] width 778 height 25
click at [703, 13] on button "Options" at bounding box center [703, 12] width 41 height 13
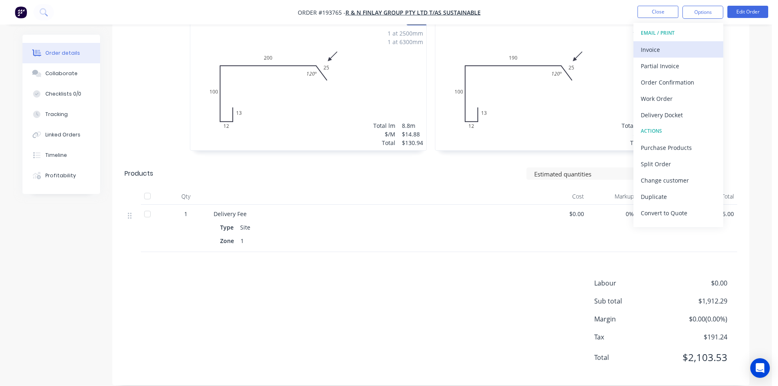
click at [675, 47] on div "Invoice" at bounding box center [678, 50] width 75 height 12
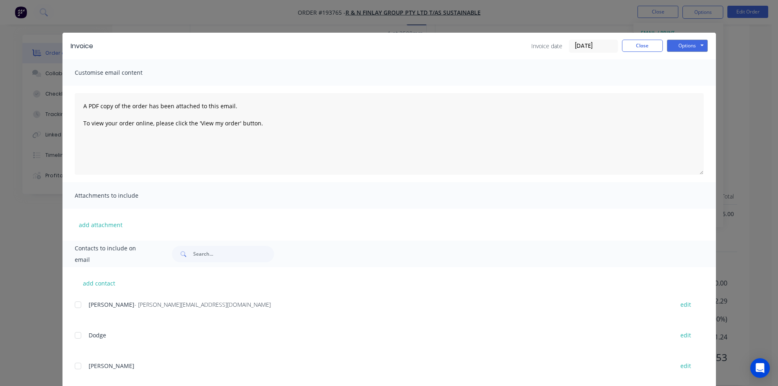
click at [81, 303] on div at bounding box center [78, 305] width 16 height 16
click at [680, 41] on button "Options" at bounding box center [687, 46] width 41 height 12
click at [678, 89] on button "Email" at bounding box center [693, 87] width 52 height 13
click at [637, 44] on button "Close" at bounding box center [642, 46] width 41 height 12
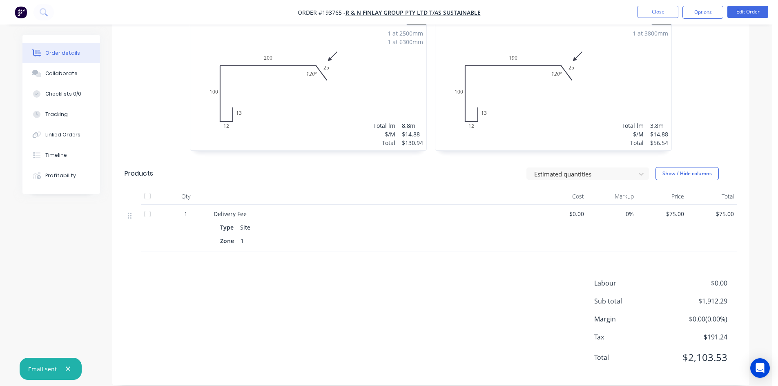
click at [663, 3] on nav "Order #193765 - R & N Finlay Group Pty Ltd T/as Sustainable Close Options Edit …" at bounding box center [389, 12] width 778 height 25
click at [656, 9] on button "Close" at bounding box center [658, 12] width 41 height 12
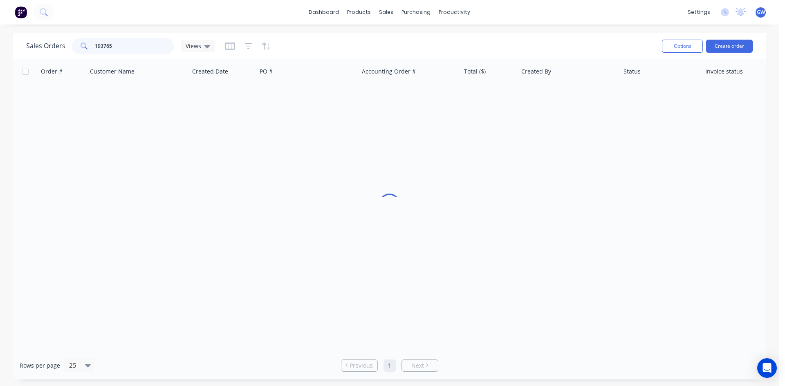
drag, startPoint x: 136, startPoint y: 45, endPoint x: 20, endPoint y: 38, distance: 116.7
click at [20, 38] on div "Sales Orders 193765 Views Options Create order" at bounding box center [389, 46] width 752 height 27
type input "193780"
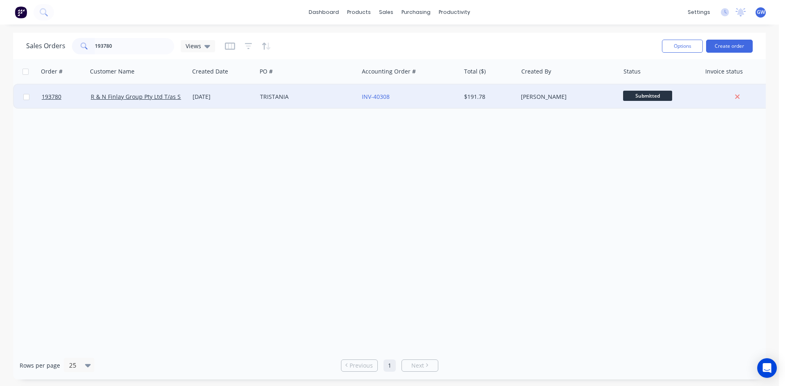
click at [487, 94] on div "$191.78" at bounding box center [488, 97] width 48 height 8
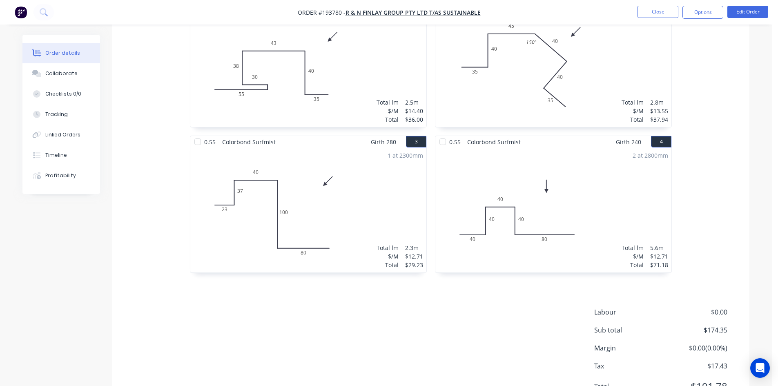
scroll to position [286, 0]
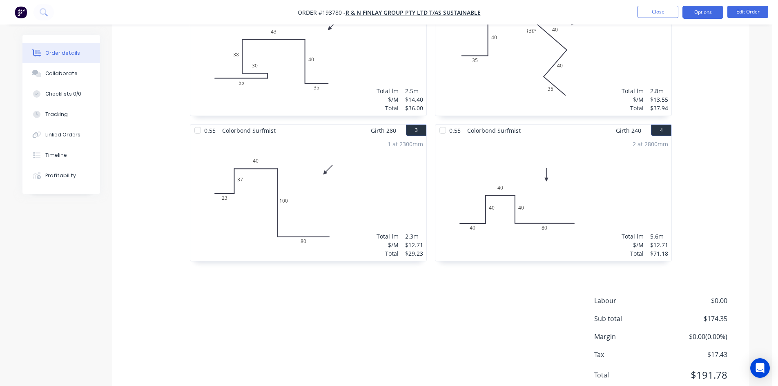
click at [700, 13] on button "Options" at bounding box center [703, 12] width 41 height 13
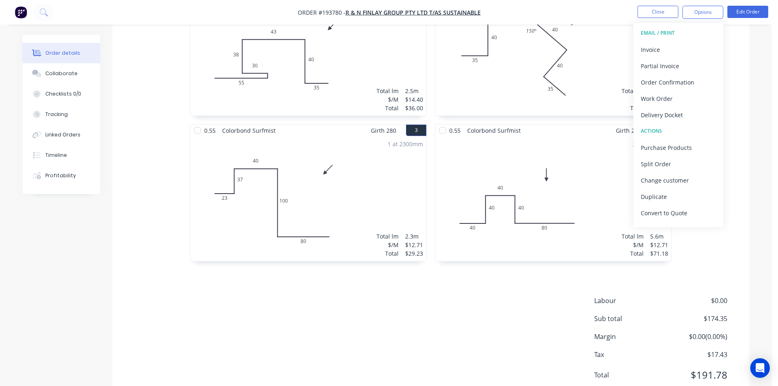
click at [662, 50] on div "Invoice" at bounding box center [678, 50] width 75 height 12
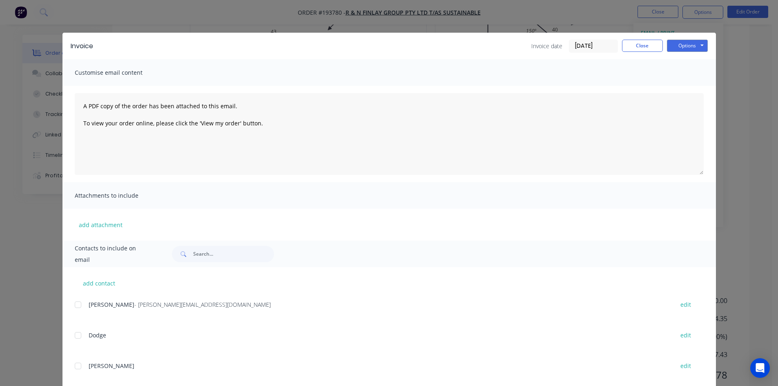
click at [82, 312] on div at bounding box center [78, 305] width 16 height 16
click at [694, 45] on button "Options" at bounding box center [687, 46] width 41 height 12
click at [694, 88] on button "Email" at bounding box center [693, 87] width 52 height 13
click at [640, 42] on button "Close" at bounding box center [642, 46] width 41 height 12
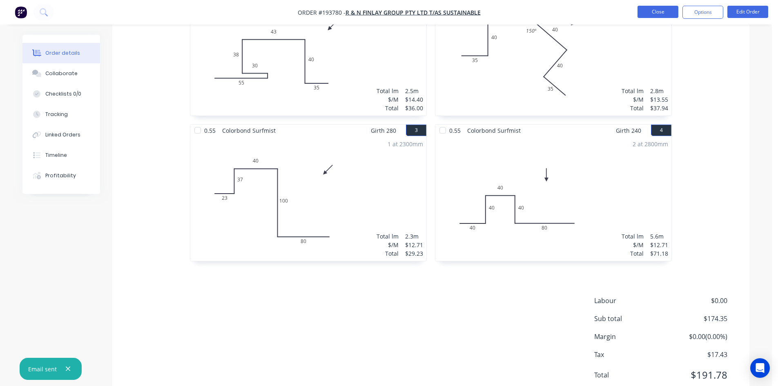
click at [656, 11] on button "Close" at bounding box center [658, 12] width 41 height 12
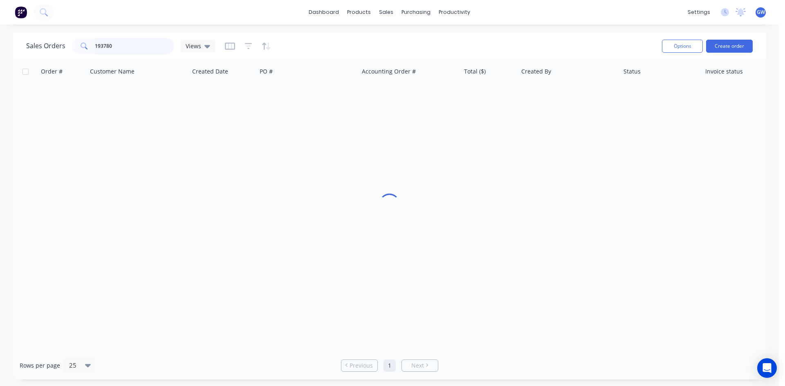
click at [121, 42] on input "193780" at bounding box center [135, 46] width 80 height 16
type input "193769"
click at [529, 98] on div "[PERSON_NAME]" at bounding box center [566, 97] width 91 height 8
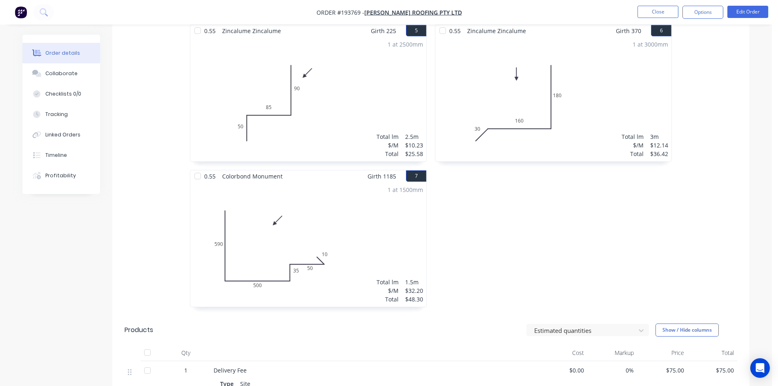
scroll to position [688, 0]
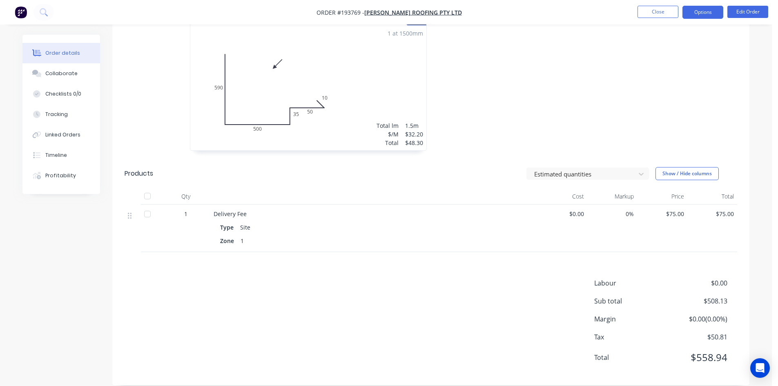
click at [720, 11] on button "Options" at bounding box center [703, 12] width 41 height 13
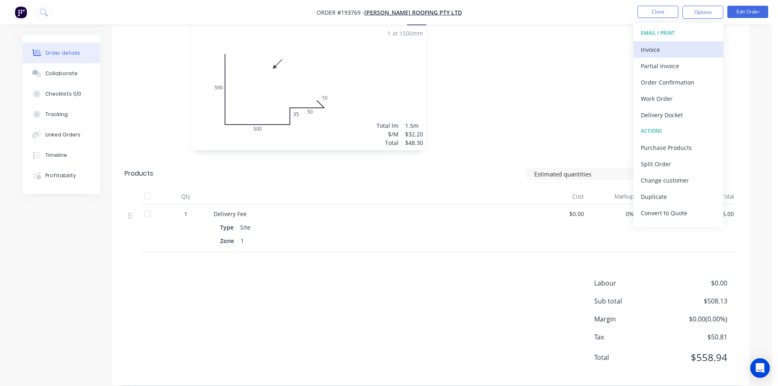
click at [691, 45] on div "Invoice" at bounding box center [678, 50] width 75 height 12
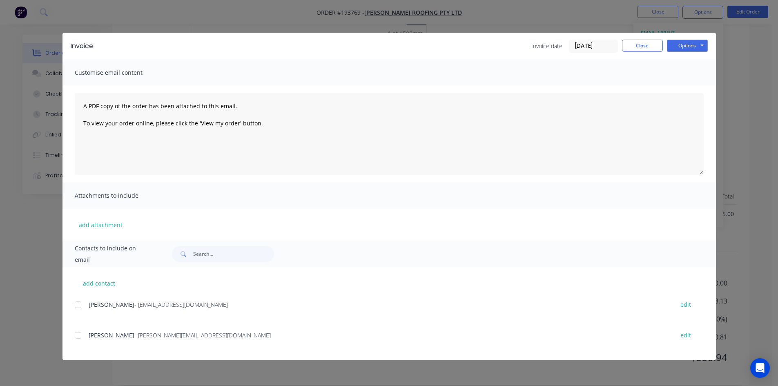
click at [87, 337] on div "[PERSON_NAME] - [PERSON_NAME][EMAIL_ADDRESS][DOMAIN_NAME] edit" at bounding box center [396, 335] width 642 height 11
drag, startPoint x: 77, startPoint y: 338, endPoint x: 522, endPoint y: 139, distance: 487.2
click at [78, 336] on div at bounding box center [78, 335] width 16 height 16
click at [694, 48] on button "Options" at bounding box center [687, 46] width 41 height 12
click at [687, 87] on button "Email" at bounding box center [693, 87] width 52 height 13
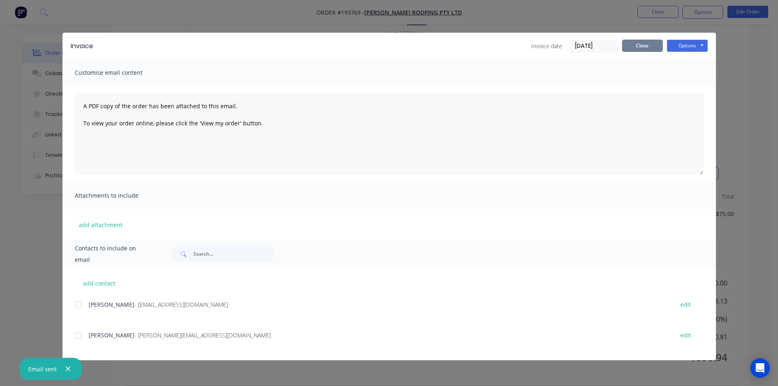
click at [642, 45] on button "Close" at bounding box center [642, 46] width 41 height 12
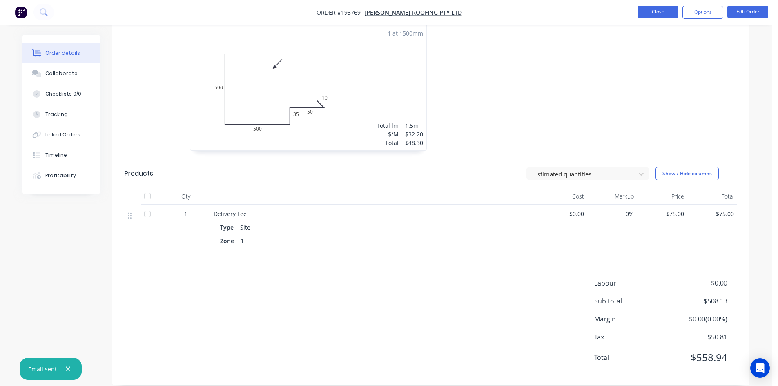
click at [658, 16] on button "Close" at bounding box center [658, 12] width 41 height 12
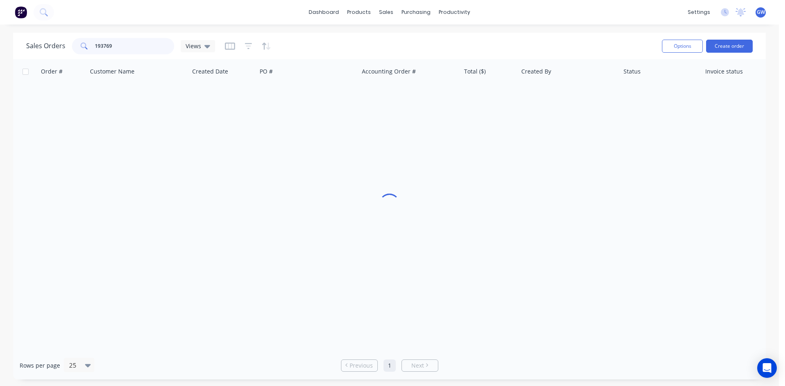
drag, startPoint x: 110, startPoint y: 47, endPoint x: 48, endPoint y: 43, distance: 62.2
click at [48, 43] on div "Sales Orders 193769 Views" at bounding box center [120, 46] width 189 height 16
type input "193767"
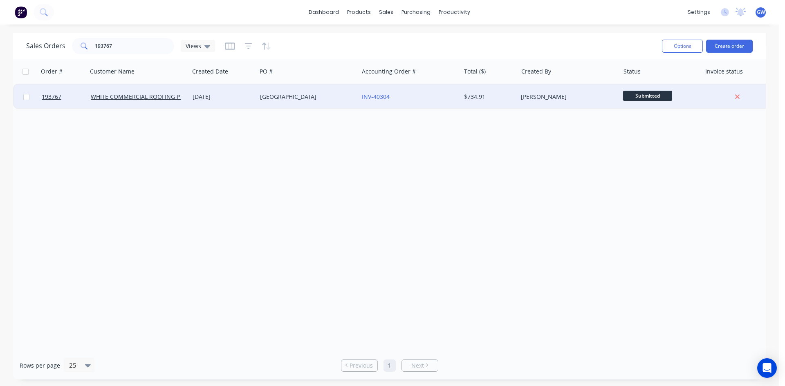
click at [466, 106] on div "$734.91" at bounding box center [489, 97] width 57 height 25
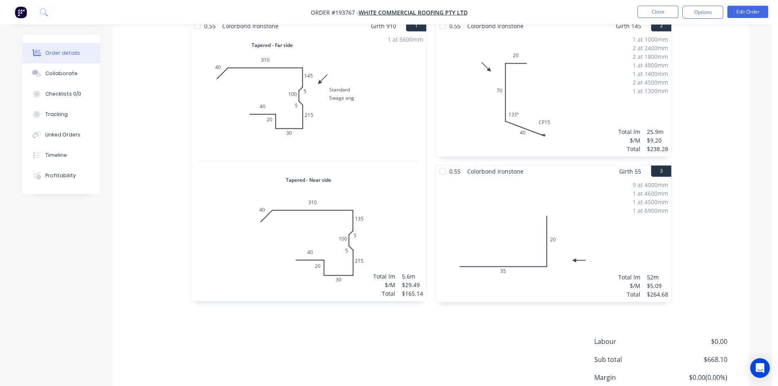
scroll to position [304, 0]
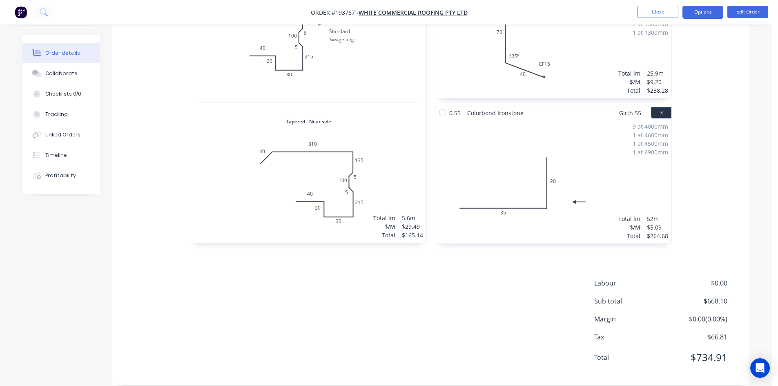
click at [700, 13] on button "Options" at bounding box center [703, 12] width 41 height 13
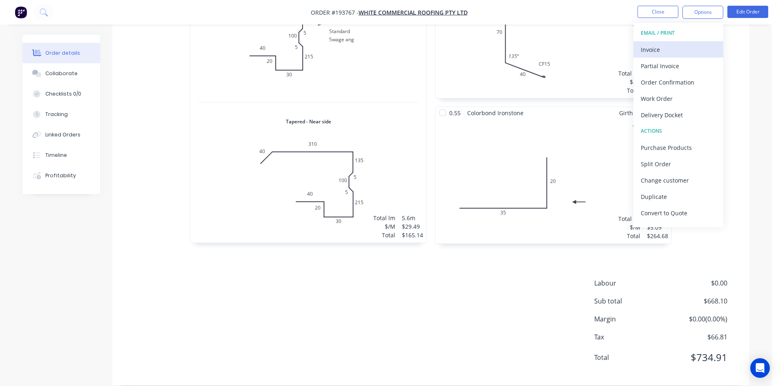
click at [678, 49] on div "Invoice" at bounding box center [678, 50] width 75 height 12
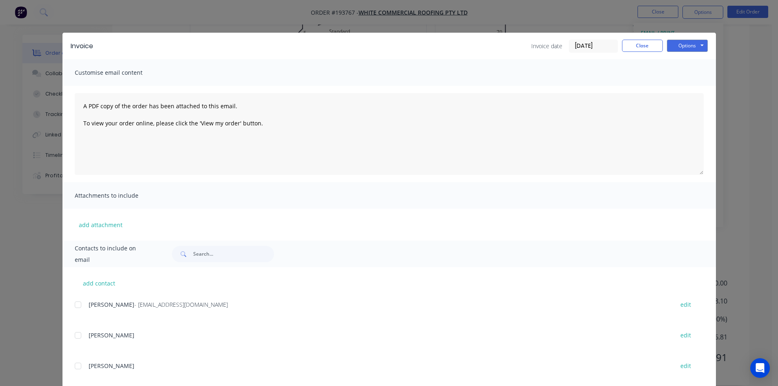
click at [77, 306] on div at bounding box center [78, 305] width 16 height 16
click at [689, 42] on button "Options" at bounding box center [687, 46] width 41 height 12
click at [689, 88] on button "Email" at bounding box center [693, 87] width 52 height 13
click at [643, 51] on button "Close" at bounding box center [642, 46] width 41 height 12
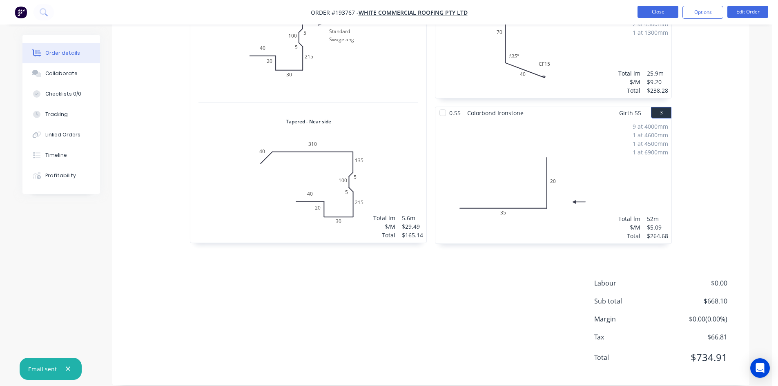
click at [657, 13] on button "Close" at bounding box center [658, 12] width 41 height 12
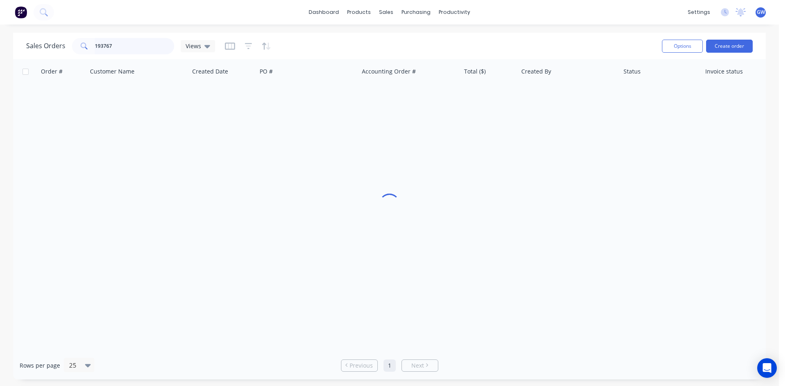
click at [121, 46] on input "193767" at bounding box center [135, 46] width 80 height 16
type input "193650"
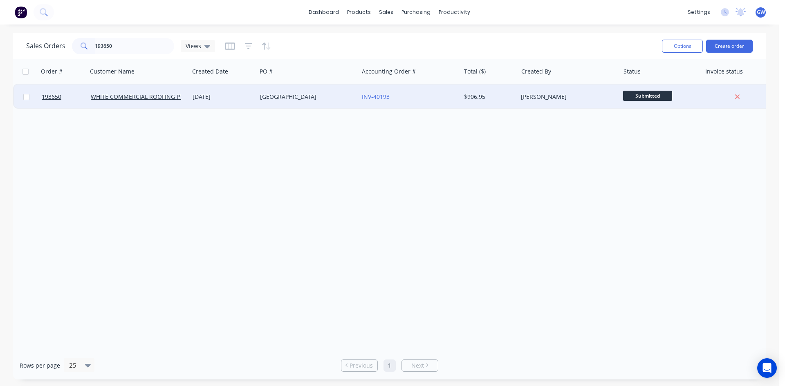
click at [515, 93] on div "$906.95" at bounding box center [489, 97] width 57 height 25
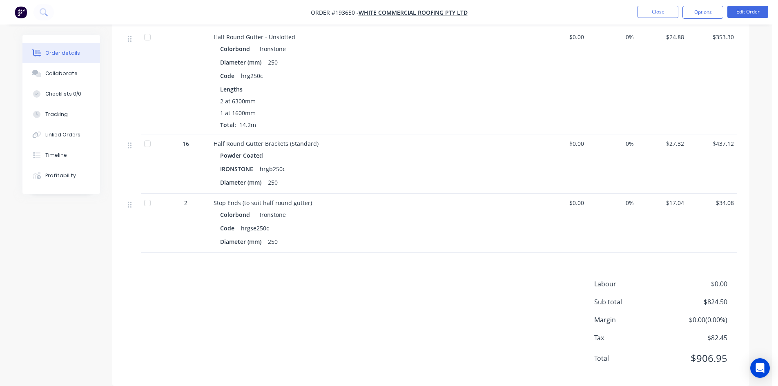
scroll to position [257, 0]
click at [703, 13] on button "Options" at bounding box center [703, 12] width 41 height 13
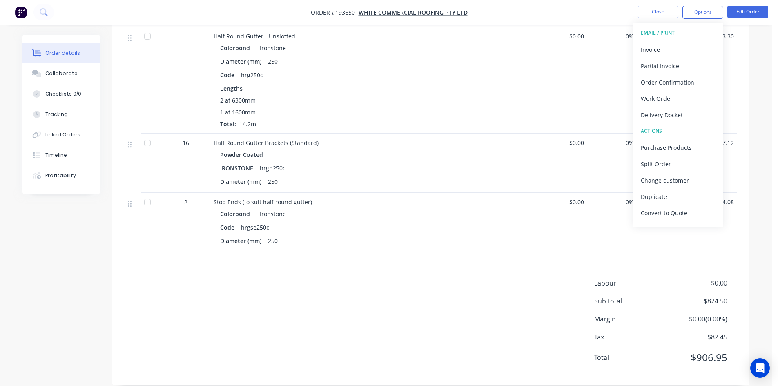
click at [675, 47] on div "Invoice" at bounding box center [678, 50] width 75 height 12
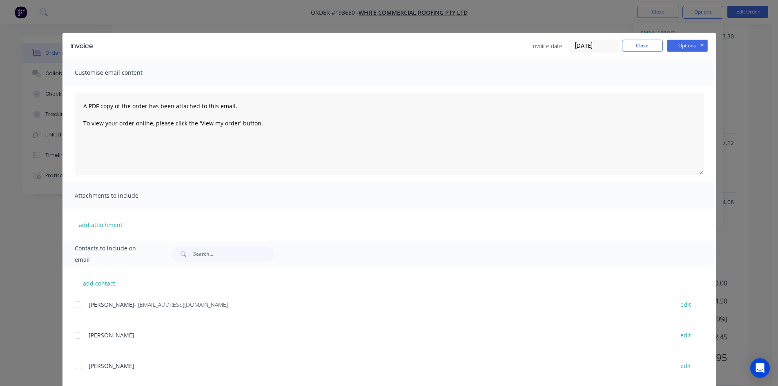
click at [70, 302] on div "add contact [PERSON_NAME] - [PERSON_NAME][EMAIL_ADDRESS][DOMAIN_NAME] edit [PER…" at bounding box center [390, 379] width 654 height 225
click at [76, 307] on div at bounding box center [78, 305] width 16 height 16
click at [682, 49] on button "Options" at bounding box center [687, 46] width 41 height 12
click at [678, 83] on button "Email" at bounding box center [693, 87] width 52 height 13
drag, startPoint x: 646, startPoint y: 44, endPoint x: 653, endPoint y: 22, distance: 23.6
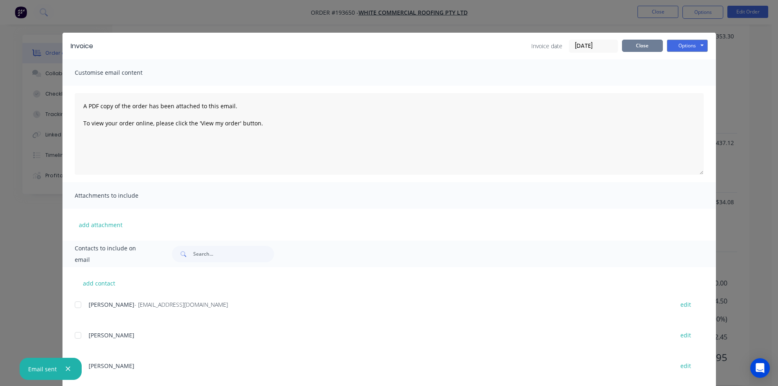
click at [646, 44] on button "Close" at bounding box center [642, 46] width 41 height 12
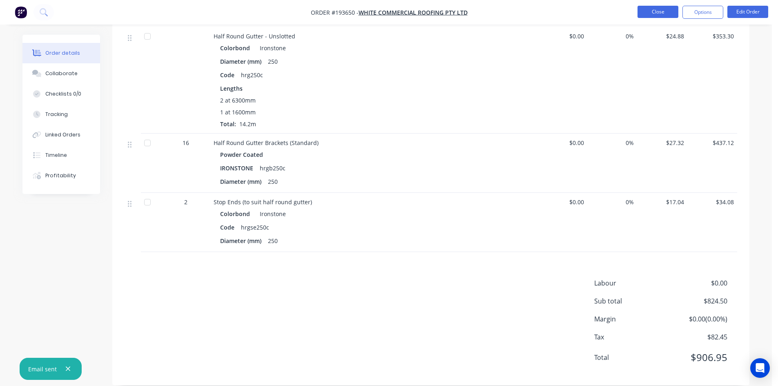
click at [653, 17] on button "Close" at bounding box center [658, 12] width 41 height 12
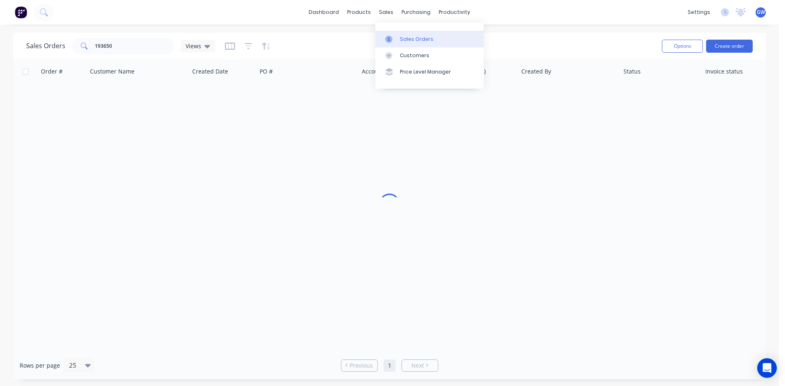
click at [400, 36] on div "Sales Orders" at bounding box center [417, 39] width 34 height 7
click at [412, 63] on link "Customers" at bounding box center [429, 55] width 108 height 16
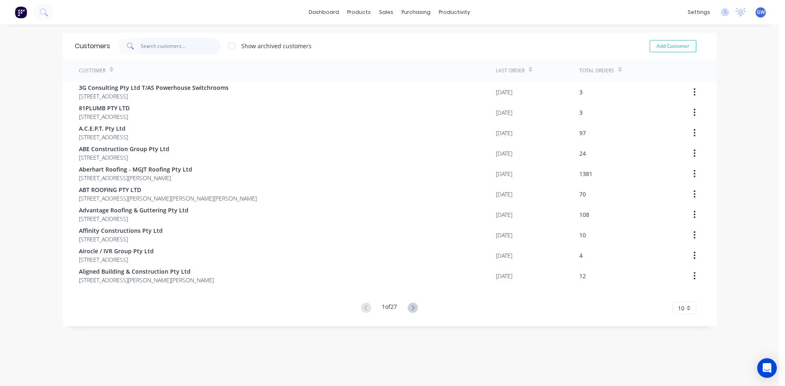
click at [160, 45] on input "text" at bounding box center [181, 46] width 80 height 16
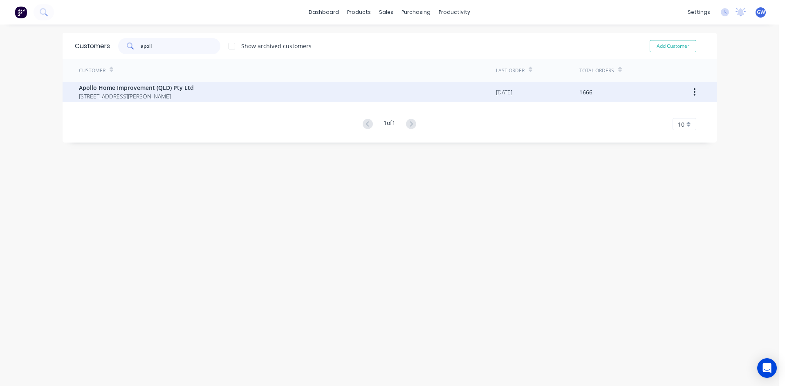
type input "apoll"
click at [179, 93] on span "[STREET_ADDRESS][PERSON_NAME]" at bounding box center [136, 96] width 115 height 9
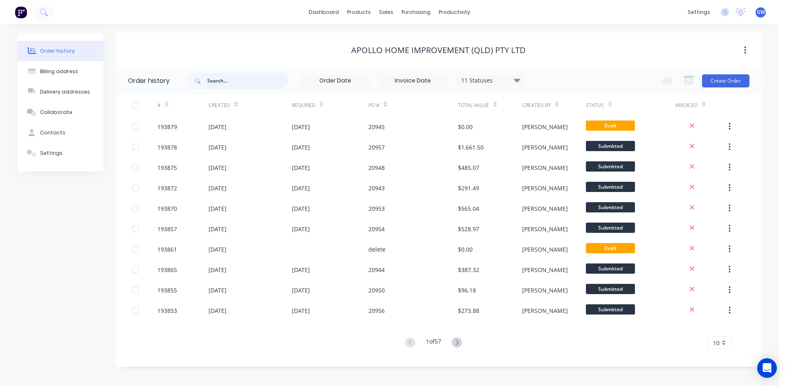
click at [251, 79] on input "text" at bounding box center [247, 81] width 81 height 16
type input "20562"
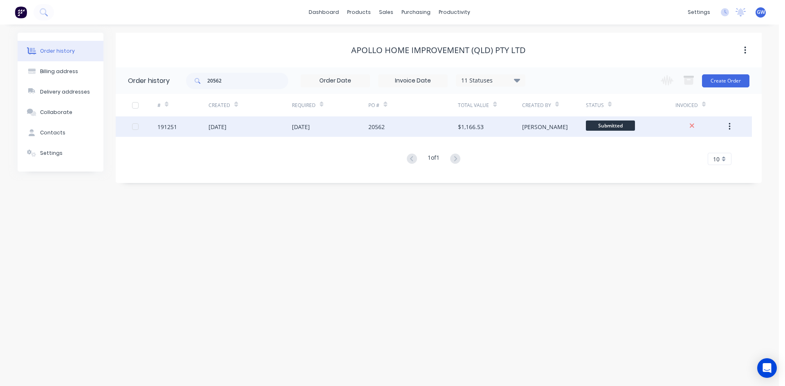
click at [457, 128] on div "20562" at bounding box center [412, 126] width 89 height 20
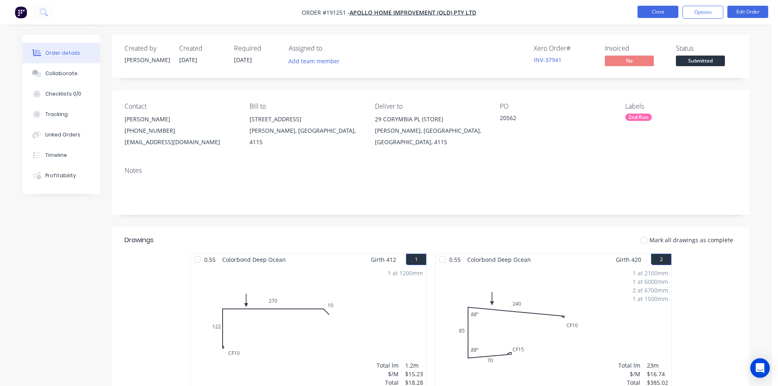
click at [668, 14] on button "Close" at bounding box center [658, 12] width 41 height 12
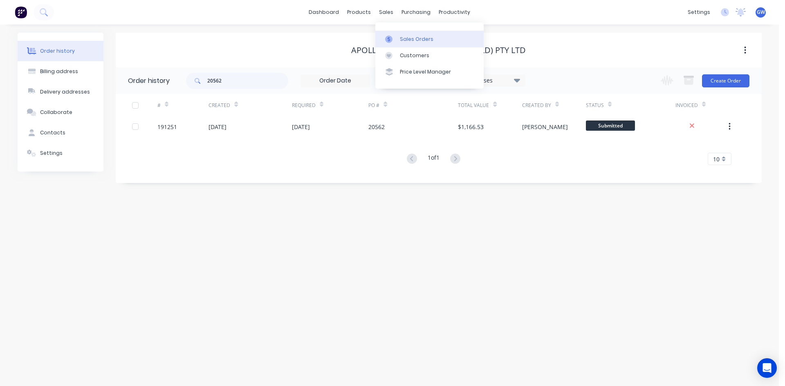
click at [407, 42] on div "Sales Orders" at bounding box center [417, 39] width 34 height 7
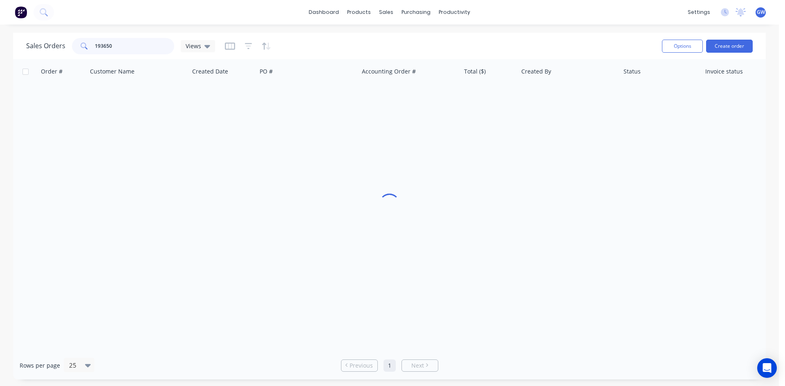
click at [150, 48] on input "193650" at bounding box center [135, 46] width 80 height 16
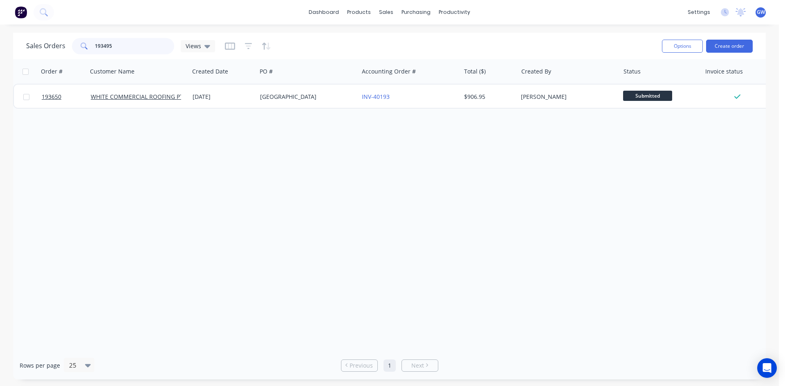
type input "193495"
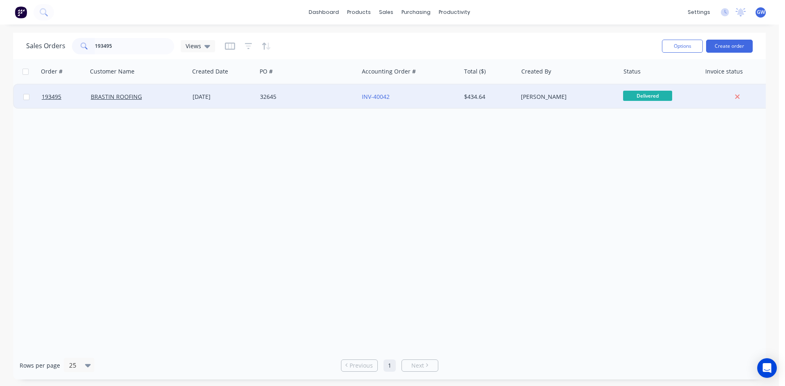
click at [553, 95] on div "[PERSON_NAME]" at bounding box center [566, 97] width 91 height 8
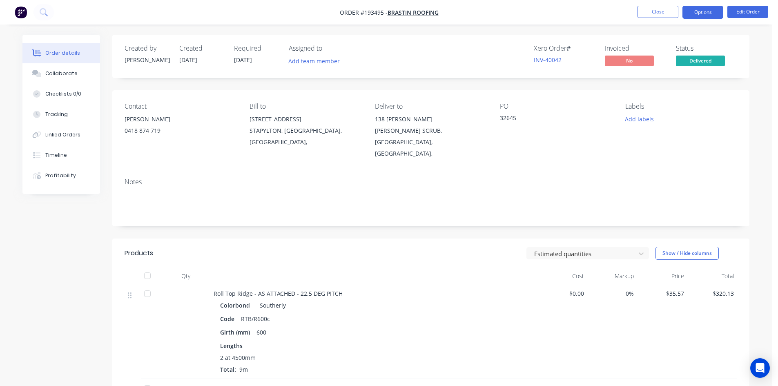
click at [708, 16] on button "Options" at bounding box center [703, 12] width 41 height 13
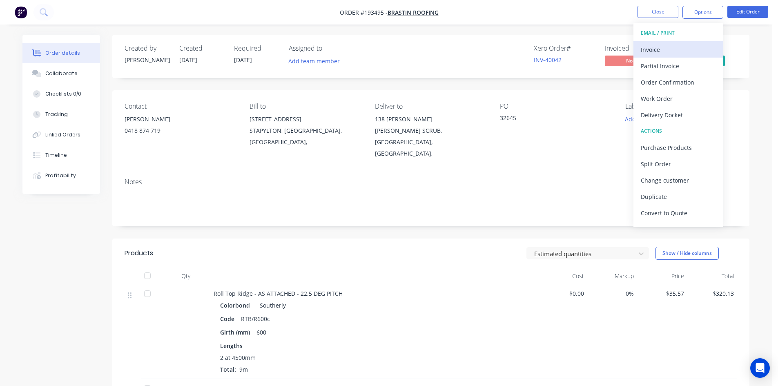
click at [678, 51] on div "Invoice" at bounding box center [678, 50] width 75 height 12
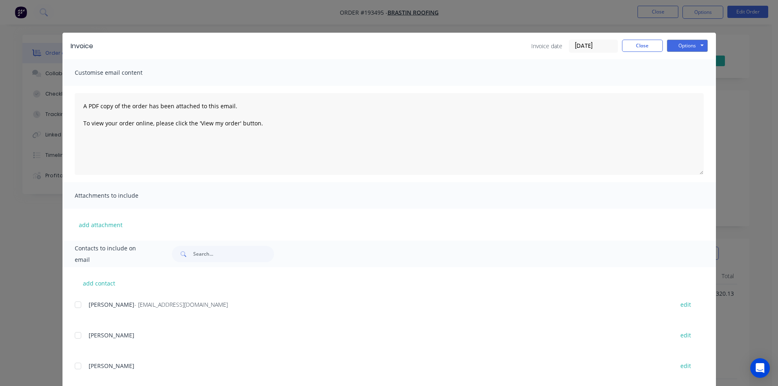
click at [76, 303] on div at bounding box center [78, 305] width 16 height 16
drag, startPoint x: 678, startPoint y: 51, endPoint x: 684, endPoint y: 53, distance: 6.5
click at [681, 51] on button "Options" at bounding box center [687, 46] width 41 height 12
click at [688, 90] on button "Email" at bounding box center [693, 87] width 52 height 13
click at [642, 42] on button "Close" at bounding box center [642, 46] width 41 height 12
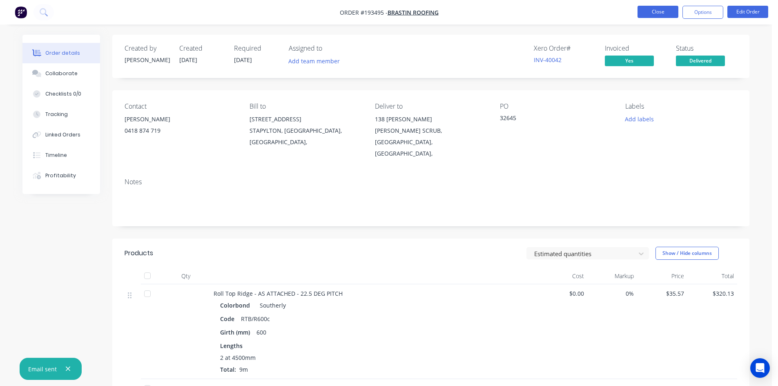
click at [647, 13] on button "Close" at bounding box center [658, 12] width 41 height 12
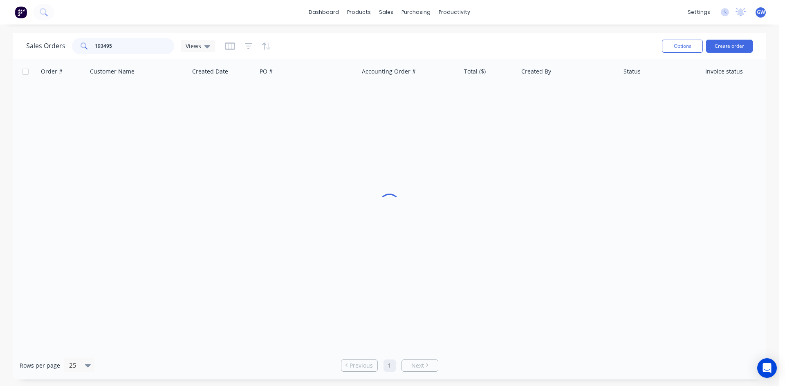
drag, startPoint x: 119, startPoint y: 42, endPoint x: 76, endPoint y: 41, distance: 42.1
click at [76, 41] on div "193495" at bounding box center [123, 46] width 102 height 16
type input "193231"
click at [515, 93] on div "$11.20" at bounding box center [489, 97] width 57 height 25
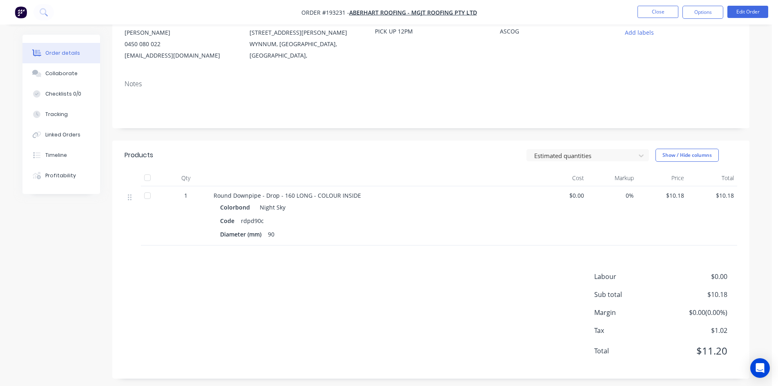
scroll to position [92, 0]
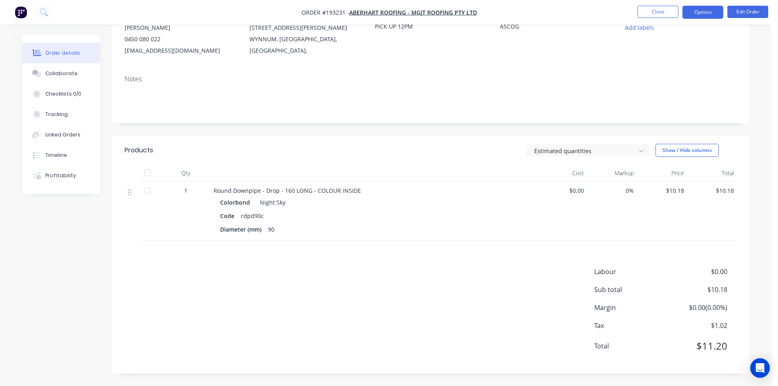
click at [692, 15] on button "Options" at bounding box center [703, 12] width 41 height 13
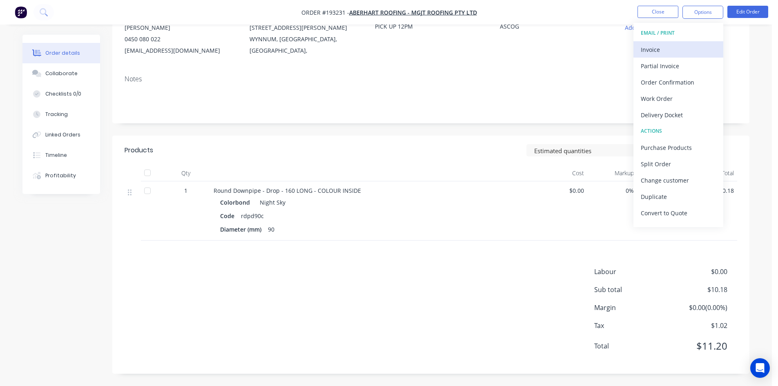
click at [675, 42] on button "Invoice" at bounding box center [679, 49] width 90 height 16
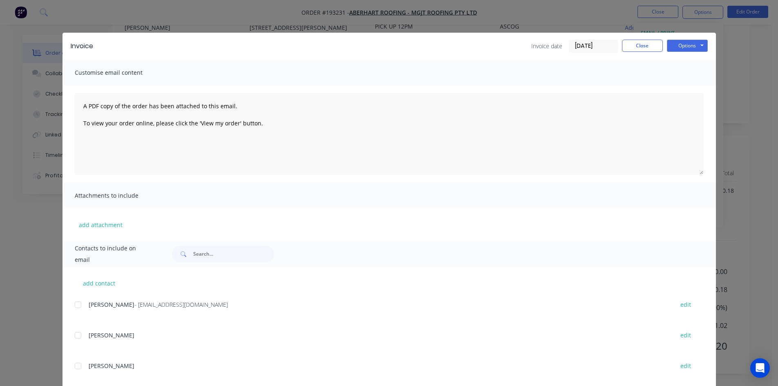
click at [76, 302] on div at bounding box center [78, 305] width 16 height 16
click at [694, 48] on button "Options" at bounding box center [687, 46] width 41 height 12
click at [689, 93] on button "Email" at bounding box center [693, 87] width 52 height 13
click at [647, 46] on button "Close" at bounding box center [642, 46] width 41 height 12
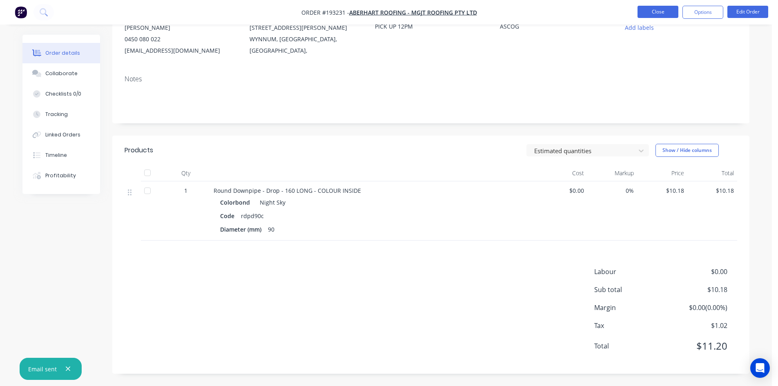
click at [649, 12] on button "Close" at bounding box center [658, 12] width 41 height 12
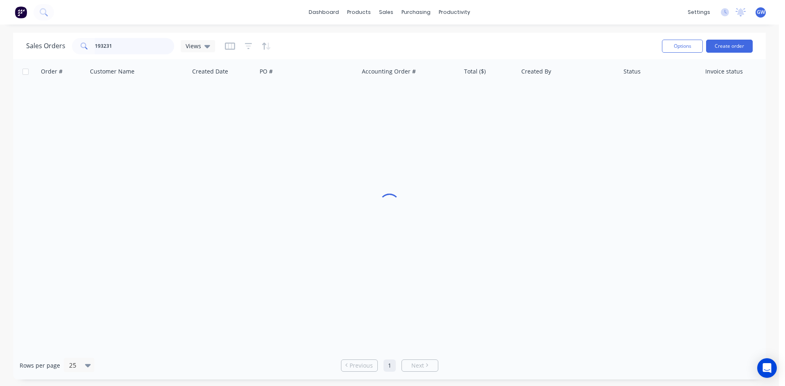
click at [139, 42] on input "193231" at bounding box center [135, 46] width 80 height 16
type input "193497"
click at [534, 93] on div "[PERSON_NAME]" at bounding box center [566, 97] width 91 height 8
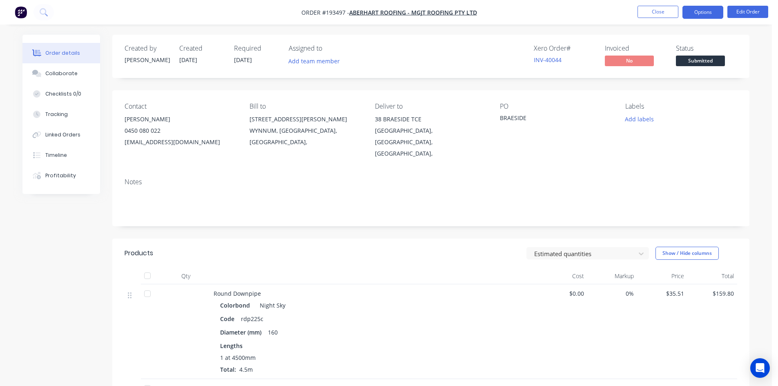
click at [702, 11] on button "Options" at bounding box center [703, 12] width 41 height 13
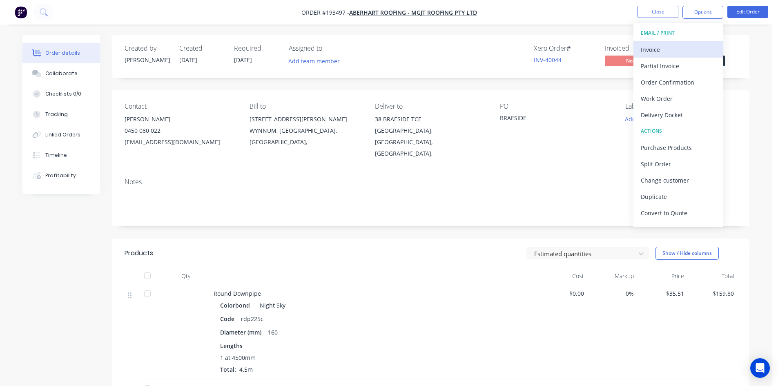
click at [673, 51] on div "Invoice" at bounding box center [678, 50] width 75 height 12
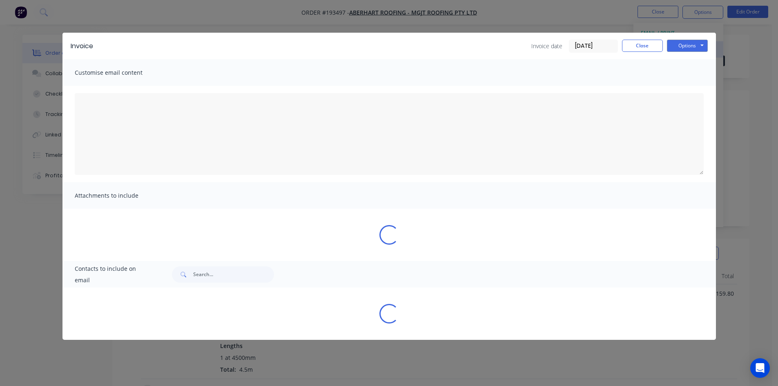
type textarea "A PDF copy of the order has been attached to this email. To view your order onl…"
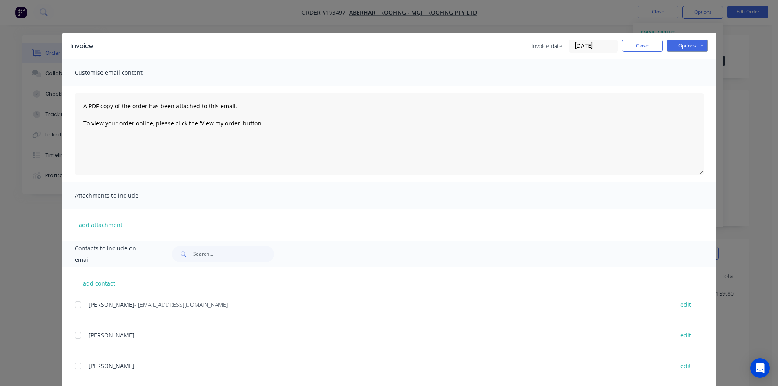
click at [73, 303] on div at bounding box center [78, 305] width 16 height 16
click at [689, 46] on button "Options" at bounding box center [687, 46] width 41 height 12
click at [695, 89] on button "Email" at bounding box center [693, 87] width 52 height 13
click at [624, 46] on button "Close" at bounding box center [642, 46] width 41 height 12
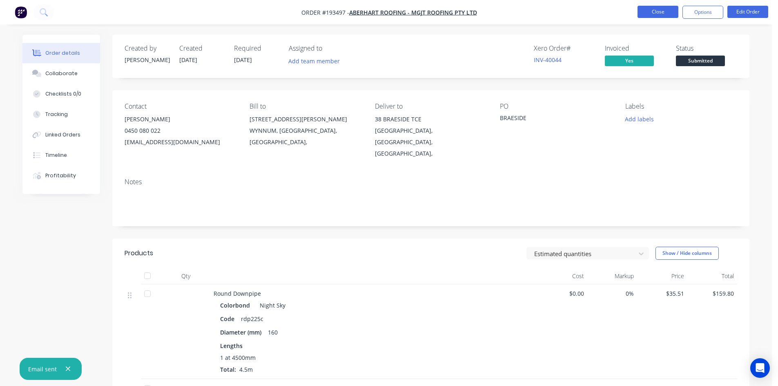
click at [654, 13] on button "Close" at bounding box center [658, 12] width 41 height 12
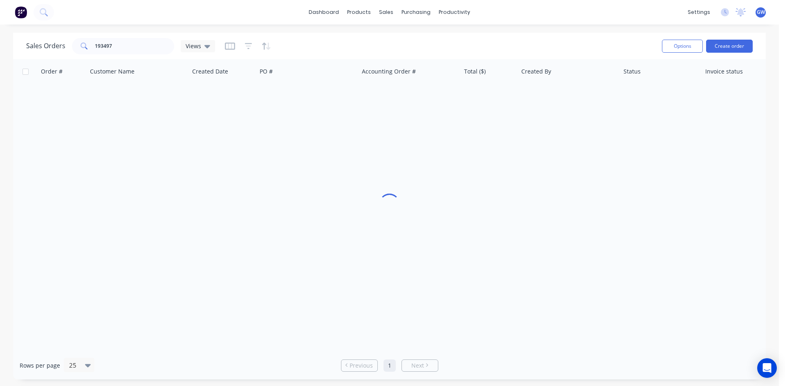
click at [117, 58] on div "Sales Orders 193497 Views Options Create order" at bounding box center [389, 46] width 752 height 27
click at [136, 44] on input "193497" at bounding box center [135, 46] width 80 height 16
type input "193489"
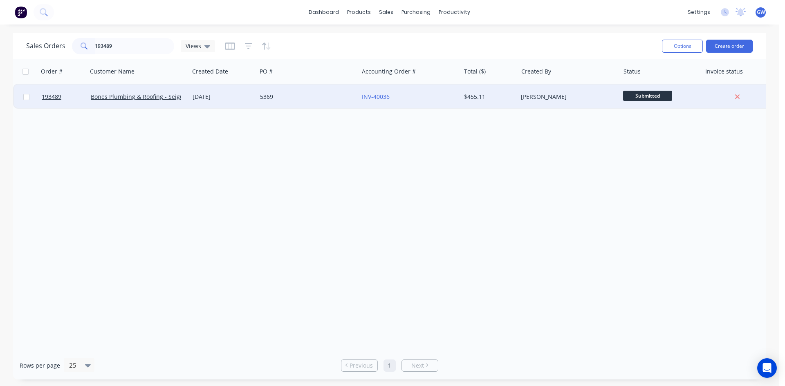
click at [515, 99] on div "$455.11" at bounding box center [489, 97] width 57 height 25
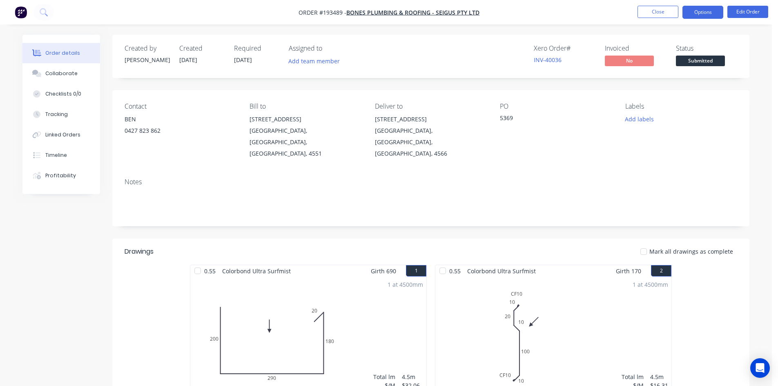
click at [701, 13] on button "Options" at bounding box center [703, 12] width 41 height 13
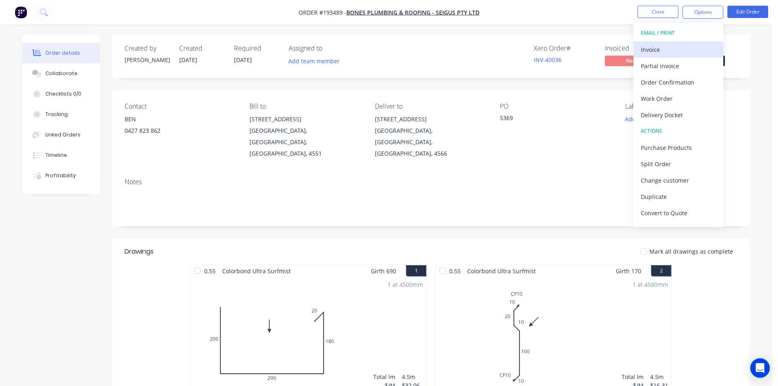
click at [678, 45] on div "Invoice" at bounding box center [678, 50] width 75 height 12
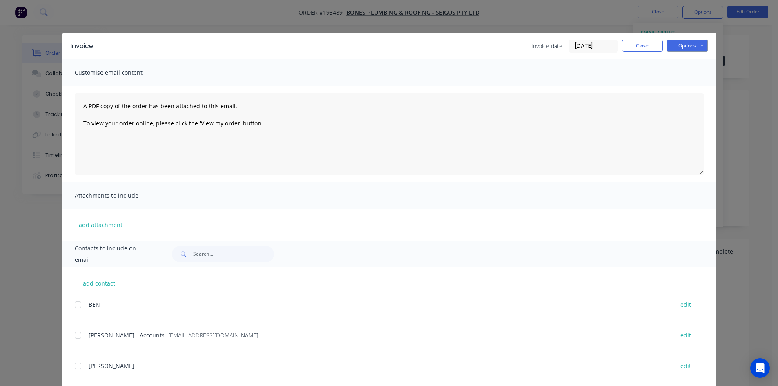
click at [72, 334] on div at bounding box center [78, 335] width 16 height 16
click at [80, 336] on div at bounding box center [78, 335] width 16 height 16
click at [79, 334] on div at bounding box center [78, 335] width 16 height 16
click at [687, 39] on div "Invoice Invoice date [DATE] Close Options Preview Print Email" at bounding box center [390, 46] width 654 height 27
click at [687, 41] on button "Options" at bounding box center [687, 46] width 41 height 12
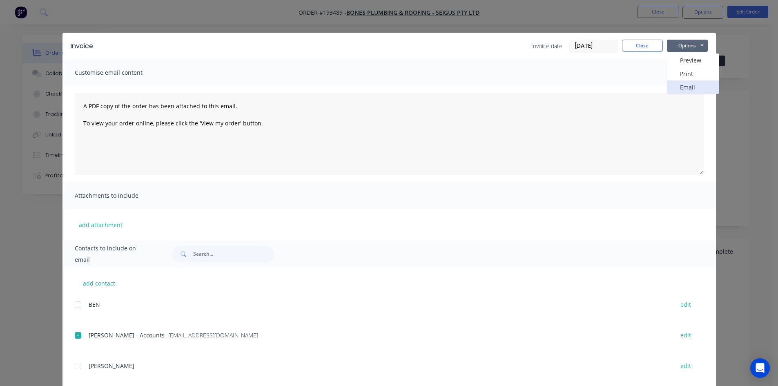
click at [682, 91] on button "Email" at bounding box center [693, 87] width 52 height 13
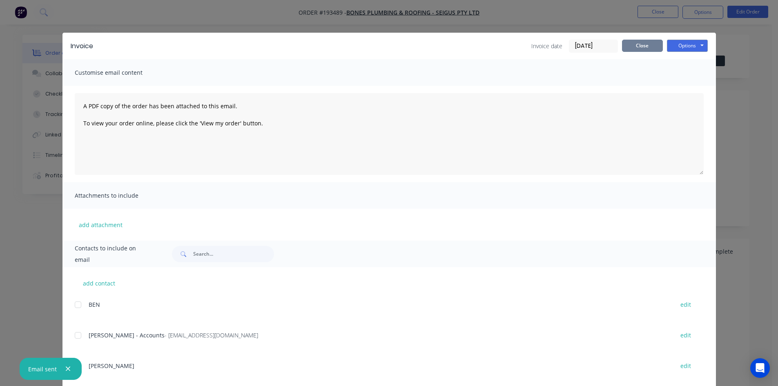
click at [634, 48] on button "Close" at bounding box center [642, 46] width 41 height 12
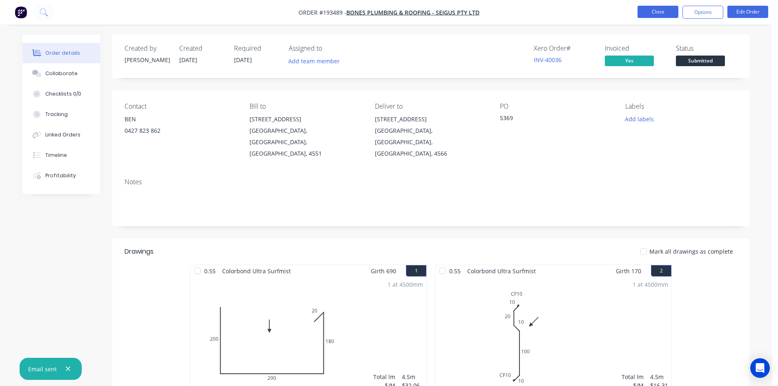
click at [660, 9] on button "Close" at bounding box center [658, 12] width 41 height 12
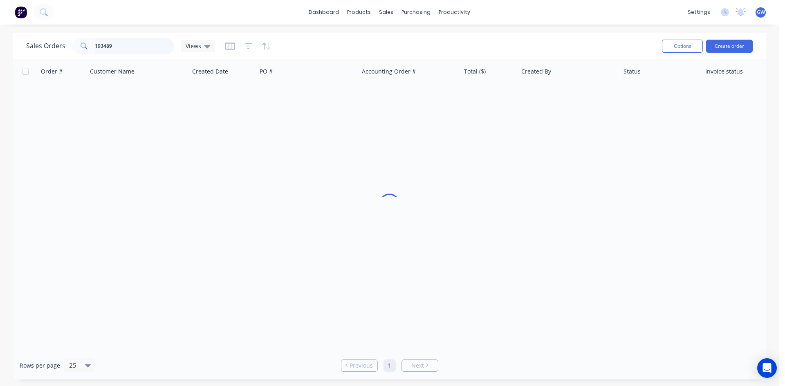
click at [161, 49] on input "193489" at bounding box center [135, 46] width 80 height 16
type input "193488"
click at [507, 98] on div "$366.63" at bounding box center [488, 97] width 48 height 8
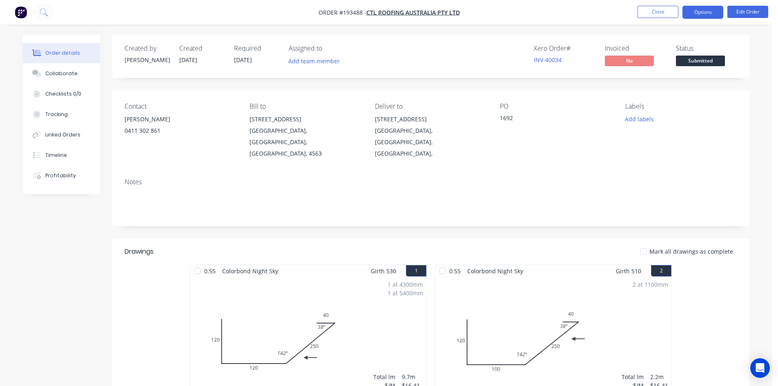
click at [696, 13] on button "Options" at bounding box center [703, 12] width 41 height 13
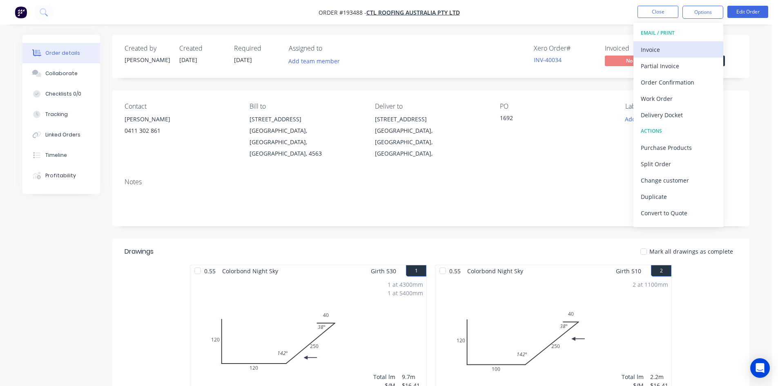
click at [678, 45] on div "Invoice" at bounding box center [678, 50] width 75 height 12
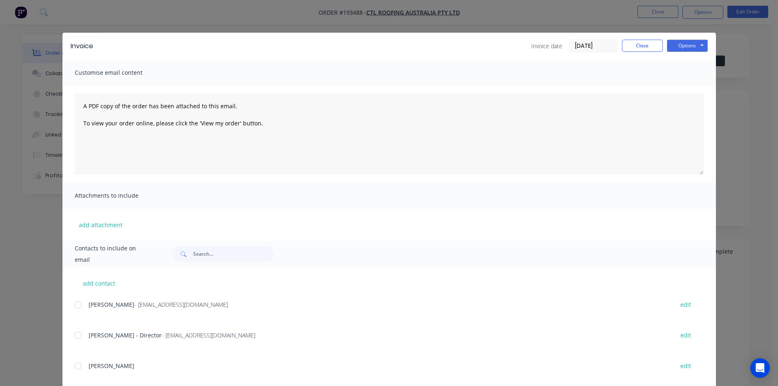
click at [77, 306] on div at bounding box center [78, 305] width 16 height 16
click at [79, 336] on div at bounding box center [78, 335] width 16 height 16
click at [680, 46] on button "Options" at bounding box center [687, 46] width 41 height 12
click at [684, 92] on button "Email" at bounding box center [693, 87] width 52 height 13
click at [635, 44] on button "Close" at bounding box center [642, 46] width 41 height 12
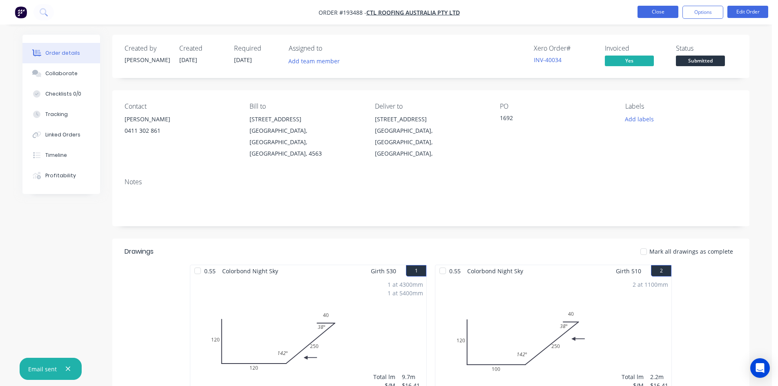
click at [656, 13] on button "Close" at bounding box center [658, 12] width 41 height 12
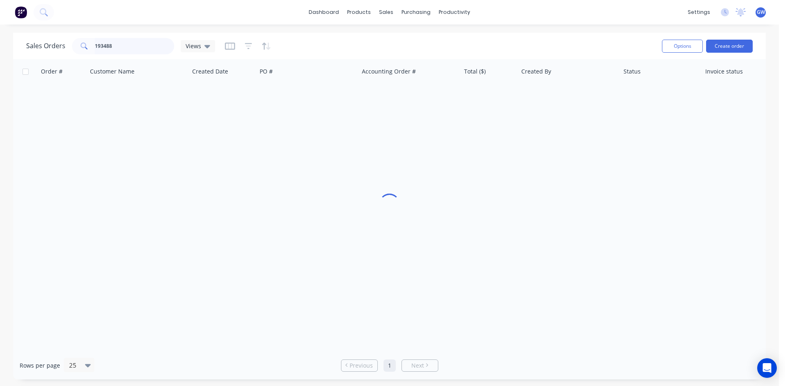
click at [128, 40] on input "193488" at bounding box center [135, 46] width 80 height 16
type input "193421"
click at [509, 96] on div "$1,700.93" at bounding box center [488, 97] width 48 height 8
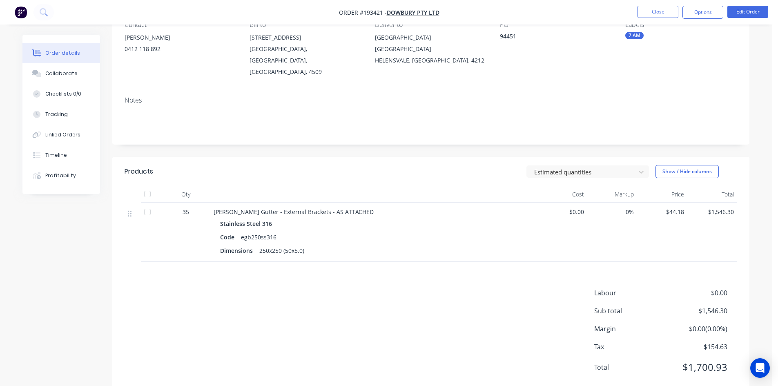
scroll to position [92, 0]
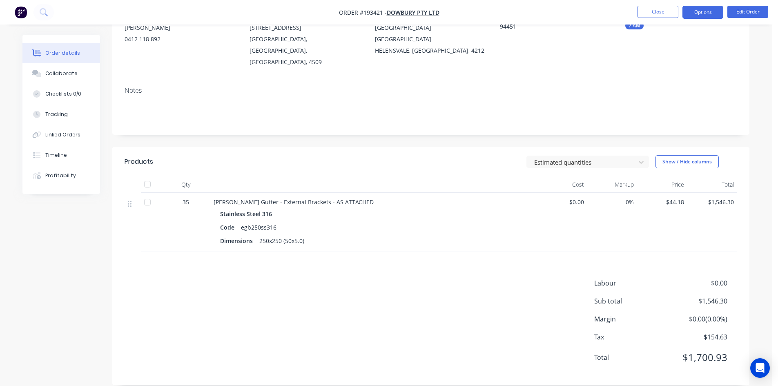
click at [715, 14] on button "Options" at bounding box center [703, 12] width 41 height 13
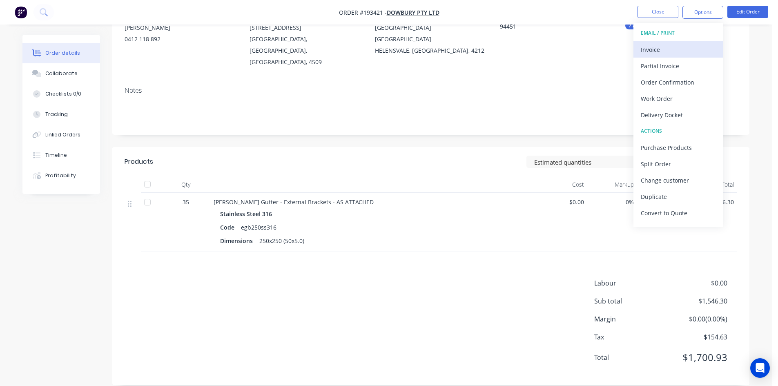
click at [700, 45] on div "Invoice" at bounding box center [678, 50] width 75 height 12
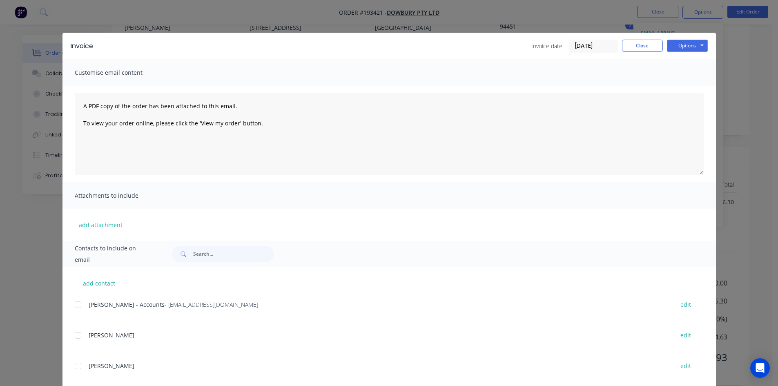
click at [78, 309] on div at bounding box center [78, 305] width 16 height 16
drag, startPoint x: 665, startPoint y: 51, endPoint x: 697, endPoint y: 47, distance: 32.4
click at [670, 50] on button "Options" at bounding box center [687, 46] width 41 height 12
click at [692, 86] on button "Email" at bounding box center [693, 87] width 52 height 13
click at [642, 47] on button "Close" at bounding box center [642, 46] width 41 height 12
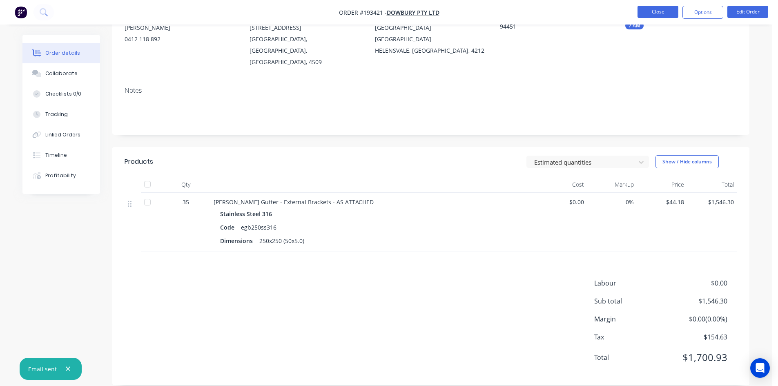
click at [667, 10] on button "Close" at bounding box center [658, 12] width 41 height 12
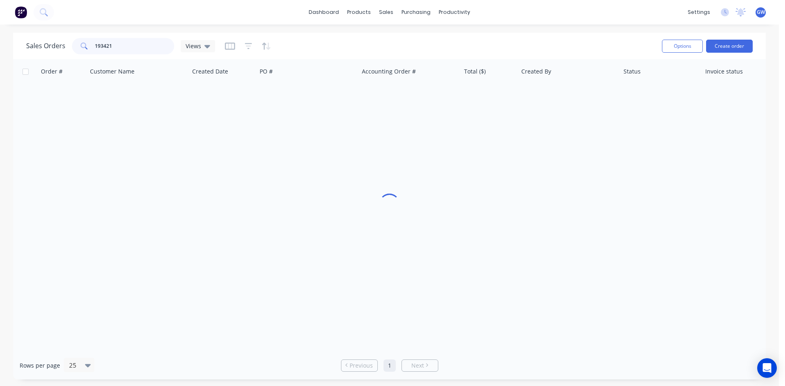
drag, startPoint x: 127, startPoint y: 46, endPoint x: 67, endPoint y: 47, distance: 60.9
click at [67, 47] on div "Sales Orders 193421 Views" at bounding box center [120, 46] width 189 height 16
type input "193606"
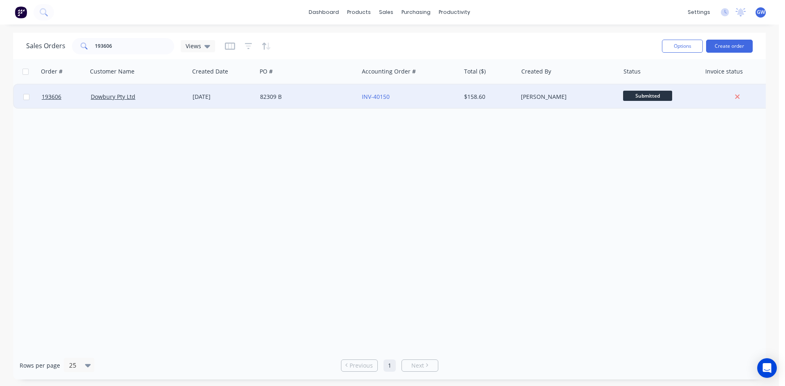
click at [529, 92] on div "[PERSON_NAME]" at bounding box center [568, 97] width 102 height 25
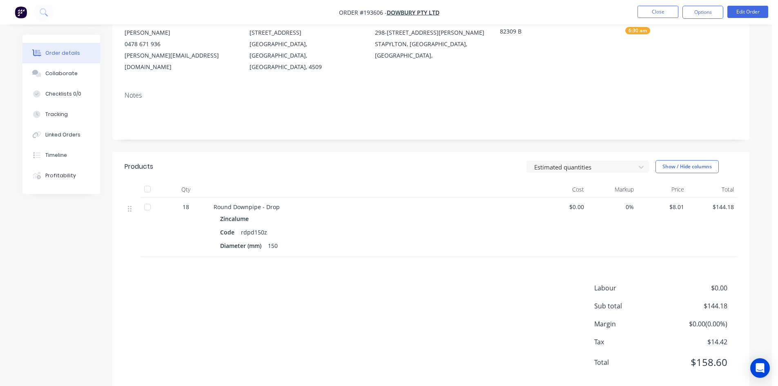
scroll to position [92, 0]
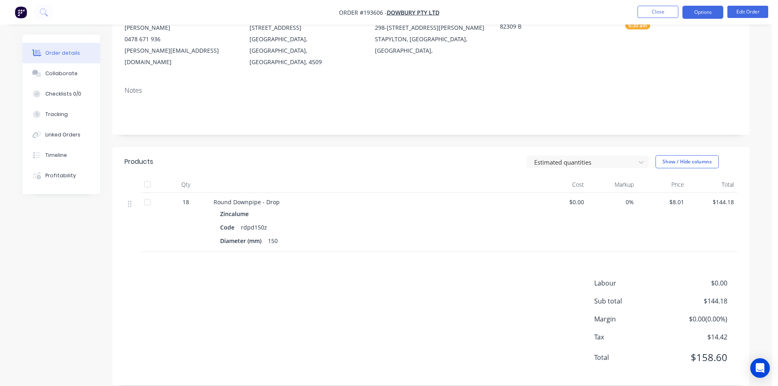
click at [714, 15] on button "Options" at bounding box center [703, 12] width 41 height 13
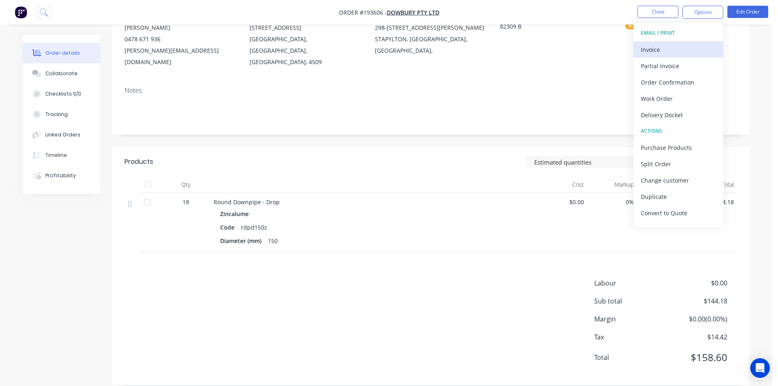
click at [689, 53] on div "Invoice" at bounding box center [678, 50] width 75 height 12
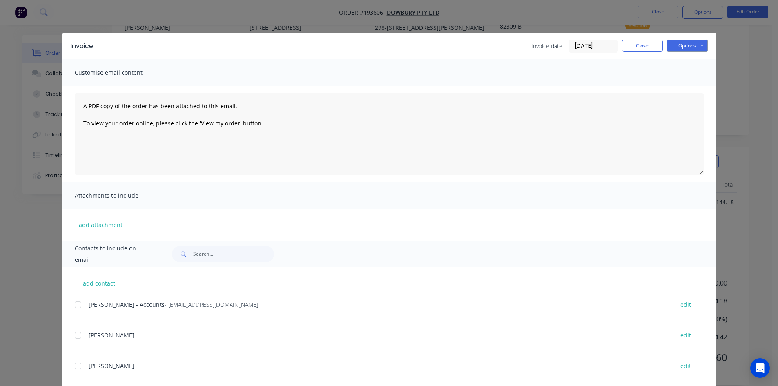
click at [80, 311] on div at bounding box center [78, 305] width 16 height 16
click at [688, 46] on button "Options" at bounding box center [687, 46] width 41 height 12
click at [689, 90] on button "Email" at bounding box center [693, 87] width 52 height 13
click at [635, 48] on button "Close" at bounding box center [642, 46] width 41 height 12
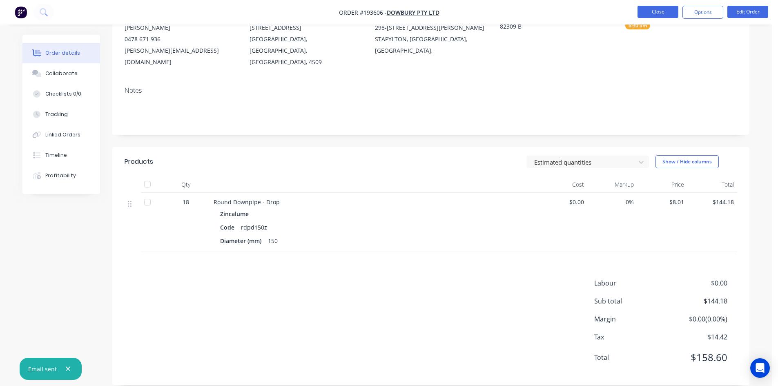
click at [653, 16] on button "Close" at bounding box center [658, 12] width 41 height 12
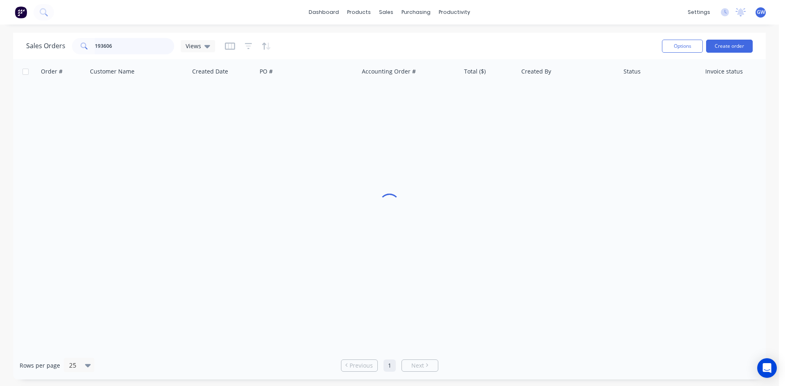
click at [114, 45] on input "193606" at bounding box center [135, 46] width 80 height 16
type input "193614"
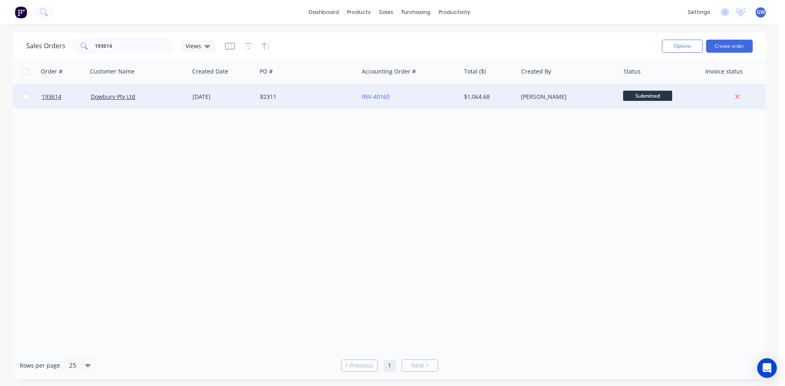
click at [476, 100] on div "$1,064.68" at bounding box center [488, 97] width 48 height 8
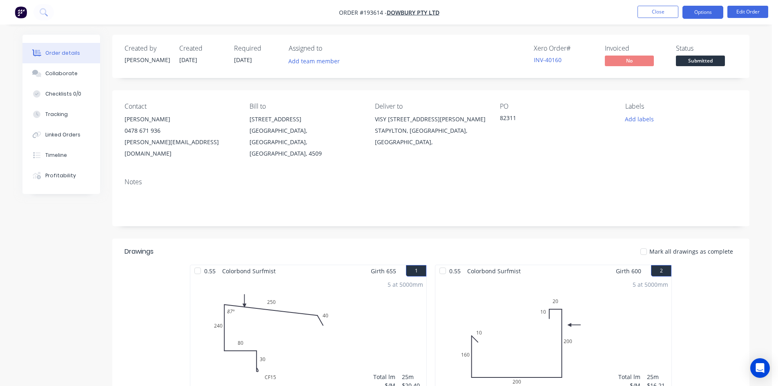
click at [695, 10] on button "Options" at bounding box center [703, 12] width 41 height 13
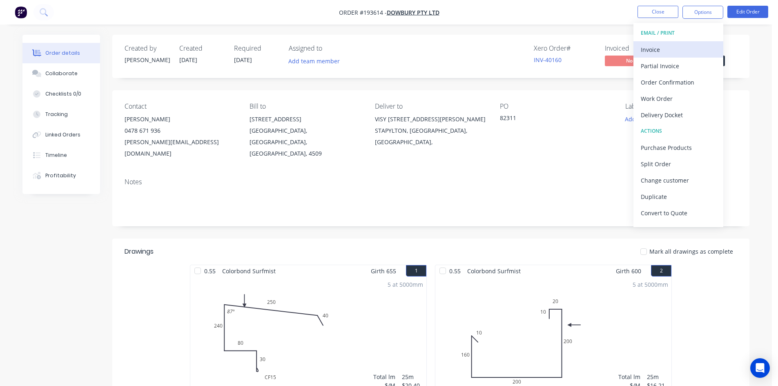
click at [692, 45] on div "Invoice" at bounding box center [678, 50] width 75 height 12
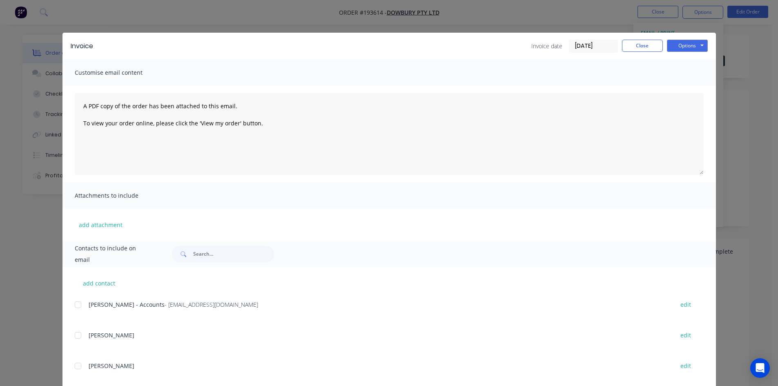
click at [81, 301] on div at bounding box center [78, 305] width 16 height 16
click at [689, 44] on button "Options" at bounding box center [687, 46] width 41 height 12
click at [696, 85] on button "Email" at bounding box center [693, 87] width 52 height 13
click at [626, 48] on button "Close" at bounding box center [642, 46] width 41 height 12
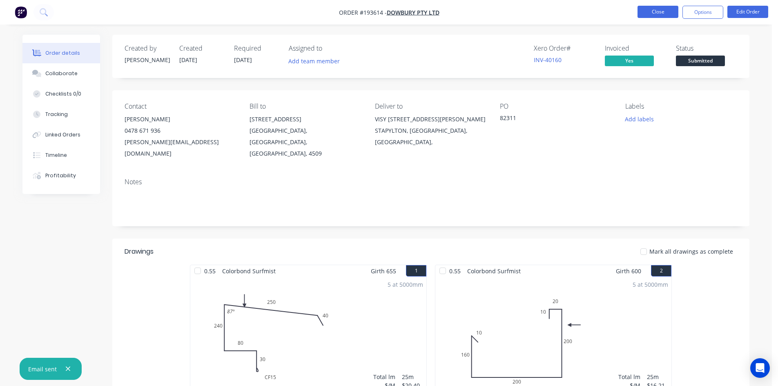
click at [668, 13] on button "Close" at bounding box center [658, 12] width 41 height 12
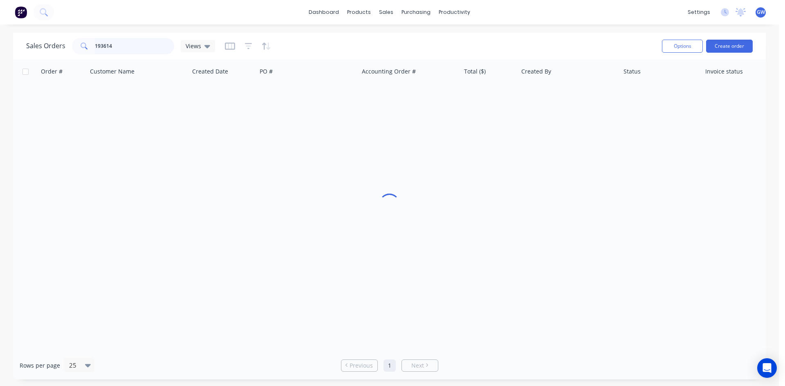
click at [120, 54] on input "193614" at bounding box center [135, 46] width 80 height 16
type input "193007"
click at [517, 94] on div "$3,991.45" at bounding box center [489, 97] width 57 height 25
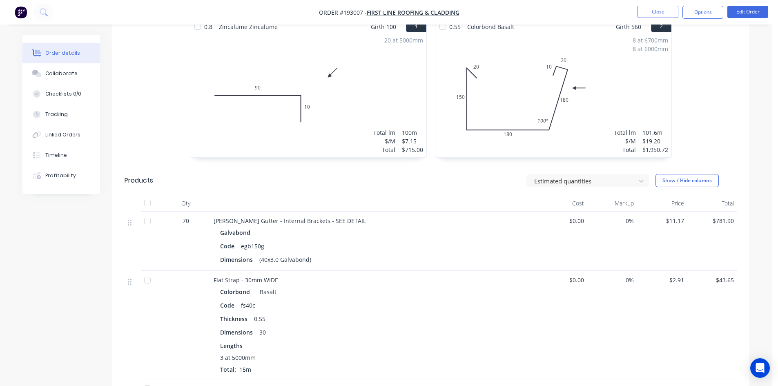
scroll to position [69, 0]
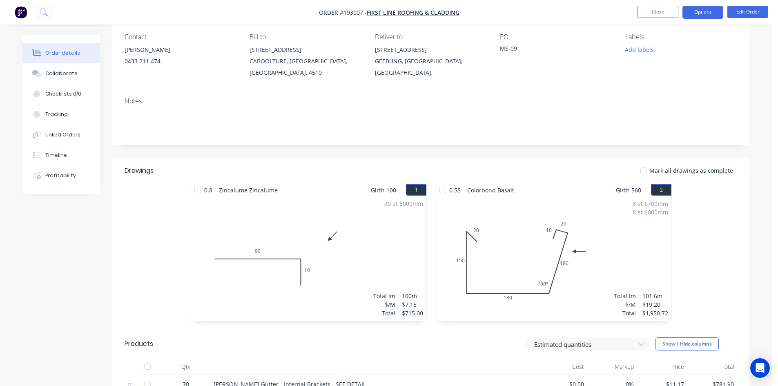
click at [708, 11] on button "Options" at bounding box center [703, 12] width 41 height 13
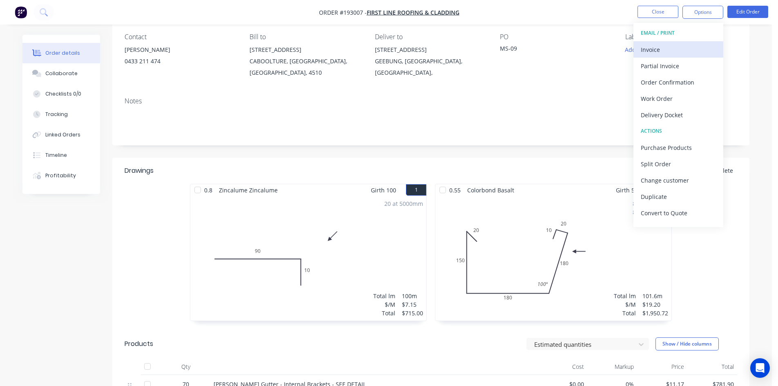
click at [691, 54] on div "Invoice" at bounding box center [678, 50] width 75 height 12
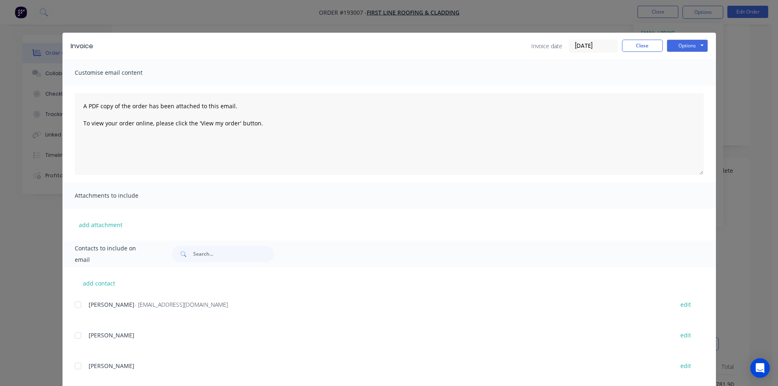
click at [83, 309] on div "[PERSON_NAME] - [EMAIL_ADDRESS][DOMAIN_NAME] edit" at bounding box center [396, 304] width 642 height 11
click at [80, 307] on div at bounding box center [78, 305] width 16 height 16
click at [693, 47] on button "Options" at bounding box center [687, 46] width 41 height 12
click at [701, 88] on button "Email" at bounding box center [693, 87] width 52 height 13
click at [638, 41] on button "Close" at bounding box center [642, 46] width 41 height 12
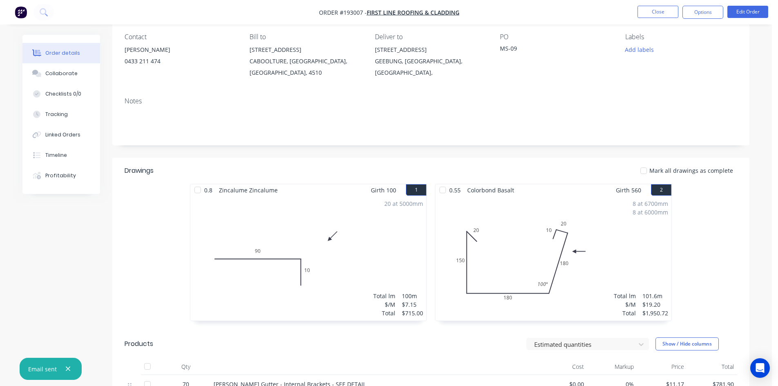
click at [655, 18] on li "Close" at bounding box center [658, 12] width 41 height 13
click at [659, 10] on button "Close" at bounding box center [658, 12] width 41 height 12
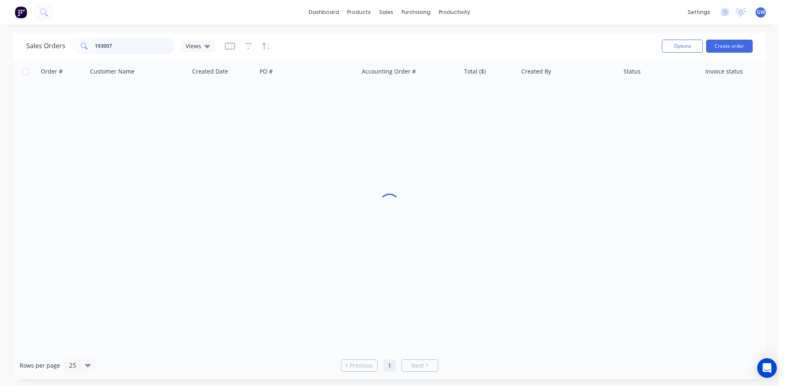
click at [141, 46] on input "193007" at bounding box center [135, 46] width 80 height 16
type input "193440"
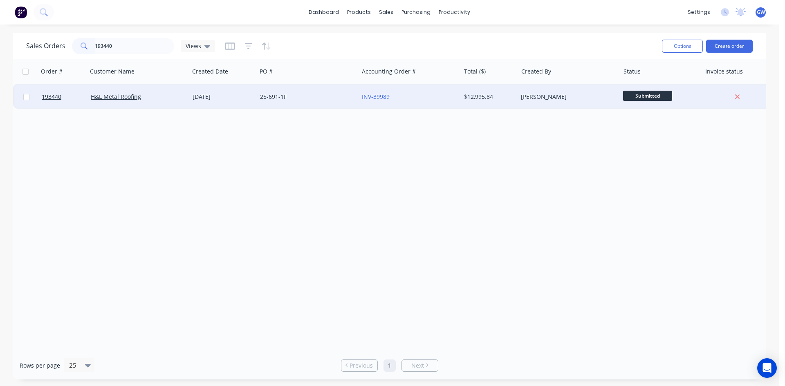
click at [466, 95] on div "$12,995.84" at bounding box center [488, 97] width 48 height 8
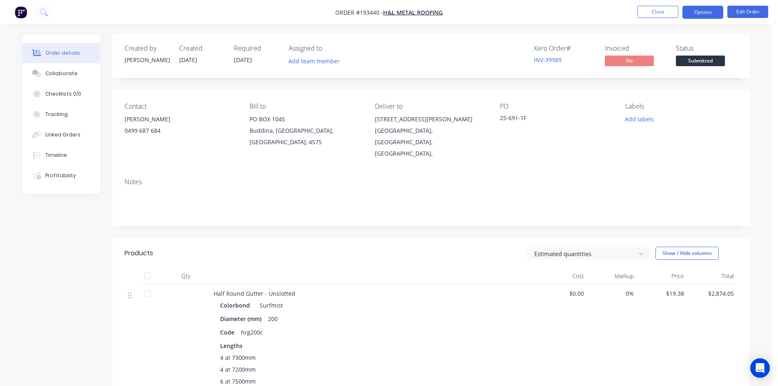
click at [704, 8] on button "Options" at bounding box center [703, 12] width 41 height 13
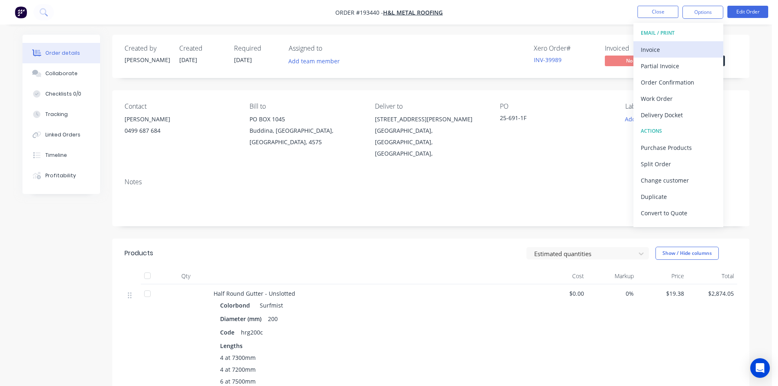
click at [678, 49] on div "Invoice" at bounding box center [678, 50] width 75 height 12
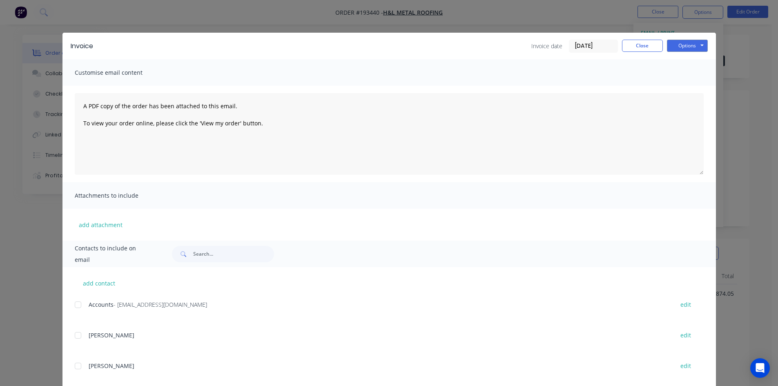
click at [75, 307] on div at bounding box center [78, 305] width 16 height 16
click at [689, 45] on button "Options" at bounding box center [687, 46] width 41 height 12
click at [688, 84] on button "Email" at bounding box center [693, 87] width 52 height 13
click at [642, 40] on button "Close" at bounding box center [642, 46] width 41 height 12
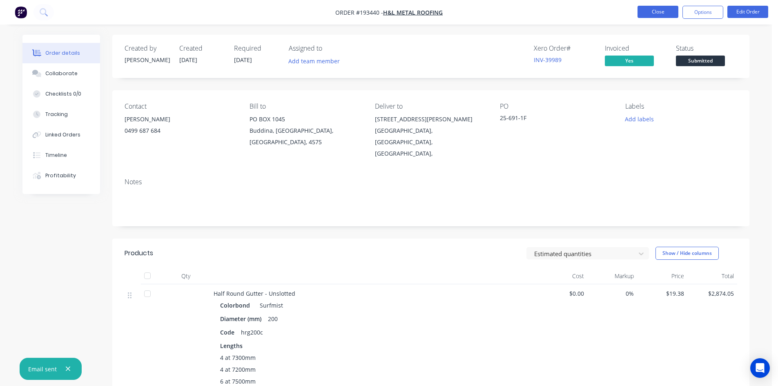
click at [649, 13] on button "Close" at bounding box center [658, 12] width 41 height 12
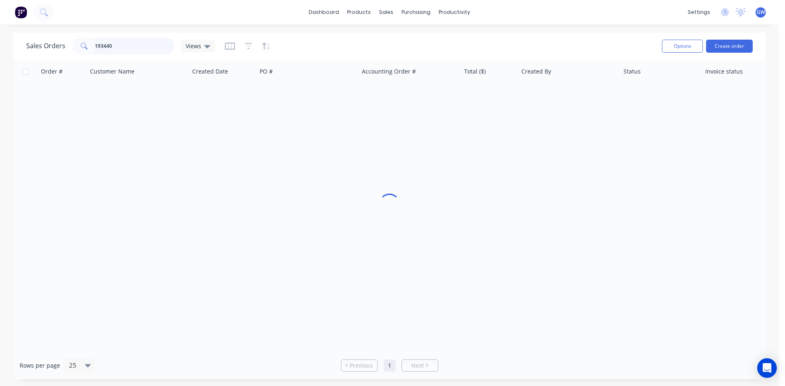
click at [137, 39] on input "193440" at bounding box center [135, 46] width 80 height 16
type input "193556"
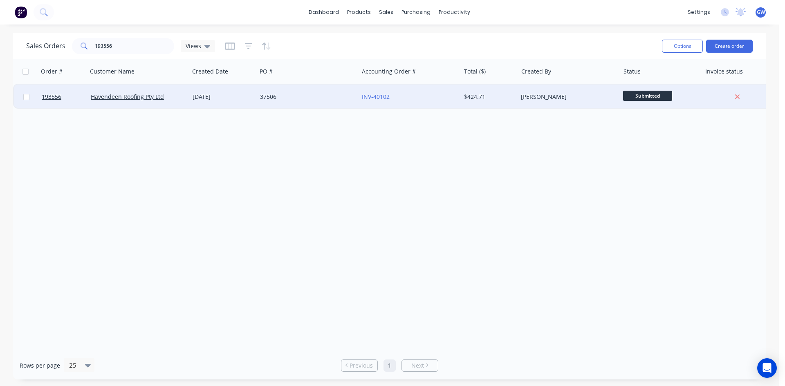
click at [488, 94] on div "$424.71" at bounding box center [488, 97] width 48 height 8
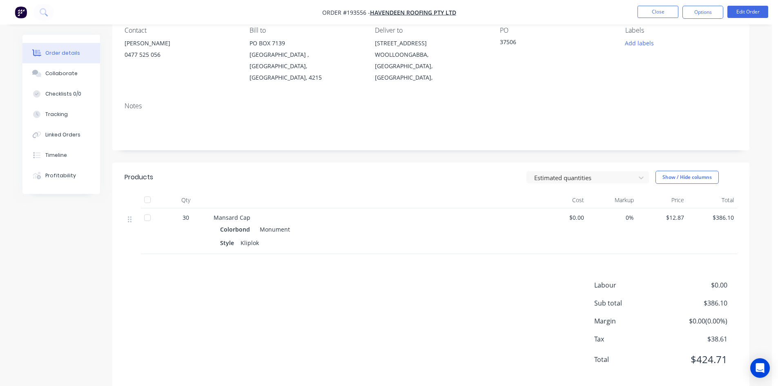
scroll to position [78, 0]
click at [698, 13] on button "Options" at bounding box center [703, 12] width 41 height 13
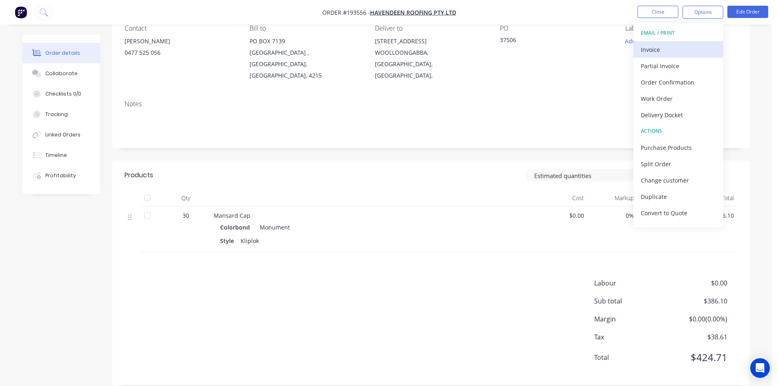
click at [679, 45] on div "Invoice" at bounding box center [678, 50] width 75 height 12
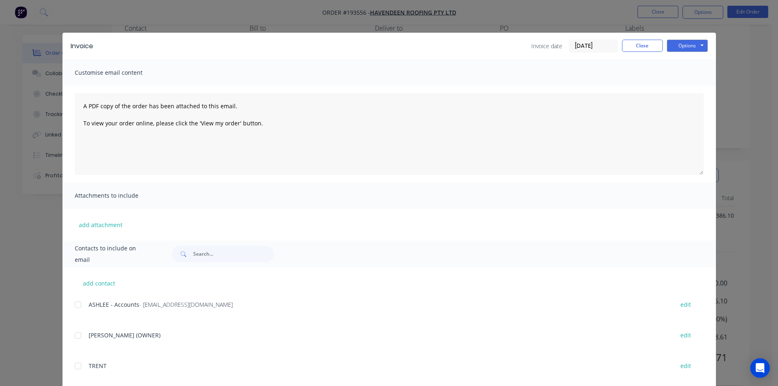
click at [81, 304] on div at bounding box center [78, 305] width 16 height 16
click at [687, 45] on button "Options" at bounding box center [687, 46] width 41 height 12
click at [686, 88] on button "Email" at bounding box center [693, 87] width 52 height 13
click at [624, 51] on button "Close" at bounding box center [642, 46] width 41 height 12
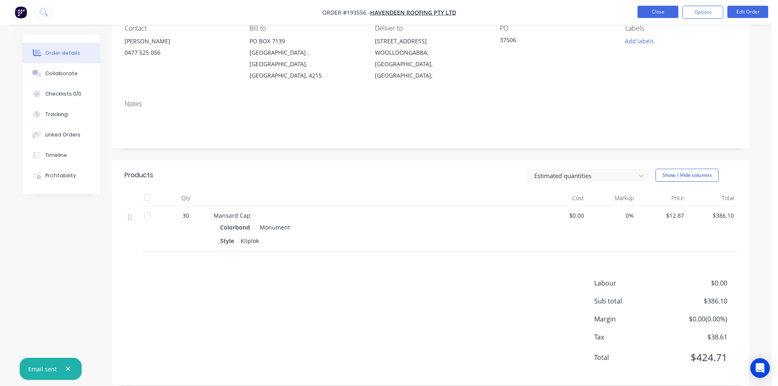
click at [667, 16] on button "Close" at bounding box center [658, 12] width 41 height 12
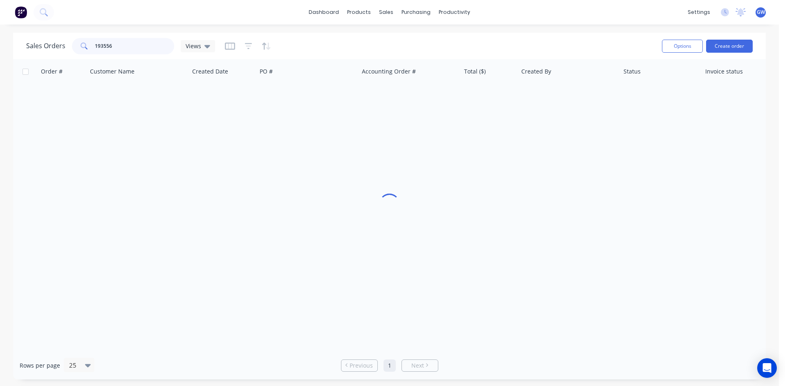
drag, startPoint x: 106, startPoint y: 44, endPoint x: 65, endPoint y: 43, distance: 41.7
click at [65, 43] on div "Sales Orders 193556 Views" at bounding box center [120, 46] width 189 height 16
type input "193261"
click at [561, 93] on div "[PERSON_NAME]" at bounding box center [566, 97] width 91 height 8
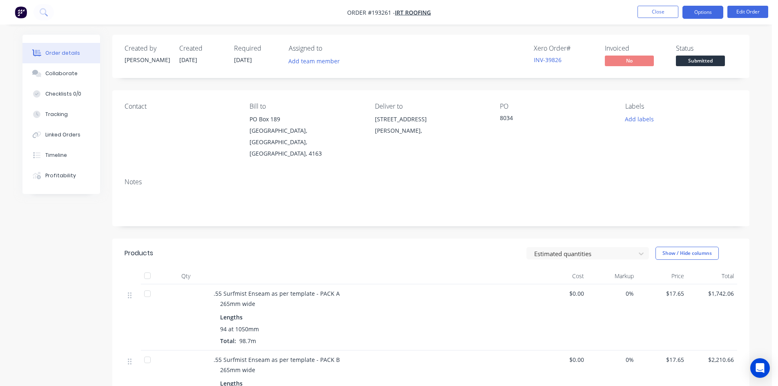
click at [710, 12] on button "Options" at bounding box center [703, 12] width 41 height 13
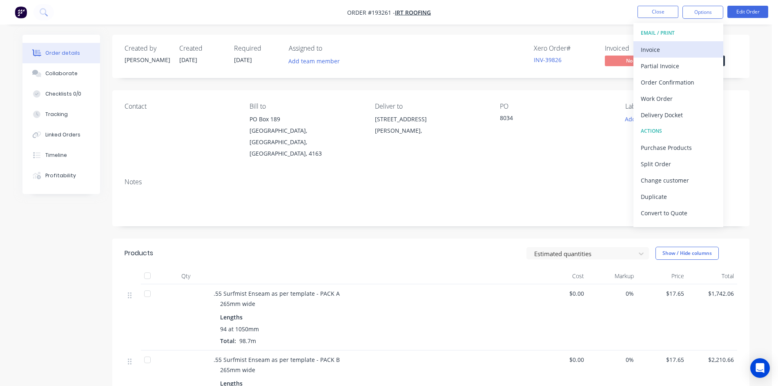
click at [696, 46] on div "Invoice" at bounding box center [678, 50] width 75 height 12
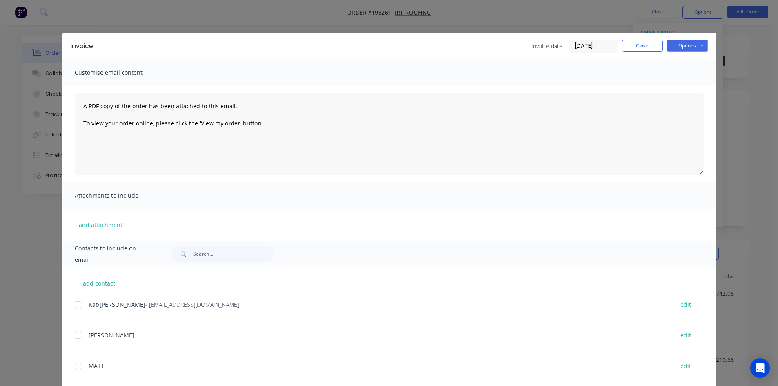
click at [75, 304] on div at bounding box center [78, 305] width 16 height 16
click at [687, 44] on button "Options" at bounding box center [687, 46] width 41 height 12
click at [693, 87] on button "Email" at bounding box center [693, 87] width 52 height 13
click at [645, 51] on button "Close" at bounding box center [642, 46] width 41 height 12
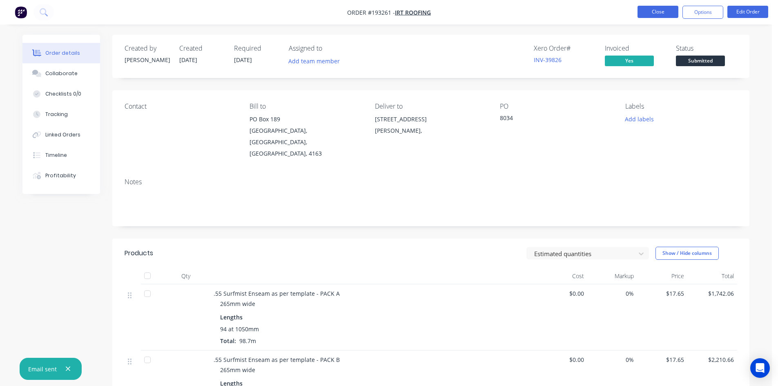
click at [665, 16] on button "Close" at bounding box center [658, 12] width 41 height 12
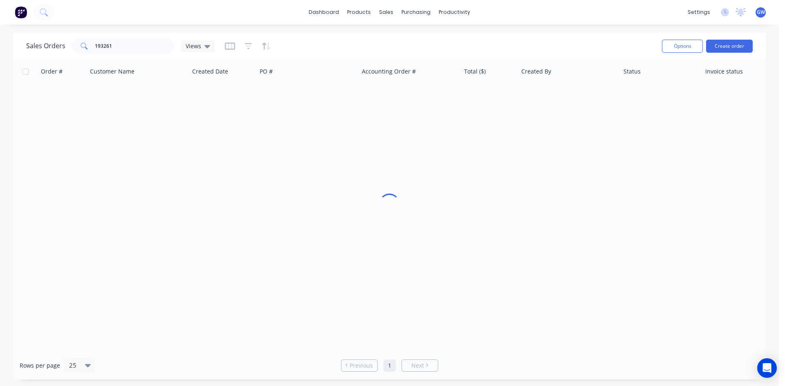
click at [85, 49] on icon at bounding box center [84, 45] width 7 height 7
drag, startPoint x: 139, startPoint y: 45, endPoint x: 67, endPoint y: 49, distance: 72.4
click at [67, 49] on div "Sales Orders 193261 Views" at bounding box center [120, 46] width 189 height 16
type input "193645"
click at [488, 99] on div "$940.48" at bounding box center [488, 97] width 48 height 8
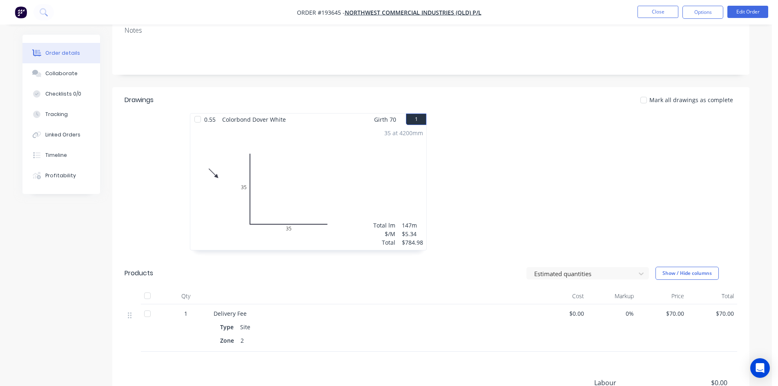
scroll to position [163, 0]
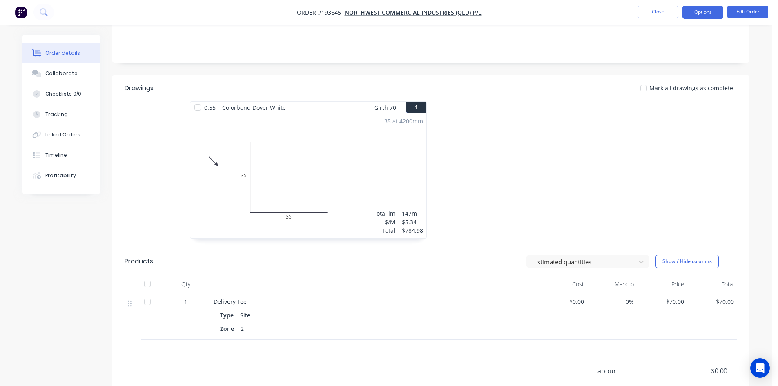
click at [710, 9] on button "Options" at bounding box center [703, 12] width 41 height 13
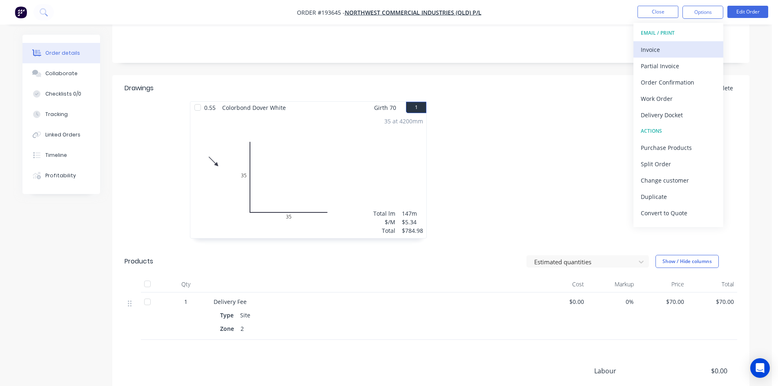
click at [696, 44] on div "Invoice" at bounding box center [678, 50] width 75 height 12
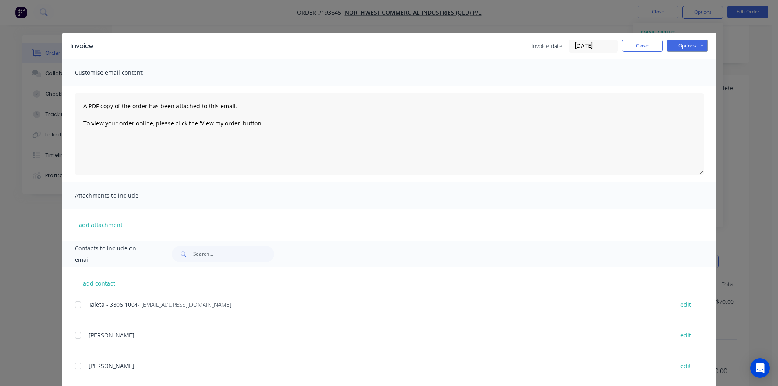
click at [74, 304] on div at bounding box center [78, 305] width 16 height 16
click at [692, 49] on button "Options" at bounding box center [687, 46] width 41 height 12
click at [699, 87] on button "Email" at bounding box center [693, 87] width 52 height 13
click at [653, 45] on button "Close" at bounding box center [642, 46] width 41 height 12
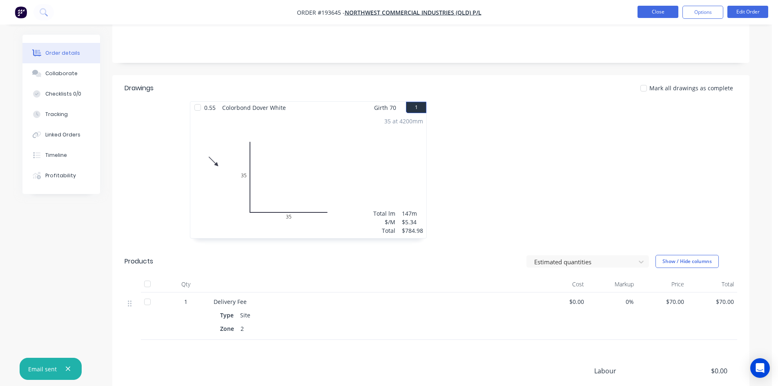
click at [664, 9] on button "Close" at bounding box center [658, 12] width 41 height 12
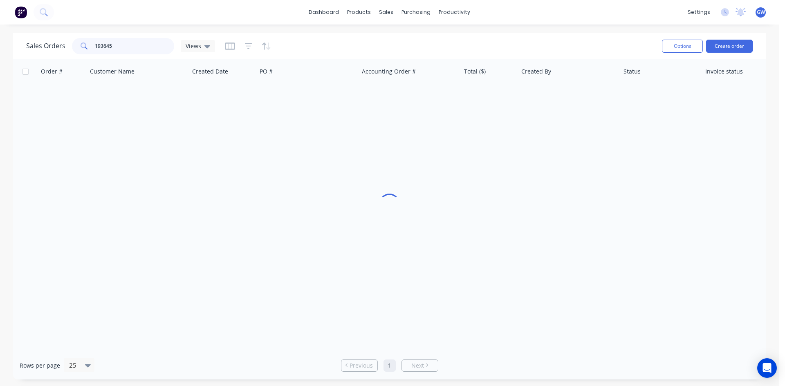
drag, startPoint x: 123, startPoint y: 47, endPoint x: 72, endPoint y: 49, distance: 51.1
click at [72, 49] on div "193645" at bounding box center [123, 46] width 102 height 16
type input "193474"
click at [547, 92] on div "[PERSON_NAME]" at bounding box center [568, 97] width 102 height 25
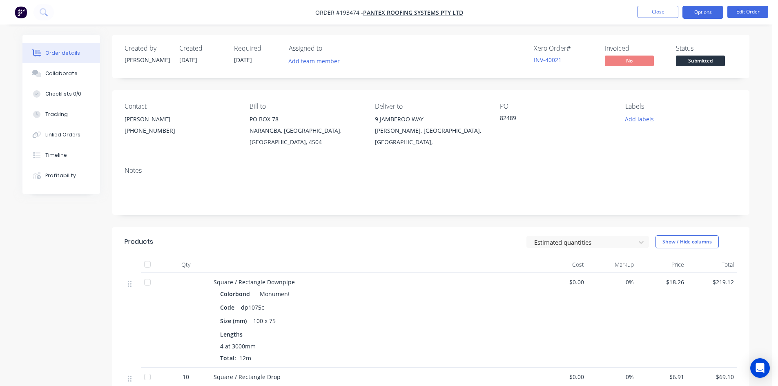
click at [706, 16] on button "Options" at bounding box center [703, 12] width 41 height 13
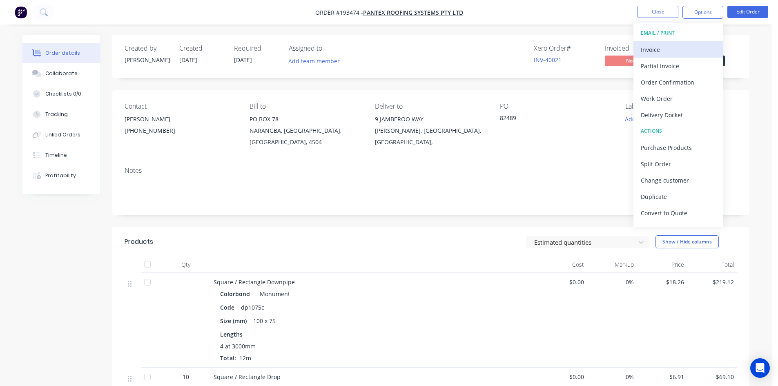
click at [687, 49] on div "Invoice" at bounding box center [678, 50] width 75 height 12
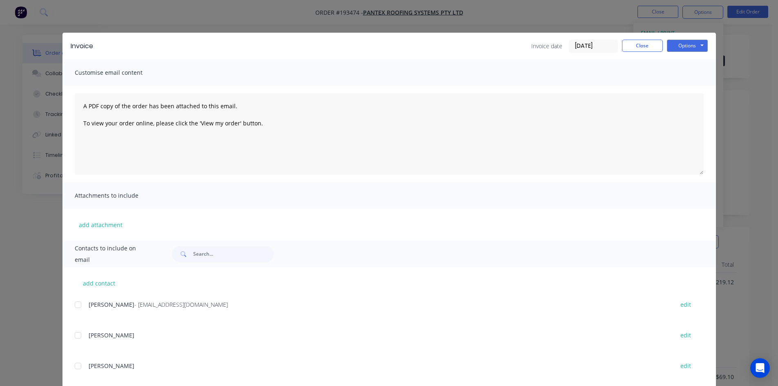
click at [79, 302] on div at bounding box center [78, 305] width 16 height 16
click at [687, 45] on button "Options" at bounding box center [687, 46] width 41 height 12
click at [686, 88] on button "Email" at bounding box center [693, 87] width 52 height 13
click at [640, 51] on button "Close" at bounding box center [642, 46] width 41 height 12
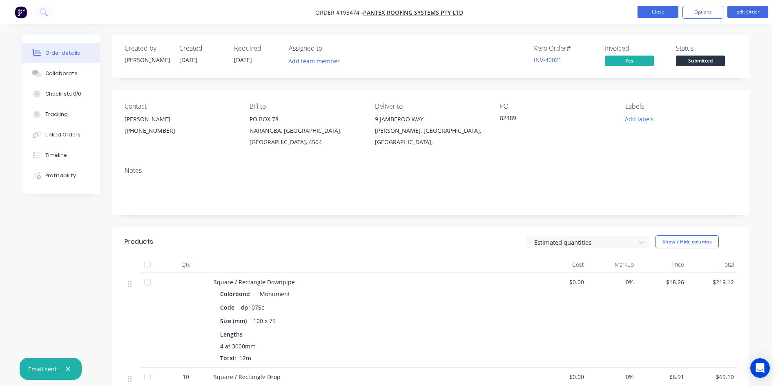
click at [662, 16] on button "Close" at bounding box center [658, 12] width 41 height 12
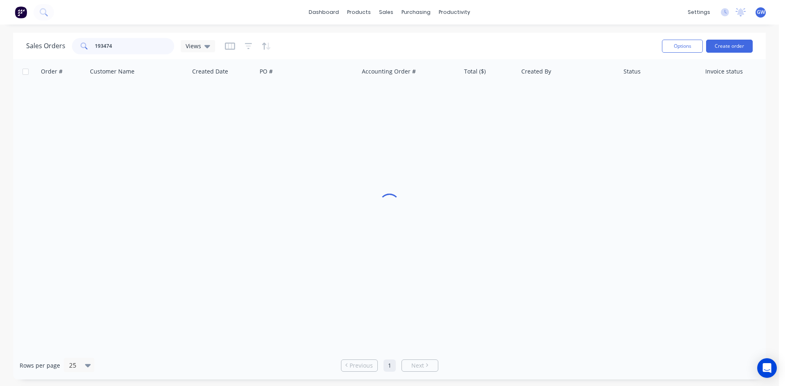
click at [151, 42] on input "193474" at bounding box center [135, 46] width 80 height 16
type input "193410"
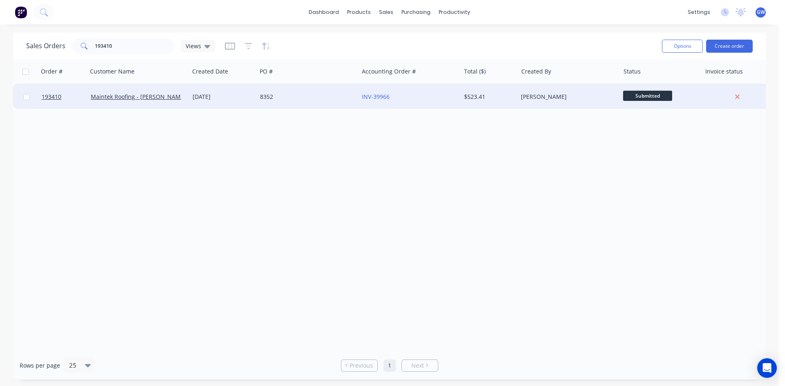
click at [516, 96] on div "$523.41" at bounding box center [489, 97] width 57 height 25
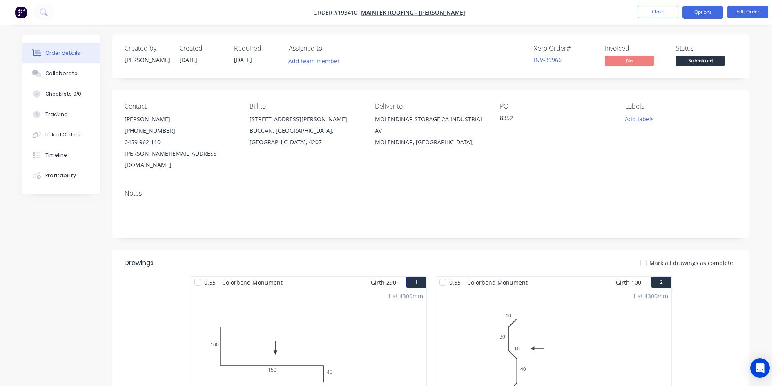
click at [702, 11] on button "Options" at bounding box center [703, 12] width 41 height 13
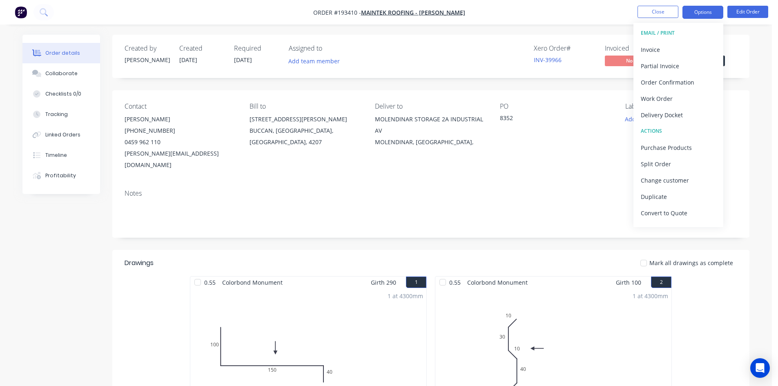
click at [679, 44] on div "Invoice" at bounding box center [678, 50] width 75 height 12
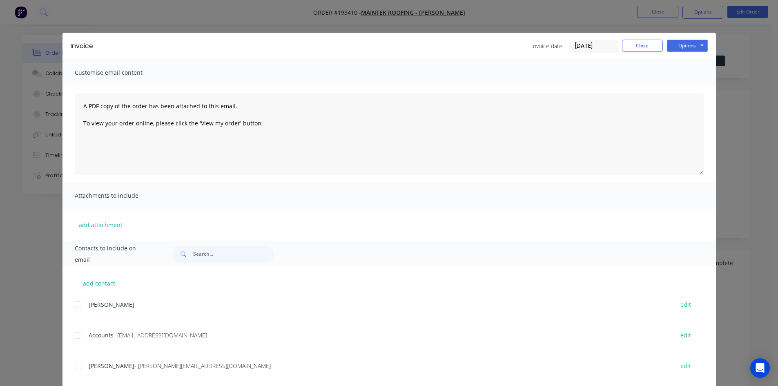
click at [75, 338] on div at bounding box center [78, 335] width 16 height 16
click at [80, 370] on div at bounding box center [78, 366] width 16 height 16
click at [691, 43] on button "Options" at bounding box center [687, 46] width 41 height 12
click at [687, 82] on button "Email" at bounding box center [693, 87] width 52 height 13
click at [654, 47] on button "Close" at bounding box center [642, 46] width 41 height 12
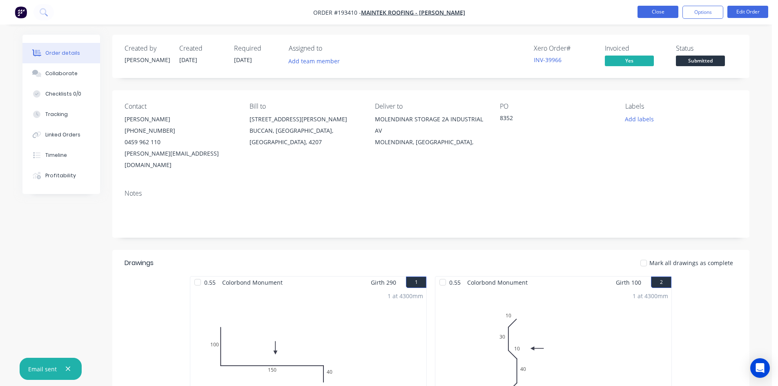
click at [661, 16] on button "Close" at bounding box center [658, 12] width 41 height 12
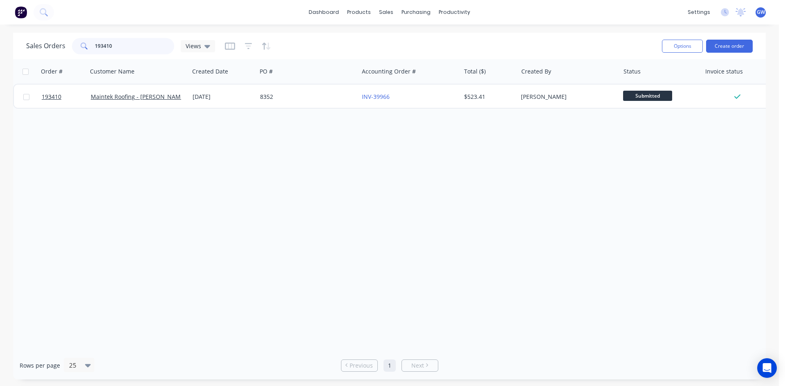
drag, startPoint x: 134, startPoint y: 45, endPoint x: 0, endPoint y: 40, distance: 134.1
click at [0, 40] on div "Sales Orders 193410 Views Options Create order Order # Customer Name Created Da…" at bounding box center [389, 206] width 778 height 347
type input "193550"
click at [513, 98] on div "$85.53" at bounding box center [489, 97] width 51 height 8
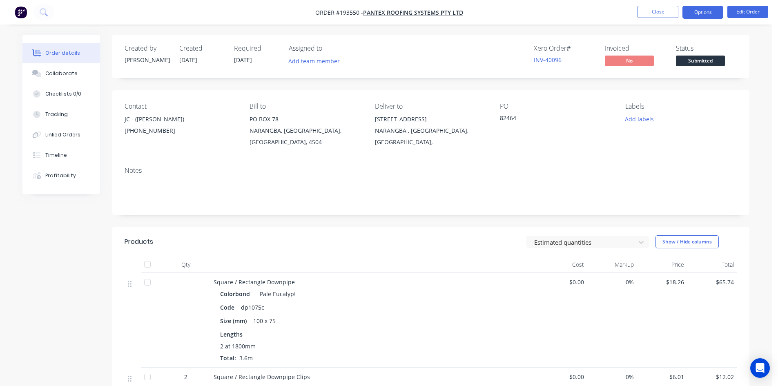
click at [696, 8] on button "Options" at bounding box center [703, 12] width 41 height 13
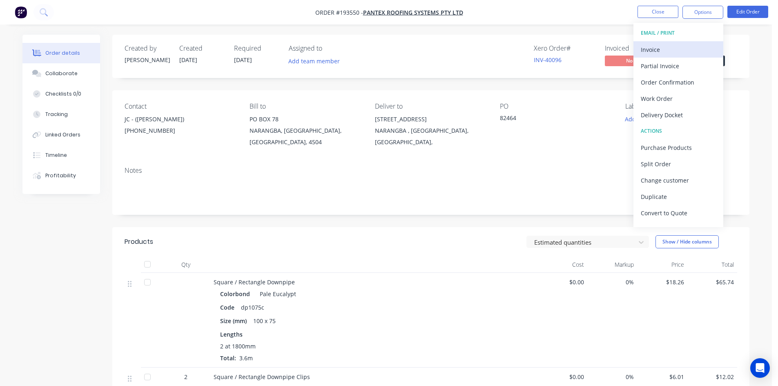
click at [691, 53] on div "Invoice" at bounding box center [678, 50] width 75 height 12
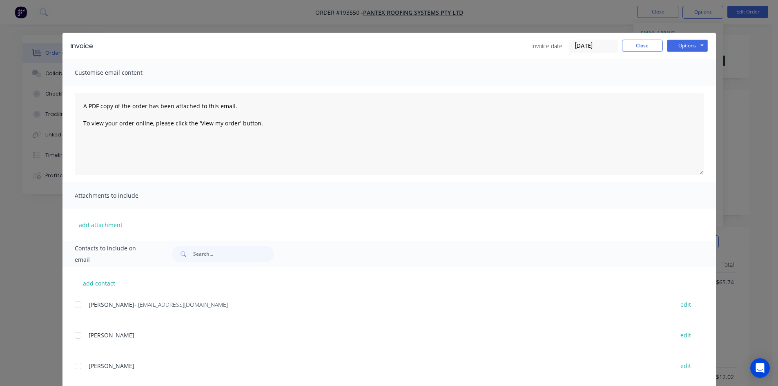
click at [81, 306] on div at bounding box center [78, 305] width 16 height 16
click at [694, 43] on button "Options" at bounding box center [687, 46] width 41 height 12
click at [696, 85] on button "Email" at bounding box center [693, 87] width 52 height 13
click at [652, 46] on button "Close" at bounding box center [642, 46] width 41 height 12
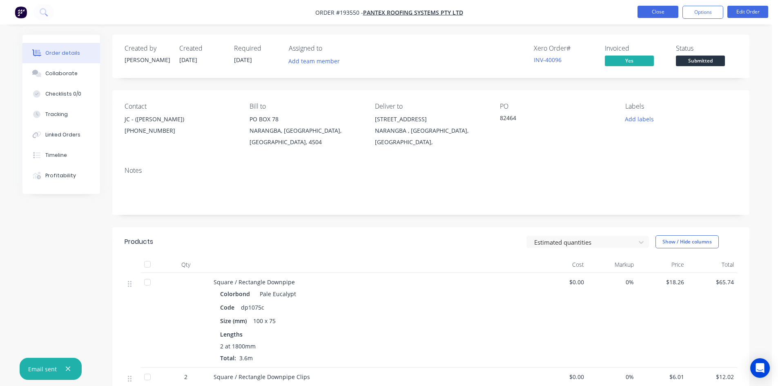
click at [664, 17] on button "Close" at bounding box center [658, 12] width 41 height 12
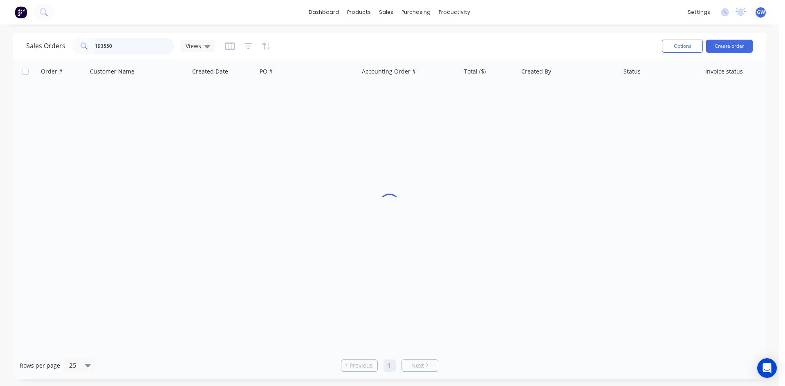
click at [104, 50] on input "193550" at bounding box center [135, 46] width 80 height 16
type input "193487"
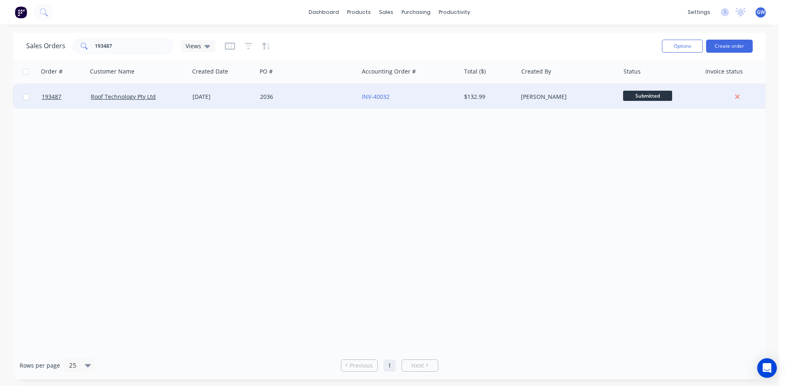
click at [574, 98] on div "[PERSON_NAME]" at bounding box center [566, 97] width 91 height 8
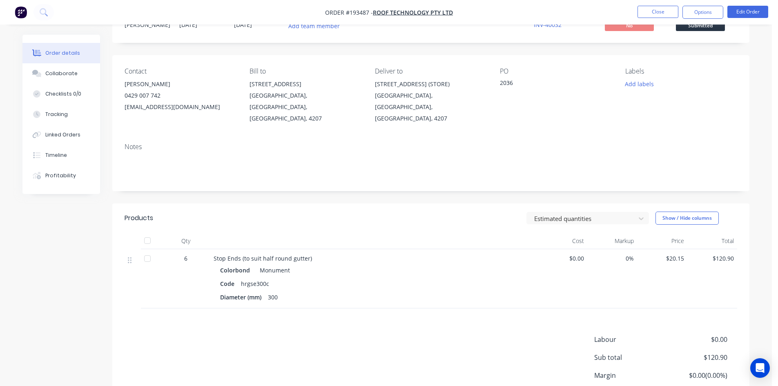
scroll to position [92, 0]
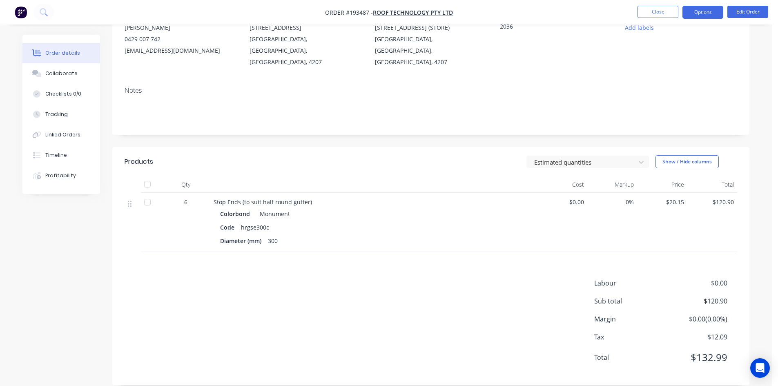
click at [716, 13] on button "Options" at bounding box center [703, 12] width 41 height 13
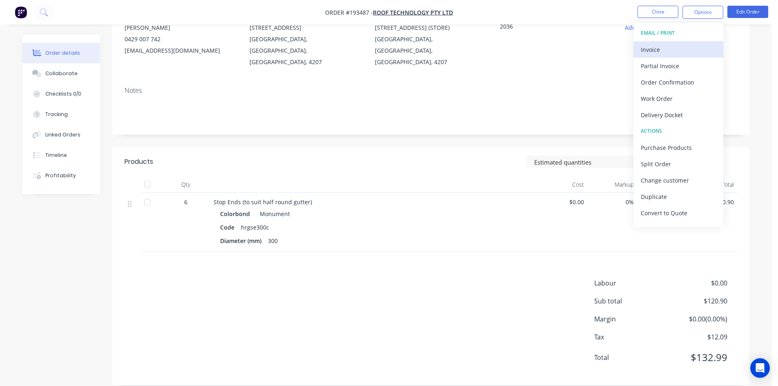
click at [682, 50] on div "Invoice" at bounding box center [678, 50] width 75 height 12
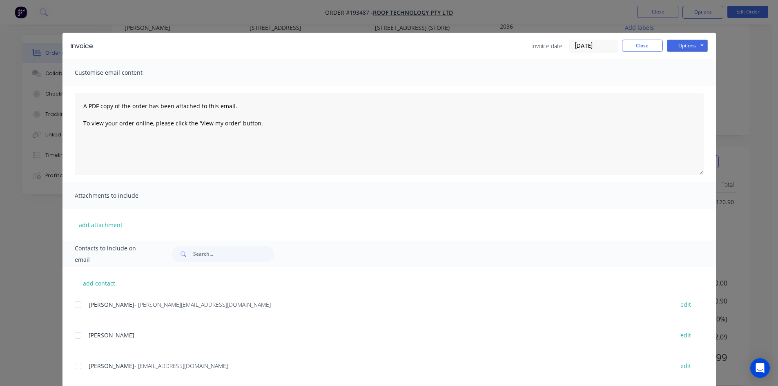
click at [75, 304] on div at bounding box center [78, 305] width 16 height 16
click at [692, 48] on button "Options" at bounding box center [687, 46] width 41 height 12
click at [692, 92] on button "Email" at bounding box center [693, 87] width 52 height 13
click at [647, 42] on button "Close" at bounding box center [642, 46] width 41 height 12
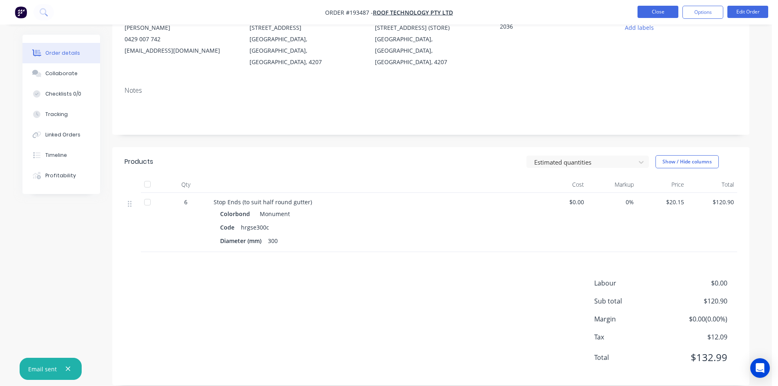
click at [655, 18] on button "Close" at bounding box center [658, 12] width 41 height 12
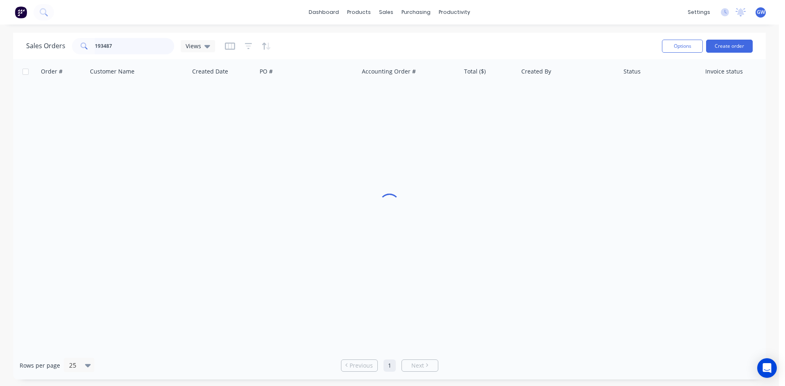
click at [121, 48] on input "193487" at bounding box center [135, 46] width 80 height 16
type input "193058"
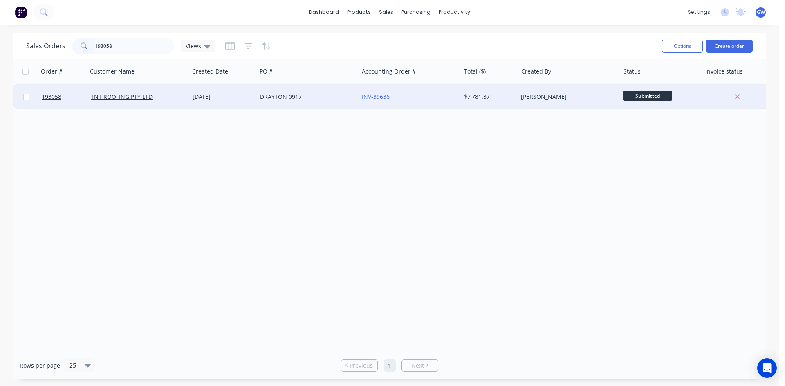
click at [483, 105] on div "$7,781.87" at bounding box center [489, 97] width 57 height 25
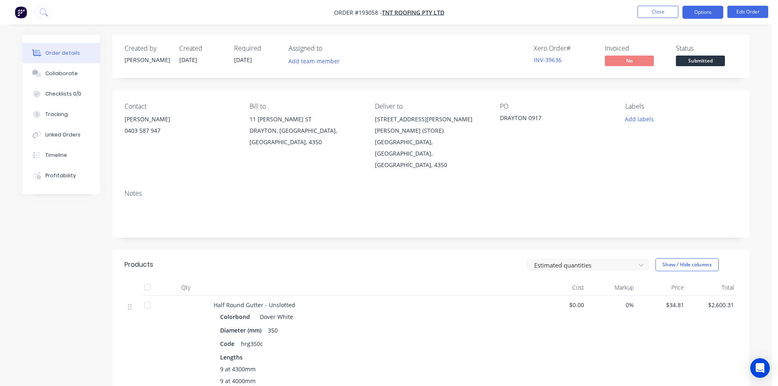
click at [717, 6] on button "Options" at bounding box center [703, 12] width 41 height 13
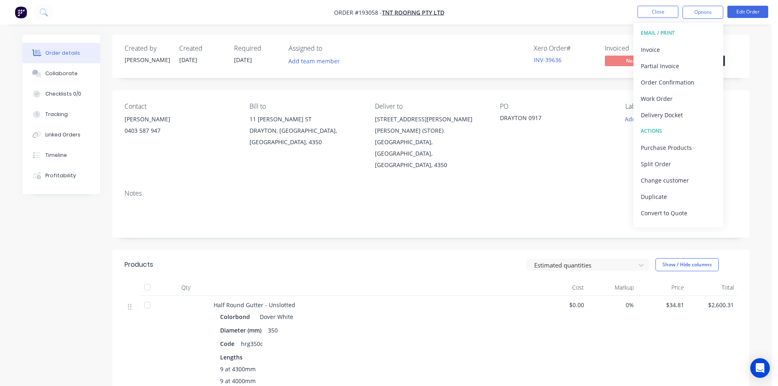
click at [671, 43] on button "Invoice" at bounding box center [679, 49] width 90 height 16
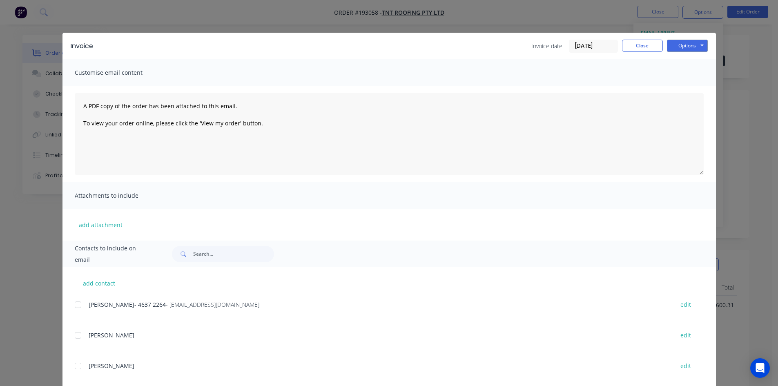
click at [76, 303] on div at bounding box center [78, 305] width 16 height 16
click at [691, 41] on button "Options" at bounding box center [687, 46] width 41 height 12
click at [704, 92] on button "Email" at bounding box center [693, 87] width 52 height 13
click at [634, 41] on button "Close" at bounding box center [642, 46] width 41 height 12
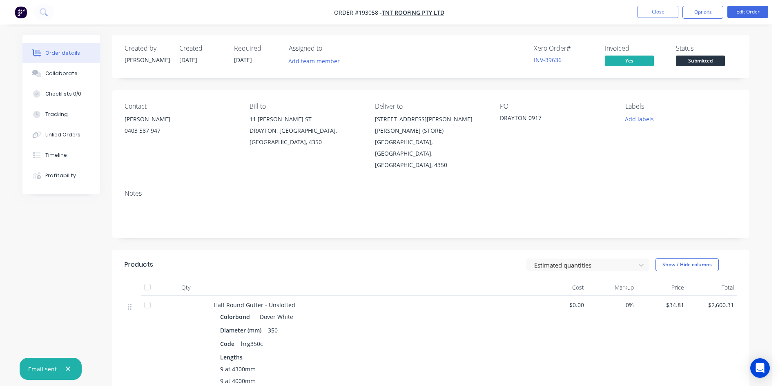
click at [656, 20] on nav "Order #193058 - TNT ROOFING PTY LTD Close Options Edit Order" at bounding box center [389, 12] width 778 height 25
click at [662, 13] on button "Close" at bounding box center [658, 12] width 41 height 12
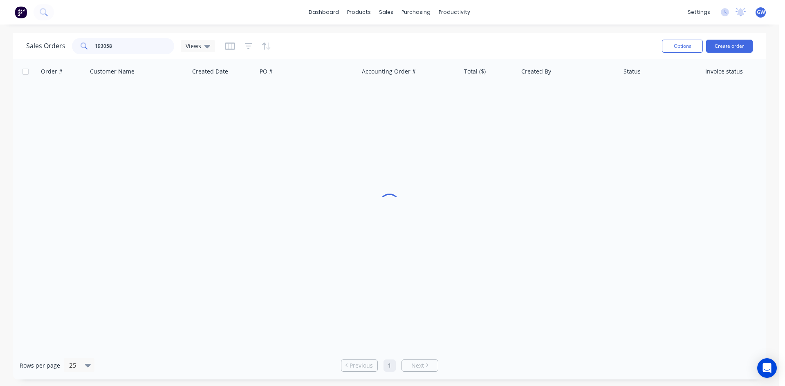
drag, startPoint x: 166, startPoint y: 49, endPoint x: 41, endPoint y: 47, distance: 125.5
click at [41, 47] on div "Sales Orders 193058 Views" at bounding box center [120, 46] width 189 height 16
type input "193245"
click at [540, 99] on div "[PERSON_NAME]" at bounding box center [566, 97] width 91 height 8
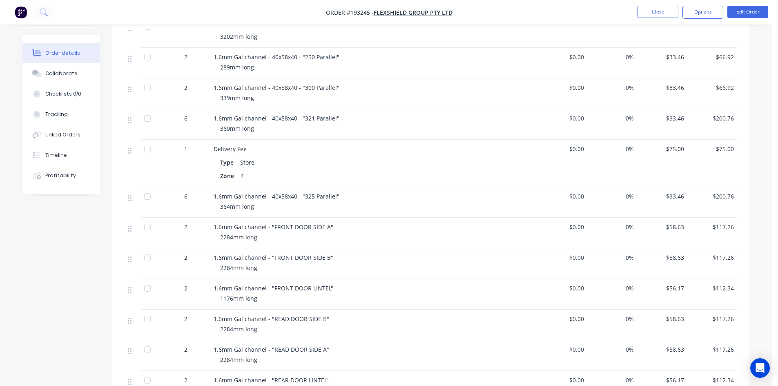
scroll to position [1349, 0]
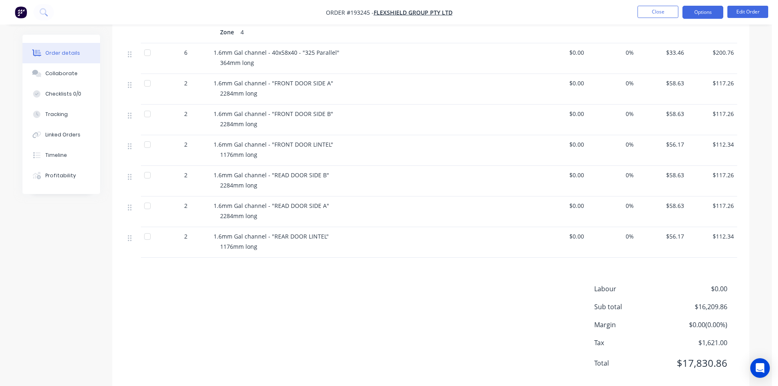
click at [707, 10] on button "Options" at bounding box center [703, 12] width 41 height 13
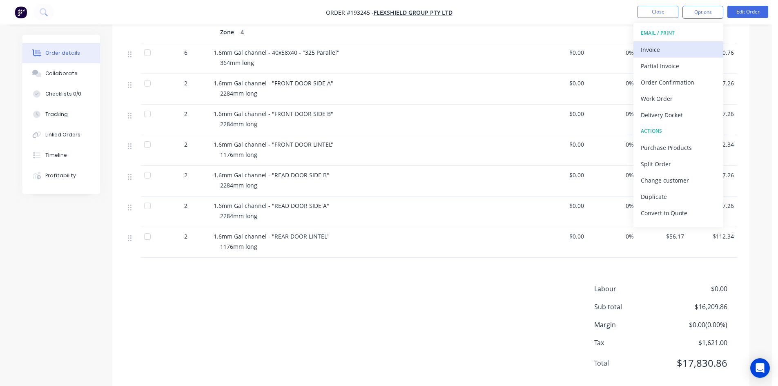
click at [684, 52] on div "Invoice" at bounding box center [678, 50] width 75 height 12
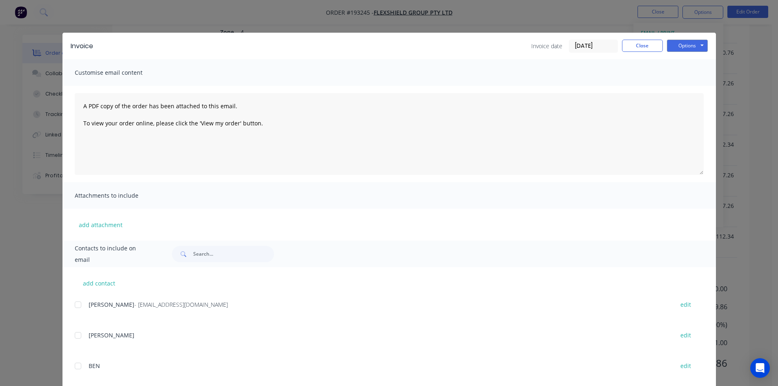
click at [75, 308] on div at bounding box center [78, 305] width 16 height 16
click at [701, 50] on button "Options" at bounding box center [687, 46] width 41 height 12
click at [700, 86] on button "Email" at bounding box center [693, 87] width 52 height 13
click at [658, 47] on button "Close" at bounding box center [642, 46] width 41 height 12
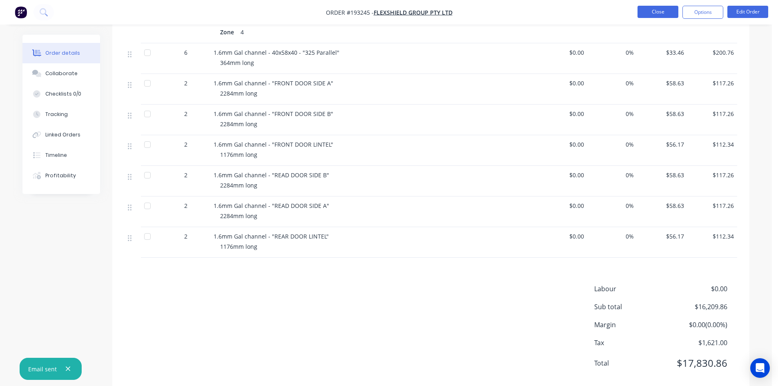
click at [662, 7] on button "Close" at bounding box center [658, 12] width 41 height 12
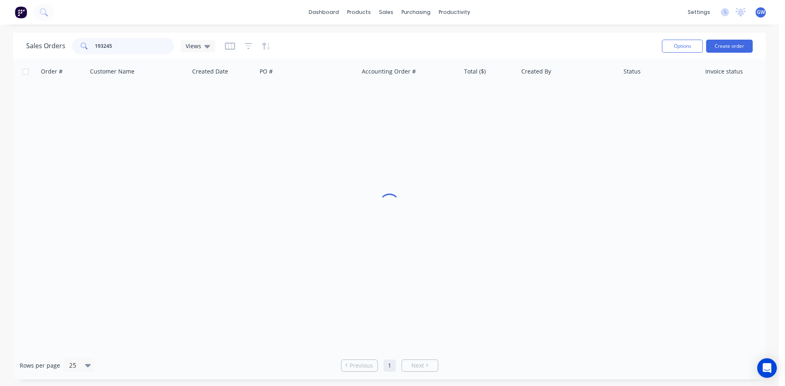
drag, startPoint x: 125, startPoint y: 47, endPoint x: 47, endPoint y: 45, distance: 78.5
click at [47, 45] on div "Sales Orders 193245 Views" at bounding box center [120, 46] width 189 height 16
type input "193641"
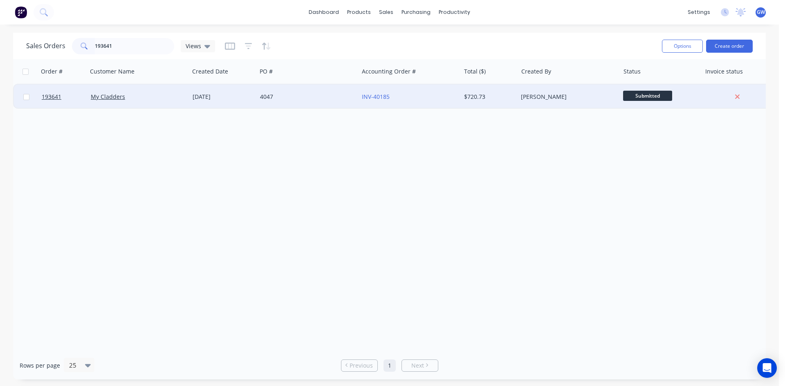
click at [508, 96] on div "$720.73" at bounding box center [488, 97] width 48 height 8
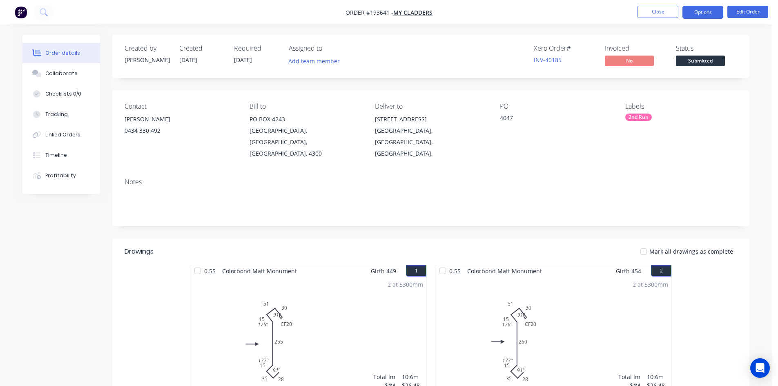
click at [709, 7] on button "Options" at bounding box center [703, 12] width 41 height 13
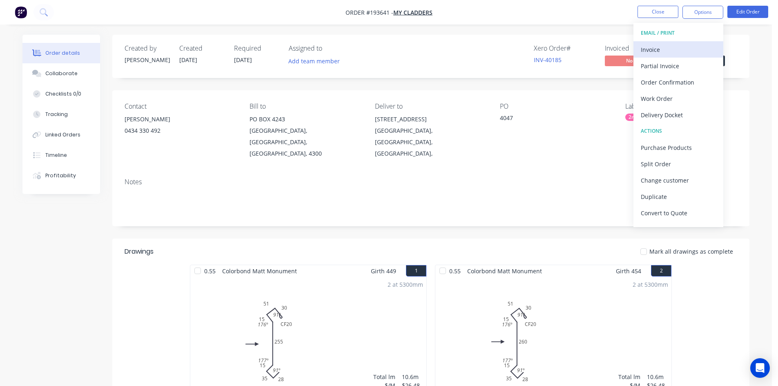
click at [685, 49] on div "Invoice" at bounding box center [678, 50] width 75 height 12
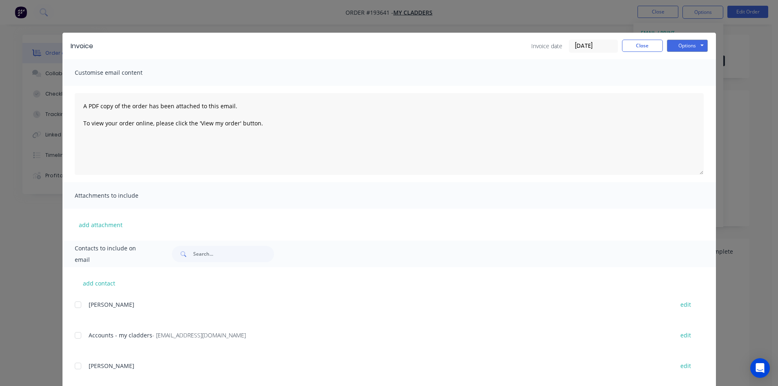
drag, startPoint x: 79, startPoint y: 332, endPoint x: 91, endPoint y: 325, distance: 13.7
click at [79, 333] on div at bounding box center [78, 335] width 16 height 16
click at [686, 45] on button "Options" at bounding box center [687, 46] width 41 height 12
click at [696, 85] on button "Email" at bounding box center [693, 87] width 52 height 13
click at [637, 45] on button "Close" at bounding box center [642, 46] width 41 height 12
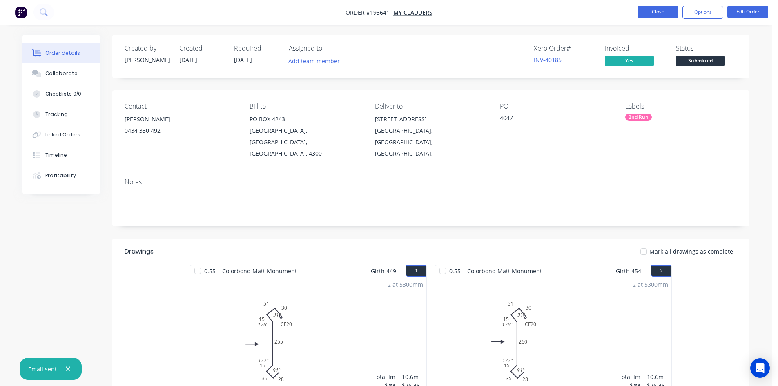
click at [656, 12] on button "Close" at bounding box center [658, 12] width 41 height 12
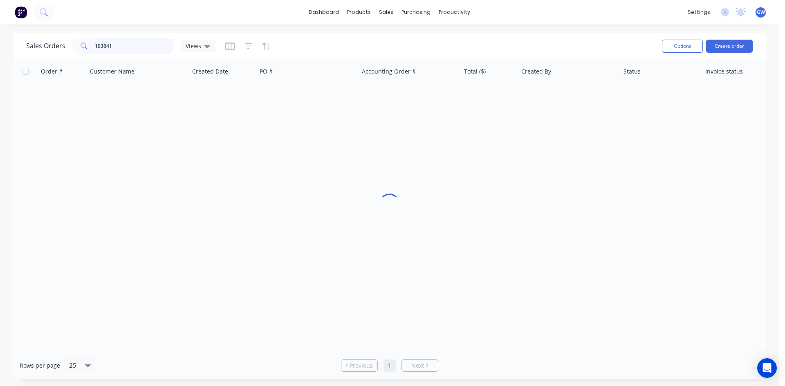
click at [139, 38] on input "193641" at bounding box center [135, 46] width 80 height 16
type input "193301"
click at [475, 96] on div "$2,911.98" at bounding box center [488, 97] width 48 height 8
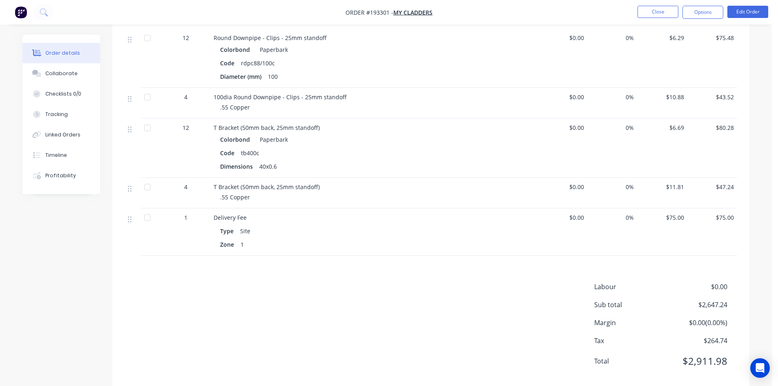
scroll to position [1386, 0]
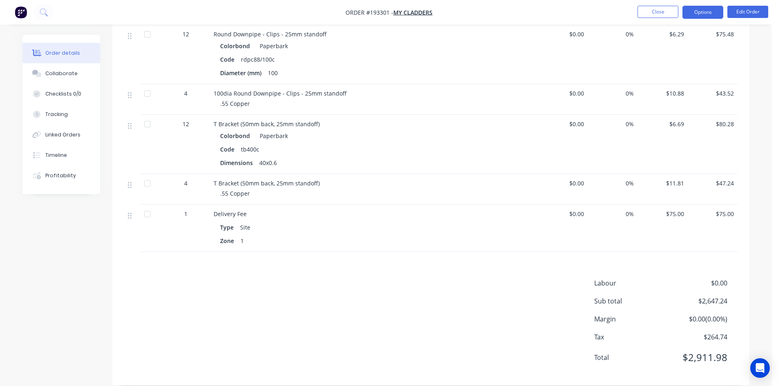
click at [700, 9] on button "Options" at bounding box center [703, 12] width 41 height 13
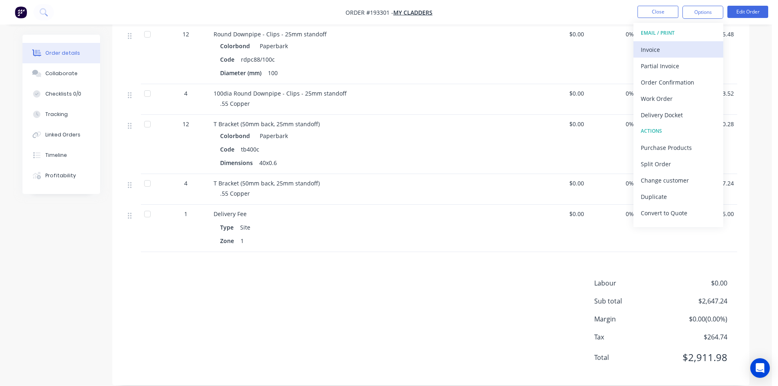
click at [687, 47] on div "Invoice" at bounding box center [678, 50] width 75 height 12
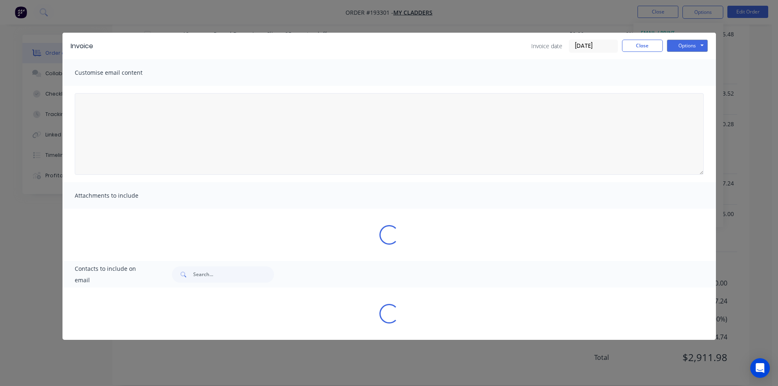
type textarea "A PDF copy of the order has been attached to this email. To view your order onl…"
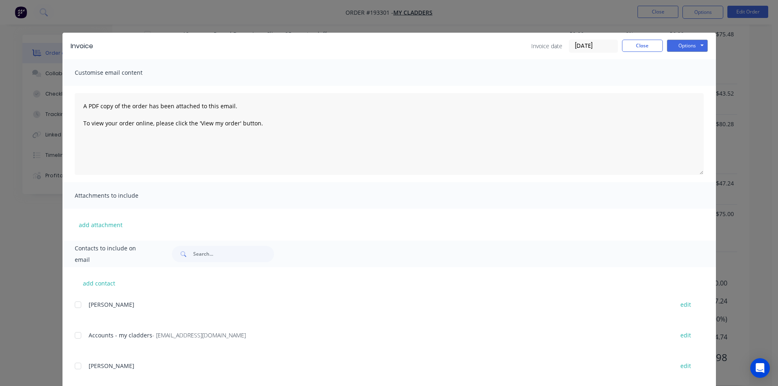
click at [80, 341] on div at bounding box center [78, 335] width 16 height 16
click at [696, 47] on button "Options" at bounding box center [687, 46] width 41 height 12
click at [699, 83] on button "Email" at bounding box center [693, 87] width 52 height 13
click at [645, 51] on button "Close" at bounding box center [642, 46] width 41 height 12
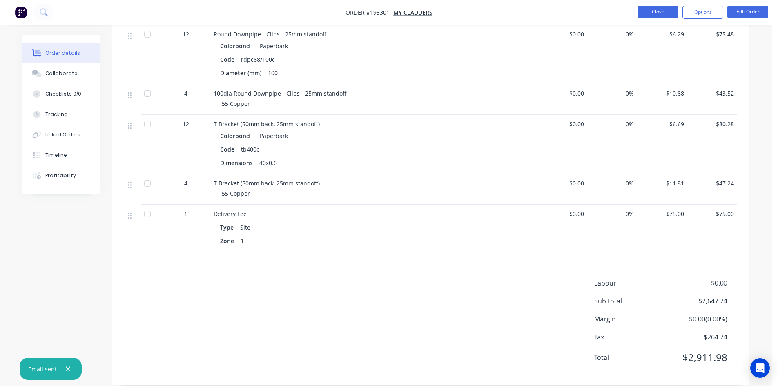
click at [661, 15] on button "Close" at bounding box center [658, 12] width 41 height 12
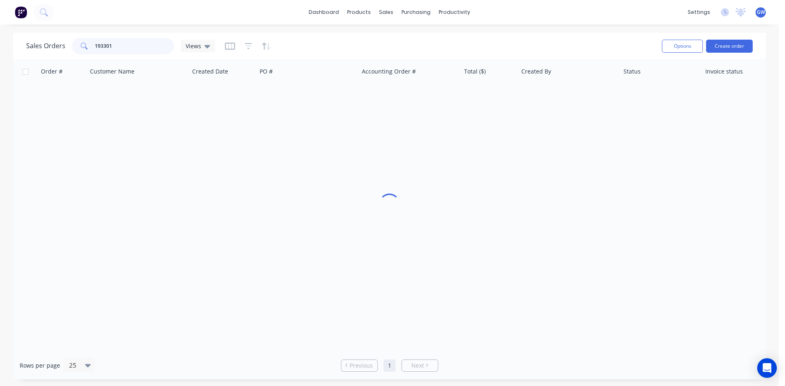
drag, startPoint x: 122, startPoint y: 42, endPoint x: 16, endPoint y: 43, distance: 105.4
click at [16, 43] on div "Sales Orders 193301 Views Options Create order" at bounding box center [389, 46] width 752 height 27
type input "193382"
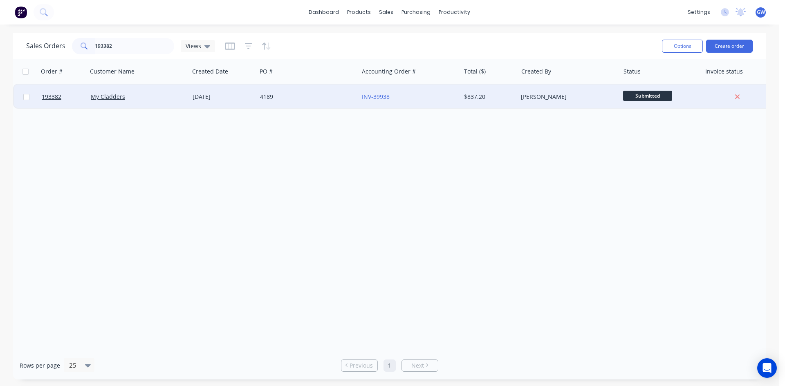
click at [572, 101] on div "[PERSON_NAME]" at bounding box center [568, 97] width 102 height 25
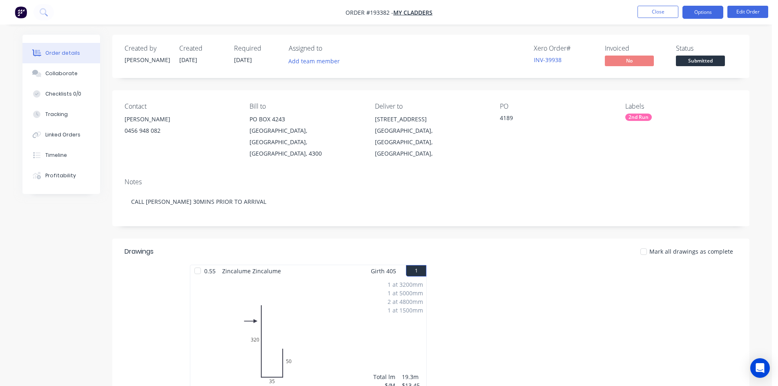
click at [717, 11] on button "Options" at bounding box center [703, 12] width 41 height 13
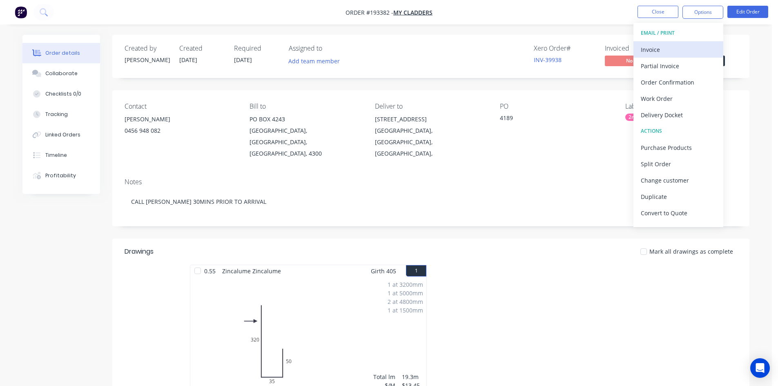
click at [678, 45] on div "Invoice" at bounding box center [678, 50] width 75 height 12
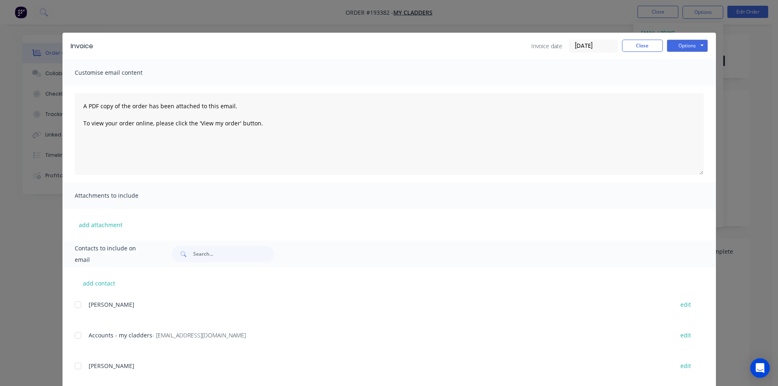
click at [74, 333] on div at bounding box center [78, 335] width 16 height 16
click at [678, 43] on button "Options" at bounding box center [687, 46] width 41 height 12
click at [697, 83] on button "Email" at bounding box center [693, 87] width 52 height 13
click at [632, 47] on button "Close" at bounding box center [642, 46] width 41 height 12
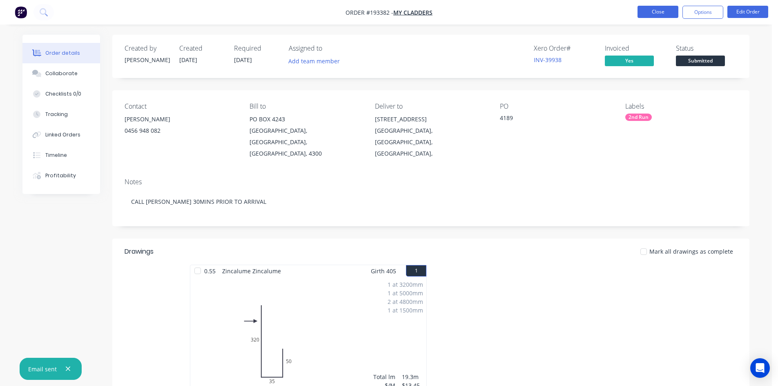
click at [649, 9] on button "Close" at bounding box center [658, 12] width 41 height 12
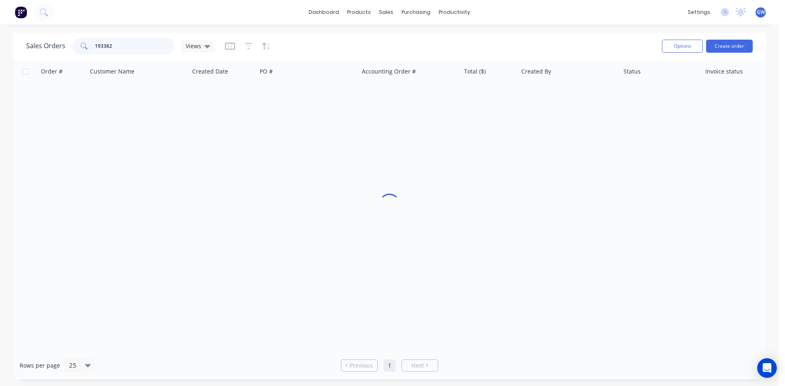
drag, startPoint x: 138, startPoint y: 42, endPoint x: 42, endPoint y: 42, distance: 95.6
click at [42, 42] on div "Sales Orders 193382 Views" at bounding box center [120, 46] width 189 height 16
type input "193401"
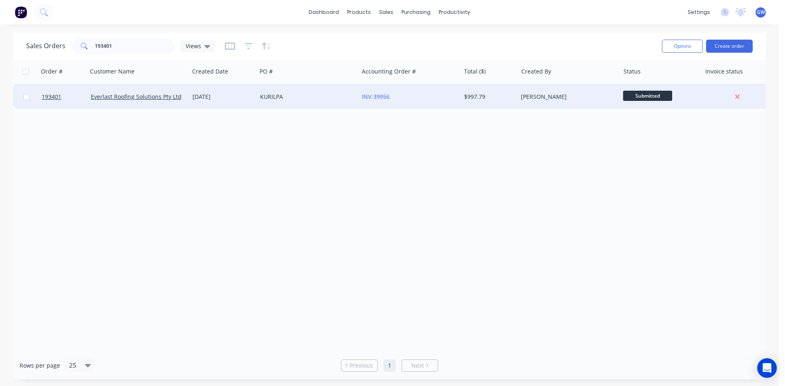
click at [537, 94] on div "[PERSON_NAME]" at bounding box center [566, 97] width 91 height 8
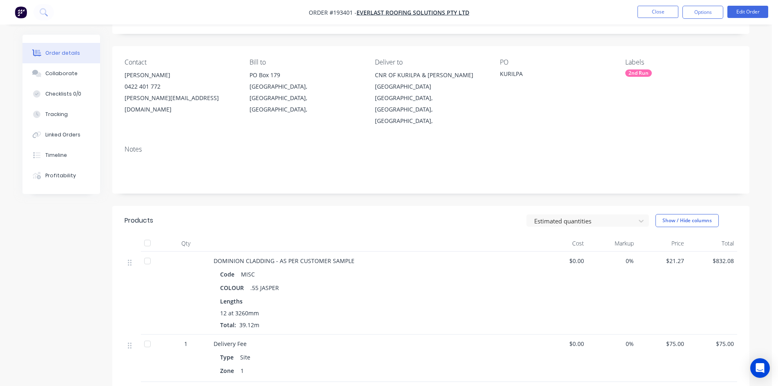
scroll to position [123, 0]
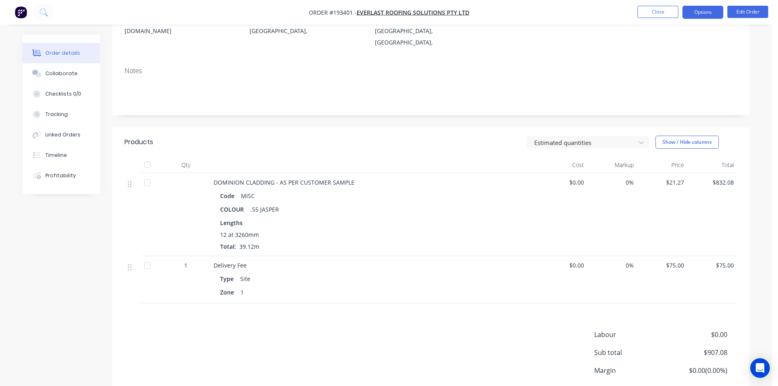
click at [693, 11] on button "Options" at bounding box center [703, 12] width 41 height 13
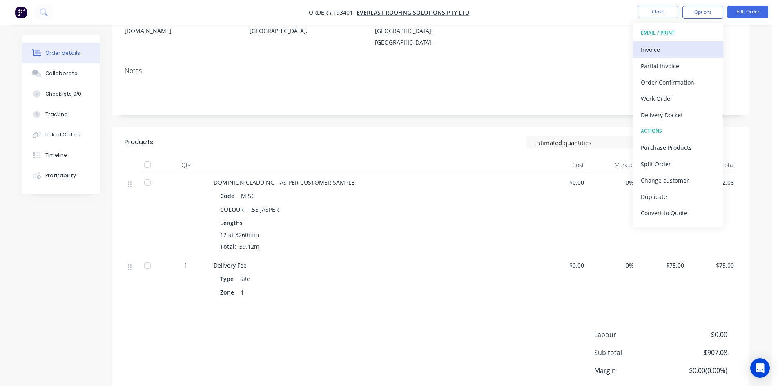
click at [671, 47] on div "Invoice" at bounding box center [678, 50] width 75 height 12
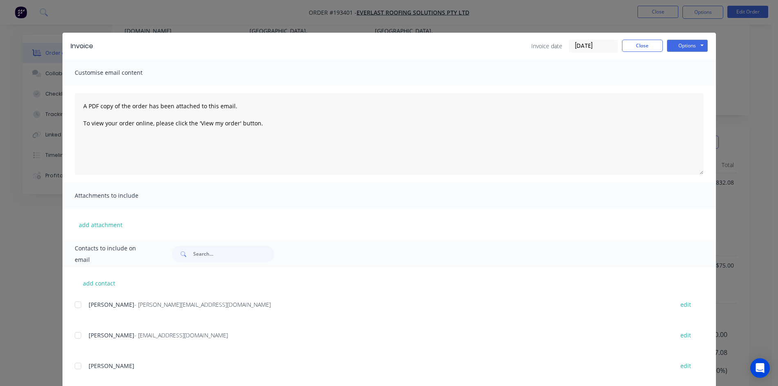
click at [77, 309] on div at bounding box center [78, 305] width 16 height 16
click at [80, 329] on div at bounding box center [78, 335] width 16 height 16
click at [689, 46] on button "Options" at bounding box center [687, 46] width 41 height 12
click at [684, 87] on button "Email" at bounding box center [693, 87] width 52 height 13
click at [645, 47] on button "Close" at bounding box center [642, 46] width 41 height 12
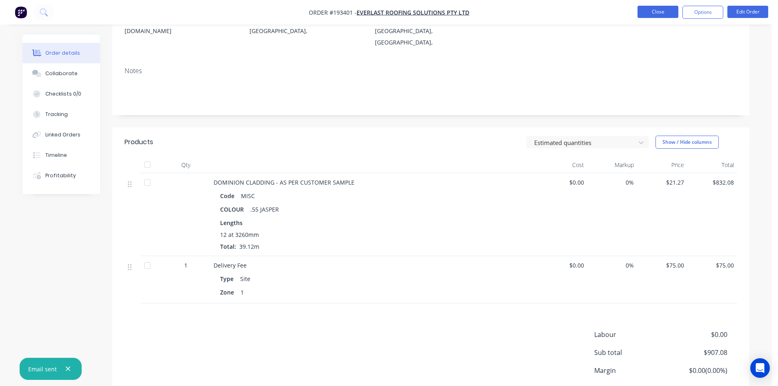
click at [660, 16] on button "Close" at bounding box center [658, 12] width 41 height 12
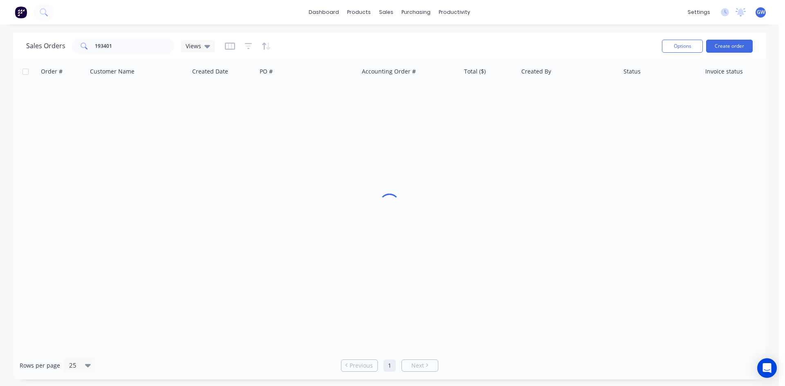
click at [90, 48] on span at bounding box center [83, 46] width 23 height 16
drag, startPoint x: 131, startPoint y: 47, endPoint x: 38, endPoint y: 51, distance: 93.7
click at [38, 51] on div "Sales Orders 193401 Views" at bounding box center [120, 46] width 189 height 16
type input "193145"
click at [505, 93] on div "$334.90" at bounding box center [488, 97] width 48 height 8
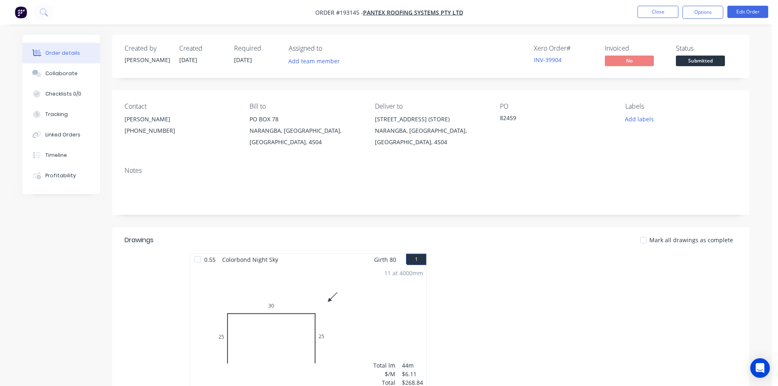
drag, startPoint x: 707, startPoint y: 10, endPoint x: 702, endPoint y: 20, distance: 11.0
click at [707, 11] on button "Options" at bounding box center [703, 12] width 41 height 13
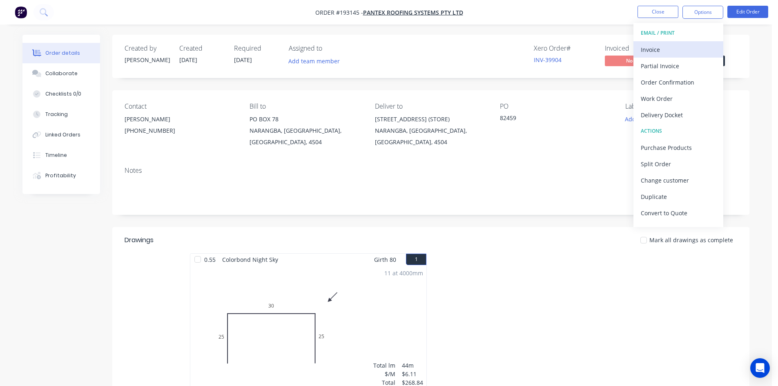
click at [682, 49] on div "Invoice" at bounding box center [678, 50] width 75 height 12
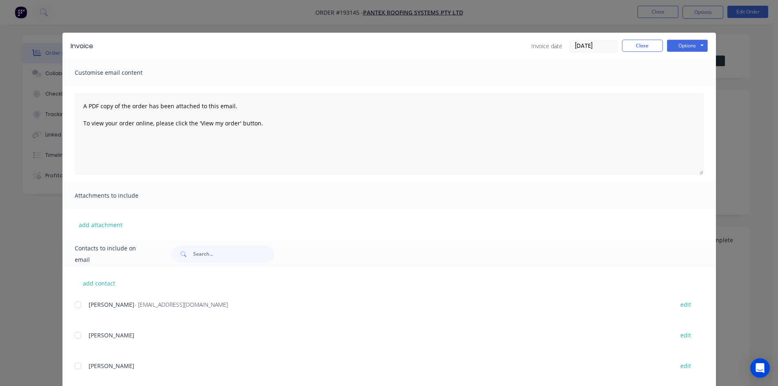
click at [75, 300] on div at bounding box center [78, 305] width 16 height 16
click at [680, 44] on button "Options" at bounding box center [687, 46] width 41 height 12
click at [684, 86] on button "Email" at bounding box center [693, 87] width 52 height 13
click at [636, 50] on button "Close" at bounding box center [642, 46] width 41 height 12
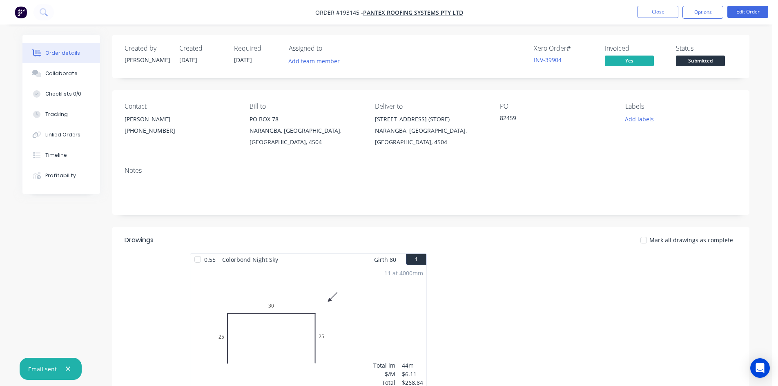
click at [645, 21] on nav "Order #193145 - PANTEX ROOFING SYSTEMS PTY LTD Close Options Edit Order" at bounding box center [389, 12] width 778 height 25
click at [651, 16] on button "Close" at bounding box center [658, 12] width 41 height 12
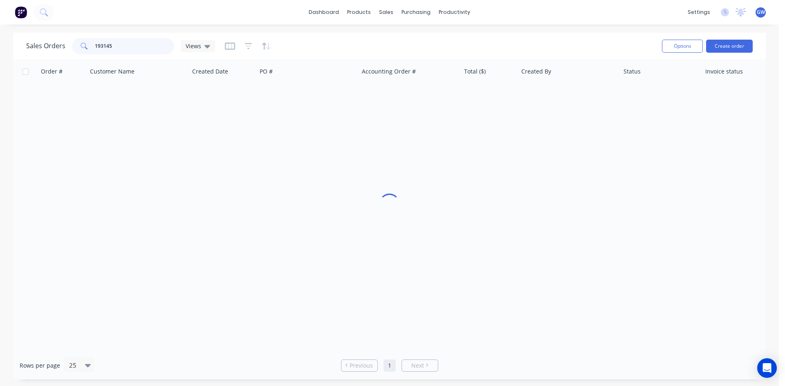
drag, startPoint x: 129, startPoint y: 49, endPoint x: 43, endPoint y: 47, distance: 86.2
click at [43, 47] on div "Sales Orders 193145 Views" at bounding box center [120, 46] width 189 height 16
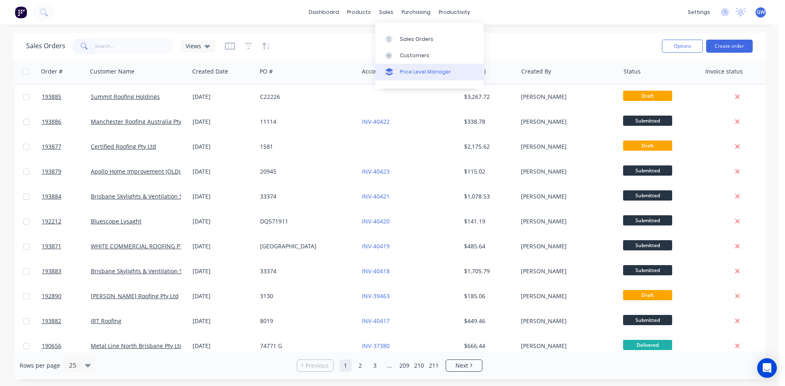
click at [415, 79] on link "Price Level Manager" at bounding box center [429, 72] width 108 height 16
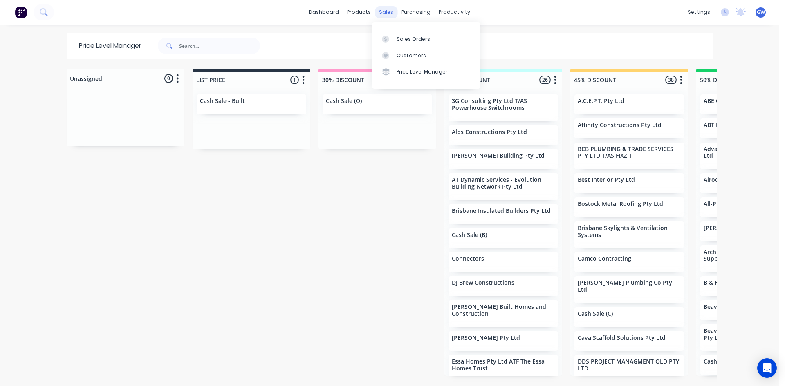
click at [381, 13] on div "sales" at bounding box center [386, 12] width 22 height 12
click at [392, 41] on div at bounding box center [388, 39] width 12 height 7
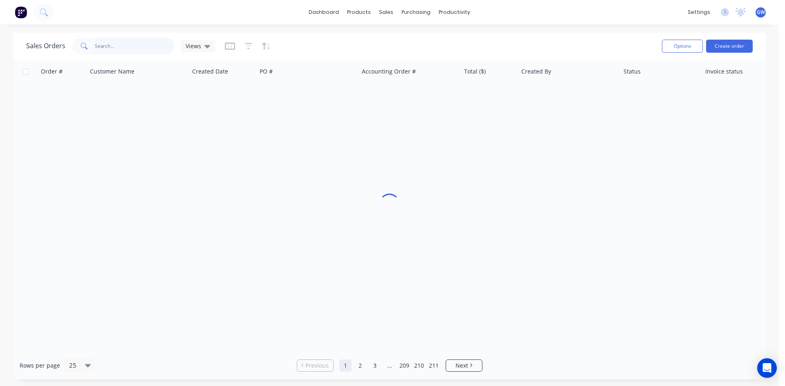
click at [125, 45] on input "text" at bounding box center [135, 46] width 80 height 16
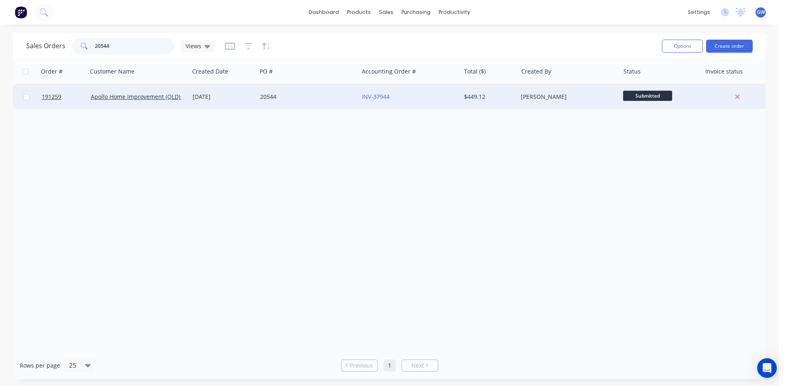
type input "20544"
click at [541, 100] on div "[PERSON_NAME]" at bounding box center [566, 97] width 91 height 8
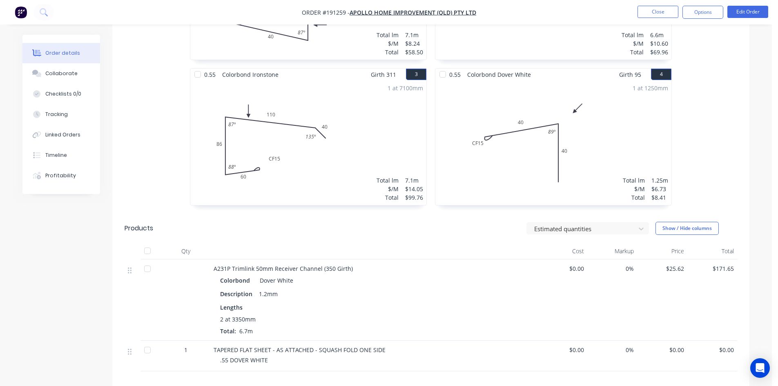
scroll to position [461, 0]
